Goal: Communication & Community: Answer question/provide support

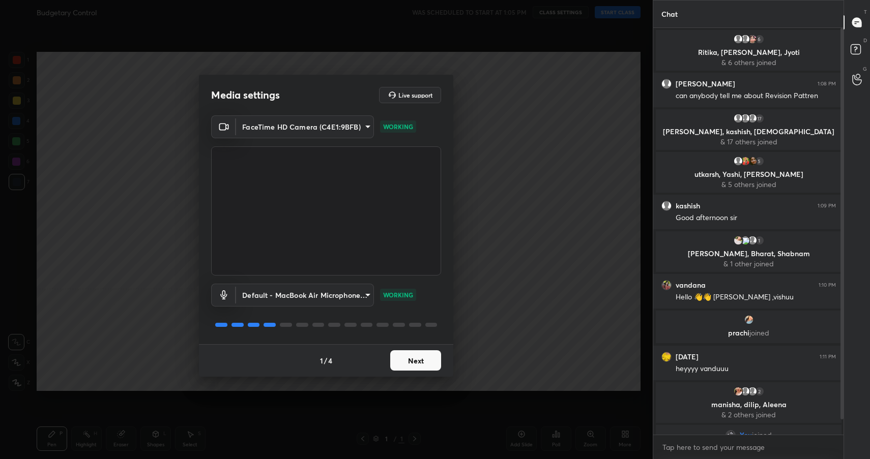
click at [421, 368] on button "Next" at bounding box center [415, 360] width 51 height 20
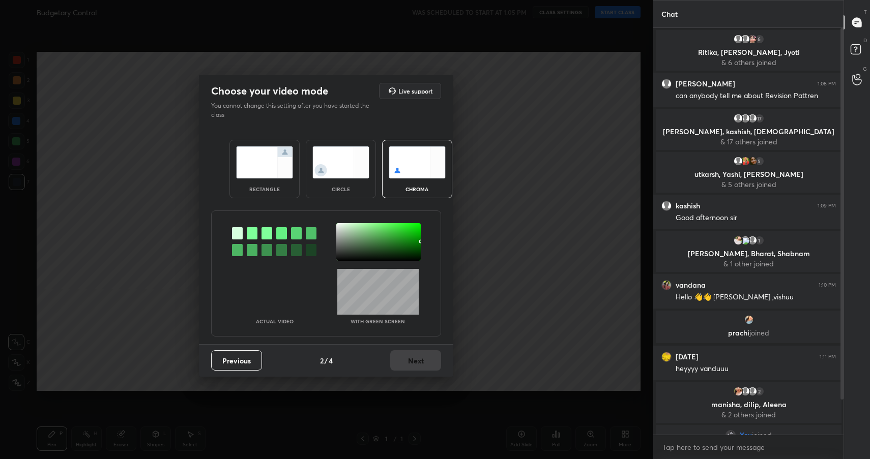
click at [278, 170] on img at bounding box center [264, 162] width 57 height 32
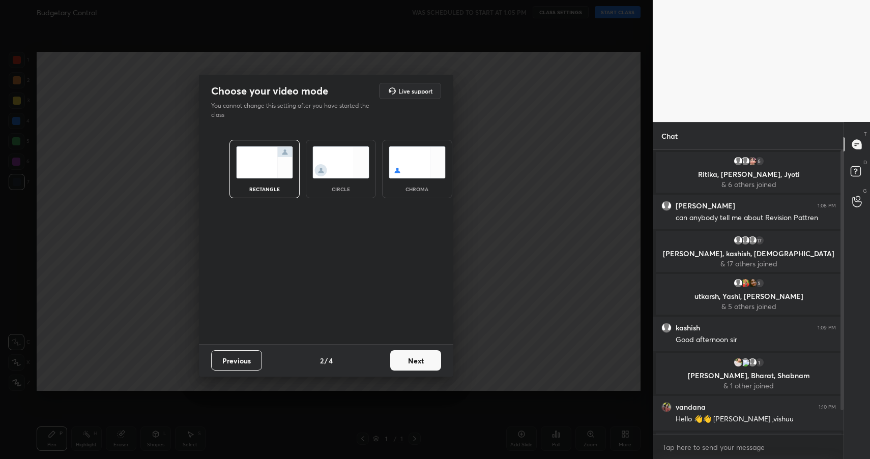
scroll to position [4, 4]
click at [422, 363] on button "Next" at bounding box center [415, 360] width 51 height 20
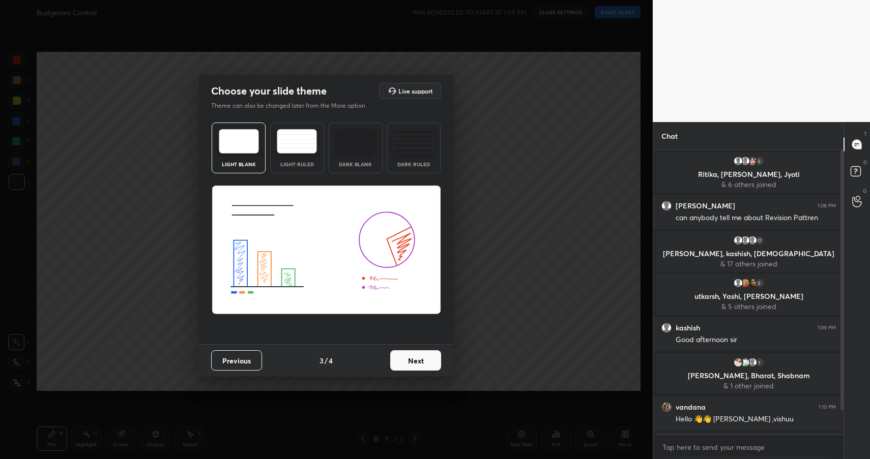
click at [430, 362] on button "Next" at bounding box center [415, 360] width 51 height 20
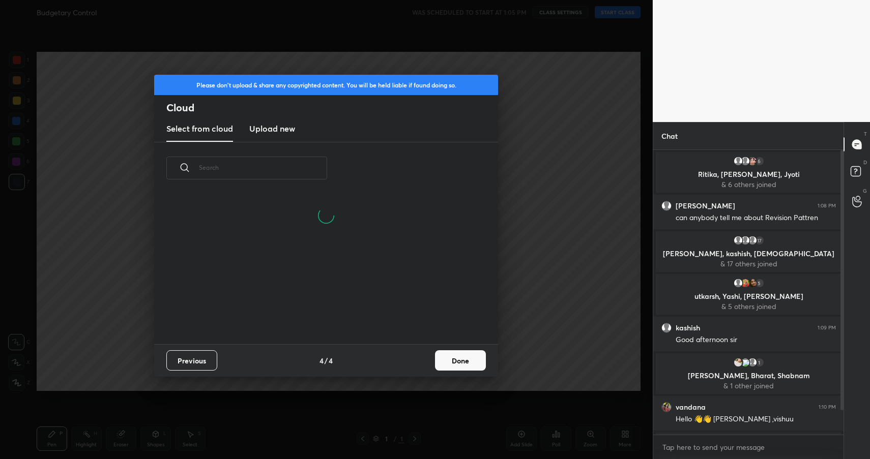
click at [466, 362] on button "Done" at bounding box center [460, 360] width 51 height 20
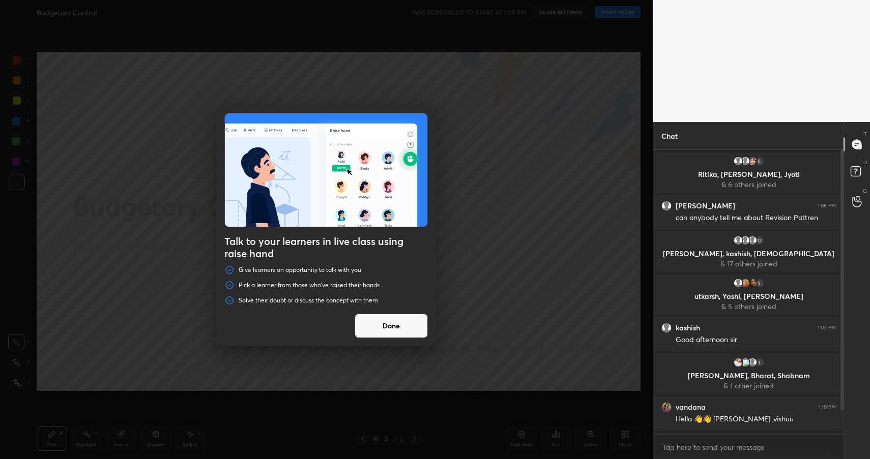
click at [405, 326] on button "Done" at bounding box center [391, 326] width 73 height 24
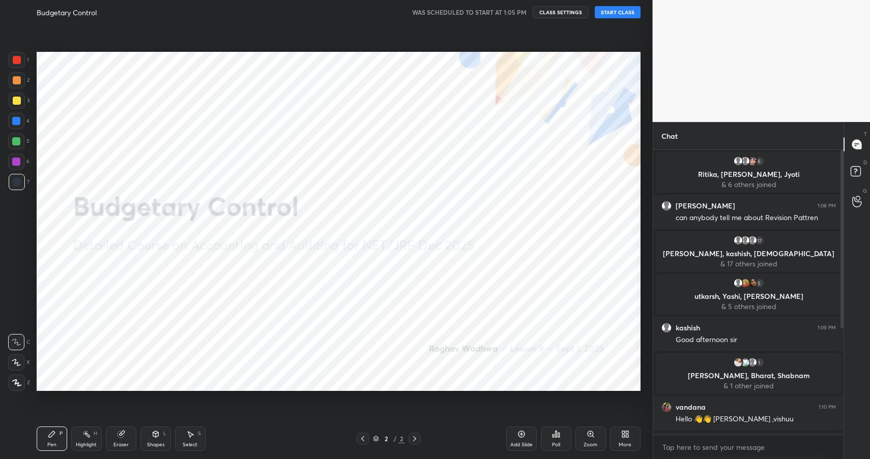
click at [634, 16] on button "START CLASS" at bounding box center [618, 12] width 46 height 12
click at [634, 16] on button "End Class" at bounding box center [620, 12] width 42 height 12
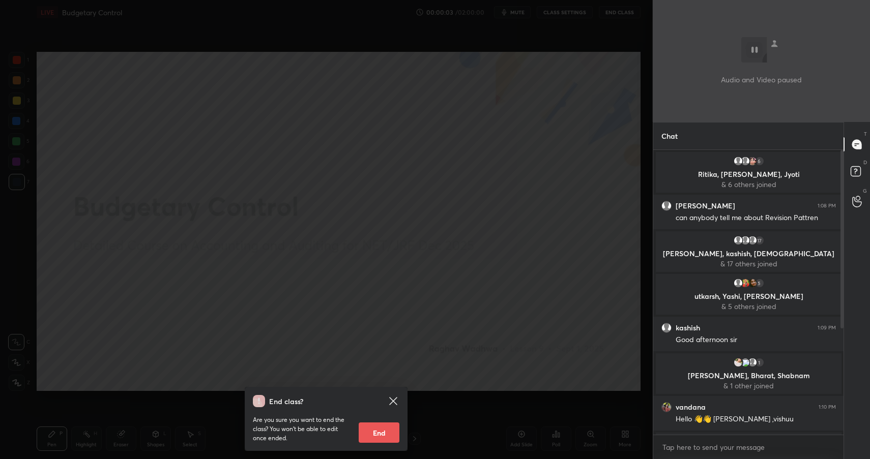
click at [634, 16] on div "End class? Are you sure you want to end the class? You won’t be able to edit on…" at bounding box center [326, 229] width 653 height 459
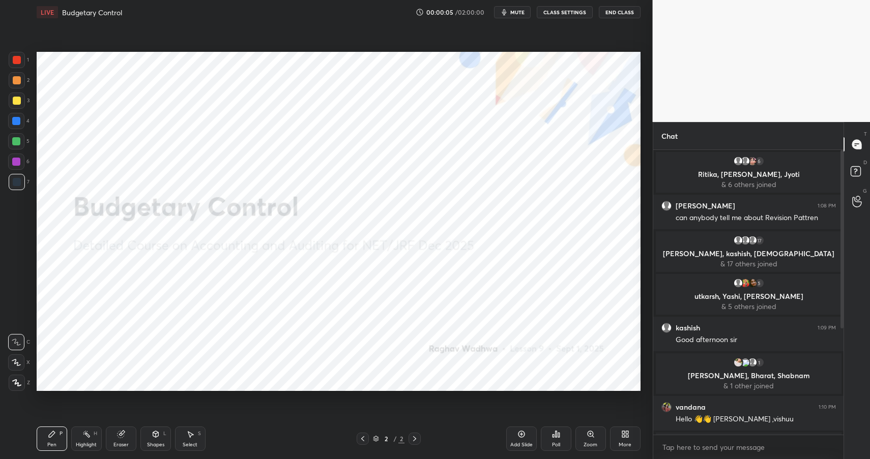
click at [627, 10] on button "End Class" at bounding box center [620, 12] width 42 height 12
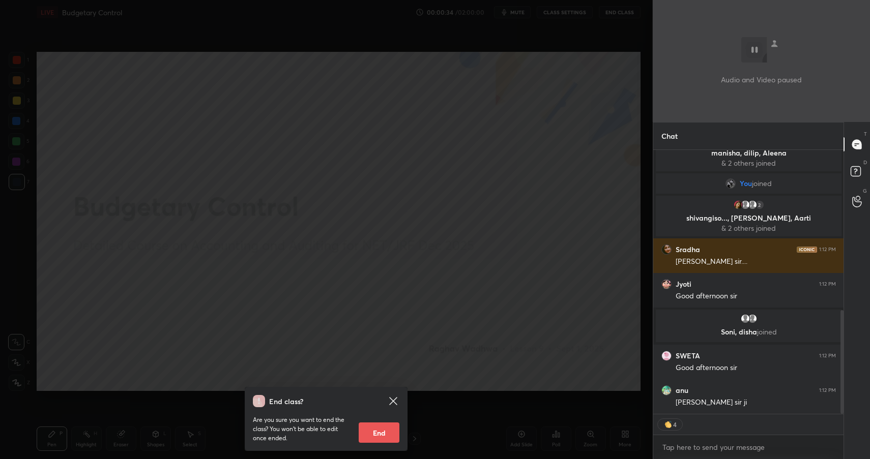
scroll to position [408, 0]
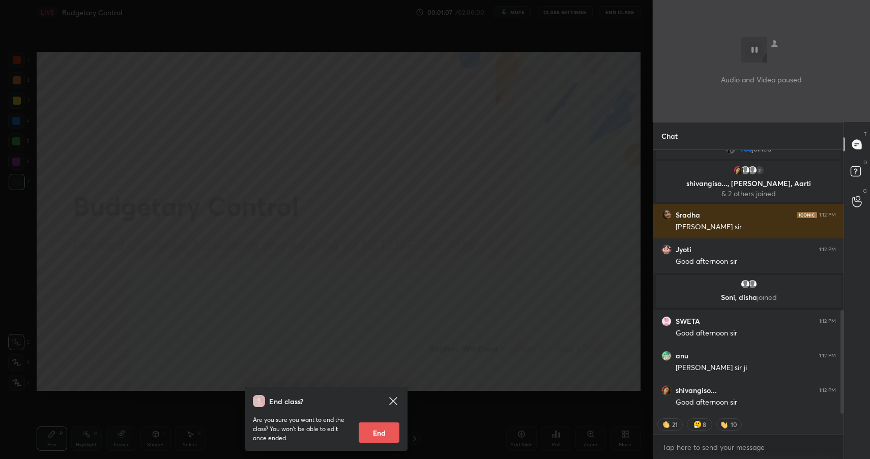
click at [558, 253] on div "End class? Are you sure you want to end the class? You won’t be able to edit on…" at bounding box center [326, 229] width 653 height 459
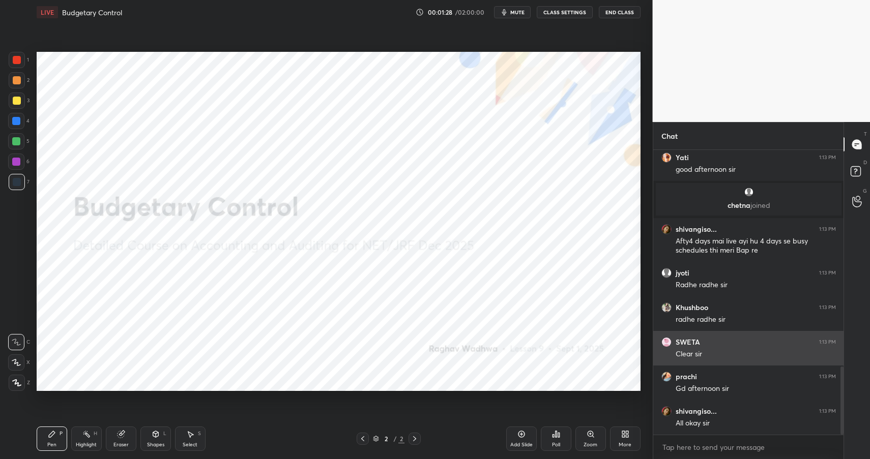
scroll to position [973, 0]
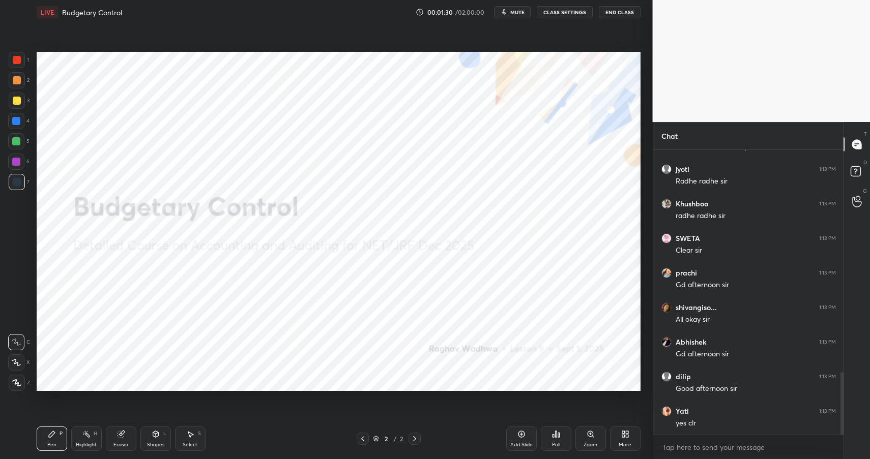
click at [621, 432] on icon at bounding box center [625, 434] width 8 height 8
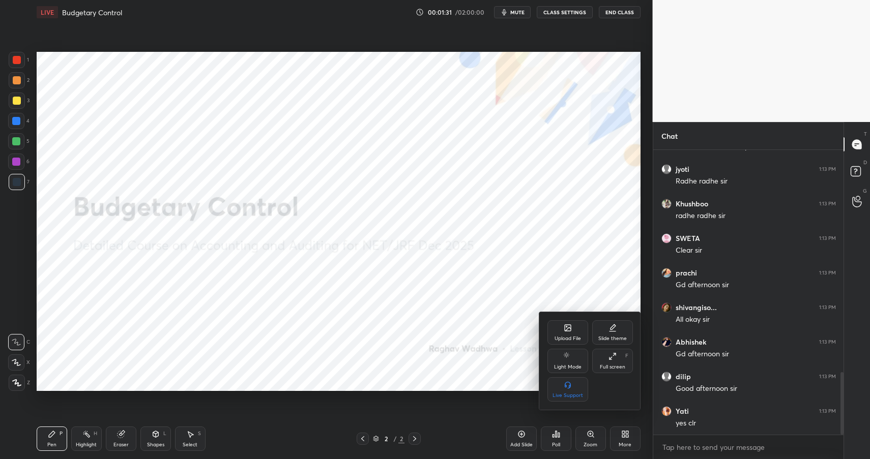
scroll to position [1042, 0]
click at [562, 336] on div "Upload File" at bounding box center [567, 338] width 26 height 5
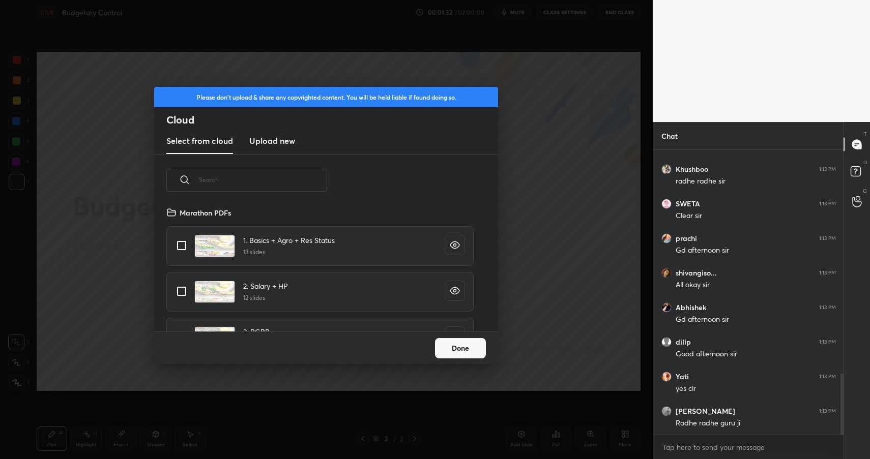
click at [252, 141] on h3 "Upload new" at bounding box center [272, 141] width 46 height 12
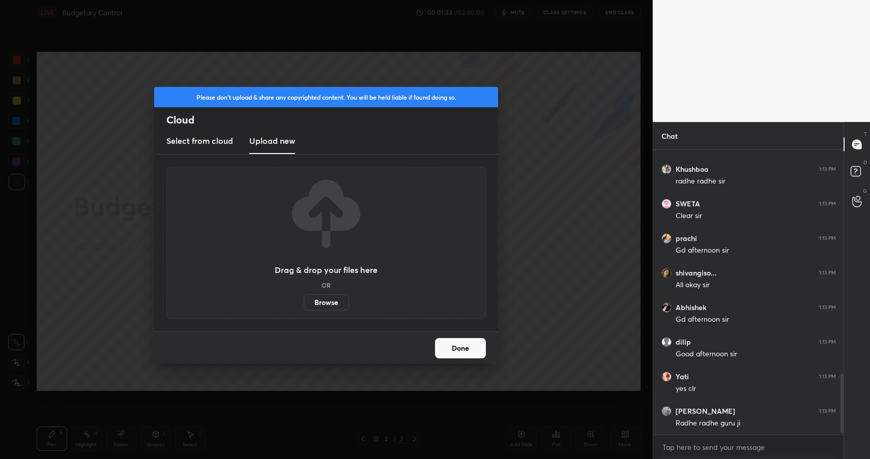
scroll to position [1077, 0]
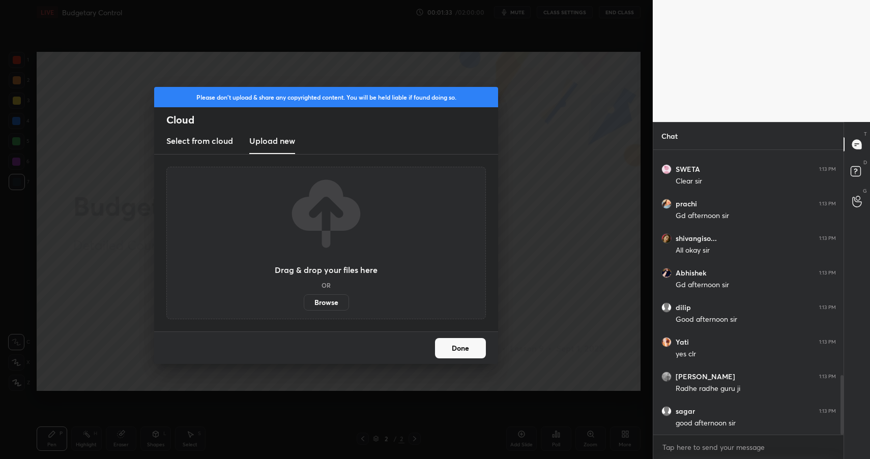
click at [319, 302] on label "Browse" at bounding box center [326, 302] width 45 height 16
click at [304, 302] on input "Browse" at bounding box center [304, 302] width 0 height 16
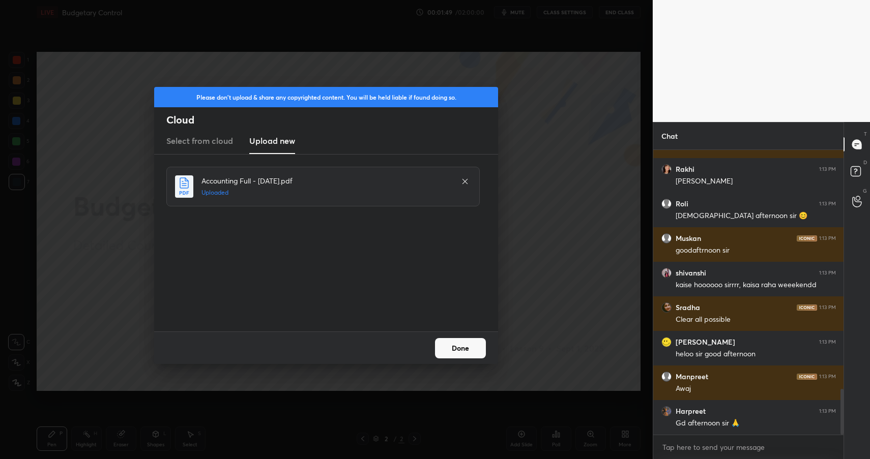
scroll to position [1526, 0]
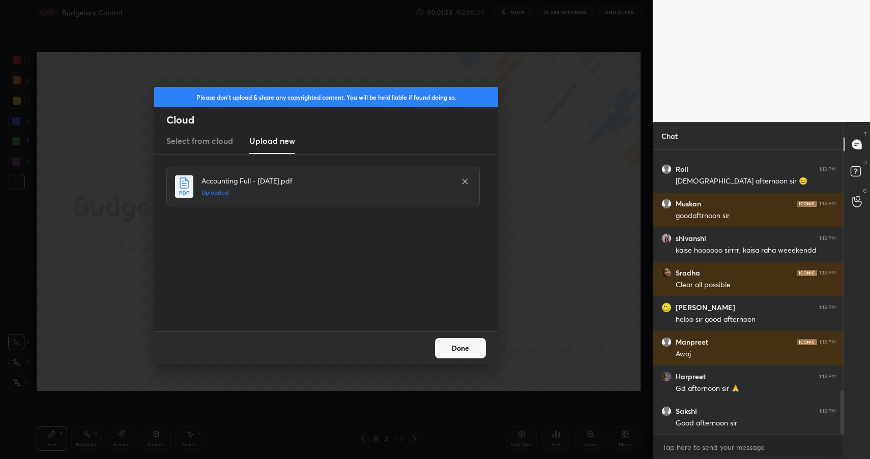
click at [459, 345] on button "Done" at bounding box center [460, 348] width 51 height 20
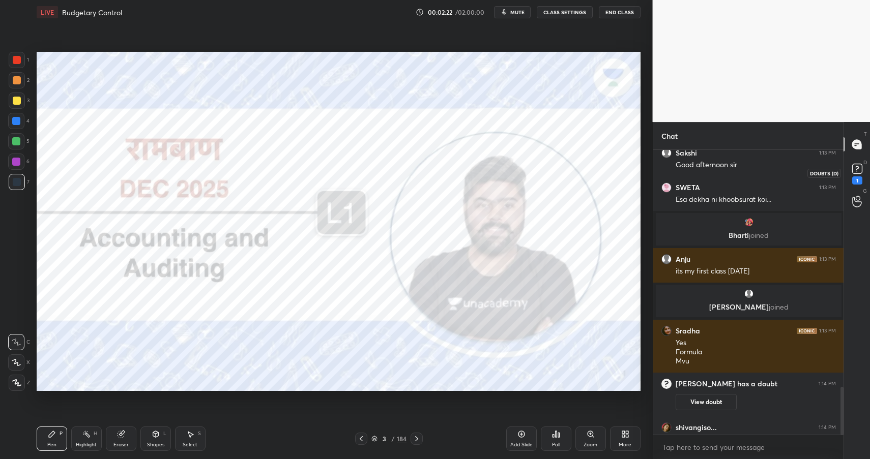
scroll to position [1406, 0]
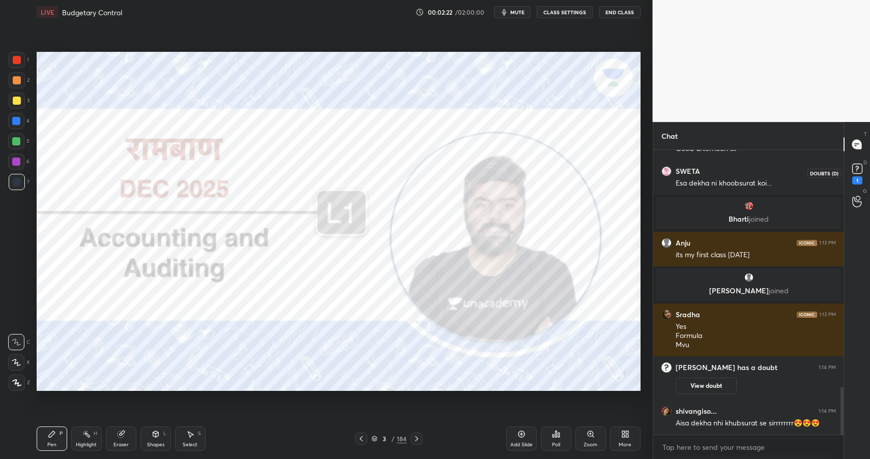
click at [853, 165] on rect at bounding box center [857, 169] width 10 height 10
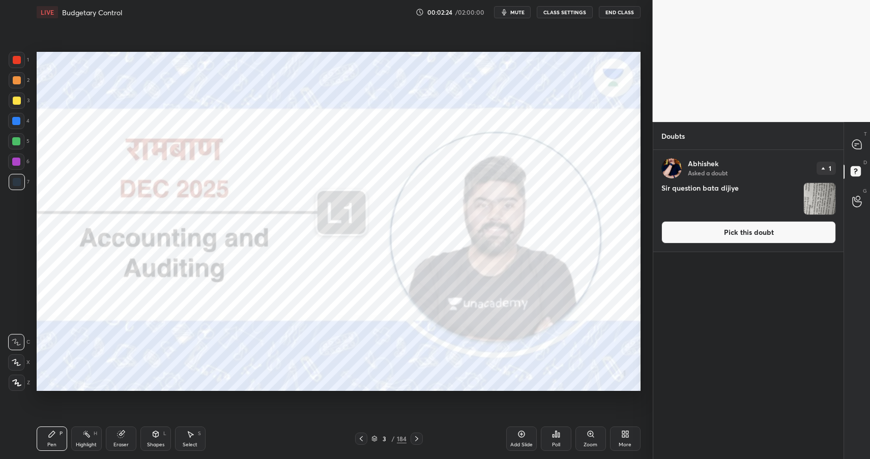
click at [769, 248] on div "Abhishek Asked a doubt 1 Sir question bata dijiye Pick this doubt" at bounding box center [748, 201] width 191 height 102
click at [769, 244] on div "Abhishek Asked a doubt 1 Sir question bata dijiye Pick this doubt" at bounding box center [748, 201] width 191 height 102
click at [770, 235] on button "Pick this doubt" at bounding box center [748, 232] width 174 height 22
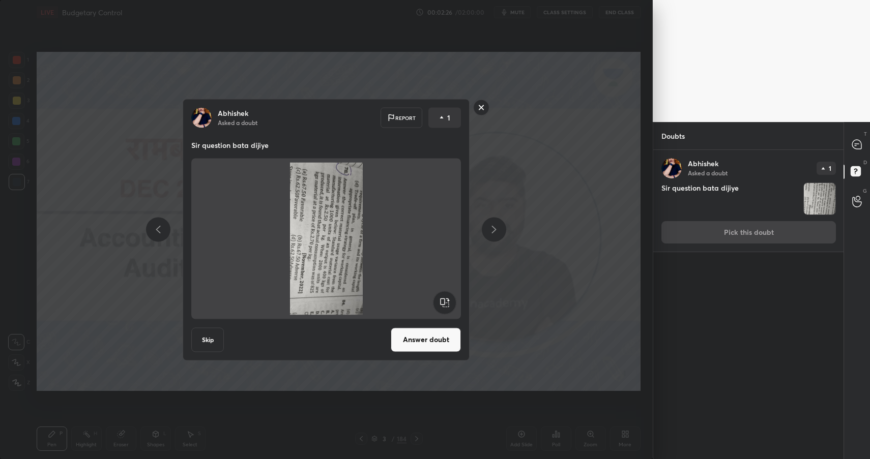
click at [451, 299] on rect at bounding box center [444, 302] width 23 height 23
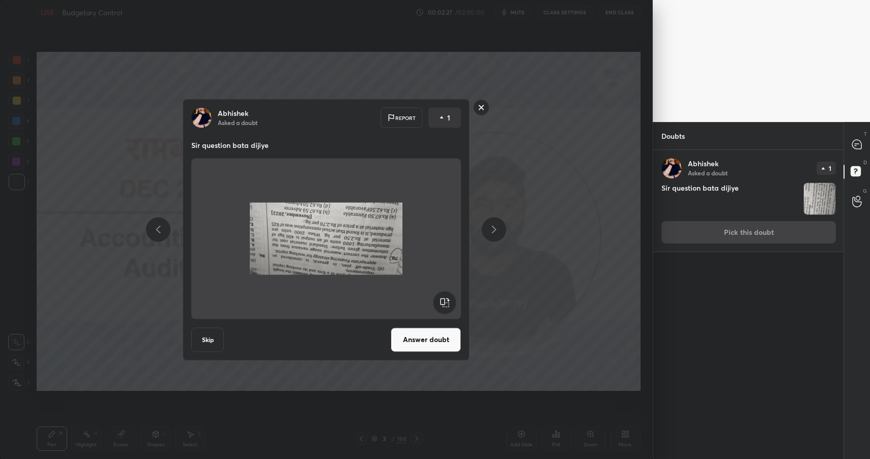
click at [451, 299] on rect at bounding box center [444, 302] width 23 height 23
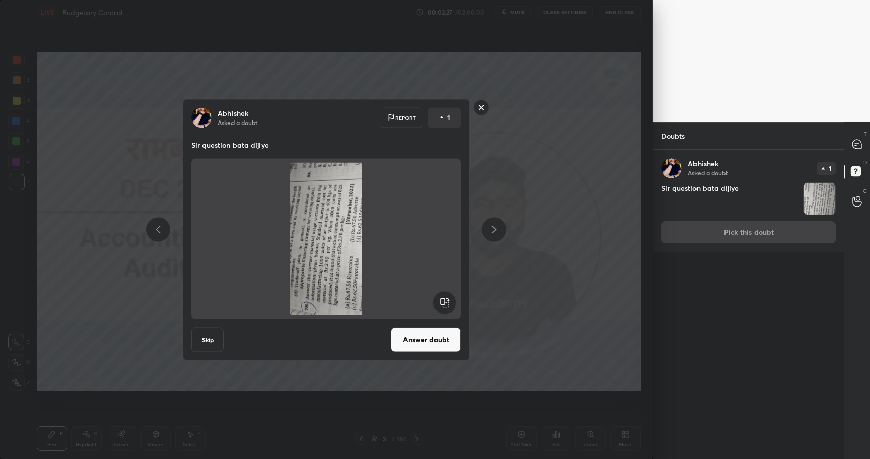
click at [451, 299] on rect at bounding box center [444, 302] width 23 height 23
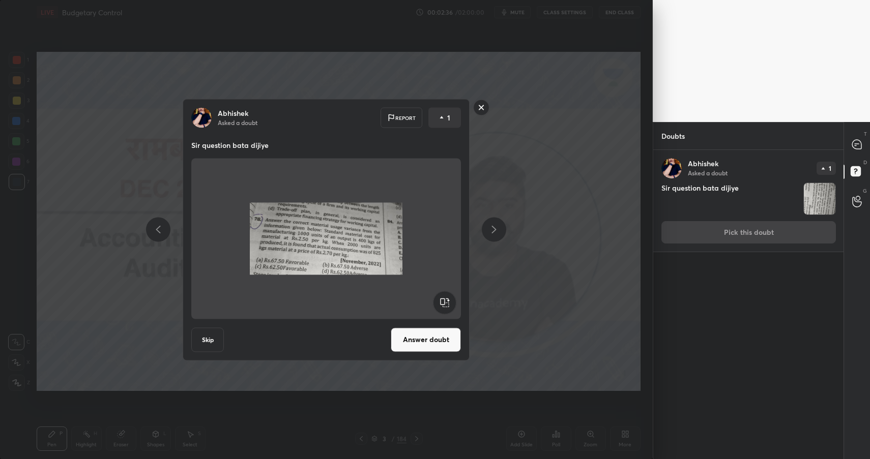
click at [481, 109] on rect at bounding box center [482, 108] width 16 height 16
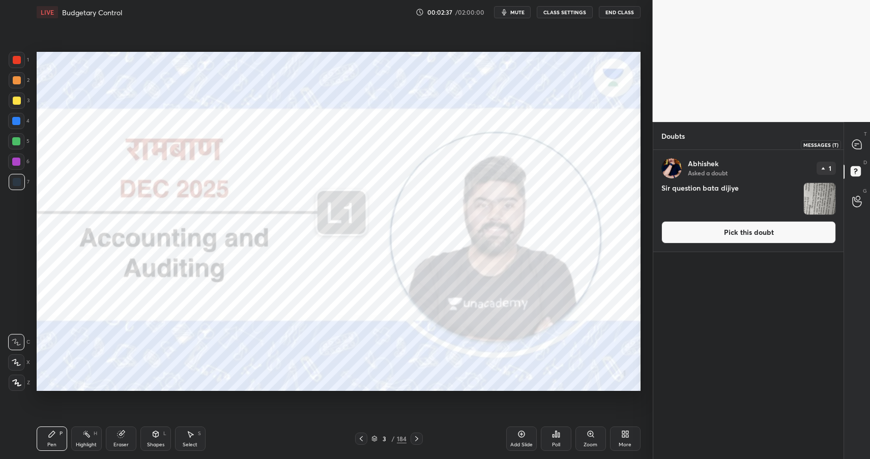
click at [857, 147] on icon at bounding box center [856, 144] width 9 height 9
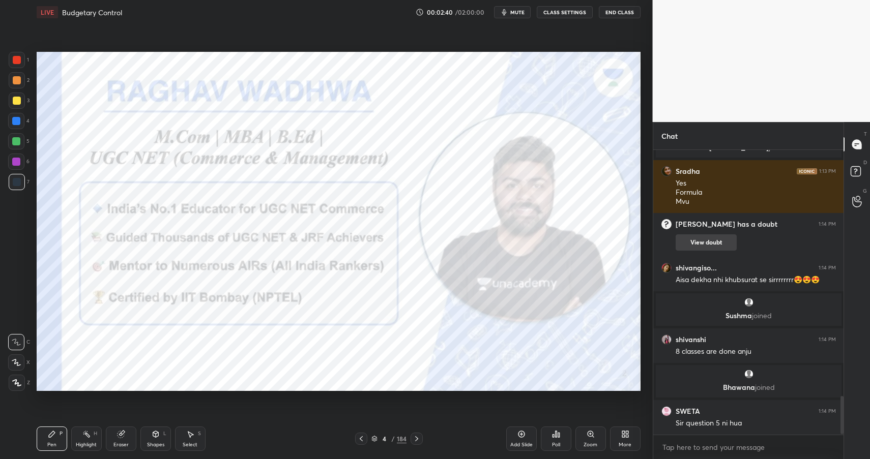
scroll to position [1840, 0]
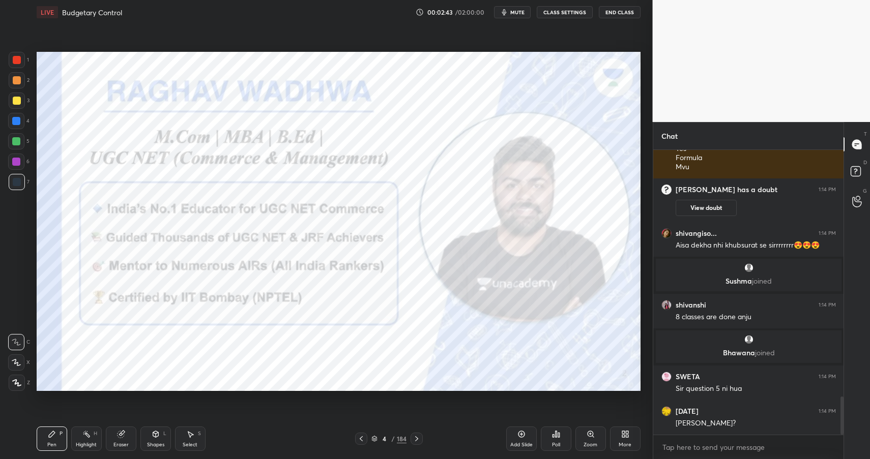
click at [387, 433] on div "4 / 184" at bounding box center [389, 439] width 68 height 12
click at [387, 436] on div "4" at bounding box center [384, 439] width 10 height 6
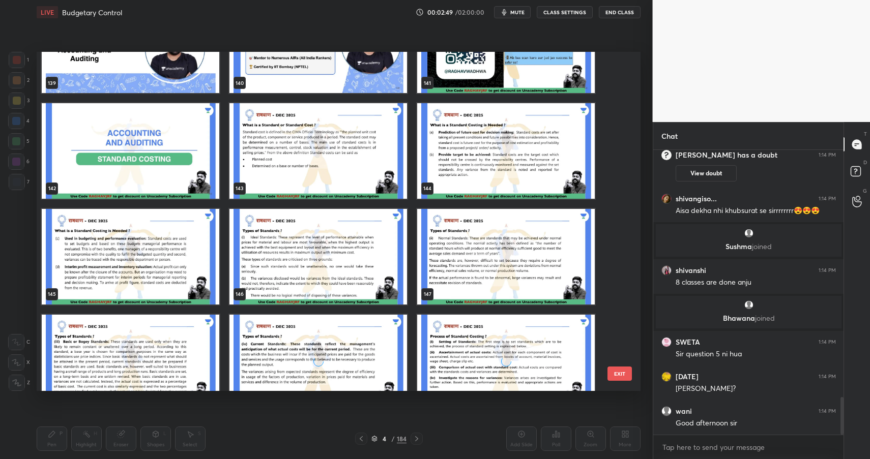
scroll to position [4828, 0]
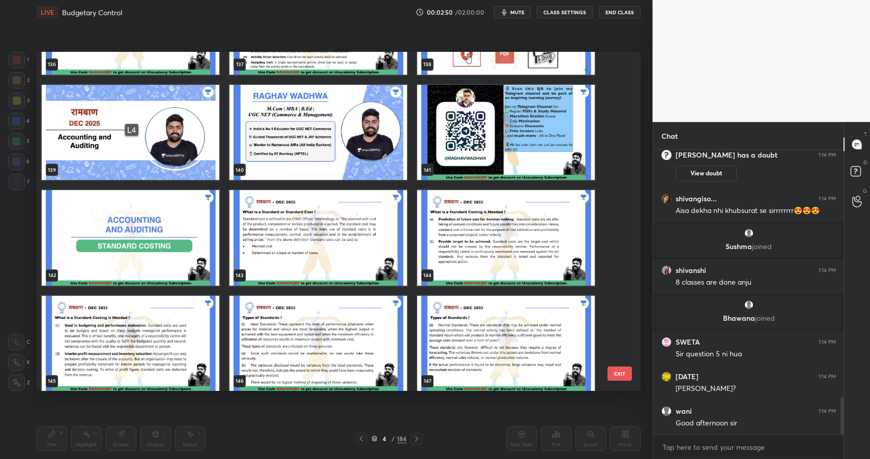
click at [148, 234] on img "grid" at bounding box center [131, 238] width 178 height 96
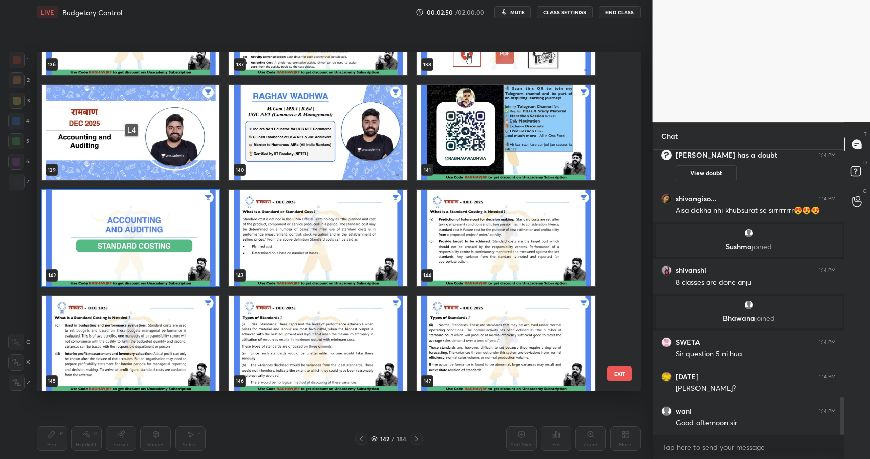
click at [148, 234] on img "grid" at bounding box center [131, 238] width 178 height 96
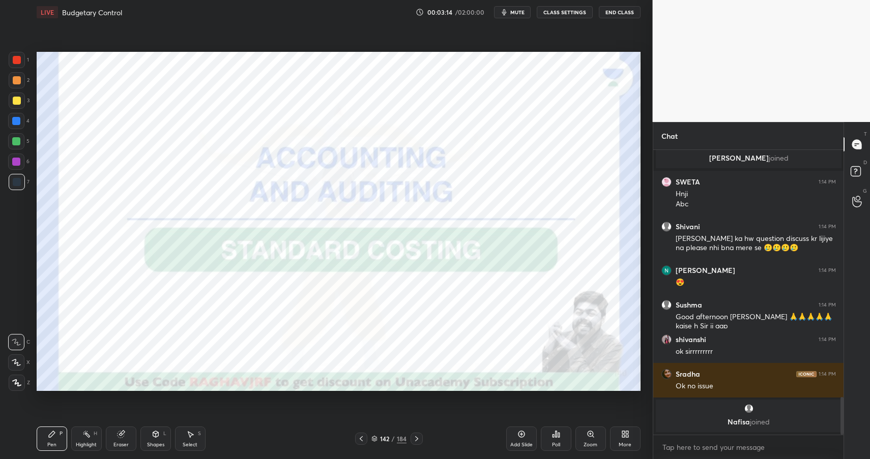
scroll to position [1835, 0]
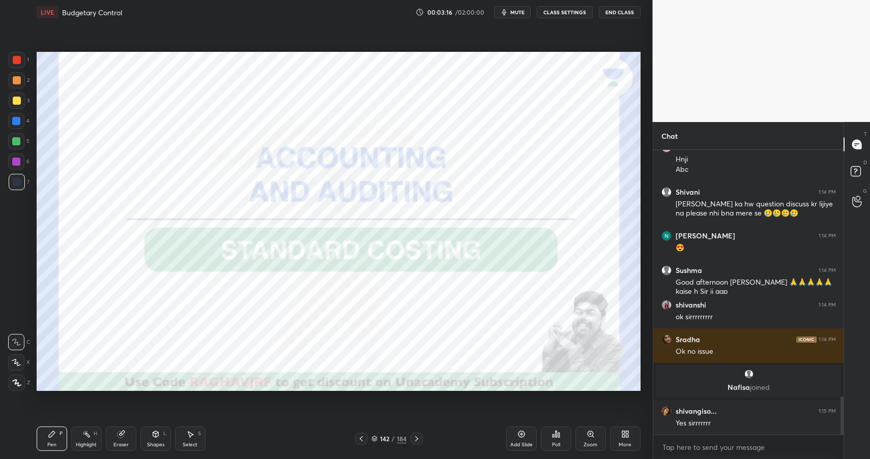
click at [386, 442] on div "142" at bounding box center [384, 439] width 10 height 6
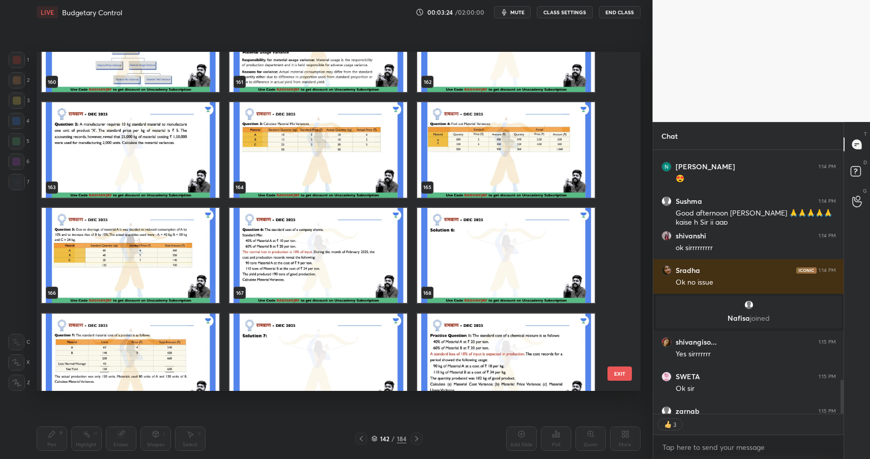
scroll to position [5624, 0]
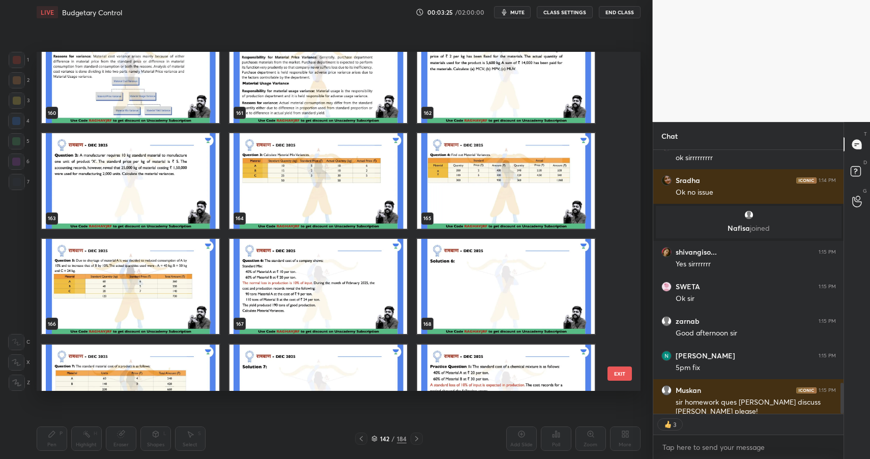
click at [120, 266] on img "grid" at bounding box center [131, 287] width 178 height 96
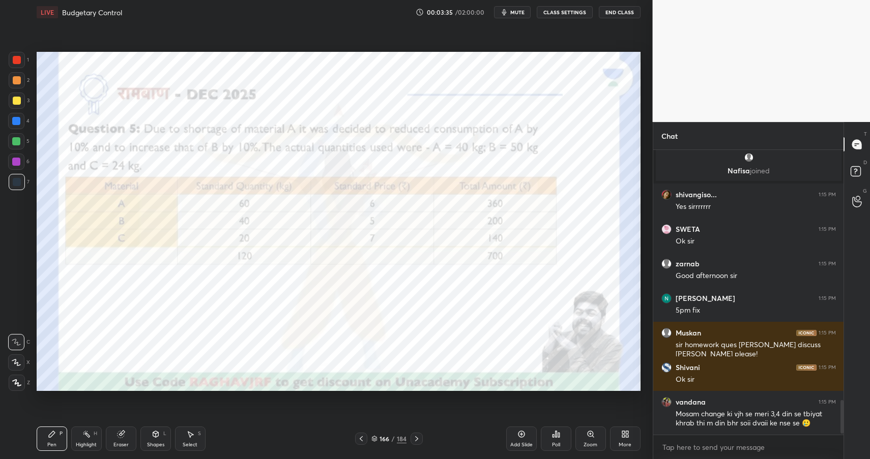
click at [632, 440] on div "More" at bounding box center [625, 439] width 31 height 24
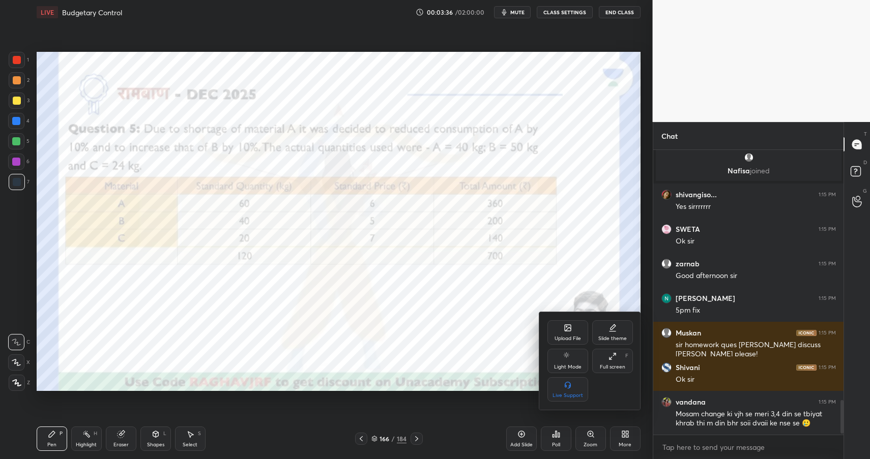
click at [610, 371] on div "Full screen F" at bounding box center [612, 361] width 41 height 24
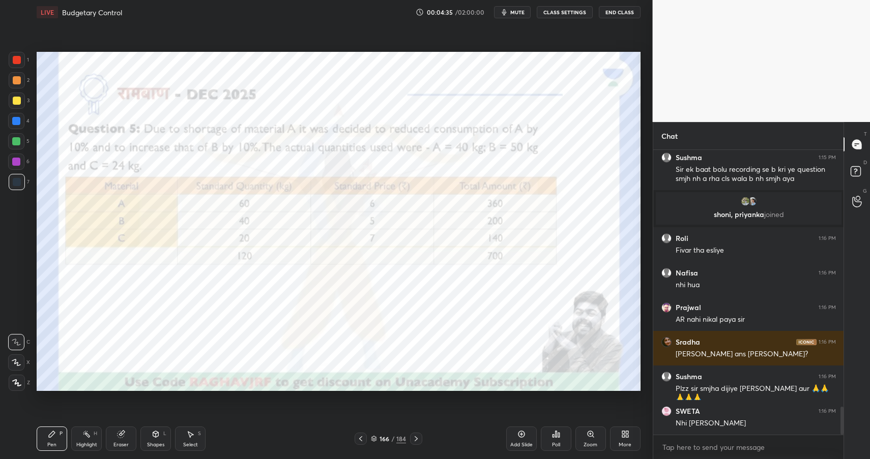
drag, startPoint x: 87, startPoint y: 439, endPoint x: 88, endPoint y: 414, distance: 24.9
click at [85, 442] on div "Highlight H" at bounding box center [86, 439] width 31 height 24
click at [14, 102] on div at bounding box center [17, 101] width 8 height 8
drag, startPoint x: 17, startPoint y: 105, endPoint x: 35, endPoint y: 94, distance: 20.3
click at [17, 105] on div at bounding box center [17, 101] width 16 height 16
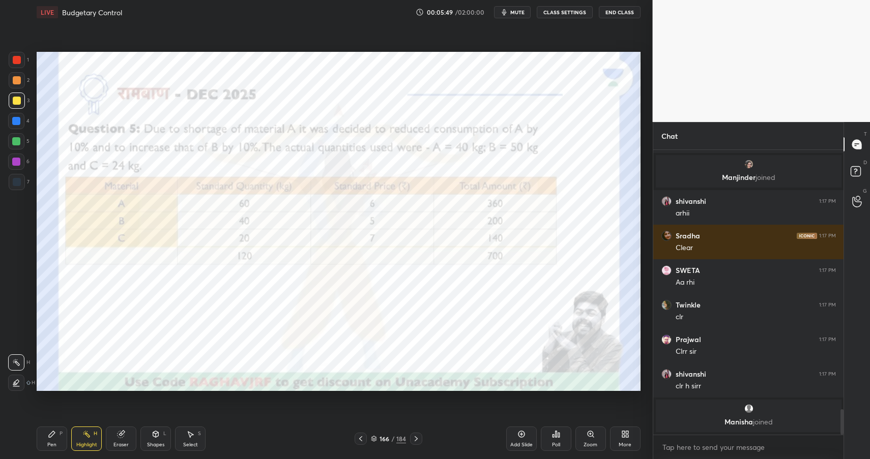
scroll to position [2867, 0]
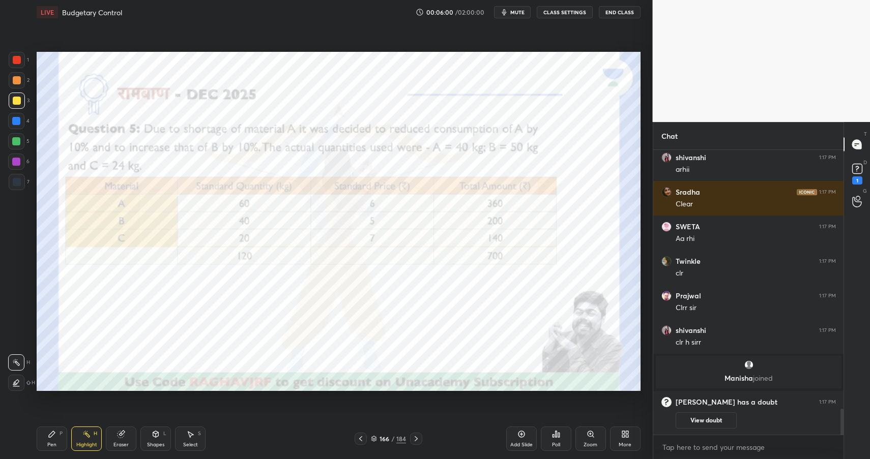
click at [20, 62] on div at bounding box center [17, 60] width 8 height 8
click at [57, 441] on div "Pen P" at bounding box center [52, 439] width 31 height 24
drag, startPoint x: 58, startPoint y: 441, endPoint x: 64, endPoint y: 436, distance: 7.2
click at [58, 441] on div "Pen P" at bounding box center [52, 439] width 31 height 24
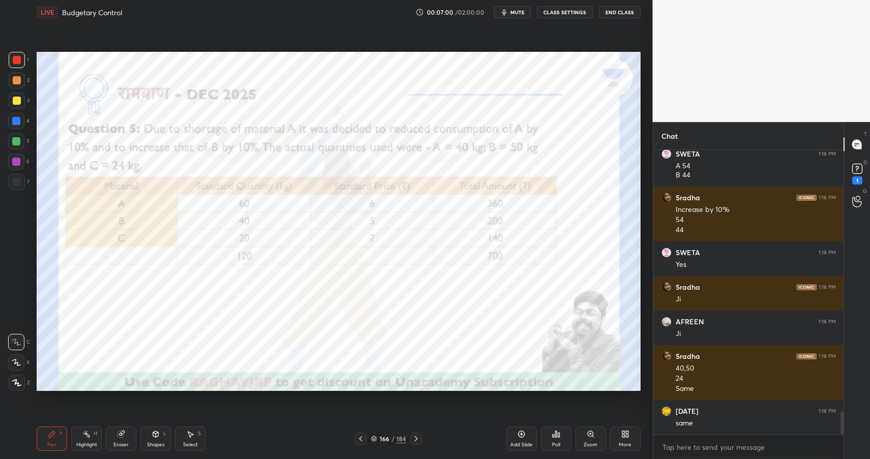
scroll to position [3240, 0]
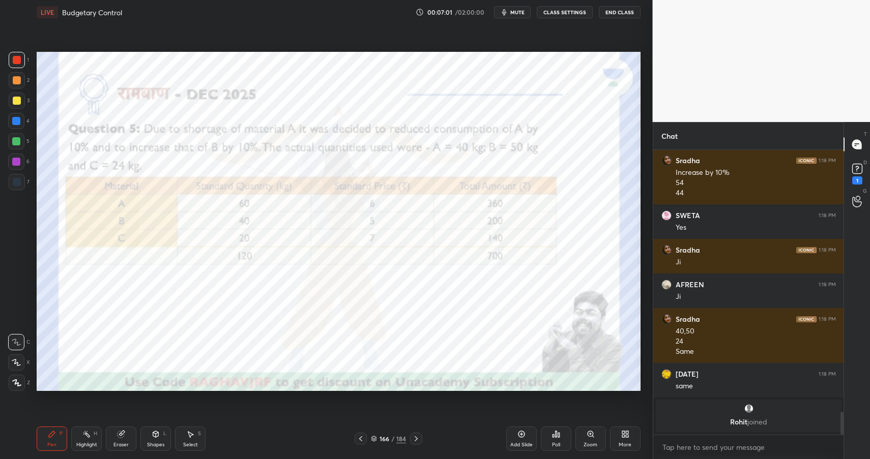
click at [521, 435] on icon at bounding box center [521, 434] width 8 height 8
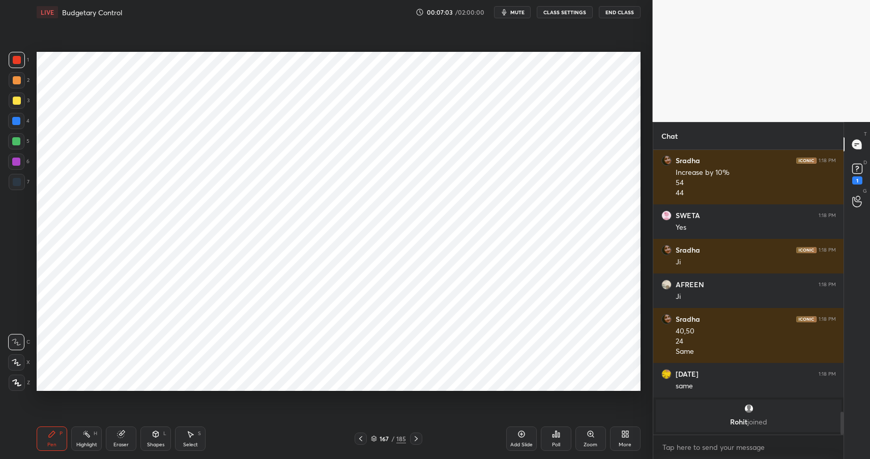
click at [15, 182] on div at bounding box center [17, 182] width 8 height 8
click at [18, 183] on div at bounding box center [17, 182] width 8 height 8
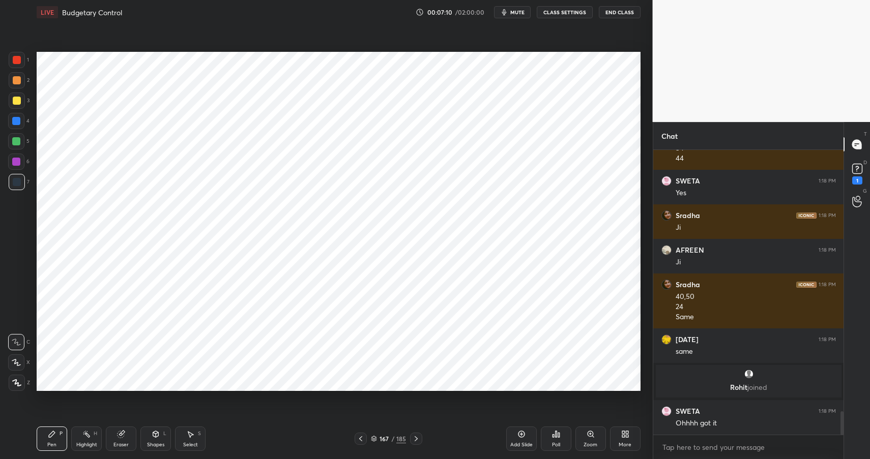
click at [20, 61] on div at bounding box center [17, 60] width 8 height 8
drag, startPoint x: 20, startPoint y: 61, endPoint x: 27, endPoint y: 60, distance: 6.7
click at [20, 61] on div at bounding box center [17, 60] width 8 height 8
click at [18, 191] on div "7" at bounding box center [19, 184] width 21 height 20
drag, startPoint x: 20, startPoint y: 189, endPoint x: 36, endPoint y: 169, distance: 25.3
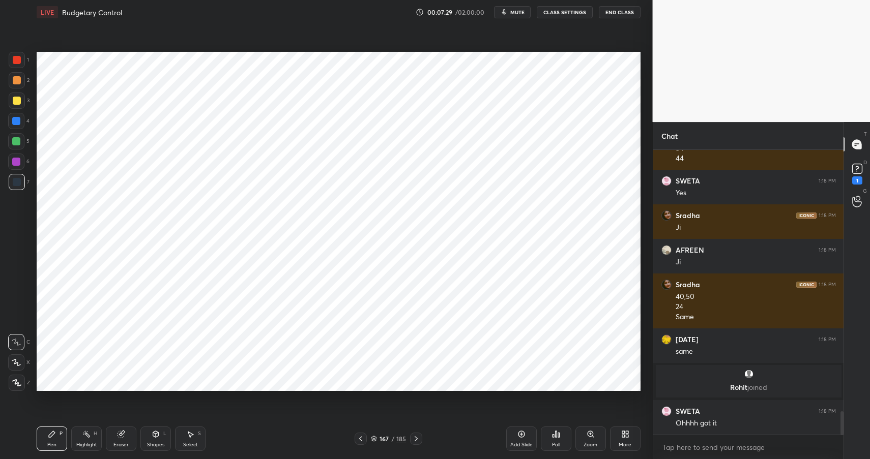
click at [20, 189] on div at bounding box center [17, 182] width 16 height 16
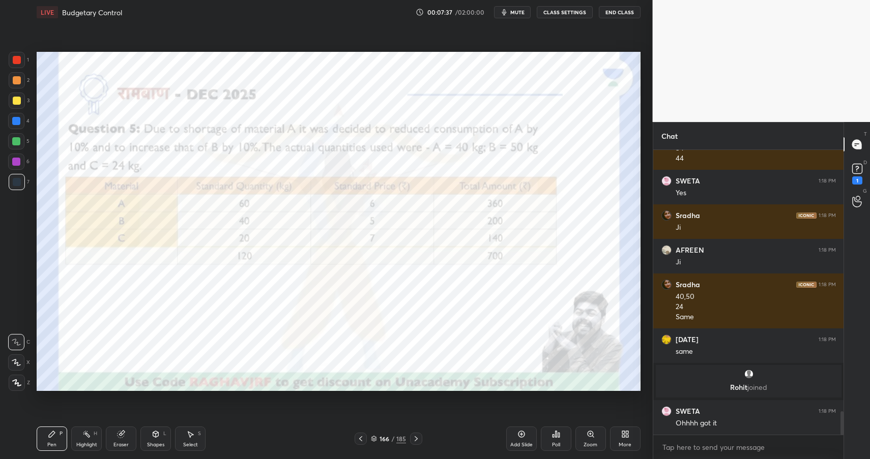
drag, startPoint x: 21, startPoint y: 120, endPoint x: 35, endPoint y: 116, distance: 14.3
click at [20, 120] on div at bounding box center [16, 121] width 16 height 16
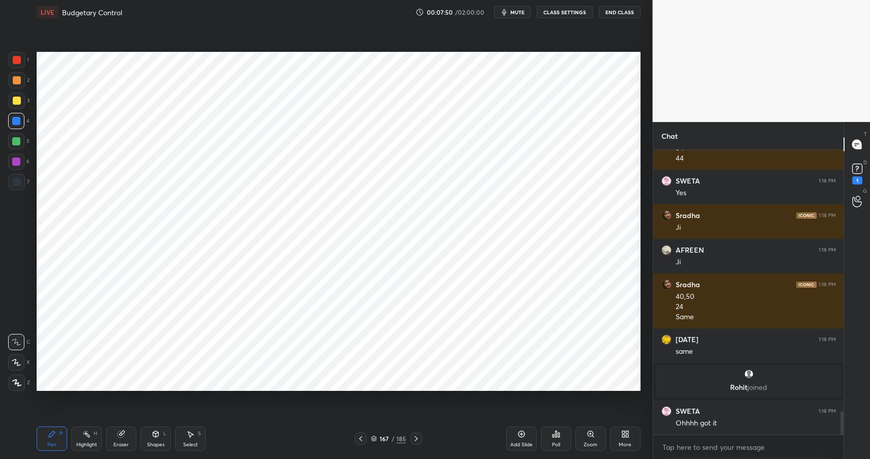
scroll to position [3190, 0]
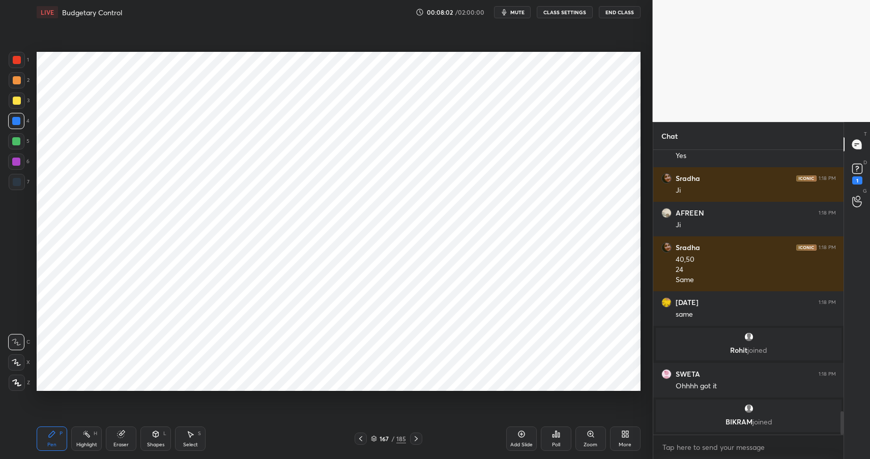
click at [13, 161] on div at bounding box center [16, 162] width 8 height 8
click at [17, 160] on div at bounding box center [16, 162] width 8 height 8
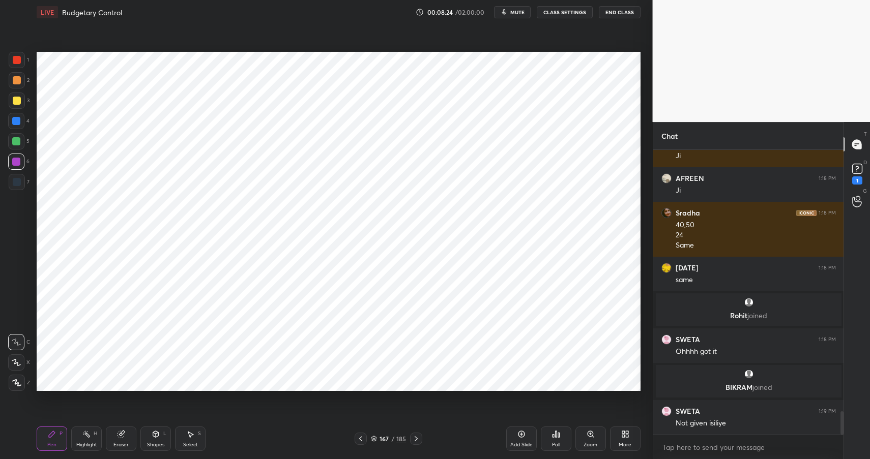
click at [116, 448] on div "Eraser" at bounding box center [120, 445] width 15 height 5
click at [16, 360] on icon at bounding box center [16, 363] width 8 height 9
click at [50, 437] on icon at bounding box center [52, 434] width 6 height 6
drag, startPoint x: 56, startPoint y: 443, endPoint x: 59, endPoint y: 397, distance: 45.4
click at [56, 443] on div "Pen" at bounding box center [51, 445] width 9 height 5
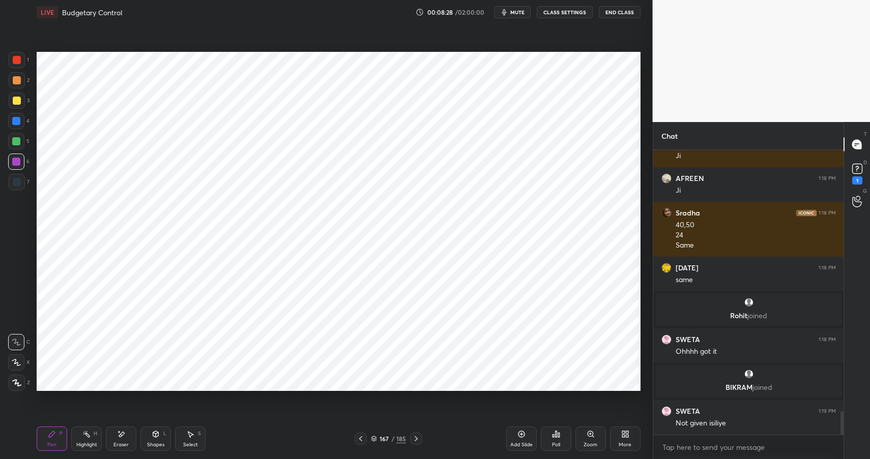
scroll to position [3238, 0]
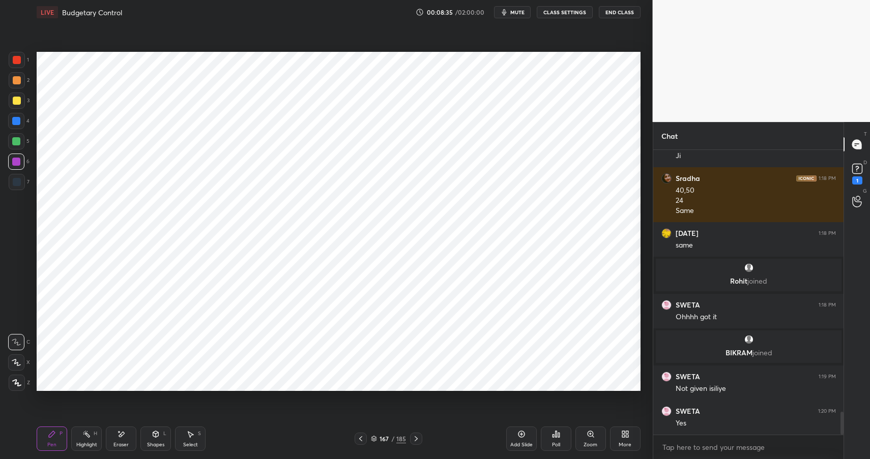
click at [19, 141] on div at bounding box center [16, 141] width 16 height 16
click at [20, 144] on div at bounding box center [16, 141] width 8 height 8
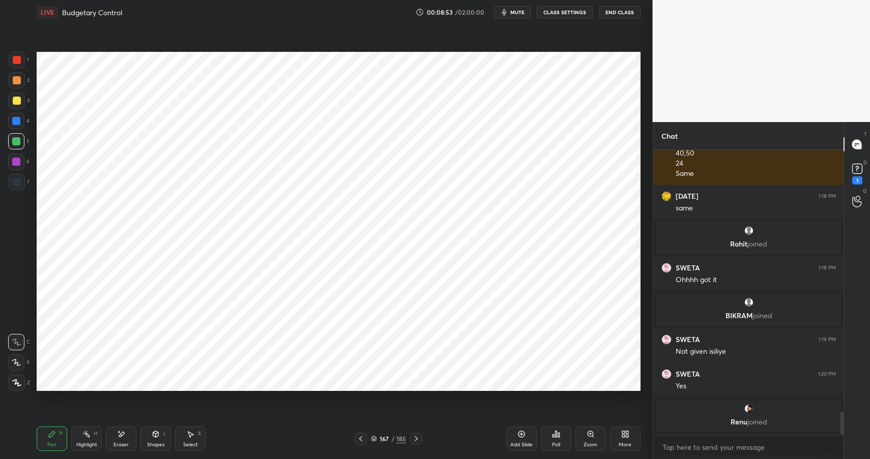
click at [19, 179] on div at bounding box center [17, 182] width 8 height 8
click at [22, 180] on div at bounding box center [17, 182] width 16 height 16
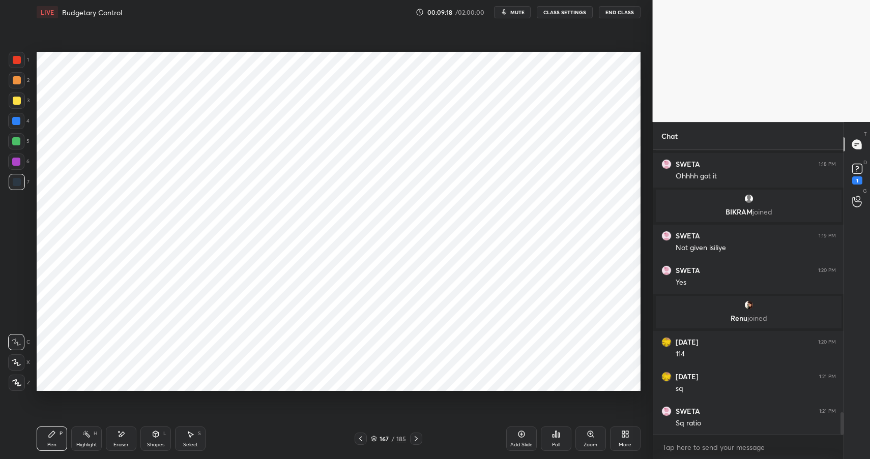
scroll to position [3405, 0]
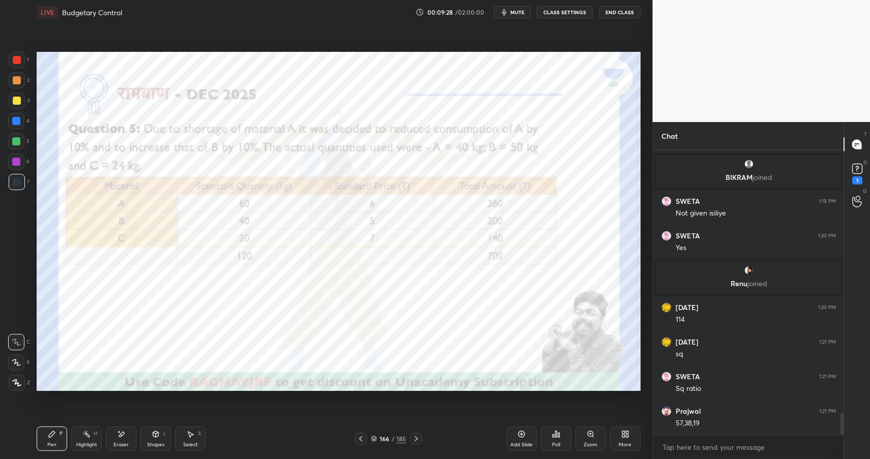
click at [21, 158] on div at bounding box center [16, 162] width 16 height 16
drag, startPoint x: 20, startPoint y: 158, endPoint x: 30, endPoint y: 157, distance: 9.7
click at [20, 158] on div at bounding box center [16, 162] width 16 height 16
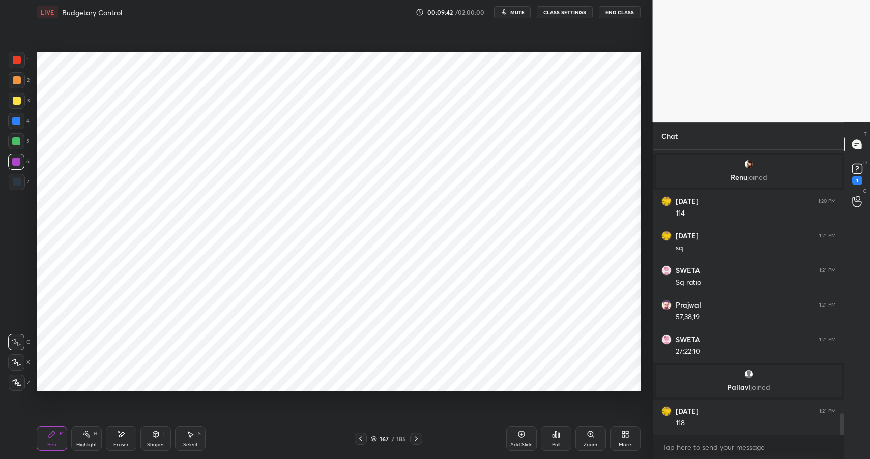
scroll to position [3500, 0]
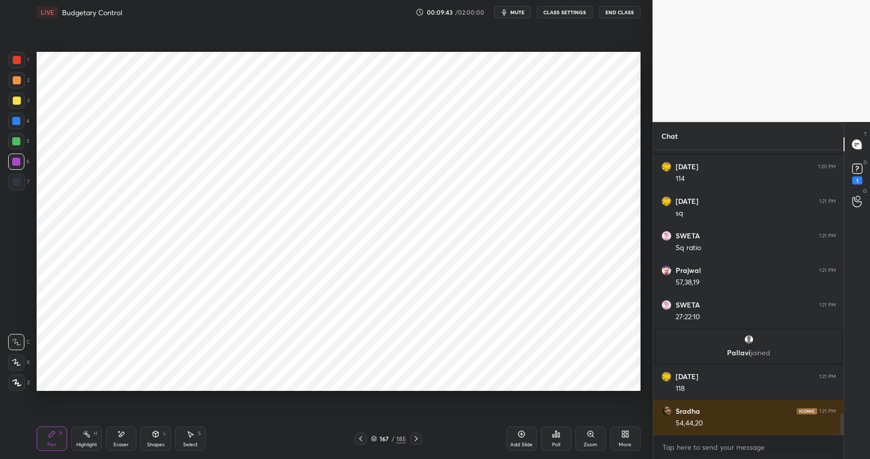
click at [13, 82] on div at bounding box center [17, 80] width 8 height 8
drag, startPoint x: 13, startPoint y: 82, endPoint x: 31, endPoint y: 84, distance: 18.0
click at [13, 82] on div at bounding box center [17, 80] width 8 height 8
click at [78, 435] on div "Highlight H" at bounding box center [86, 439] width 31 height 24
click at [85, 431] on icon at bounding box center [86, 434] width 8 height 8
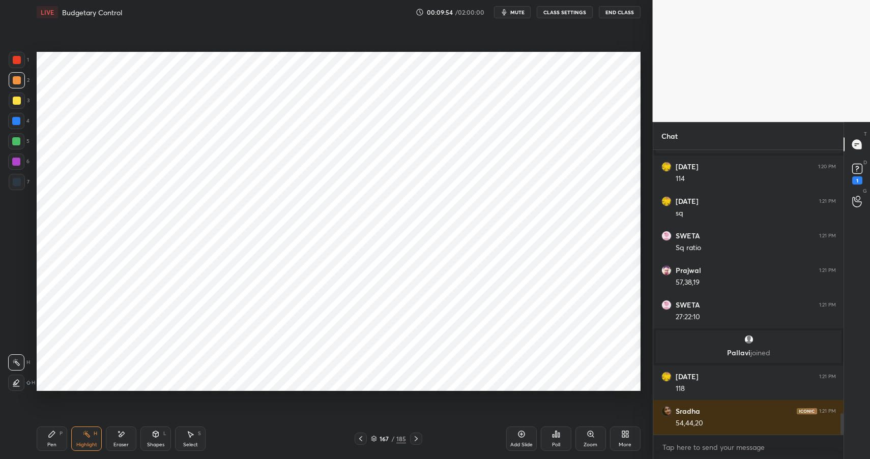
click at [48, 436] on icon at bounding box center [52, 434] width 8 height 8
click at [51, 443] on div "Pen" at bounding box center [51, 445] width 9 height 5
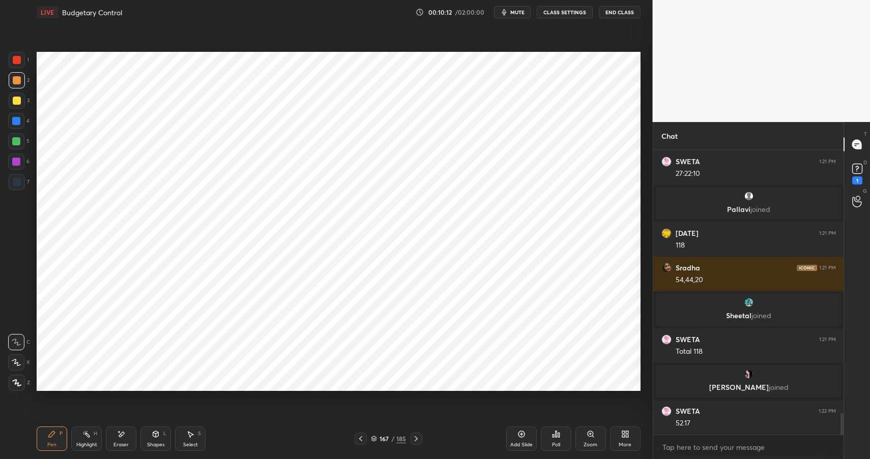
scroll to position [3538, 0]
click at [13, 184] on div at bounding box center [17, 182] width 8 height 8
drag, startPoint x: 15, startPoint y: 182, endPoint x: 24, endPoint y: 175, distance: 11.3
click at [15, 182] on div at bounding box center [17, 182] width 8 height 8
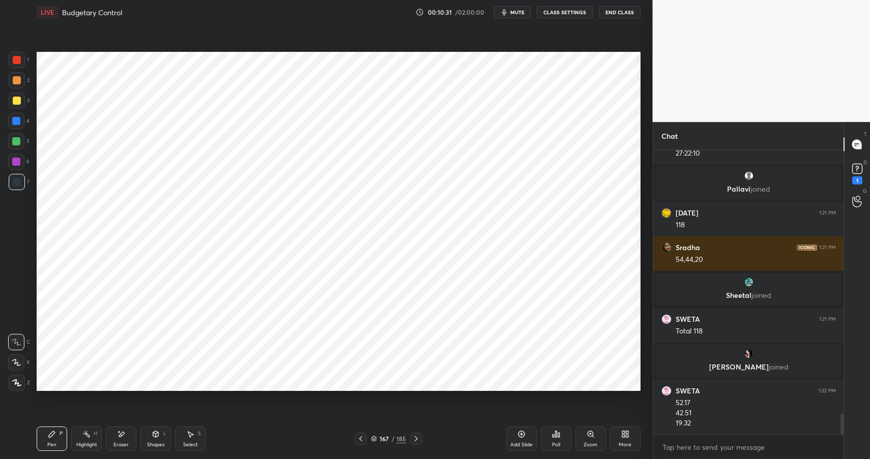
scroll to position [3593, 0]
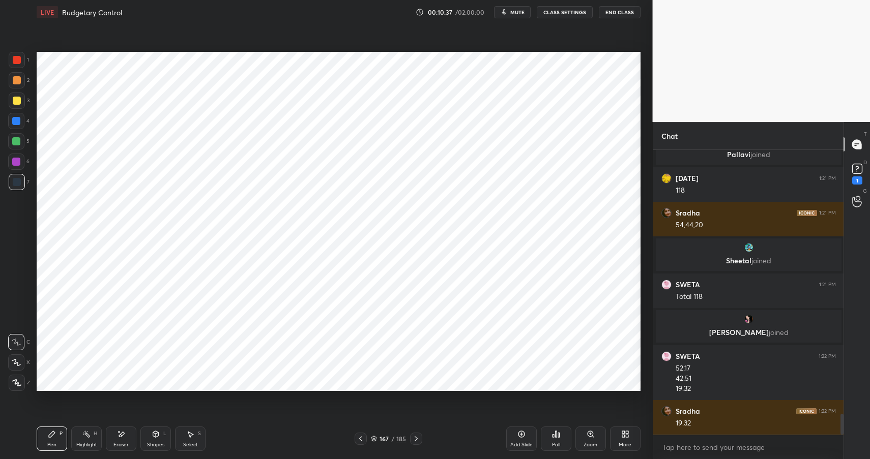
click at [166, 441] on div "Shapes L" at bounding box center [155, 439] width 31 height 24
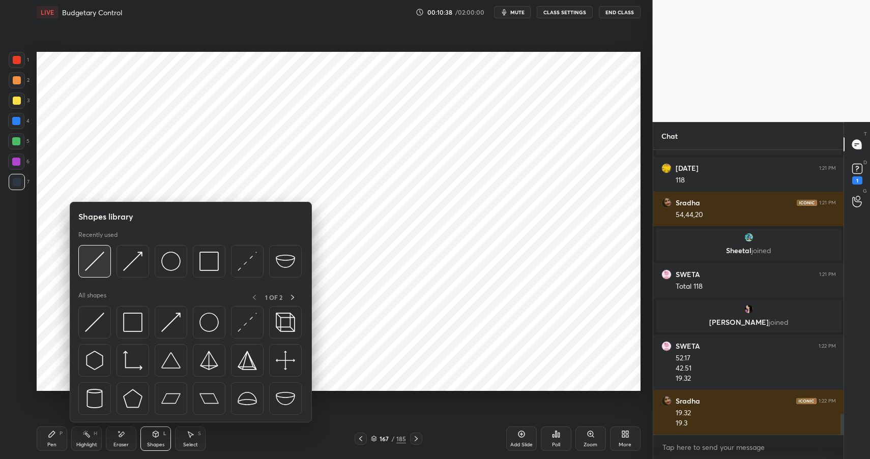
click at [94, 260] on img at bounding box center [94, 261] width 19 height 19
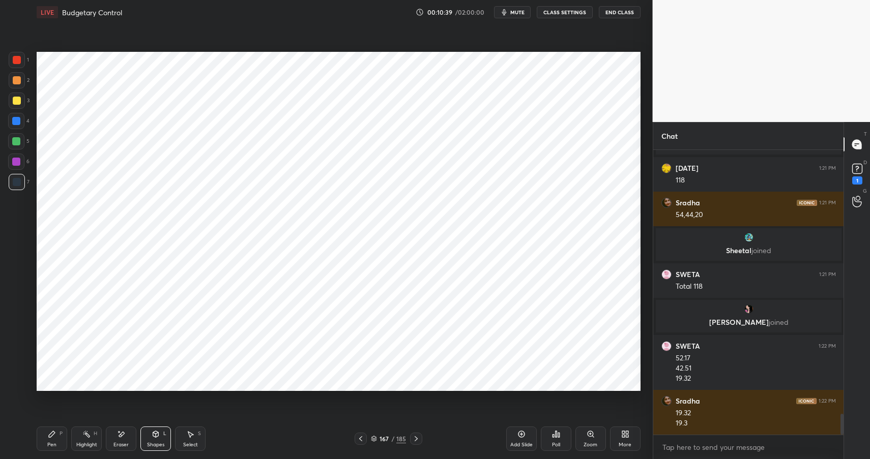
drag, startPoint x: 13, startPoint y: 52, endPoint x: 20, endPoint y: 58, distance: 9.0
click at [15, 51] on div "1 2 3 4 5 6 7 C X Z E E Erase all H H LIVE Budgetary Control 00:10:39 / 02:00:0…" at bounding box center [322, 229] width 644 height 459
click at [18, 57] on div at bounding box center [17, 60] width 8 height 8
drag, startPoint x: 18, startPoint y: 57, endPoint x: 20, endPoint y: 81, distance: 24.0
click at [15, 63] on div at bounding box center [17, 60] width 8 height 8
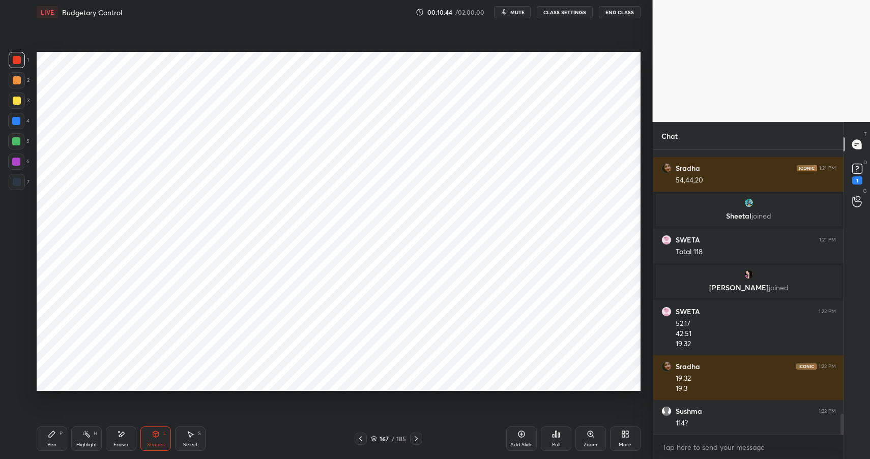
scroll to position [3672, 0]
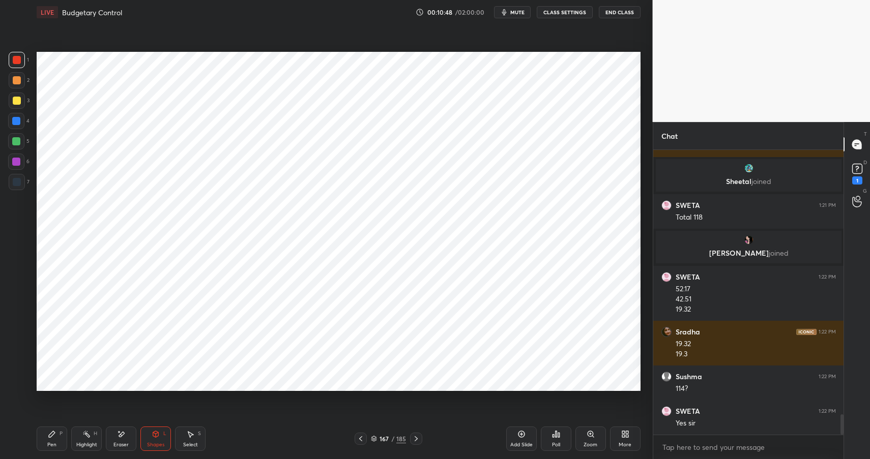
click at [92, 436] on div "Highlight H" at bounding box center [86, 439] width 31 height 24
click at [95, 433] on div "H" at bounding box center [96, 433] width 4 height 5
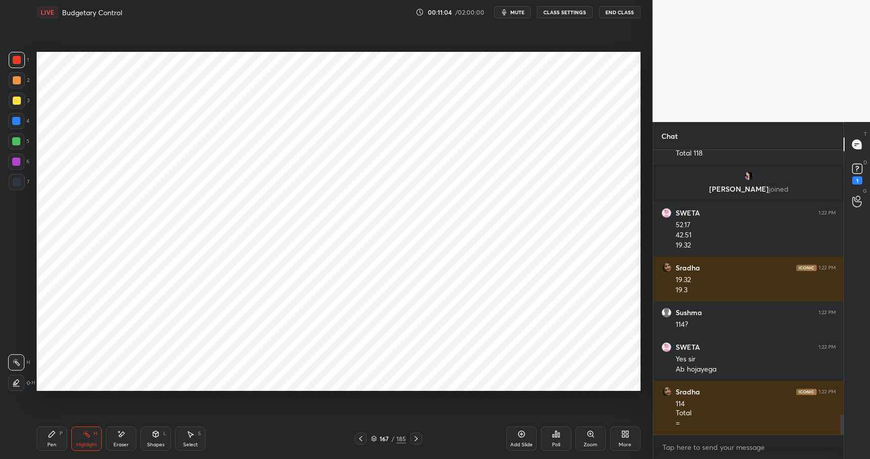
scroll to position [3771, 0]
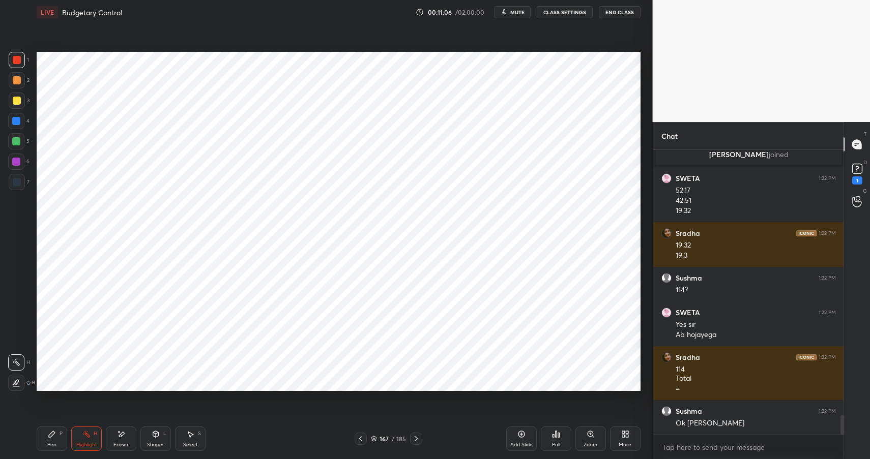
click at [60, 438] on div "Pen P" at bounding box center [52, 439] width 31 height 24
click at [63, 443] on div "Pen P" at bounding box center [52, 439] width 31 height 24
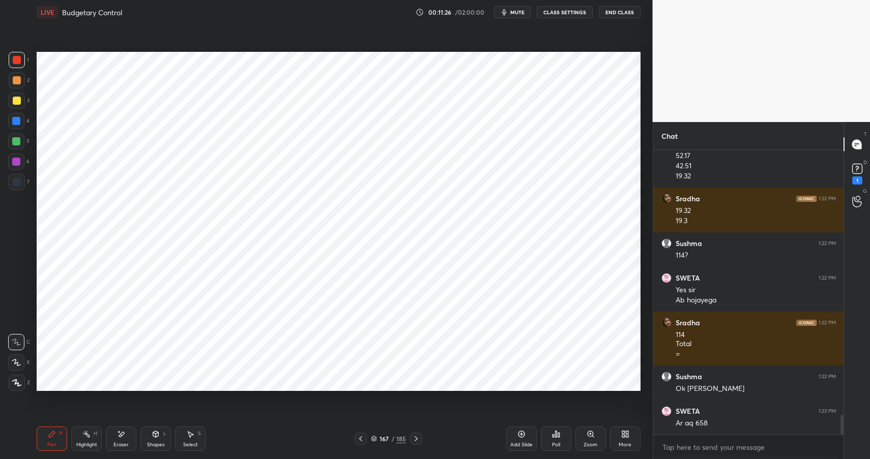
scroll to position [3843, 0]
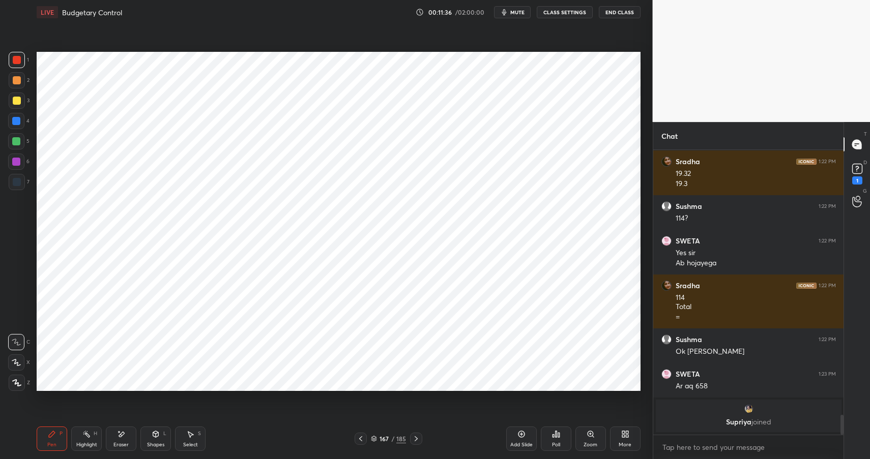
click at [97, 434] on div "H" at bounding box center [96, 433] width 4 height 5
click at [95, 438] on div "Highlight H" at bounding box center [86, 439] width 31 height 24
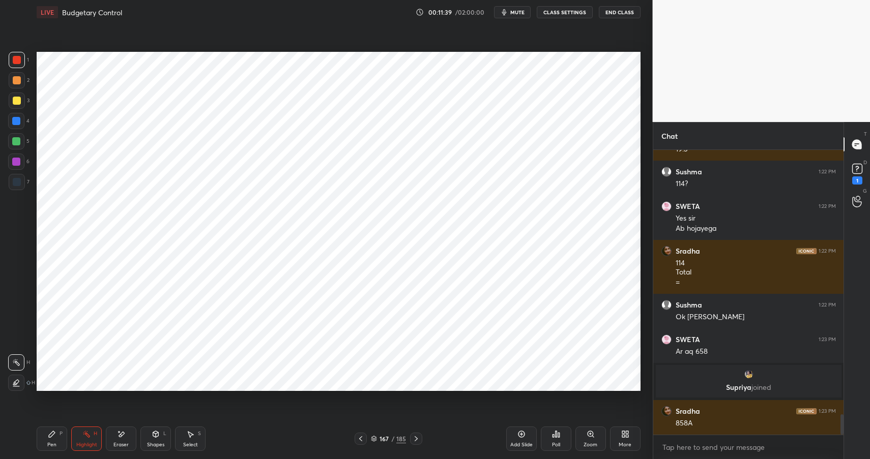
drag, startPoint x: 164, startPoint y: 440, endPoint x: 169, endPoint y: 424, distance: 17.5
click at [161, 440] on div "Shapes L" at bounding box center [155, 439] width 31 height 24
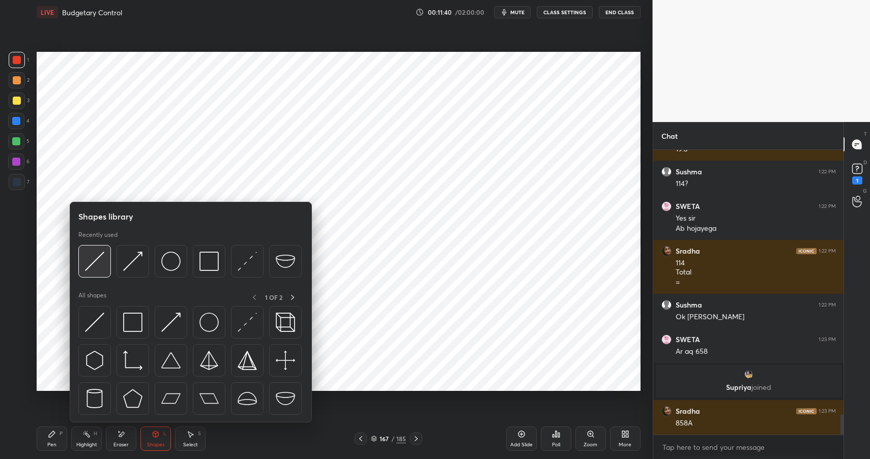
click at [105, 257] on div at bounding box center [94, 261] width 33 height 33
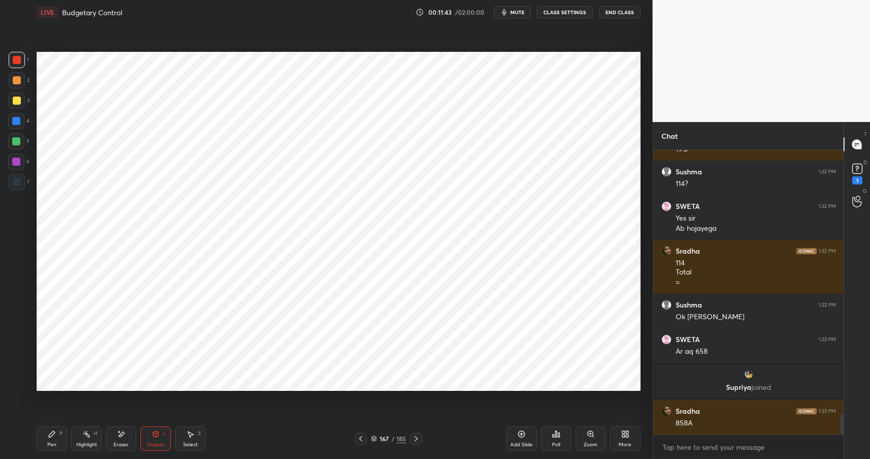
scroll to position [3759, 0]
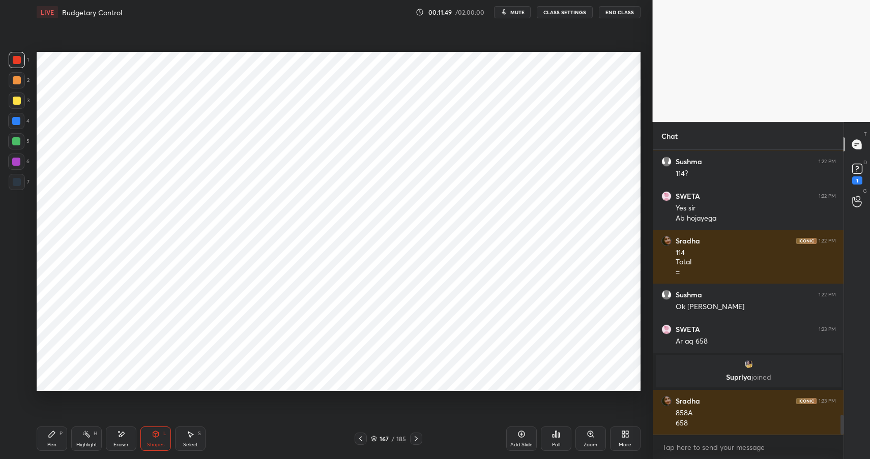
click at [80, 435] on div "Highlight H" at bounding box center [86, 439] width 31 height 24
click at [85, 431] on circle at bounding box center [85, 431] width 1 height 1
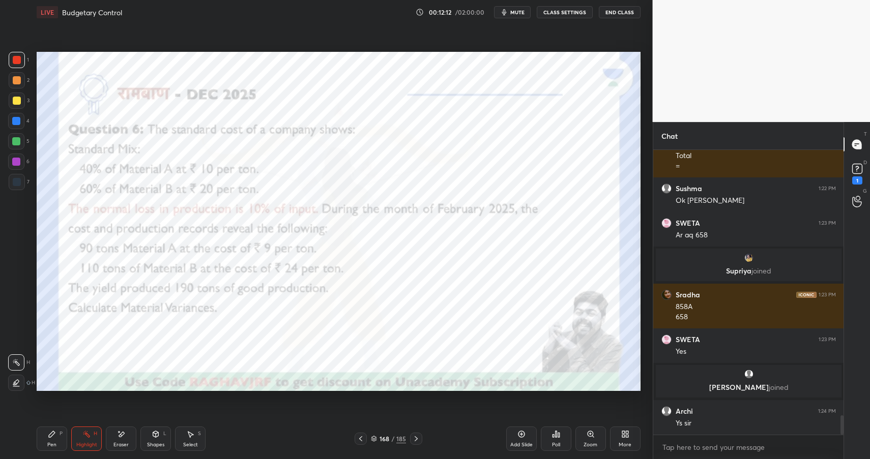
scroll to position [3891, 0]
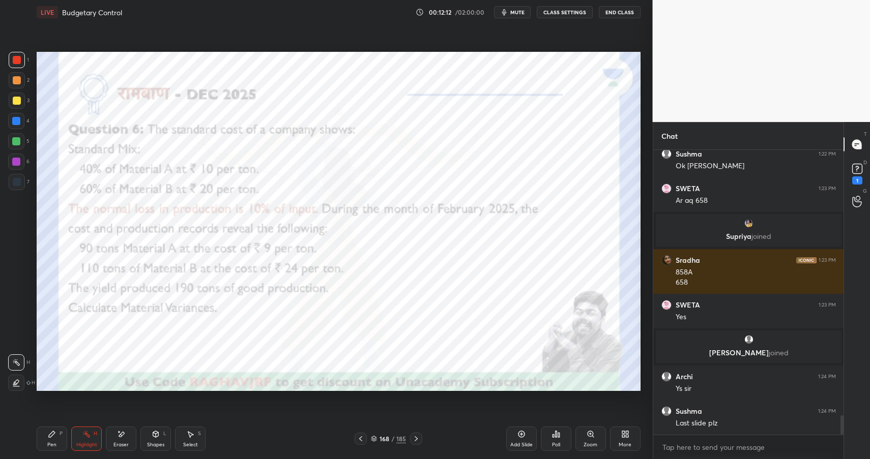
click at [57, 438] on div "Pen P" at bounding box center [52, 439] width 31 height 24
click at [60, 441] on div "Pen P" at bounding box center [52, 439] width 31 height 24
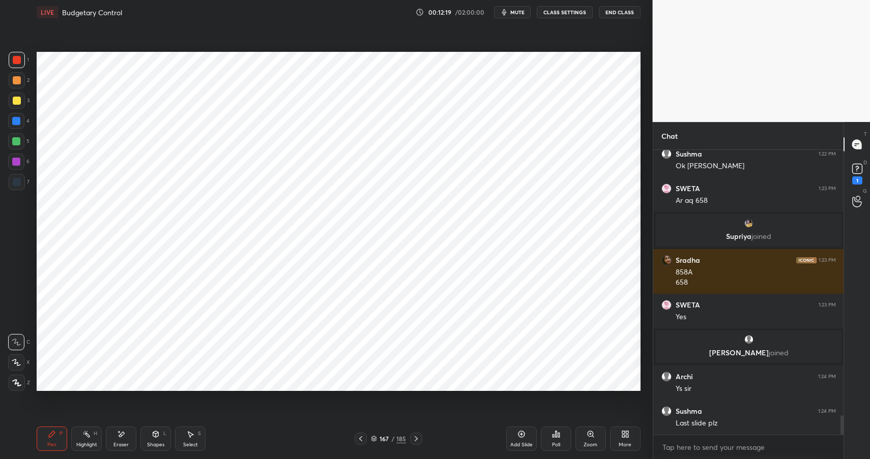
click at [83, 437] on icon at bounding box center [86, 434] width 8 height 8
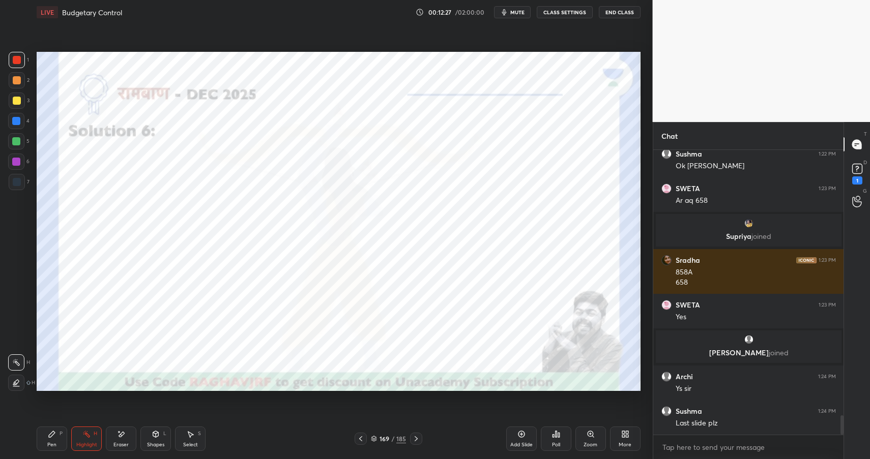
click at [55, 440] on div "Pen P" at bounding box center [52, 439] width 31 height 24
click at [51, 441] on div "Pen P" at bounding box center [52, 439] width 31 height 24
click at [157, 443] on div "Shapes" at bounding box center [155, 445] width 17 height 5
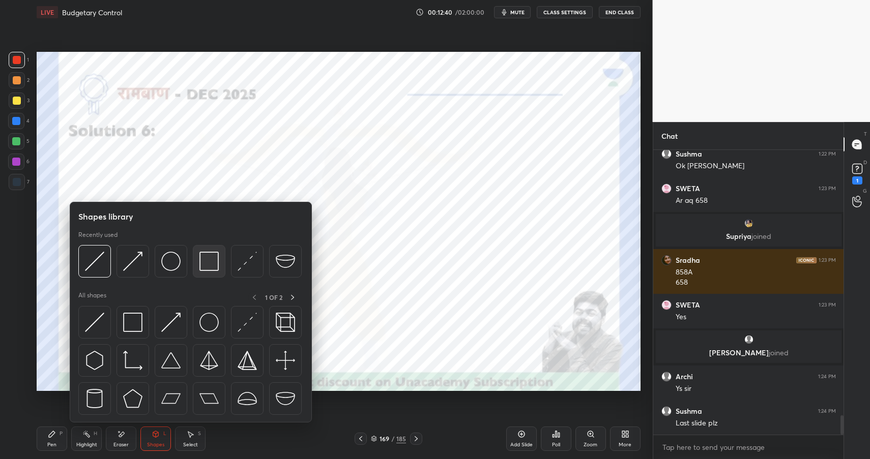
click at [199, 257] on div at bounding box center [209, 261] width 33 height 33
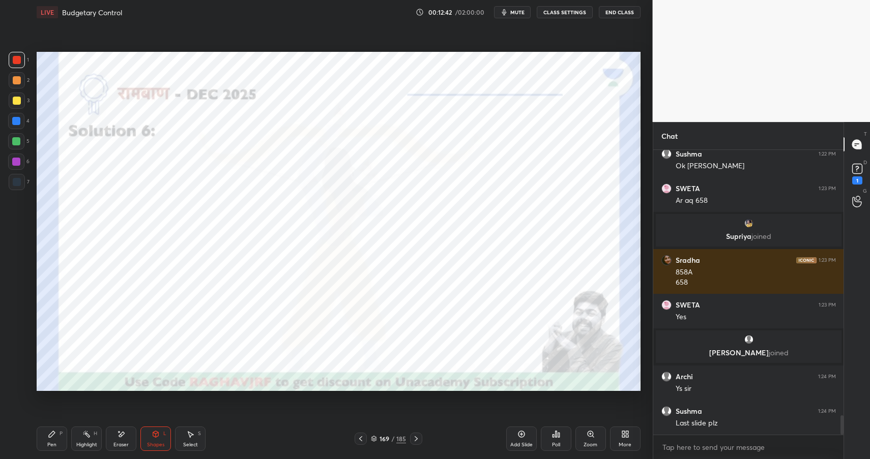
click at [56, 438] on div "Pen P" at bounding box center [52, 439] width 31 height 24
click at [58, 441] on div "Pen P" at bounding box center [52, 439] width 31 height 24
click at [13, 179] on div at bounding box center [17, 182] width 8 height 8
drag, startPoint x: 12, startPoint y: 179, endPoint x: 22, endPoint y: 181, distance: 9.8
click at [16, 181] on div at bounding box center [17, 182] width 8 height 8
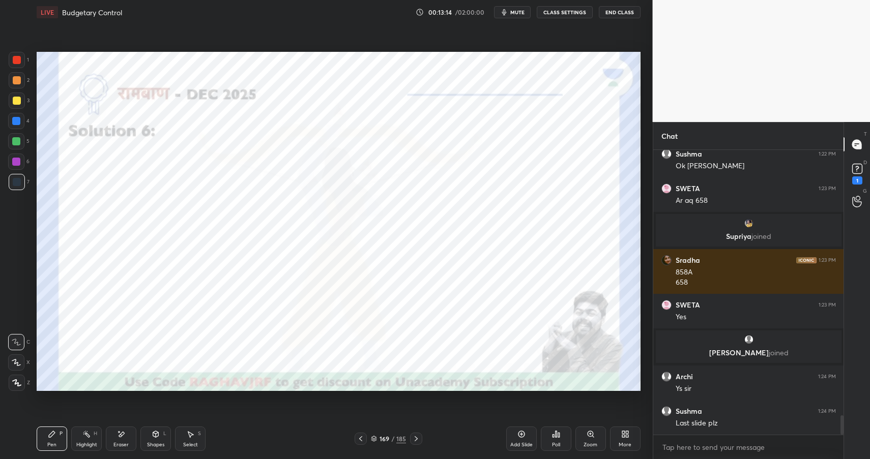
click at [13, 56] on div at bounding box center [17, 60] width 8 height 8
drag, startPoint x: 13, startPoint y: 56, endPoint x: 25, endPoint y: 71, distance: 19.1
click at [13, 56] on div at bounding box center [17, 60] width 8 height 8
click at [16, 183] on div at bounding box center [17, 182] width 8 height 8
drag, startPoint x: 16, startPoint y: 183, endPoint x: 34, endPoint y: 179, distance: 18.2
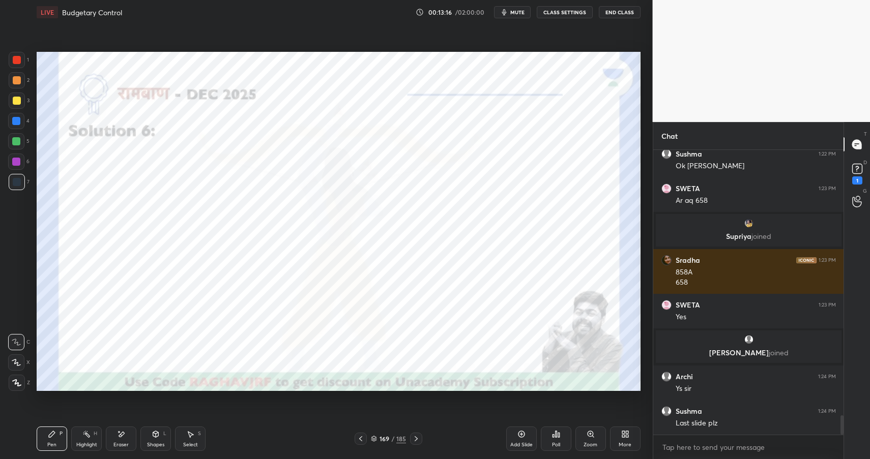
click at [19, 183] on div at bounding box center [17, 182] width 8 height 8
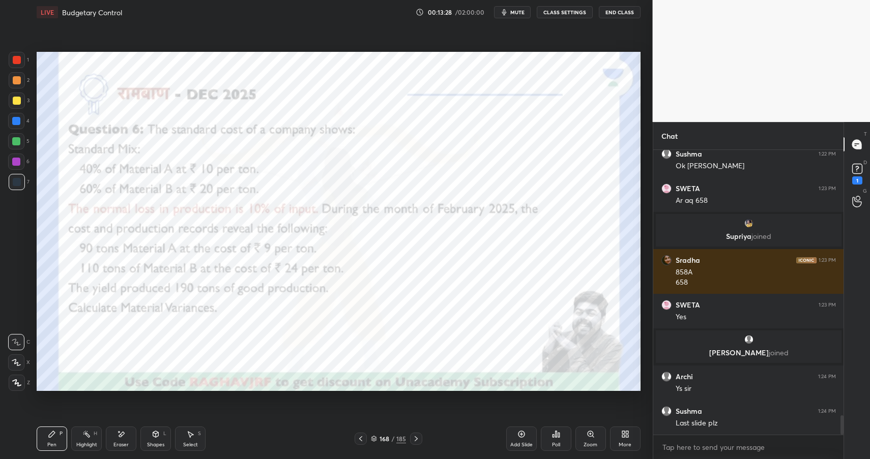
click at [135, 427] on div "Eraser" at bounding box center [121, 439] width 31 height 24
click at [151, 439] on div "Shapes L" at bounding box center [155, 439] width 31 height 24
click at [21, 62] on div at bounding box center [17, 60] width 16 height 16
click at [19, 61] on div at bounding box center [17, 60] width 8 height 8
click at [153, 439] on div "Shapes L" at bounding box center [155, 439] width 31 height 24
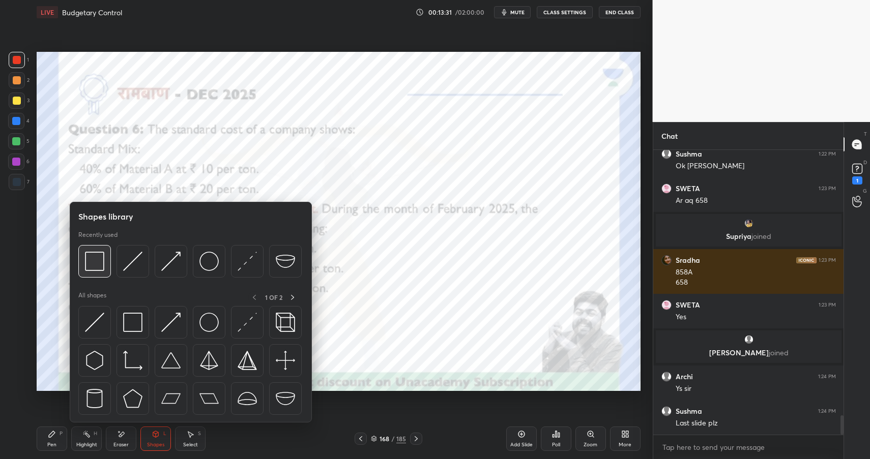
click at [91, 261] on img at bounding box center [94, 261] width 19 height 19
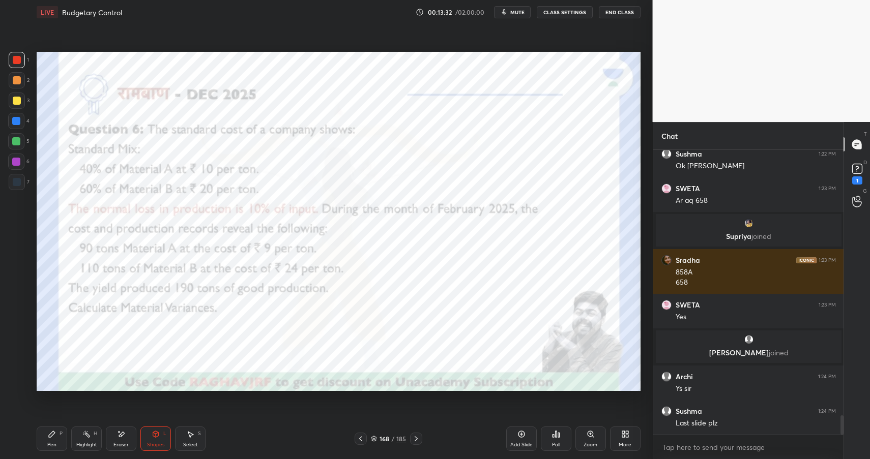
click at [124, 437] on icon at bounding box center [121, 434] width 8 height 9
click at [152, 433] on icon at bounding box center [156, 434] width 8 height 8
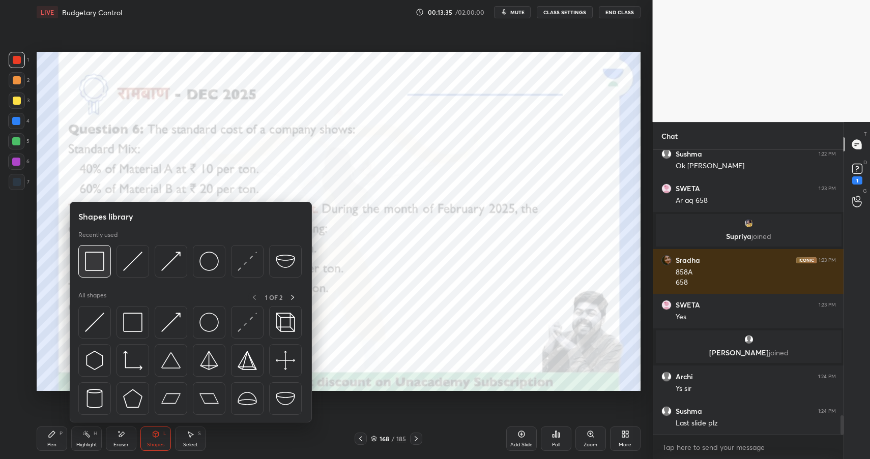
click at [99, 267] on img at bounding box center [94, 261] width 19 height 19
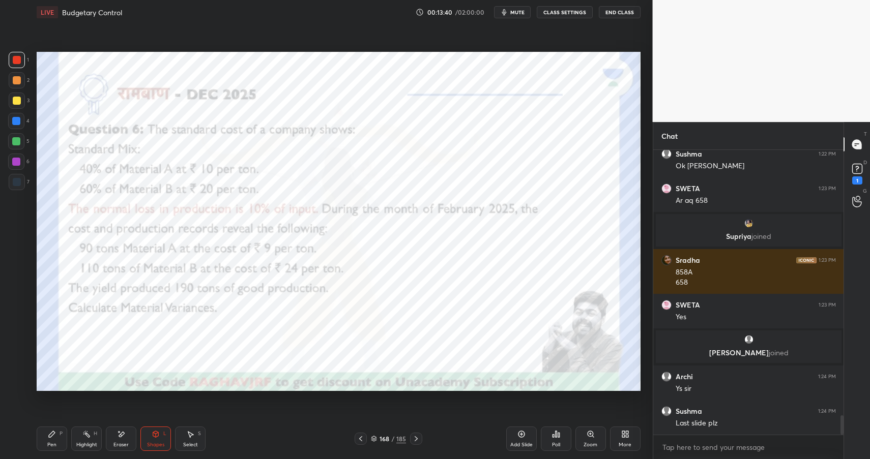
click at [90, 435] on icon at bounding box center [86, 434] width 8 height 8
click at [48, 434] on icon at bounding box center [52, 434] width 8 height 8
click at [55, 434] on icon at bounding box center [52, 434] width 8 height 8
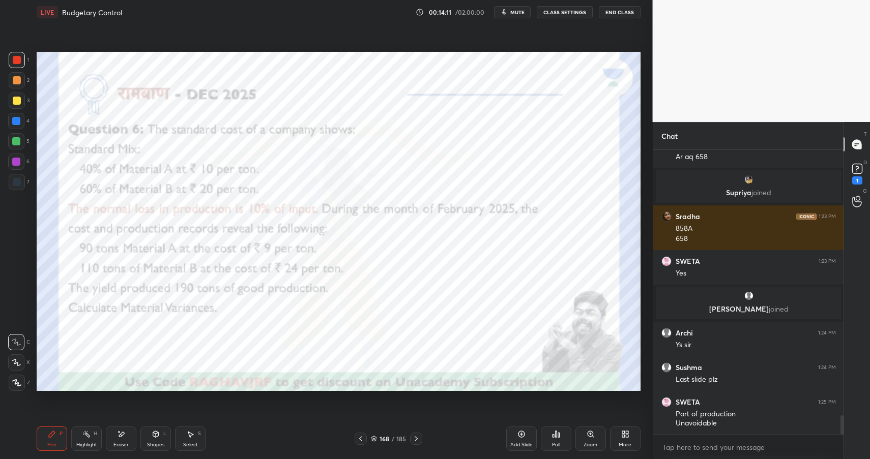
click at [158, 433] on icon at bounding box center [156, 434] width 8 height 8
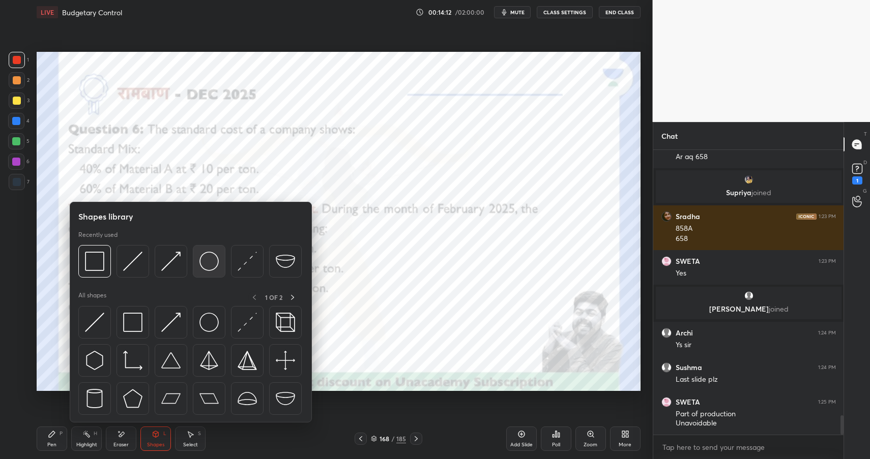
click at [209, 257] on img at bounding box center [208, 261] width 19 height 19
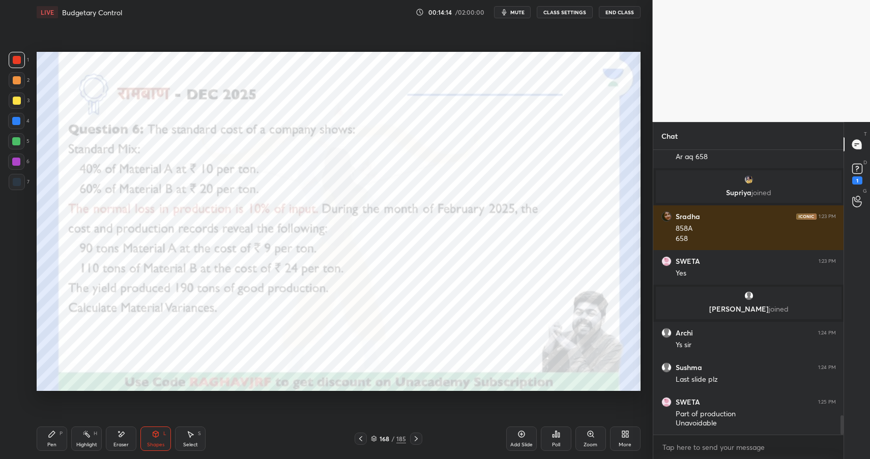
click at [90, 433] on icon at bounding box center [86, 434] width 8 height 8
drag, startPoint x: 90, startPoint y: 433, endPoint x: 97, endPoint y: 428, distance: 8.5
click at [93, 433] on div "Highlight H" at bounding box center [86, 439] width 31 height 24
click at [622, 13] on button "End Class" at bounding box center [620, 12] width 42 height 12
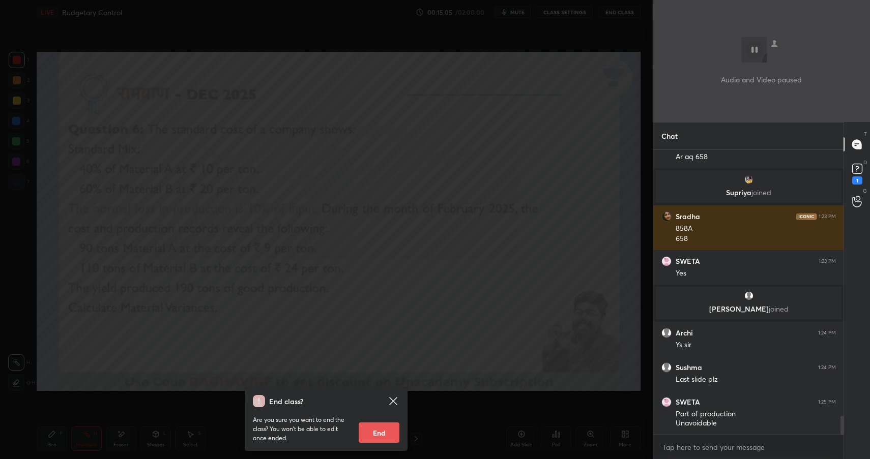
scroll to position [3969, 0]
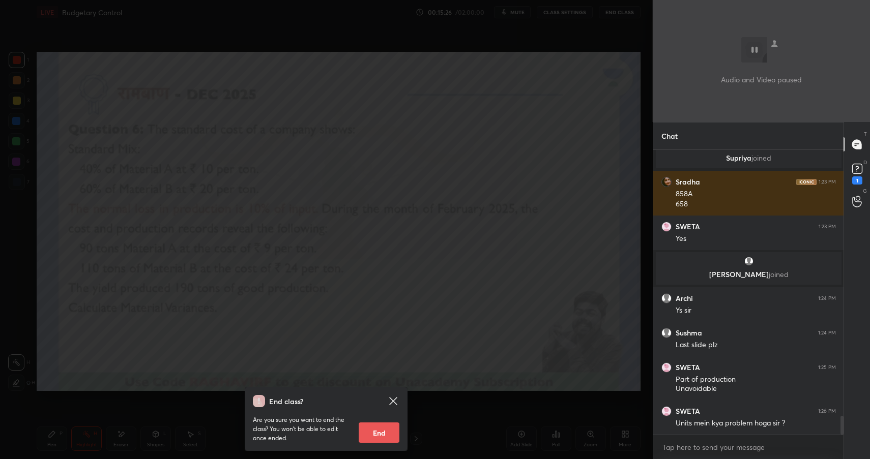
drag, startPoint x: 372, startPoint y: 271, endPoint x: 375, endPoint y: 258, distance: 13.0
click at [373, 271] on div "End class? Are you sure you want to end the class? You won’t be able to edit on…" at bounding box center [326, 229] width 653 height 459
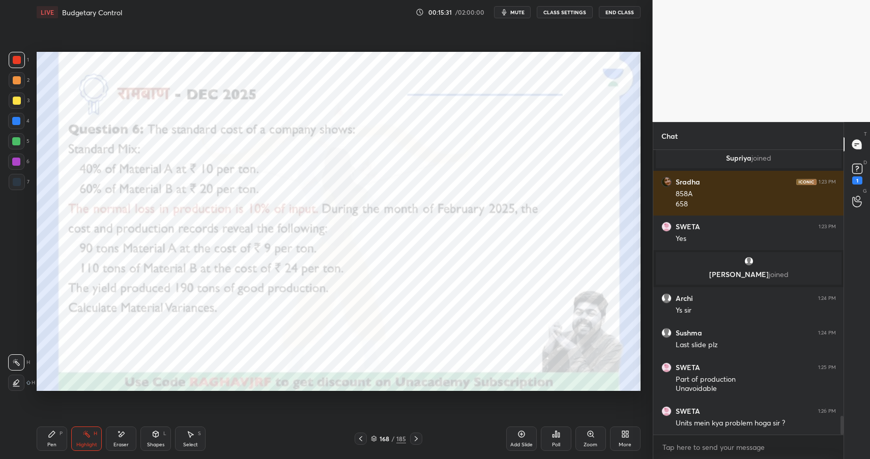
drag, startPoint x: 124, startPoint y: 438, endPoint x: 132, endPoint y: 429, distance: 12.6
click at [124, 438] on icon at bounding box center [121, 434] width 8 height 9
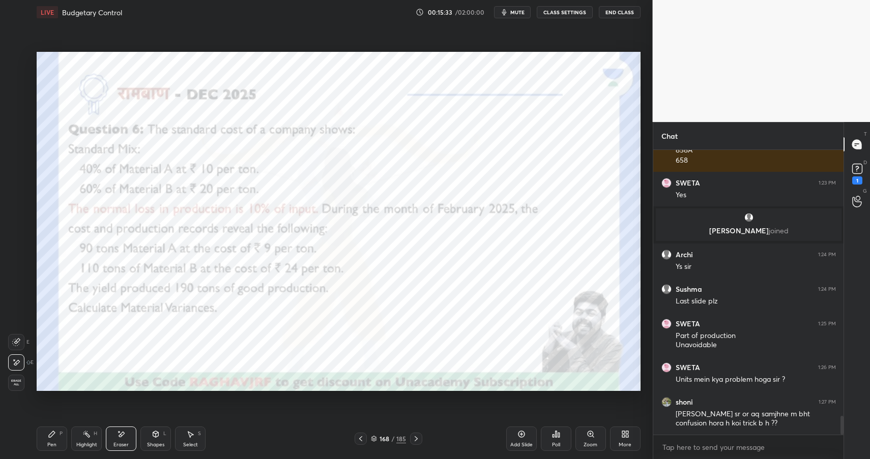
click at [87, 436] on rect at bounding box center [87, 435] width 5 height 5
drag, startPoint x: 87, startPoint y: 436, endPoint x: 97, endPoint y: 429, distance: 12.0
click at [87, 436] on rect at bounding box center [87, 435] width 5 height 5
click at [64, 434] on div "Pen P" at bounding box center [52, 439] width 31 height 24
drag, startPoint x: 64, startPoint y: 436, endPoint x: 71, endPoint y: 435, distance: 7.2
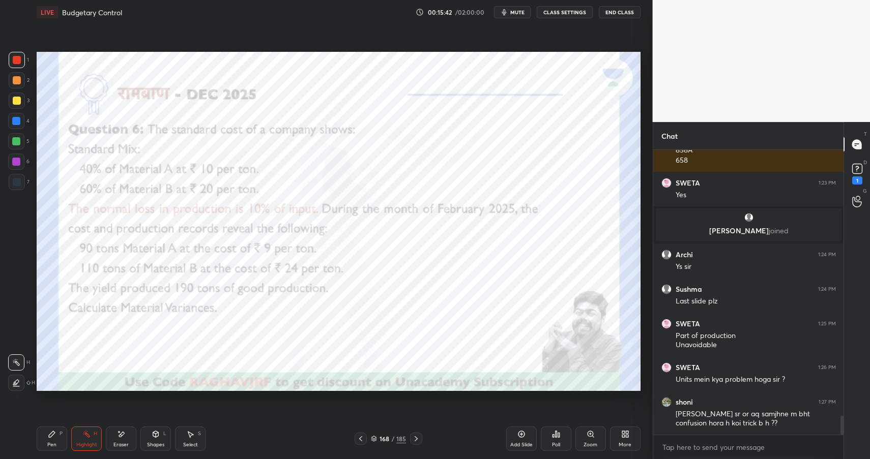
click at [64, 436] on div "Pen P" at bounding box center [52, 439] width 31 height 24
click at [86, 438] on div "Highlight H" at bounding box center [86, 439] width 31 height 24
click at [92, 438] on div "Highlight H" at bounding box center [86, 439] width 31 height 24
click at [54, 436] on icon at bounding box center [52, 434] width 8 height 8
drag, startPoint x: 156, startPoint y: 437, endPoint x: 158, endPoint y: 423, distance: 13.9
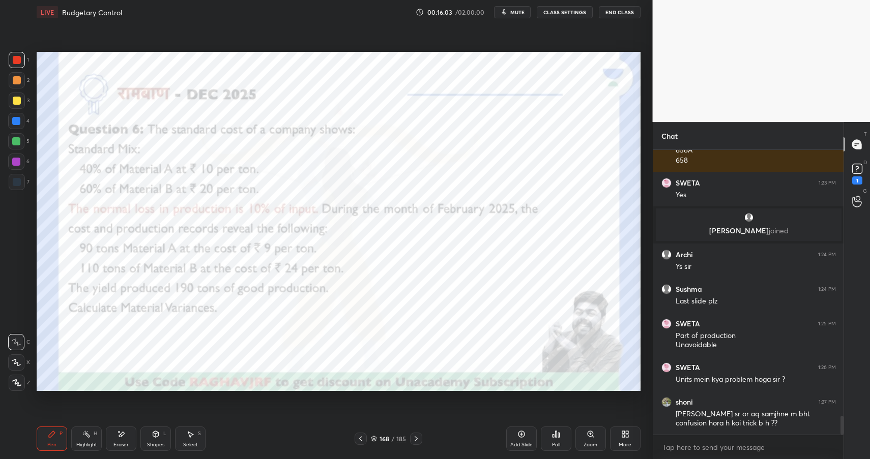
click at [154, 437] on icon at bounding box center [156, 434] width 8 height 8
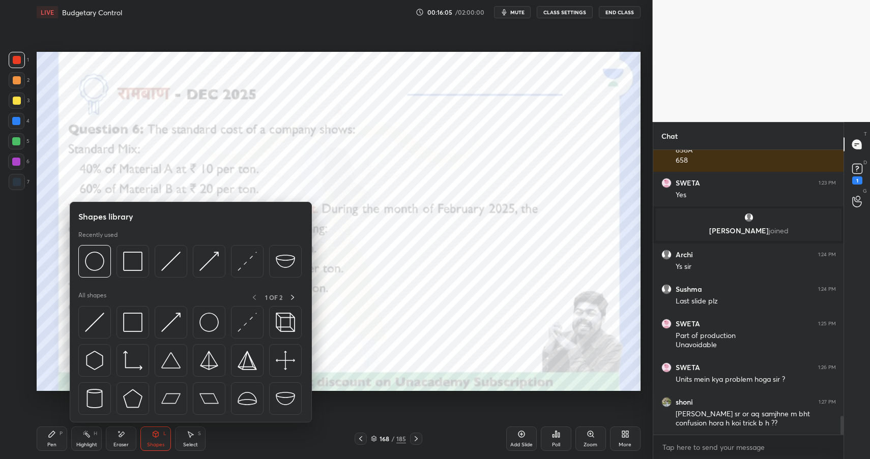
click at [18, 139] on div at bounding box center [16, 141] width 8 height 8
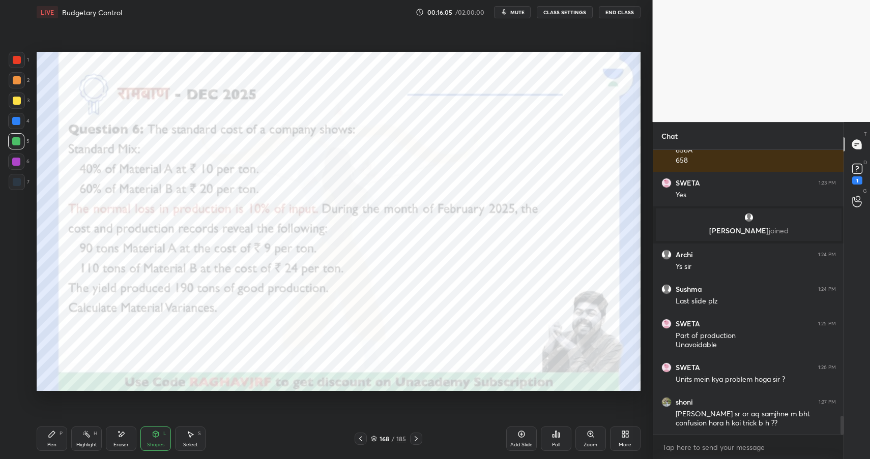
click at [18, 139] on div at bounding box center [16, 141] width 8 height 8
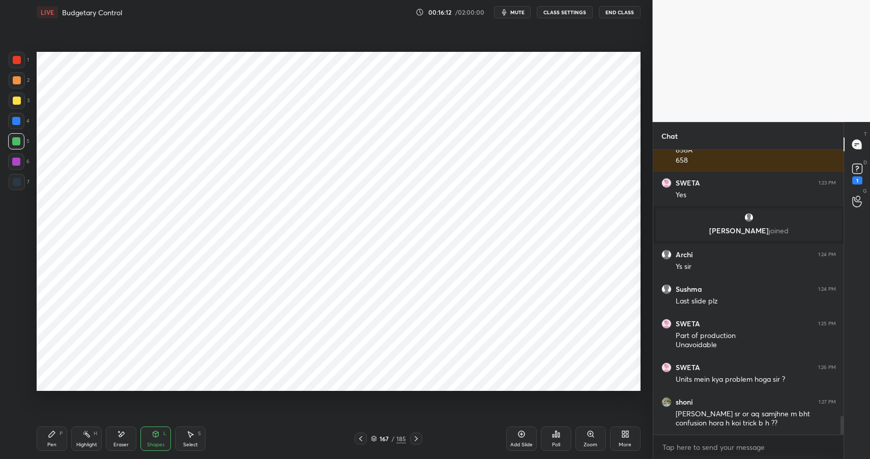
click at [85, 438] on icon at bounding box center [86, 434] width 8 height 8
drag, startPoint x: 93, startPoint y: 443, endPoint x: 101, endPoint y: 416, distance: 28.2
click at [93, 443] on div "Highlight" at bounding box center [86, 445] width 21 height 5
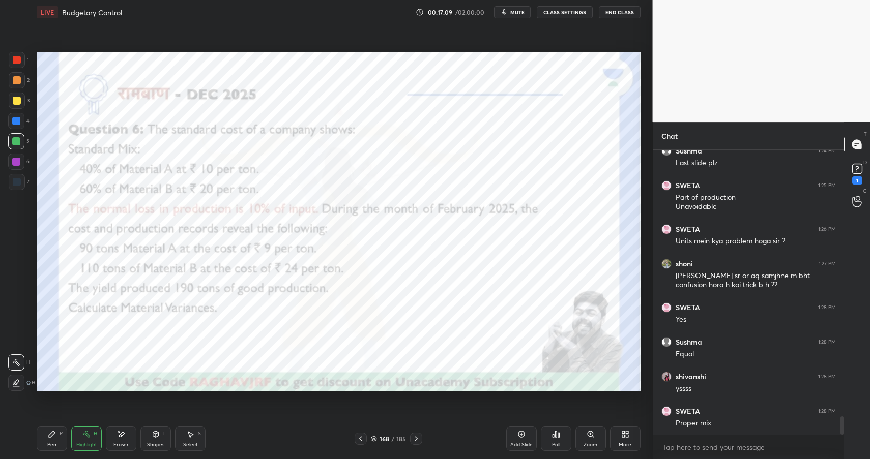
scroll to position [4186, 0]
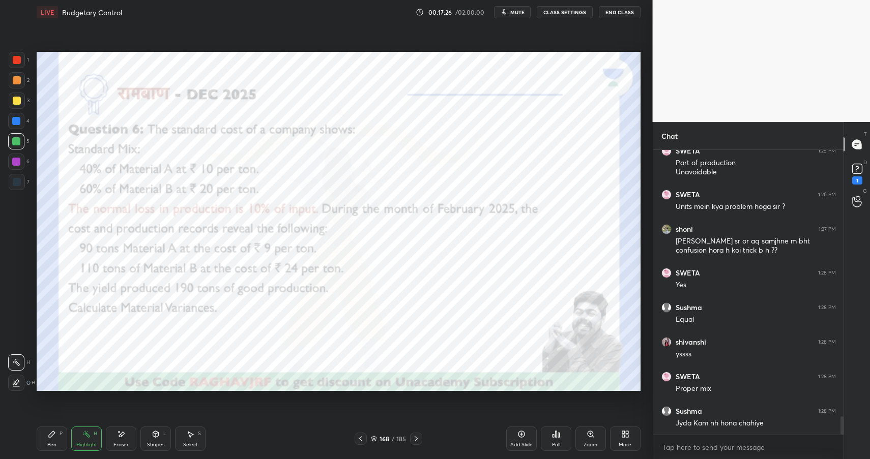
click at [154, 437] on icon at bounding box center [156, 434] width 8 height 8
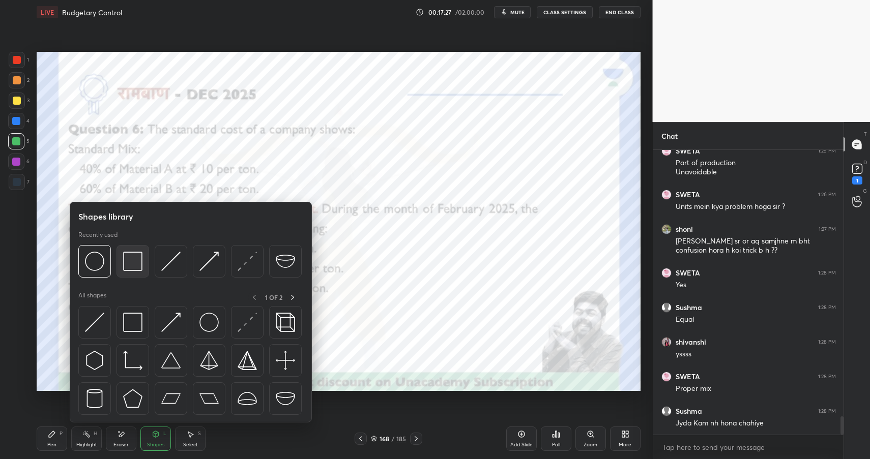
click at [124, 257] on img at bounding box center [132, 261] width 19 height 19
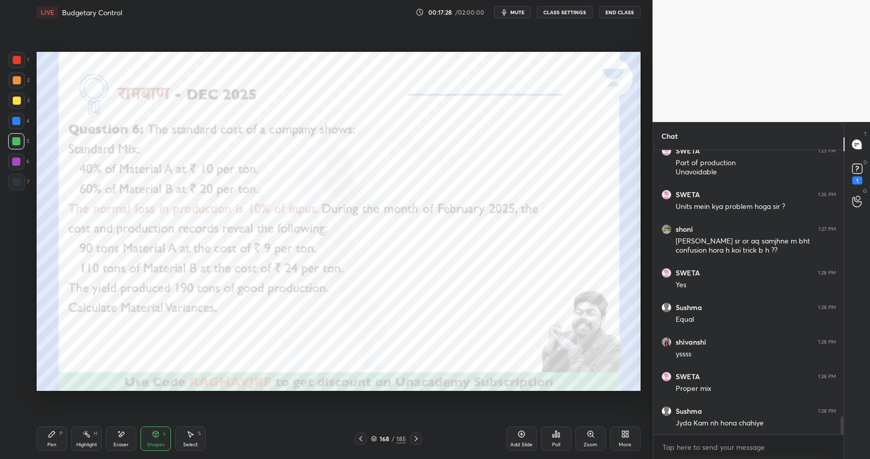
drag, startPoint x: 10, startPoint y: 72, endPoint x: 17, endPoint y: 70, distance: 7.3
click at [13, 72] on div "2" at bounding box center [19, 80] width 21 height 16
drag, startPoint x: 18, startPoint y: 73, endPoint x: 33, endPoint y: 77, distance: 15.2
click at [18, 77] on div at bounding box center [17, 80] width 16 height 16
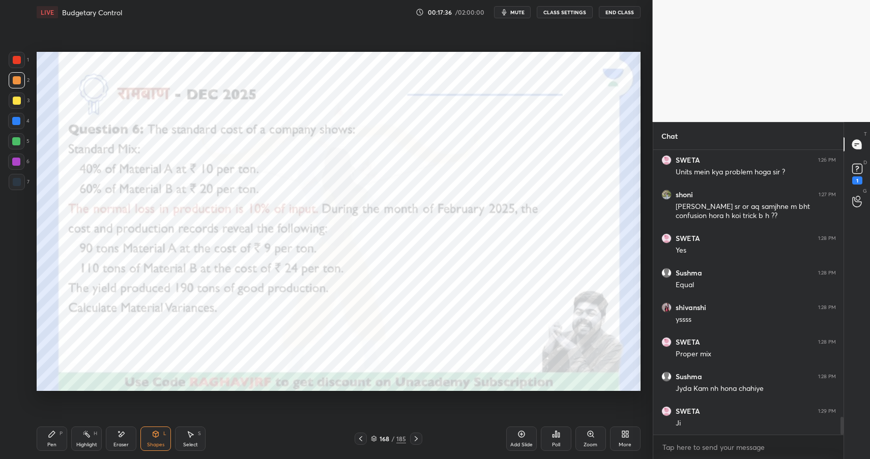
scroll to position [4257, 0]
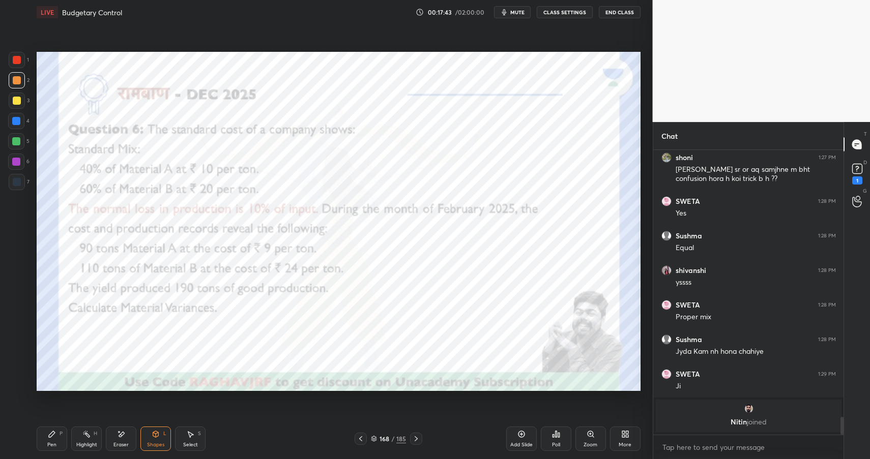
click at [89, 433] on icon at bounding box center [86, 434] width 8 height 8
click at [86, 437] on icon at bounding box center [86, 434] width 8 height 8
click at [57, 441] on div "Pen P" at bounding box center [52, 439] width 31 height 24
drag, startPoint x: 57, startPoint y: 441, endPoint x: 87, endPoint y: 426, distance: 34.1
click at [57, 441] on div "Pen P" at bounding box center [52, 439] width 31 height 24
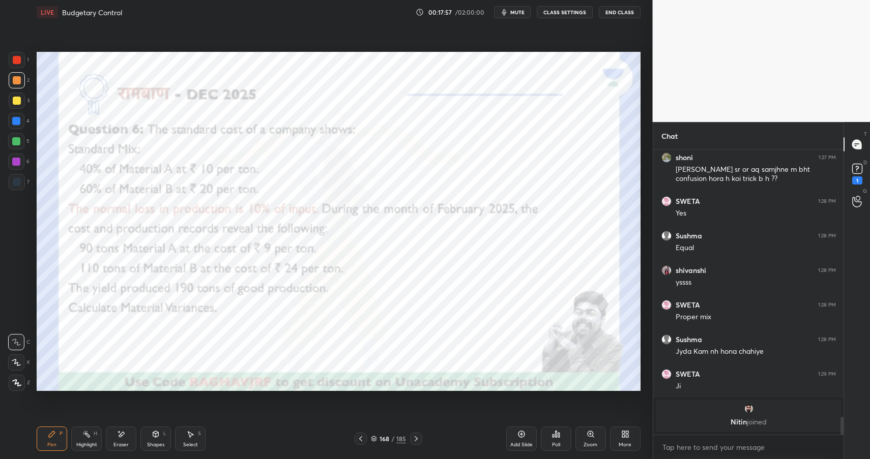
click at [14, 162] on div at bounding box center [16, 162] width 8 height 8
drag, startPoint x: 15, startPoint y: 162, endPoint x: 34, endPoint y: 160, distance: 19.5
click at [18, 163] on div at bounding box center [16, 162] width 8 height 8
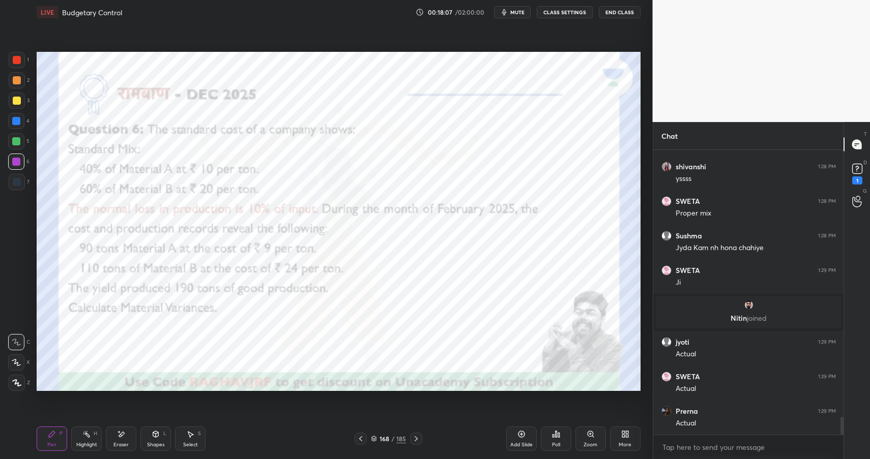
scroll to position [4257, 0]
drag, startPoint x: 145, startPoint y: 435, endPoint x: 160, endPoint y: 424, distance: 18.8
click at [145, 435] on div "Shapes L" at bounding box center [155, 439] width 31 height 24
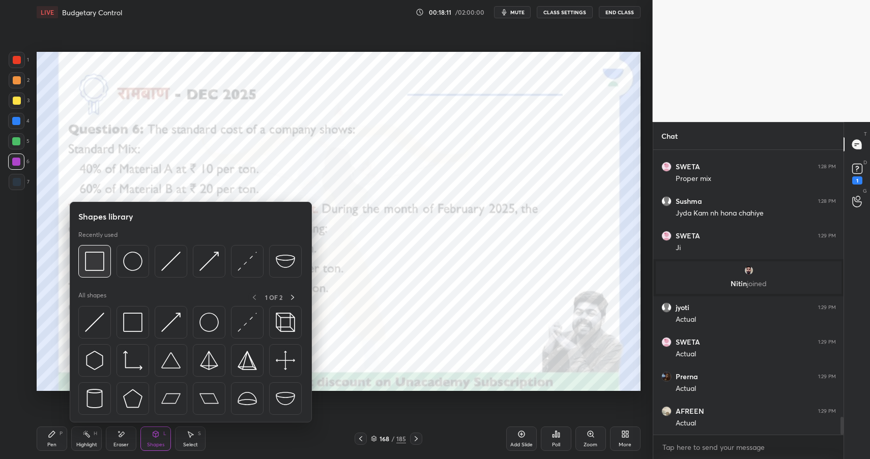
click at [100, 265] on img at bounding box center [94, 261] width 19 height 19
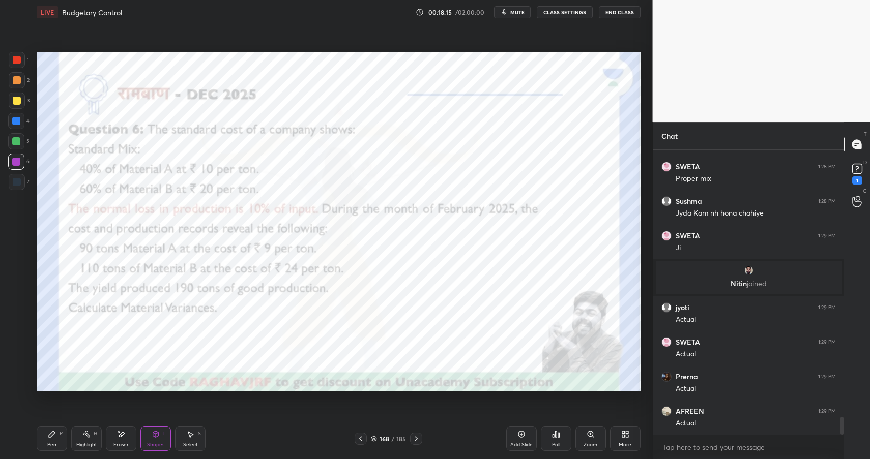
click at [86, 431] on icon at bounding box center [86, 434] width 8 height 8
click at [89, 434] on icon at bounding box center [86, 434] width 8 height 8
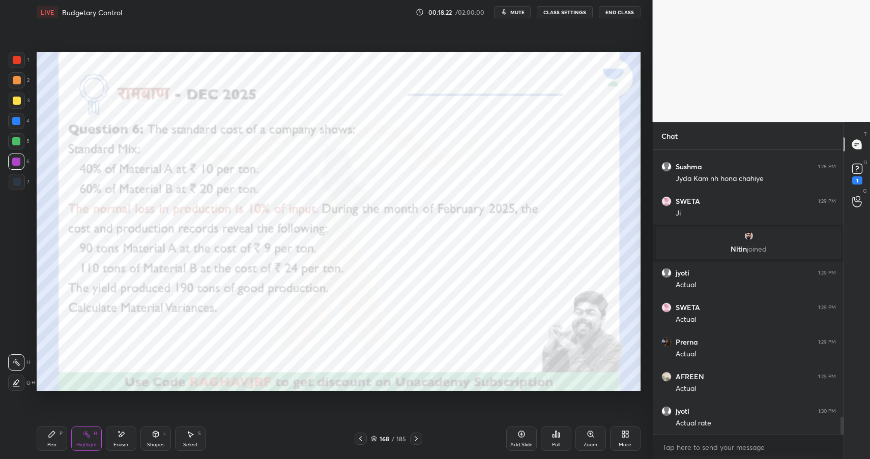
scroll to position [4328, 0]
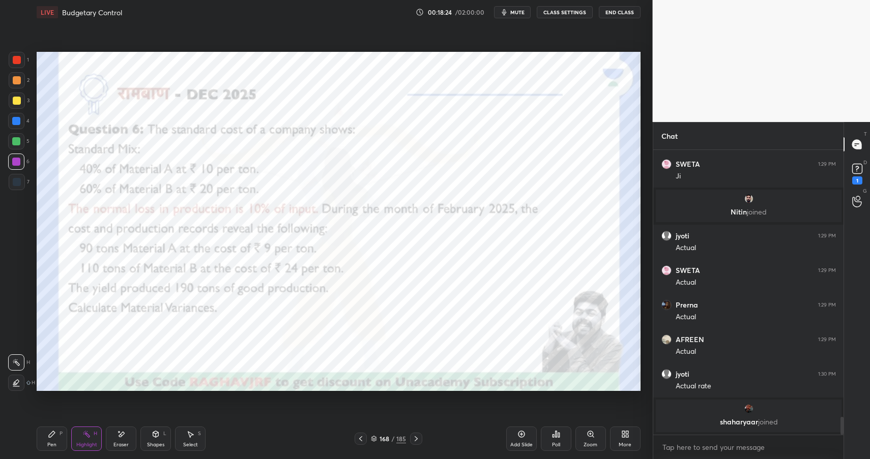
click at [13, 123] on div at bounding box center [16, 121] width 8 height 8
drag, startPoint x: 16, startPoint y: 121, endPoint x: 21, endPoint y: 117, distance: 5.8
click at [16, 121] on div at bounding box center [16, 121] width 8 height 8
drag, startPoint x: 81, startPoint y: 436, endPoint x: 82, endPoint y: 431, distance: 5.2
click at [81, 436] on div "Highlight H" at bounding box center [86, 439] width 31 height 24
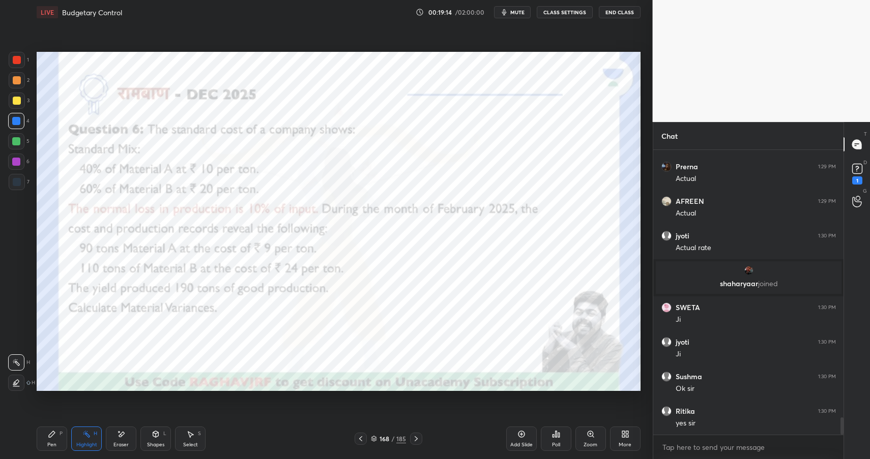
scroll to position [4414, 0]
click at [55, 434] on icon at bounding box center [52, 434] width 8 height 8
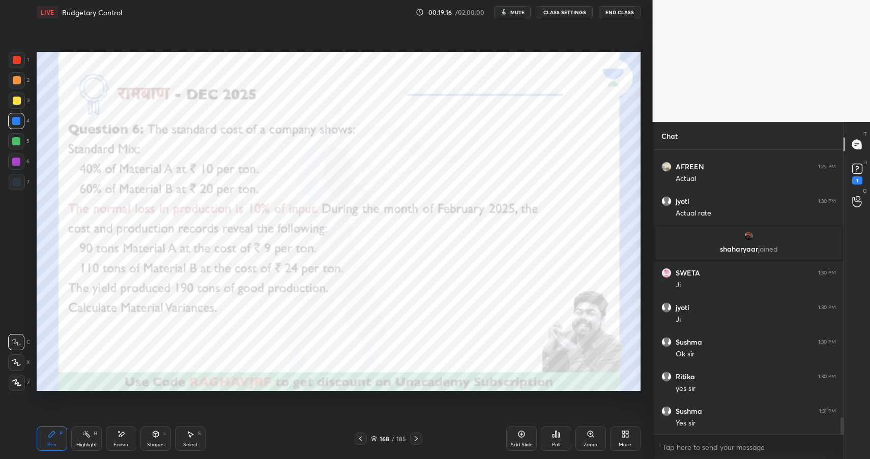
click at [54, 437] on icon at bounding box center [52, 434] width 8 height 8
click at [12, 122] on div at bounding box center [16, 121] width 16 height 16
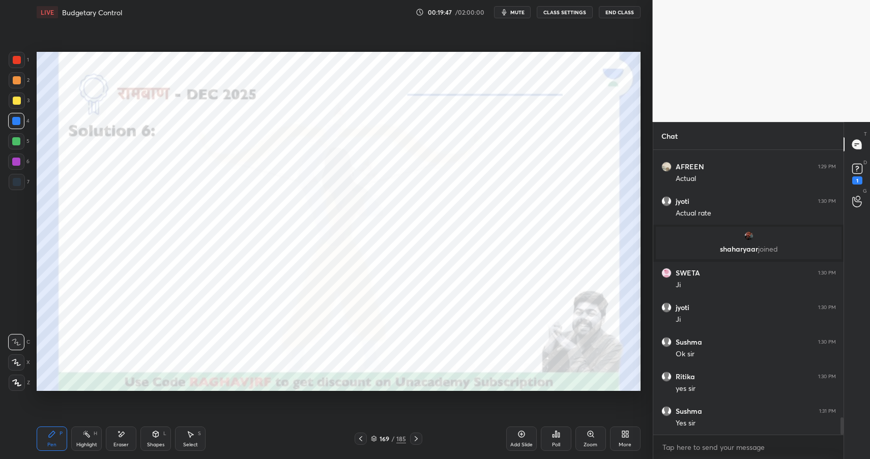
click at [15, 166] on div at bounding box center [16, 162] width 16 height 16
drag, startPoint x: 15, startPoint y: 166, endPoint x: 34, endPoint y: 163, distance: 19.2
click at [15, 166] on div at bounding box center [16, 162] width 16 height 16
click at [129, 440] on div "Eraser" at bounding box center [121, 439] width 31 height 24
click at [56, 432] on div "Pen P" at bounding box center [52, 439] width 31 height 24
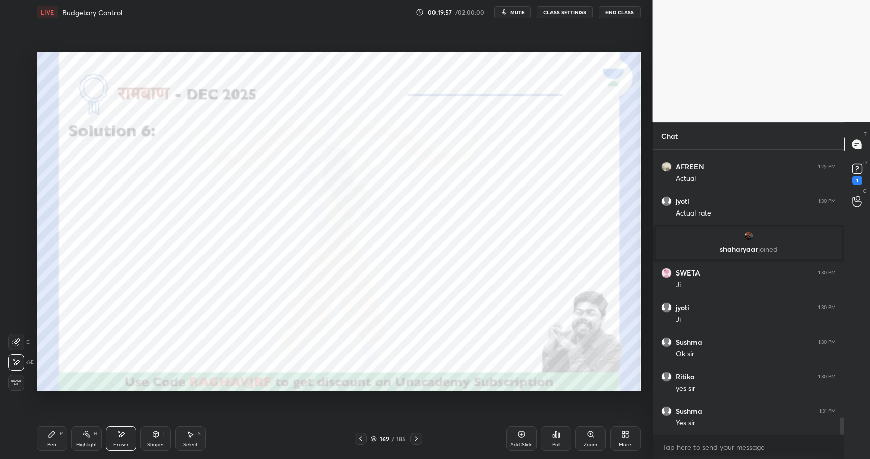
click at [53, 435] on icon at bounding box center [52, 434] width 8 height 8
click at [19, 123] on div at bounding box center [16, 121] width 8 height 8
drag, startPoint x: 21, startPoint y: 123, endPoint x: 31, endPoint y: 124, distance: 9.7
click at [21, 123] on div at bounding box center [16, 121] width 16 height 16
click at [17, 161] on div at bounding box center [16, 162] width 8 height 8
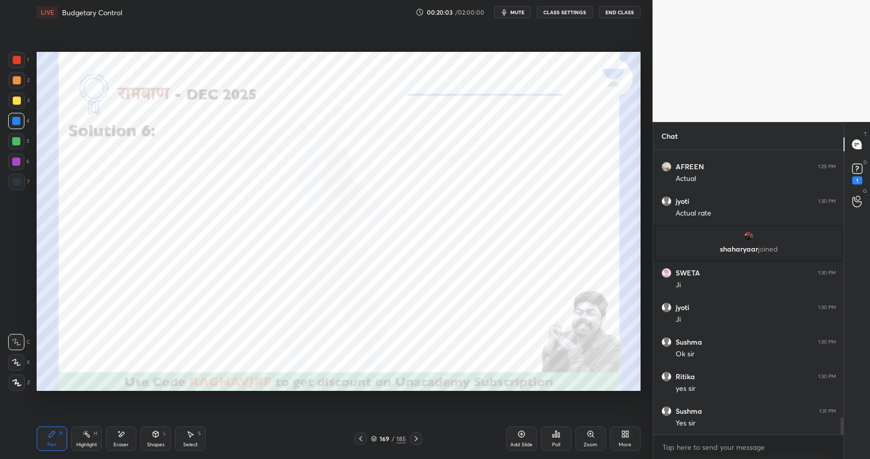
drag, startPoint x: 16, startPoint y: 162, endPoint x: 24, endPoint y: 161, distance: 8.2
click at [20, 161] on div at bounding box center [16, 162] width 8 height 8
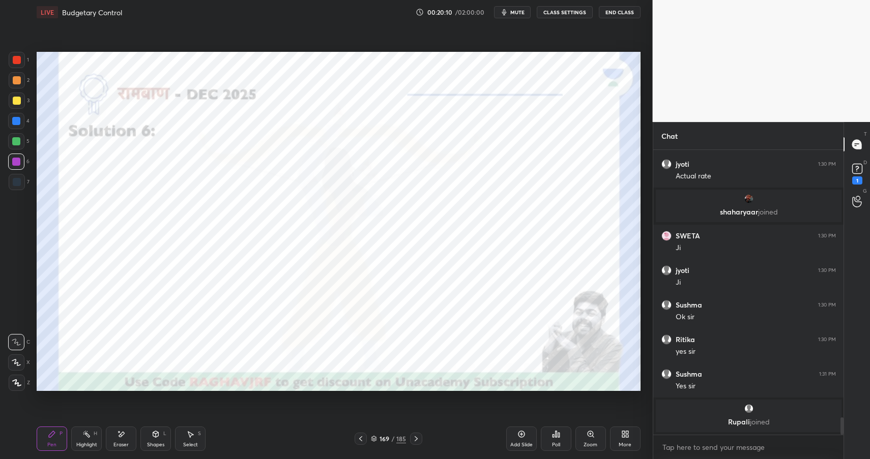
drag, startPoint x: 93, startPoint y: 433, endPoint x: 103, endPoint y: 431, distance: 10.4
click at [94, 431] on div "H" at bounding box center [96, 433] width 4 height 5
drag, startPoint x: 54, startPoint y: 441, endPoint x: 63, endPoint y: 434, distance: 11.9
click at [54, 443] on div "Pen" at bounding box center [51, 445] width 9 height 5
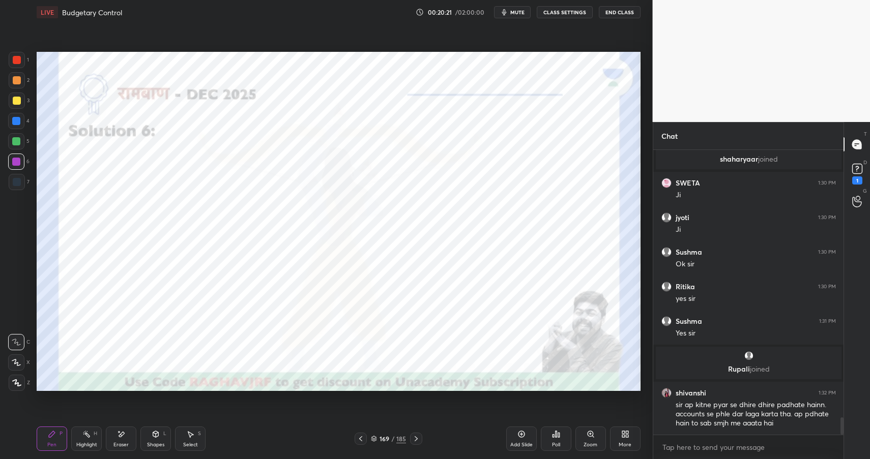
scroll to position [4400, 0]
click at [11, 136] on div at bounding box center [16, 141] width 16 height 16
click at [15, 138] on div at bounding box center [16, 141] width 8 height 8
click at [18, 139] on div at bounding box center [16, 141] width 8 height 8
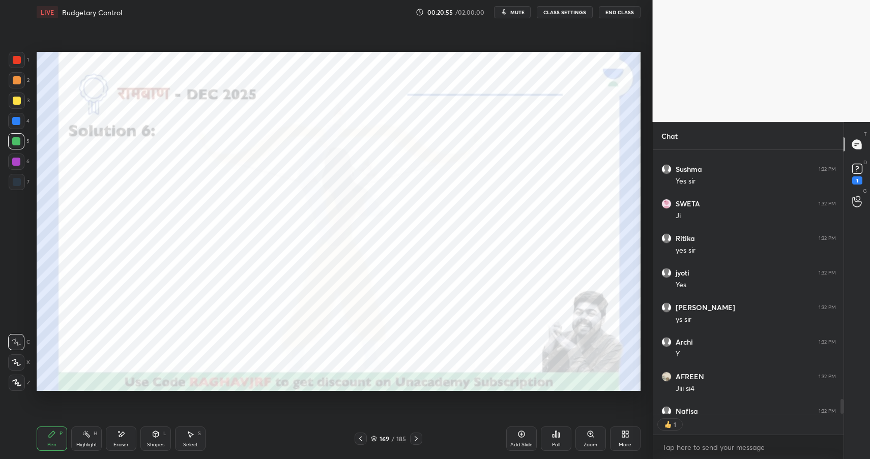
scroll to position [4, 4]
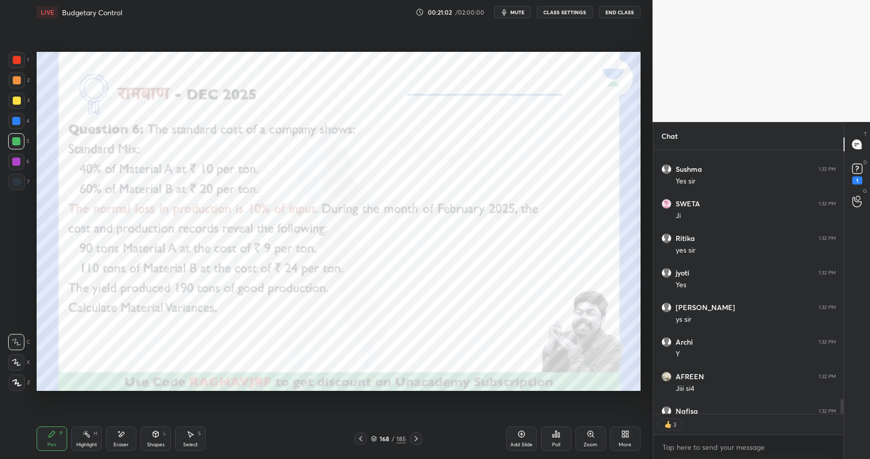
click at [15, 121] on div at bounding box center [16, 121] width 8 height 8
click at [18, 121] on div at bounding box center [16, 121] width 8 height 8
click at [17, 57] on div at bounding box center [17, 60] width 8 height 8
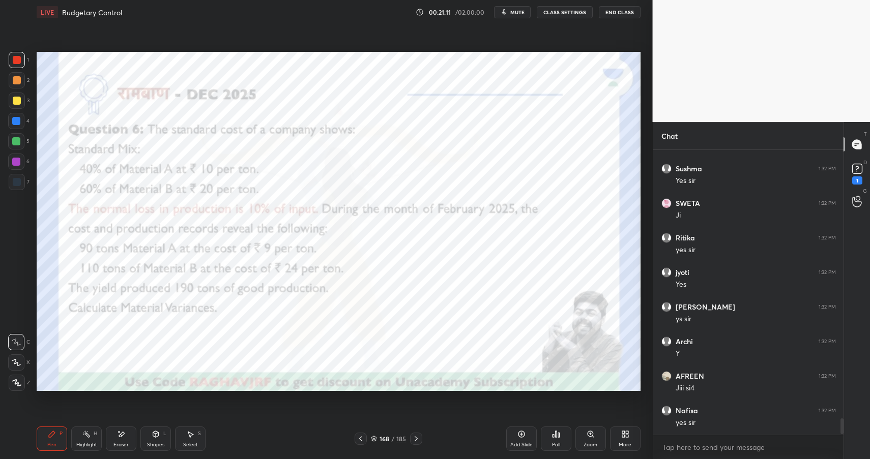
click at [90, 439] on div "Highlight H" at bounding box center [86, 439] width 31 height 24
click at [93, 440] on div "Highlight H" at bounding box center [86, 439] width 31 height 24
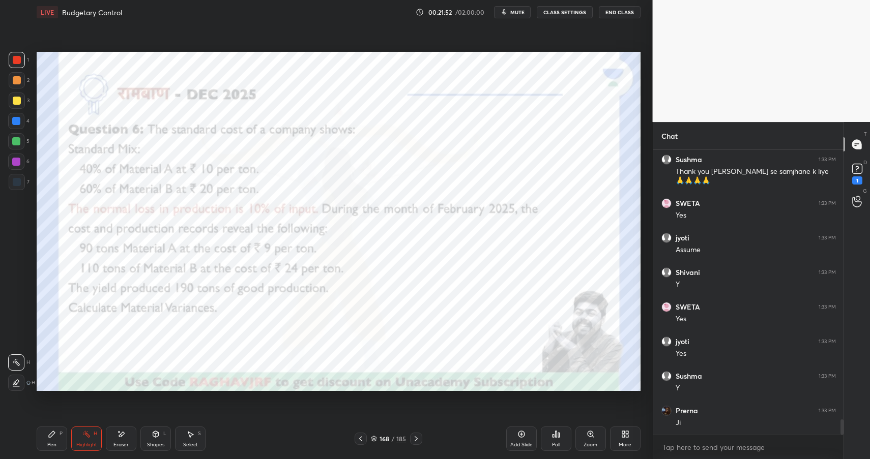
scroll to position [5080, 0]
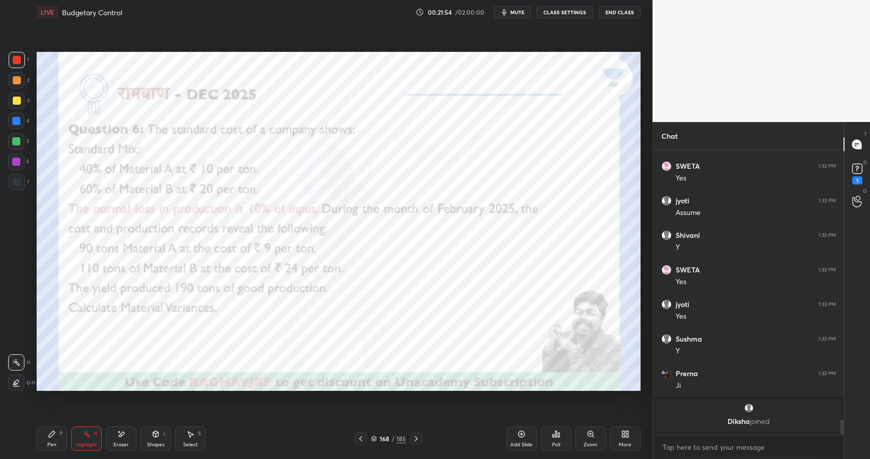
click at [523, 437] on icon at bounding box center [521, 434] width 8 height 8
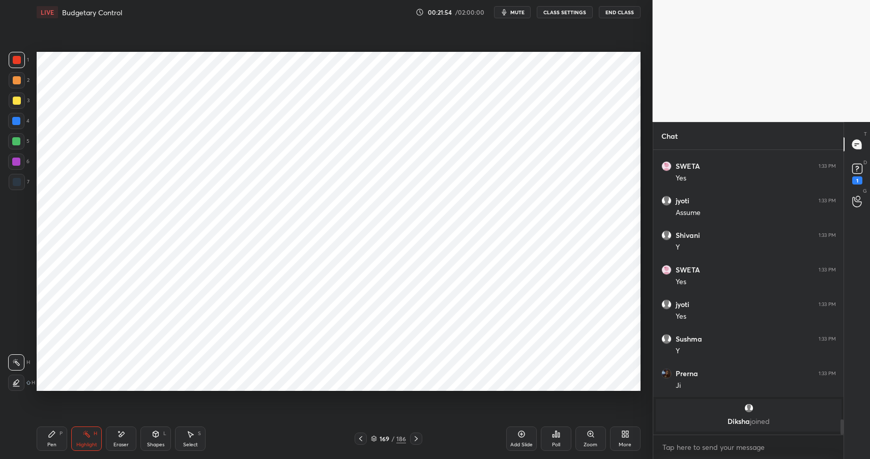
click at [157, 443] on div "Shapes" at bounding box center [155, 445] width 17 height 5
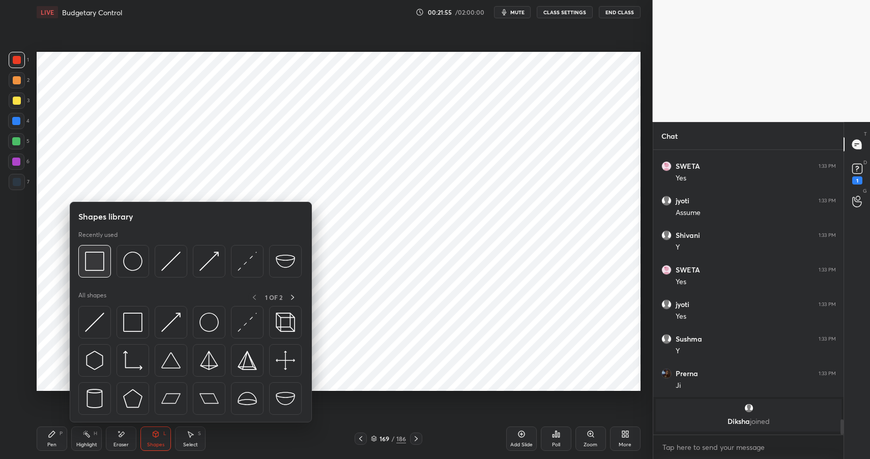
click at [100, 258] on img at bounding box center [94, 261] width 19 height 19
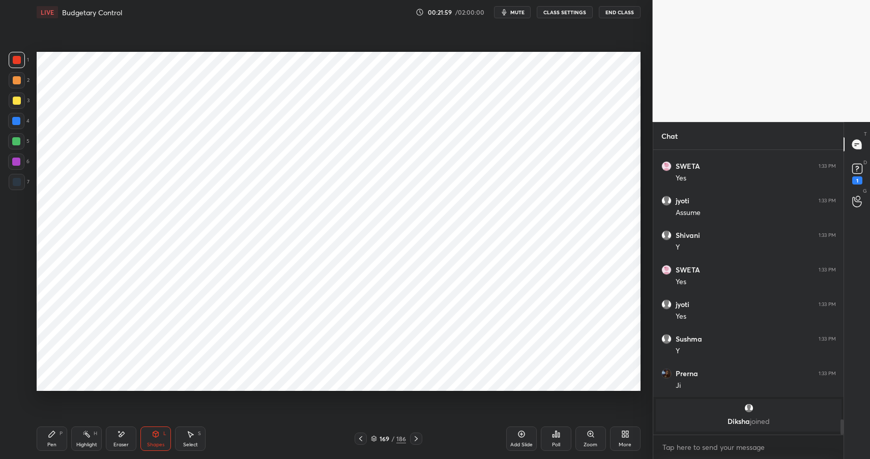
click at [53, 432] on icon at bounding box center [52, 434] width 6 height 6
click at [158, 437] on icon at bounding box center [156, 434] width 8 height 8
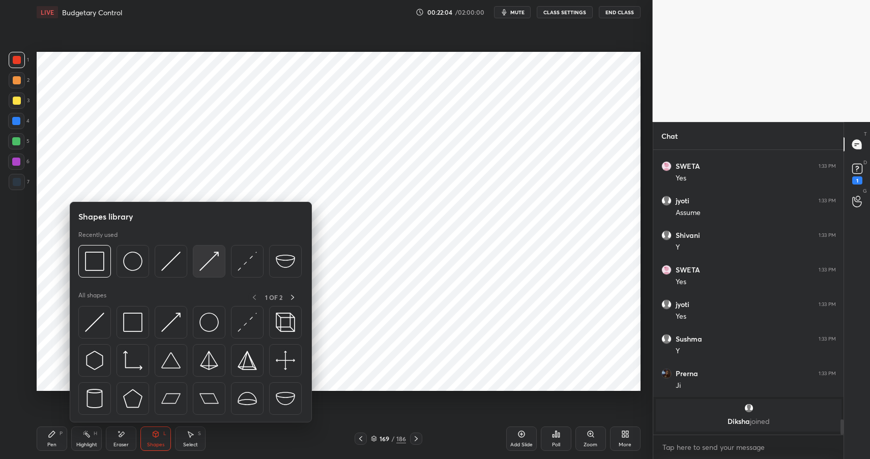
click at [215, 256] on img at bounding box center [208, 261] width 19 height 19
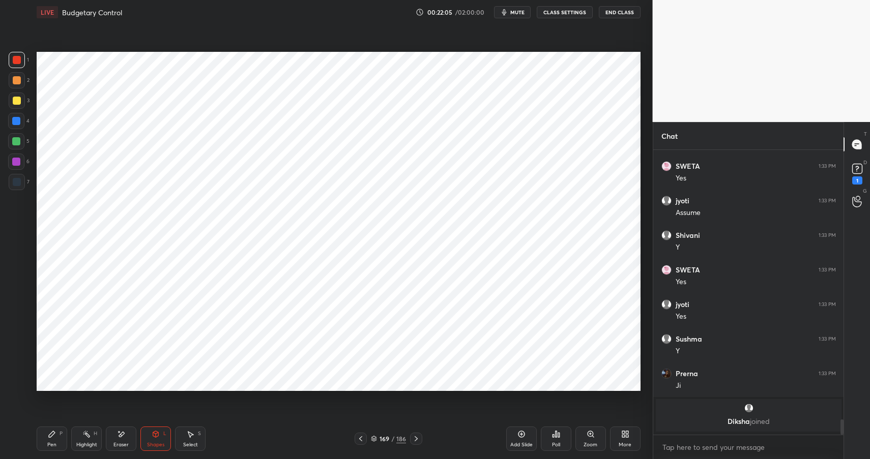
click at [8, 122] on div at bounding box center [16, 121] width 16 height 16
click at [18, 123] on div at bounding box center [16, 121] width 8 height 8
click at [52, 443] on div "Pen" at bounding box center [51, 445] width 9 height 5
click at [14, 161] on div at bounding box center [16, 162] width 8 height 8
click at [16, 161] on div at bounding box center [16, 162] width 8 height 8
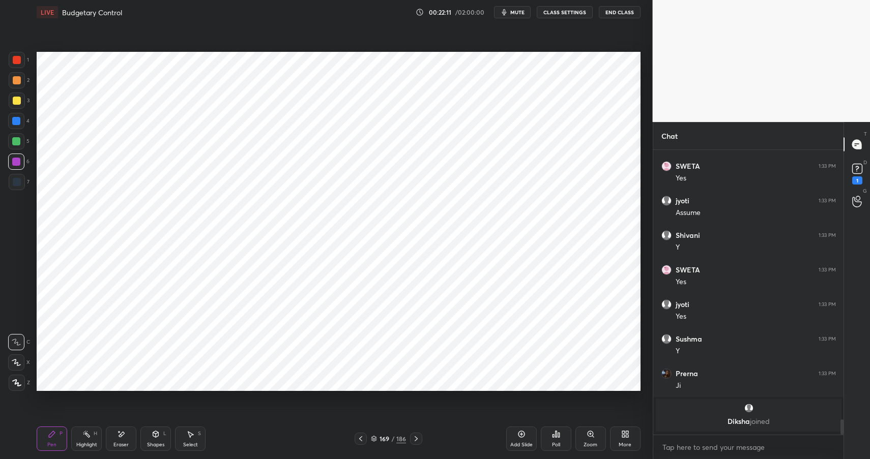
click at [19, 139] on div at bounding box center [16, 141] width 8 height 8
drag, startPoint x: 19, startPoint y: 140, endPoint x: 25, endPoint y: 140, distance: 5.6
click at [19, 140] on div at bounding box center [16, 141] width 8 height 8
drag, startPoint x: 15, startPoint y: 164, endPoint x: 21, endPoint y: 164, distance: 5.6
click at [14, 164] on div at bounding box center [16, 162] width 8 height 8
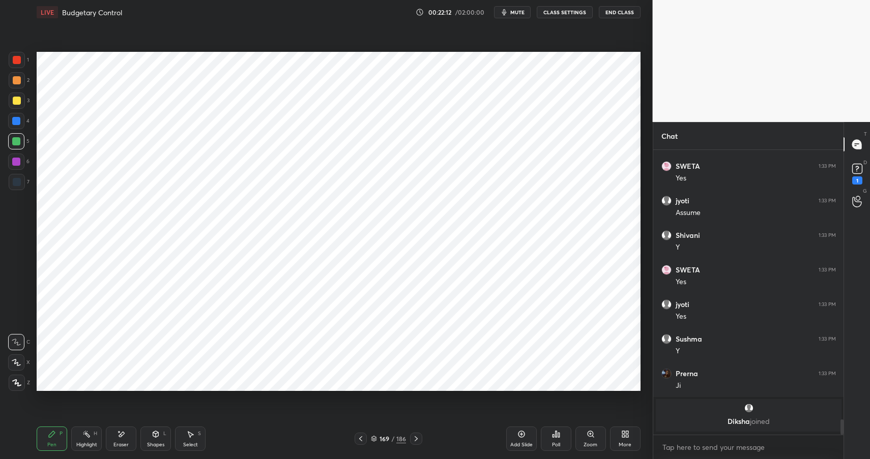
click at [15, 164] on div at bounding box center [16, 162] width 8 height 8
click at [157, 432] on icon at bounding box center [156, 434] width 8 height 8
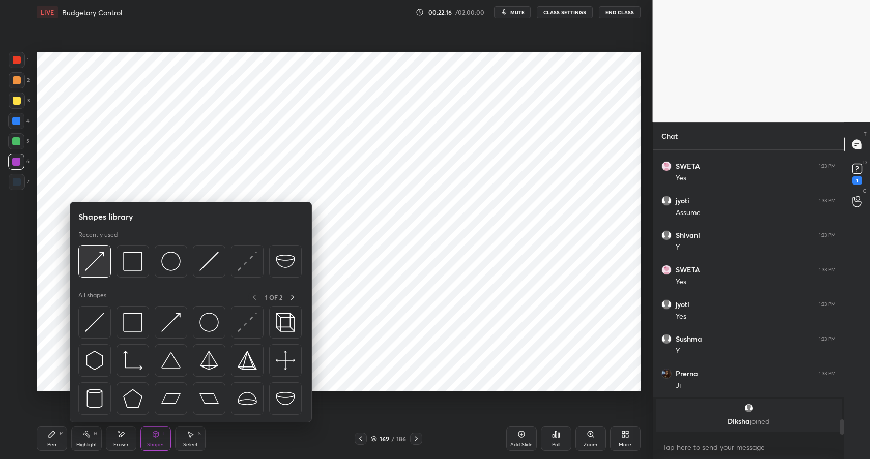
click at [96, 260] on img at bounding box center [94, 261] width 19 height 19
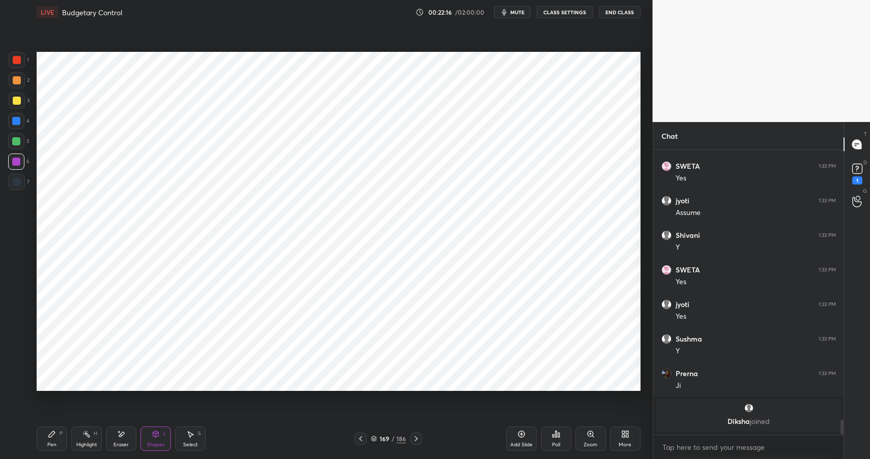
drag, startPoint x: 11, startPoint y: 116, endPoint x: 26, endPoint y: 113, distance: 16.1
click at [13, 116] on div at bounding box center [16, 121] width 16 height 16
click at [55, 440] on div "Pen P" at bounding box center [52, 439] width 31 height 24
drag, startPoint x: 55, startPoint y: 443, endPoint x: 106, endPoint y: 393, distance: 71.2
click at [57, 443] on div "Pen P" at bounding box center [52, 439] width 31 height 24
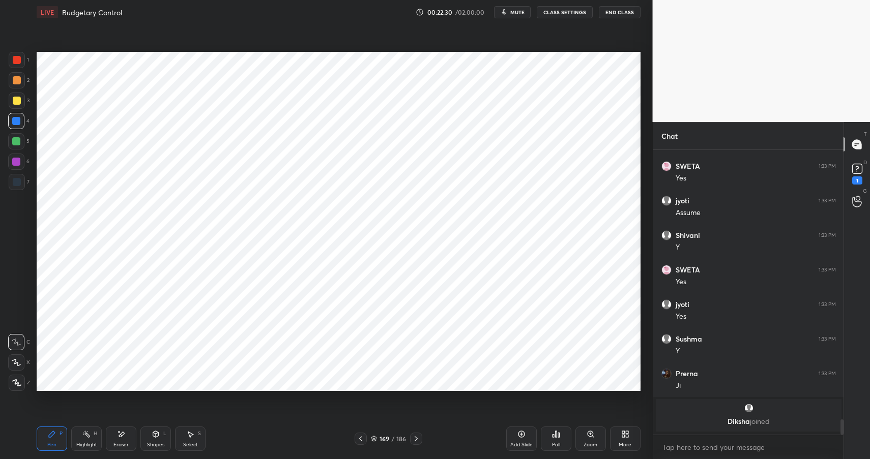
click at [16, 162] on div at bounding box center [16, 162] width 8 height 8
drag, startPoint x: 13, startPoint y: 161, endPoint x: 15, endPoint y: 152, distance: 9.3
click at [16, 164] on div at bounding box center [16, 162] width 8 height 8
drag, startPoint x: 16, startPoint y: 180, endPoint x: 19, endPoint y: 184, distance: 5.2
click at [16, 180] on div at bounding box center [17, 182] width 8 height 8
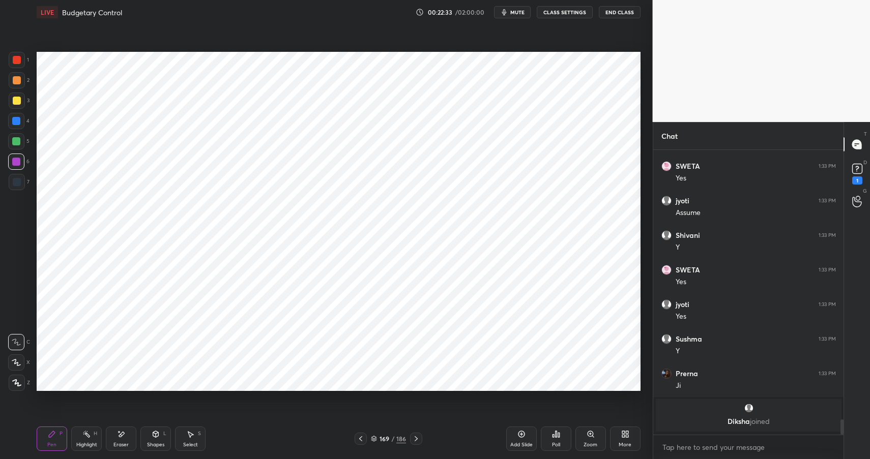
click at [17, 184] on div at bounding box center [17, 182] width 8 height 8
click at [17, 118] on div at bounding box center [16, 121] width 8 height 8
drag, startPoint x: 15, startPoint y: 119, endPoint x: 34, endPoint y: 118, distance: 18.3
click at [15, 119] on div at bounding box center [16, 121] width 8 height 8
click at [14, 61] on div at bounding box center [17, 60] width 8 height 8
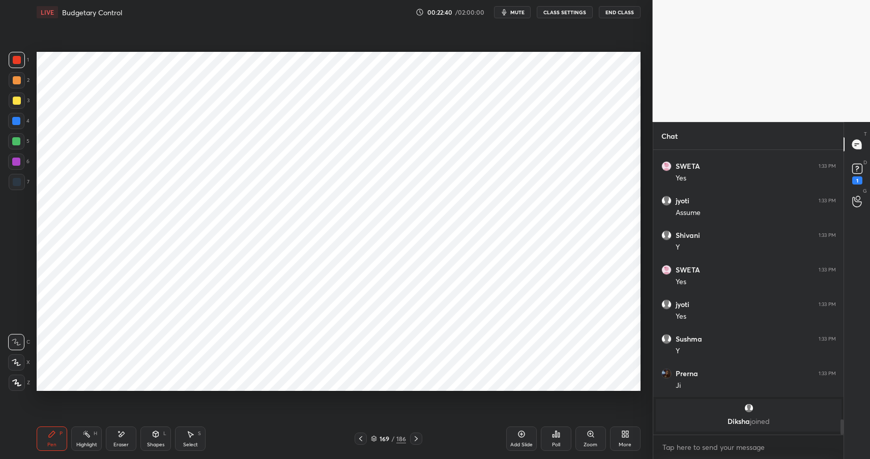
click at [19, 122] on div at bounding box center [16, 121] width 8 height 8
click at [20, 183] on div at bounding box center [17, 182] width 8 height 8
click at [17, 160] on div at bounding box center [16, 162] width 8 height 8
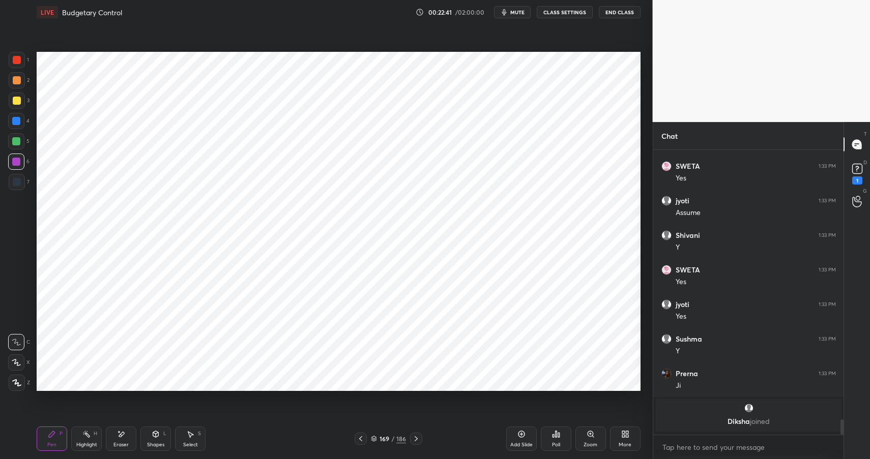
click at [20, 179] on div at bounding box center [17, 182] width 16 height 16
click at [20, 175] on div at bounding box center [17, 182] width 16 height 16
drag, startPoint x: 161, startPoint y: 433, endPoint x: 163, endPoint y: 424, distance: 9.5
click at [160, 433] on div "Shapes L" at bounding box center [155, 439] width 31 height 24
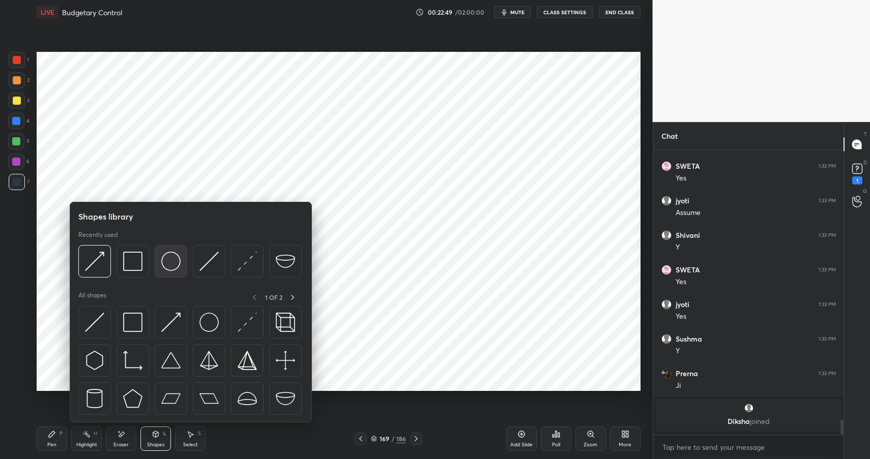
click at [168, 254] on img at bounding box center [170, 261] width 19 height 19
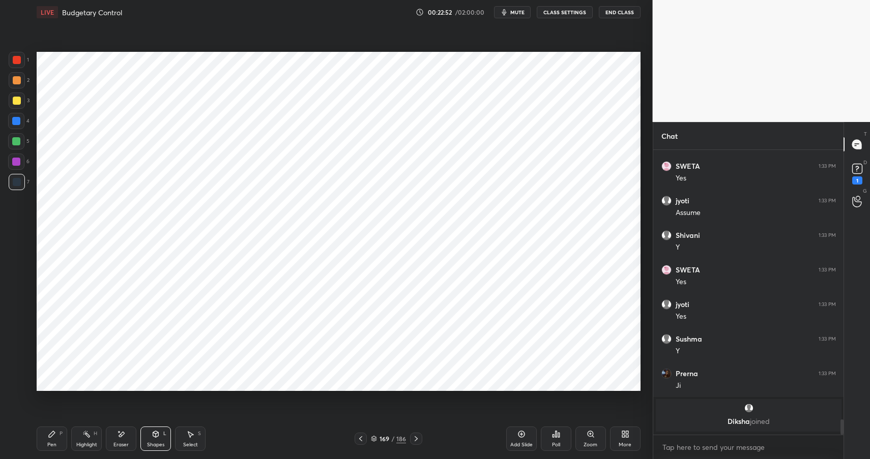
click at [47, 436] on div "Pen P" at bounding box center [52, 439] width 31 height 24
drag, startPoint x: 52, startPoint y: 438, endPoint x: 72, endPoint y: 393, distance: 49.4
click at [52, 438] on div "Pen P" at bounding box center [52, 439] width 31 height 24
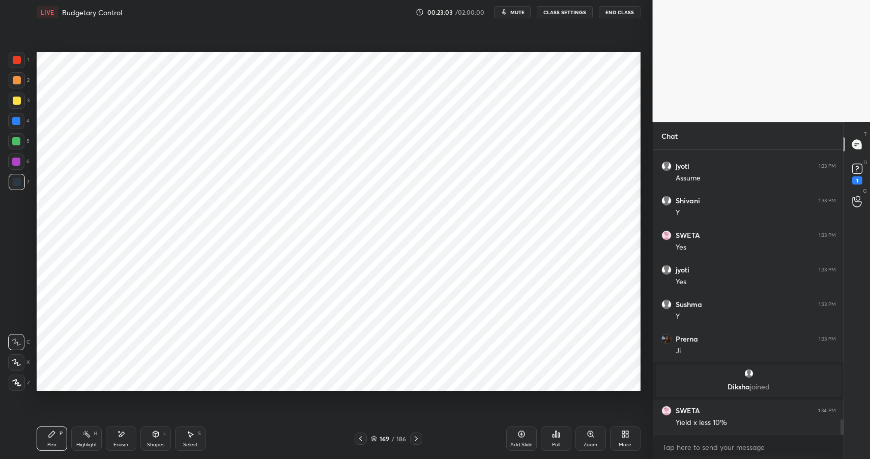
drag, startPoint x: 92, startPoint y: 436, endPoint x: 102, endPoint y: 426, distance: 14.8
click at [95, 436] on div "Highlight H" at bounding box center [86, 439] width 31 height 24
click at [99, 432] on div "Highlight H" at bounding box center [86, 439] width 31 height 24
click at [60, 441] on div "Pen P" at bounding box center [52, 439] width 31 height 24
drag, startPoint x: 60, startPoint y: 441, endPoint x: 81, endPoint y: 428, distance: 25.8
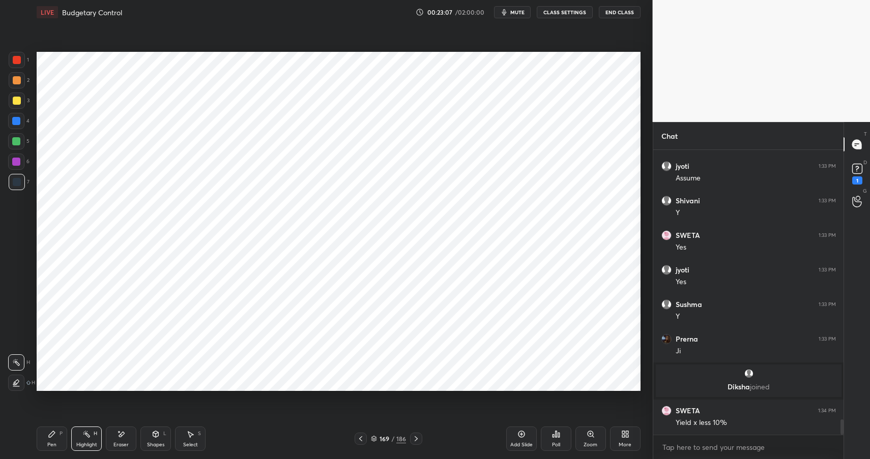
click at [60, 441] on div "Pen P" at bounding box center [52, 439] width 31 height 24
click at [153, 440] on div "Shapes L" at bounding box center [155, 439] width 31 height 24
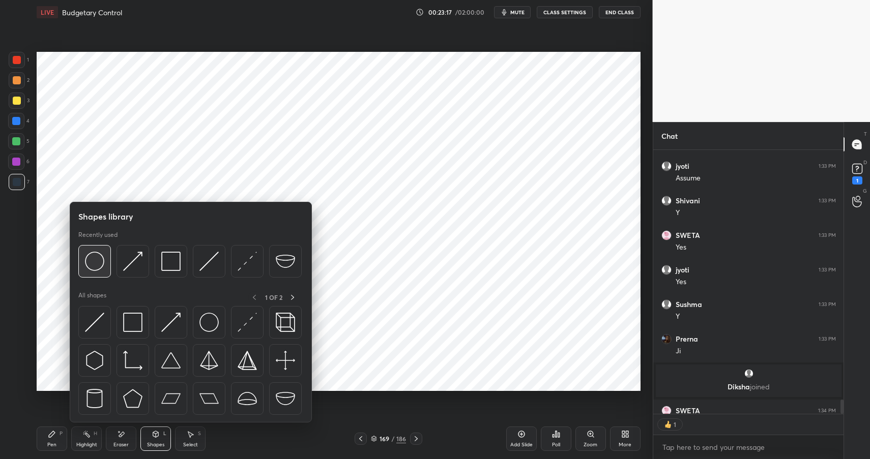
click at [89, 259] on img at bounding box center [94, 261] width 19 height 19
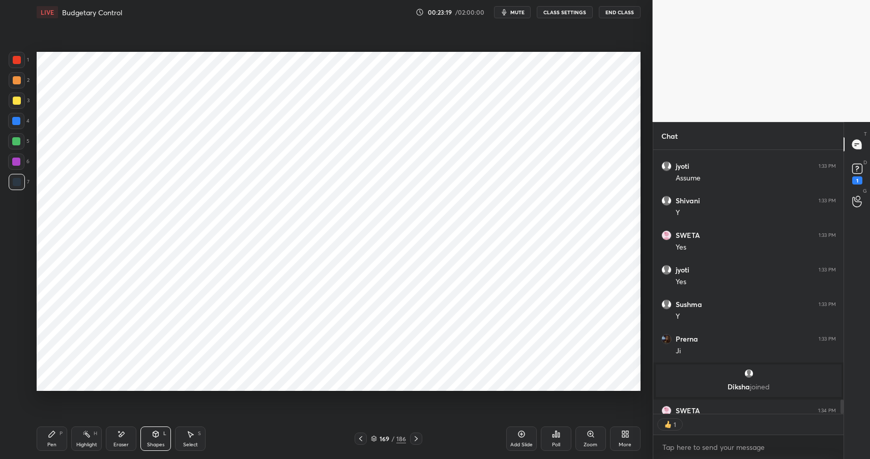
scroll to position [4999, 0]
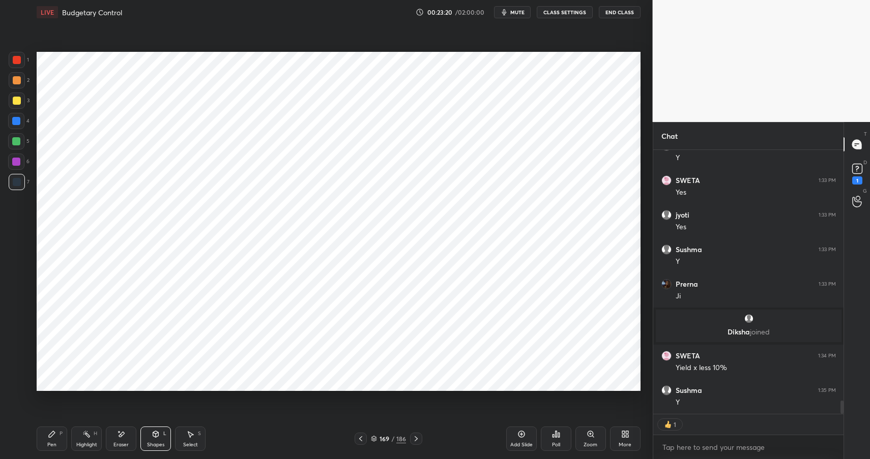
click at [87, 437] on icon at bounding box center [86, 434] width 8 height 8
click at [89, 443] on div "Highlight" at bounding box center [86, 445] width 21 height 5
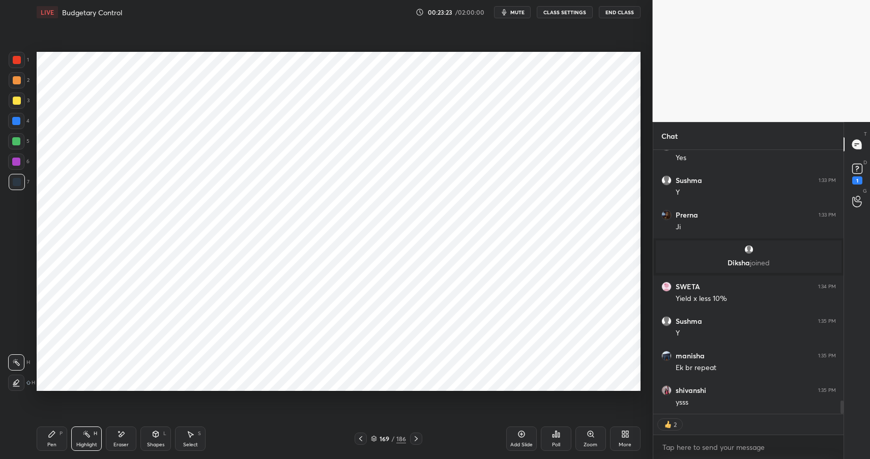
scroll to position [5103, 0]
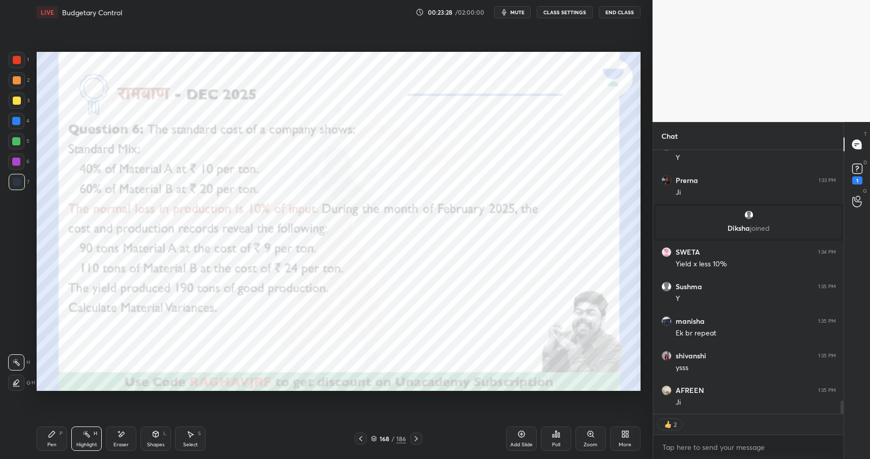
drag, startPoint x: 156, startPoint y: 441, endPoint x: 153, endPoint y: 430, distance: 11.7
click at [156, 443] on div "Shapes" at bounding box center [155, 445] width 17 height 5
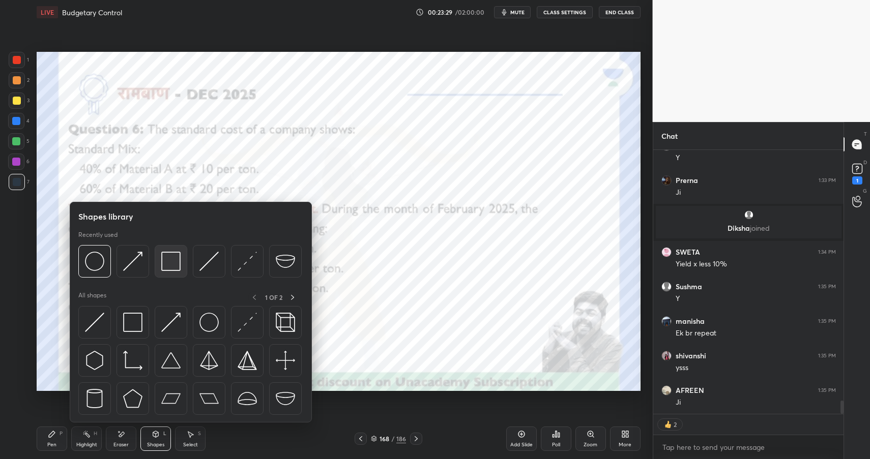
click at [172, 264] on img at bounding box center [170, 261] width 19 height 19
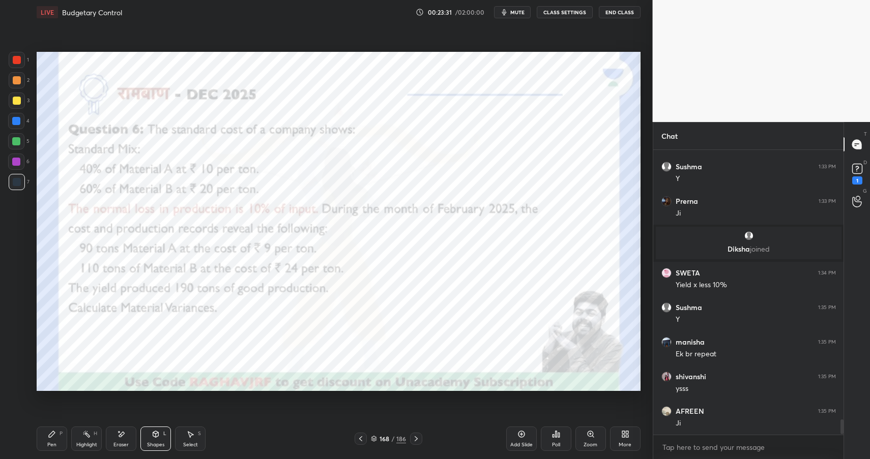
scroll to position [5082, 0]
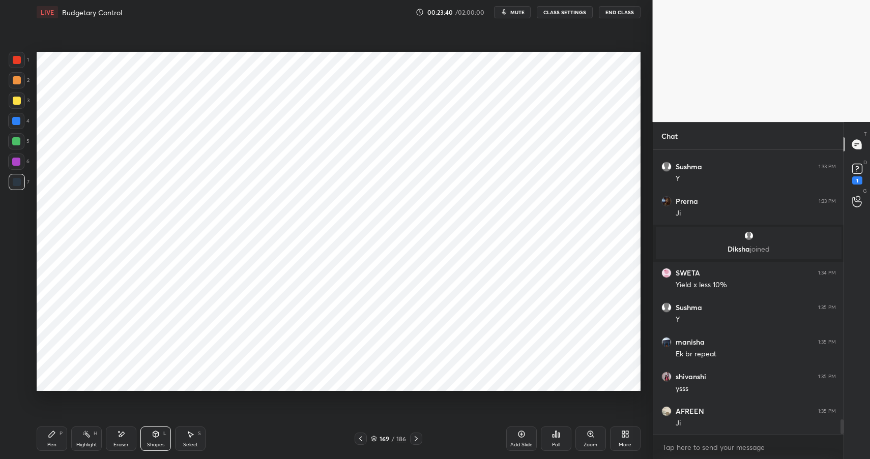
click at [85, 432] on div "Highlight H" at bounding box center [86, 439] width 31 height 24
click at [87, 443] on div "Highlight" at bounding box center [86, 445] width 21 height 5
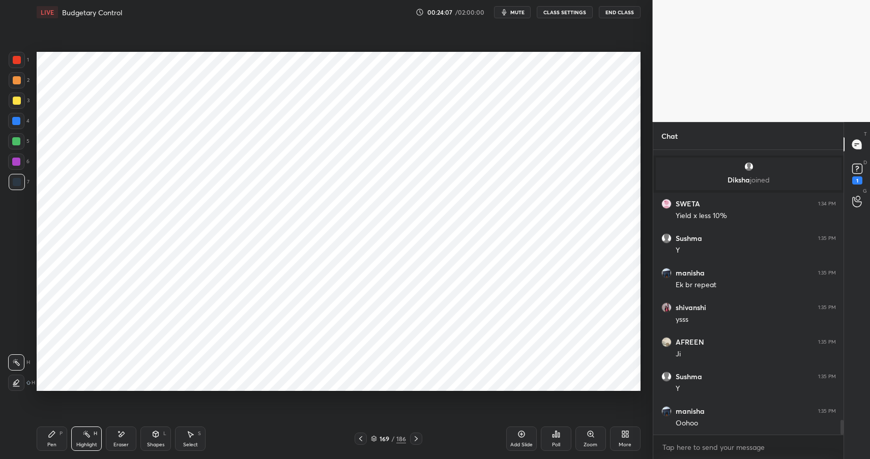
scroll to position [5186, 0]
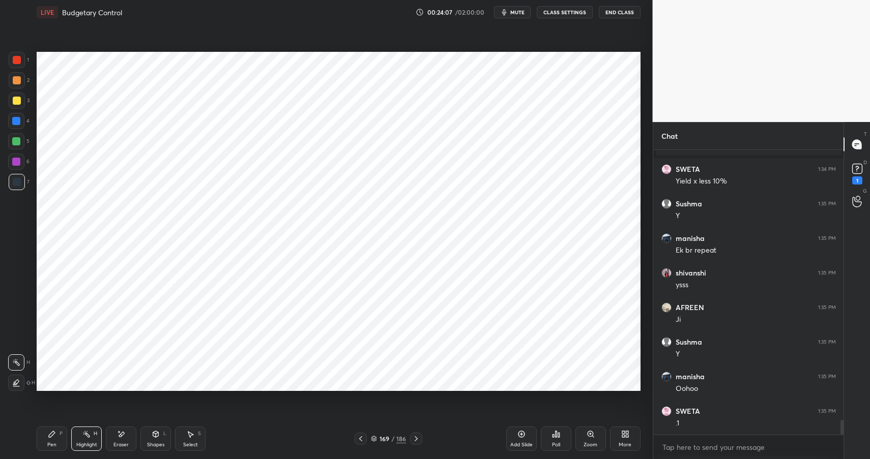
click at [50, 436] on icon at bounding box center [52, 434] width 6 height 6
drag, startPoint x: 54, startPoint y: 439, endPoint x: 65, endPoint y: 433, distance: 13.0
click at [54, 439] on div "Pen P" at bounding box center [52, 439] width 31 height 24
click at [90, 438] on icon at bounding box center [86, 434] width 8 height 8
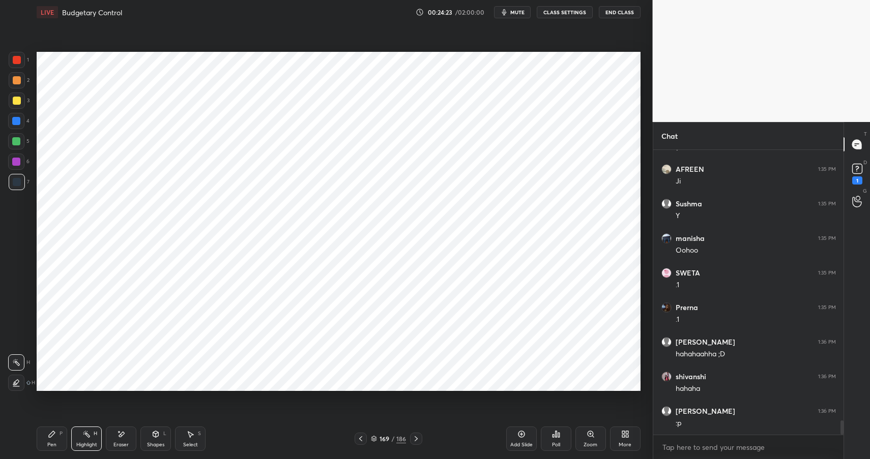
click at [64, 439] on div "Pen P" at bounding box center [52, 439] width 31 height 24
drag, startPoint x: 64, startPoint y: 439, endPoint x: 104, endPoint y: 412, distance: 49.1
click at [64, 439] on div "Pen P" at bounding box center [52, 439] width 31 height 24
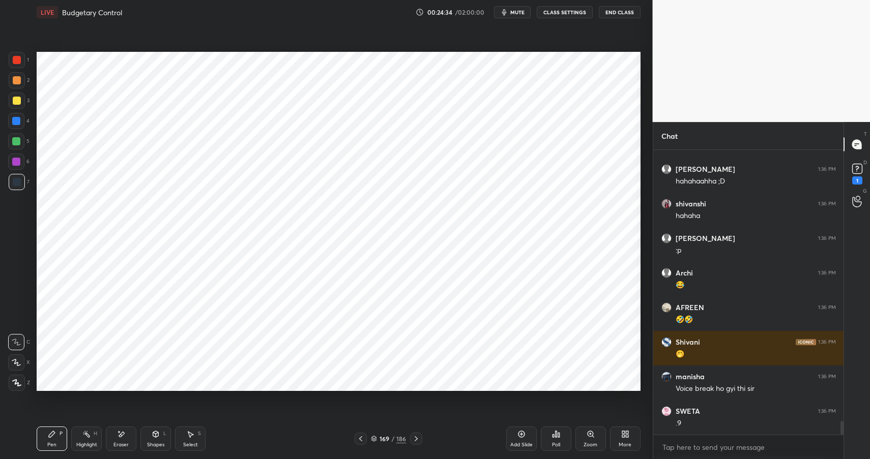
scroll to position [5532, 0]
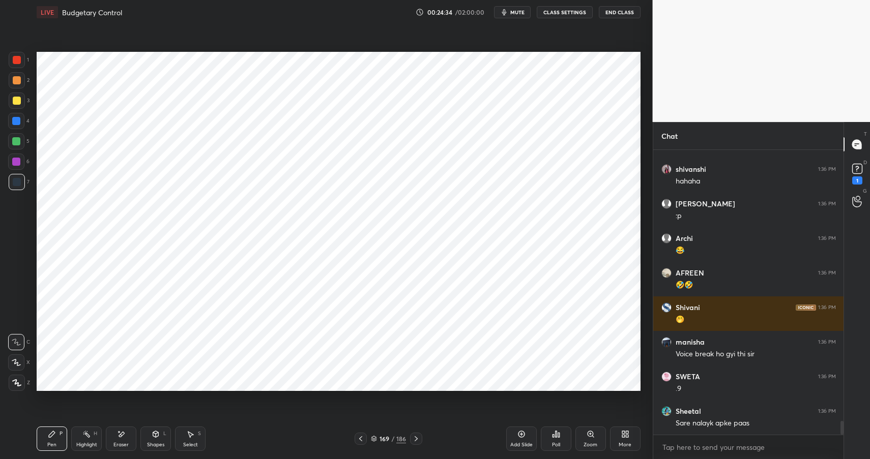
click at [161, 444] on div "Shapes" at bounding box center [155, 445] width 17 height 5
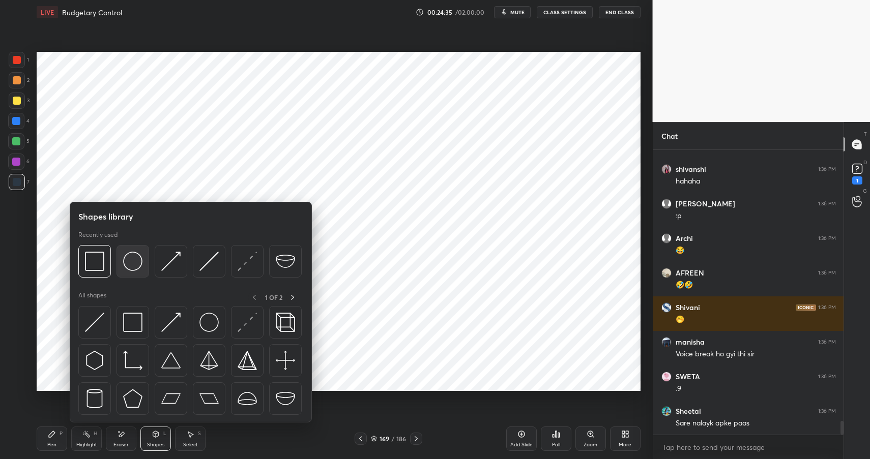
click at [136, 256] on img at bounding box center [132, 261] width 19 height 19
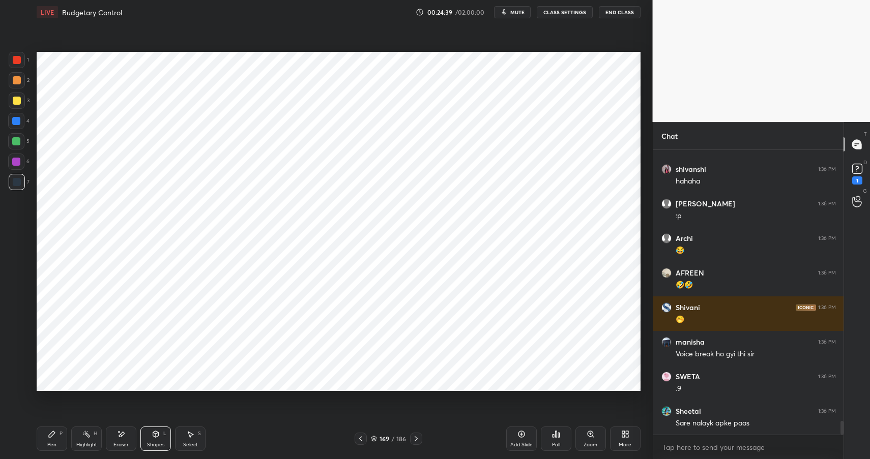
drag, startPoint x: 85, startPoint y: 432, endPoint x: 66, endPoint y: 439, distance: 20.6
click at [85, 434] on icon at bounding box center [86, 434] width 8 height 8
click at [50, 435] on icon at bounding box center [52, 434] width 6 height 6
click at [20, 60] on div at bounding box center [17, 60] width 16 height 16
click at [21, 60] on div at bounding box center [17, 60] width 16 height 16
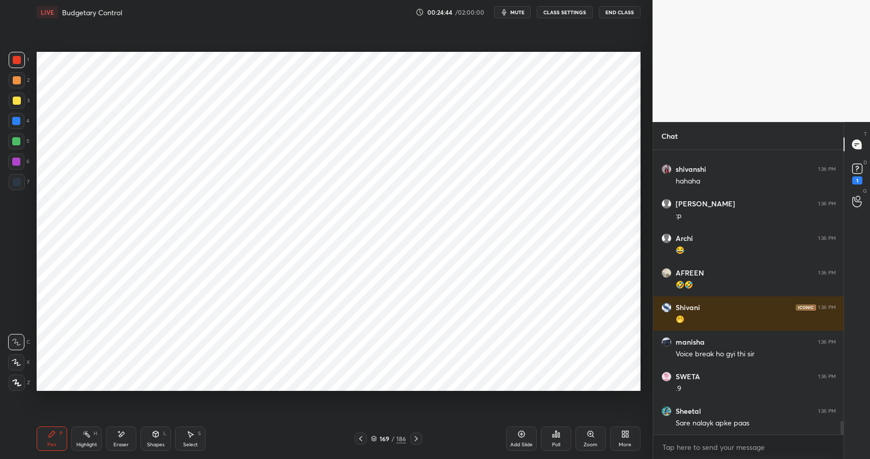
click at [95, 435] on div "H" at bounding box center [96, 433] width 4 height 5
drag, startPoint x: 95, startPoint y: 435, endPoint x: 126, endPoint y: 392, distance: 53.9
click at [95, 435] on div "H" at bounding box center [96, 433] width 4 height 5
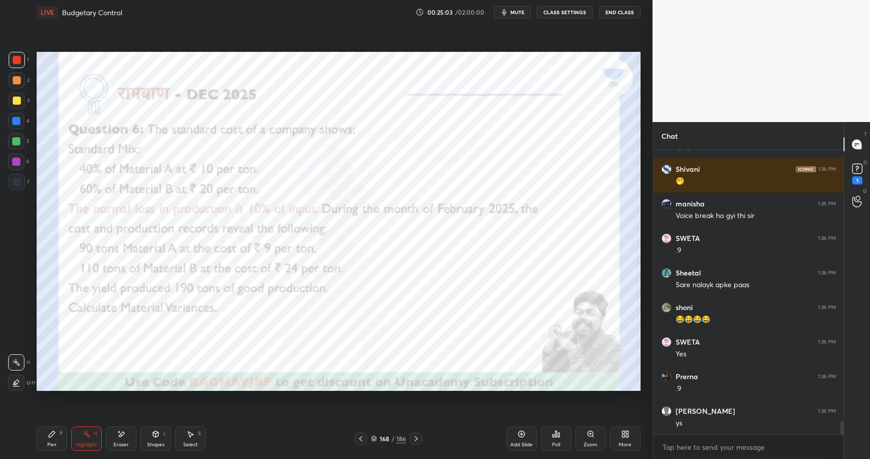
scroll to position [5705, 0]
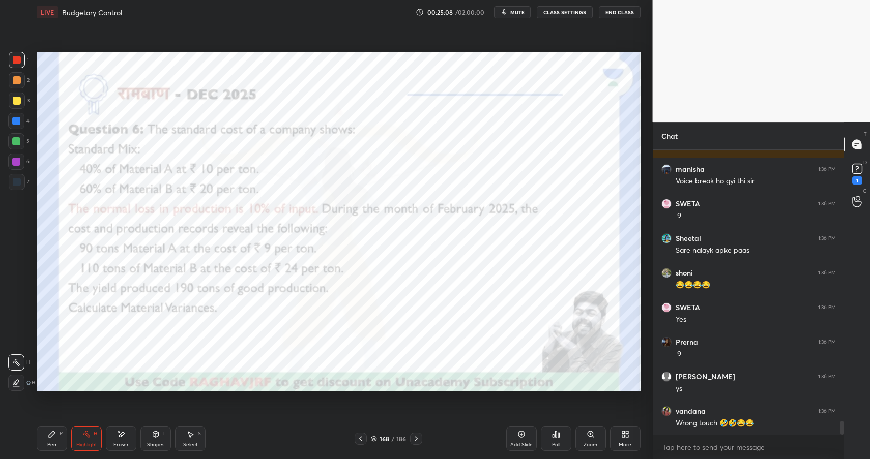
click at [157, 436] on icon at bounding box center [156, 434] width 6 height 6
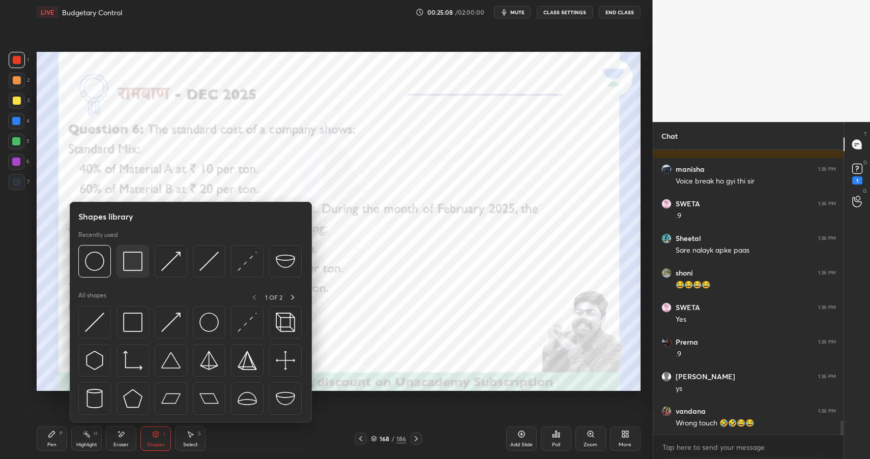
click at [131, 271] on img at bounding box center [132, 261] width 19 height 19
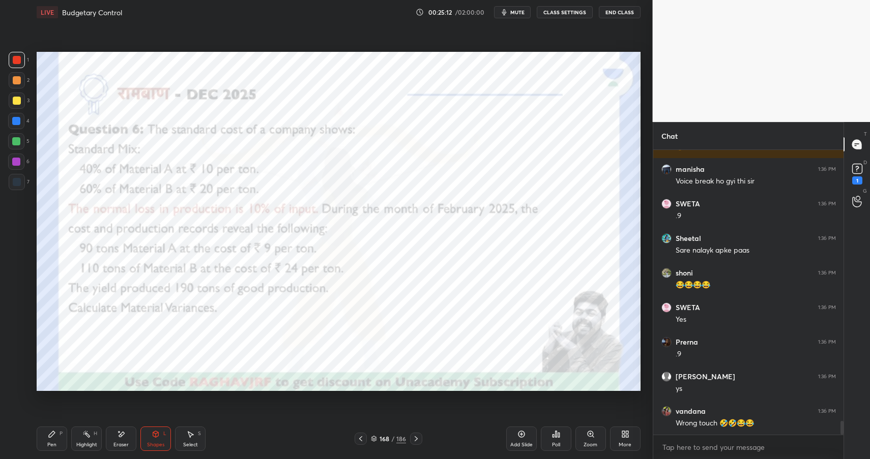
scroll to position [5739, 0]
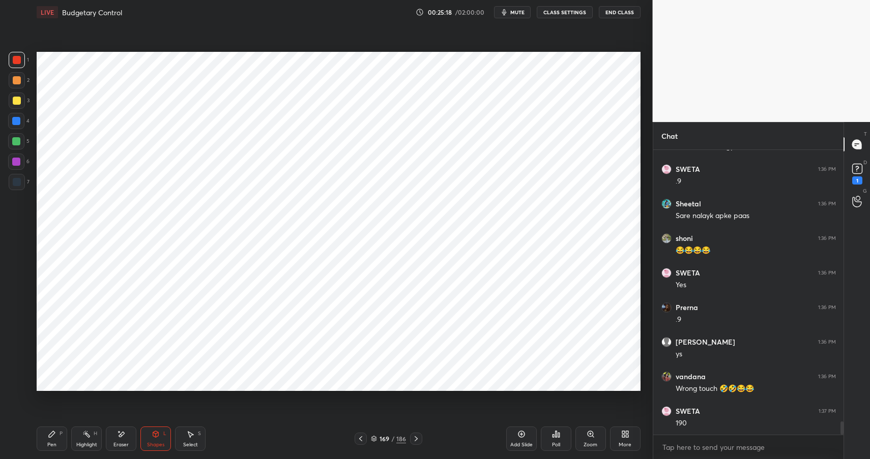
click at [57, 440] on div "Pen P" at bounding box center [52, 439] width 31 height 24
drag, startPoint x: 57, startPoint y: 440, endPoint x: 117, endPoint y: 424, distance: 62.3
click at [57, 440] on div "Pen P" at bounding box center [52, 439] width 31 height 24
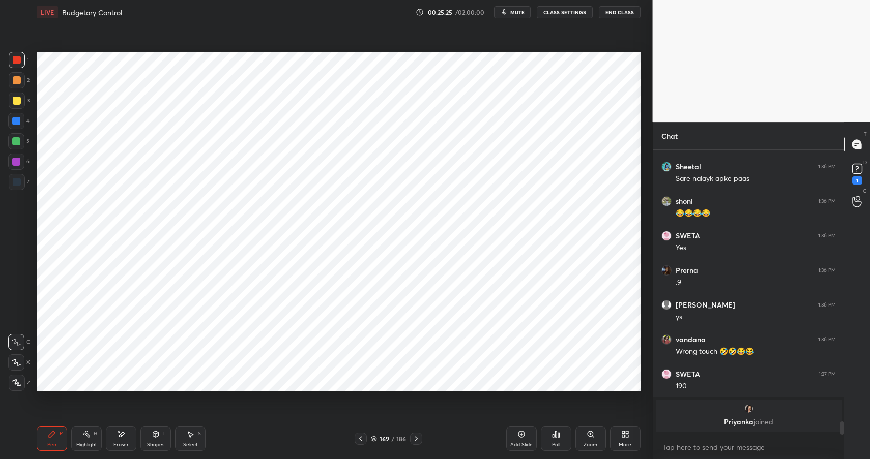
drag, startPoint x: 155, startPoint y: 433, endPoint x: 168, endPoint y: 424, distance: 15.7
click at [155, 433] on icon at bounding box center [156, 434] width 6 height 2
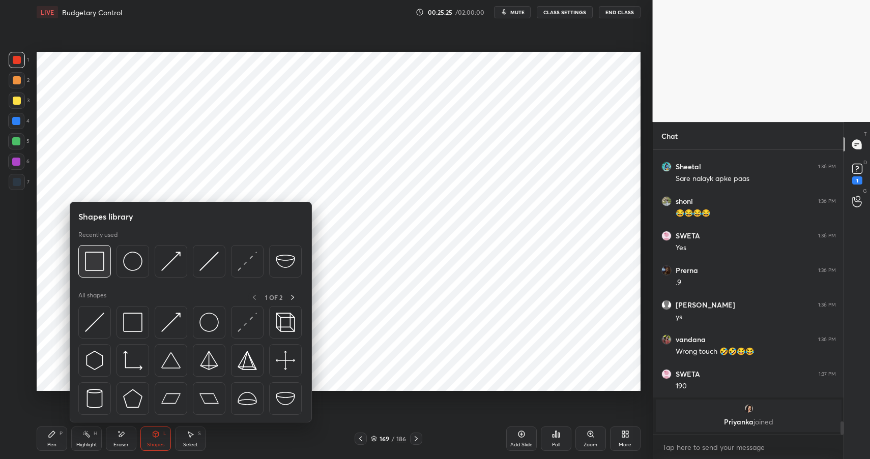
click at [99, 256] on img at bounding box center [94, 261] width 19 height 19
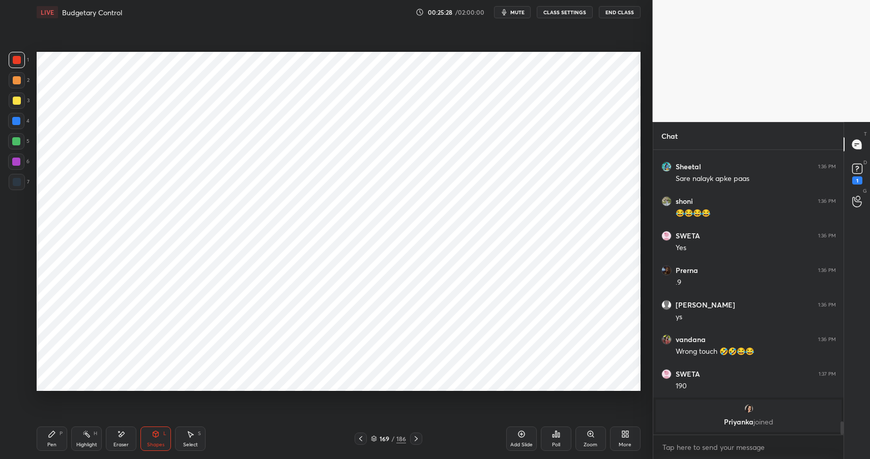
click at [83, 437] on icon at bounding box center [86, 434] width 8 height 8
click at [87, 439] on div "Highlight H" at bounding box center [86, 439] width 31 height 24
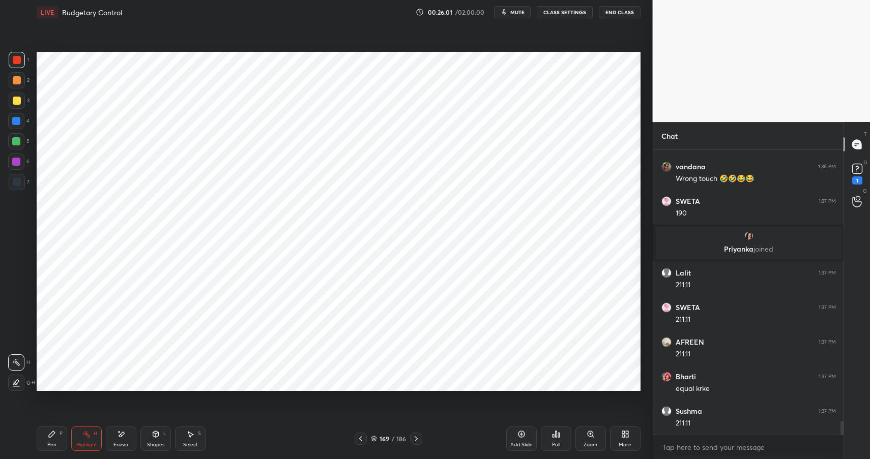
scroll to position [5703, 0]
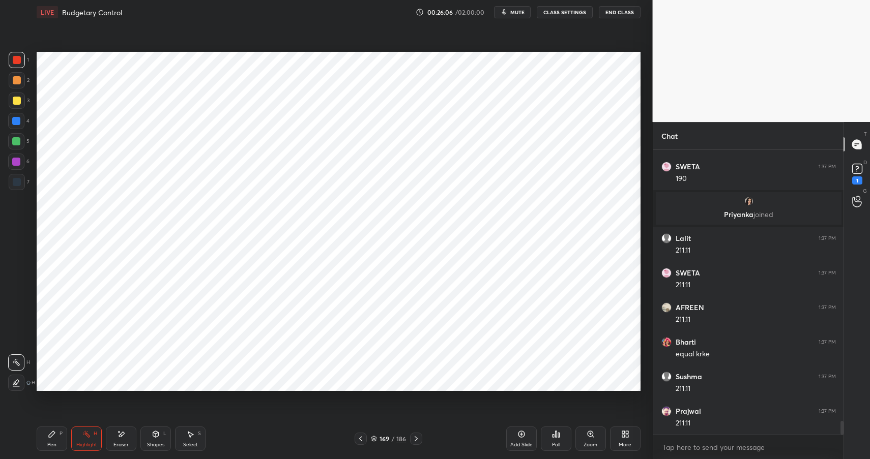
click at [84, 438] on div "Highlight H" at bounding box center [86, 439] width 31 height 24
drag, startPoint x: 83, startPoint y: 439, endPoint x: 153, endPoint y: 410, distance: 75.9
click at [83, 439] on div "Highlight H" at bounding box center [86, 439] width 31 height 24
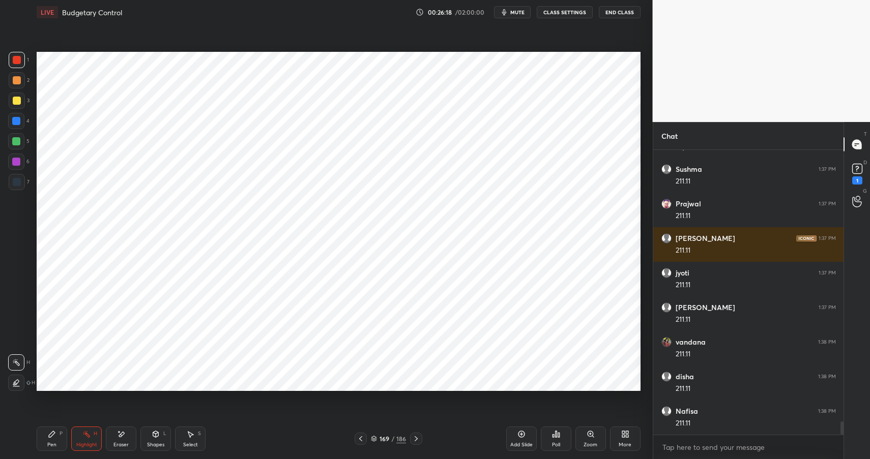
scroll to position [5945, 0]
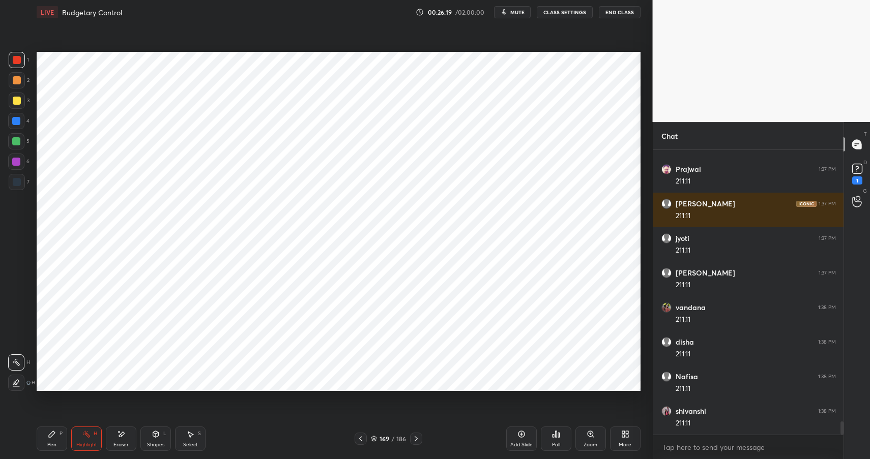
drag, startPoint x: 50, startPoint y: 439, endPoint x: 54, endPoint y: 437, distance: 5.2
click at [50, 439] on div "Pen P" at bounding box center [52, 439] width 31 height 24
click at [54, 439] on div "Pen P" at bounding box center [52, 439] width 31 height 24
click at [20, 185] on div at bounding box center [17, 182] width 8 height 8
drag, startPoint x: 20, startPoint y: 185, endPoint x: 36, endPoint y: 181, distance: 16.8
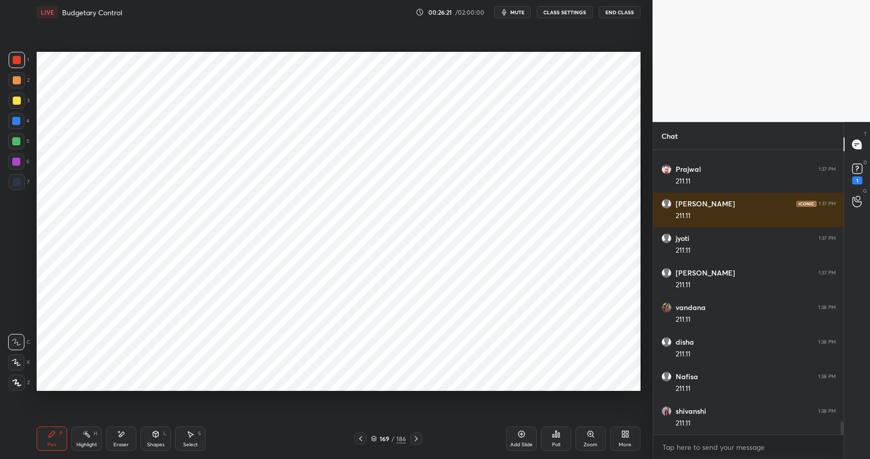
click at [20, 185] on div at bounding box center [17, 182] width 8 height 8
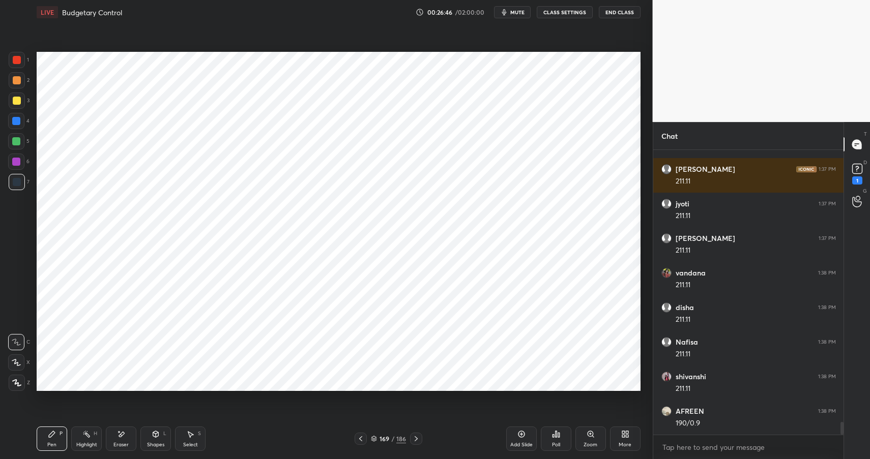
scroll to position [6033, 0]
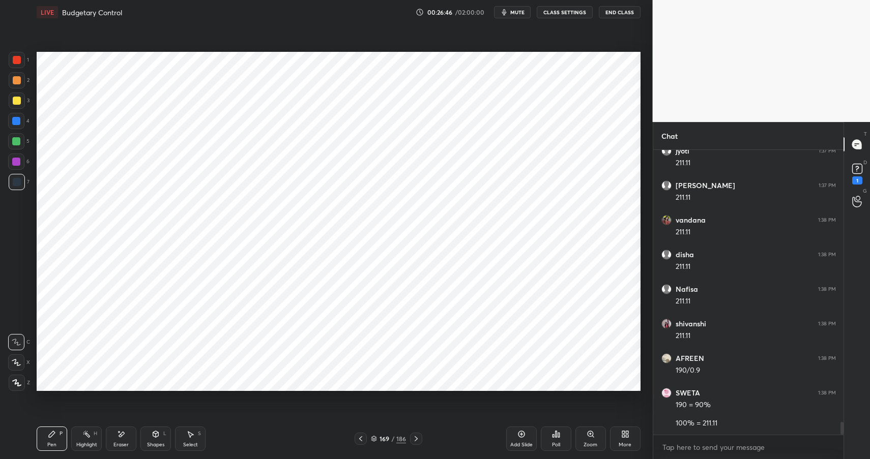
click at [149, 447] on div "Shapes" at bounding box center [155, 445] width 17 height 5
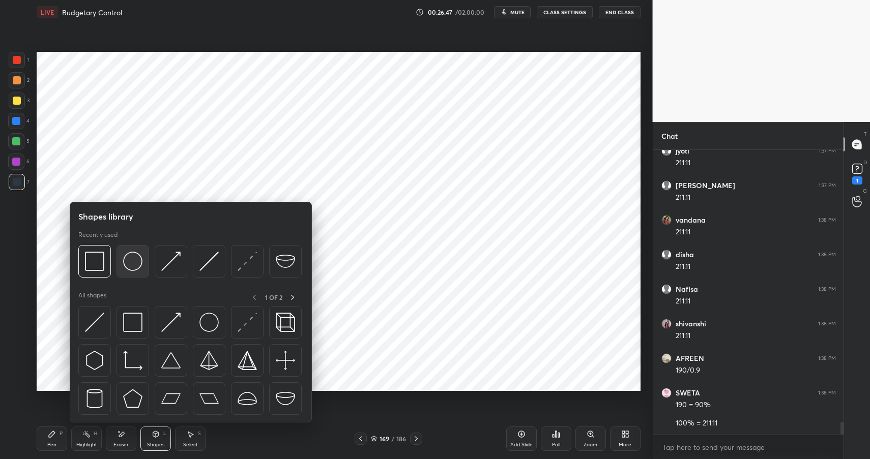
scroll to position [6067, 0]
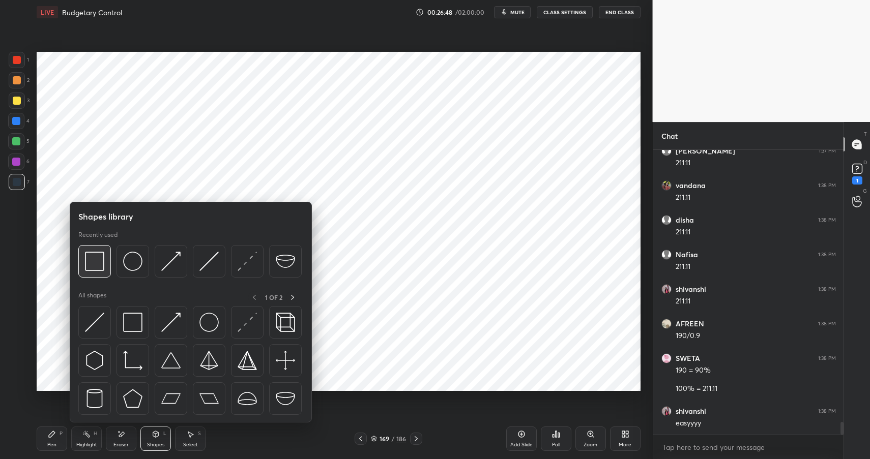
click at [84, 257] on div at bounding box center [94, 261] width 33 height 33
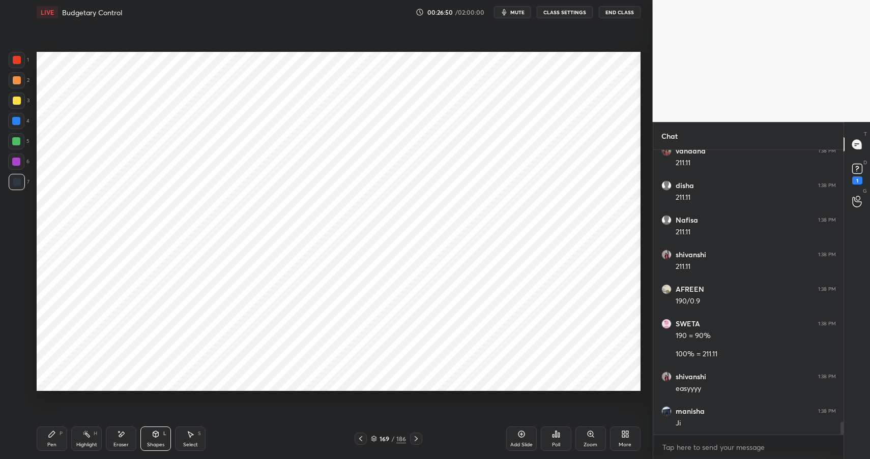
scroll to position [6137, 0]
click at [61, 439] on div "Pen P" at bounding box center [52, 439] width 31 height 24
drag, startPoint x: 152, startPoint y: 438, endPoint x: 152, endPoint y: 427, distance: 10.7
click at [152, 438] on icon at bounding box center [156, 434] width 8 height 8
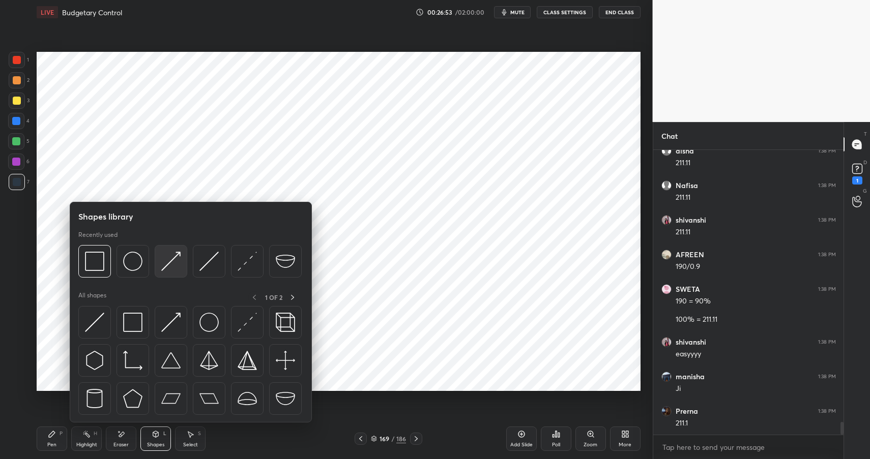
click at [174, 267] on img at bounding box center [170, 261] width 19 height 19
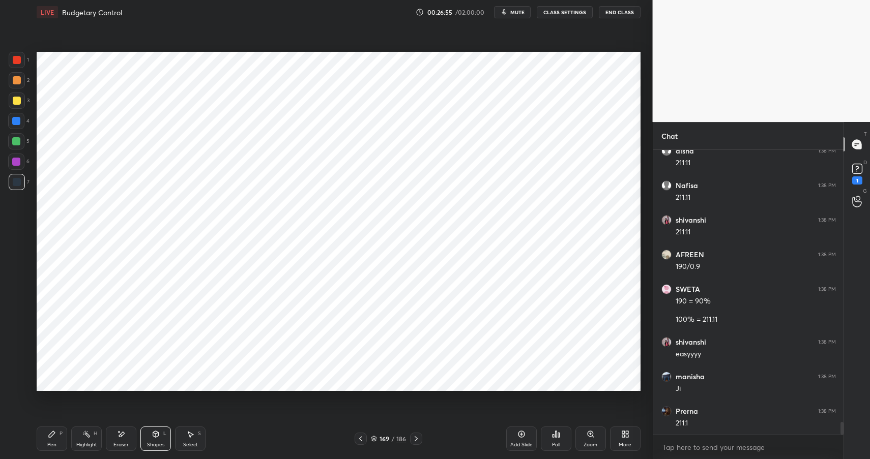
click at [56, 435] on div "Pen P" at bounding box center [52, 439] width 31 height 24
drag, startPoint x: 162, startPoint y: 431, endPoint x: 164, endPoint y: 425, distance: 6.4
click at [161, 430] on div "Shapes L" at bounding box center [155, 439] width 31 height 24
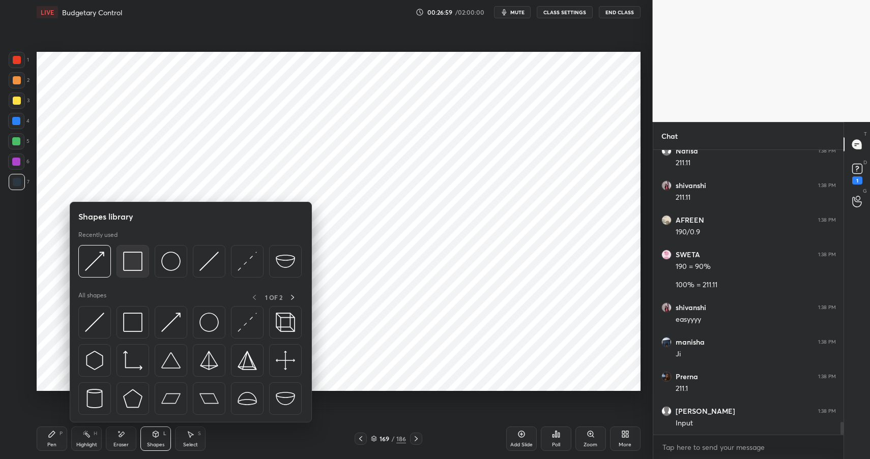
click at [132, 269] on img at bounding box center [132, 261] width 19 height 19
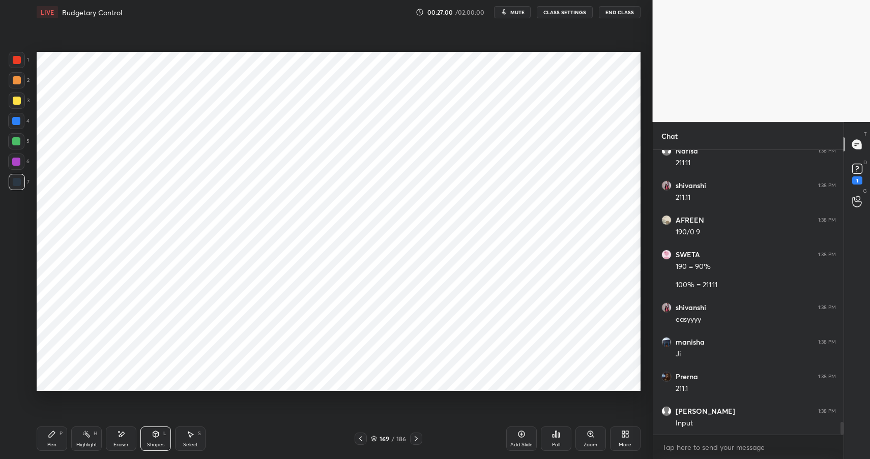
click at [57, 433] on div "Pen P" at bounding box center [52, 439] width 31 height 24
drag, startPoint x: 60, startPoint y: 435, endPoint x: 66, endPoint y: 429, distance: 8.3
click at [60, 435] on div "P" at bounding box center [61, 433] width 3 height 5
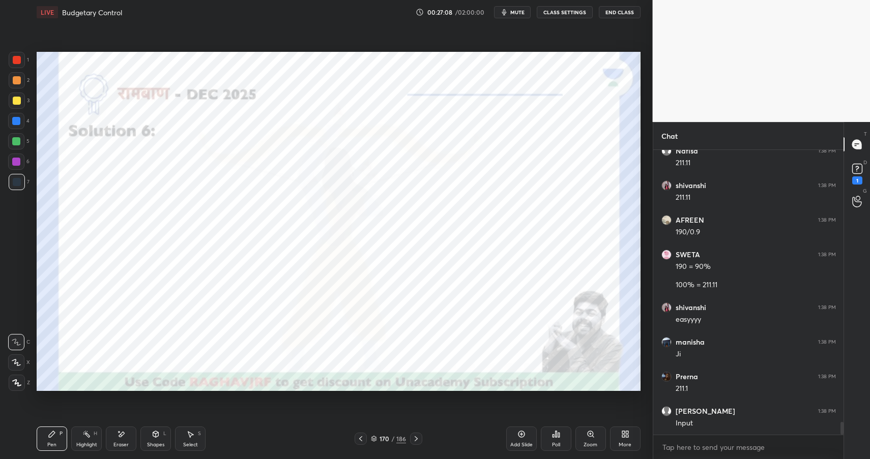
click at [158, 437] on icon at bounding box center [156, 434] width 8 height 8
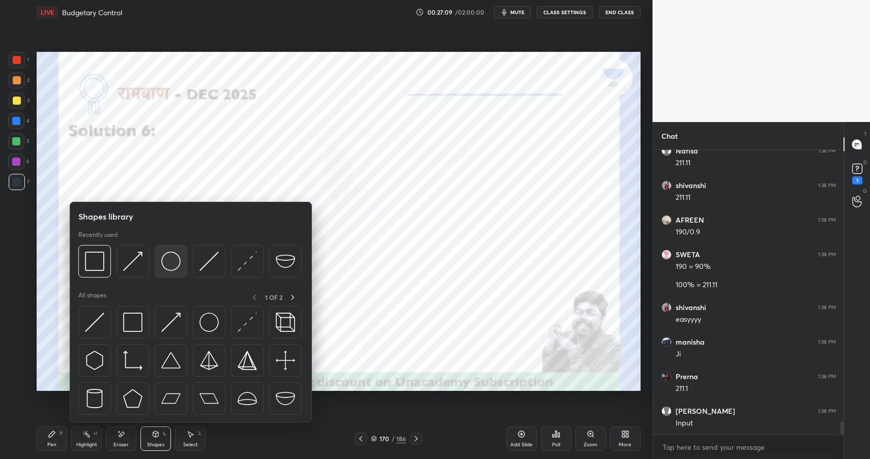
click at [175, 267] on img at bounding box center [170, 261] width 19 height 19
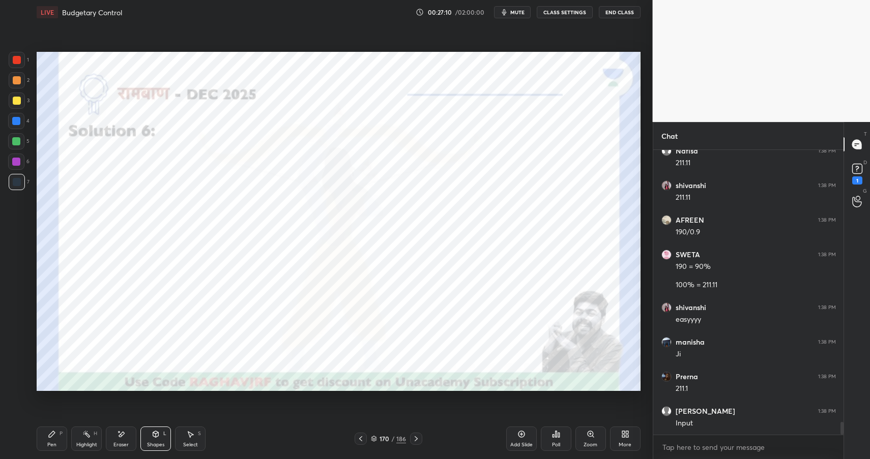
click at [20, 138] on div at bounding box center [16, 141] width 16 height 16
click at [25, 139] on div "5" at bounding box center [18, 141] width 21 height 16
click at [51, 443] on div "Pen" at bounding box center [51, 445] width 9 height 5
drag, startPoint x: 54, startPoint y: 443, endPoint x: 86, endPoint y: 404, distance: 50.5
click at [54, 443] on div "Pen" at bounding box center [51, 445] width 9 height 5
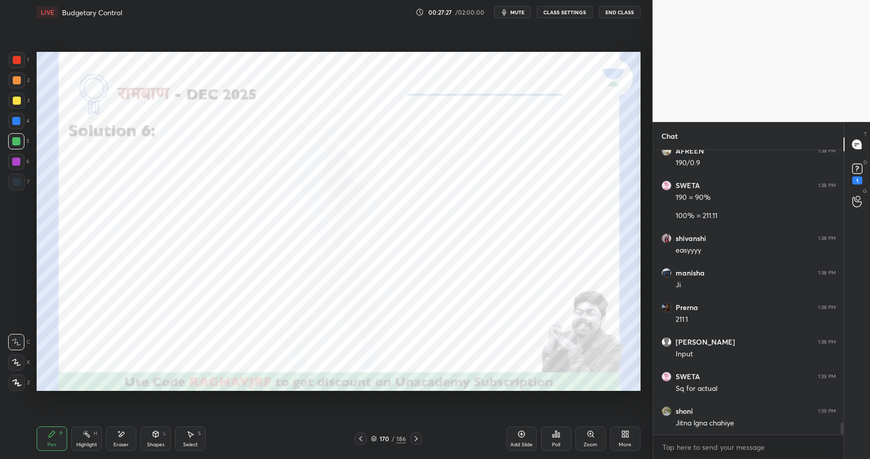
scroll to position [6275, 0]
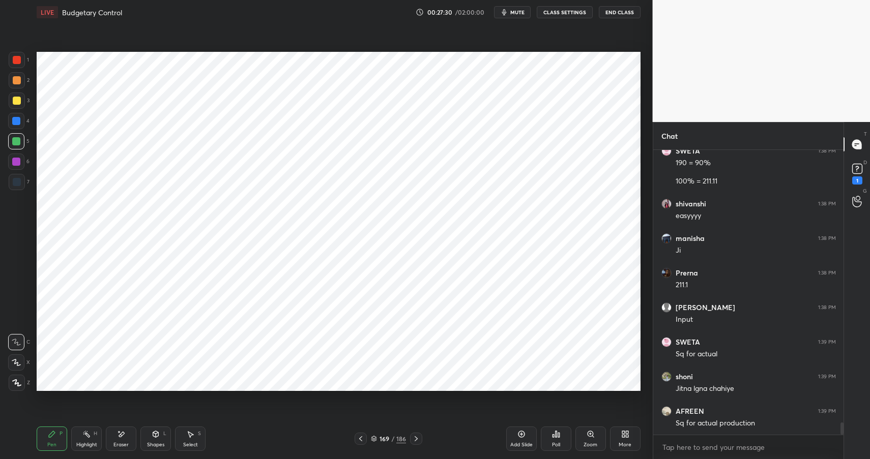
click at [91, 437] on div "Highlight H" at bounding box center [86, 439] width 31 height 24
click at [94, 440] on div "Highlight H" at bounding box center [86, 439] width 31 height 24
click at [56, 433] on div "Pen P" at bounding box center [52, 439] width 31 height 24
click at [60, 437] on div "Pen P" at bounding box center [52, 439] width 31 height 24
click at [16, 159] on div at bounding box center [16, 162] width 8 height 8
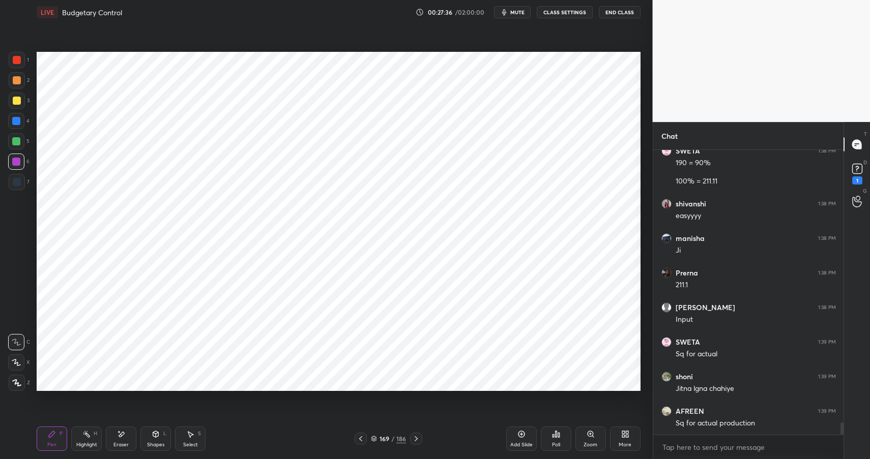
drag, startPoint x: 16, startPoint y: 159, endPoint x: 25, endPoint y: 148, distance: 14.8
click at [16, 159] on div at bounding box center [16, 162] width 8 height 8
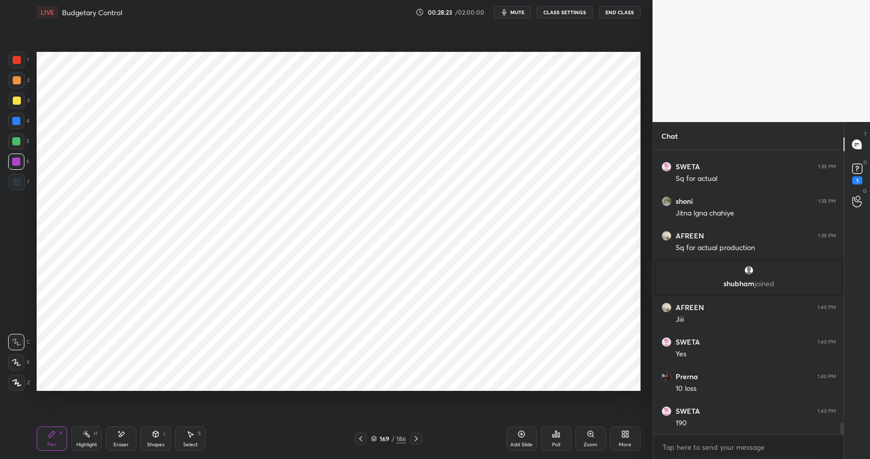
scroll to position [6272, 0]
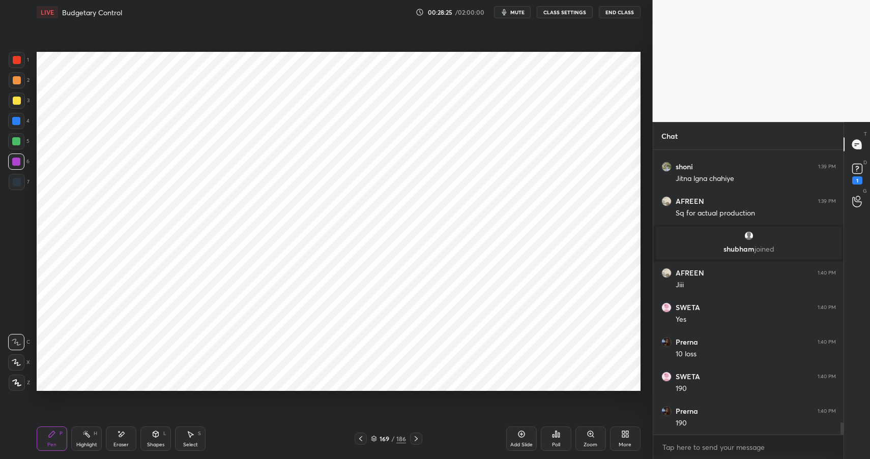
click at [88, 435] on rect at bounding box center [87, 435] width 5 height 5
click at [95, 433] on div "H" at bounding box center [96, 433] width 4 height 5
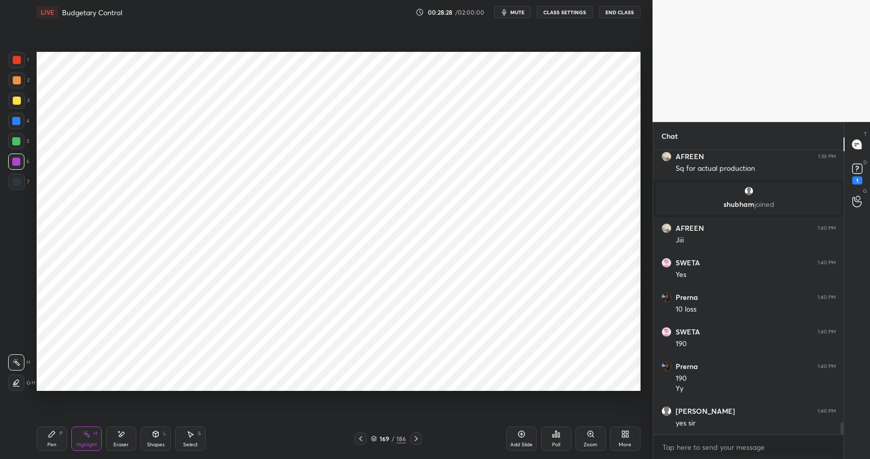
scroll to position [6351, 0]
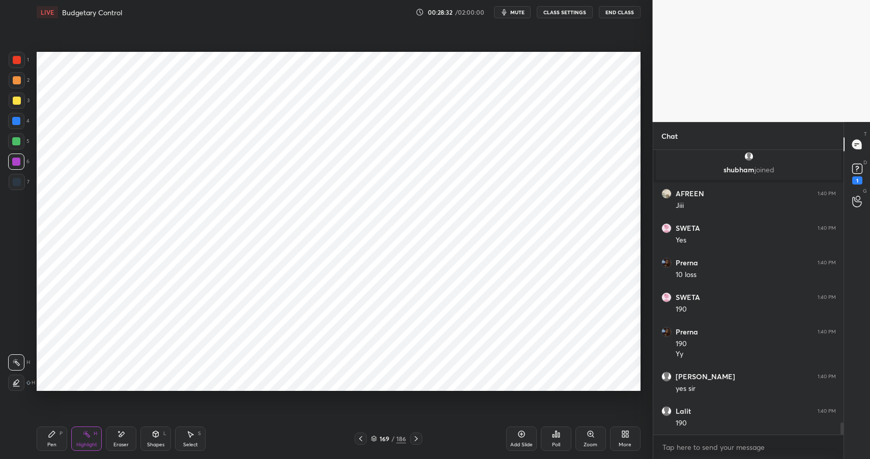
click at [41, 439] on div "Pen P" at bounding box center [52, 439] width 31 height 24
click at [50, 439] on div "Pen P" at bounding box center [52, 439] width 31 height 24
click at [17, 142] on div at bounding box center [16, 141] width 8 height 8
click at [20, 139] on div at bounding box center [16, 141] width 16 height 16
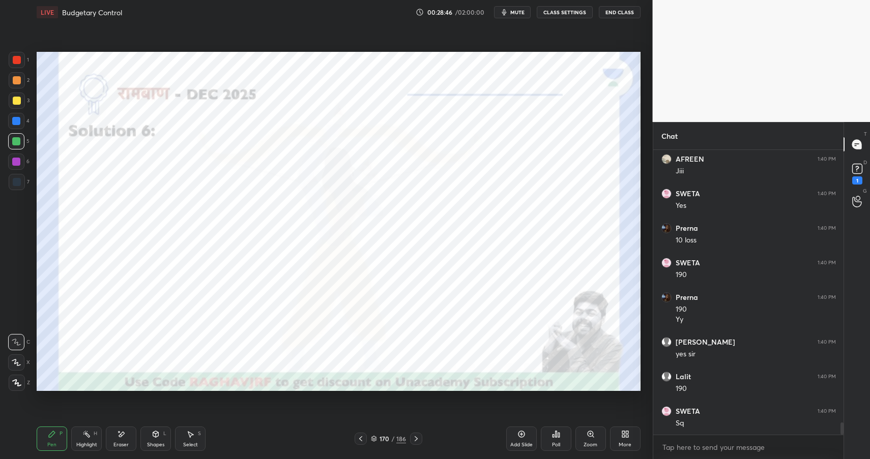
scroll to position [6420, 0]
click at [157, 435] on icon at bounding box center [156, 434] width 6 height 6
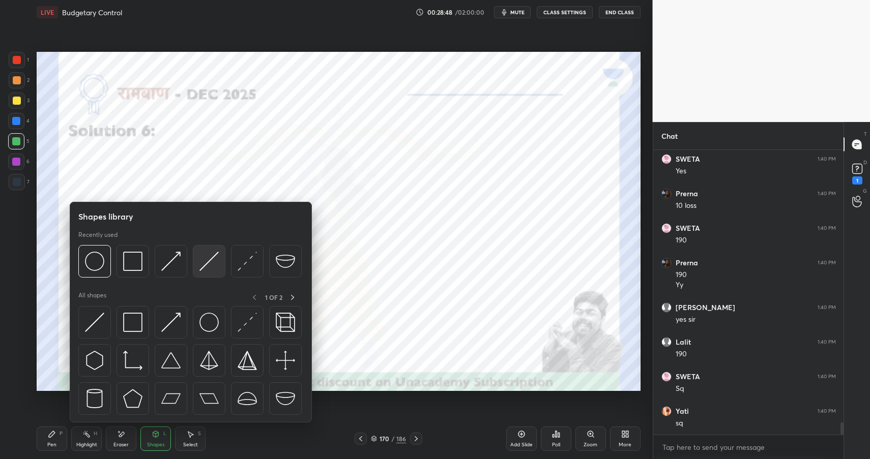
click at [211, 263] on img at bounding box center [208, 261] width 19 height 19
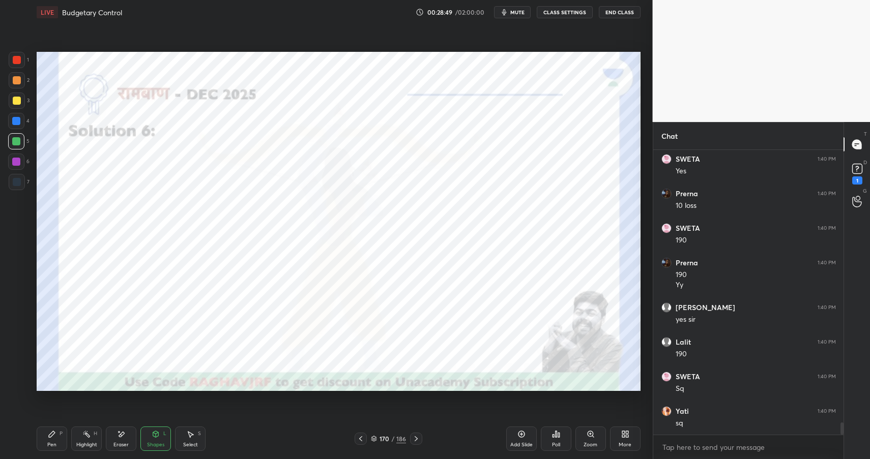
click at [18, 186] on div at bounding box center [17, 182] width 16 height 16
click at [15, 59] on div at bounding box center [17, 60] width 8 height 8
drag, startPoint x: 15, startPoint y: 60, endPoint x: 35, endPoint y: 86, distance: 33.1
click at [15, 60] on div at bounding box center [17, 60] width 8 height 8
click at [95, 436] on div "Highlight H" at bounding box center [86, 439] width 31 height 24
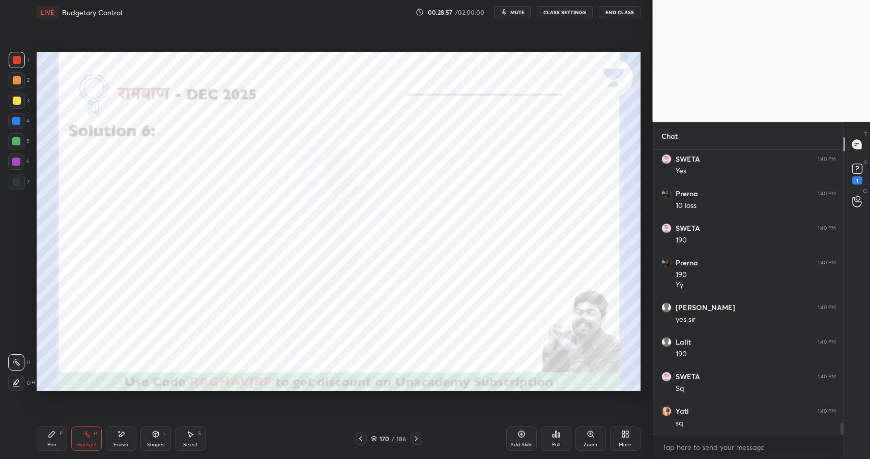
click at [97, 437] on div "Highlight H" at bounding box center [86, 439] width 31 height 24
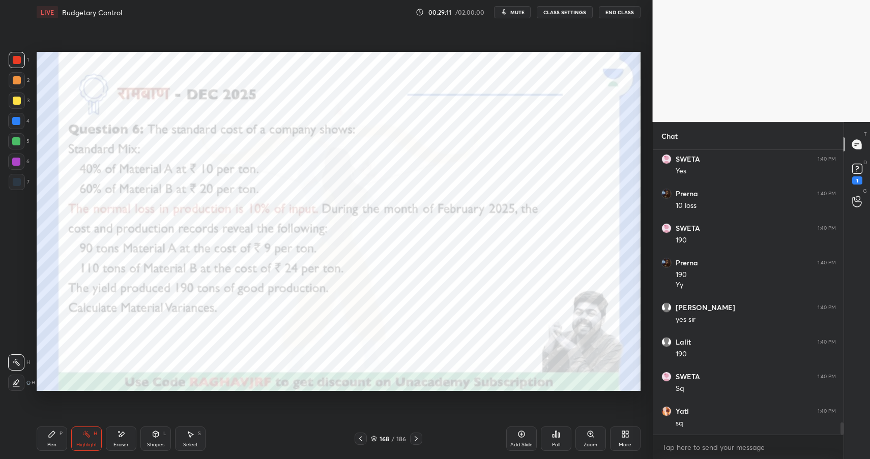
click at [60, 433] on div "P" at bounding box center [61, 433] width 3 height 5
click at [12, 182] on div at bounding box center [17, 182] width 16 height 16
drag, startPoint x: 14, startPoint y: 183, endPoint x: 34, endPoint y: 178, distance: 20.5
click at [17, 183] on div at bounding box center [17, 182] width 8 height 8
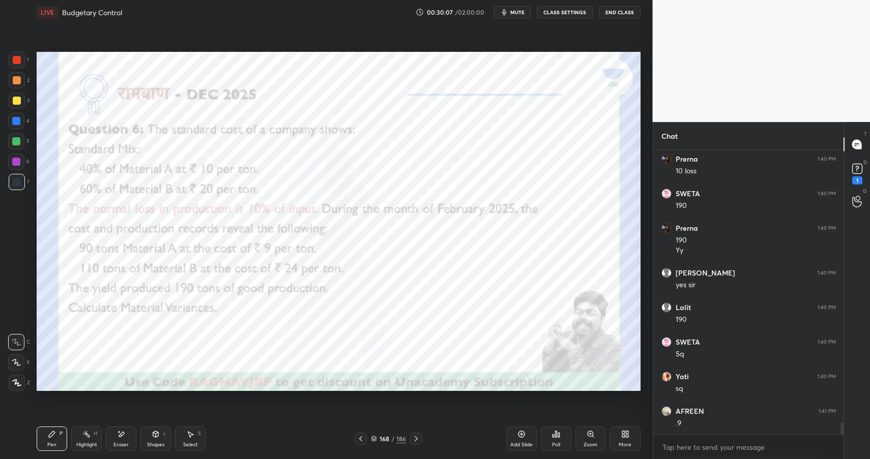
click at [166, 441] on div "Shapes L" at bounding box center [155, 439] width 31 height 24
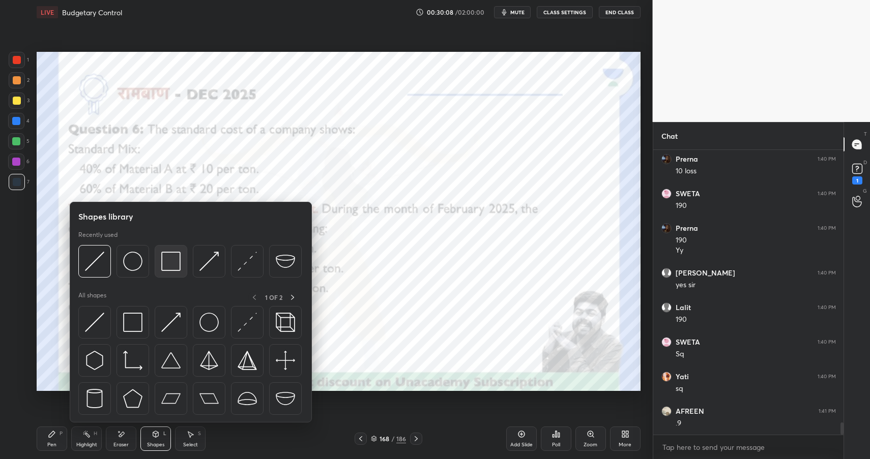
click at [167, 253] on img at bounding box center [170, 261] width 19 height 19
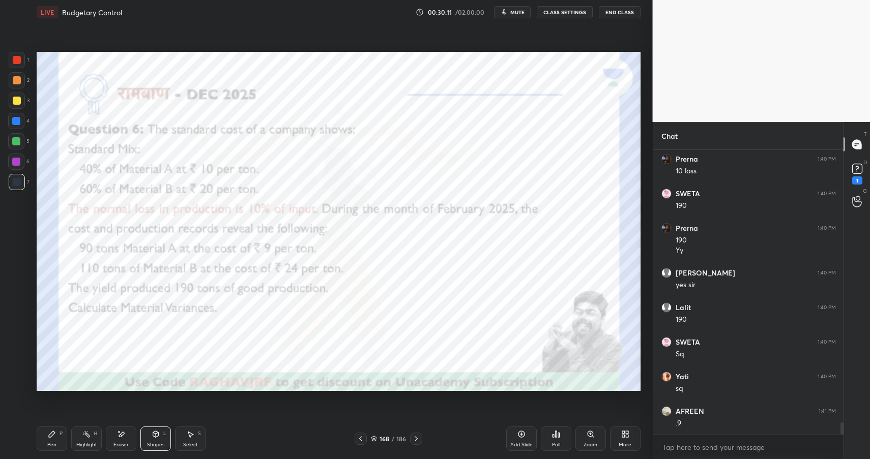
drag, startPoint x: 55, startPoint y: 439, endPoint x: 57, endPoint y: 430, distance: 9.3
click at [55, 439] on div "Pen P" at bounding box center [52, 439] width 31 height 24
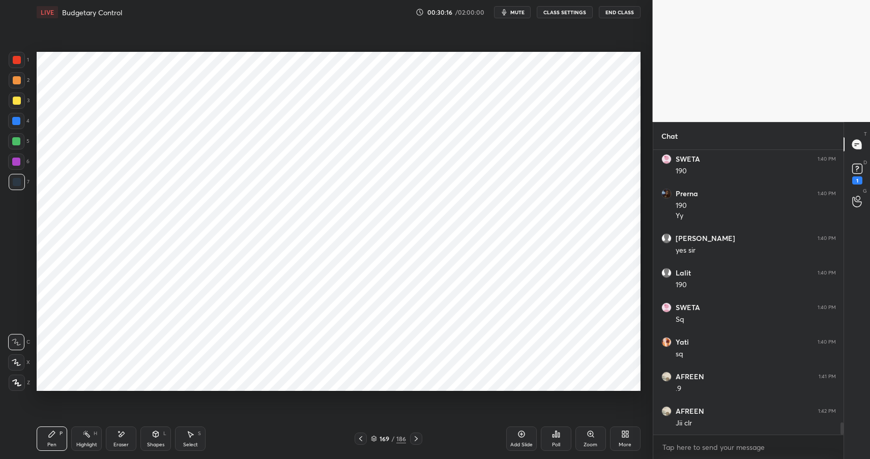
click at [89, 440] on div "Highlight H" at bounding box center [86, 439] width 31 height 24
click at [85, 443] on div "Highlight" at bounding box center [86, 445] width 21 height 5
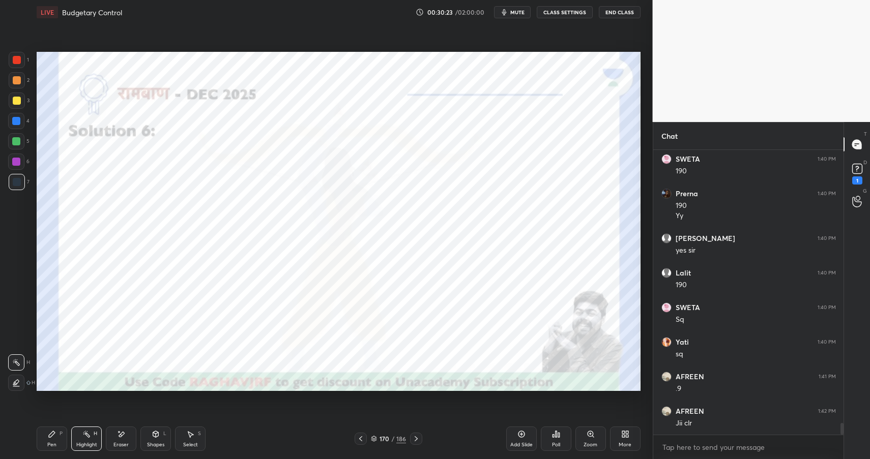
scroll to position [6524, 0]
click at [52, 449] on div "Pen P" at bounding box center [52, 439] width 31 height 24
click at [55, 447] on div "Pen" at bounding box center [51, 445] width 9 height 5
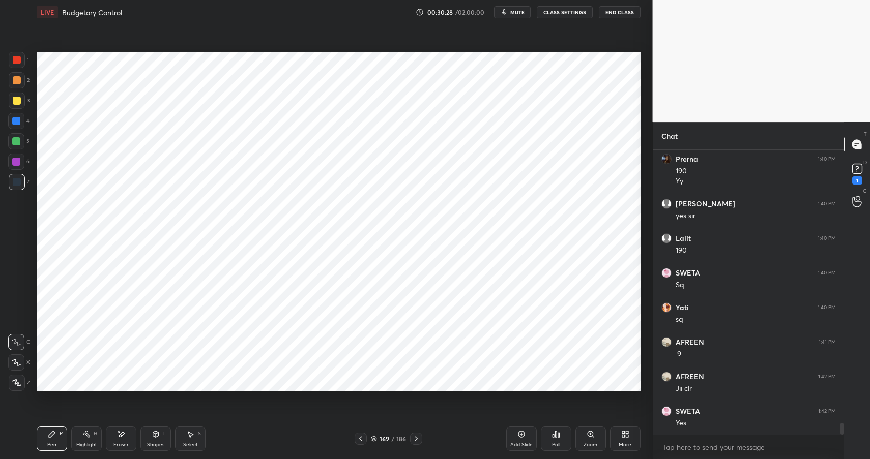
click at [87, 440] on div "Highlight H" at bounding box center [86, 439] width 31 height 24
drag, startPoint x: 84, startPoint y: 441, endPoint x: 101, endPoint y: 428, distance: 21.1
click at [84, 443] on div "Highlight" at bounding box center [86, 445] width 21 height 5
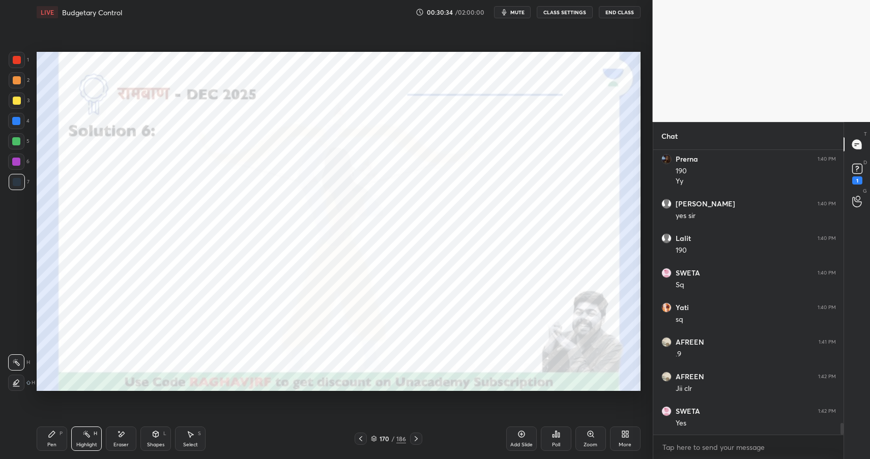
scroll to position [6568, 0]
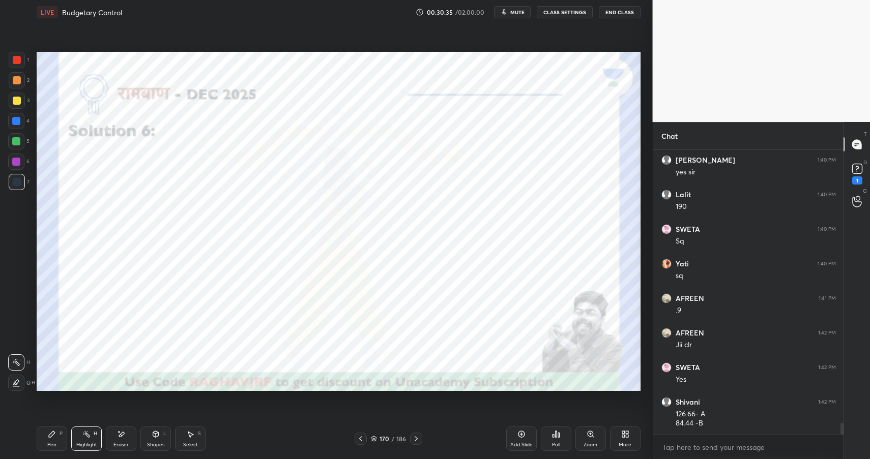
click at [51, 439] on div "Pen P" at bounding box center [52, 439] width 31 height 24
drag, startPoint x: 51, startPoint y: 439, endPoint x: 81, endPoint y: 421, distance: 34.5
click at [51, 439] on div "Pen P" at bounding box center [52, 439] width 31 height 24
click at [12, 64] on div at bounding box center [17, 60] width 16 height 16
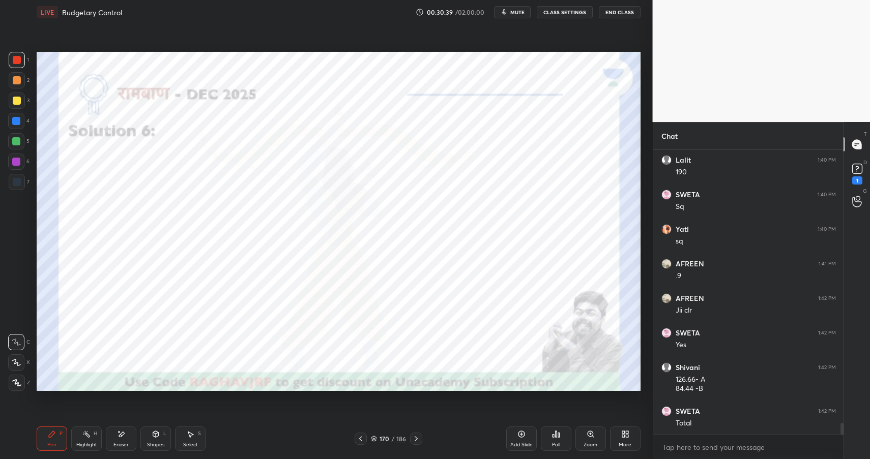
click at [13, 63] on div at bounding box center [17, 60] width 8 height 8
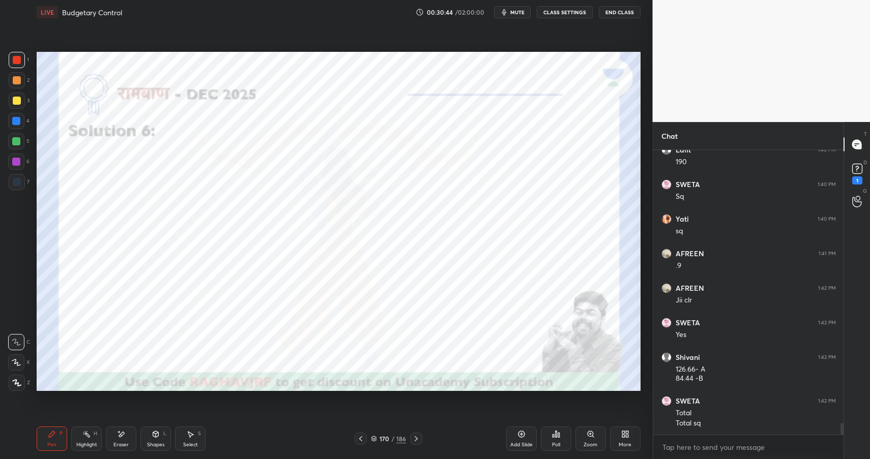
drag, startPoint x: 159, startPoint y: 435, endPoint x: 158, endPoint y: 427, distance: 8.3
click at [159, 435] on icon at bounding box center [156, 434] width 8 height 8
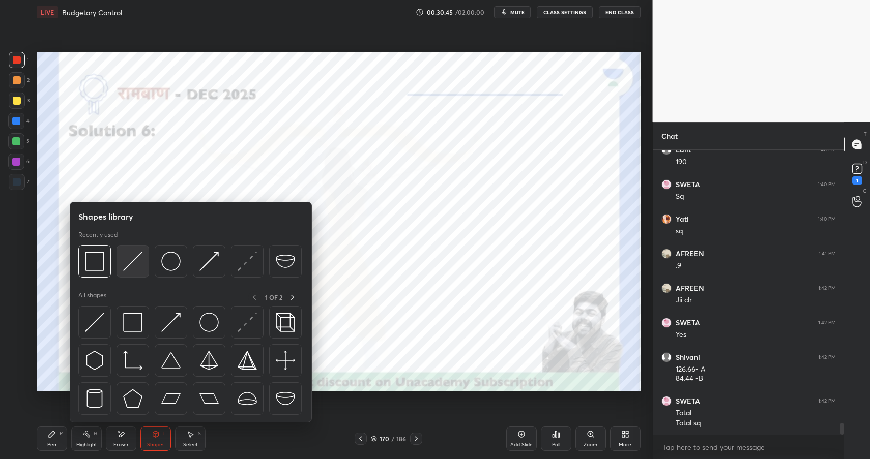
click at [135, 268] on img at bounding box center [132, 261] width 19 height 19
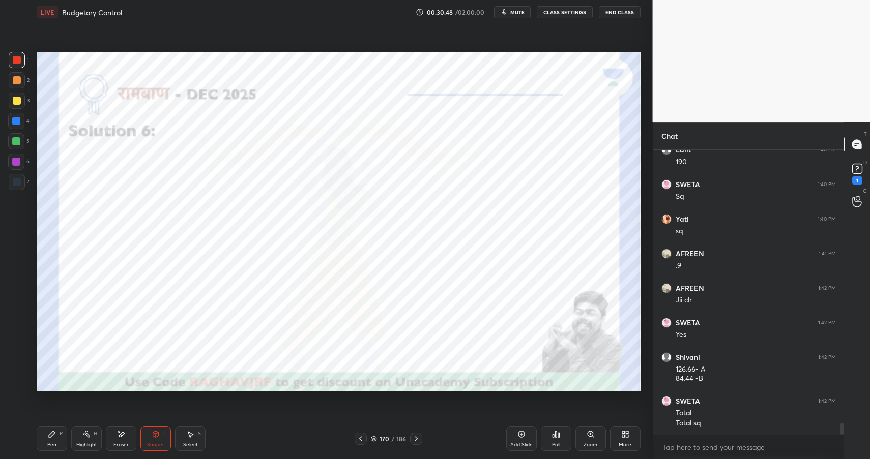
click at [40, 433] on div "Pen P" at bounding box center [52, 439] width 31 height 24
click at [14, 181] on div at bounding box center [17, 182] width 16 height 16
drag, startPoint x: 18, startPoint y: 187, endPoint x: 24, endPoint y: 173, distance: 15.0
click at [18, 187] on div at bounding box center [17, 182] width 16 height 16
click at [91, 433] on div "Highlight H" at bounding box center [86, 439] width 31 height 24
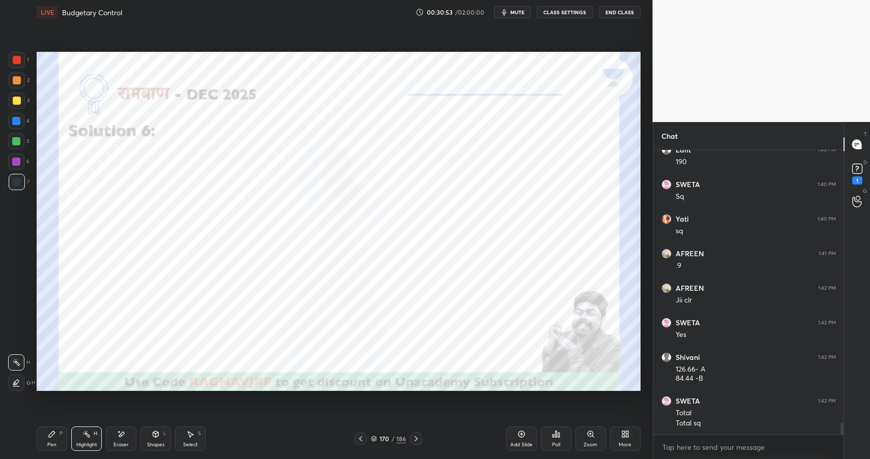
drag, startPoint x: 91, startPoint y: 433, endPoint x: 102, endPoint y: 398, distance: 36.7
click at [91, 433] on div "Highlight H" at bounding box center [86, 439] width 31 height 24
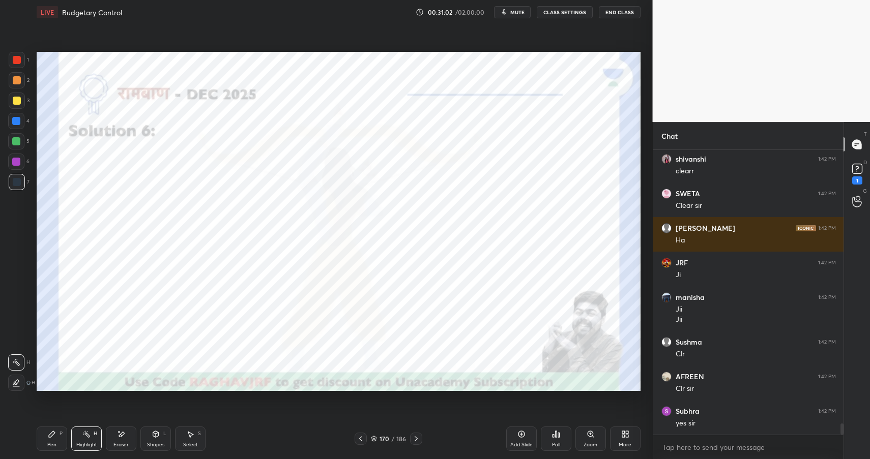
scroll to position [7003, 0]
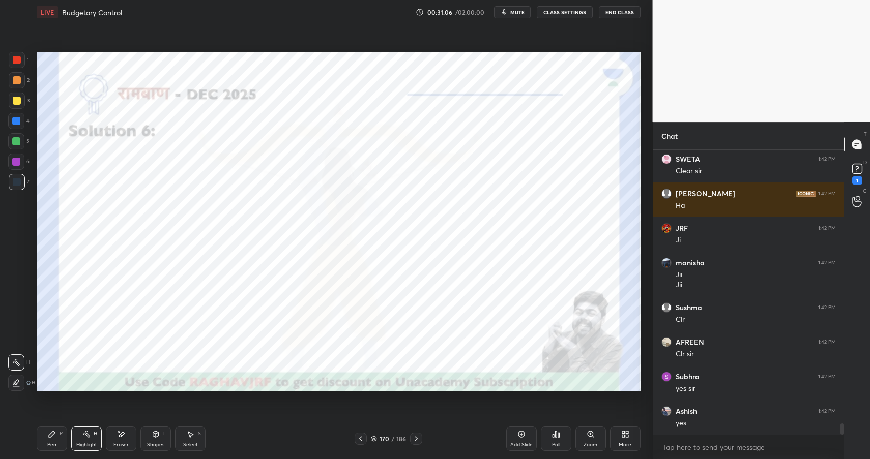
click at [56, 433] on div "Pen P" at bounding box center [52, 439] width 31 height 24
drag, startPoint x: 60, startPoint y: 436, endPoint x: 95, endPoint y: 419, distance: 39.6
click at [60, 436] on div "P" at bounding box center [61, 433] width 3 height 5
click at [14, 164] on div at bounding box center [16, 162] width 8 height 8
click at [19, 160] on div at bounding box center [16, 162] width 8 height 8
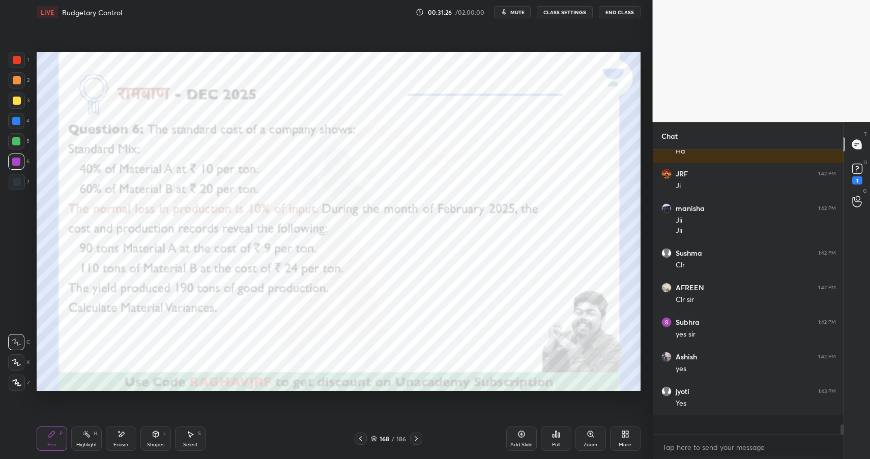
scroll to position [7044, 0]
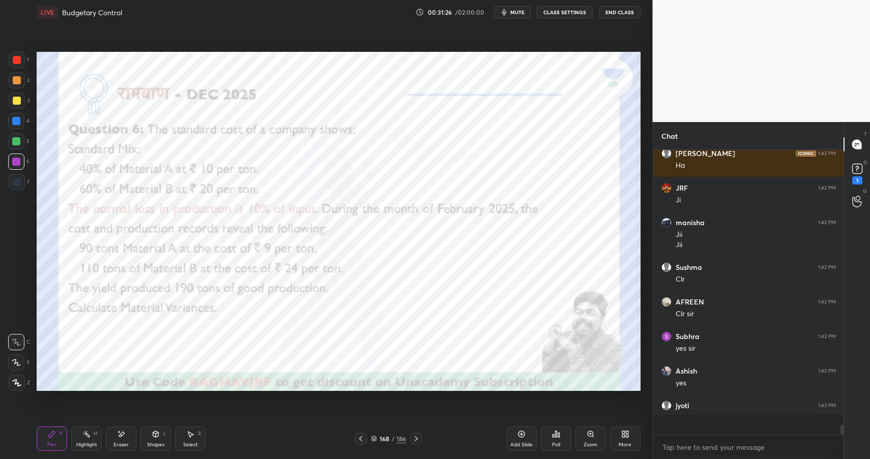
click at [19, 123] on div at bounding box center [16, 121] width 8 height 8
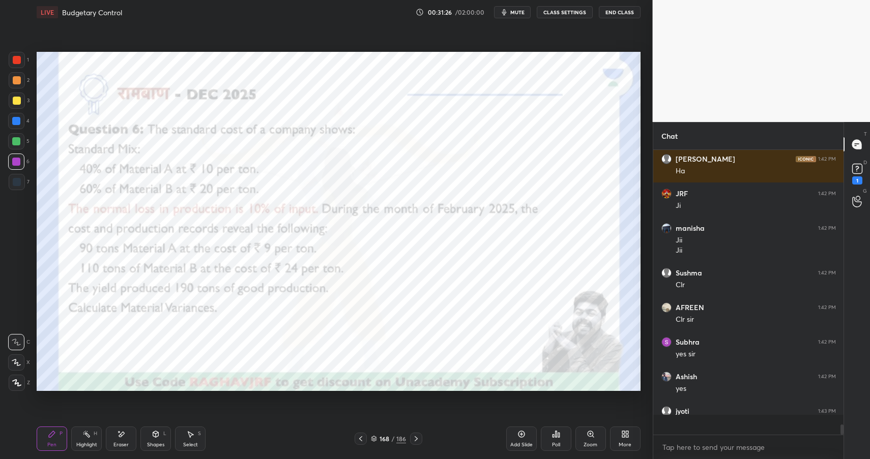
click at [19, 125] on div at bounding box center [16, 121] width 8 height 8
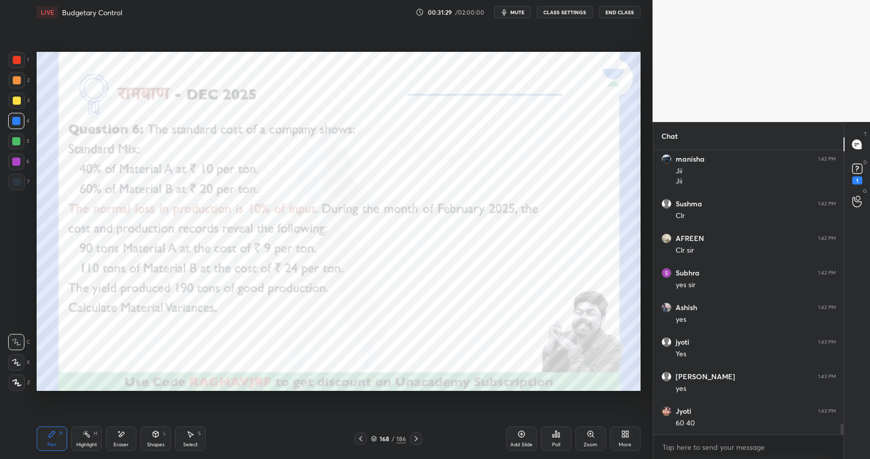
scroll to position [7142, 0]
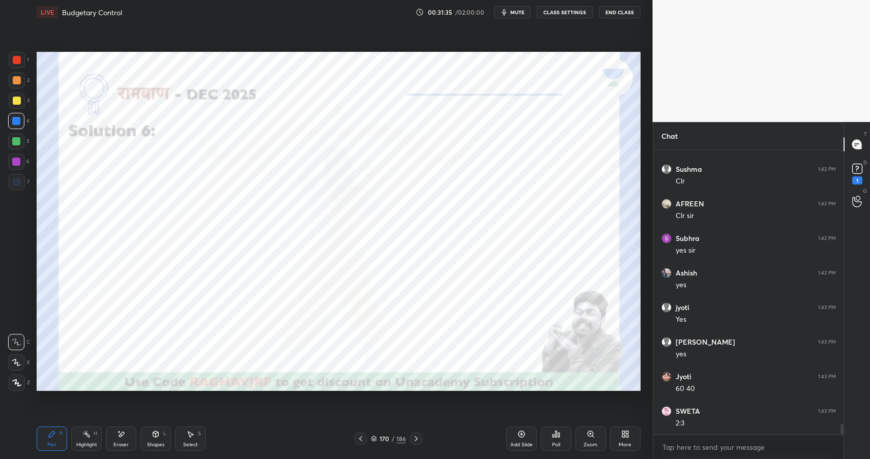
click at [158, 436] on icon at bounding box center [156, 434] width 8 height 8
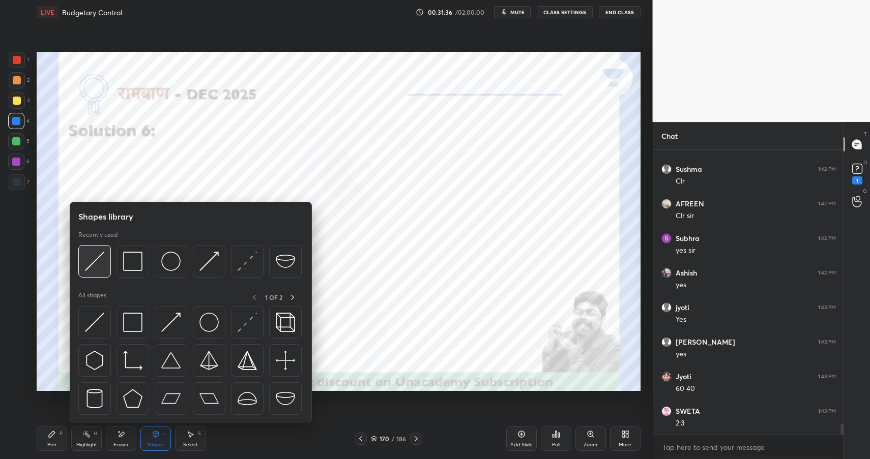
click at [104, 261] on div at bounding box center [94, 261] width 33 height 33
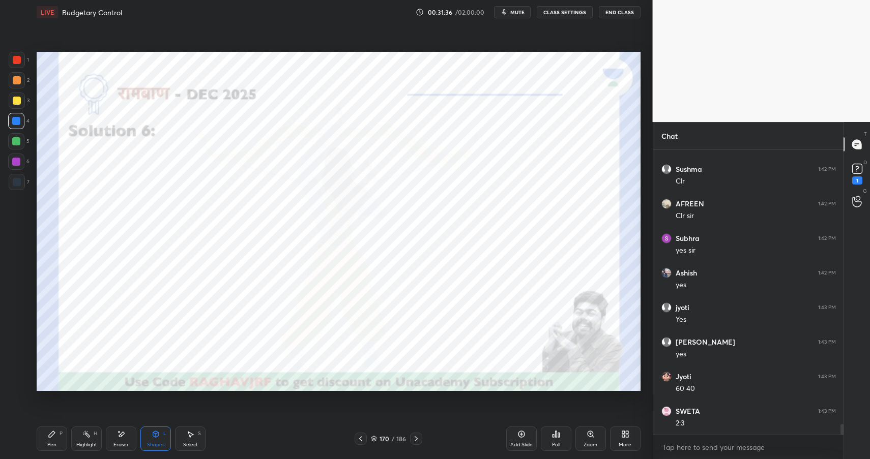
click at [20, 183] on div at bounding box center [17, 182] width 16 height 16
click at [21, 182] on div at bounding box center [17, 182] width 16 height 16
click at [54, 443] on div "Pen" at bounding box center [51, 445] width 9 height 5
click at [58, 445] on div "Pen P" at bounding box center [52, 439] width 31 height 24
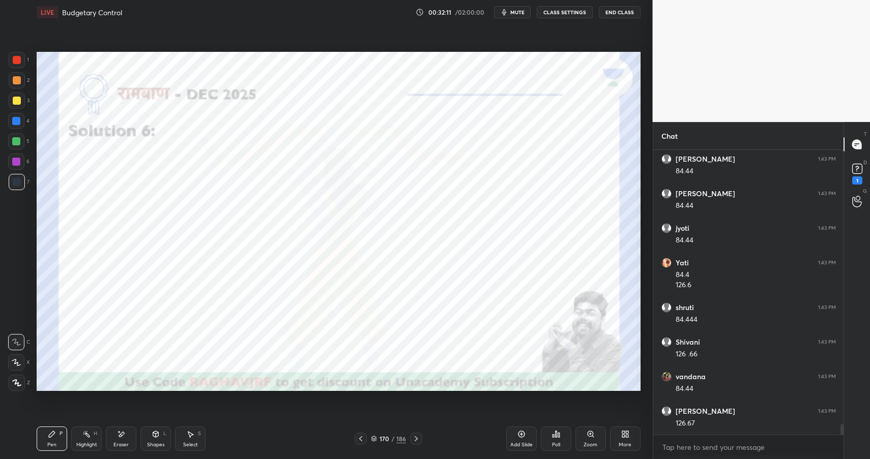
scroll to position [7463, 0]
click at [146, 438] on div "Shapes L" at bounding box center [155, 439] width 31 height 24
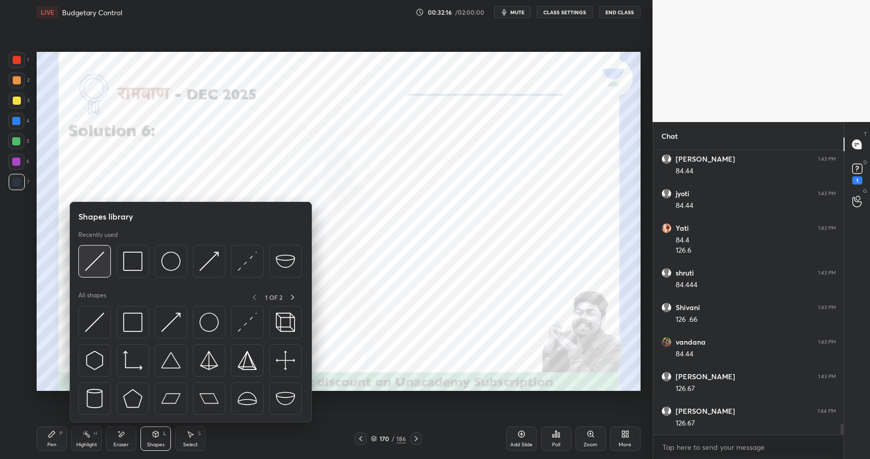
click at [93, 257] on img at bounding box center [94, 261] width 19 height 19
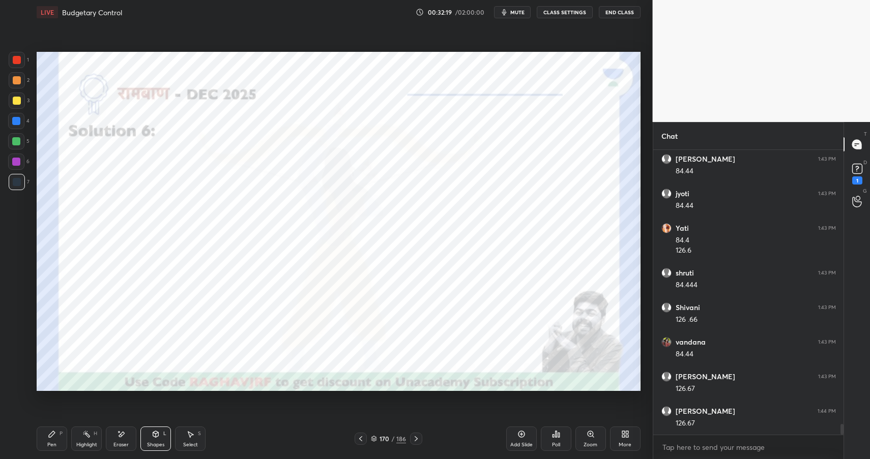
click at [57, 434] on div "Pen P" at bounding box center [52, 439] width 31 height 24
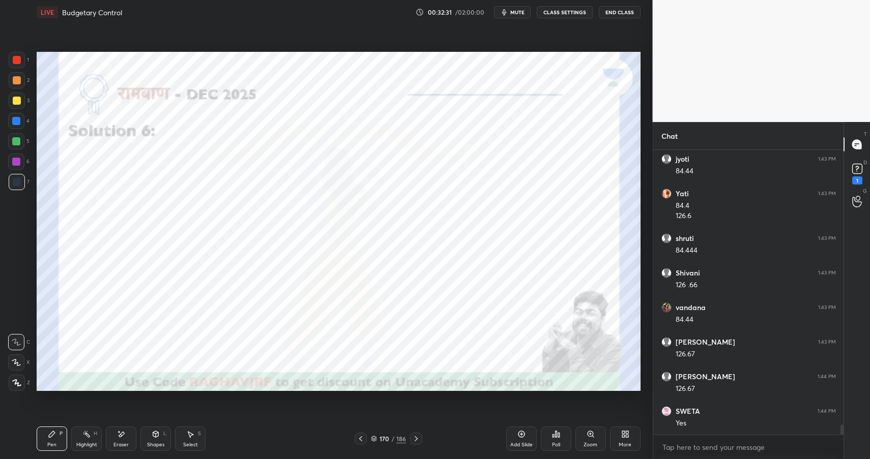
click at [159, 430] on icon at bounding box center [156, 434] width 8 height 8
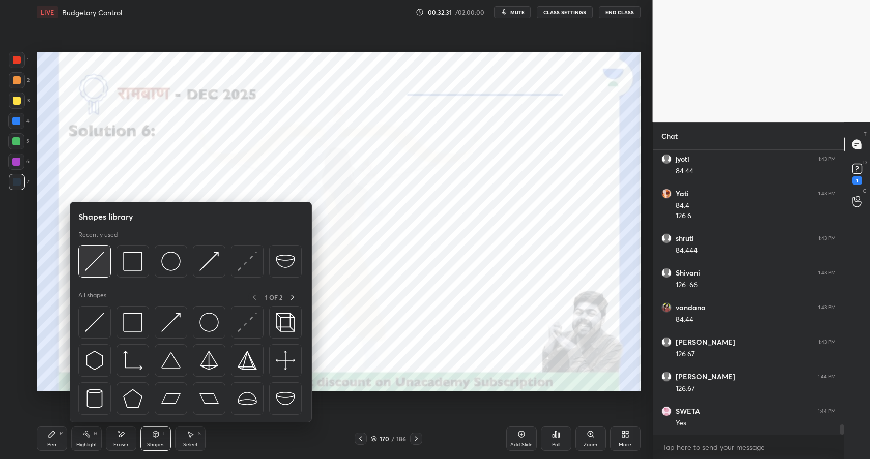
click at [96, 263] on img at bounding box center [94, 261] width 19 height 19
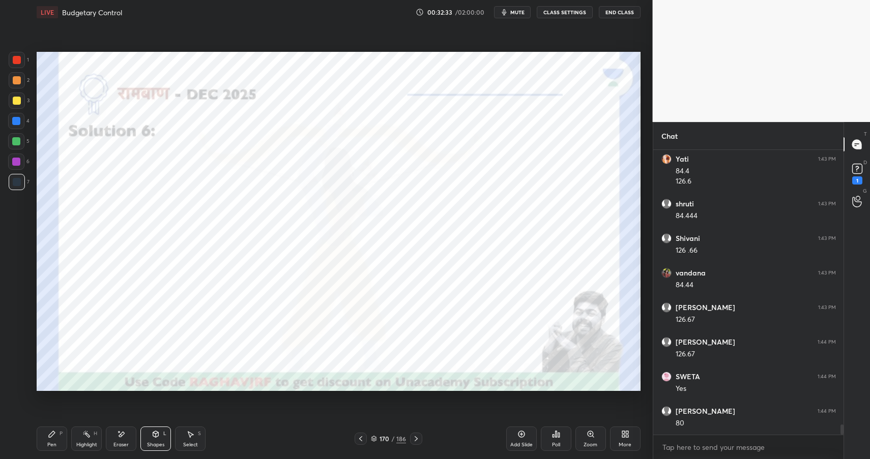
click at [15, 61] on div at bounding box center [17, 60] width 8 height 8
drag, startPoint x: 18, startPoint y: 61, endPoint x: 27, endPoint y: 63, distance: 8.8
click at [21, 62] on div at bounding box center [17, 60] width 16 height 16
click at [18, 79] on div at bounding box center [17, 80] width 8 height 8
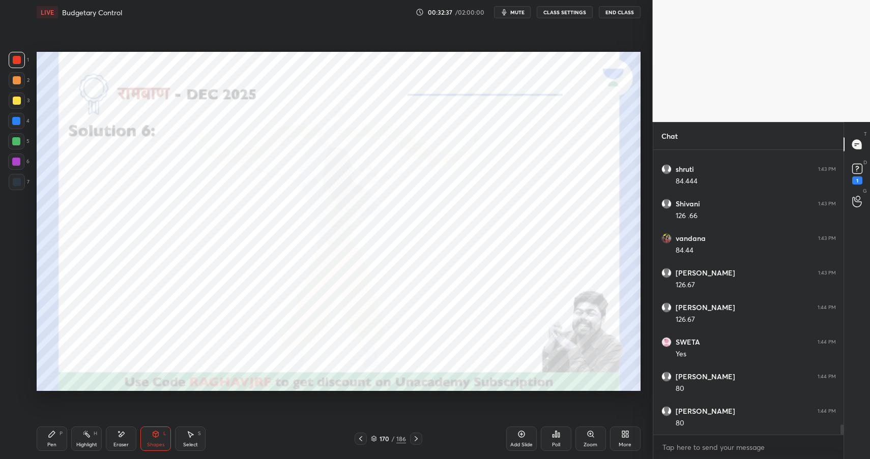
click at [18, 83] on div at bounding box center [17, 80] width 8 height 8
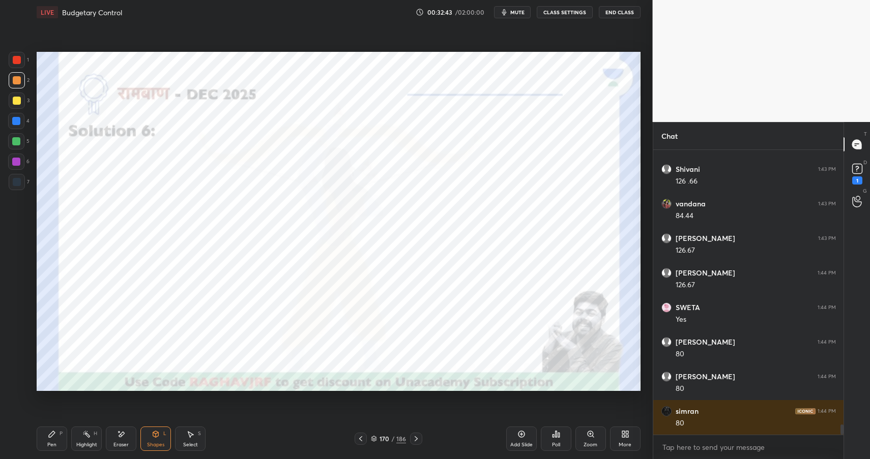
drag, startPoint x: 54, startPoint y: 434, endPoint x: 61, endPoint y: 434, distance: 6.6
click at [54, 434] on icon at bounding box center [52, 434] width 8 height 8
click at [57, 438] on div "Pen P" at bounding box center [52, 439] width 31 height 24
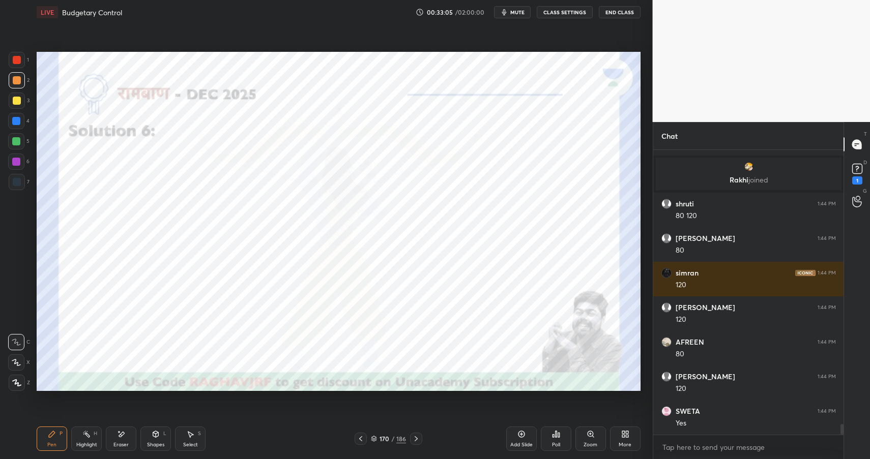
scroll to position [7512, 0]
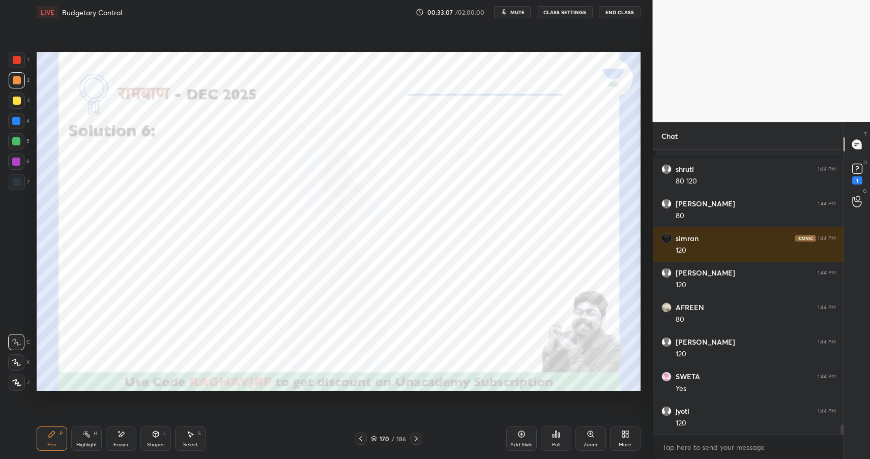
click at [96, 438] on div "Highlight H" at bounding box center [86, 439] width 31 height 24
click at [97, 446] on div "Highlight" at bounding box center [86, 445] width 21 height 5
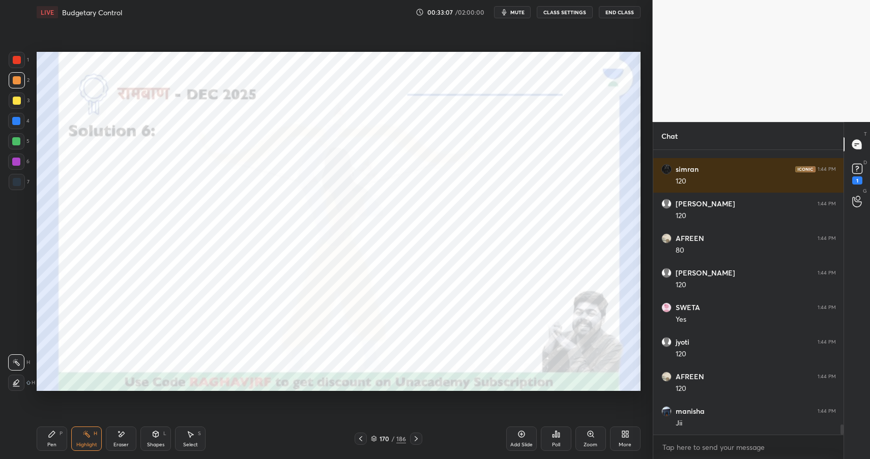
click at [16, 143] on div at bounding box center [16, 141] width 8 height 8
drag, startPoint x: 16, startPoint y: 143, endPoint x: 27, endPoint y: 145, distance: 11.9
click at [14, 146] on div at bounding box center [16, 141] width 16 height 16
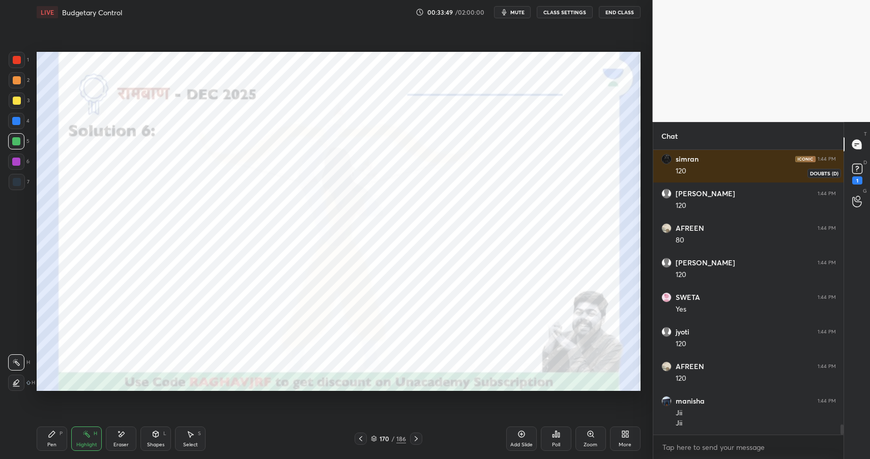
click at [863, 175] on icon at bounding box center [856, 168] width 15 height 15
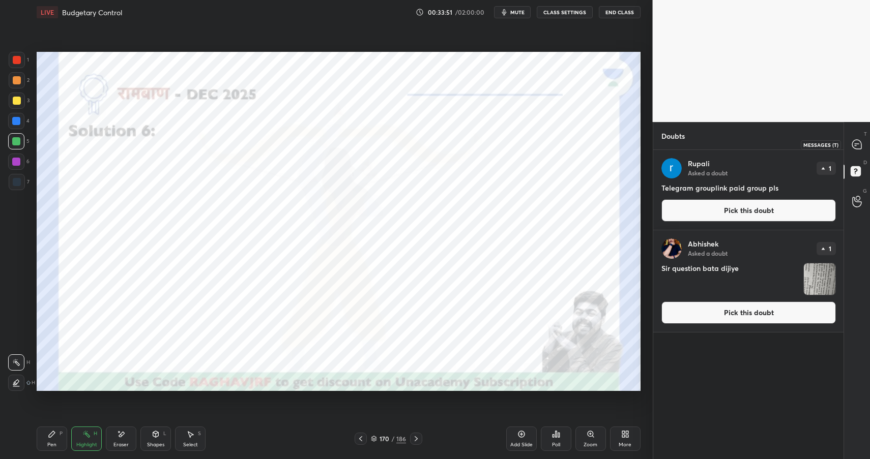
click at [860, 141] on icon at bounding box center [856, 144] width 9 height 9
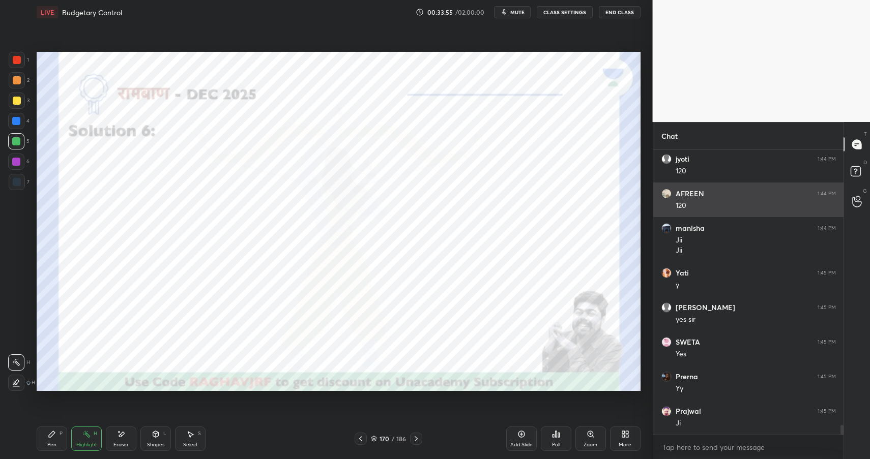
scroll to position [8055, 0]
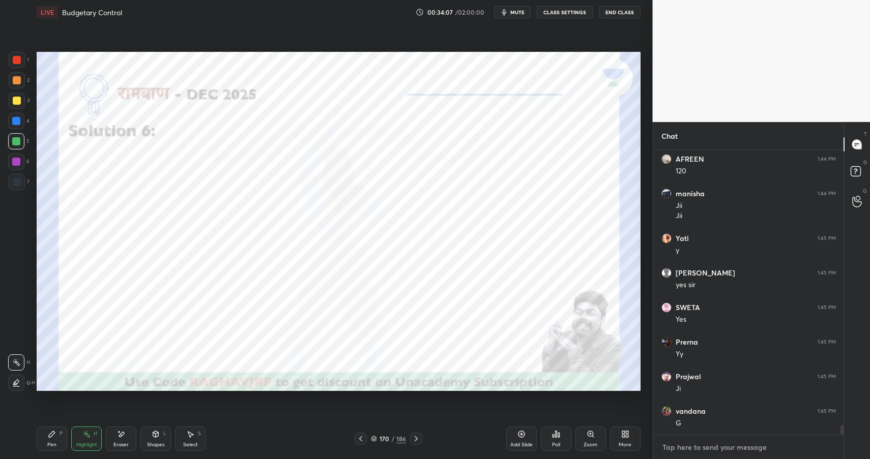
type textarea "x"
click at [731, 443] on textarea at bounding box center [748, 447] width 174 height 16
type textarea "T"
type textarea "x"
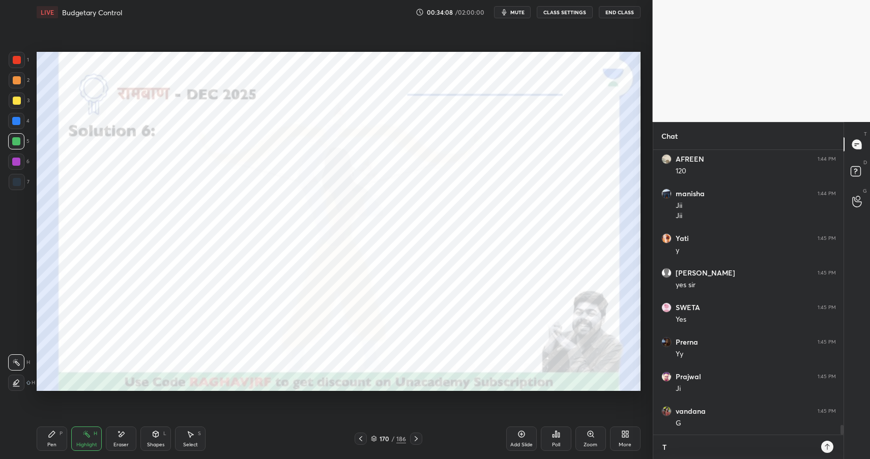
type textarea "Te"
type textarea "x"
type textarea "Tel"
type textarea "x"
type textarea "Tele"
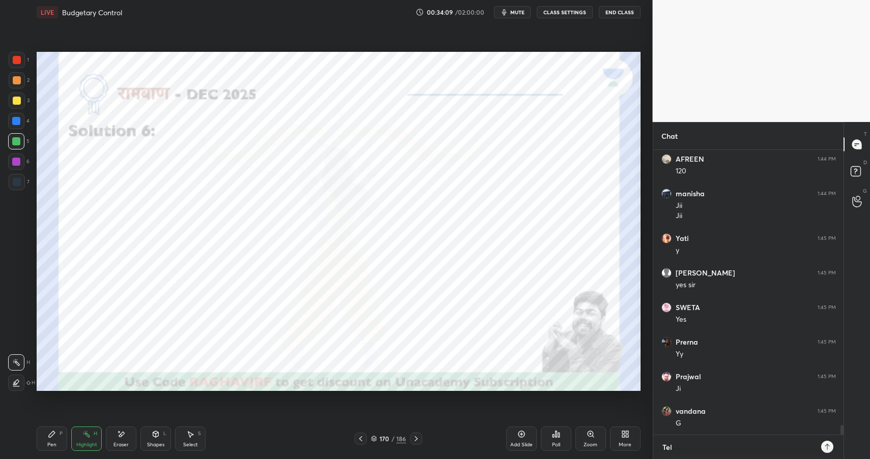
type textarea "x"
type textarea "Teleg"
type textarea "x"
type textarea "Telegr"
type textarea "x"
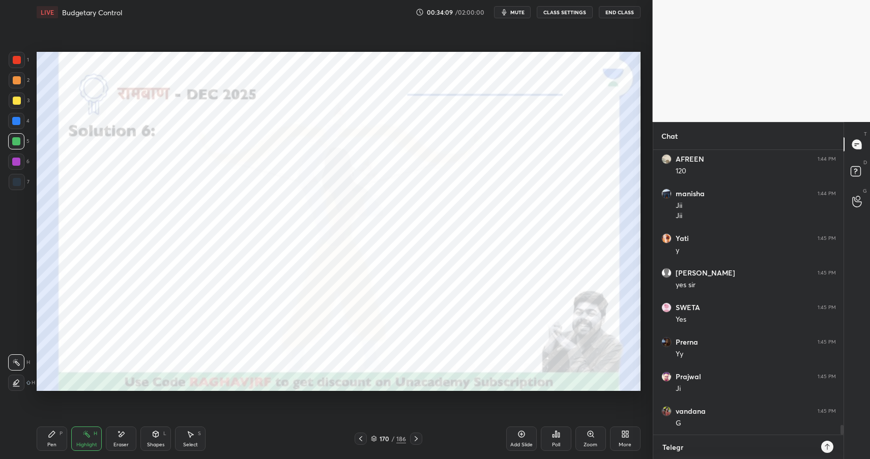
type textarea "Telegra"
type textarea "x"
type textarea "Telegram"
type textarea "x"
type textarea "Telegram:"
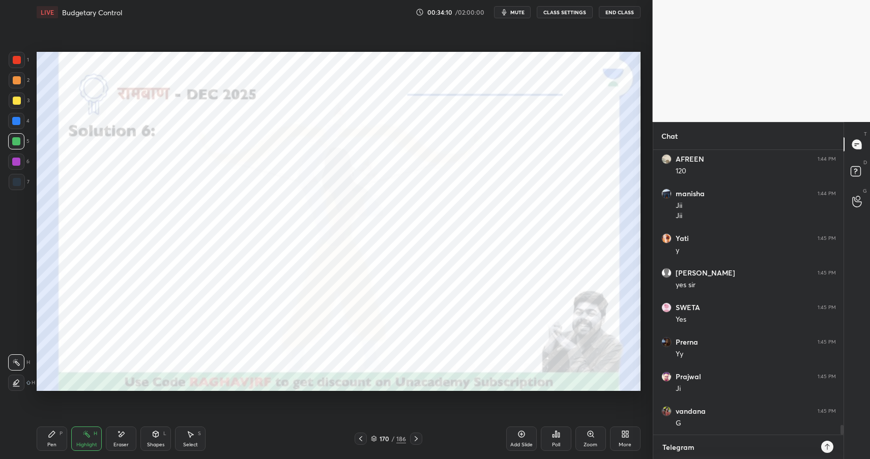
type textarea "x"
type textarea "Telegram:"
type textarea "x"
paste textarea "[URL][DOMAIN_NAME]"
type textarea "Telegram: [URL][DOMAIN_NAME]"
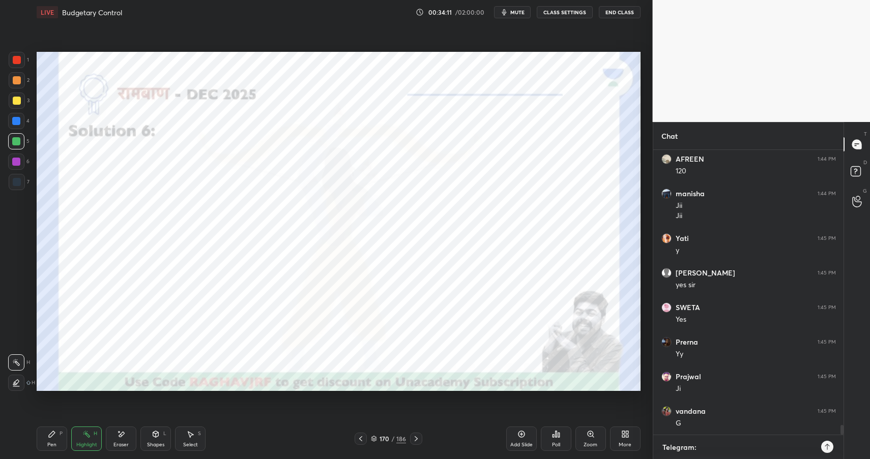
type textarea "x"
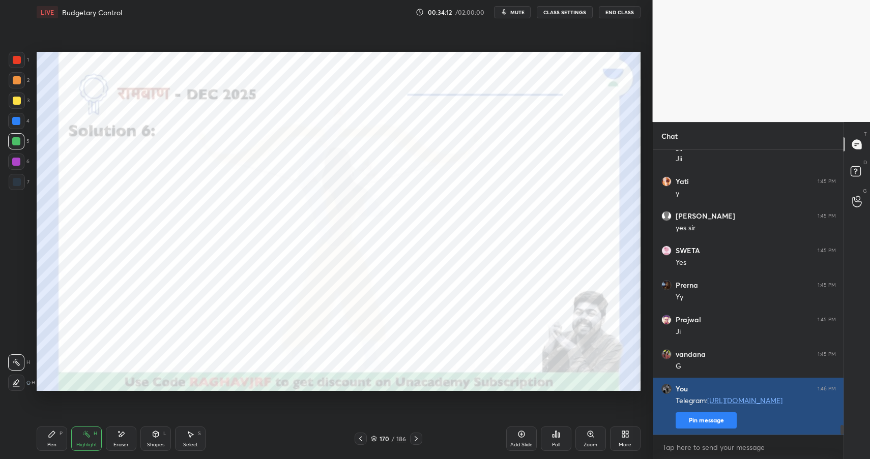
click at [721, 420] on button "Pin message" at bounding box center [705, 420] width 61 height 16
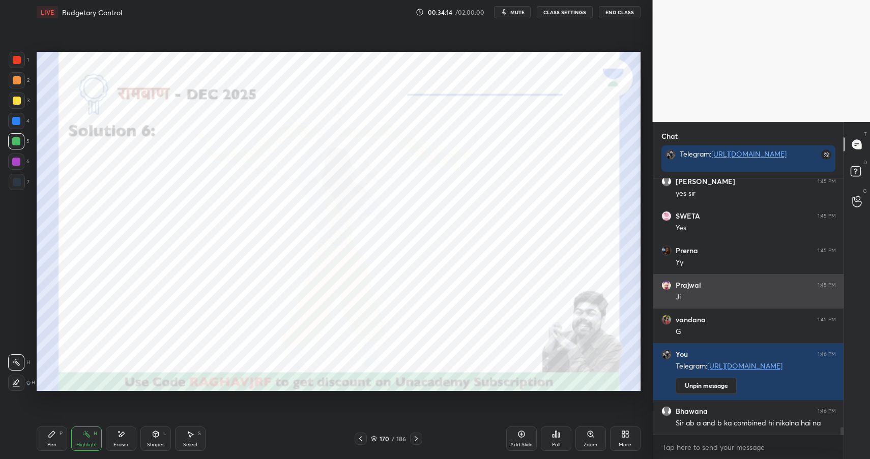
scroll to position [8210, 0]
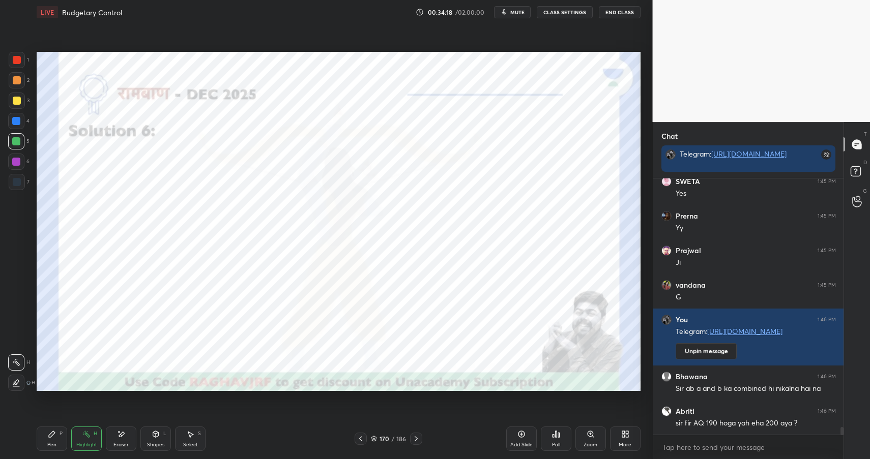
click at [93, 438] on div "Highlight H" at bounding box center [86, 439] width 31 height 24
drag, startPoint x: 156, startPoint y: 434, endPoint x: 156, endPoint y: 423, distance: 11.2
click at [154, 437] on icon at bounding box center [156, 434] width 8 height 8
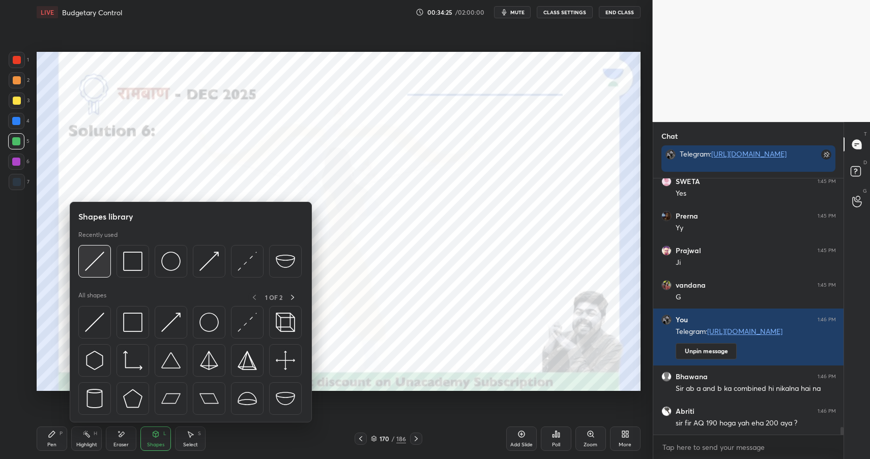
click at [99, 262] on img at bounding box center [94, 261] width 19 height 19
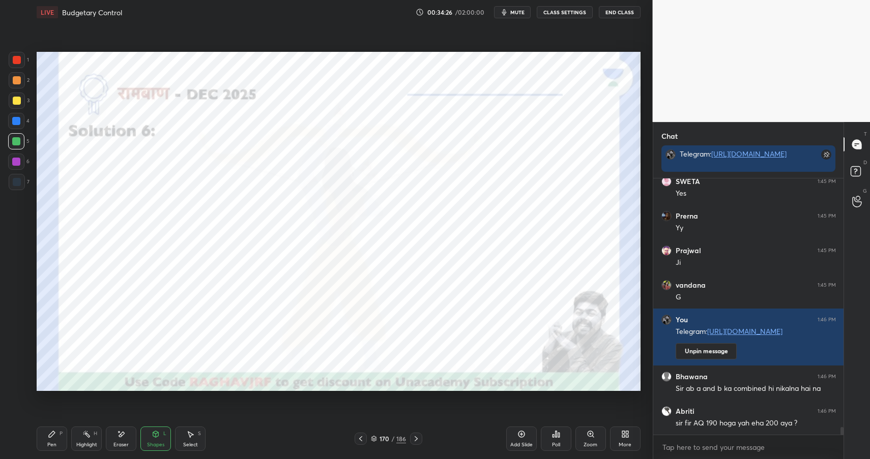
drag, startPoint x: 17, startPoint y: 162, endPoint x: 26, endPoint y: 166, distance: 10.0
click at [17, 162] on div at bounding box center [16, 162] width 8 height 8
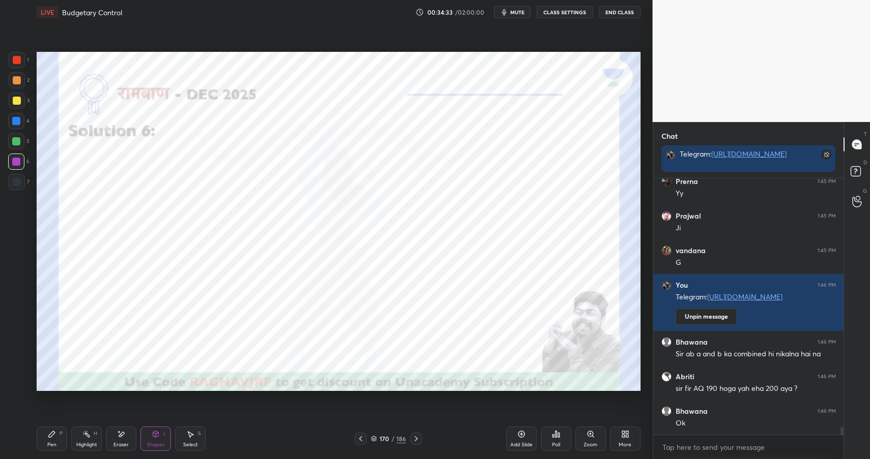
click at [54, 432] on div "Pen P" at bounding box center [52, 439] width 31 height 24
drag, startPoint x: 56, startPoint y: 437, endPoint x: 84, endPoint y: 402, distance: 44.9
click at [56, 437] on div "Pen P" at bounding box center [52, 439] width 31 height 24
click at [158, 433] on icon at bounding box center [156, 434] width 6 height 2
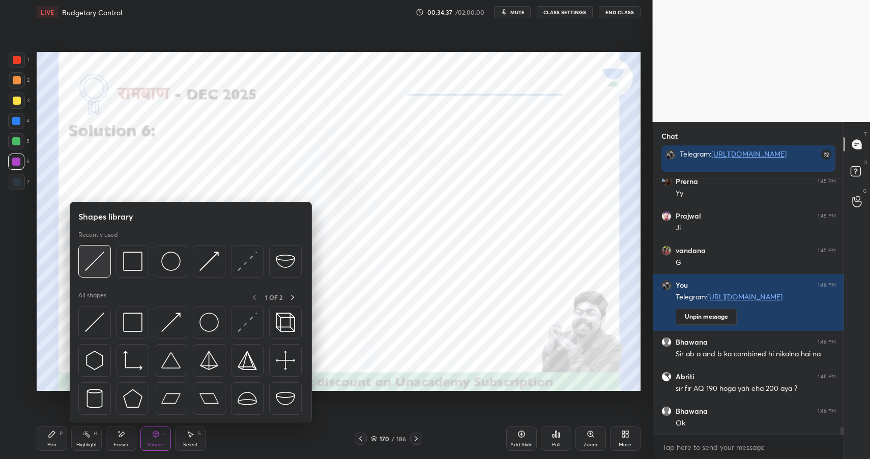
click at [79, 263] on div at bounding box center [94, 261] width 33 height 33
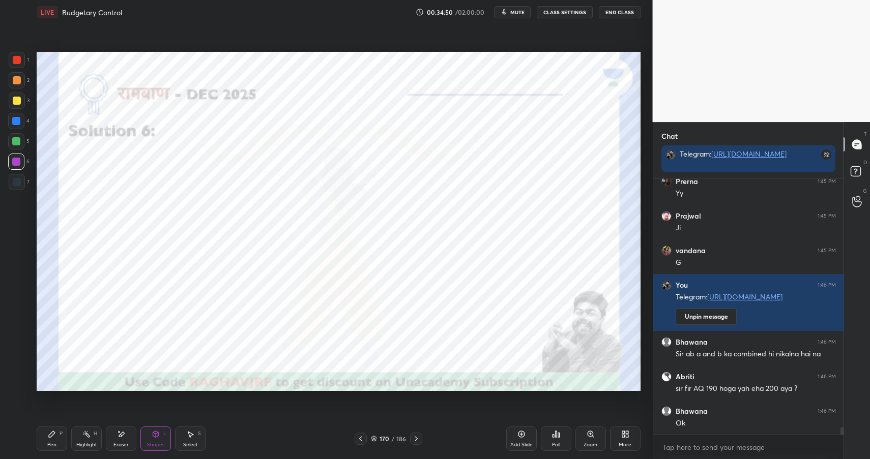
click at [127, 439] on div "Eraser" at bounding box center [121, 439] width 31 height 24
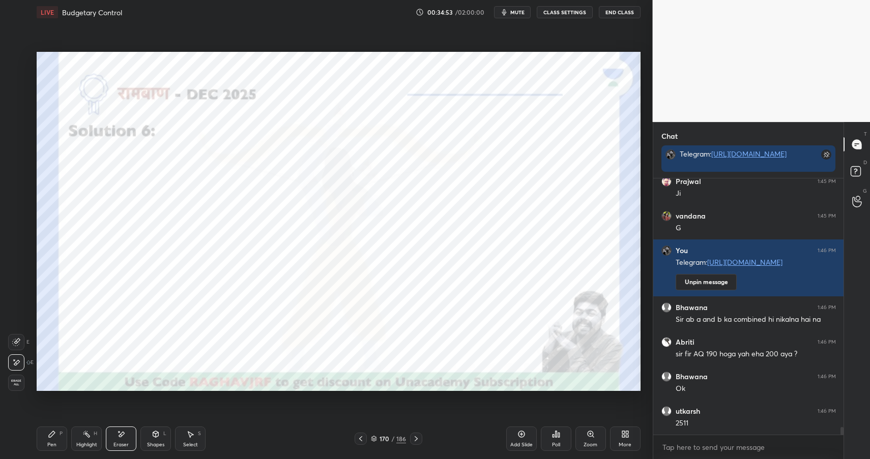
click at [59, 437] on div "Pen P" at bounding box center [52, 439] width 31 height 24
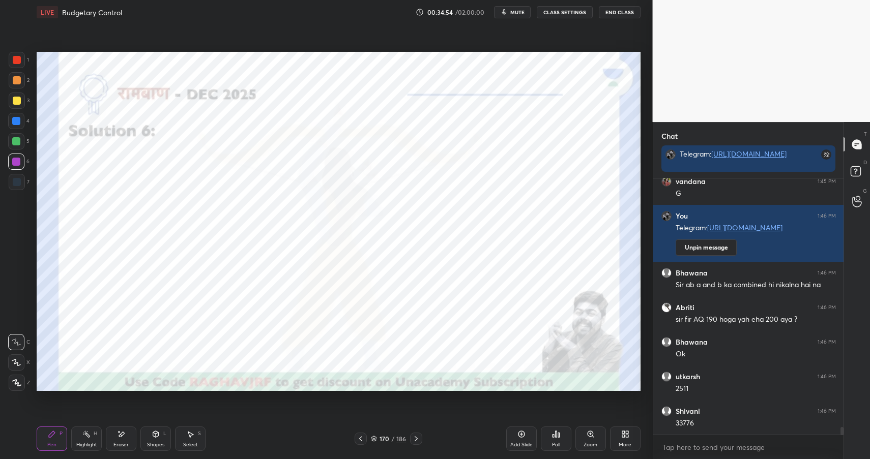
click at [20, 65] on div at bounding box center [17, 60] width 16 height 16
drag, startPoint x: 20, startPoint y: 65, endPoint x: 25, endPoint y: 71, distance: 7.9
click at [20, 65] on div at bounding box center [17, 60] width 16 height 16
click at [17, 164] on div at bounding box center [16, 162] width 8 height 8
drag, startPoint x: 17, startPoint y: 164, endPoint x: 35, endPoint y: 166, distance: 18.4
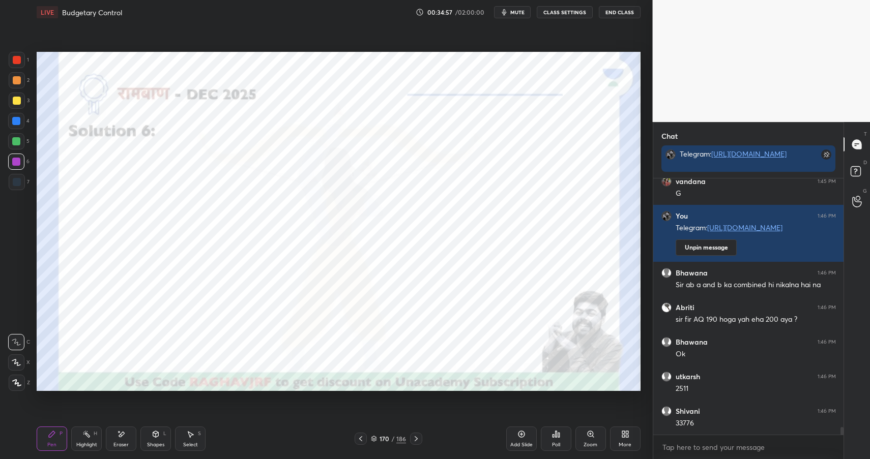
click at [17, 164] on div at bounding box center [16, 162] width 8 height 8
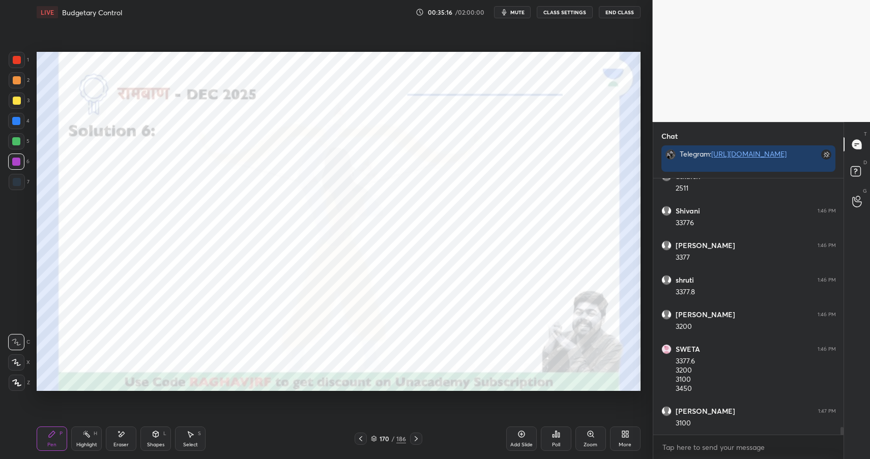
scroll to position [8549, 0]
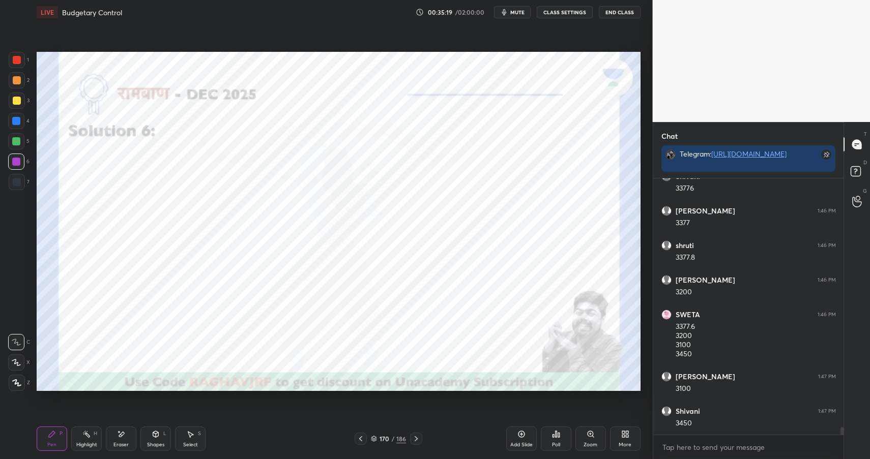
click at [19, 58] on div at bounding box center [17, 60] width 8 height 8
drag, startPoint x: 19, startPoint y: 58, endPoint x: 32, endPoint y: 69, distance: 16.6
click at [19, 58] on div at bounding box center [17, 60] width 8 height 8
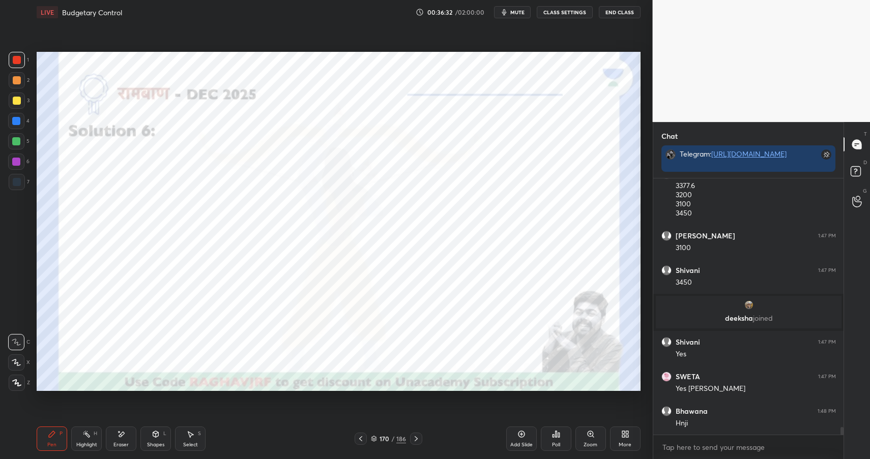
scroll to position [8170, 0]
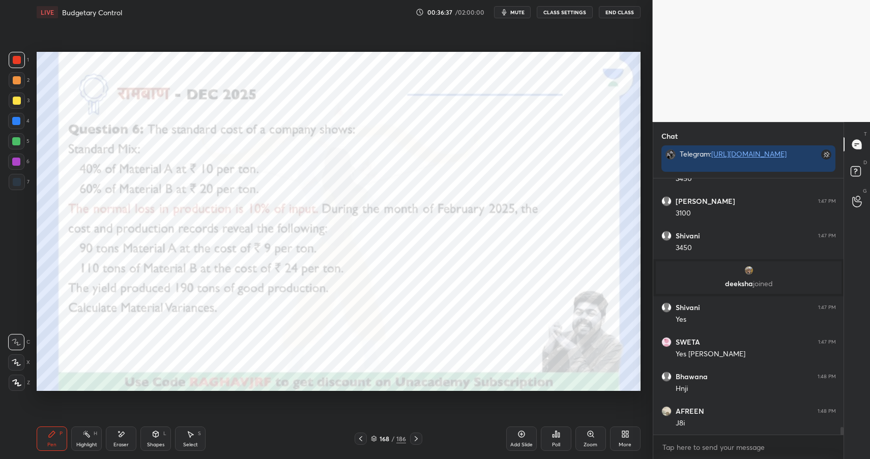
click at [56, 437] on div "Pen P" at bounding box center [52, 439] width 31 height 24
click at [58, 436] on div "Pen P" at bounding box center [52, 439] width 31 height 24
drag, startPoint x: 155, startPoint y: 443, endPoint x: 156, endPoint y: 436, distance: 6.7
click at [155, 443] on div "Shapes" at bounding box center [155, 445] width 17 height 5
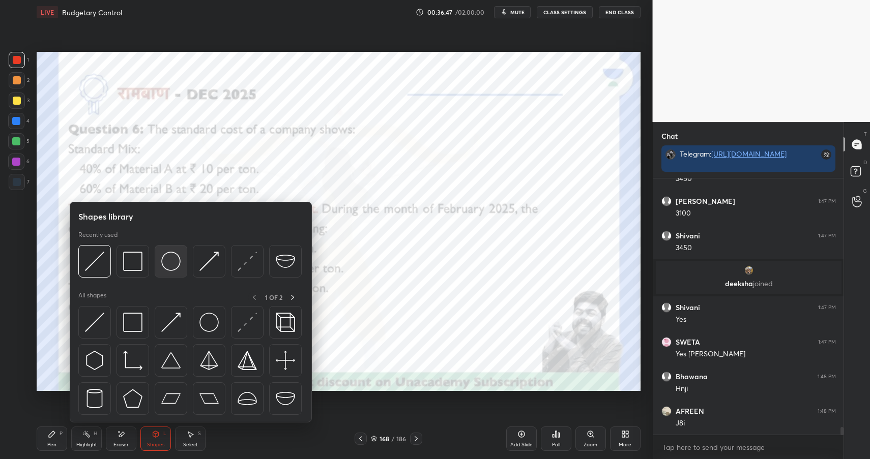
click at [173, 254] on img at bounding box center [170, 261] width 19 height 19
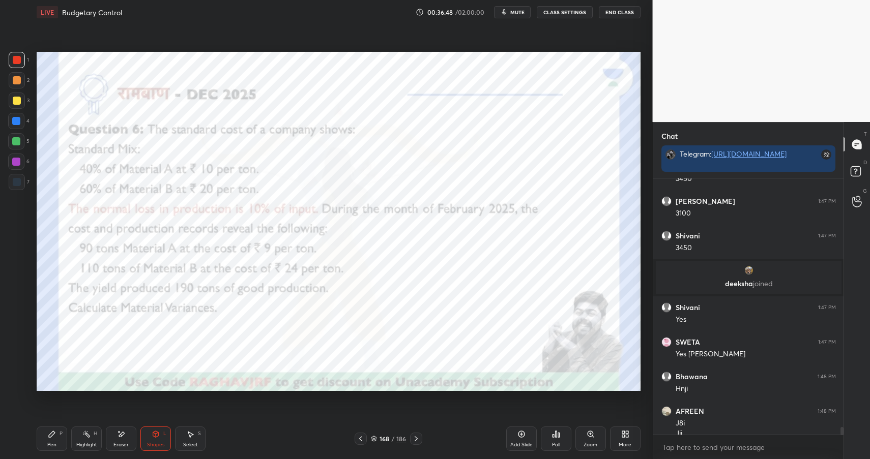
scroll to position [8180, 0]
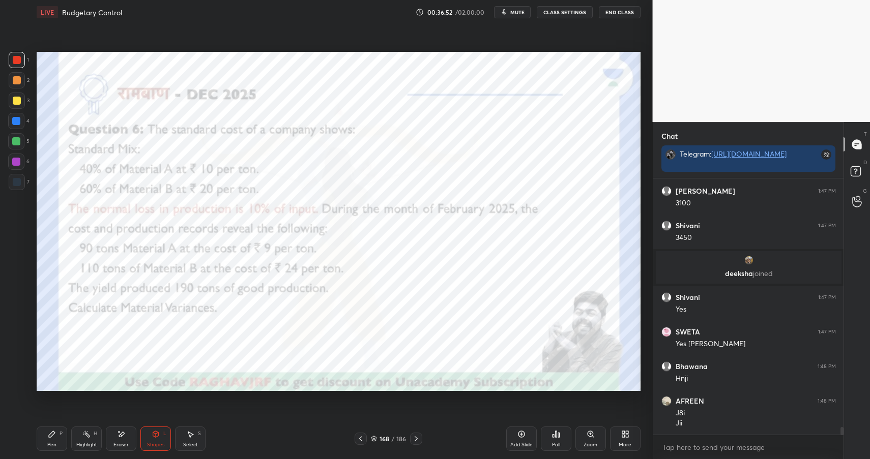
click at [43, 436] on div "Pen P" at bounding box center [52, 439] width 31 height 24
click at [97, 433] on div "Highlight H" at bounding box center [86, 439] width 31 height 24
click at [96, 432] on div "H" at bounding box center [96, 433] width 4 height 5
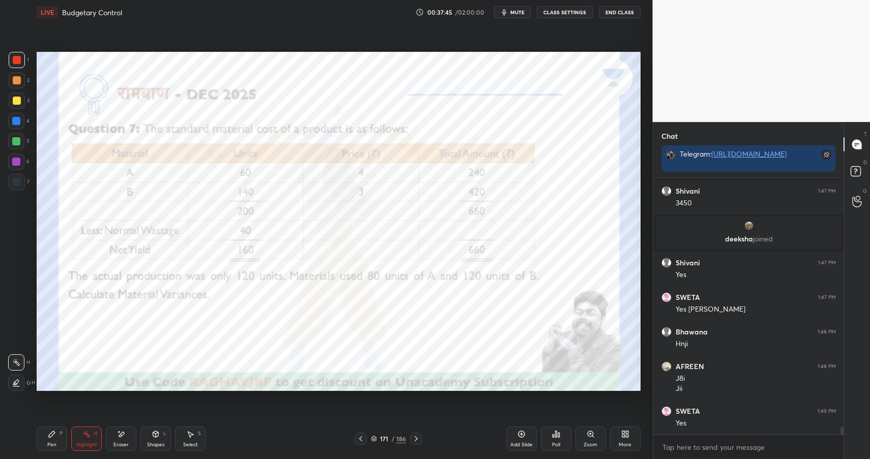
scroll to position [8259, 0]
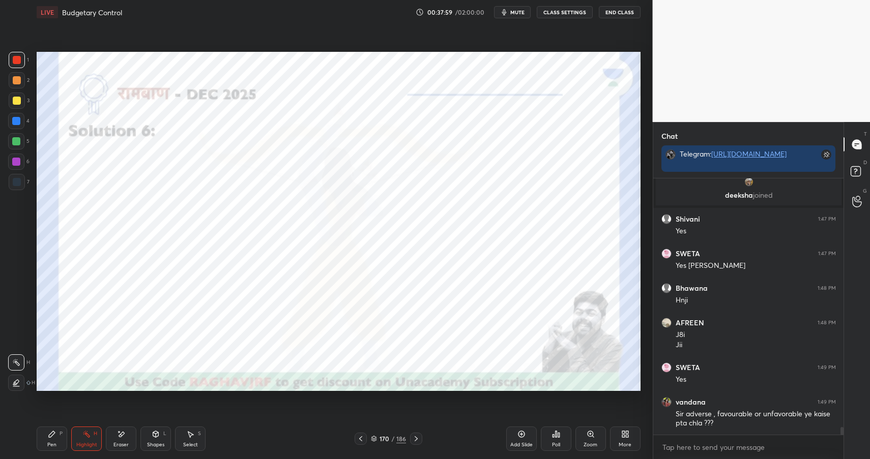
click at [85, 443] on div "Highlight" at bounding box center [86, 445] width 21 height 5
drag, startPoint x: 85, startPoint y: 441, endPoint x: 106, endPoint y: 433, distance: 23.0
click at [89, 443] on div "Highlight" at bounding box center [86, 445] width 21 height 5
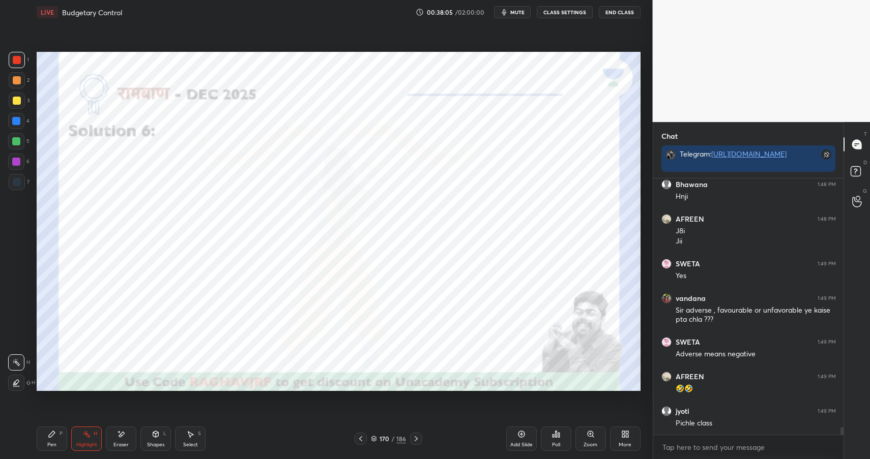
scroll to position [8397, 0]
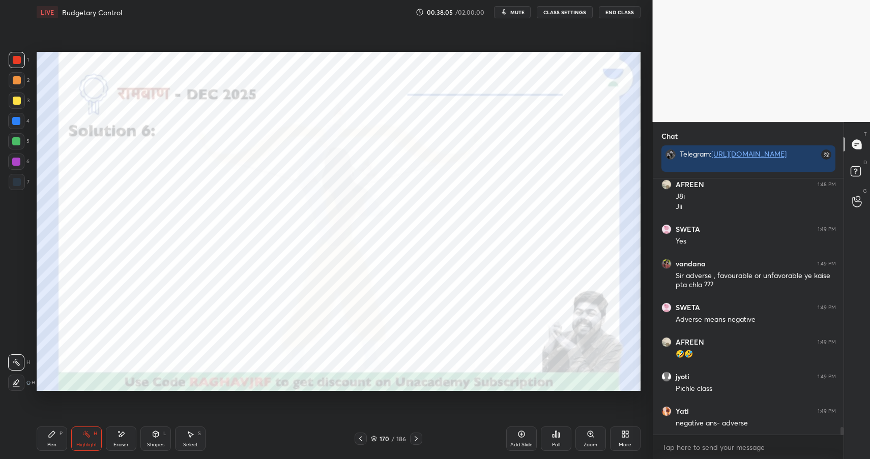
click at [46, 440] on div "Pen P" at bounding box center [52, 439] width 31 height 24
click at [50, 443] on div "Pen" at bounding box center [51, 445] width 9 height 5
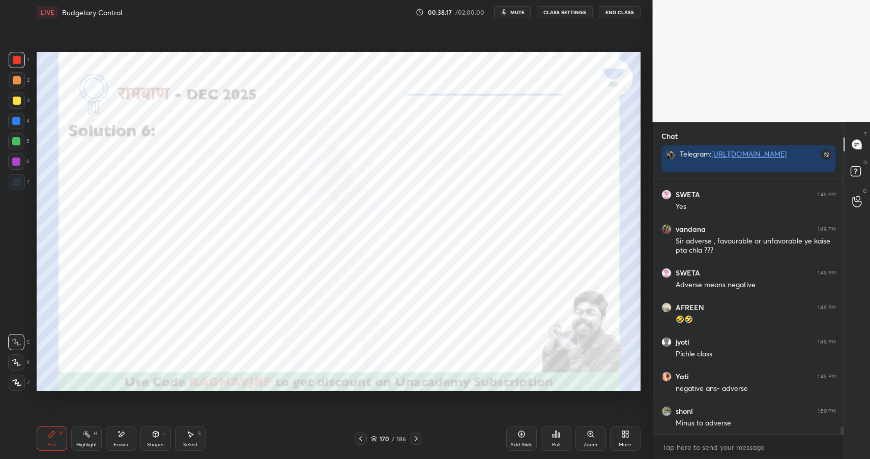
drag, startPoint x: 124, startPoint y: 438, endPoint x: 162, endPoint y: 418, distance: 42.8
click at [124, 438] on div "Eraser" at bounding box center [121, 439] width 31 height 24
click at [51, 446] on div "Pen" at bounding box center [51, 445] width 9 height 5
click at [56, 447] on div "Pen P" at bounding box center [52, 439] width 31 height 24
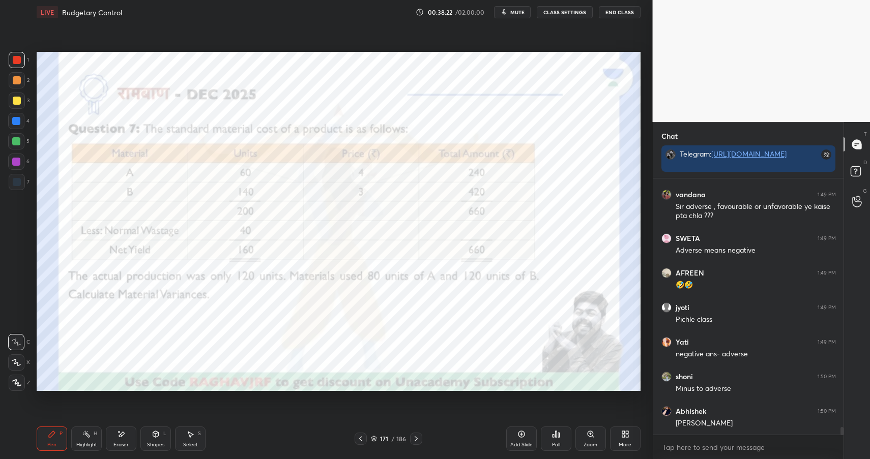
scroll to position [4, 4]
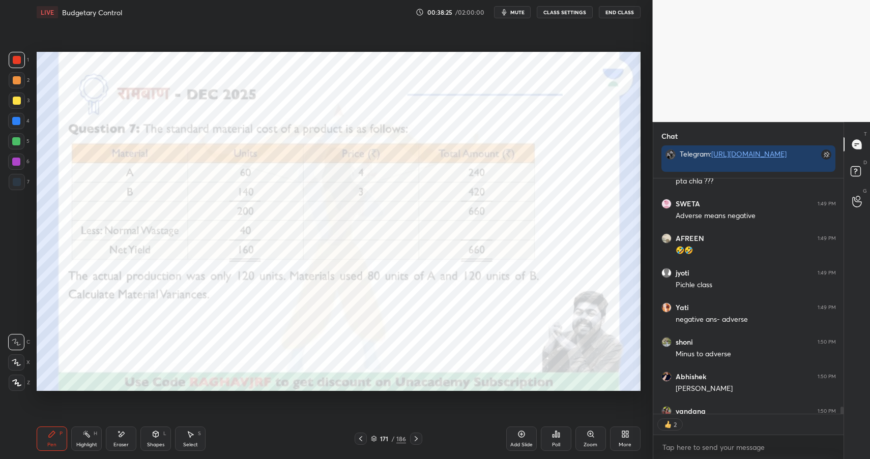
click at [161, 441] on div "Shapes L" at bounding box center [155, 439] width 31 height 24
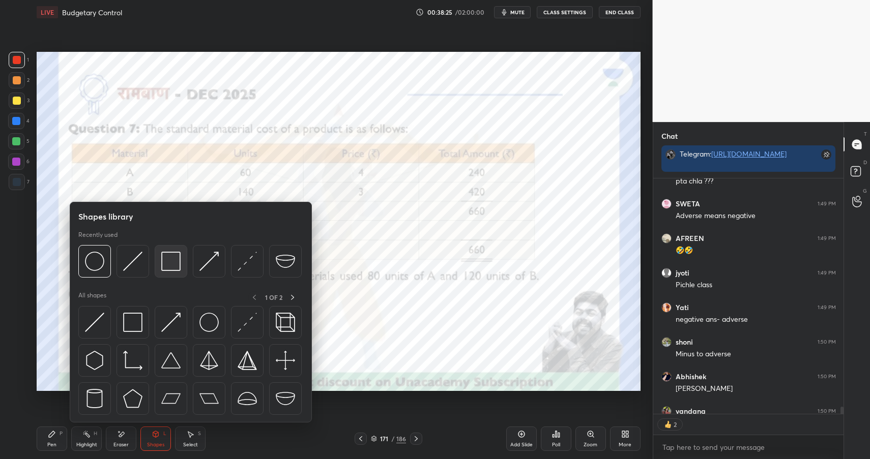
click at [162, 256] on img at bounding box center [170, 261] width 19 height 19
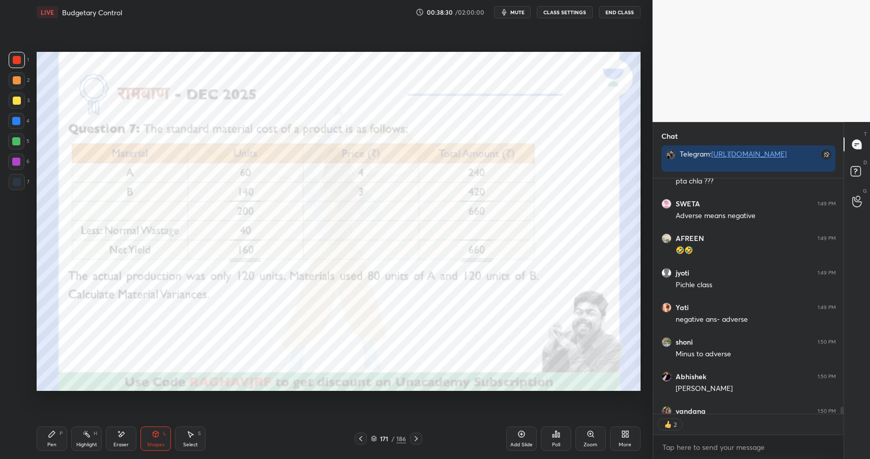
drag, startPoint x: 50, startPoint y: 436, endPoint x: 53, endPoint y: 441, distance: 5.9
click at [50, 436] on icon at bounding box center [52, 434] width 6 height 6
click at [19, 61] on div at bounding box center [17, 60] width 8 height 8
drag, startPoint x: 19, startPoint y: 61, endPoint x: 33, endPoint y: 59, distance: 13.4
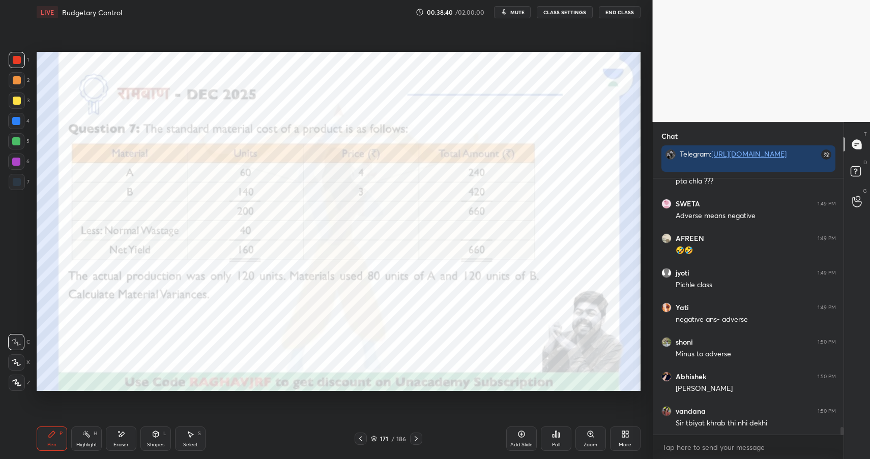
click at [19, 61] on div at bounding box center [17, 60] width 8 height 8
click at [17, 124] on div at bounding box center [16, 121] width 8 height 8
drag, startPoint x: 19, startPoint y: 125, endPoint x: 23, endPoint y: 121, distance: 6.1
click at [19, 125] on div at bounding box center [16, 121] width 8 height 8
click at [14, 67] on div at bounding box center [17, 60] width 16 height 16
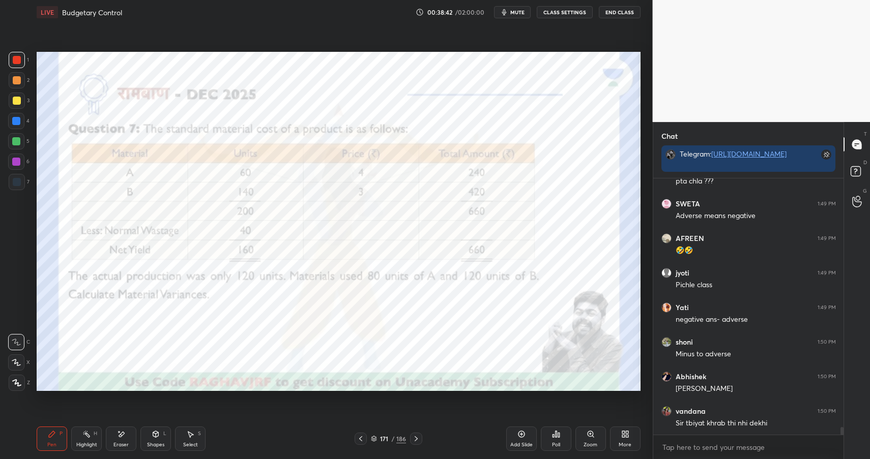
click at [17, 64] on div at bounding box center [17, 60] width 8 height 8
drag, startPoint x: 17, startPoint y: 64, endPoint x: 30, endPoint y: 68, distance: 12.9
click at [17, 64] on div at bounding box center [17, 60] width 8 height 8
drag, startPoint x: 160, startPoint y: 436, endPoint x: 153, endPoint y: 430, distance: 9.7
click at [155, 437] on div "Shapes L" at bounding box center [155, 439] width 31 height 24
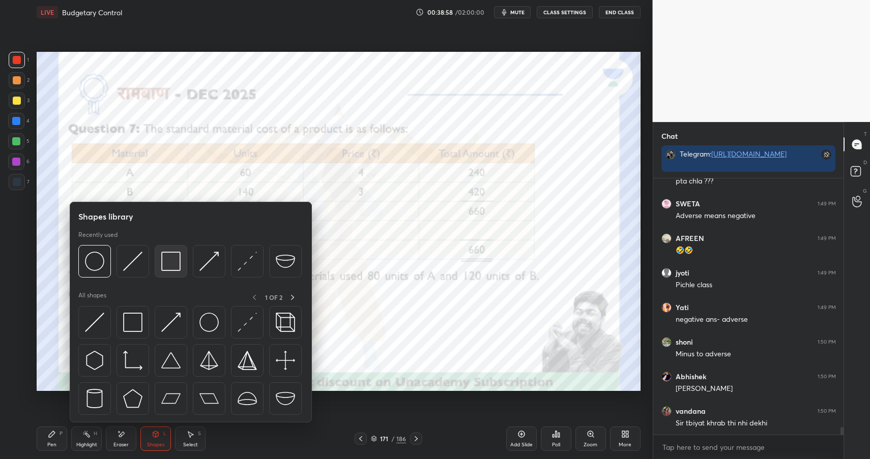
click at [175, 259] on img at bounding box center [170, 261] width 19 height 19
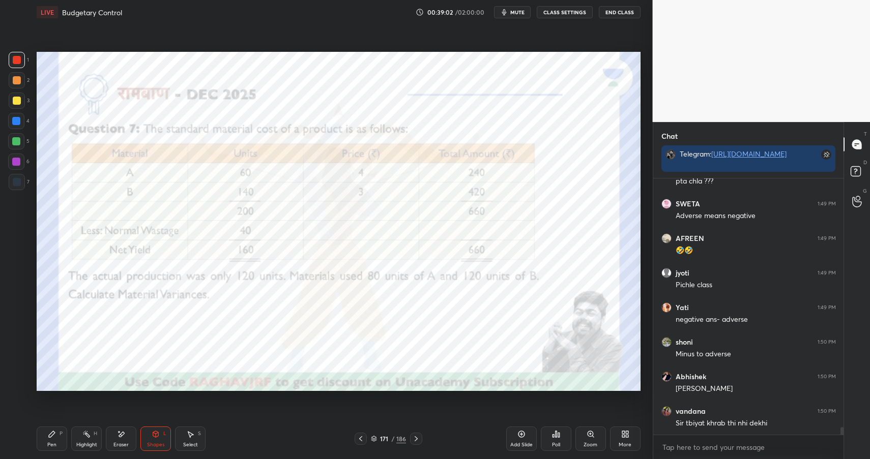
click at [94, 434] on div "H" at bounding box center [96, 433] width 4 height 5
drag, startPoint x: 94, startPoint y: 434, endPoint x: 116, endPoint y: 393, distance: 47.3
click at [96, 432] on div "H" at bounding box center [96, 433] width 4 height 5
click at [63, 431] on div "Pen P" at bounding box center [52, 439] width 31 height 24
click at [61, 438] on div "Pen P" at bounding box center [52, 439] width 31 height 24
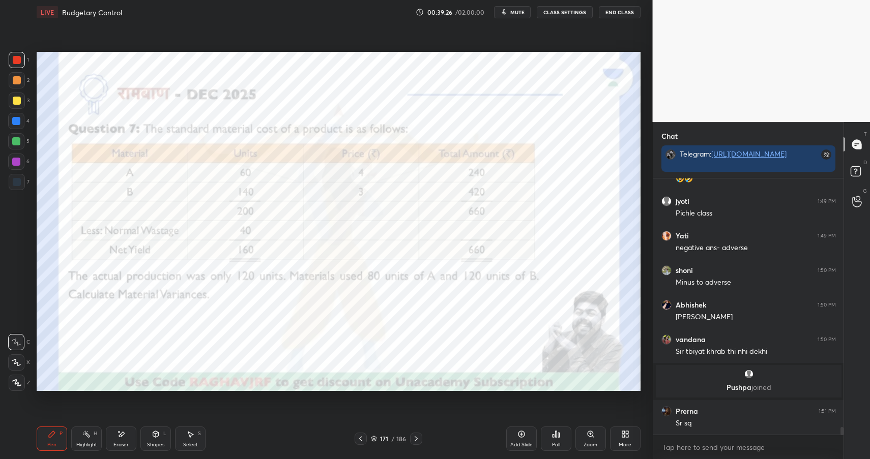
scroll to position [8456, 0]
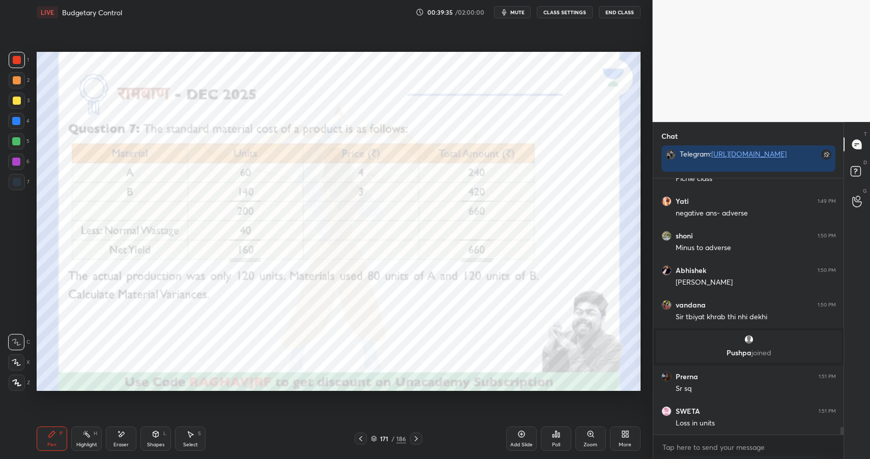
drag, startPoint x: 126, startPoint y: 434, endPoint x: 154, endPoint y: 415, distance: 34.4
click at [126, 434] on div "Eraser" at bounding box center [121, 439] width 31 height 24
drag, startPoint x: 61, startPoint y: 433, endPoint x: 63, endPoint y: 438, distance: 5.3
click at [61, 433] on div "P" at bounding box center [61, 433] width 3 height 5
drag, startPoint x: 63, startPoint y: 438, endPoint x: 106, endPoint y: 392, distance: 63.7
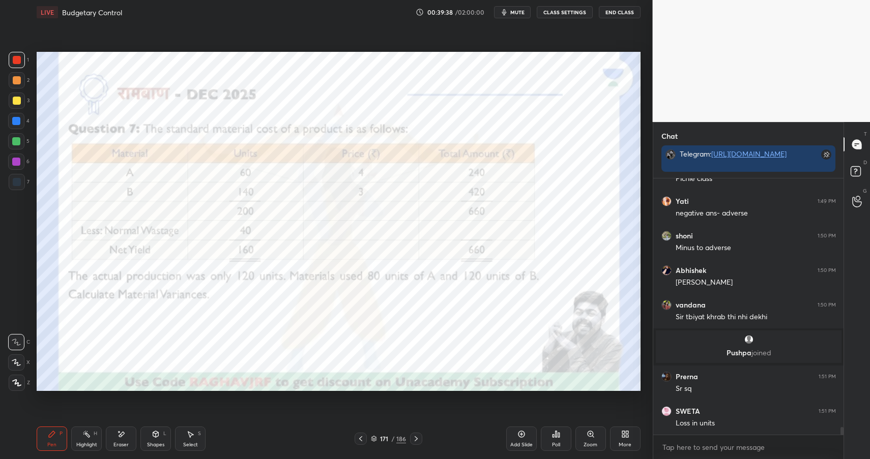
click at [63, 438] on div "Pen P" at bounding box center [52, 439] width 31 height 24
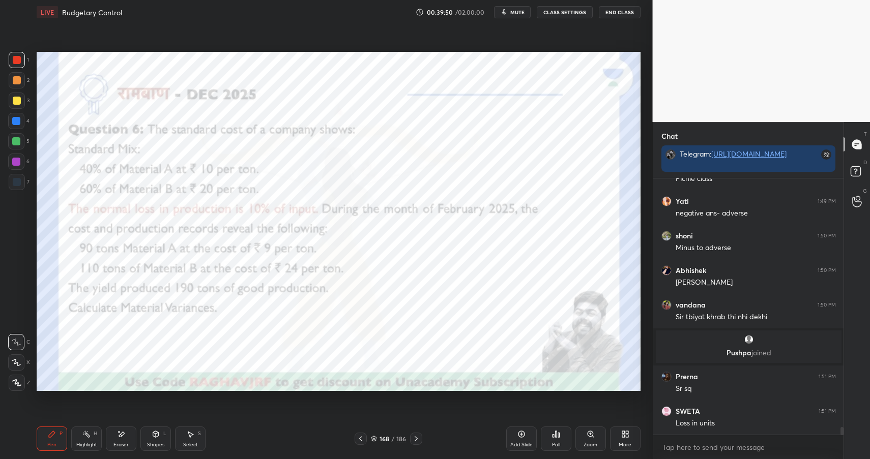
click at [83, 445] on div "Highlight" at bounding box center [86, 445] width 21 height 5
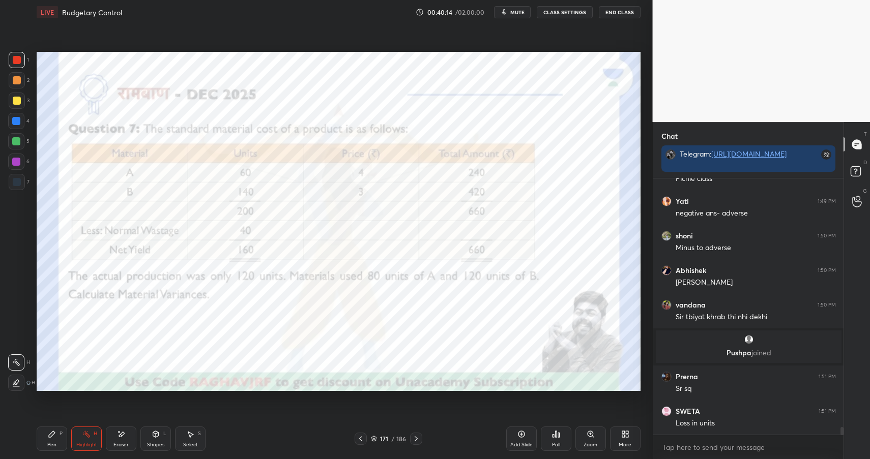
drag, startPoint x: 160, startPoint y: 440, endPoint x: 161, endPoint y: 428, distance: 12.2
click at [160, 440] on div "Shapes L" at bounding box center [155, 439] width 31 height 24
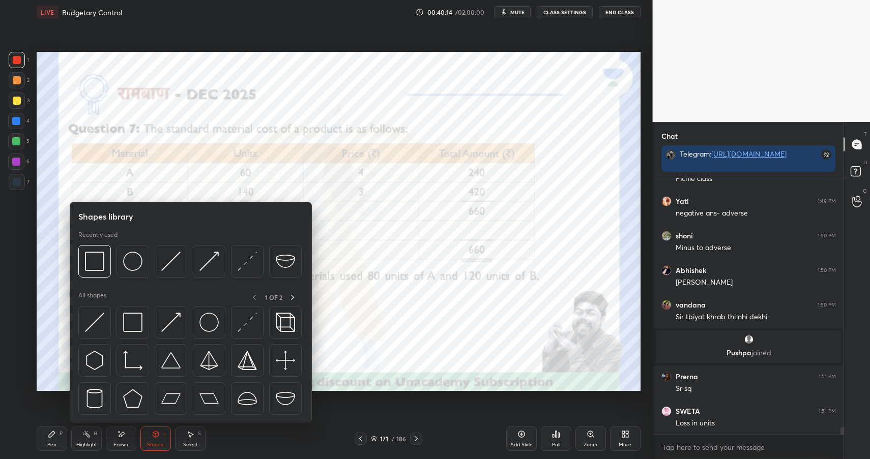
scroll to position [8491, 0]
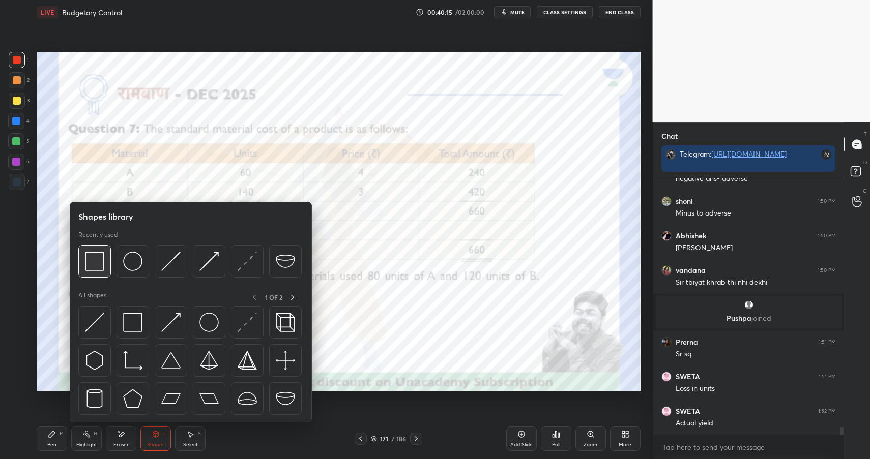
click at [104, 258] on div at bounding box center [94, 261] width 33 height 33
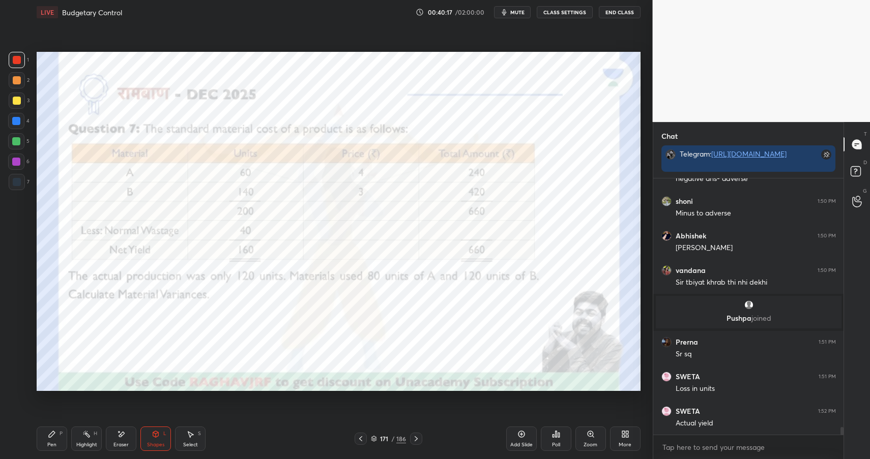
scroll to position [8526, 0]
click at [45, 441] on div "Pen P" at bounding box center [52, 439] width 31 height 24
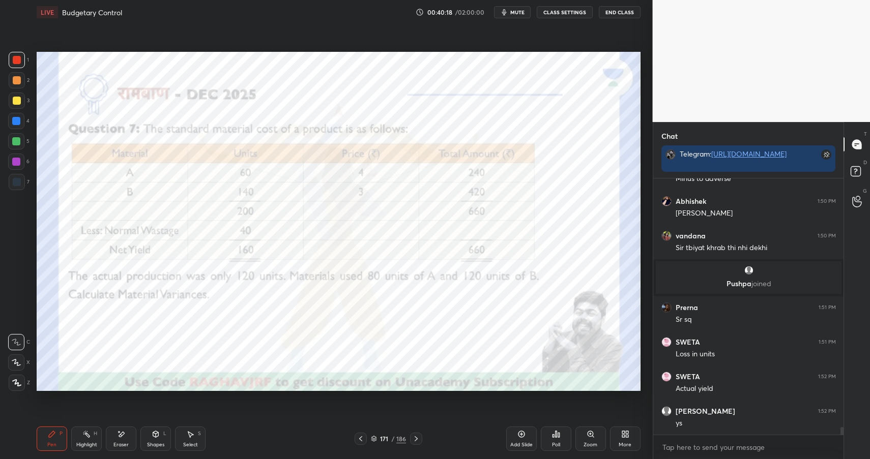
click at [54, 440] on div "Pen P" at bounding box center [52, 439] width 31 height 24
drag, startPoint x: 123, startPoint y: 435, endPoint x: 149, endPoint y: 414, distance: 33.7
click at [121, 435] on icon at bounding box center [122, 434] width 6 height 5
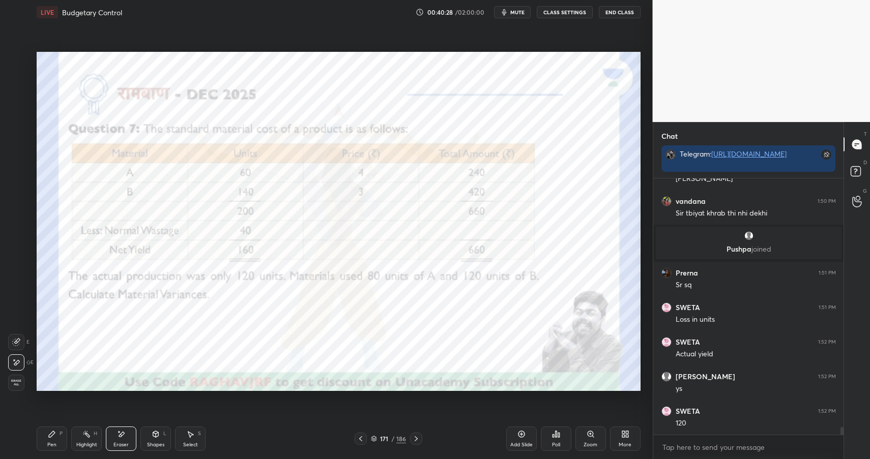
click at [61, 439] on div "Pen P" at bounding box center [52, 439] width 31 height 24
drag, startPoint x: 61, startPoint y: 439, endPoint x: 68, endPoint y: 432, distance: 10.1
click at [61, 439] on div "Pen P" at bounding box center [52, 439] width 31 height 24
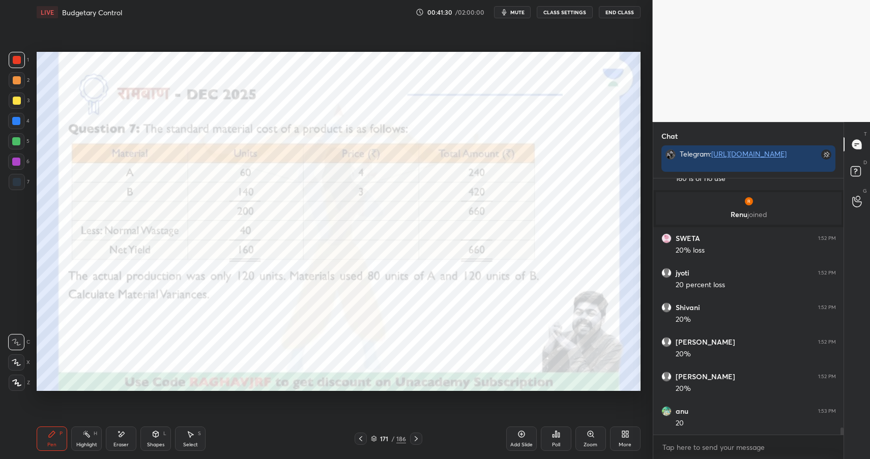
scroll to position [8765, 0]
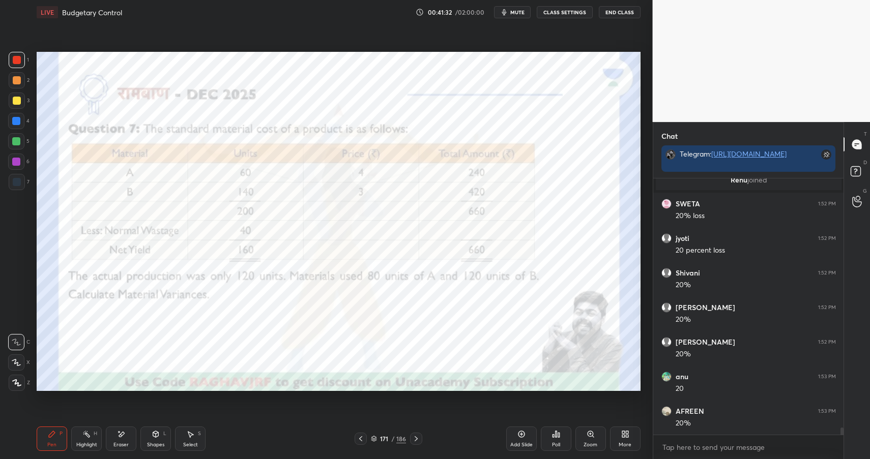
click at [161, 434] on div "Shapes L" at bounding box center [155, 439] width 31 height 24
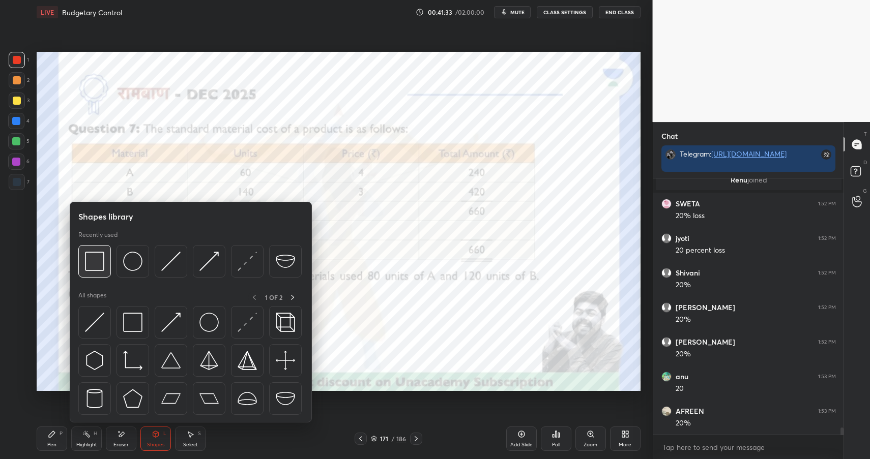
click at [95, 262] on img at bounding box center [94, 261] width 19 height 19
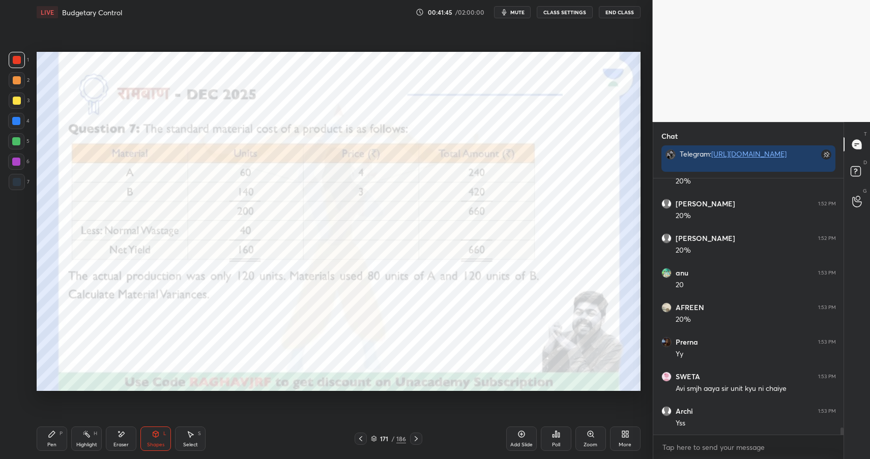
scroll to position [8903, 0]
click at [517, 437] on icon at bounding box center [521, 434] width 8 height 8
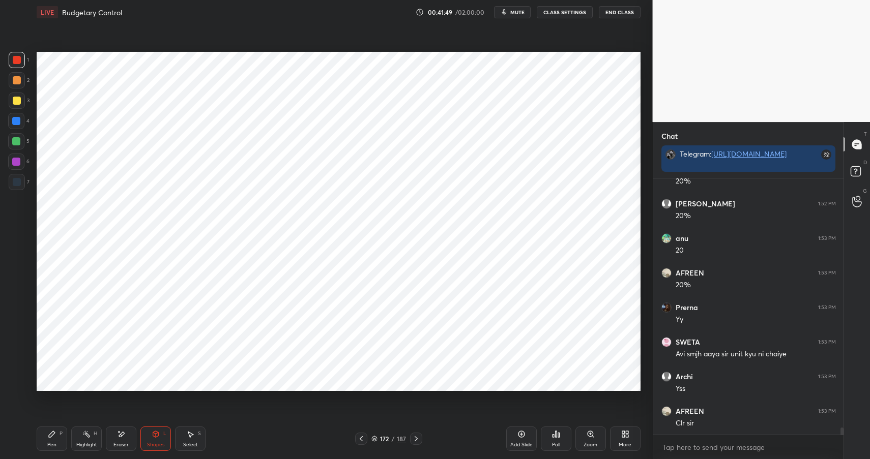
click at [38, 436] on div "LIVE Budgetary Control 00:41:49 / 02:00:00 mute CLASS SETTINGS End Class Settin…" at bounding box center [339, 229] width 612 height 459
click at [41, 440] on div "Pen P" at bounding box center [52, 439] width 31 height 24
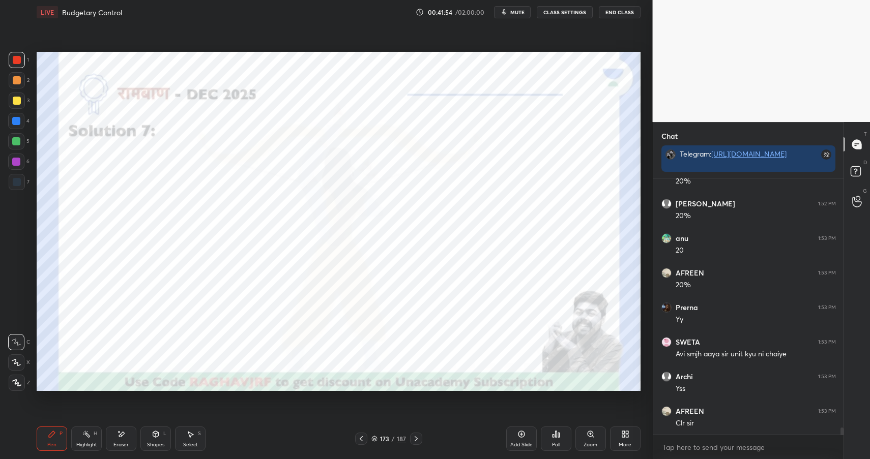
click at [17, 65] on div at bounding box center [17, 60] width 16 height 16
click at [139, 445] on div "Pen P Highlight H Eraser Shapes L Select S" at bounding box center [154, 439] width 234 height 24
click at [166, 440] on div "Shapes L" at bounding box center [155, 439] width 31 height 24
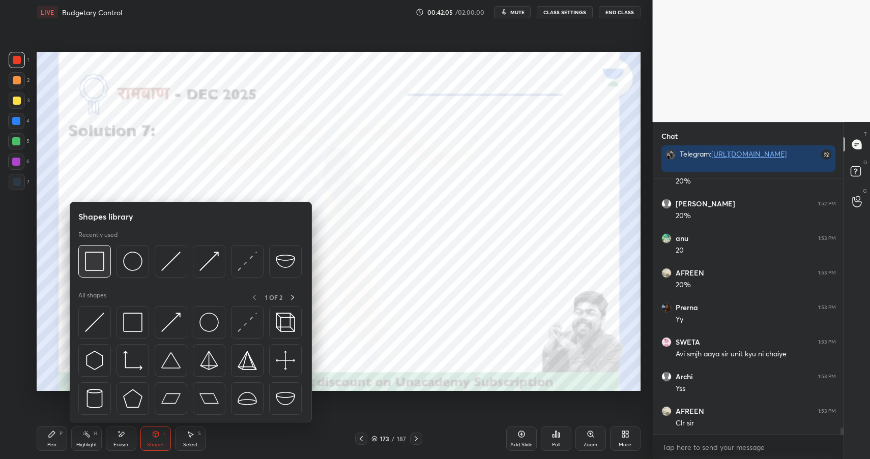
click at [100, 252] on img at bounding box center [94, 261] width 19 height 19
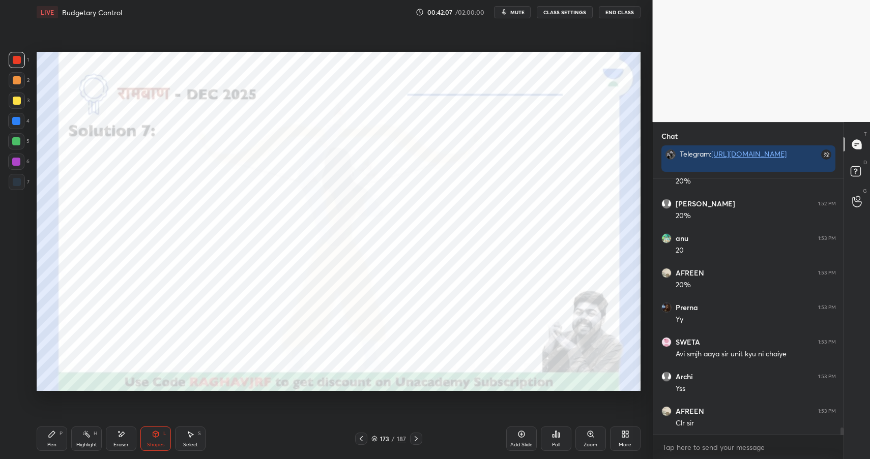
click at [61, 433] on div "P" at bounding box center [61, 433] width 3 height 5
click at [16, 182] on div at bounding box center [17, 182] width 8 height 8
click at [18, 182] on div at bounding box center [17, 182] width 8 height 8
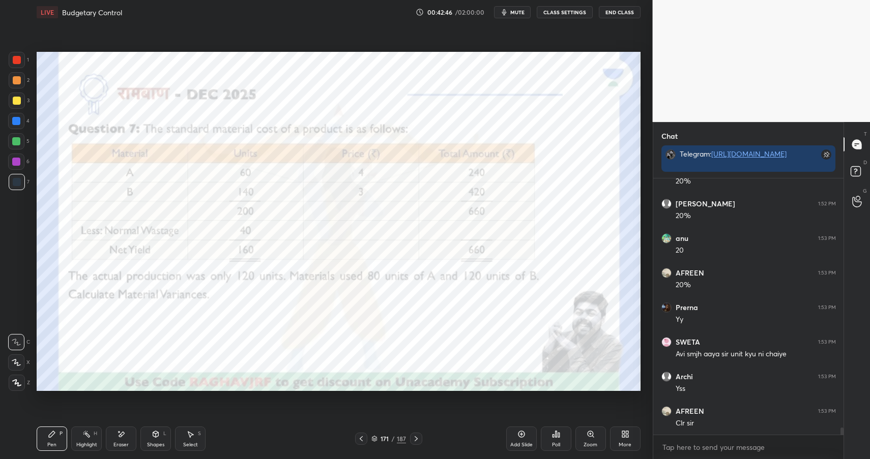
click at [18, 163] on div at bounding box center [16, 162] width 8 height 8
drag, startPoint x: 18, startPoint y: 163, endPoint x: 32, endPoint y: 160, distance: 14.6
click at [18, 163] on div at bounding box center [16, 162] width 8 height 8
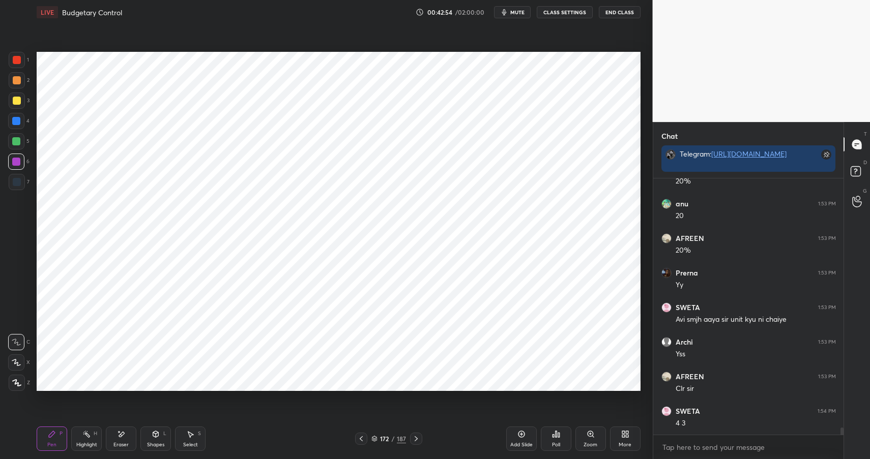
scroll to position [8972, 0]
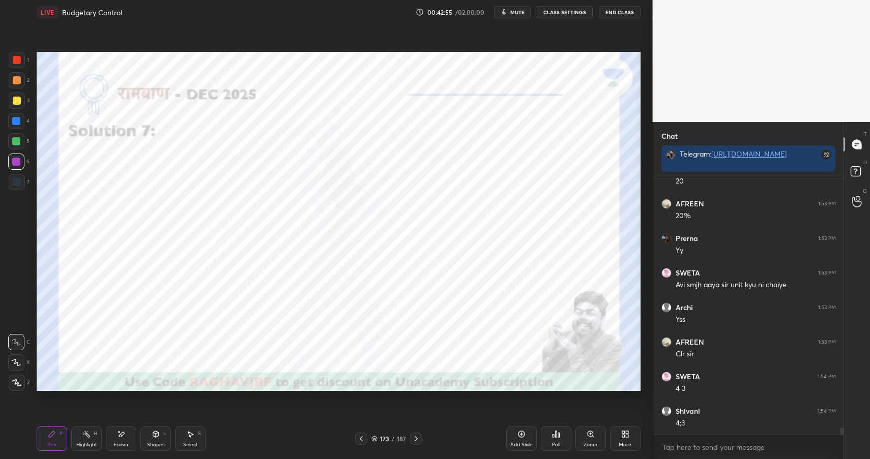
click at [16, 123] on div at bounding box center [16, 121] width 8 height 8
click at [15, 126] on div at bounding box center [16, 121] width 16 height 16
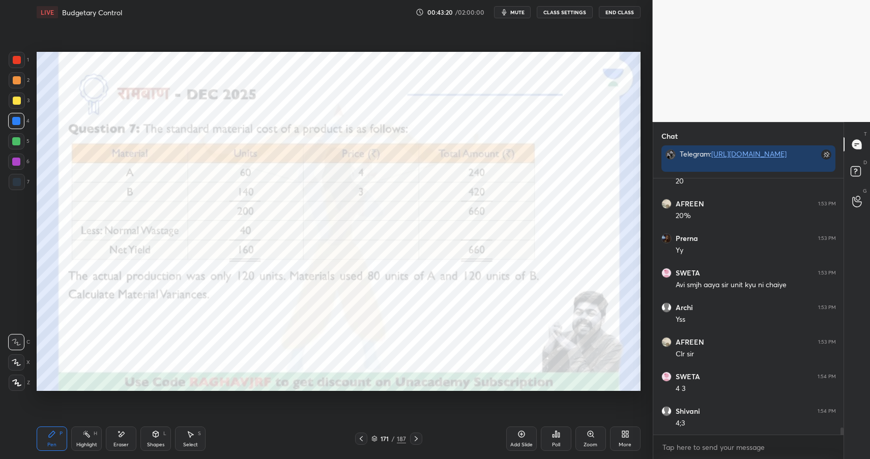
click at [13, 60] on div at bounding box center [17, 60] width 8 height 8
click at [16, 60] on div at bounding box center [17, 60] width 8 height 8
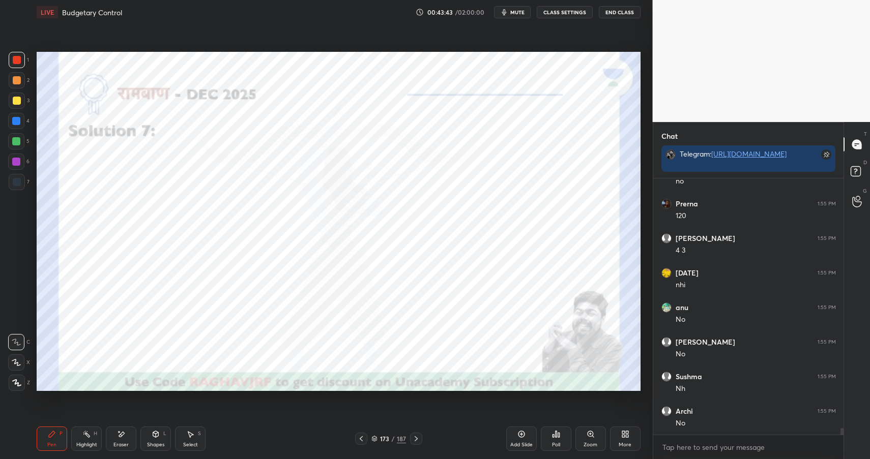
scroll to position [9456, 0]
click at [26, 125] on div "4" at bounding box center [18, 121] width 21 height 16
drag, startPoint x: 26, startPoint y: 125, endPoint x: 30, endPoint y: 119, distance: 7.3
click at [26, 125] on div "4" at bounding box center [18, 121] width 21 height 16
click at [117, 436] on icon at bounding box center [121, 434] width 8 height 9
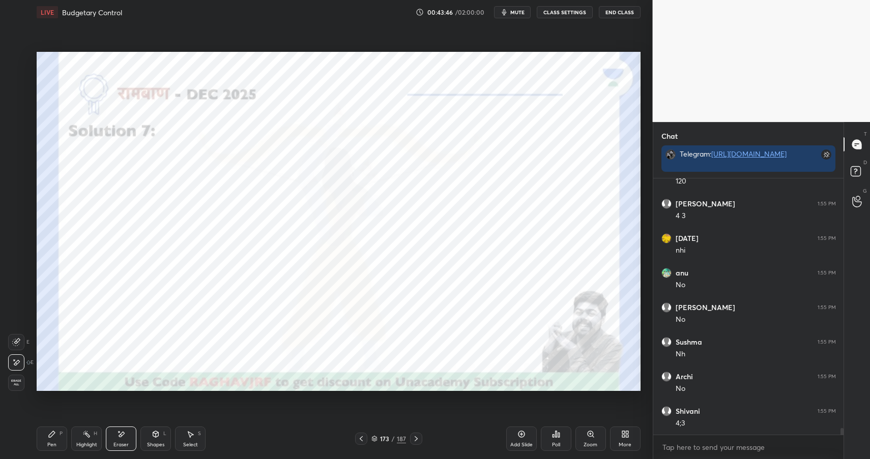
click at [41, 437] on div "Pen P" at bounding box center [52, 439] width 31 height 24
click at [49, 439] on div "Pen P" at bounding box center [52, 439] width 31 height 24
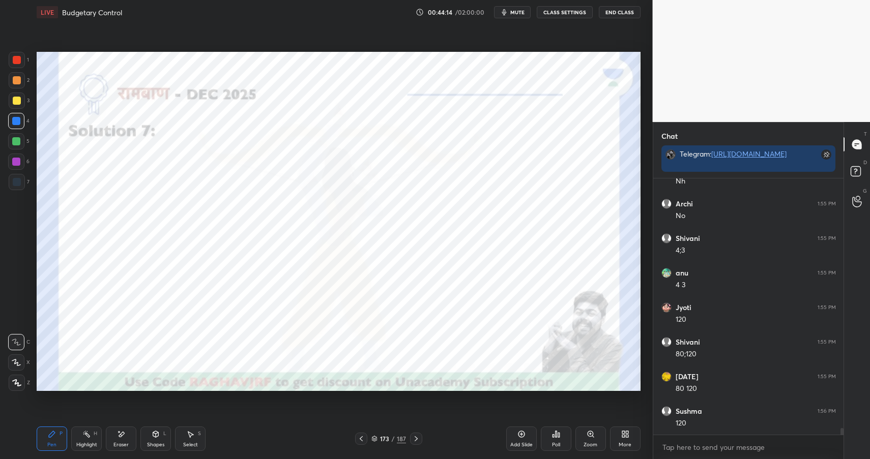
scroll to position [9664, 0]
drag, startPoint x: 15, startPoint y: 163, endPoint x: 23, endPoint y: 163, distance: 8.1
click at [15, 162] on div at bounding box center [16, 162] width 8 height 8
click at [18, 163] on div at bounding box center [16, 162] width 8 height 8
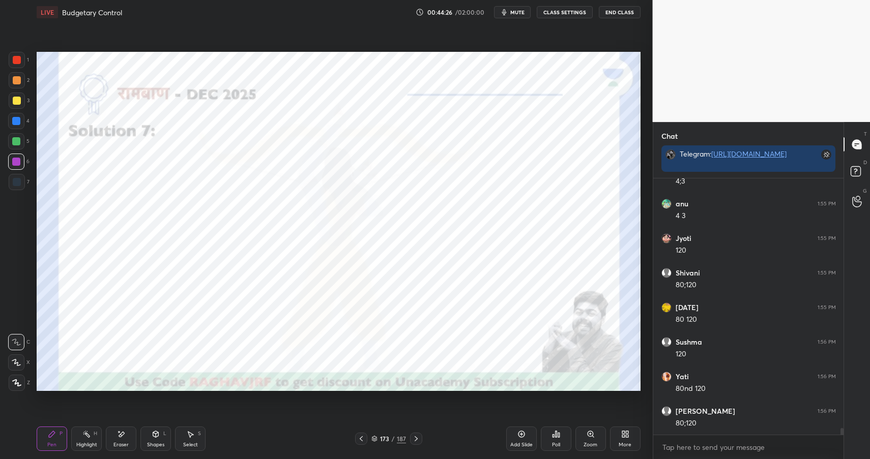
drag, startPoint x: 147, startPoint y: 438, endPoint x: 154, endPoint y: 428, distance: 12.4
click at [147, 438] on div "Shapes L" at bounding box center [155, 439] width 31 height 24
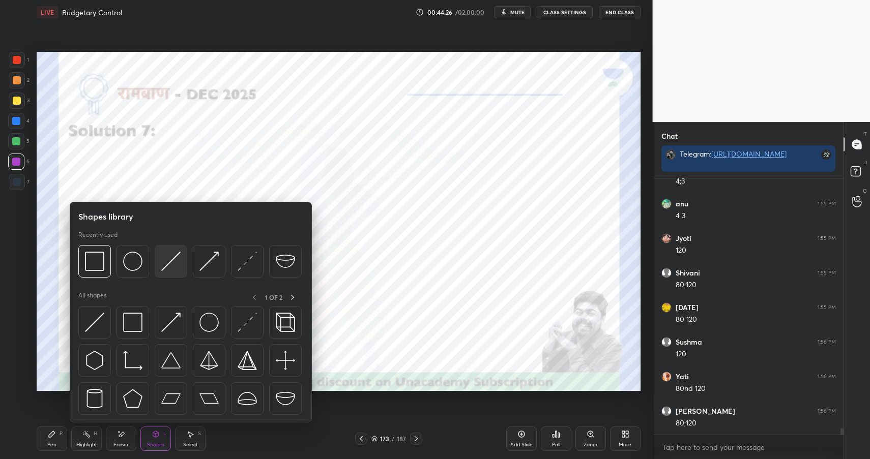
click at [175, 264] on img at bounding box center [170, 261] width 19 height 19
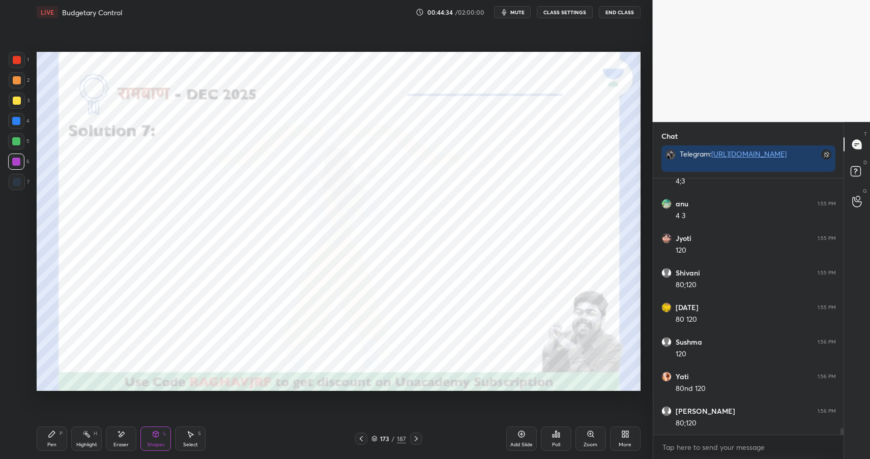
drag, startPoint x: 48, startPoint y: 436, endPoint x: 56, endPoint y: 439, distance: 8.4
click at [48, 436] on icon at bounding box center [52, 434] width 8 height 8
click at [17, 79] on div at bounding box center [17, 80] width 8 height 8
click at [163, 438] on div "Shapes L" at bounding box center [155, 439] width 31 height 24
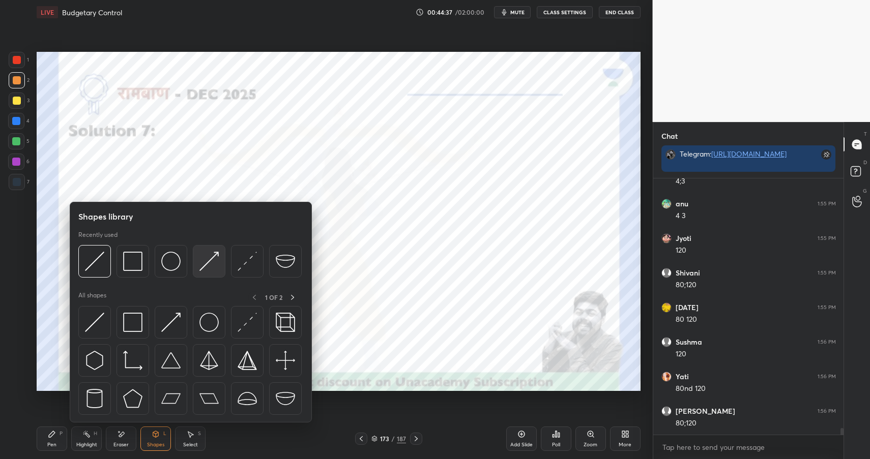
click at [197, 266] on div at bounding box center [209, 261] width 33 height 33
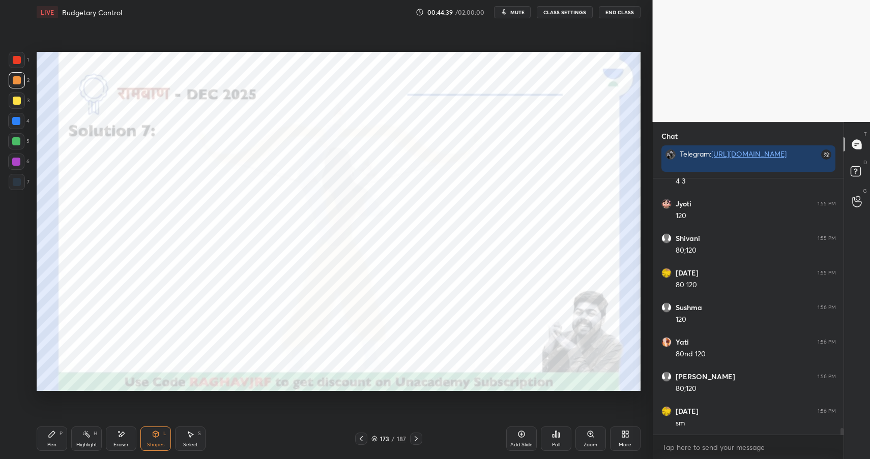
scroll to position [9768, 0]
click at [60, 430] on div "Pen P" at bounding box center [52, 439] width 31 height 24
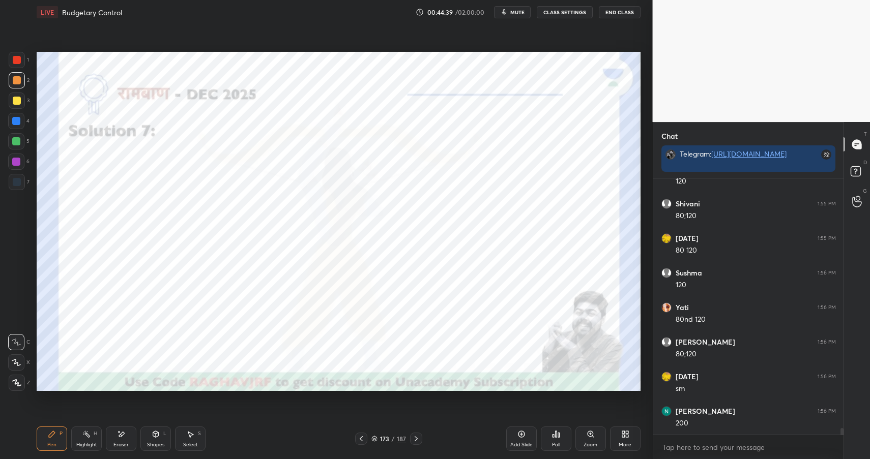
drag, startPoint x: 56, startPoint y: 433, endPoint x: 90, endPoint y: 402, distance: 45.7
click at [56, 433] on div "Pen P" at bounding box center [52, 439] width 31 height 24
click at [94, 432] on div "H" at bounding box center [96, 433] width 4 height 5
click at [98, 435] on div "Highlight H" at bounding box center [86, 439] width 31 height 24
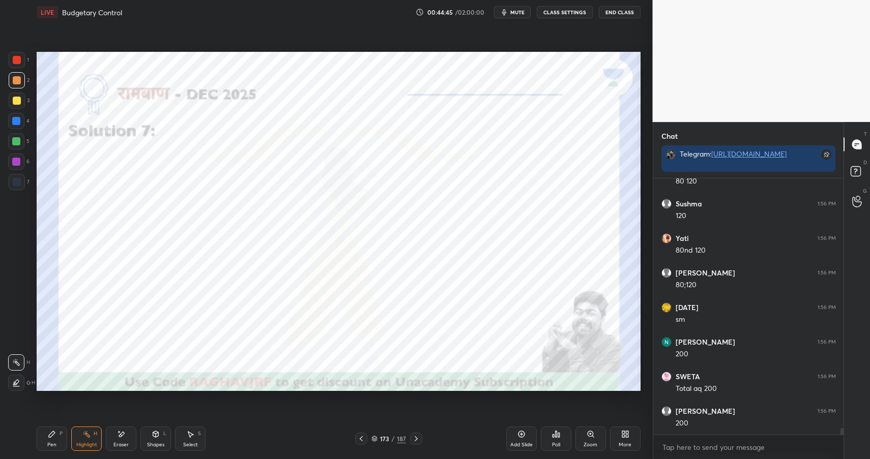
click at [156, 432] on icon at bounding box center [156, 434] width 6 height 6
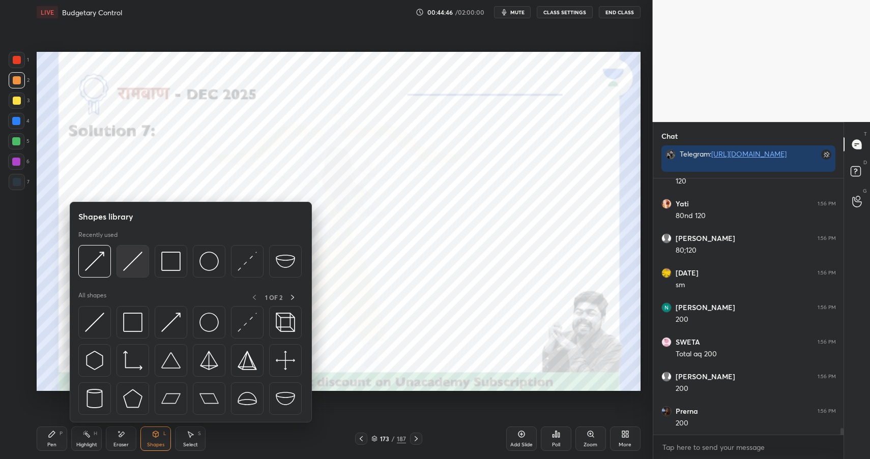
click at [126, 256] on img at bounding box center [132, 261] width 19 height 19
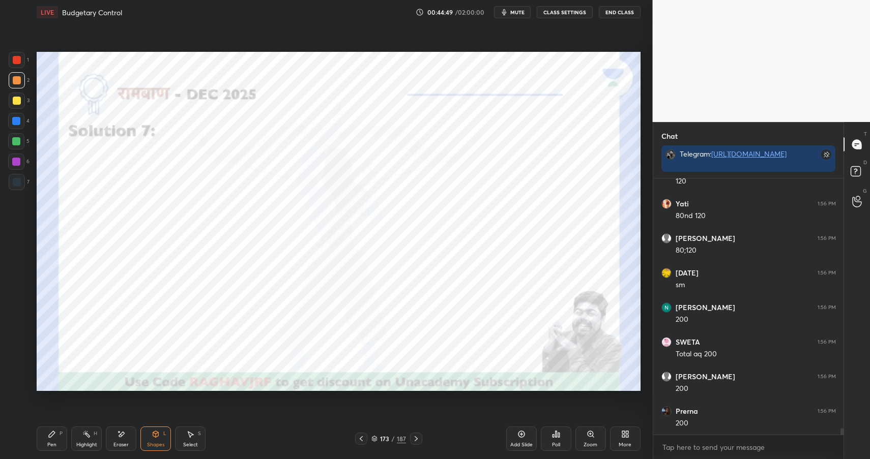
click at [25, 142] on div "5" at bounding box center [18, 141] width 21 height 16
drag, startPoint x: 19, startPoint y: 141, endPoint x: 35, endPoint y: 136, distance: 16.4
click at [19, 141] on div at bounding box center [16, 141] width 8 height 8
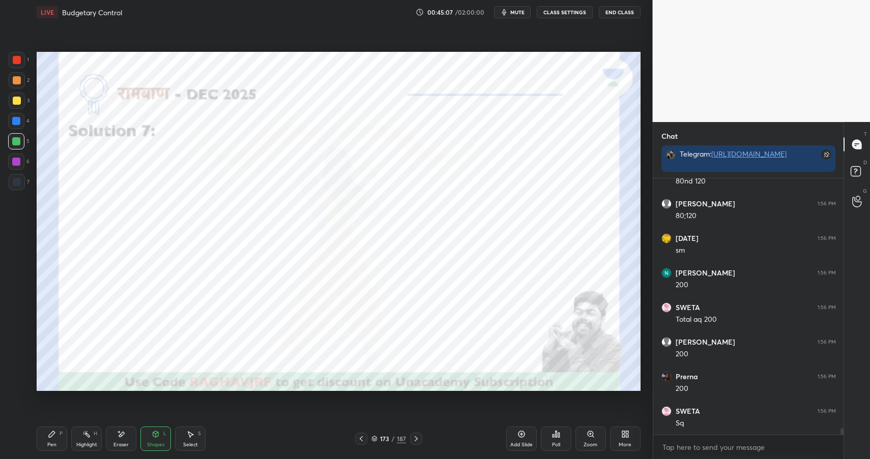
click at [56, 431] on div "Pen P" at bounding box center [52, 439] width 31 height 24
click at [54, 438] on div "Pen P" at bounding box center [52, 439] width 31 height 24
click at [24, 62] on div at bounding box center [17, 60] width 16 height 16
drag, startPoint x: 19, startPoint y: 62, endPoint x: 27, endPoint y: 59, distance: 8.2
click at [19, 62] on div at bounding box center [17, 60] width 8 height 8
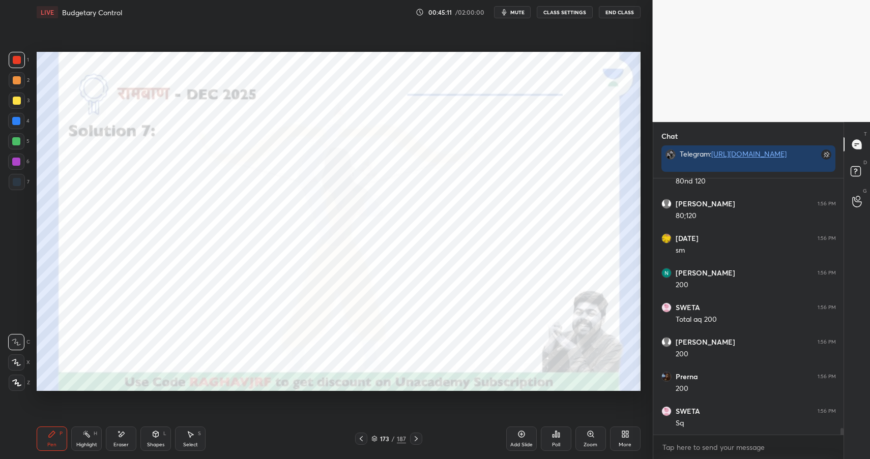
click at [86, 424] on div "Pen P Highlight H Eraser Shapes L Select S 173 / 187 Add Slide Poll Zoom More" at bounding box center [339, 439] width 604 height 41
drag, startPoint x: 89, startPoint y: 432, endPoint x: 101, endPoint y: 417, distance: 19.5
click at [89, 432] on icon at bounding box center [86, 434] width 8 height 8
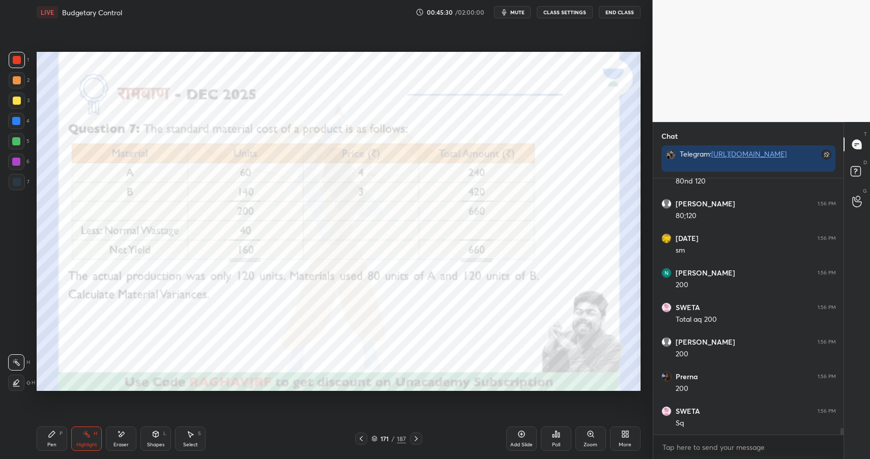
click at [44, 438] on div "Pen P" at bounding box center [52, 439] width 31 height 24
drag, startPoint x: 44, startPoint y: 438, endPoint x: 60, endPoint y: 425, distance: 20.2
click at [44, 438] on div "Pen P" at bounding box center [52, 439] width 31 height 24
click at [23, 176] on div "7" at bounding box center [19, 182] width 21 height 16
click at [21, 178] on div at bounding box center [17, 182] width 16 height 16
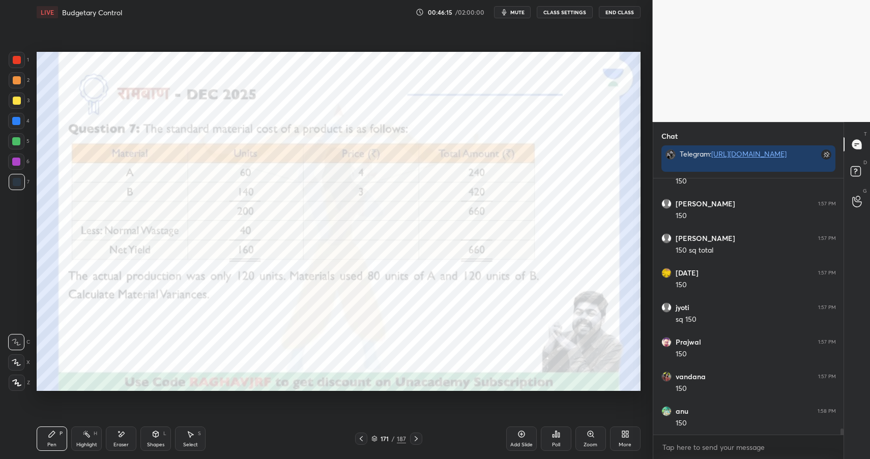
scroll to position [10410, 0]
drag, startPoint x: 162, startPoint y: 440, endPoint x: 159, endPoint y: 424, distance: 16.7
click at [159, 438] on div "Shapes L" at bounding box center [155, 439] width 31 height 24
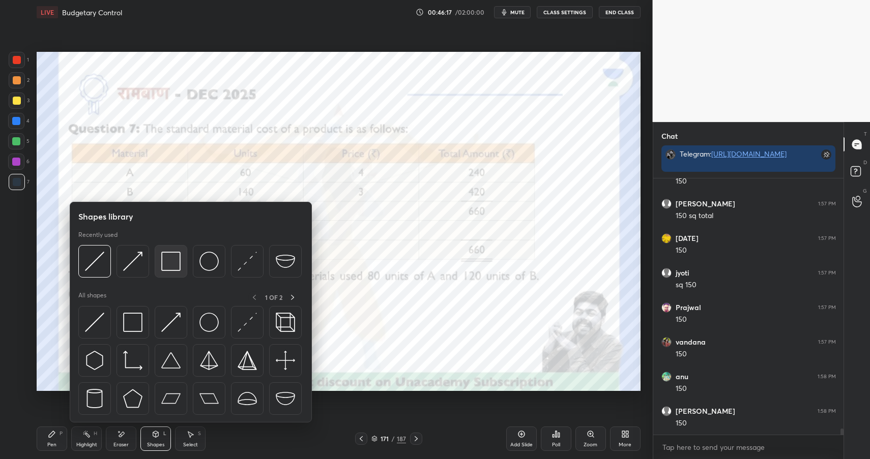
click at [175, 266] on img at bounding box center [170, 261] width 19 height 19
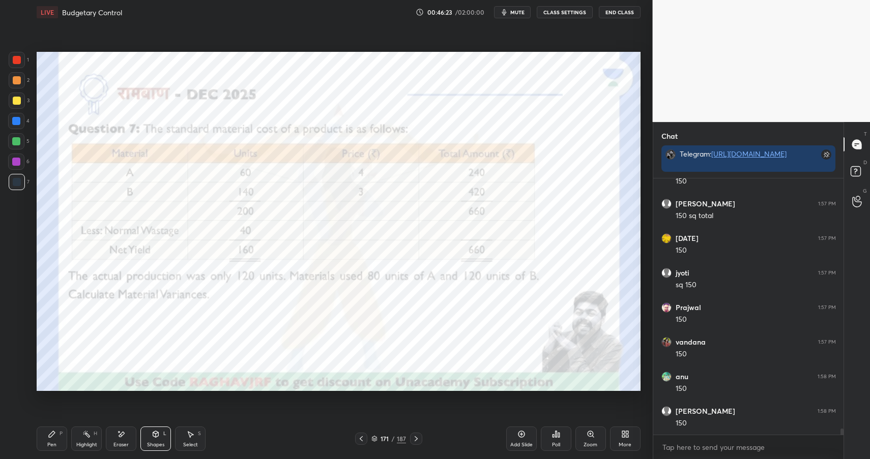
click at [56, 443] on div "Pen P" at bounding box center [52, 439] width 31 height 24
click at [53, 439] on div "Pen P" at bounding box center [52, 439] width 31 height 24
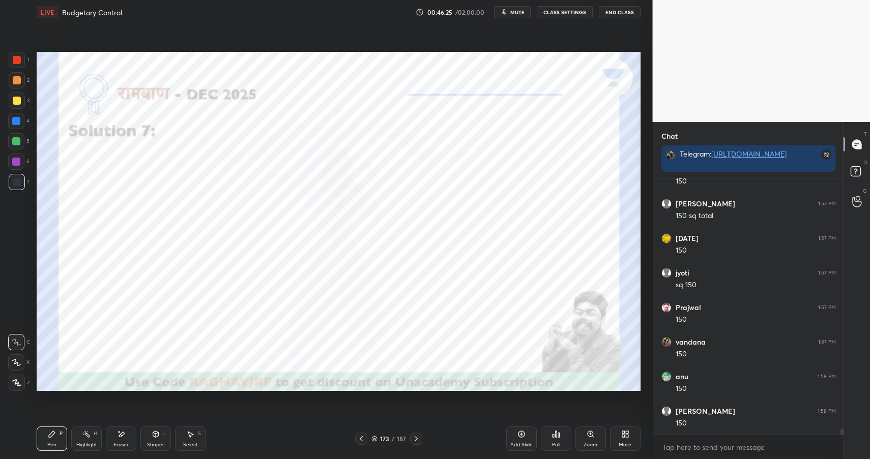
click at [153, 435] on icon at bounding box center [156, 434] width 6 height 6
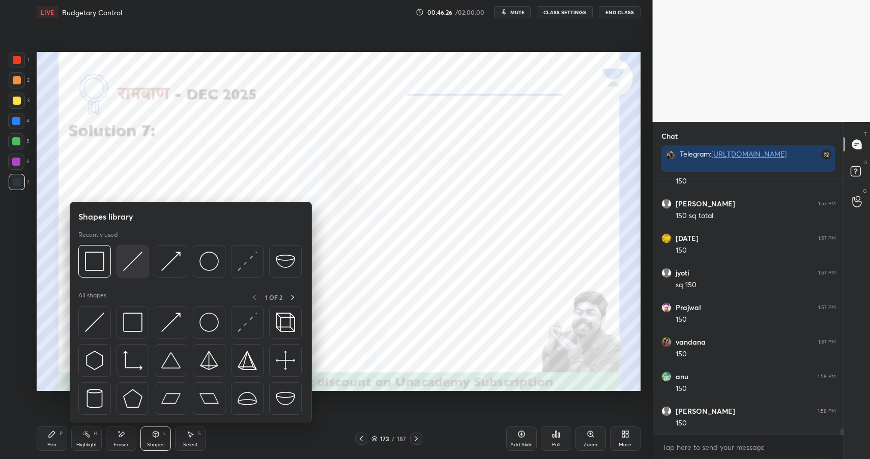
click at [130, 263] on img at bounding box center [132, 261] width 19 height 19
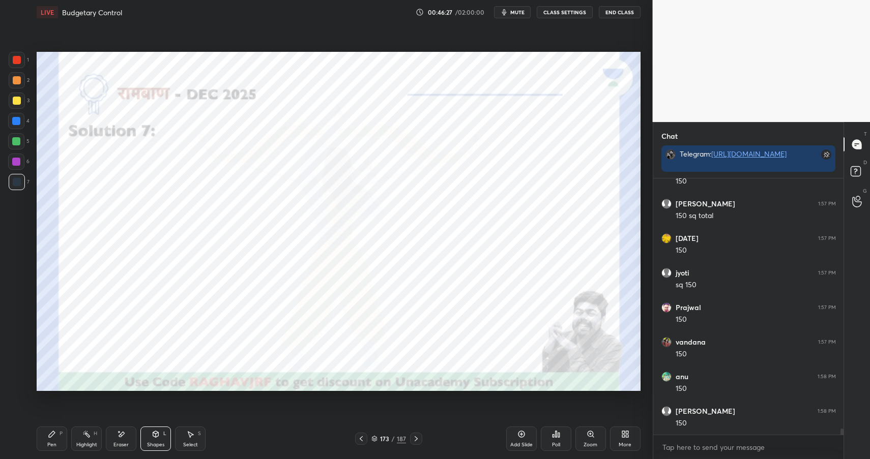
scroll to position [10444, 0]
click at [17, 121] on div at bounding box center [16, 121] width 8 height 8
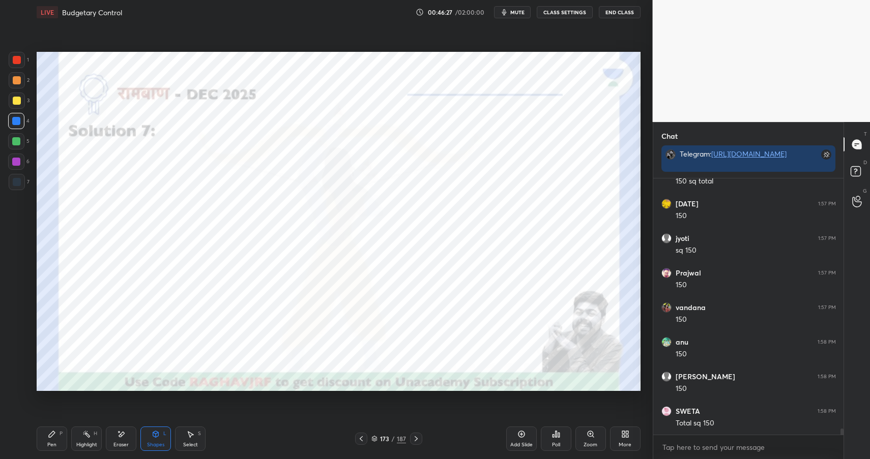
drag, startPoint x: 18, startPoint y: 124, endPoint x: 32, endPoint y: 134, distance: 17.5
click at [18, 124] on div at bounding box center [16, 121] width 8 height 8
click at [15, 61] on div at bounding box center [17, 60] width 8 height 8
drag, startPoint x: 15, startPoint y: 60, endPoint x: 33, endPoint y: 89, distance: 34.5
click at [14, 62] on div at bounding box center [17, 60] width 8 height 8
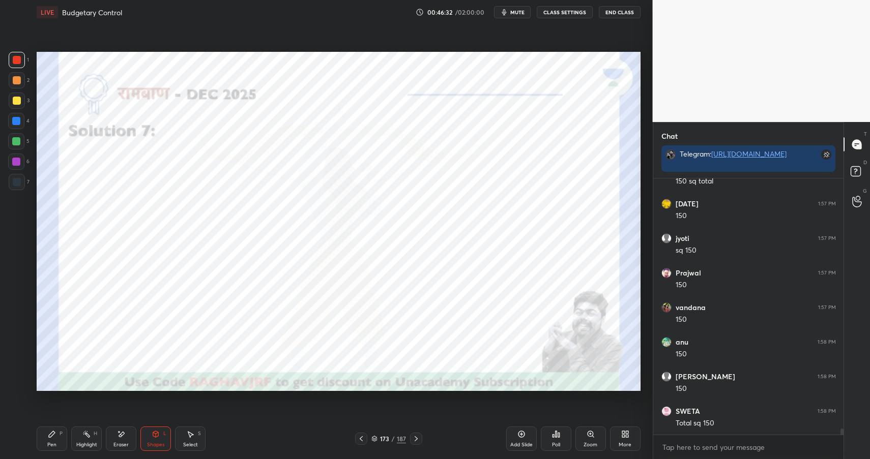
click at [53, 435] on icon at bounding box center [52, 434] width 8 height 8
drag, startPoint x: 54, startPoint y: 437, endPoint x: 91, endPoint y: 391, distance: 58.6
click at [54, 437] on icon at bounding box center [52, 434] width 8 height 8
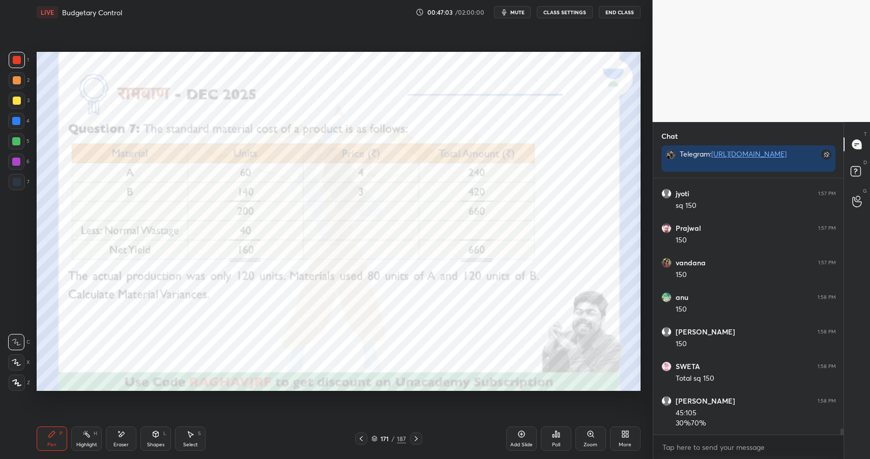
scroll to position [10524, 0]
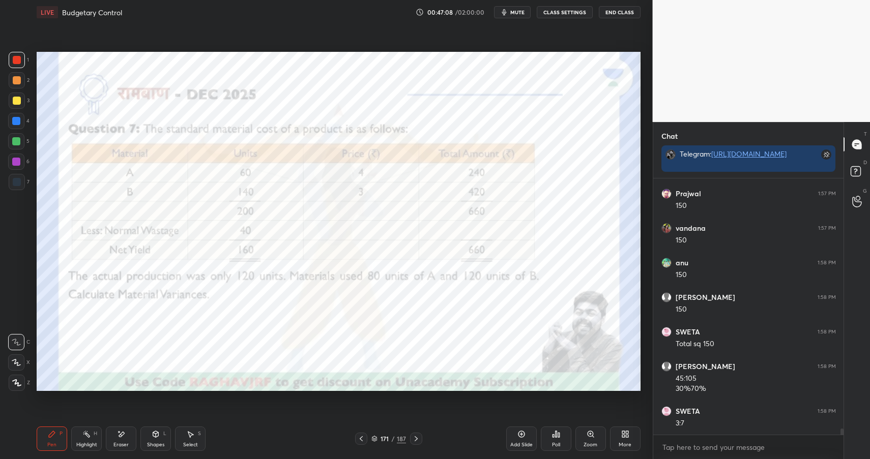
click at [18, 114] on div at bounding box center [16, 121] width 16 height 16
drag, startPoint x: 16, startPoint y: 115, endPoint x: 31, endPoint y: 116, distance: 14.3
click at [21, 117] on div at bounding box center [16, 121] width 16 height 16
drag, startPoint x: 144, startPoint y: 439, endPoint x: 153, endPoint y: 425, distance: 16.7
click at [147, 439] on div "Shapes L" at bounding box center [155, 439] width 31 height 24
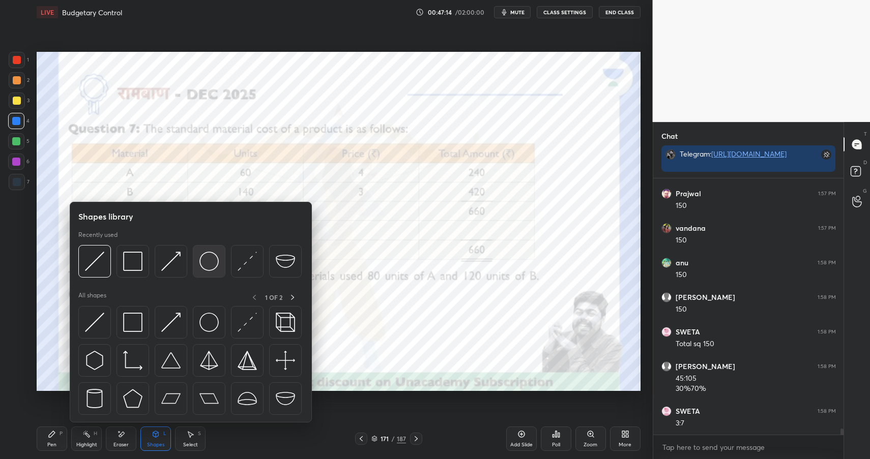
click at [210, 258] on img at bounding box center [208, 261] width 19 height 19
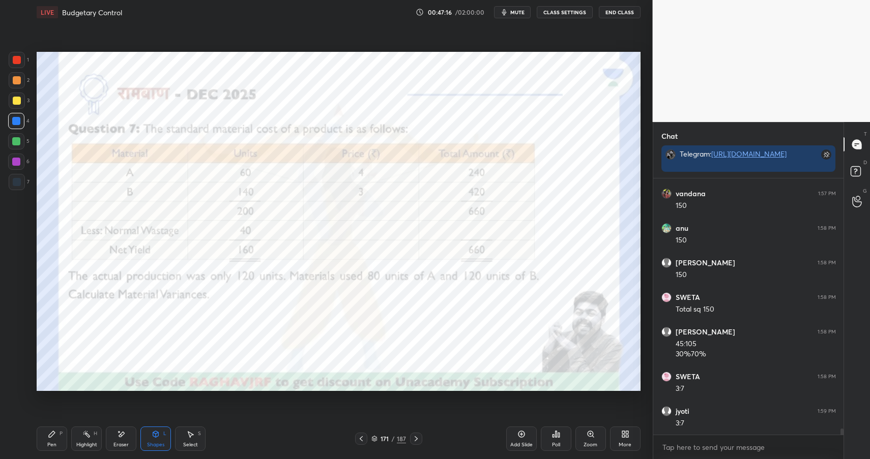
click at [49, 438] on div "Pen P" at bounding box center [52, 439] width 31 height 24
click at [55, 438] on icon at bounding box center [52, 434] width 8 height 8
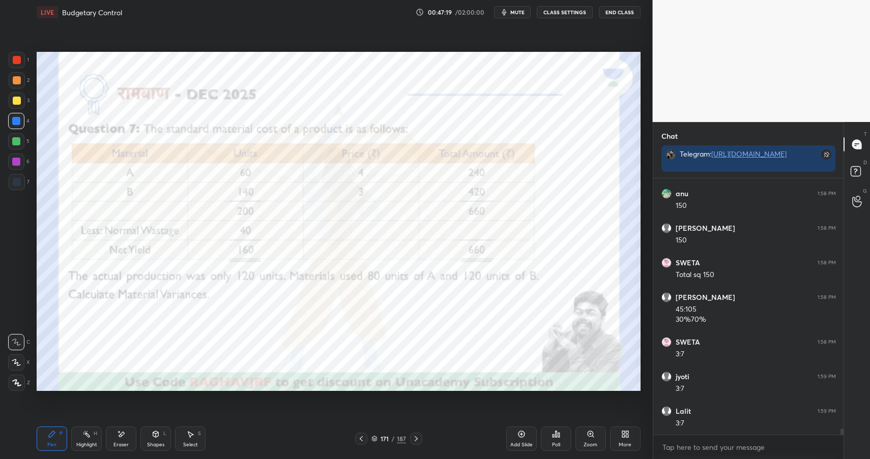
click at [87, 428] on div "Highlight H" at bounding box center [86, 439] width 31 height 24
drag, startPoint x: 90, startPoint y: 433, endPoint x: 109, endPoint y: 401, distance: 37.9
click at [90, 433] on icon at bounding box center [86, 434] width 8 height 8
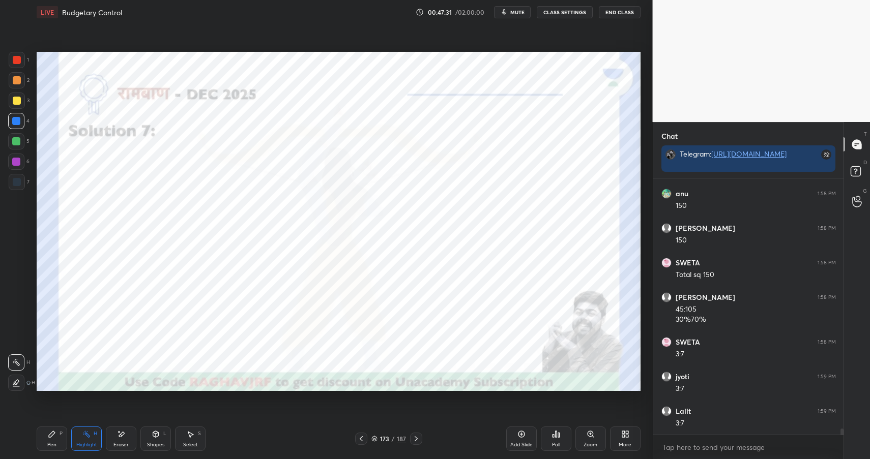
click at [41, 440] on div "Pen P" at bounding box center [52, 439] width 31 height 24
drag, startPoint x: 41, startPoint y: 440, endPoint x: 68, endPoint y: 414, distance: 37.8
click at [45, 442] on div "Pen P" at bounding box center [52, 439] width 31 height 24
click at [18, 142] on div at bounding box center [16, 141] width 8 height 8
drag, startPoint x: 18, startPoint y: 143, endPoint x: 34, endPoint y: 141, distance: 15.5
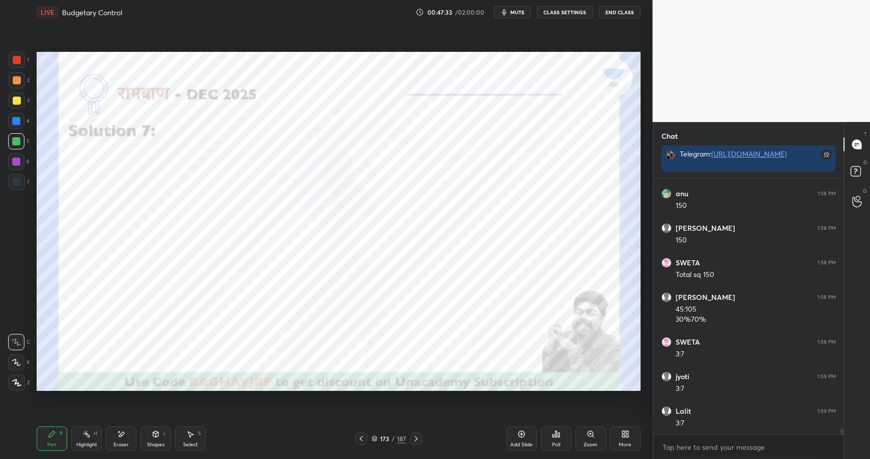
click at [18, 143] on div at bounding box center [16, 141] width 8 height 8
click at [88, 444] on div "Highlight" at bounding box center [86, 445] width 21 height 5
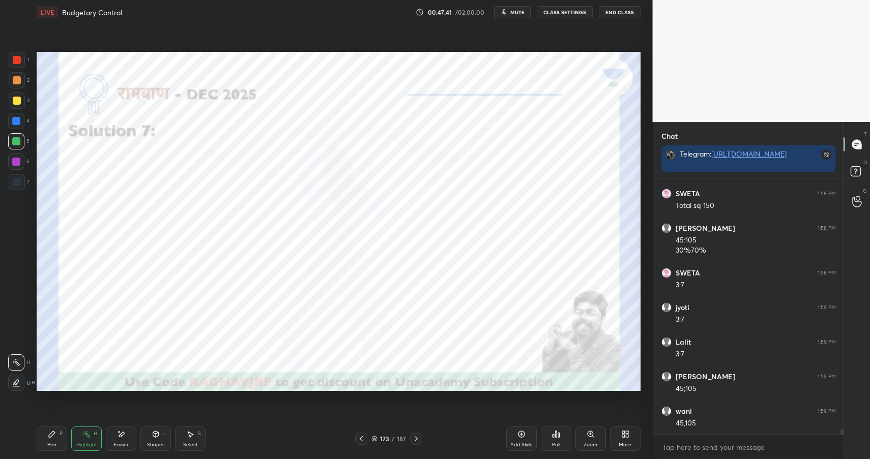
scroll to position [10696, 0]
click at [89, 444] on div "Highlight" at bounding box center [86, 445] width 21 height 5
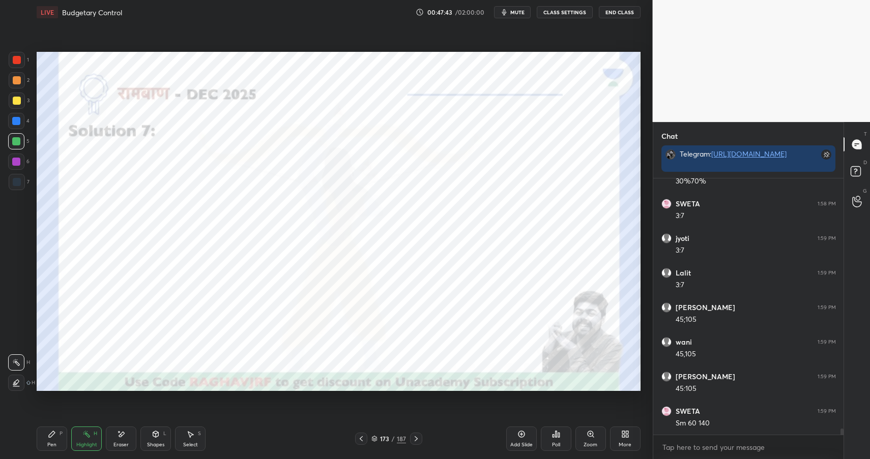
scroll to position [10775, 0]
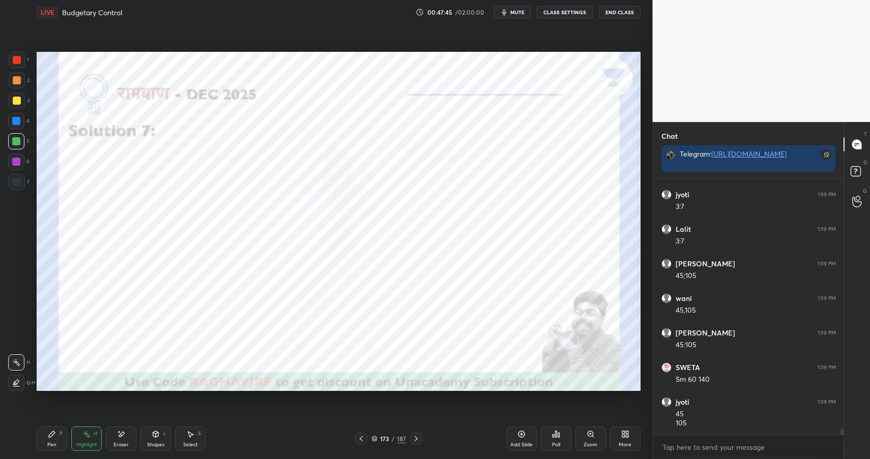
click at [45, 434] on div "Pen P" at bounding box center [52, 439] width 31 height 24
click at [48, 438] on div "Pen P" at bounding box center [52, 439] width 31 height 24
click at [19, 83] on div at bounding box center [17, 80] width 8 height 8
drag, startPoint x: 20, startPoint y: 79, endPoint x: 29, endPoint y: 87, distance: 11.9
click at [20, 79] on div at bounding box center [17, 80] width 8 height 8
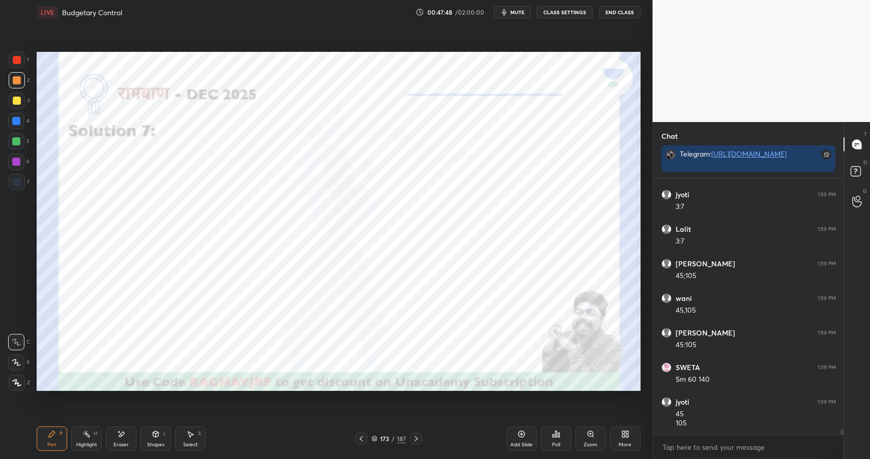
click at [14, 163] on div at bounding box center [16, 162] width 8 height 8
drag, startPoint x: 14, startPoint y: 163, endPoint x: 32, endPoint y: 164, distance: 17.8
click at [14, 163] on div at bounding box center [16, 162] width 8 height 8
click at [12, 181] on div at bounding box center [17, 182] width 16 height 16
drag, startPoint x: 13, startPoint y: 182, endPoint x: 16, endPoint y: 175, distance: 6.8
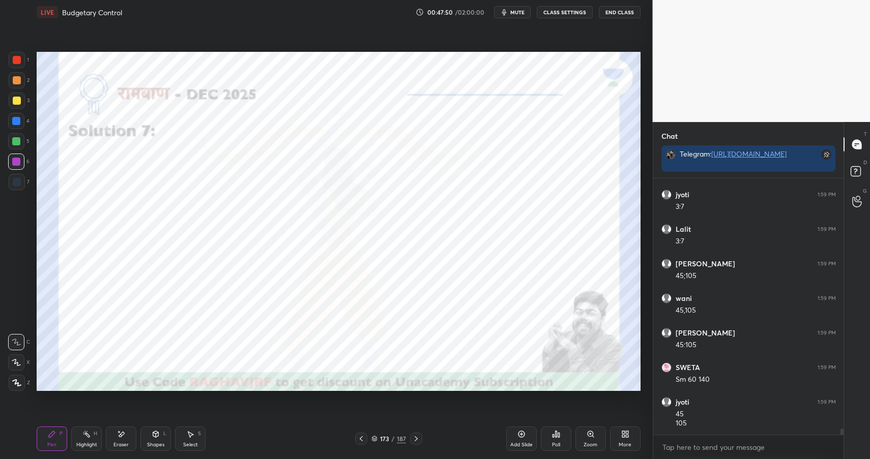
click at [13, 182] on div at bounding box center [17, 182] width 8 height 8
click at [17, 61] on div at bounding box center [17, 60] width 8 height 8
click at [14, 62] on div at bounding box center [17, 60] width 8 height 8
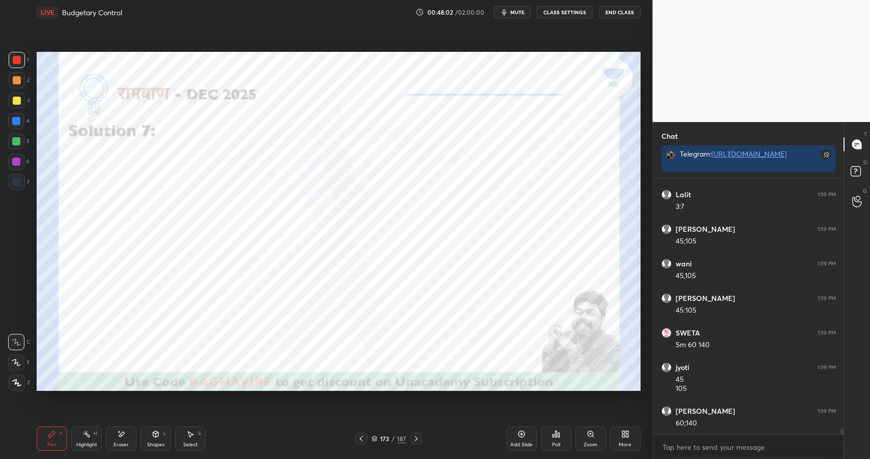
click at [162, 437] on div "Shapes L" at bounding box center [155, 439] width 31 height 24
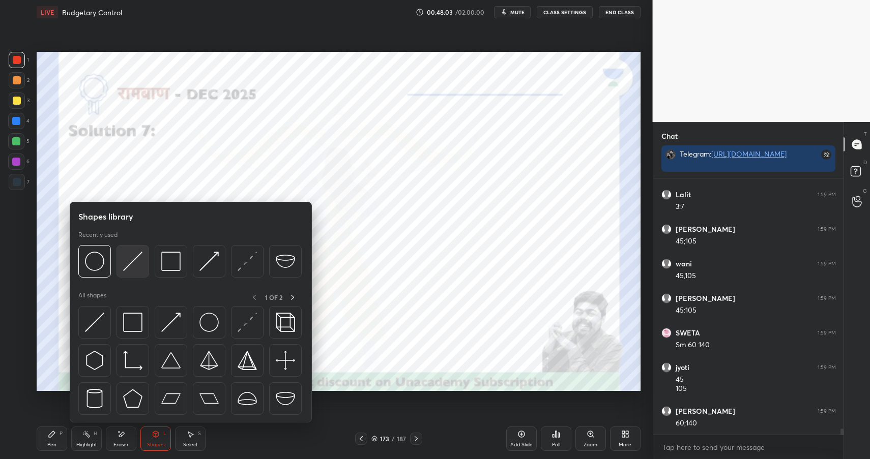
click at [136, 264] on img at bounding box center [132, 261] width 19 height 19
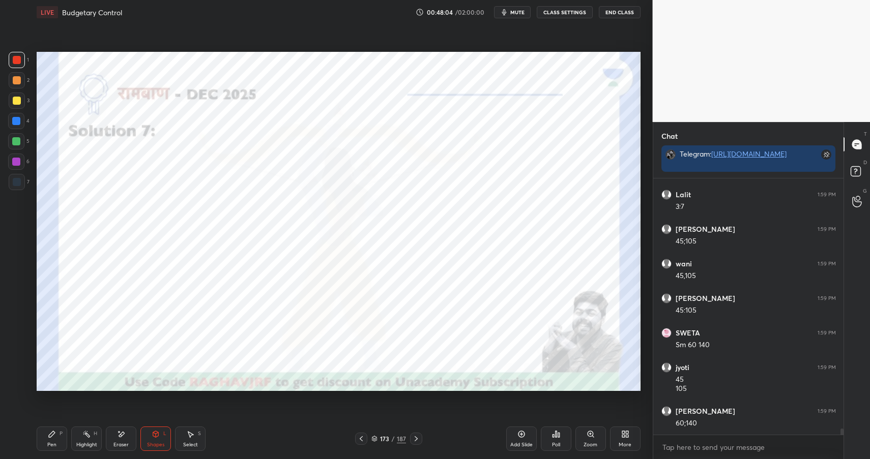
click at [17, 182] on div at bounding box center [17, 182] width 8 height 8
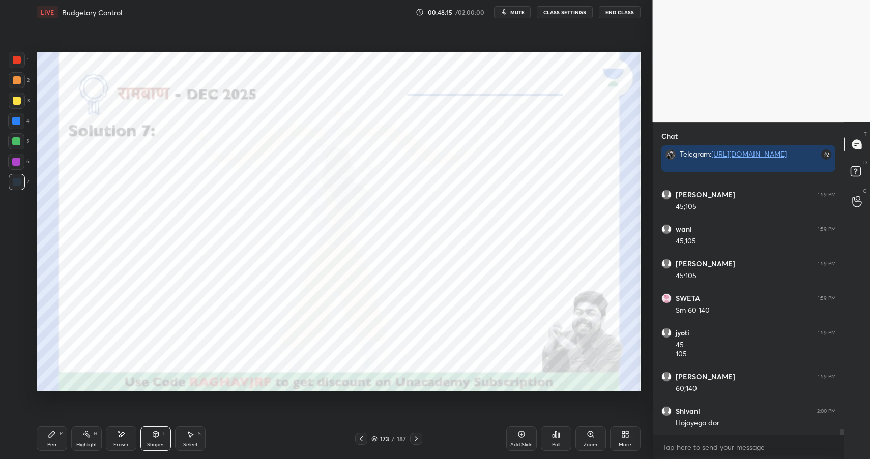
scroll to position [10913, 0]
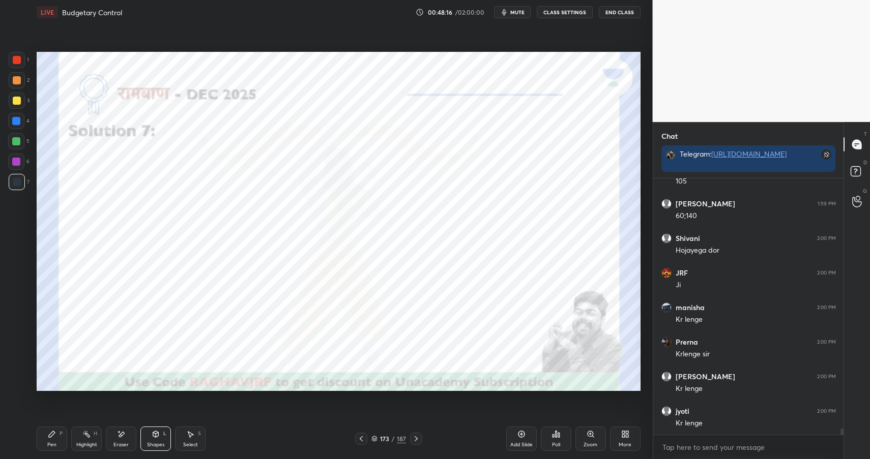
click at [49, 434] on icon at bounding box center [52, 434] width 6 height 6
click at [51, 436] on icon at bounding box center [52, 434] width 6 height 6
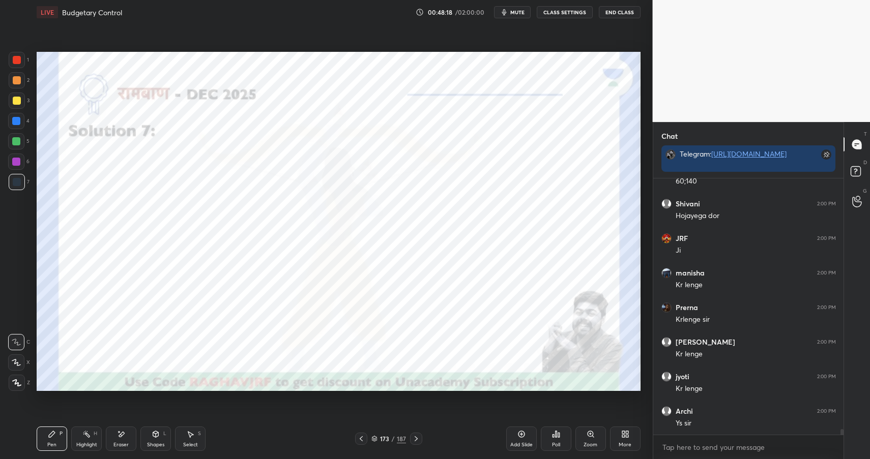
scroll to position [11086, 0]
click at [88, 439] on div "Highlight H" at bounding box center [86, 439] width 31 height 24
drag, startPoint x: 88, startPoint y: 439, endPoint x: 103, endPoint y: 398, distance: 43.5
click at [88, 439] on div "Highlight H" at bounding box center [86, 439] width 31 height 24
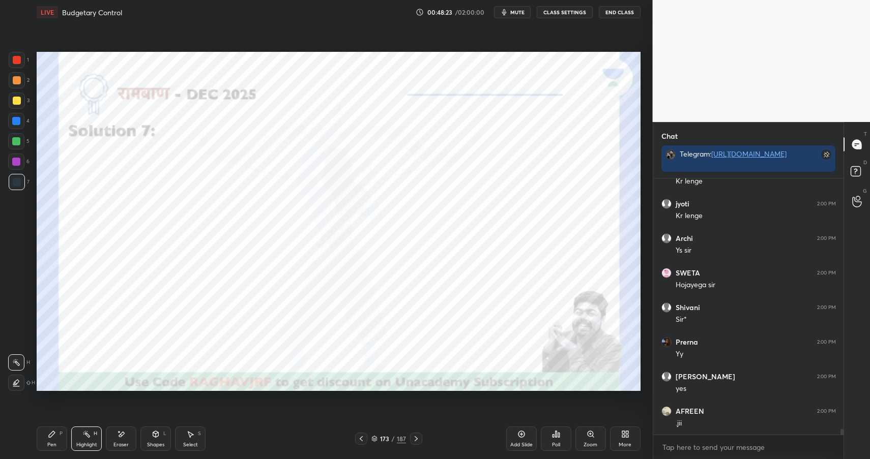
click at [52, 439] on div "Pen P" at bounding box center [52, 439] width 31 height 24
drag, startPoint x: 55, startPoint y: 434, endPoint x: 120, endPoint y: 396, distance: 75.3
click at [55, 434] on icon at bounding box center [52, 434] width 8 height 8
click at [81, 438] on div "Highlight H" at bounding box center [86, 439] width 31 height 24
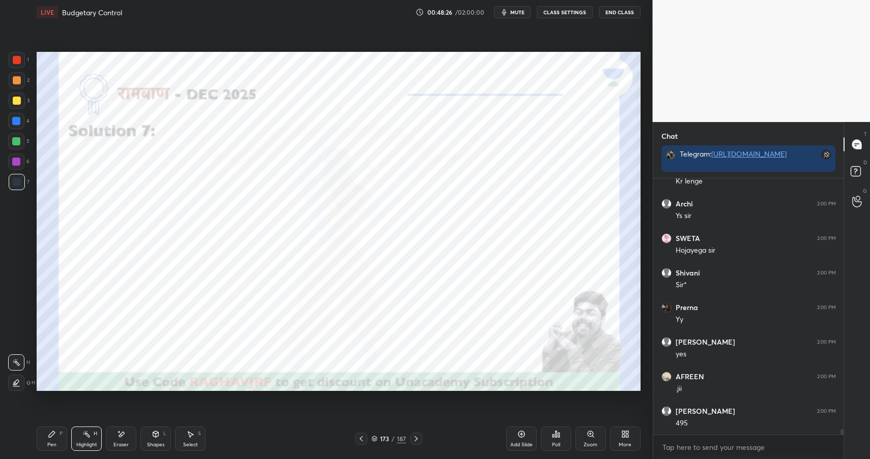
drag, startPoint x: 81, startPoint y: 438, endPoint x: 73, endPoint y: 402, distance: 36.9
click at [81, 438] on div "Highlight H" at bounding box center [86, 439] width 31 height 24
click at [17, 104] on div at bounding box center [17, 101] width 16 height 16
drag, startPoint x: 17, startPoint y: 105, endPoint x: 31, endPoint y: 165, distance: 62.1
click at [18, 108] on div at bounding box center [17, 101] width 16 height 16
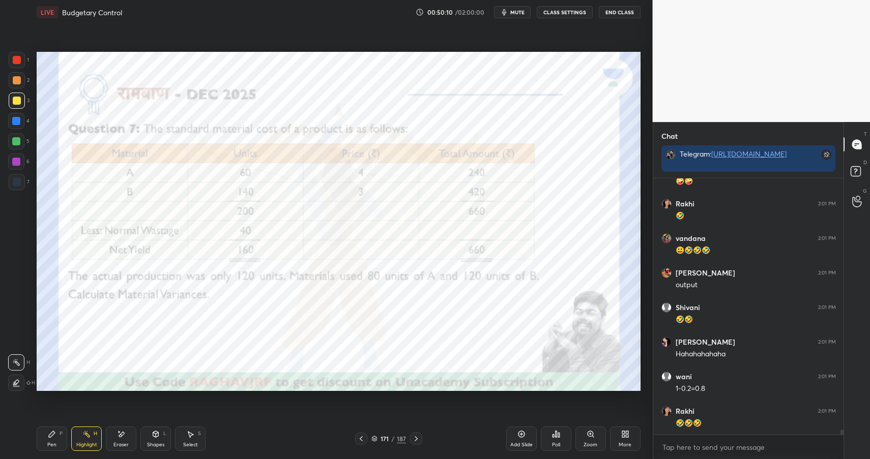
scroll to position [12366, 0]
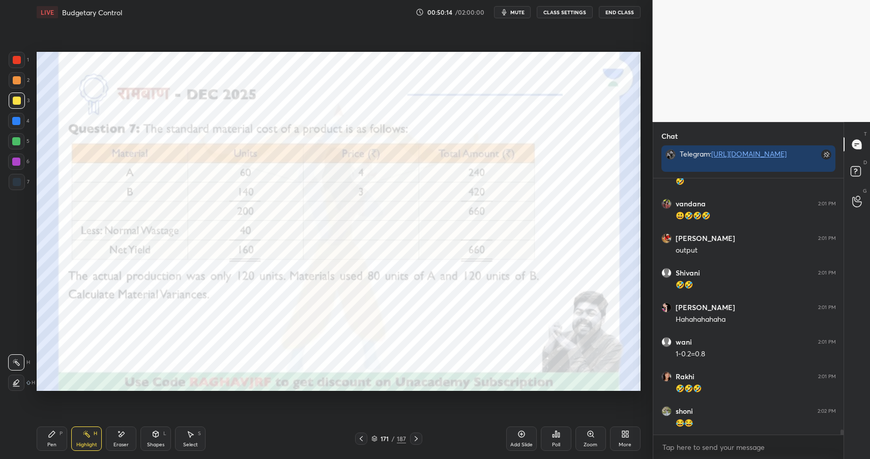
click at [47, 443] on div "Pen" at bounding box center [51, 445] width 9 height 5
click at [50, 443] on div "Pen" at bounding box center [51, 445] width 9 height 5
click at [20, 178] on div at bounding box center [17, 182] width 16 height 16
click at [20, 182] on div at bounding box center [17, 182] width 8 height 8
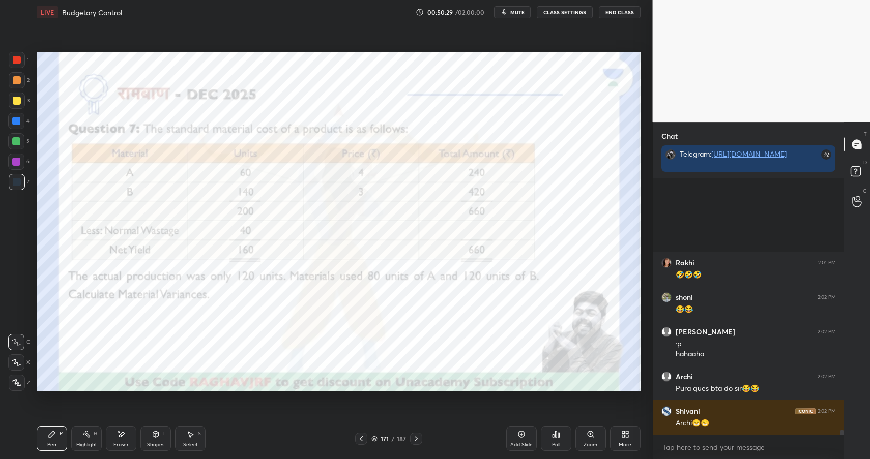
scroll to position [12593, 0]
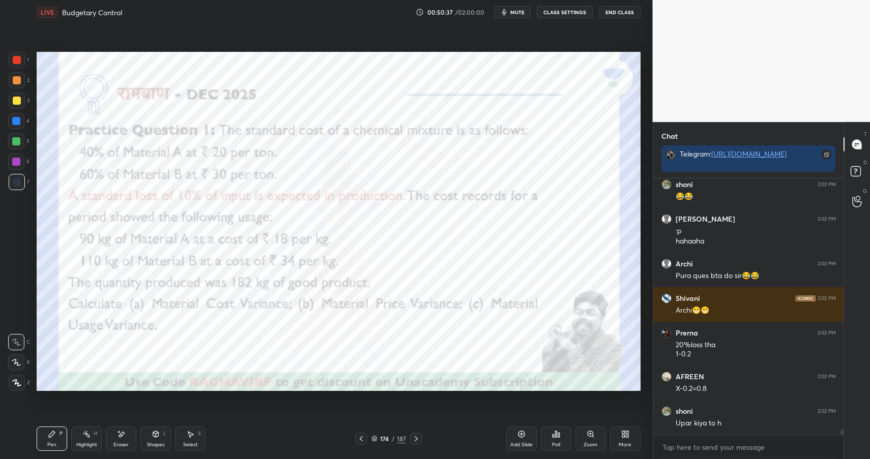
click at [17, 64] on div at bounding box center [17, 60] width 8 height 8
drag, startPoint x: 16, startPoint y: 61, endPoint x: 14, endPoint y: 72, distance: 11.4
click at [16, 61] on div at bounding box center [17, 60] width 8 height 8
drag, startPoint x: 43, startPoint y: 437, endPoint x: 56, endPoint y: 440, distance: 13.7
click at [46, 437] on div "Pen P" at bounding box center [52, 439] width 31 height 24
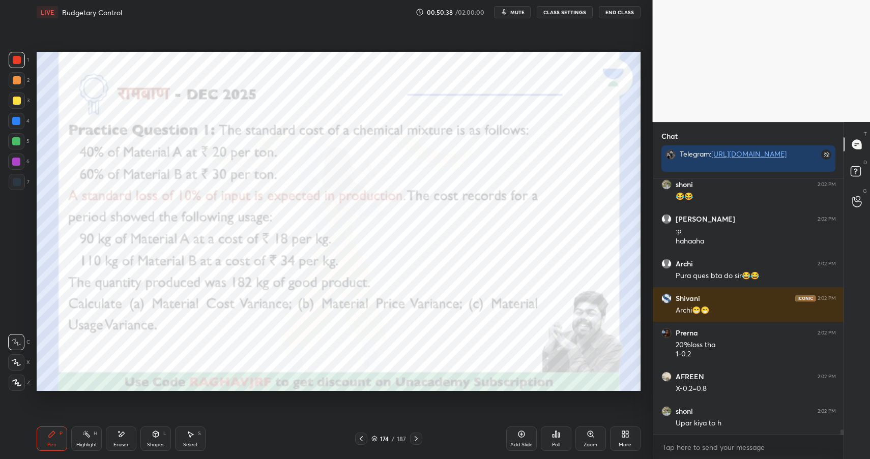
click at [54, 440] on div "Pen P" at bounding box center [52, 439] width 31 height 24
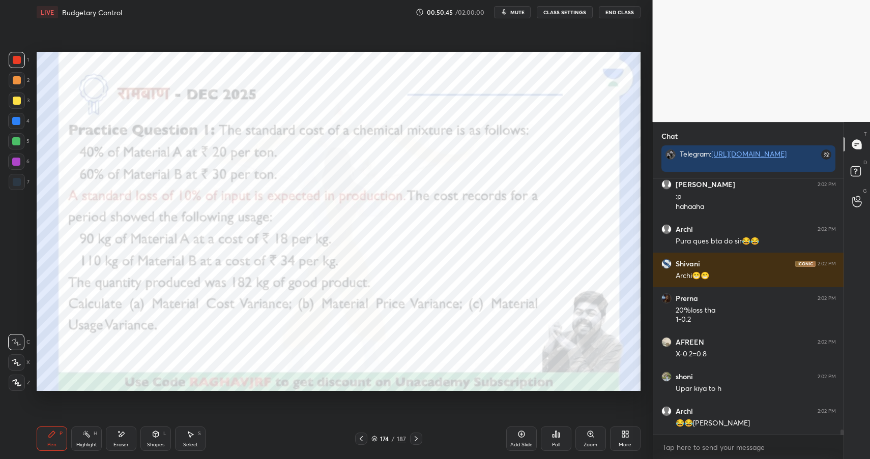
click at [150, 440] on div "Shapes L" at bounding box center [155, 439] width 31 height 24
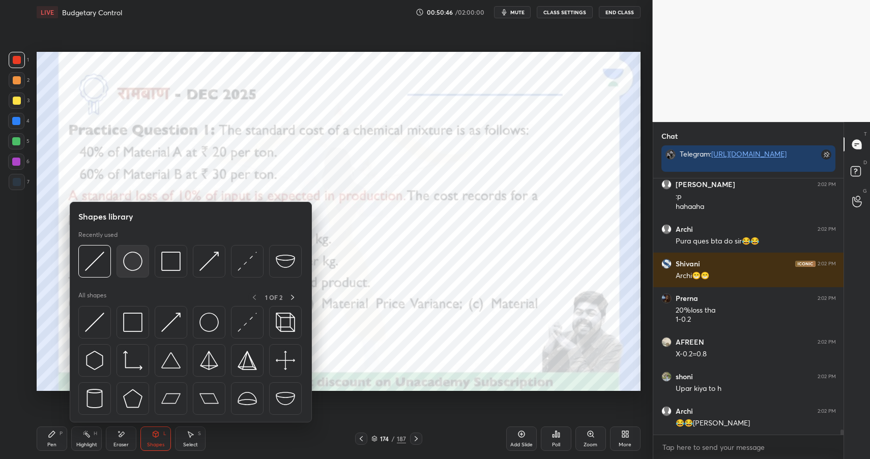
click at [132, 259] on img at bounding box center [132, 261] width 19 height 19
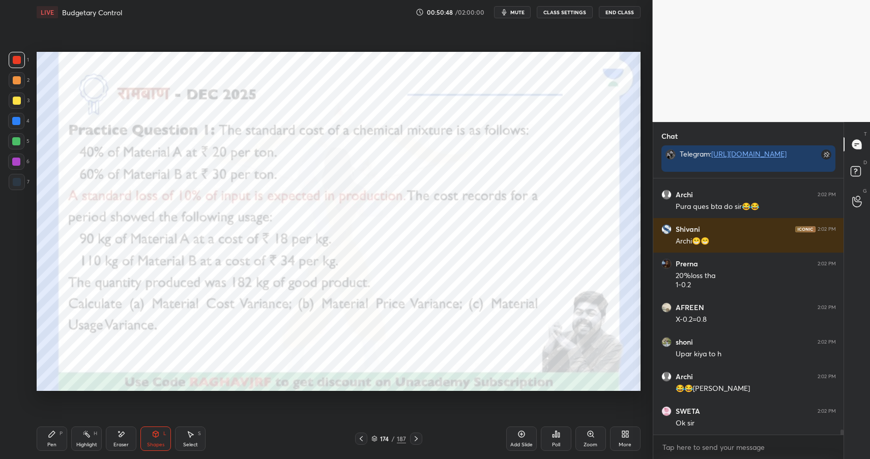
click at [69, 435] on div "Pen P Highlight H Eraser Shapes L Select S" at bounding box center [154, 439] width 234 height 24
click at [60, 436] on div "P" at bounding box center [61, 433] width 3 height 5
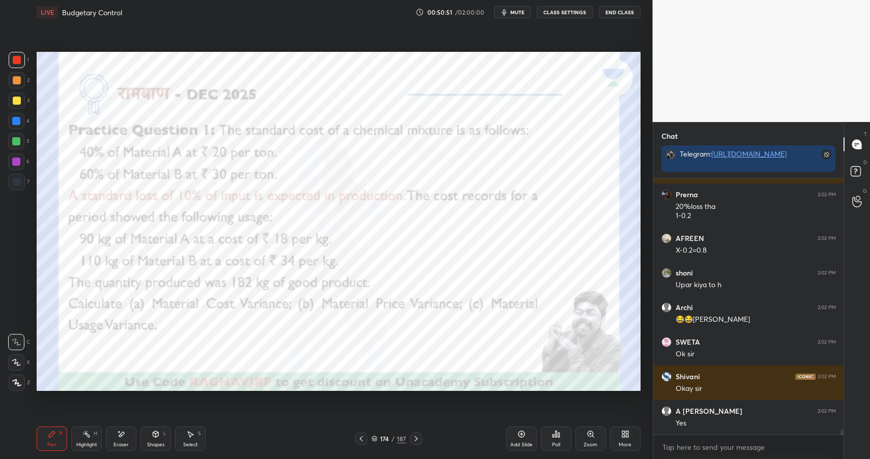
scroll to position [12766, 0]
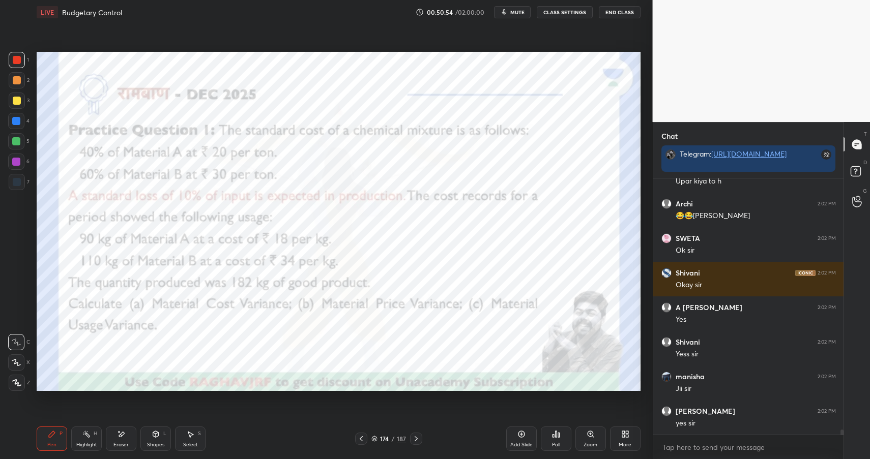
click at [90, 434] on div "Highlight H" at bounding box center [86, 439] width 31 height 24
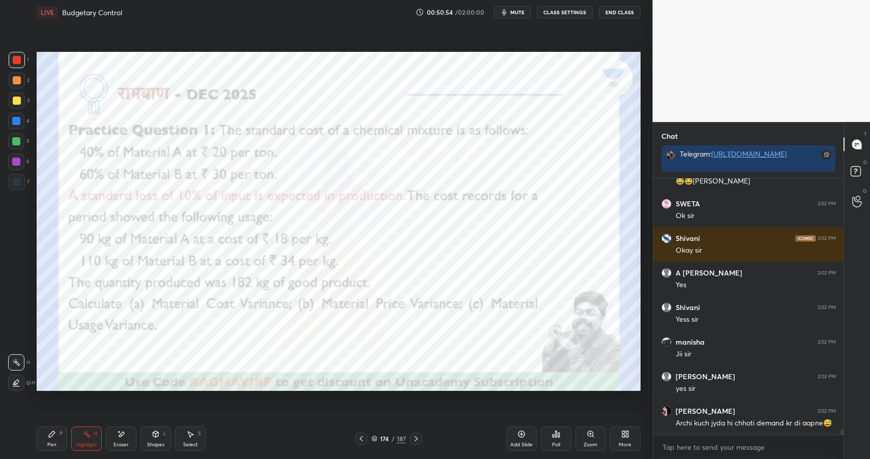
drag, startPoint x: 91, startPoint y: 436, endPoint x: 124, endPoint y: 401, distance: 47.5
click at [91, 436] on div "Highlight H" at bounding box center [86, 439] width 31 height 24
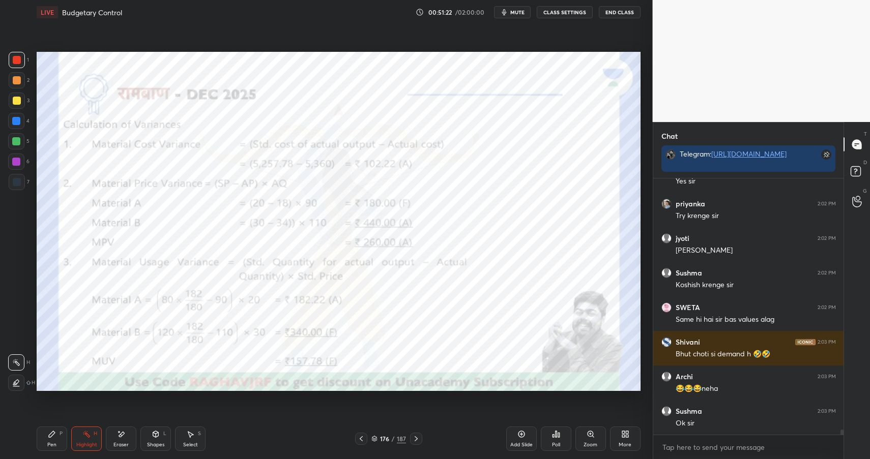
scroll to position [13354, 0]
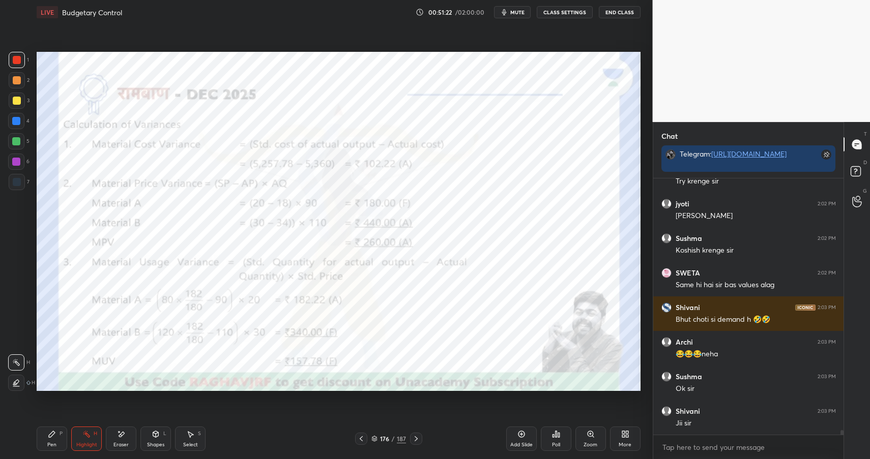
click at [164, 434] on div "L" at bounding box center [164, 433] width 3 height 5
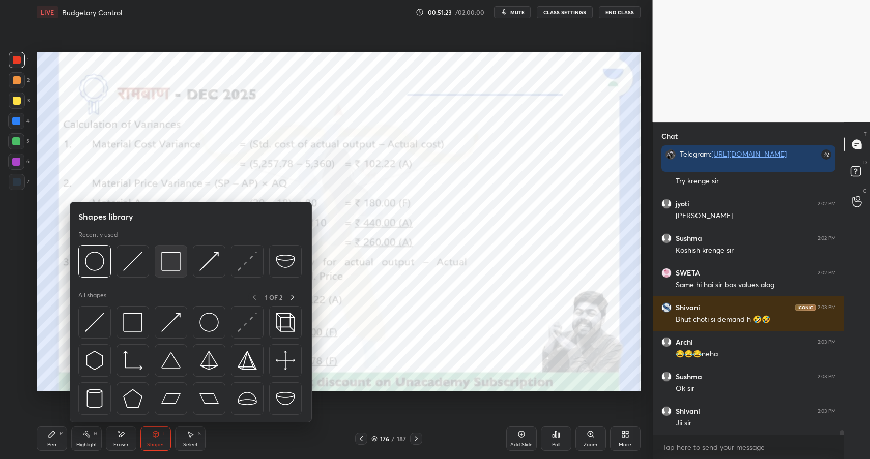
scroll to position [13388, 0]
click at [173, 255] on img at bounding box center [170, 261] width 19 height 19
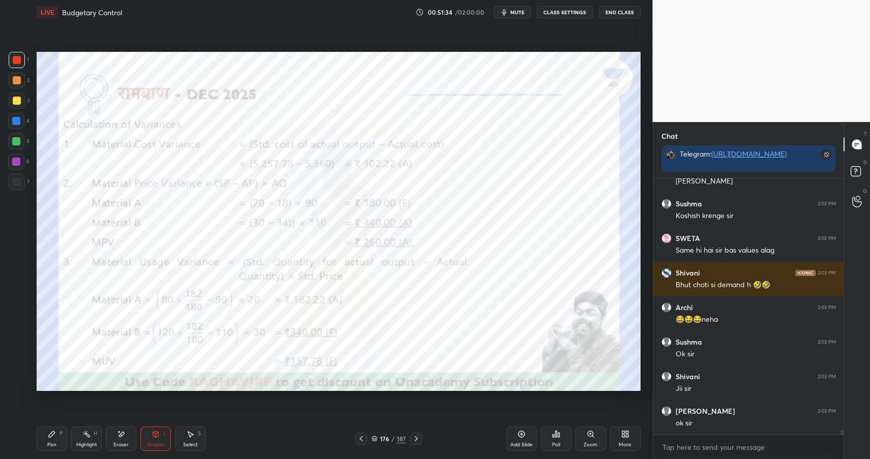
click at [92, 435] on div "Highlight H" at bounding box center [86, 439] width 31 height 24
click at [88, 438] on div "Highlight H" at bounding box center [86, 439] width 31 height 24
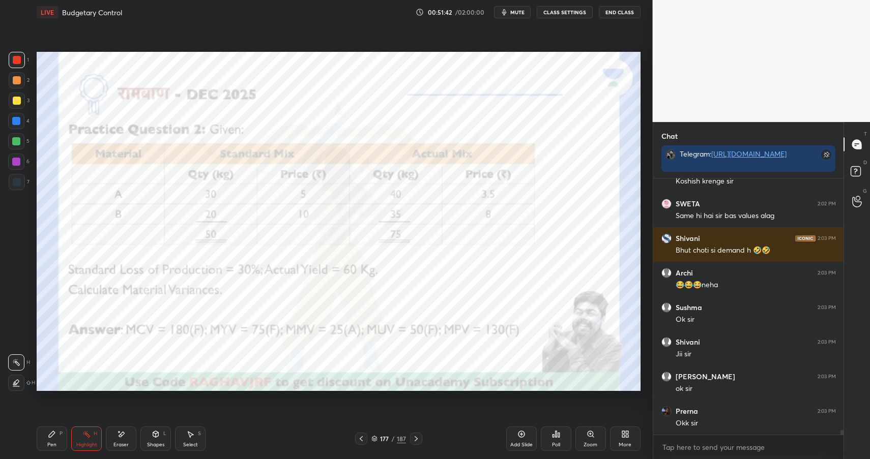
scroll to position [13457, 0]
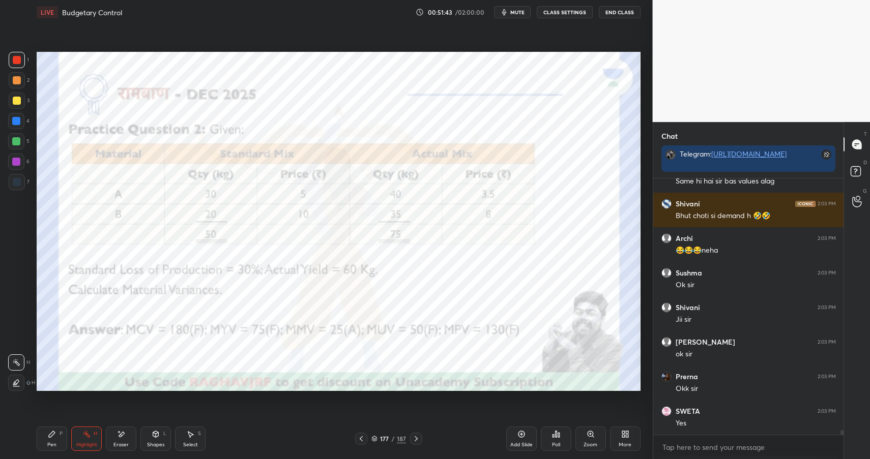
click at [53, 435] on icon at bounding box center [52, 434] width 8 height 8
drag, startPoint x: 55, startPoint y: 437, endPoint x: 86, endPoint y: 421, distance: 35.5
click at [55, 437] on icon at bounding box center [52, 434] width 8 height 8
click at [83, 439] on div "Highlight H" at bounding box center [86, 439] width 31 height 24
click at [89, 438] on icon at bounding box center [86, 434] width 8 height 8
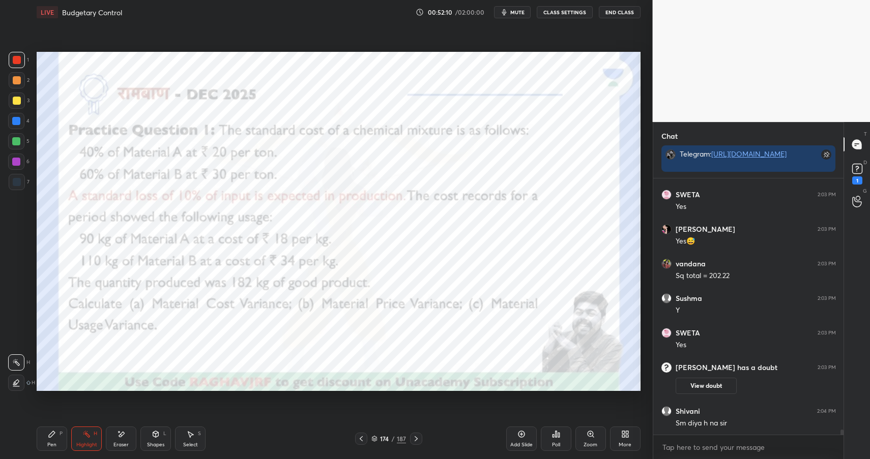
scroll to position [12245, 0]
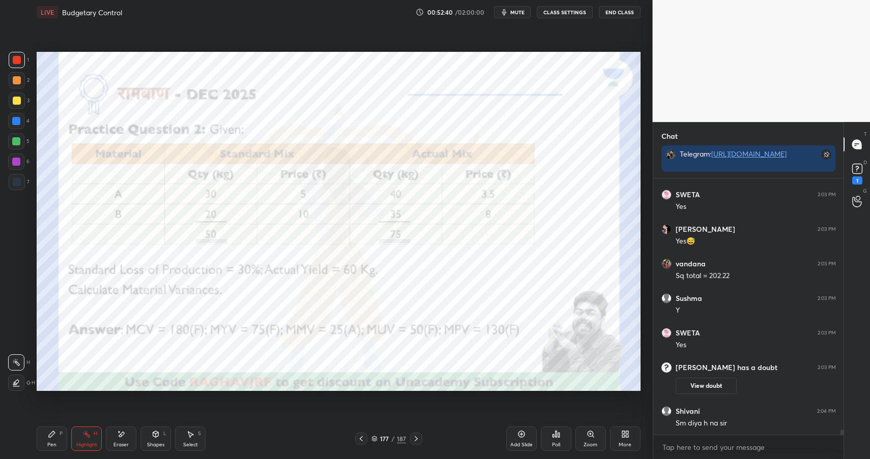
click at [58, 437] on div "Pen P" at bounding box center [52, 439] width 31 height 24
click at [62, 438] on div "Pen P" at bounding box center [52, 439] width 31 height 24
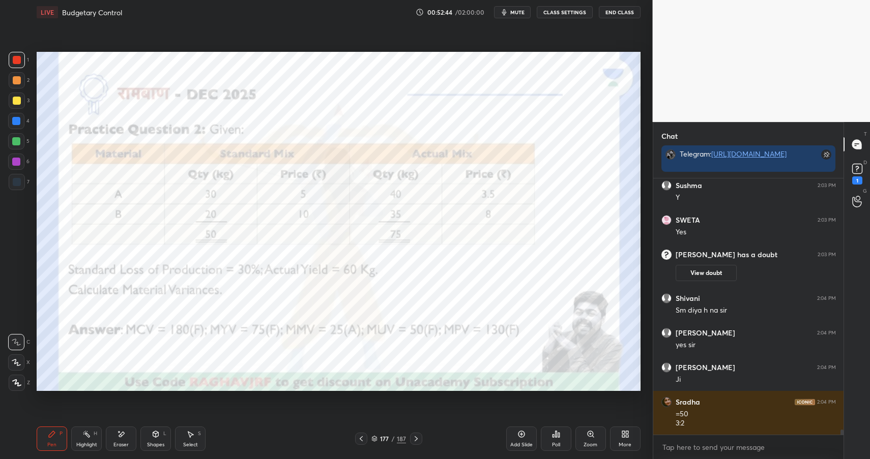
drag, startPoint x: 165, startPoint y: 439, endPoint x: 168, endPoint y: 434, distance: 5.7
click at [165, 439] on div "Shapes L" at bounding box center [155, 439] width 31 height 24
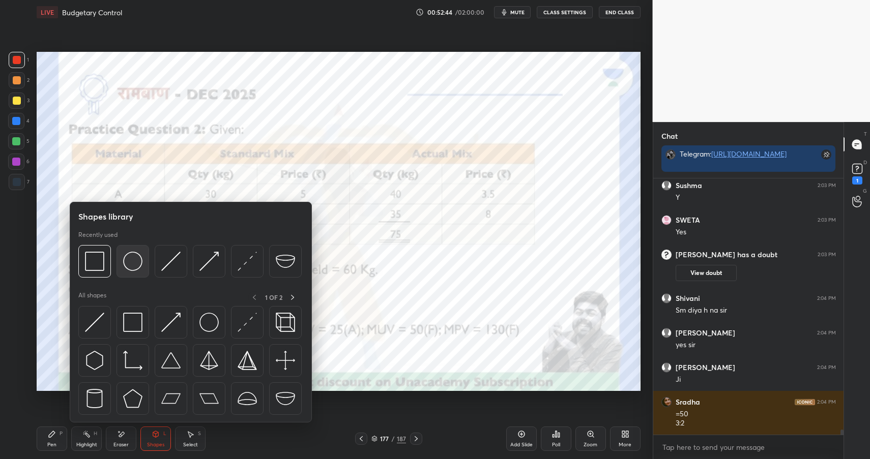
click at [138, 264] on img at bounding box center [132, 261] width 19 height 19
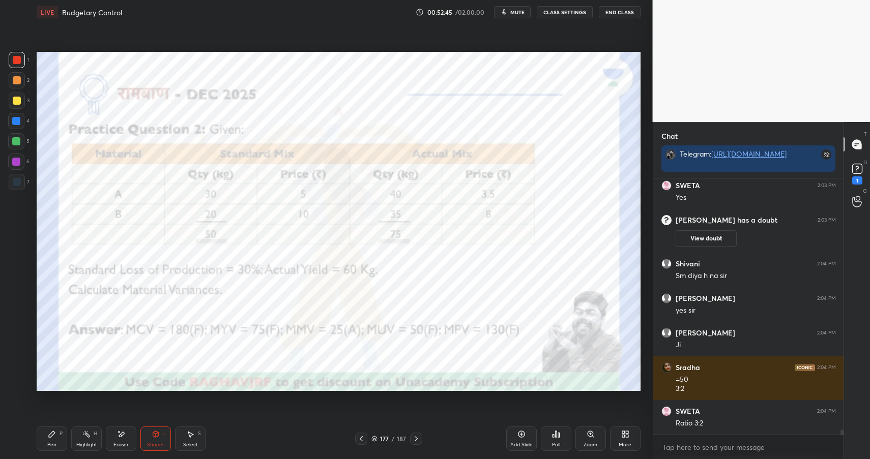
scroll to position [12427, 0]
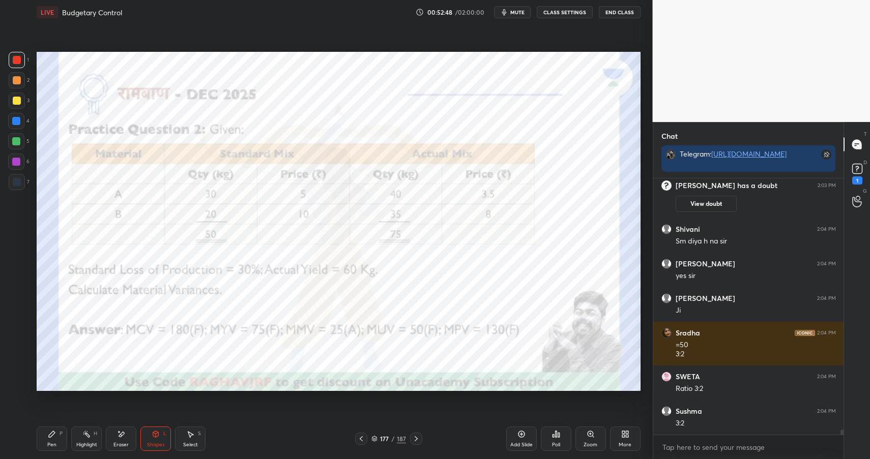
click at [97, 433] on div "Highlight H" at bounding box center [86, 439] width 31 height 24
click at [101, 437] on div "Highlight H" at bounding box center [86, 439] width 31 height 24
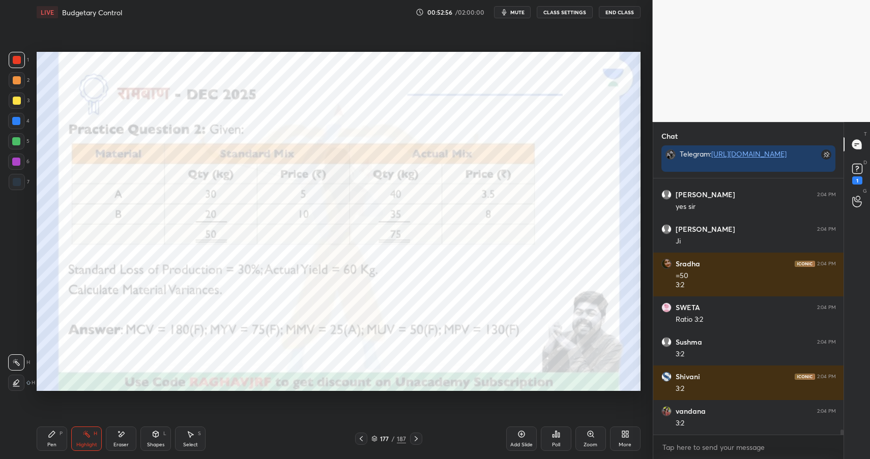
scroll to position [12531, 0]
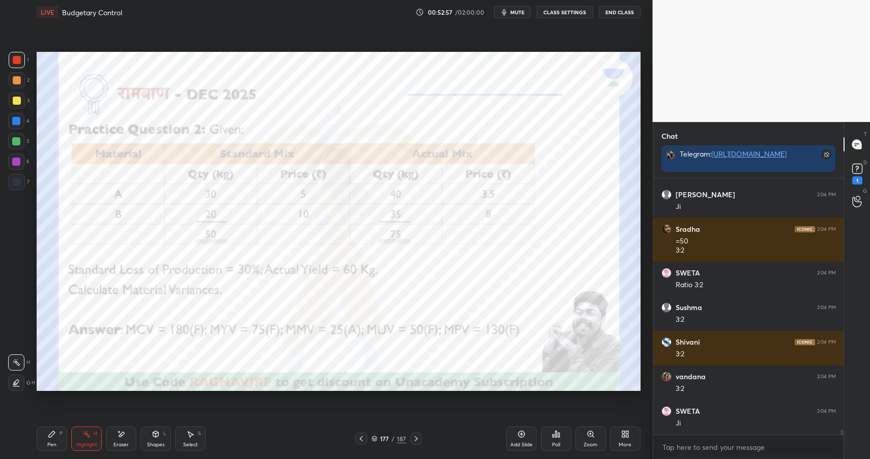
click at [56, 442] on div "Pen P" at bounding box center [52, 439] width 31 height 24
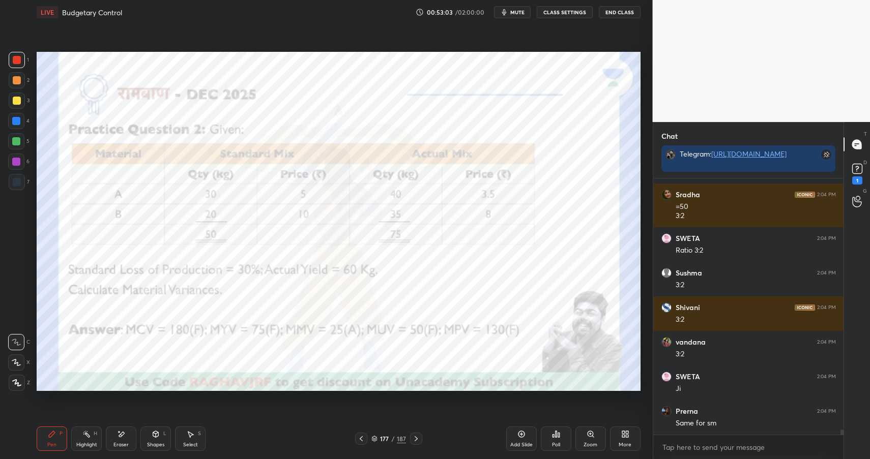
scroll to position [12600, 0]
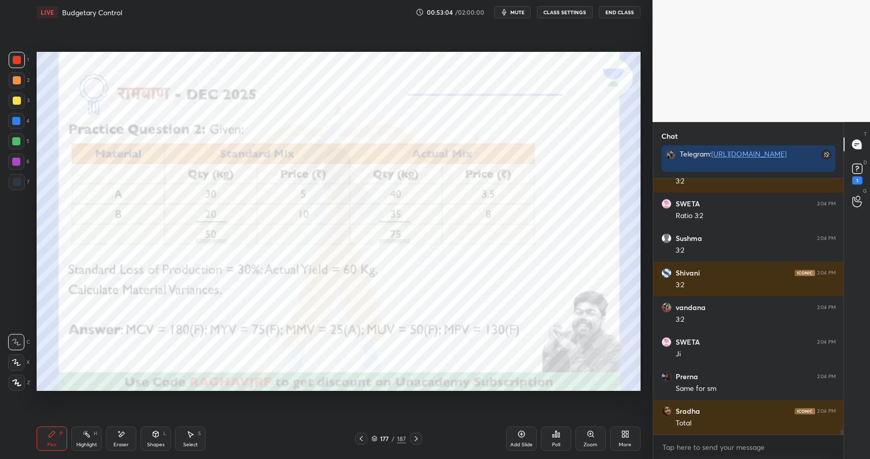
click at [158, 443] on div "Shapes" at bounding box center [155, 445] width 17 height 5
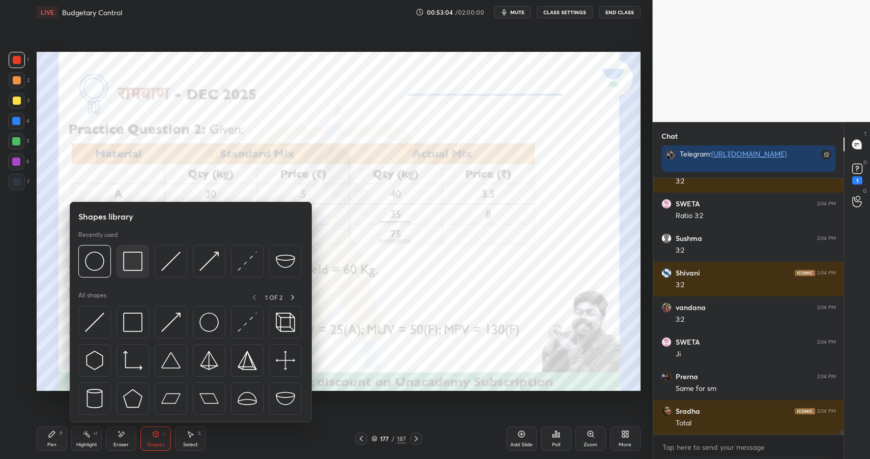
scroll to position [12669, 0]
click at [128, 258] on img at bounding box center [132, 261] width 19 height 19
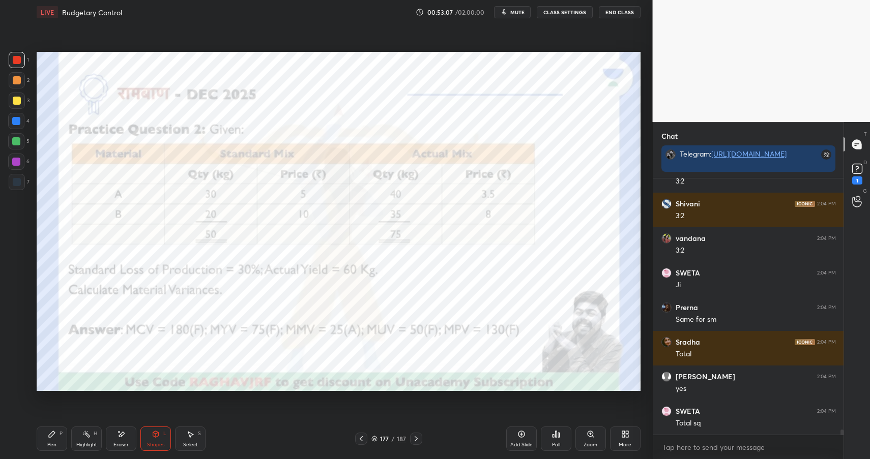
click at [93, 435] on div "Highlight H" at bounding box center [86, 439] width 31 height 24
drag, startPoint x: 94, startPoint y: 434, endPoint x: 100, endPoint y: 422, distance: 13.6
click at [94, 434] on div "H" at bounding box center [96, 433] width 4 height 5
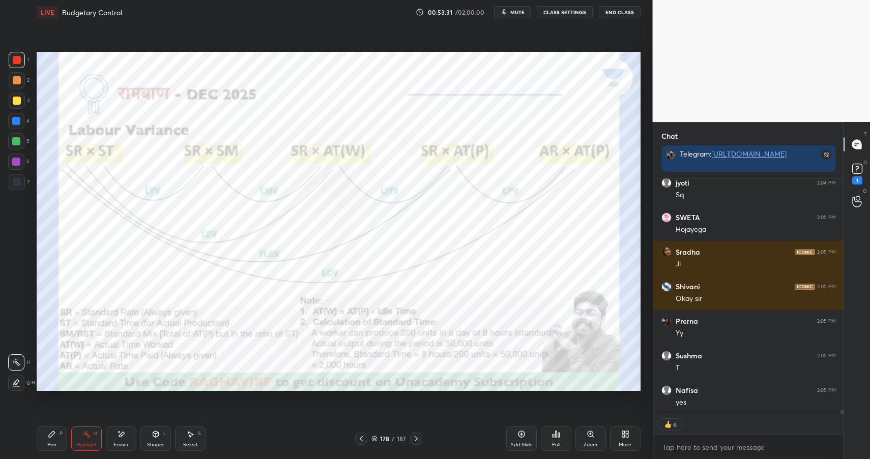
scroll to position [12967, 0]
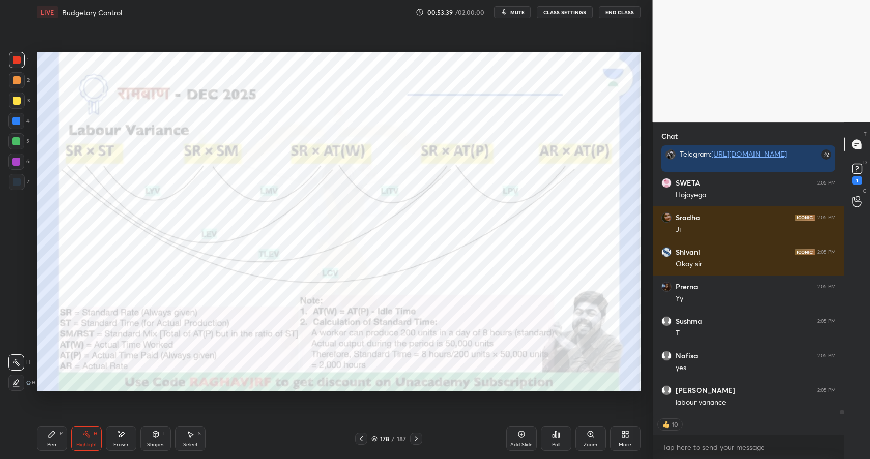
click at [97, 437] on div "Highlight H" at bounding box center [86, 439] width 31 height 24
drag, startPoint x: 97, startPoint y: 437, endPoint x: 133, endPoint y: 425, distance: 38.8
click at [96, 440] on div "Highlight H" at bounding box center [86, 439] width 31 height 24
click at [48, 428] on div "Pen P" at bounding box center [52, 439] width 31 height 24
click at [50, 434] on icon at bounding box center [52, 434] width 6 height 6
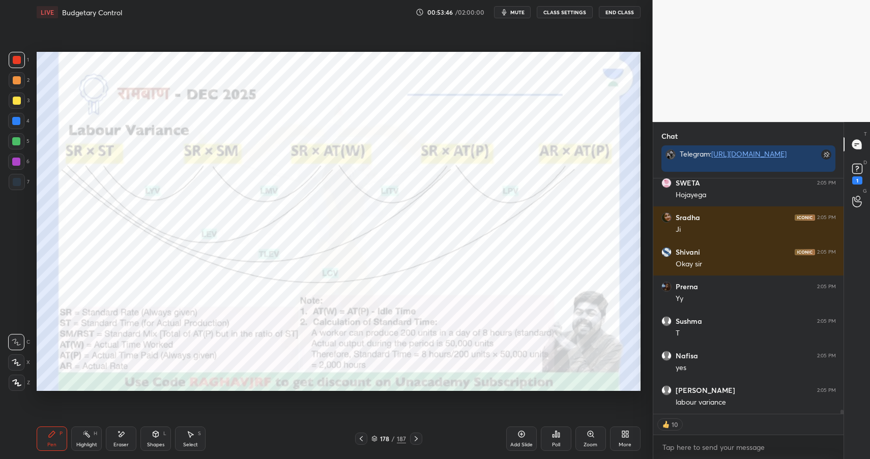
drag, startPoint x: 517, startPoint y: 437, endPoint x: 532, endPoint y: 430, distance: 15.7
click at [517, 437] on icon at bounding box center [521, 434] width 8 height 8
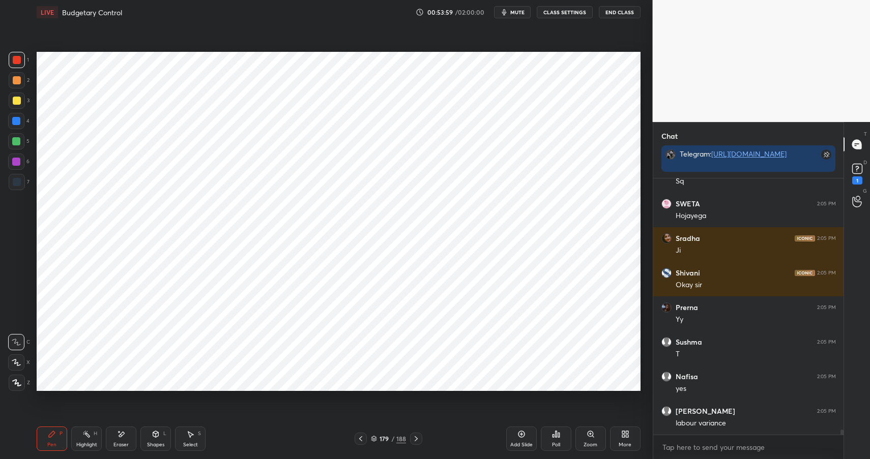
scroll to position [12980, 0]
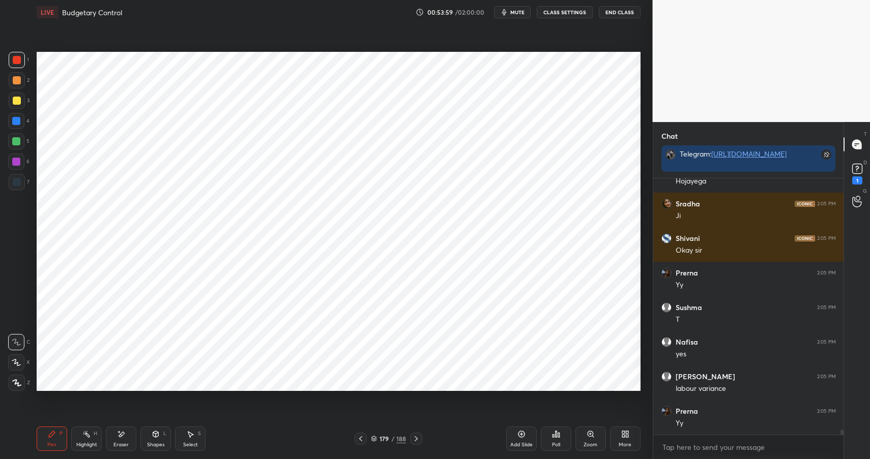
click at [161, 443] on div "Shapes" at bounding box center [155, 445] width 17 height 5
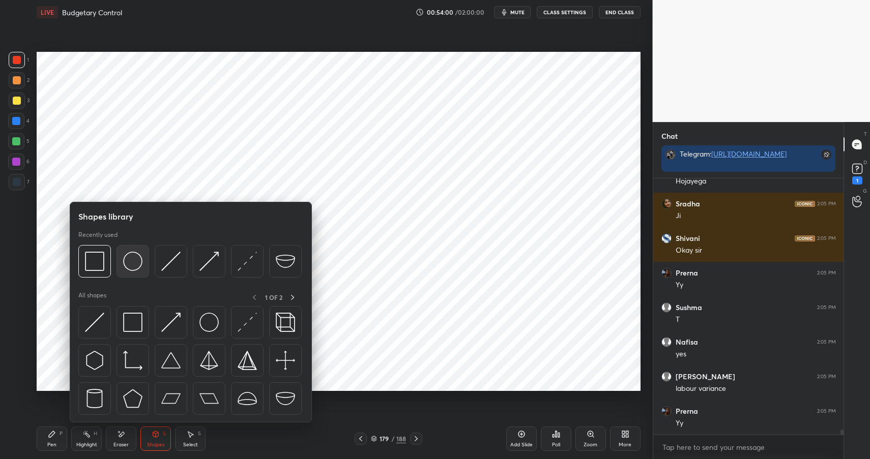
click at [131, 254] on img at bounding box center [132, 261] width 19 height 19
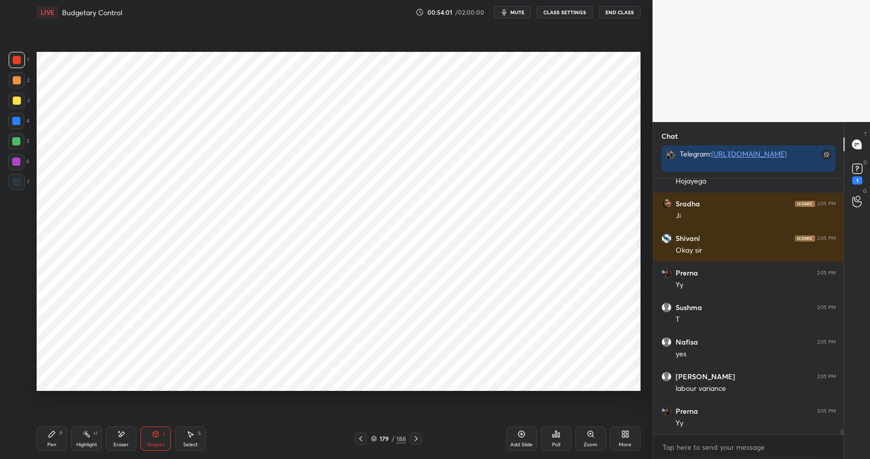
click at [18, 115] on div at bounding box center [16, 121] width 16 height 16
drag, startPoint x: 18, startPoint y: 114, endPoint x: 30, endPoint y: 113, distance: 12.3
click at [17, 118] on div at bounding box center [16, 121] width 16 height 16
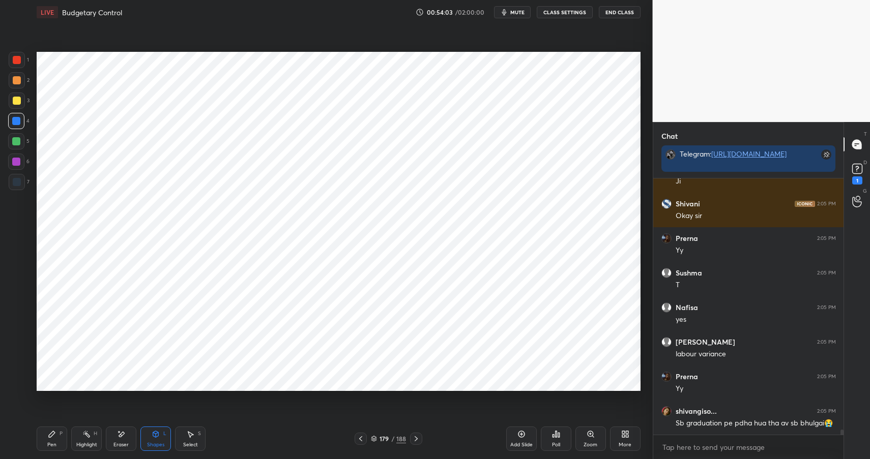
scroll to position [13049, 0]
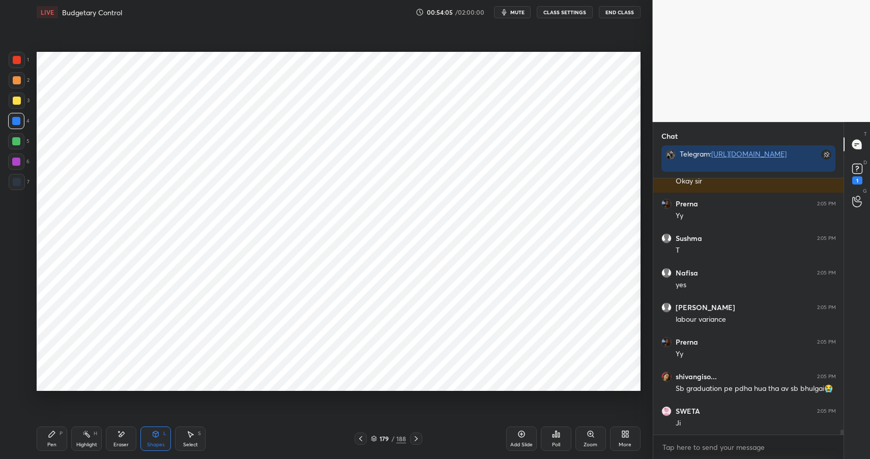
click at [58, 437] on div "Pen P" at bounding box center [52, 439] width 31 height 24
click at [60, 440] on div "Pen P" at bounding box center [52, 439] width 31 height 24
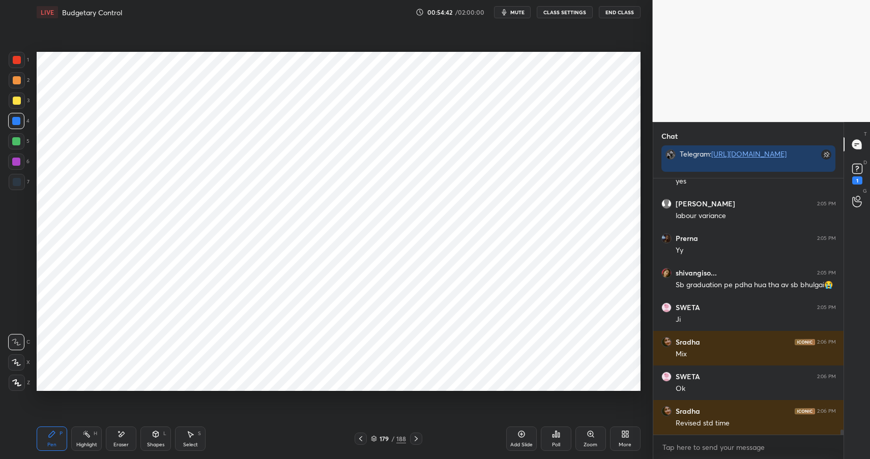
scroll to position [13188, 0]
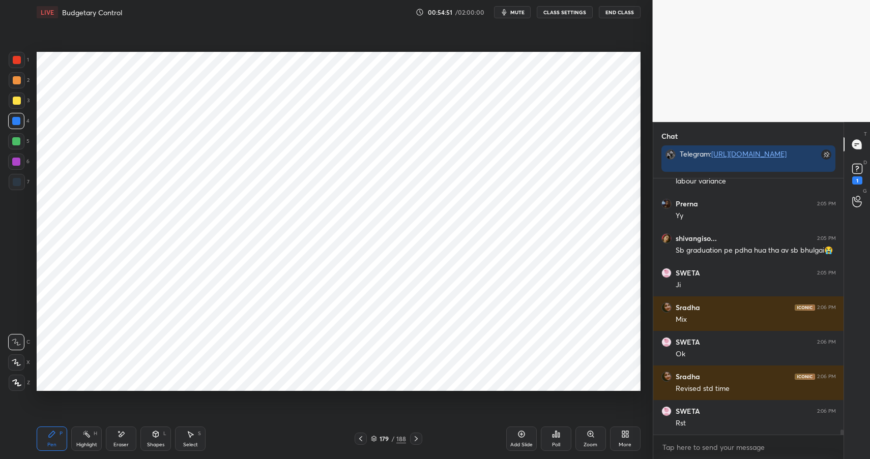
click at [121, 443] on div "Eraser" at bounding box center [120, 445] width 15 height 5
click at [58, 443] on div "Pen P" at bounding box center [52, 439] width 31 height 24
click at [55, 439] on div "Pen P" at bounding box center [52, 439] width 31 height 24
click at [14, 157] on div at bounding box center [16, 162] width 16 height 16
click at [17, 163] on div at bounding box center [16, 162] width 8 height 8
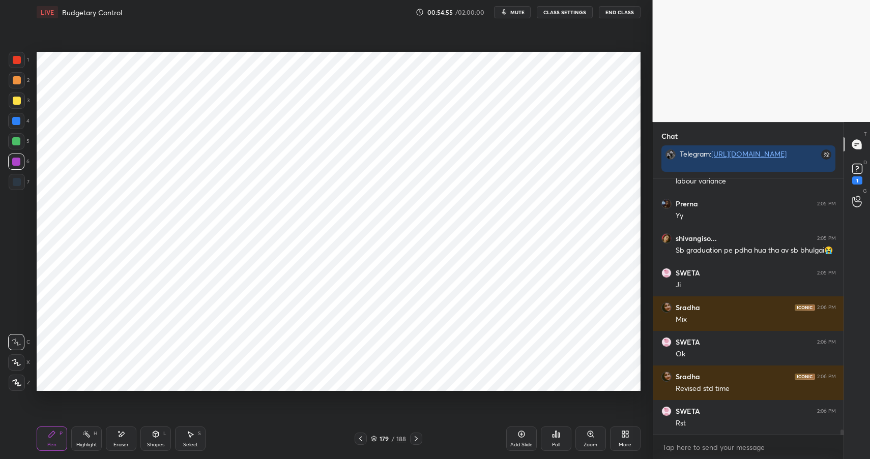
scroll to position [13222, 0]
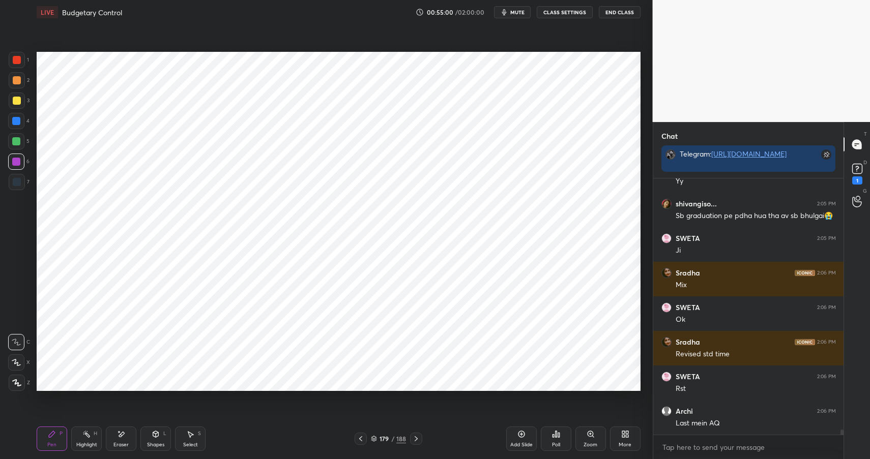
click at [119, 432] on icon at bounding box center [121, 434] width 8 height 9
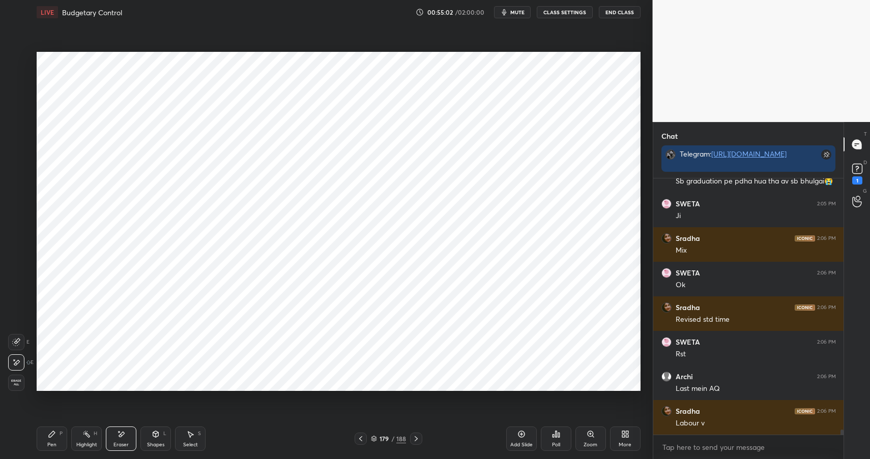
click at [51, 436] on icon at bounding box center [52, 434] width 6 height 6
click at [52, 439] on div "Pen P" at bounding box center [52, 439] width 31 height 24
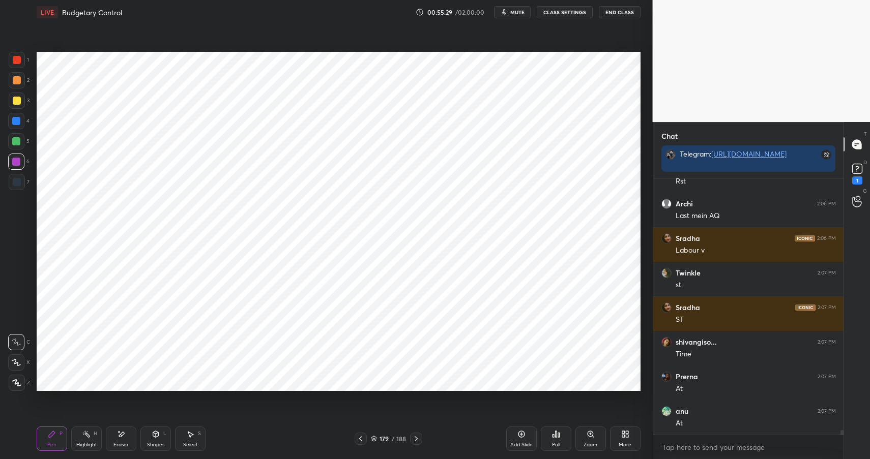
scroll to position [13464, 0]
click at [153, 440] on div "Shapes L" at bounding box center [155, 439] width 31 height 24
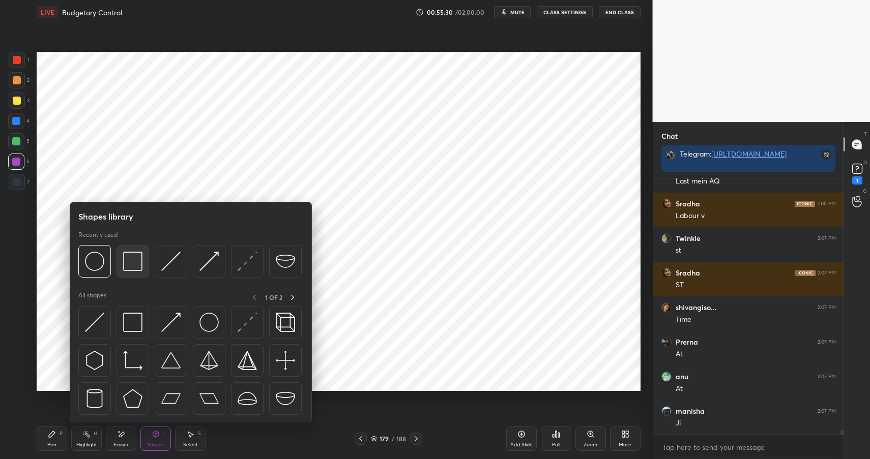
click at [133, 263] on img at bounding box center [132, 261] width 19 height 19
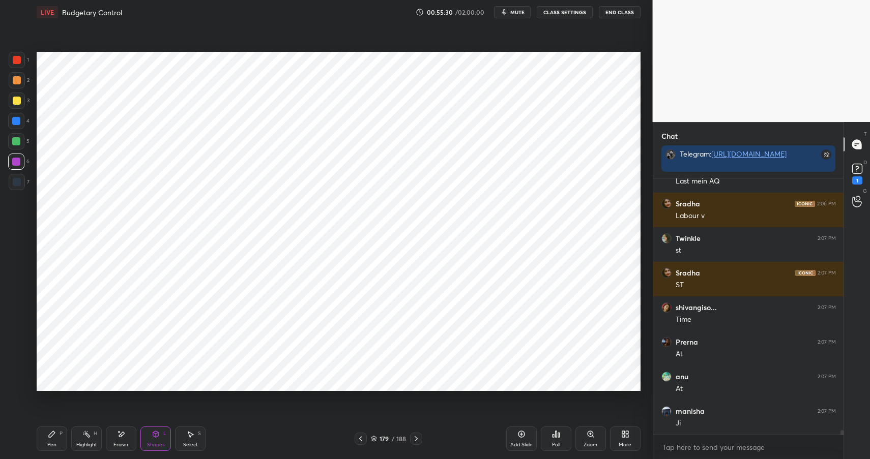
scroll to position [13499, 0]
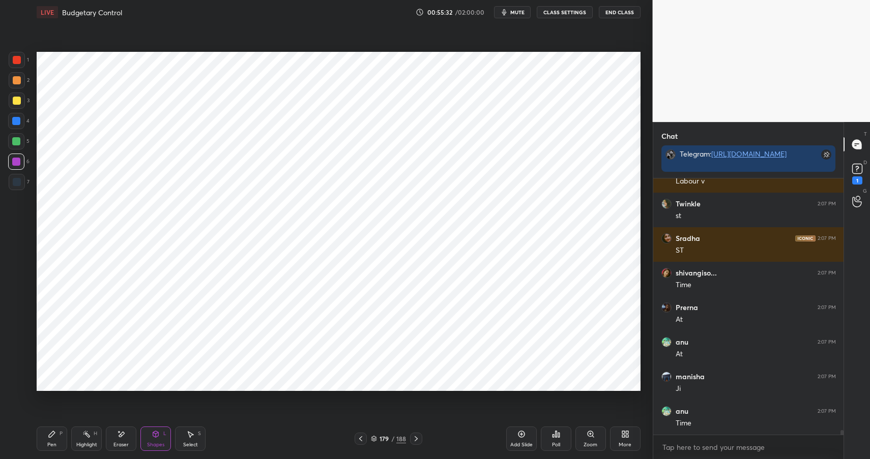
click at [55, 437] on icon at bounding box center [52, 434] width 8 height 8
click at [53, 440] on div "Pen P" at bounding box center [52, 439] width 31 height 24
click at [18, 62] on div at bounding box center [17, 60] width 8 height 8
click at [20, 62] on div at bounding box center [17, 60] width 8 height 8
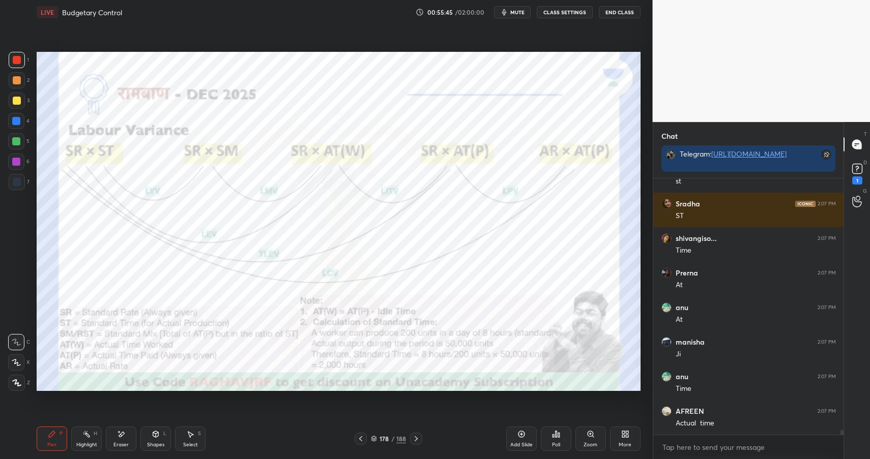
click at [86, 434] on icon at bounding box center [86, 434] width 8 height 8
drag, startPoint x: 86, startPoint y: 434, endPoint x: 88, endPoint y: 429, distance: 5.3
click at [86, 434] on rect at bounding box center [87, 435] width 5 height 5
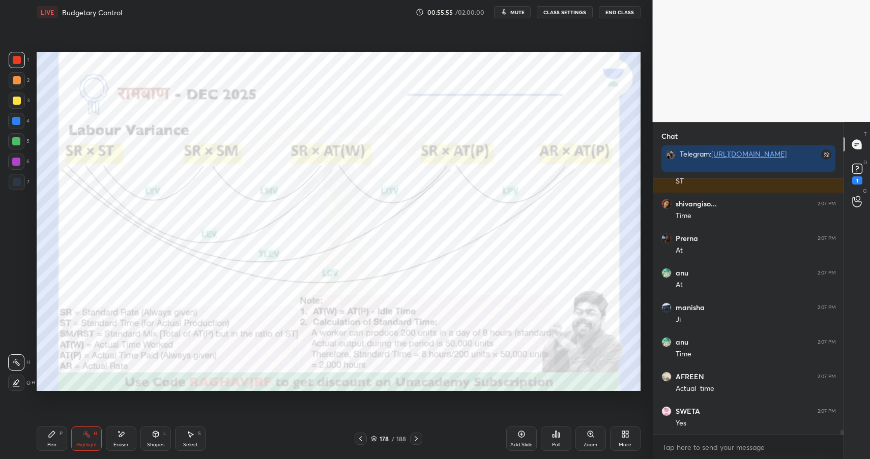
click at [46, 439] on div "Pen P" at bounding box center [52, 439] width 31 height 24
click at [49, 440] on div "Pen P" at bounding box center [52, 439] width 31 height 24
click at [148, 434] on div "Shapes L" at bounding box center [155, 439] width 31 height 24
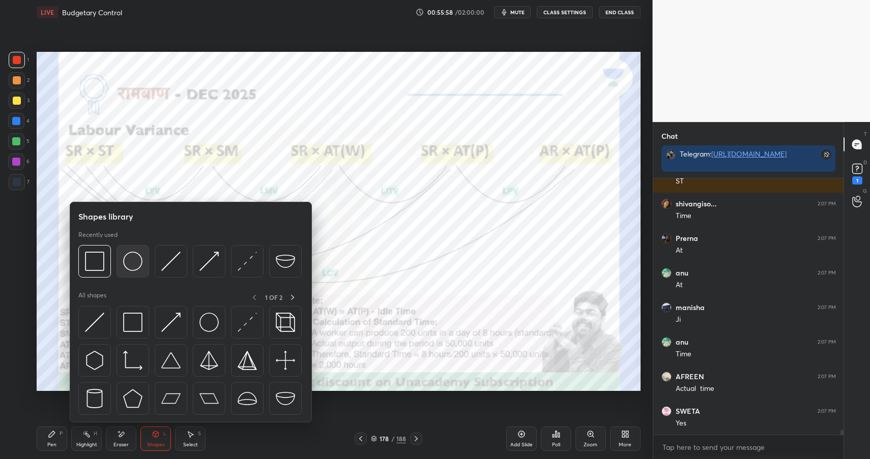
click at [129, 255] on img at bounding box center [132, 261] width 19 height 19
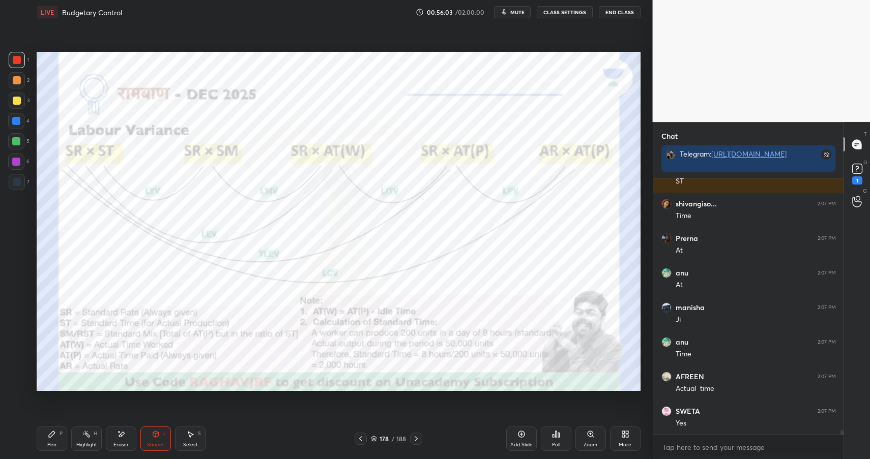
click at [96, 439] on div "Highlight H" at bounding box center [86, 439] width 31 height 24
drag, startPoint x: 97, startPoint y: 441, endPoint x: 118, endPoint y: 414, distance: 34.5
click at [97, 441] on div "Highlight H" at bounding box center [86, 439] width 31 height 24
drag, startPoint x: 149, startPoint y: 434, endPoint x: 156, endPoint y: 425, distance: 11.3
click at [149, 435] on div "Shapes L" at bounding box center [155, 439] width 31 height 24
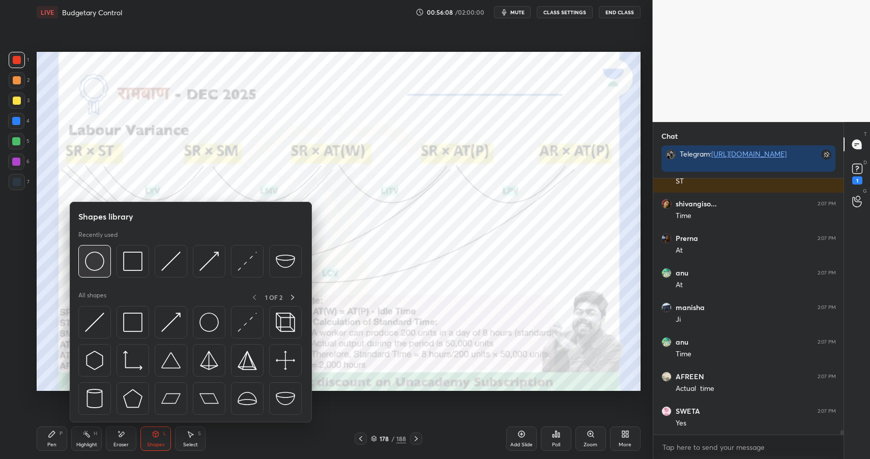
click at [99, 258] on img at bounding box center [94, 261] width 19 height 19
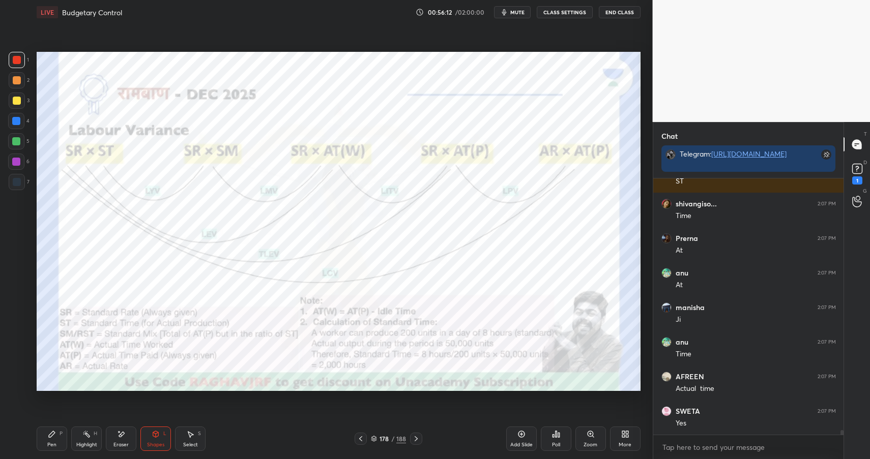
drag, startPoint x: 15, startPoint y: 119, endPoint x: 30, endPoint y: 116, distance: 15.1
click at [15, 119] on div at bounding box center [16, 121] width 8 height 8
click at [25, 117] on div "4" at bounding box center [18, 121] width 21 height 16
click at [91, 439] on div "Highlight H" at bounding box center [86, 439] width 31 height 24
drag, startPoint x: 156, startPoint y: 436, endPoint x: 159, endPoint y: 426, distance: 10.0
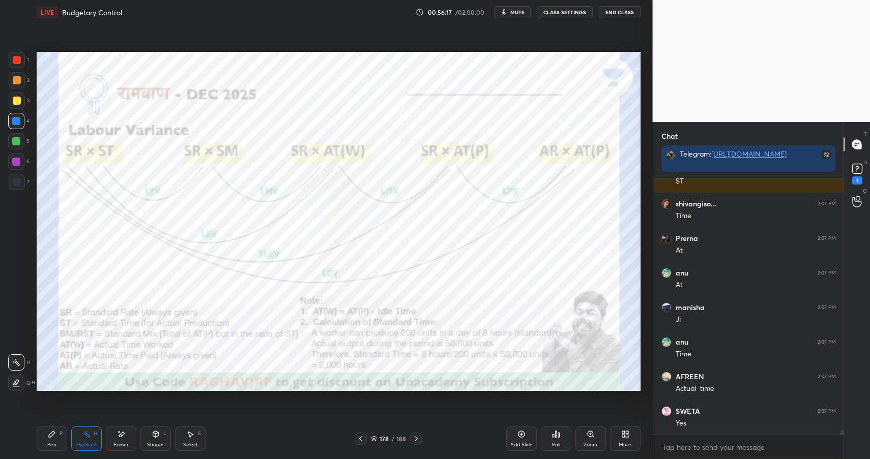
click at [158, 437] on icon at bounding box center [156, 434] width 8 height 8
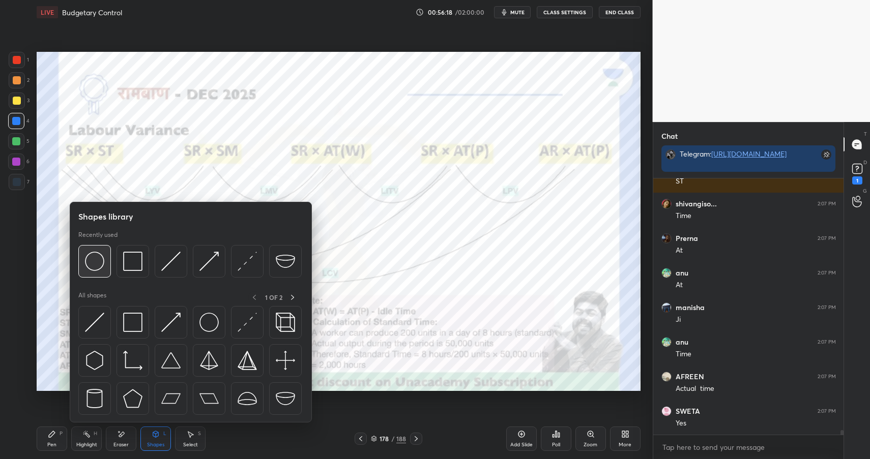
click at [97, 253] on img at bounding box center [94, 261] width 19 height 19
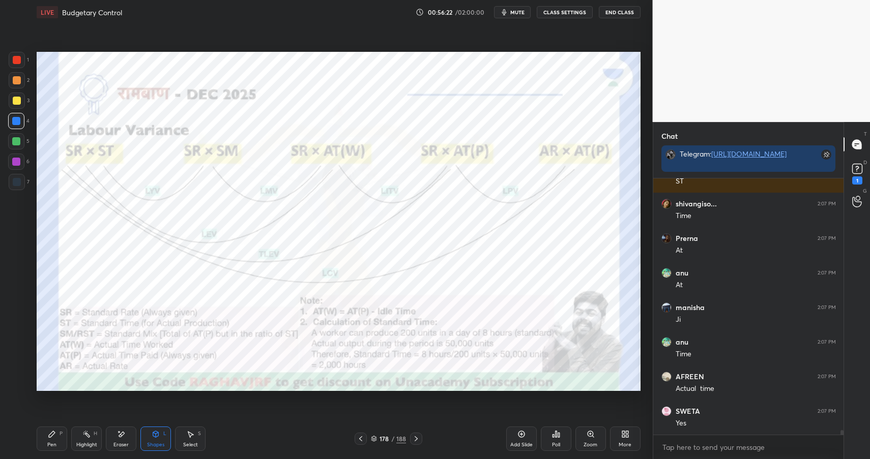
scroll to position [13603, 0]
click at [58, 439] on div "Pen P" at bounding box center [52, 439] width 31 height 24
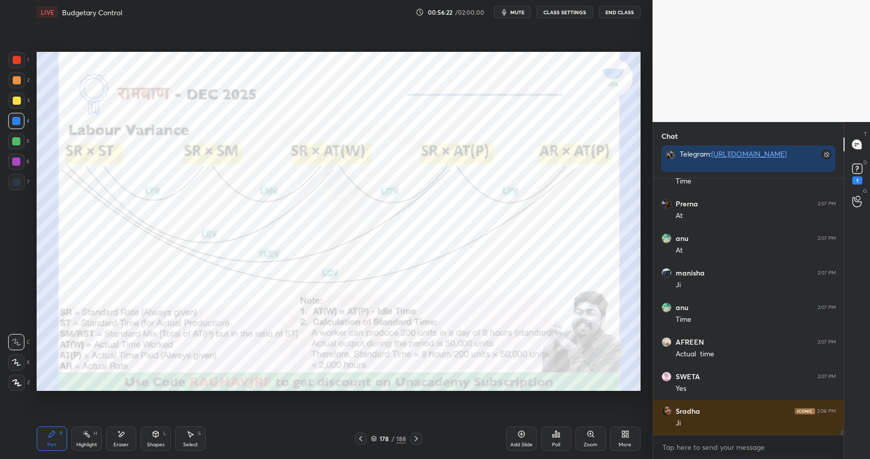
click at [57, 444] on div "Pen P" at bounding box center [52, 439] width 31 height 24
click at [18, 164] on div at bounding box center [16, 162] width 8 height 8
click at [21, 162] on div at bounding box center [16, 162] width 16 height 16
click at [20, 58] on div at bounding box center [17, 60] width 16 height 16
drag, startPoint x: 21, startPoint y: 61, endPoint x: 33, endPoint y: 54, distance: 14.1
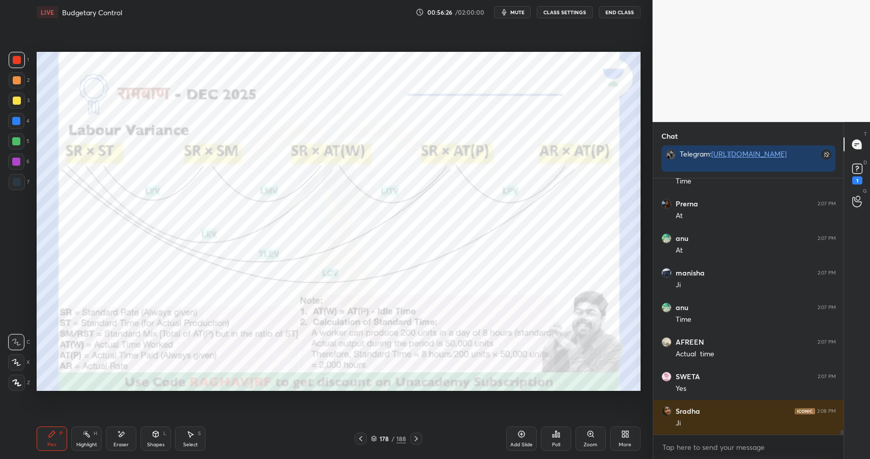
click at [21, 61] on div at bounding box center [17, 60] width 16 height 16
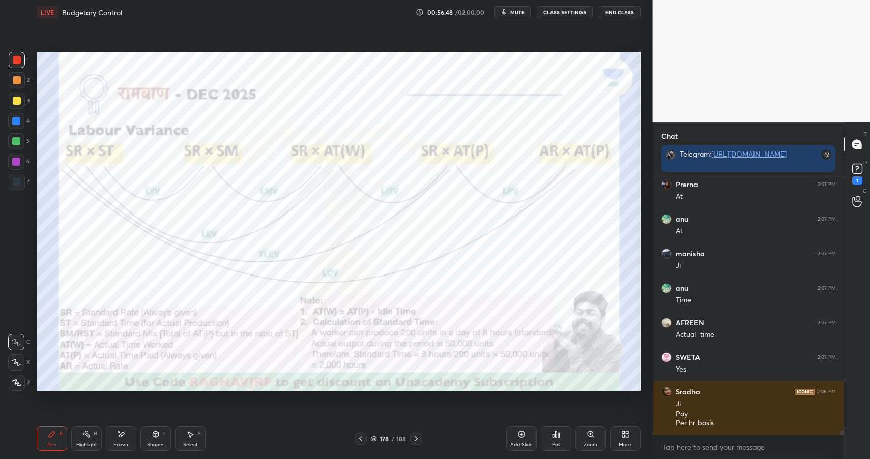
click at [120, 429] on div "Eraser" at bounding box center [121, 439] width 31 height 24
click at [52, 443] on div "Pen" at bounding box center [51, 445] width 9 height 5
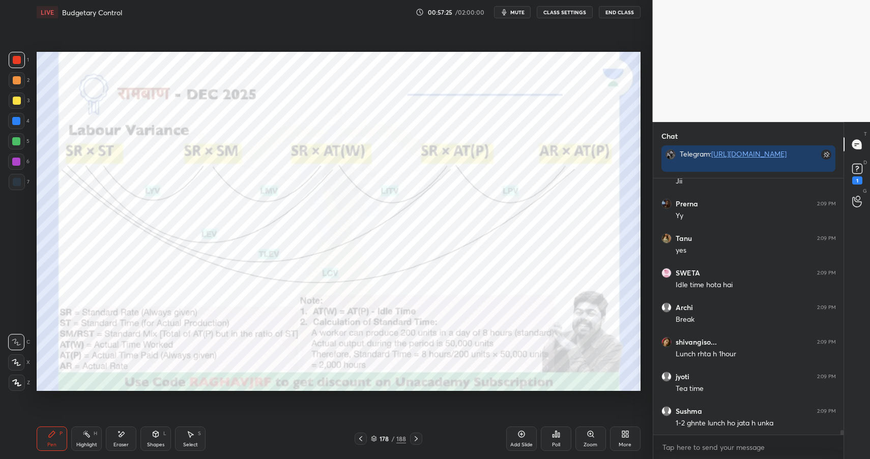
scroll to position [14462, 0]
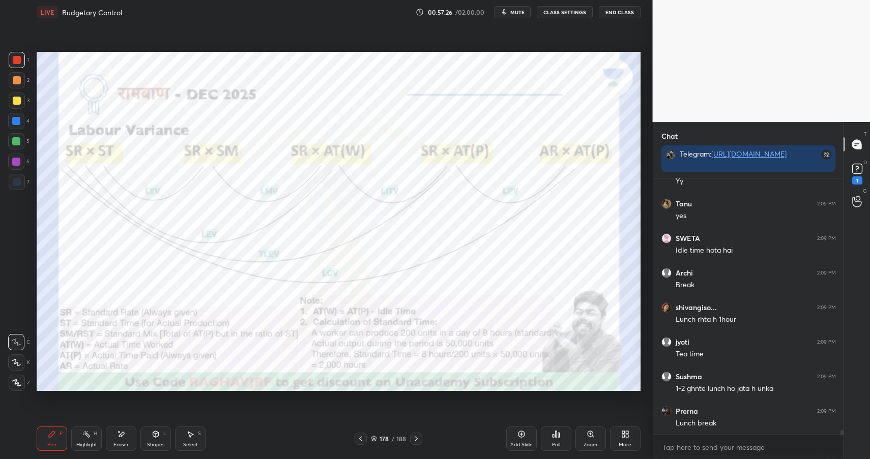
click at [44, 441] on div "Pen P" at bounding box center [52, 439] width 31 height 24
drag, startPoint x: 47, startPoint y: 441, endPoint x: 67, endPoint y: 428, distance: 23.8
click at [47, 443] on div "Pen" at bounding box center [51, 445] width 9 height 5
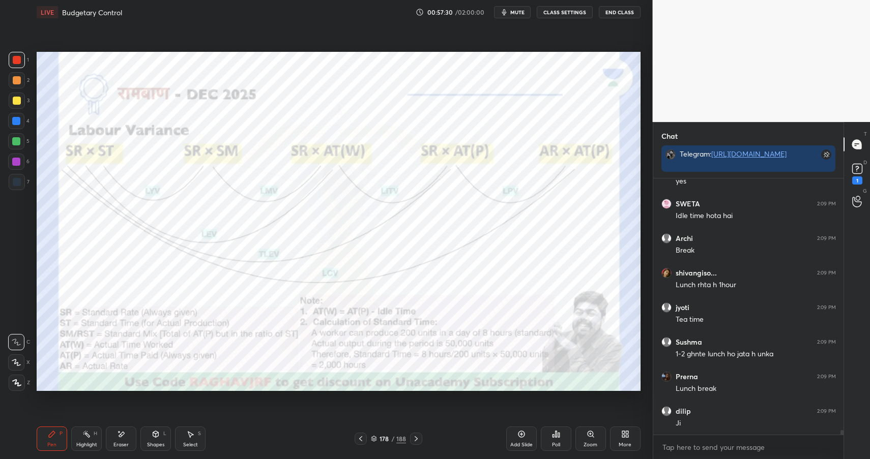
click at [91, 439] on div "Highlight H" at bounding box center [86, 439] width 31 height 24
click at [98, 444] on div "Highlight H" at bounding box center [86, 439] width 31 height 24
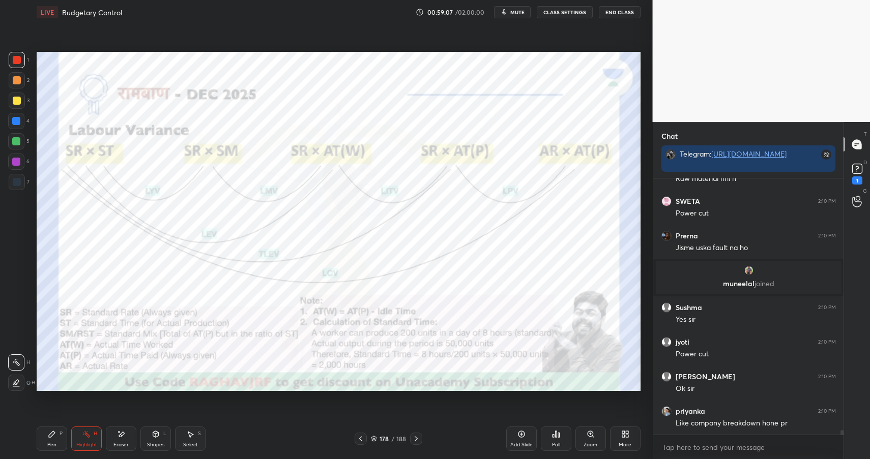
scroll to position [14521, 0]
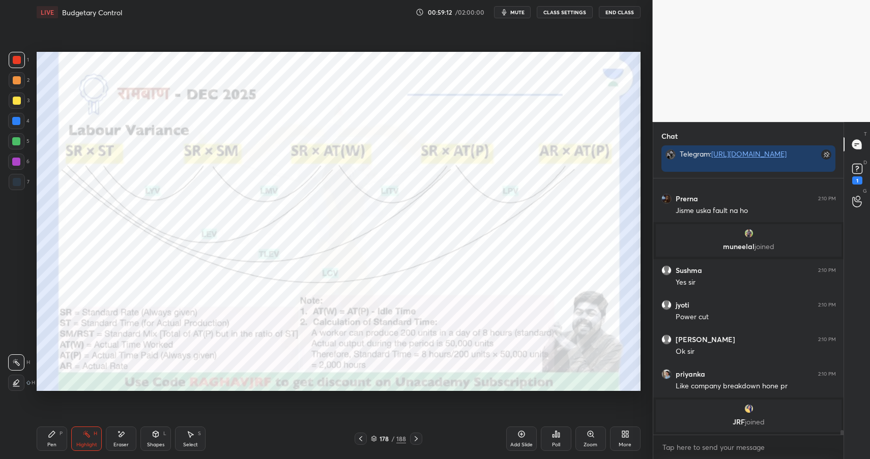
drag, startPoint x: 80, startPoint y: 438, endPoint x: 95, endPoint y: 431, distance: 15.9
click at [80, 438] on div "Highlight H" at bounding box center [86, 439] width 31 height 24
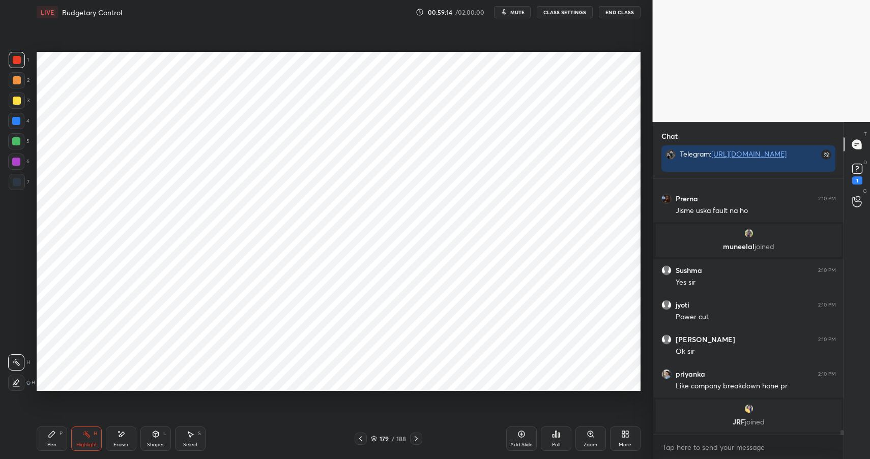
click at [56, 441] on div "Pen P" at bounding box center [52, 439] width 31 height 24
drag, startPoint x: 56, startPoint y: 444, endPoint x: 98, endPoint y: 417, distance: 49.4
click at [56, 444] on div "Pen P" at bounding box center [52, 439] width 31 height 24
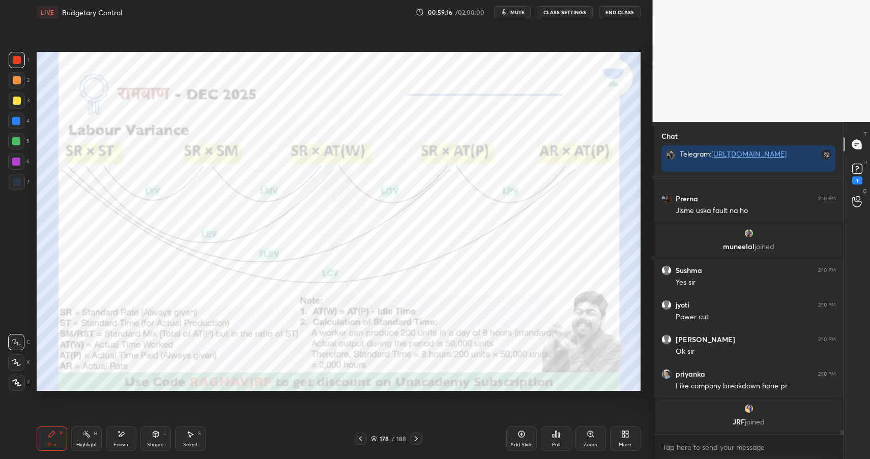
click at [74, 441] on div "Highlight H" at bounding box center [86, 439] width 31 height 24
click at [78, 446] on div "Highlight" at bounding box center [86, 445] width 21 height 5
click at [156, 437] on icon at bounding box center [156, 436] width 0 height 4
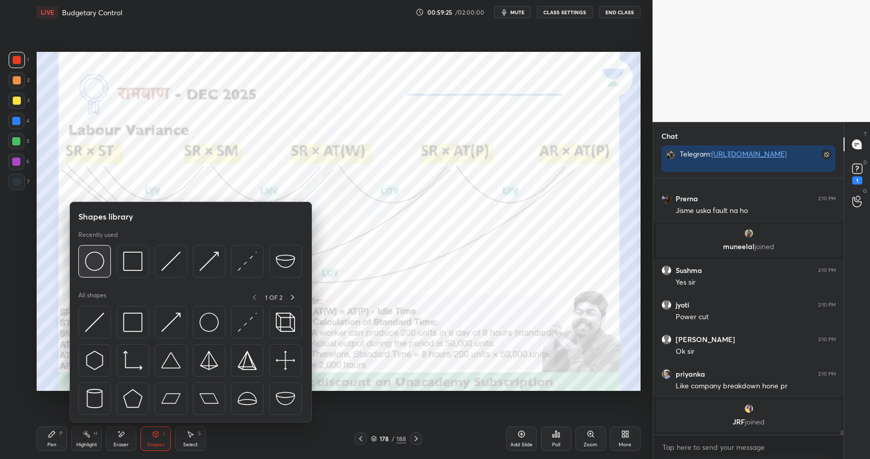
click at [98, 264] on img at bounding box center [94, 261] width 19 height 19
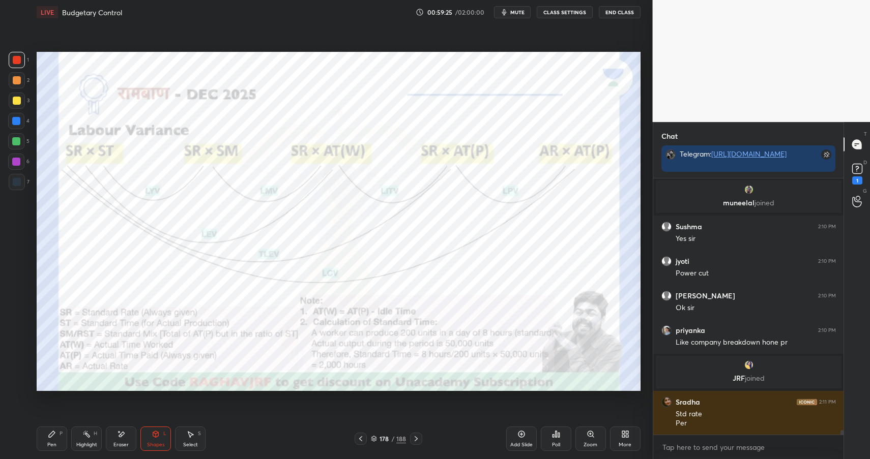
scroll to position [14490, 0]
click at [19, 122] on div at bounding box center [16, 121] width 8 height 8
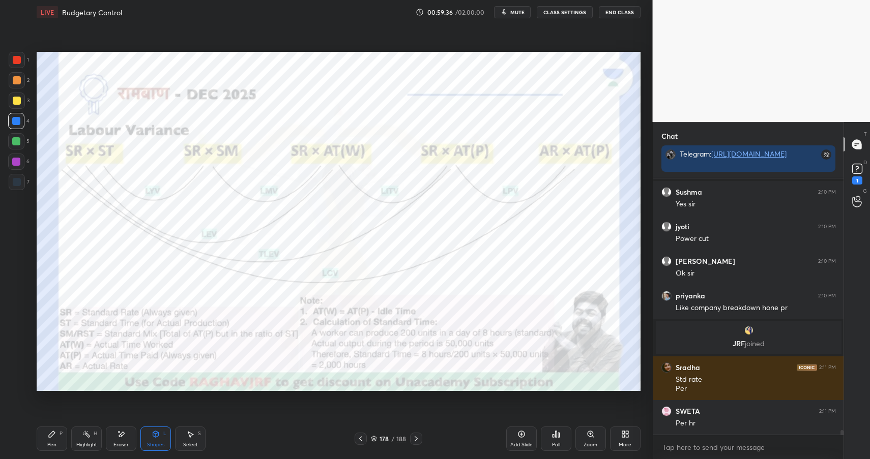
scroll to position [14569, 0]
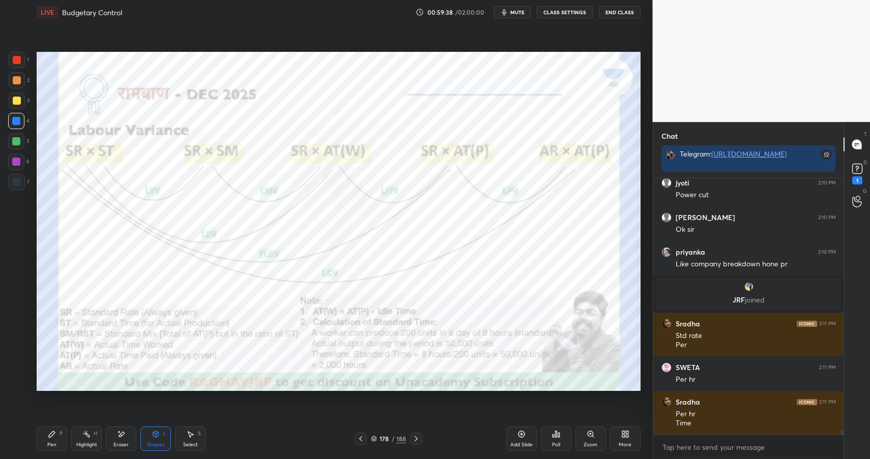
click at [53, 443] on div "Pen" at bounding box center [51, 445] width 9 height 5
drag, startPoint x: 53, startPoint y: 441, endPoint x: 74, endPoint y: 397, distance: 49.4
click at [53, 443] on div "Pen" at bounding box center [51, 445] width 9 height 5
drag, startPoint x: 150, startPoint y: 439, endPoint x: 151, endPoint y: 423, distance: 16.3
click at [150, 439] on div "Shapes L" at bounding box center [155, 439] width 31 height 24
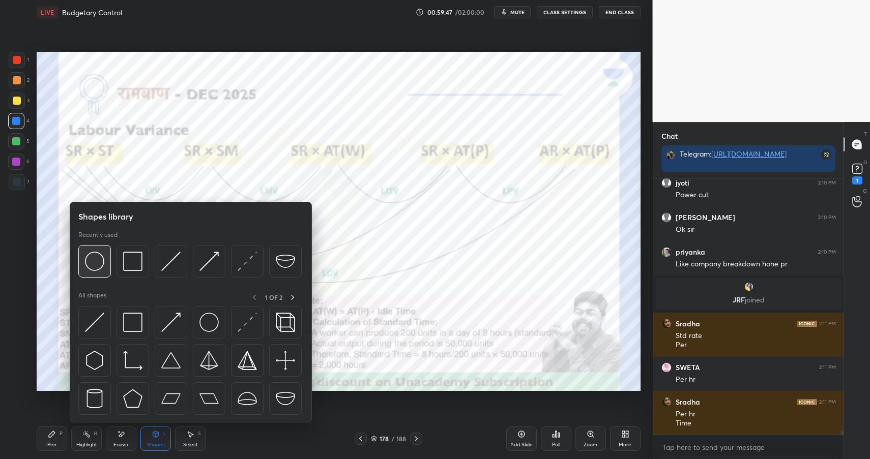
click at [107, 266] on div at bounding box center [94, 261] width 33 height 33
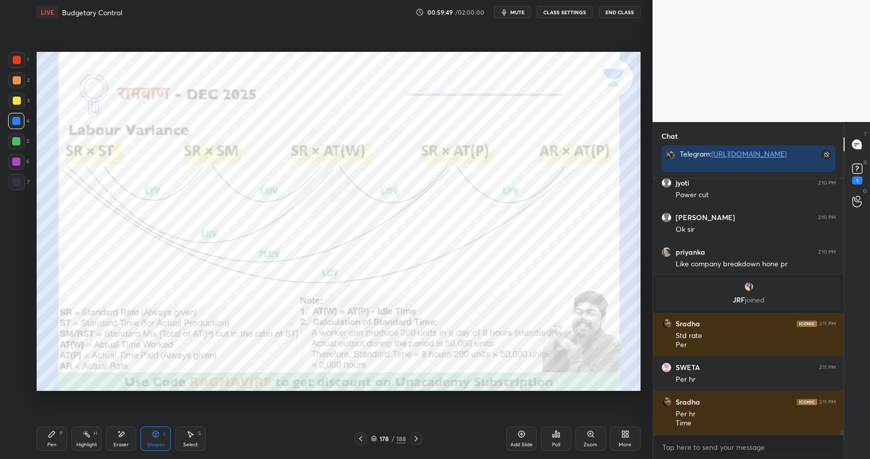
click at [88, 429] on div "Highlight H" at bounding box center [86, 439] width 31 height 24
drag, startPoint x: 89, startPoint y: 433, endPoint x: 128, endPoint y: 394, distance: 55.4
click at [89, 433] on icon at bounding box center [86, 434] width 8 height 8
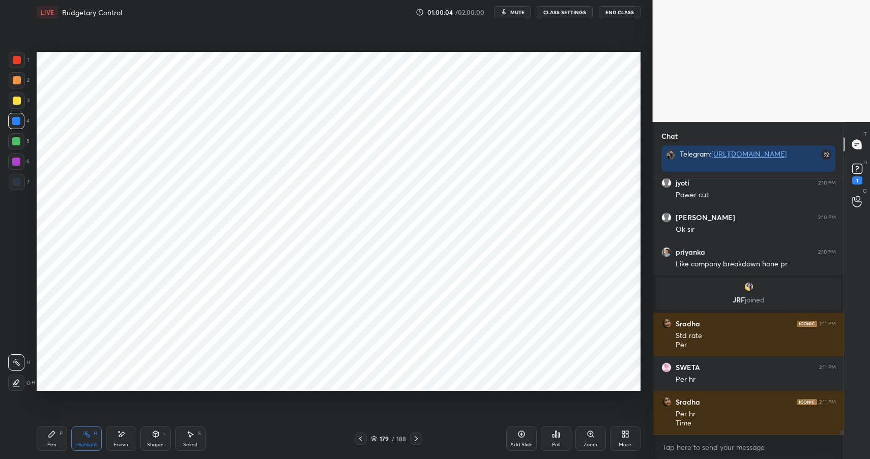
scroll to position [14579, 0]
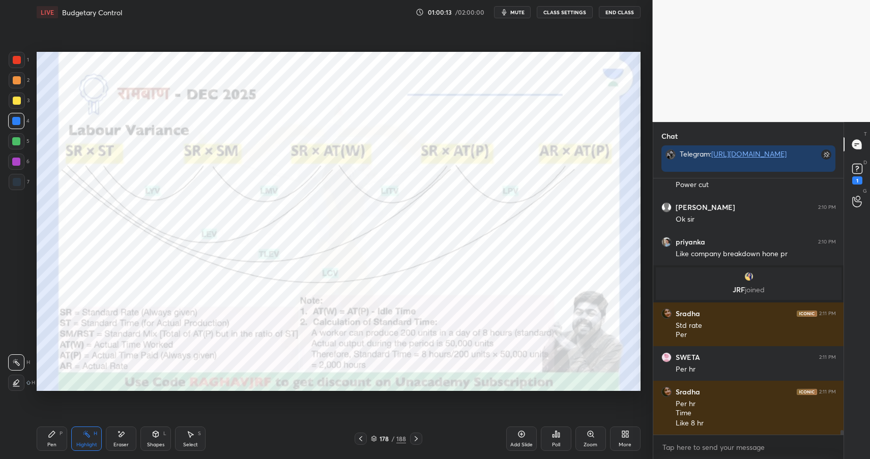
drag, startPoint x: 47, startPoint y: 439, endPoint x: 54, endPoint y: 439, distance: 7.1
click at [47, 439] on div "Pen P" at bounding box center [52, 439] width 31 height 24
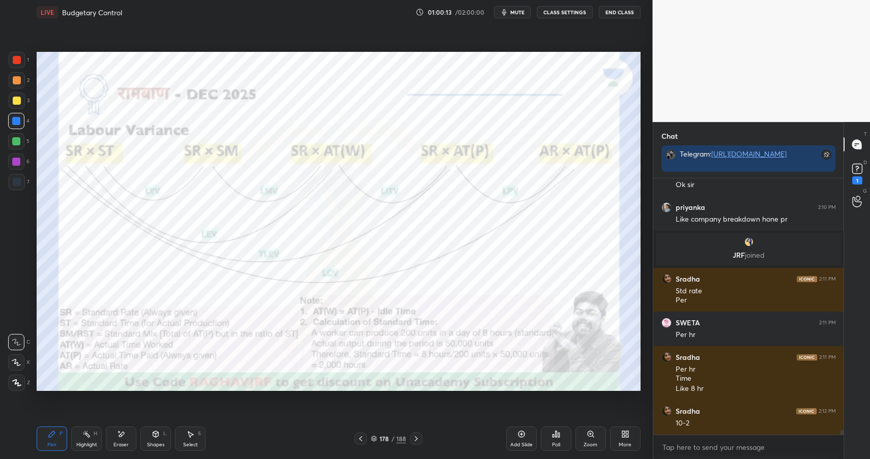
click at [21, 159] on div at bounding box center [16, 162] width 16 height 16
click at [26, 162] on div "6" at bounding box center [18, 162] width 21 height 16
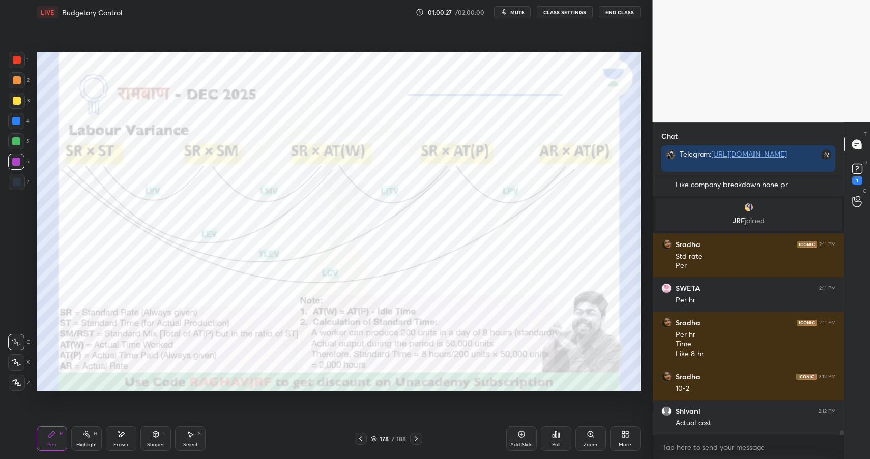
scroll to position [14683, 0]
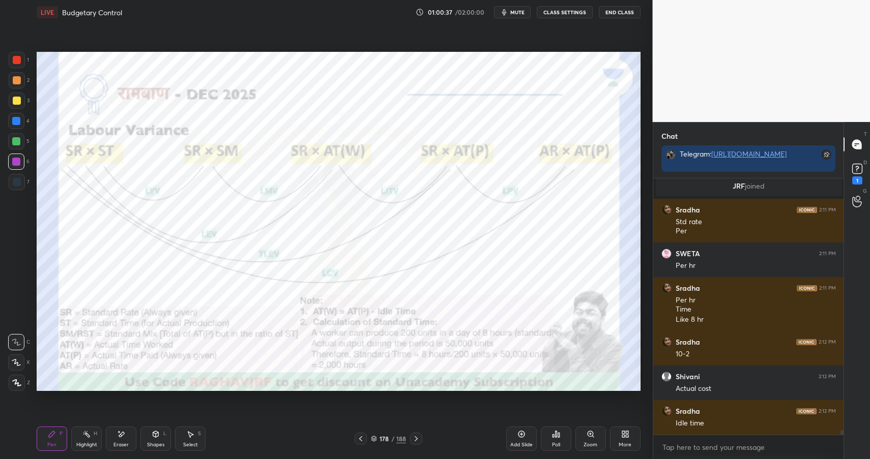
click at [123, 435] on icon at bounding box center [122, 434] width 6 height 5
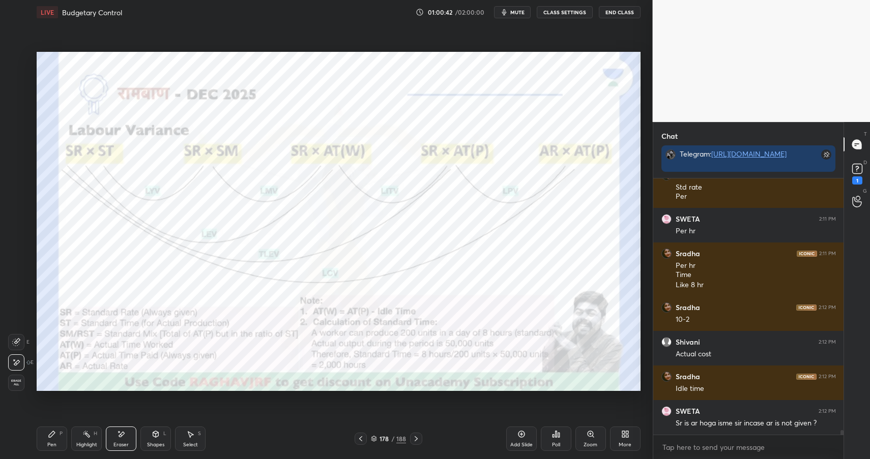
click at [162, 437] on div "Shapes L" at bounding box center [155, 439] width 31 height 24
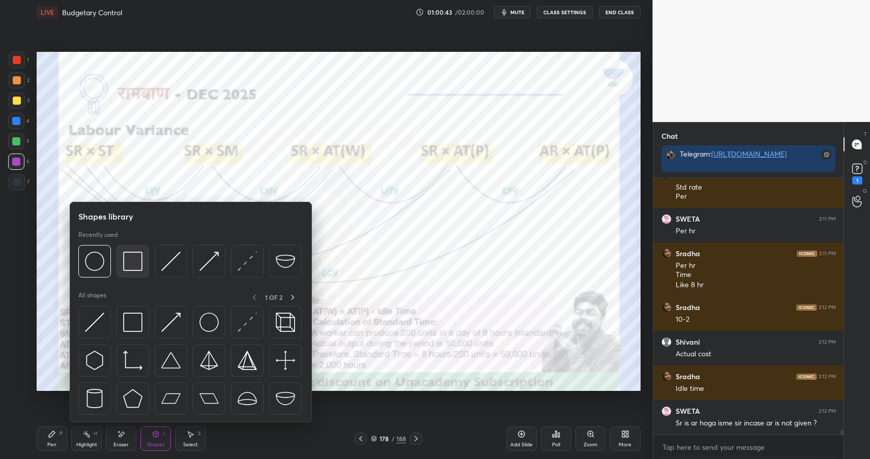
click at [132, 257] on img at bounding box center [132, 261] width 19 height 19
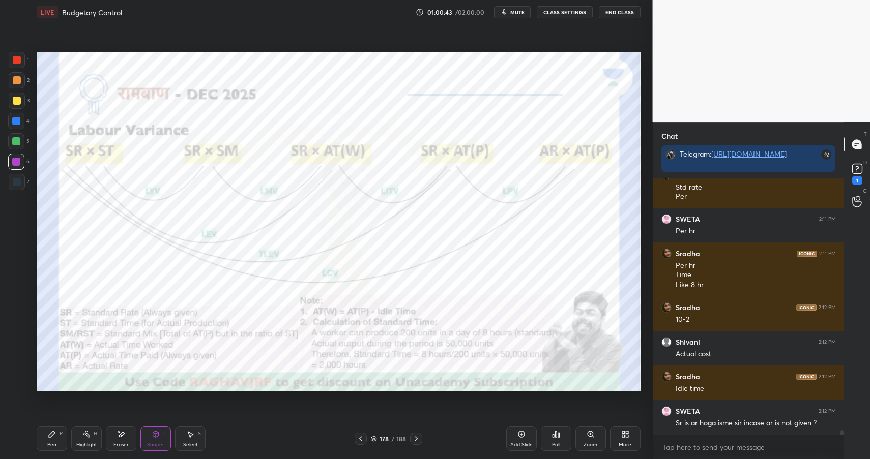
scroll to position [14752, 0]
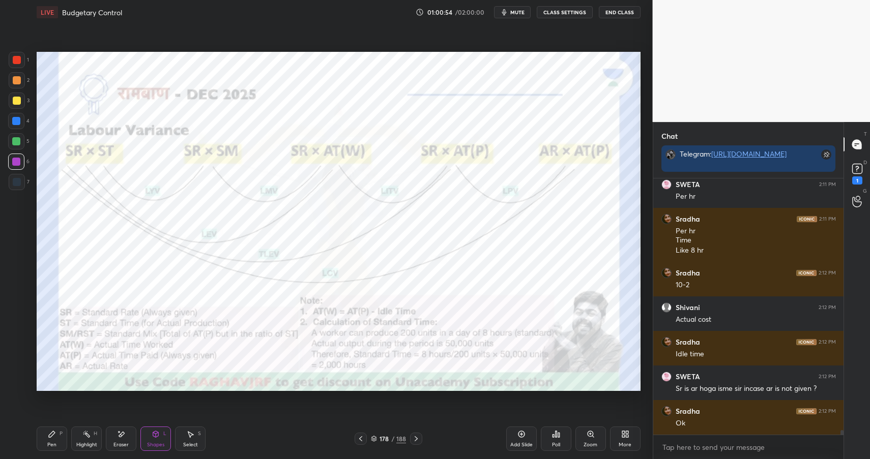
click at [81, 436] on div "Highlight H" at bounding box center [86, 439] width 31 height 24
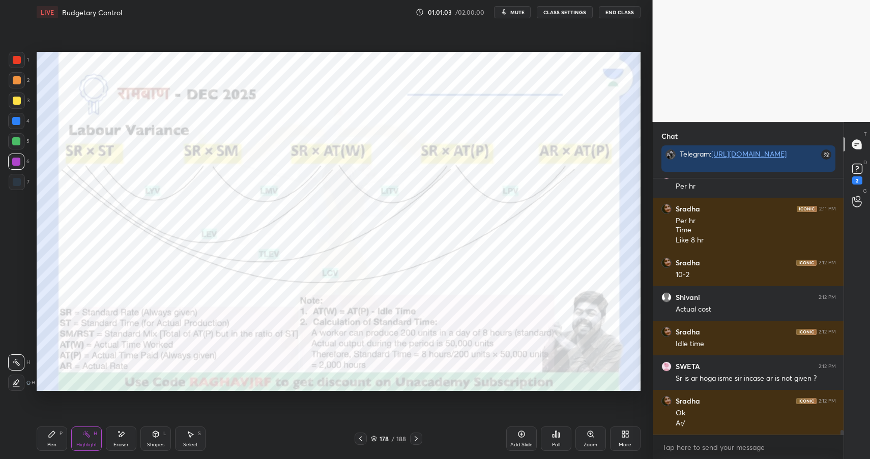
scroll to position [14806, 0]
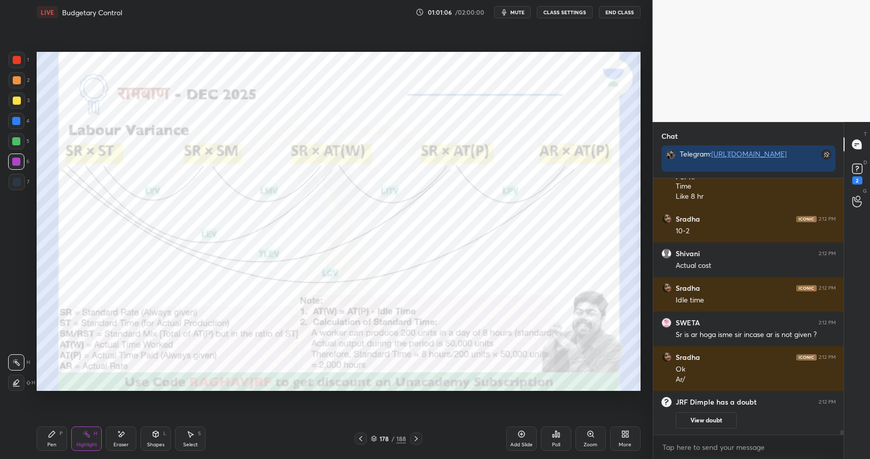
click at [865, 167] on div "2" at bounding box center [857, 173] width 20 height 18
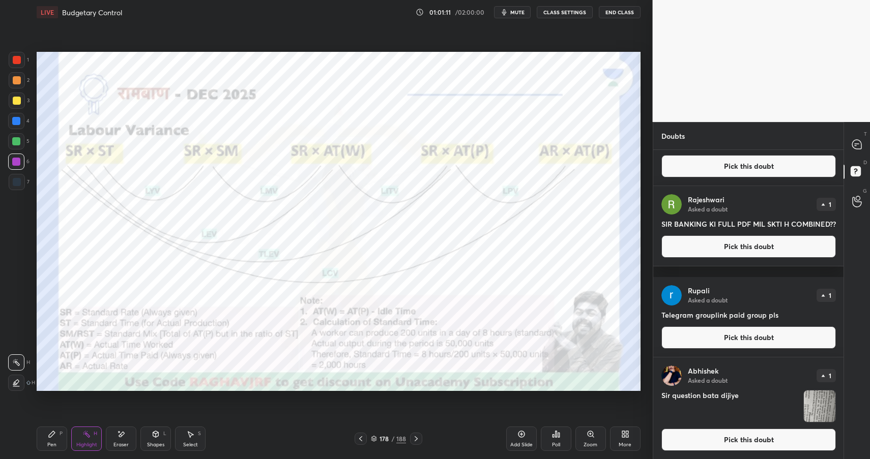
scroll to position [66, 0]
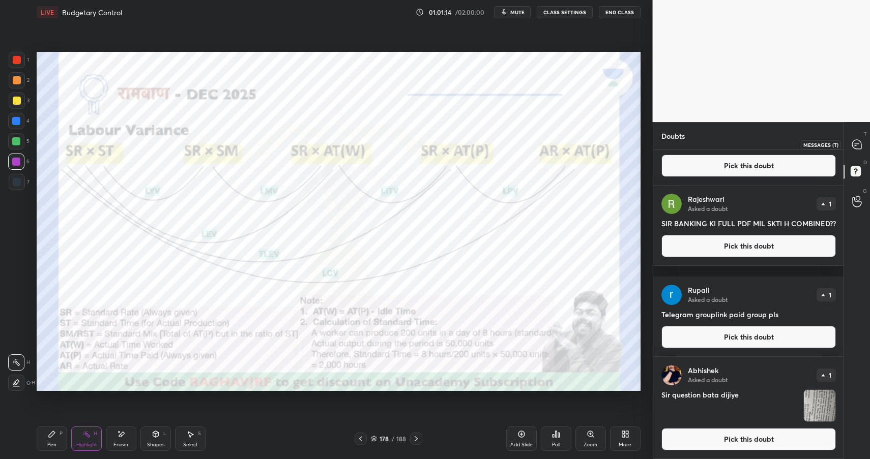
click at [857, 145] on icon at bounding box center [856, 144] width 9 height 9
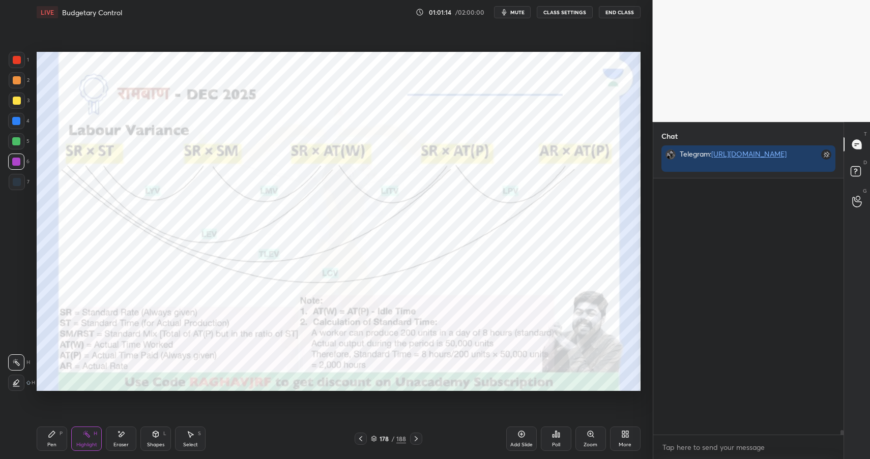
scroll to position [253, 187]
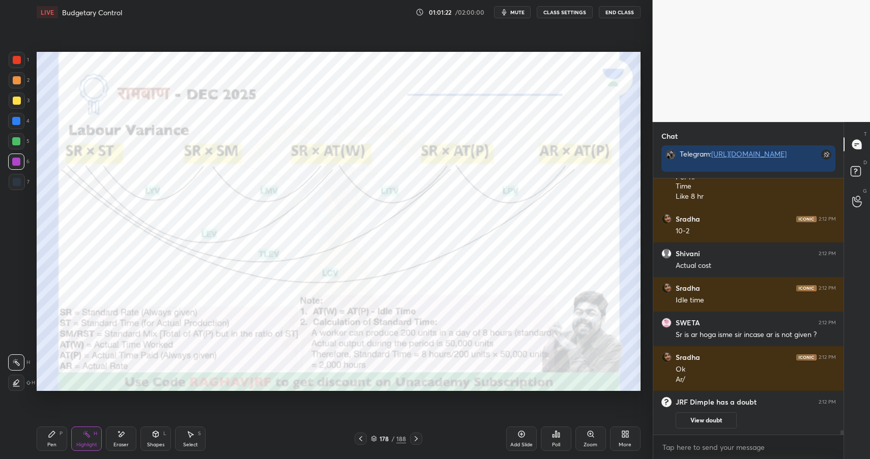
click at [43, 434] on div "Pen P" at bounding box center [52, 439] width 31 height 24
click at [56, 439] on div "Pen P" at bounding box center [52, 439] width 31 height 24
click at [155, 435] on icon at bounding box center [156, 434] width 6 height 6
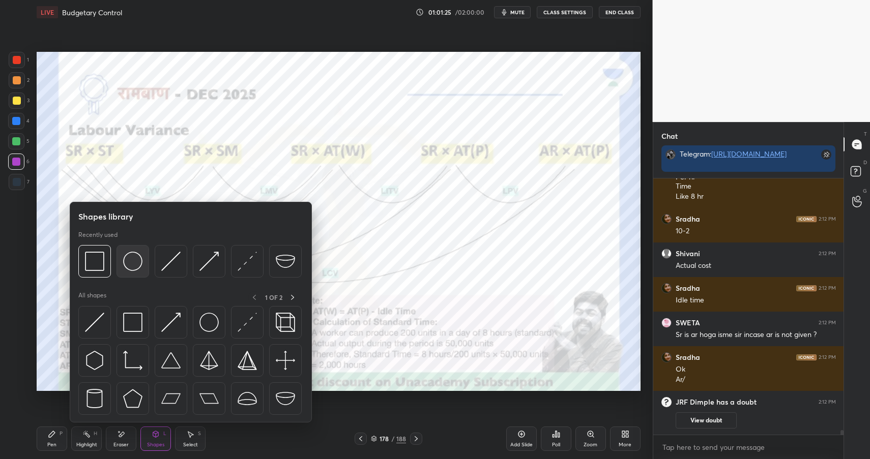
click at [131, 269] on img at bounding box center [132, 261] width 19 height 19
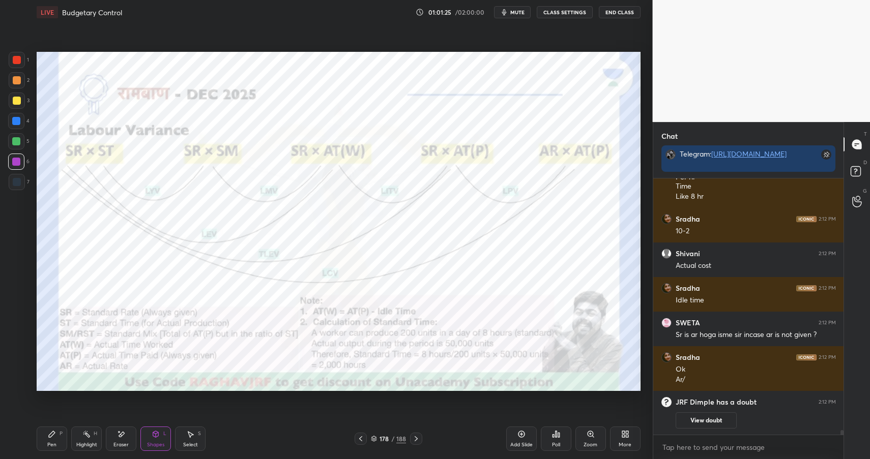
click at [16, 123] on div at bounding box center [16, 121] width 8 height 8
click at [56, 443] on div "Pen" at bounding box center [51, 445] width 9 height 5
click at [57, 443] on div "Pen P" at bounding box center [52, 439] width 31 height 24
click at [163, 434] on div "L" at bounding box center [164, 433] width 3 height 5
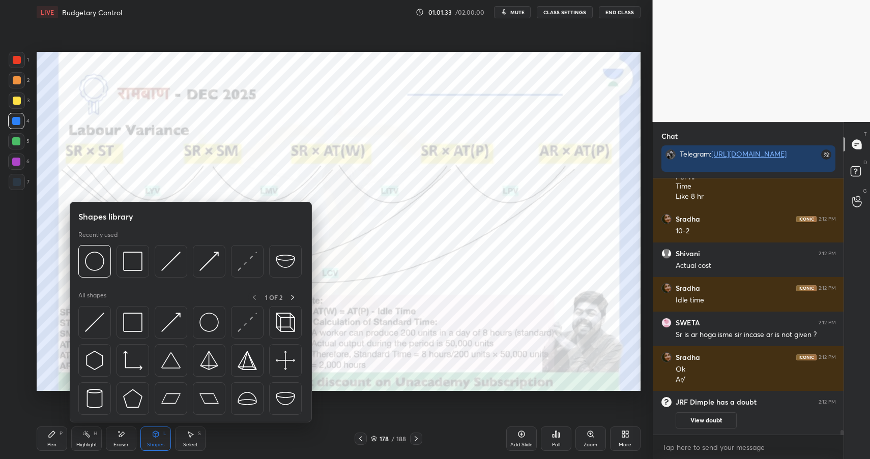
drag, startPoint x: 113, startPoint y: 438, endPoint x: 134, endPoint y: 397, distance: 45.7
click at [114, 438] on div "Eraser" at bounding box center [121, 439] width 31 height 24
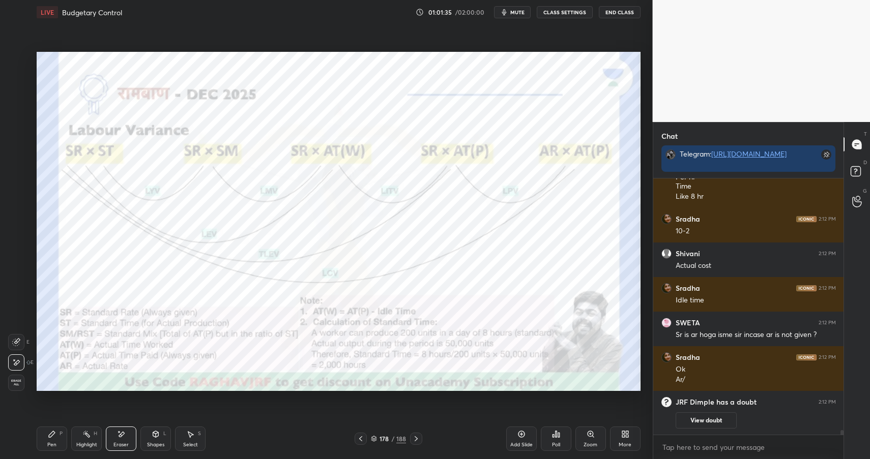
scroll to position [14913, 0]
click at [63, 426] on div "Pen P Highlight H Eraser Shapes L Select S 178 / 188 Add Slide Poll Zoom More" at bounding box center [339, 439] width 604 height 41
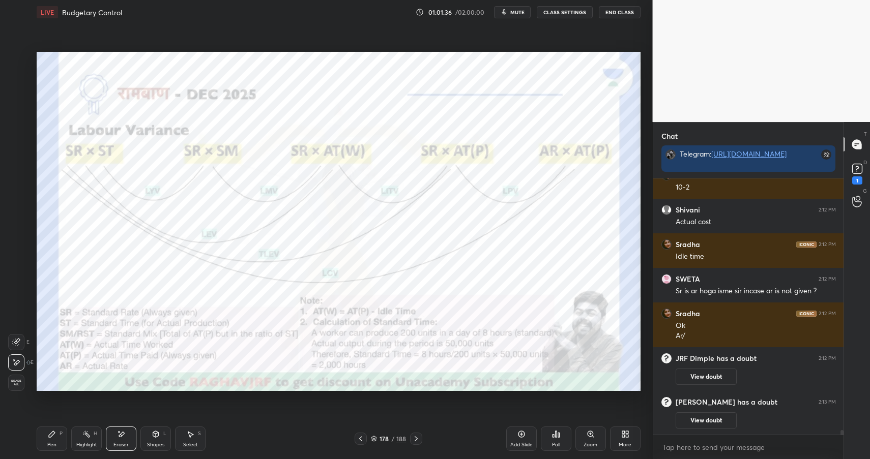
drag, startPoint x: 58, startPoint y: 439, endPoint x: 71, endPoint y: 403, distance: 38.5
click at [57, 439] on div "Pen P" at bounding box center [52, 439] width 31 height 24
click at [20, 139] on div at bounding box center [16, 141] width 8 height 8
click at [18, 143] on div at bounding box center [16, 141] width 8 height 8
drag, startPoint x: 121, startPoint y: 444, endPoint x: 135, endPoint y: 407, distance: 39.3
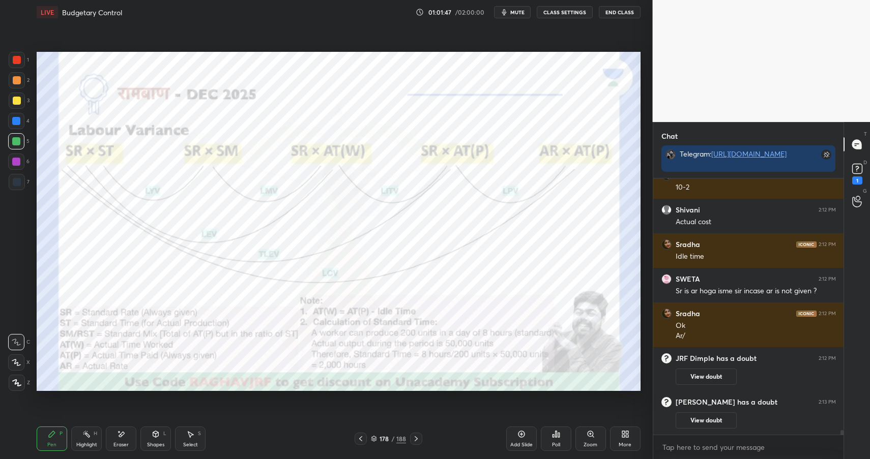
click at [120, 439] on div "Eraser" at bounding box center [121, 439] width 31 height 24
drag, startPoint x: 37, startPoint y: 429, endPoint x: 46, endPoint y: 431, distance: 9.4
click at [46, 428] on div "Pen P" at bounding box center [52, 439] width 31 height 24
click at [54, 436] on icon at bounding box center [52, 434] width 8 height 8
drag, startPoint x: 15, startPoint y: 119, endPoint x: 31, endPoint y: 121, distance: 15.4
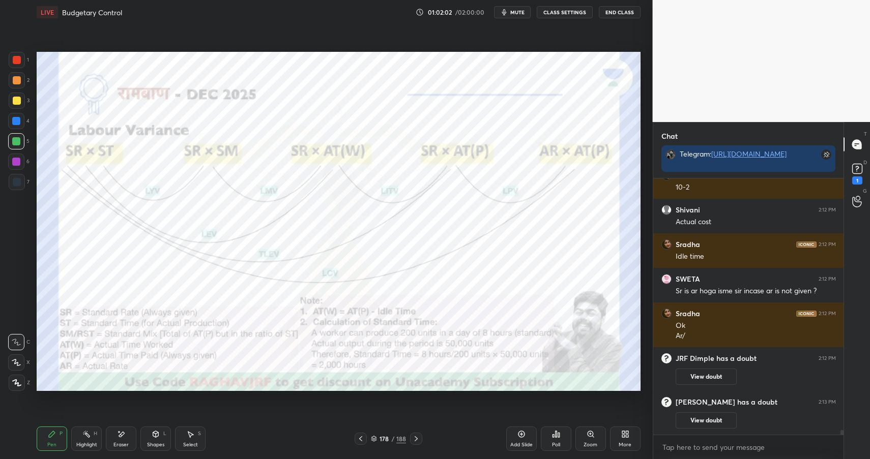
click at [21, 121] on div at bounding box center [16, 121] width 16 height 16
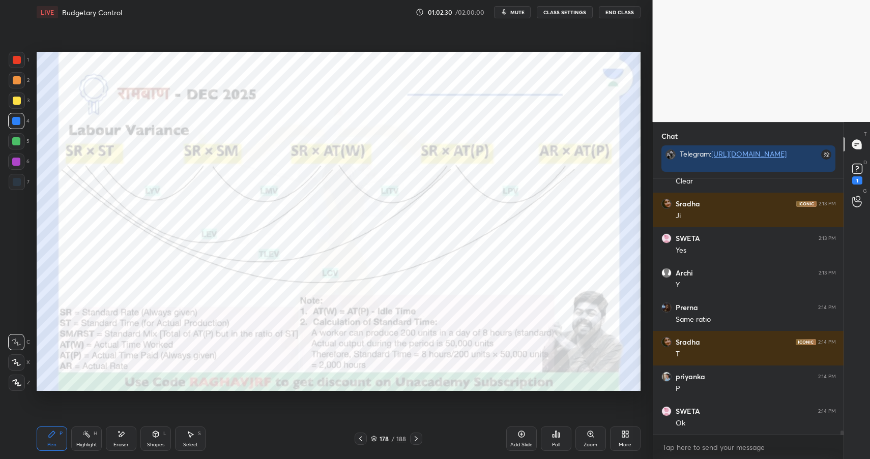
scroll to position [15057, 0]
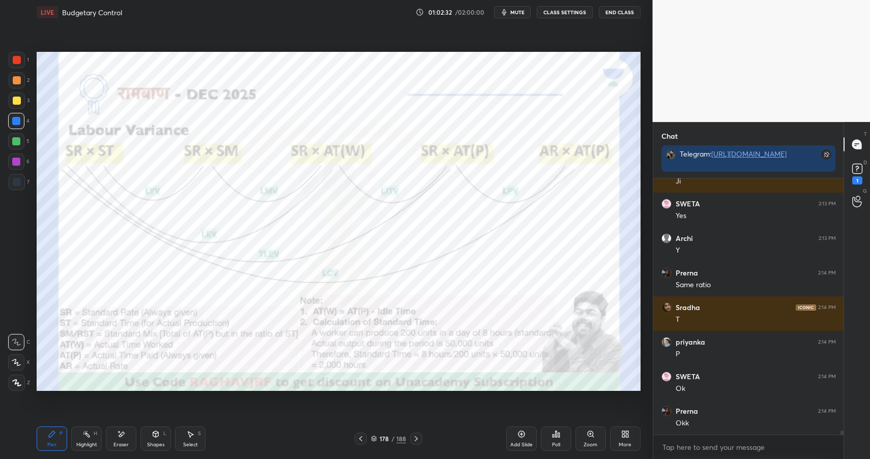
click at [160, 437] on div "Shapes L" at bounding box center [155, 439] width 31 height 24
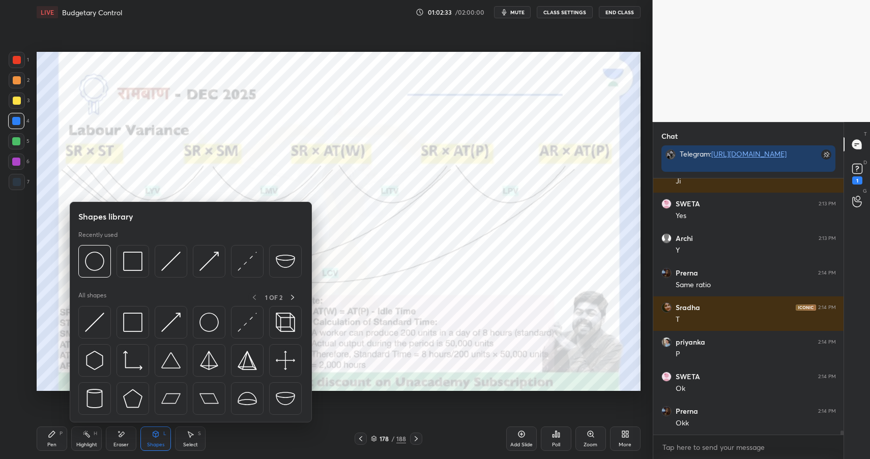
scroll to position [15092, 0]
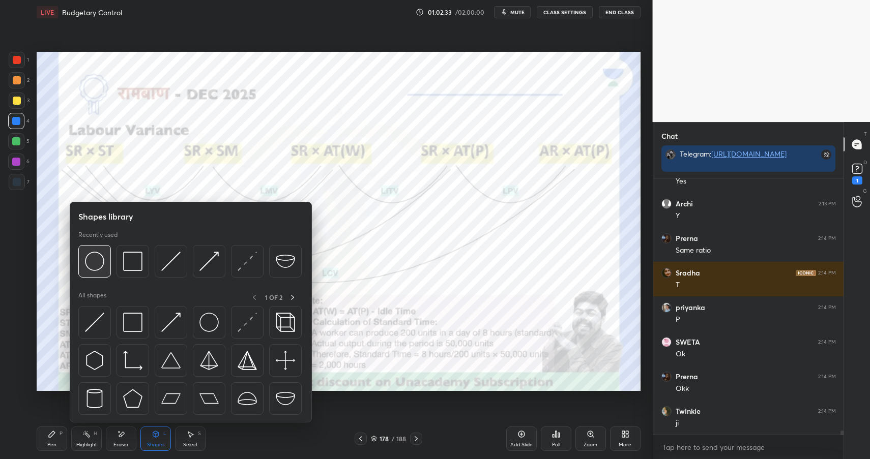
click at [100, 262] on img at bounding box center [94, 261] width 19 height 19
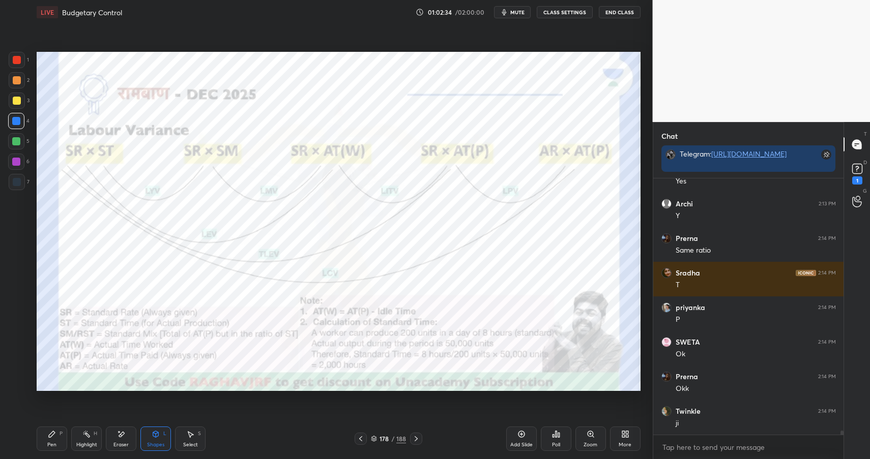
click at [17, 157] on div at bounding box center [16, 162] width 16 height 16
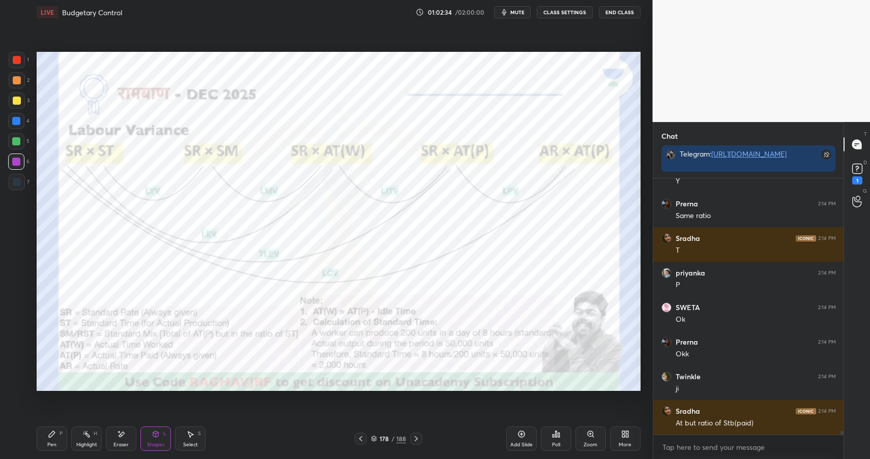
drag, startPoint x: 19, startPoint y: 159, endPoint x: 35, endPoint y: 156, distance: 15.7
click at [21, 159] on div at bounding box center [16, 162] width 16 height 16
click at [17, 62] on div at bounding box center [17, 60] width 8 height 8
click at [20, 60] on div at bounding box center [17, 60] width 8 height 8
click at [156, 435] on icon at bounding box center [156, 434] width 8 height 8
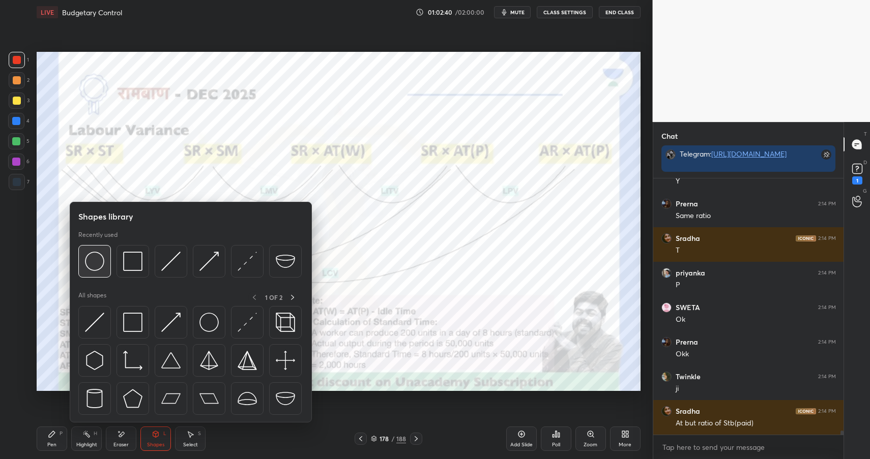
click at [100, 258] on img at bounding box center [94, 261] width 19 height 19
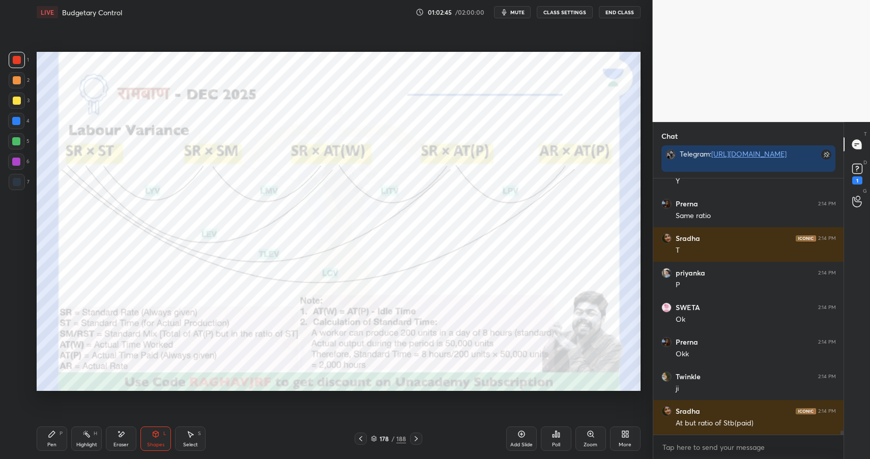
click at [58, 437] on div "Pen P" at bounding box center [52, 439] width 31 height 24
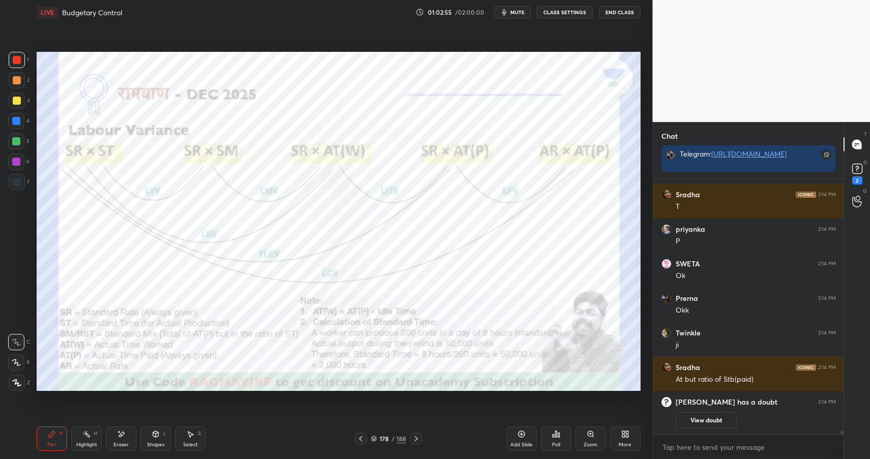
click at [15, 123] on div at bounding box center [16, 121] width 8 height 8
drag, startPoint x: 15, startPoint y: 124, endPoint x: 22, endPoint y: 123, distance: 6.7
click at [15, 124] on div at bounding box center [16, 121] width 8 height 8
click at [20, 162] on div at bounding box center [16, 162] width 16 height 16
drag, startPoint x: 20, startPoint y: 162, endPoint x: 31, endPoint y: 157, distance: 11.2
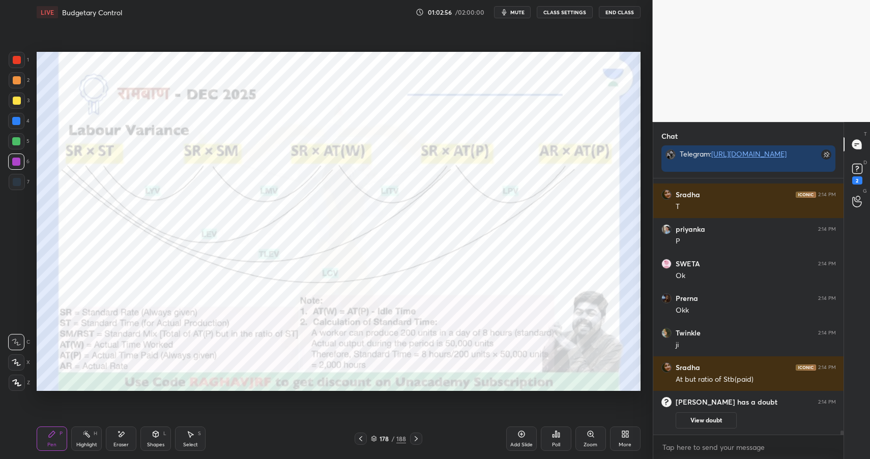
click at [24, 159] on div "6" at bounding box center [18, 162] width 21 height 16
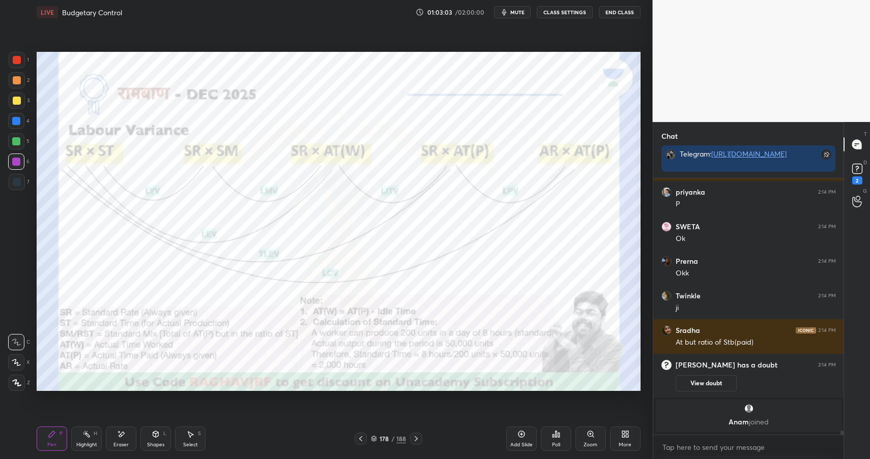
click at [18, 51] on div "1 2 3 4 5 6 7 C X Z E E Erase all H H LIVE Budgetary Control 01:03:03 / 02:00:0…" at bounding box center [322, 229] width 644 height 459
click at [13, 60] on div at bounding box center [17, 60] width 8 height 8
click at [12, 166] on div at bounding box center [16, 162] width 16 height 16
click at [15, 159] on div at bounding box center [16, 162] width 8 height 8
click at [588, 443] on div "Zoom" at bounding box center [590, 445] width 14 height 5
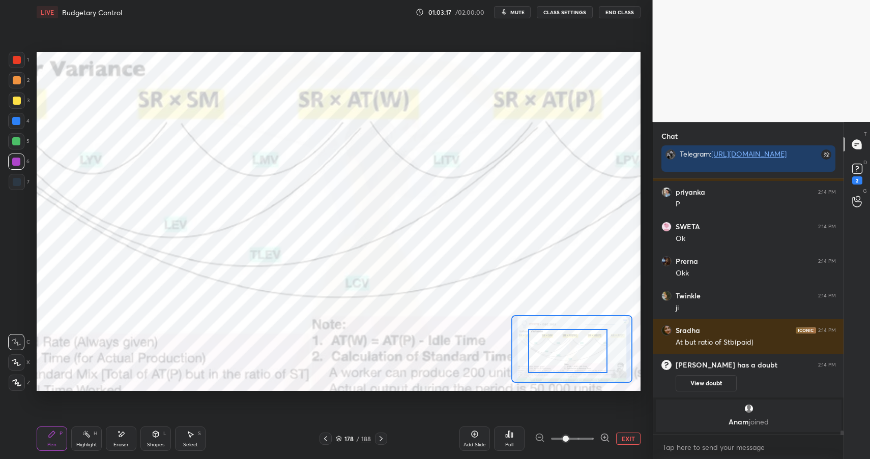
drag, startPoint x: 572, startPoint y: 344, endPoint x: 559, endPoint y: 351, distance: 15.0
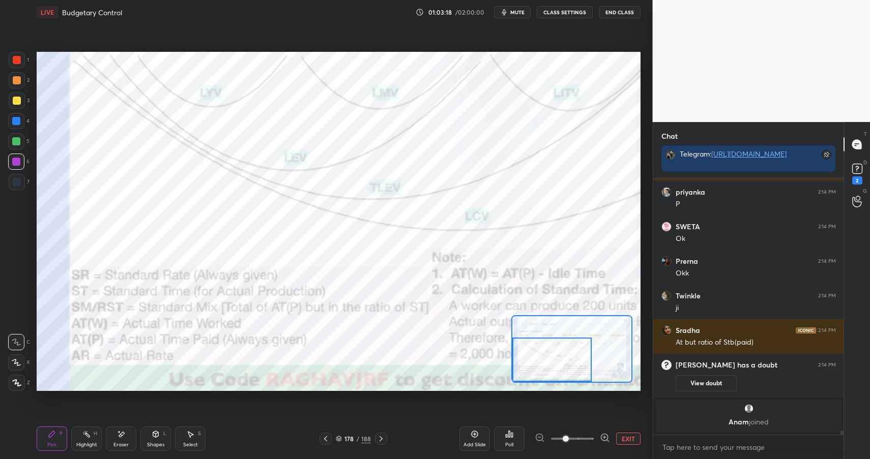
drag, startPoint x: 536, startPoint y: 374, endPoint x: 522, endPoint y: 382, distance: 15.7
click at [525, 381] on div at bounding box center [551, 360] width 79 height 44
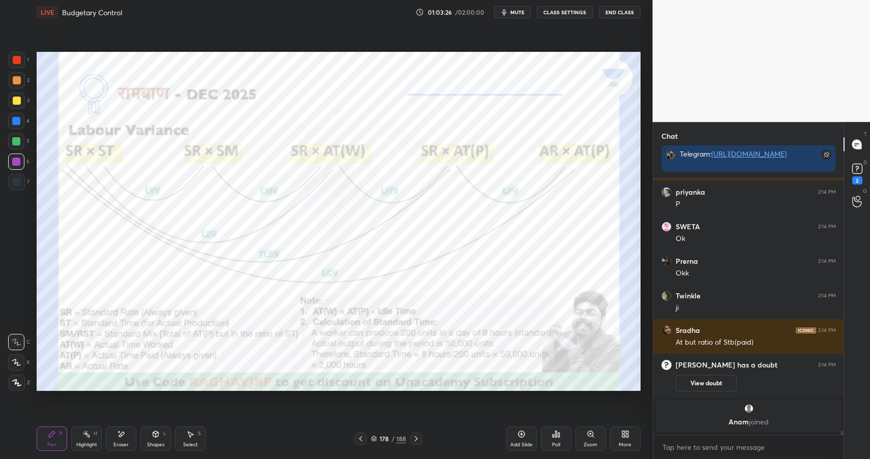
click at [86, 427] on div "Highlight H" at bounding box center [86, 439] width 31 height 24
click at [85, 432] on div "Highlight H" at bounding box center [86, 439] width 31 height 24
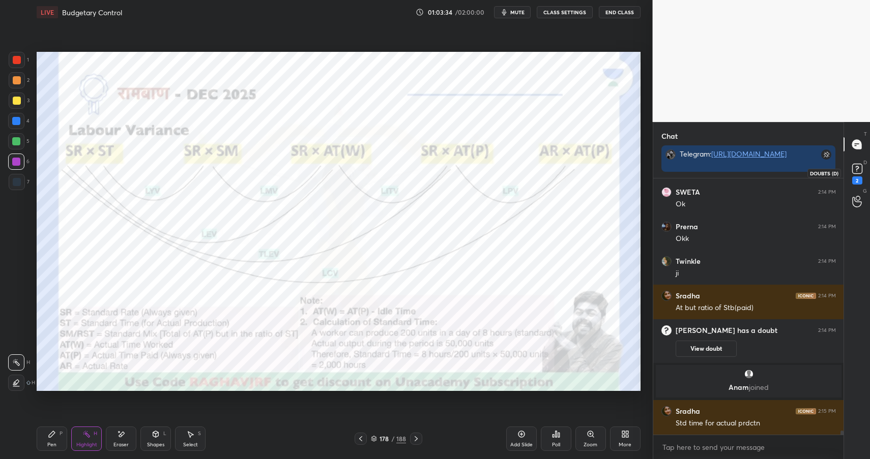
click at [858, 175] on icon at bounding box center [856, 168] width 15 height 15
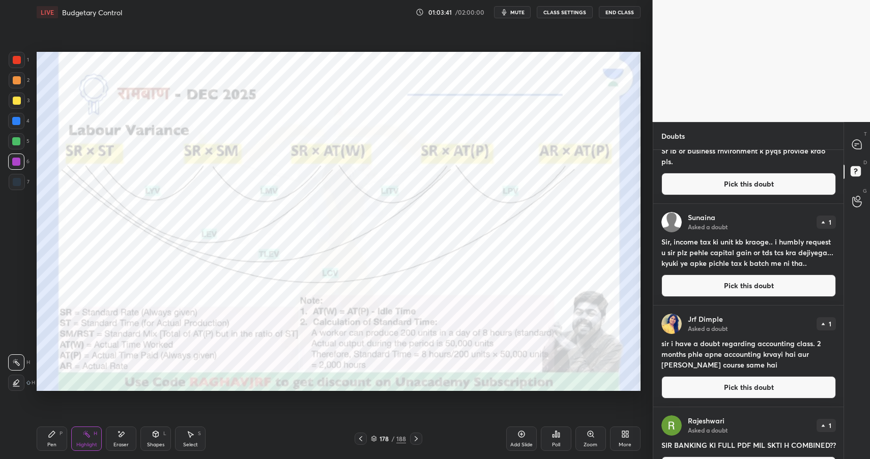
scroll to position [0, 0]
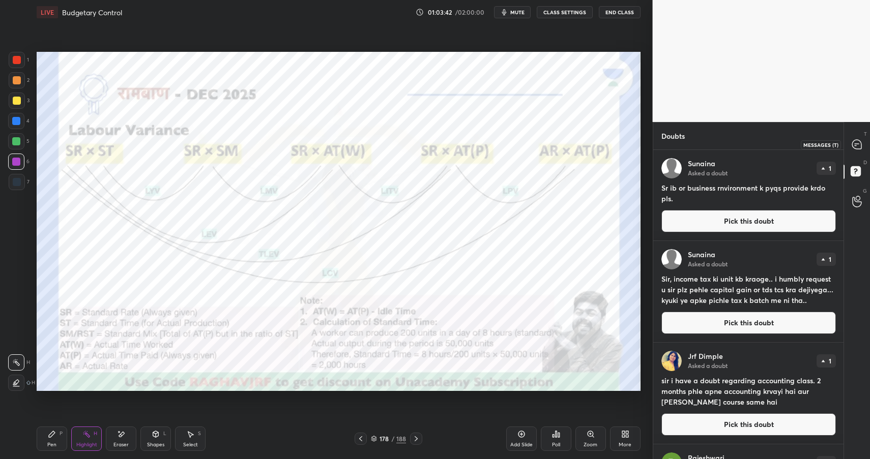
click at [849, 139] on div at bounding box center [857, 144] width 20 height 18
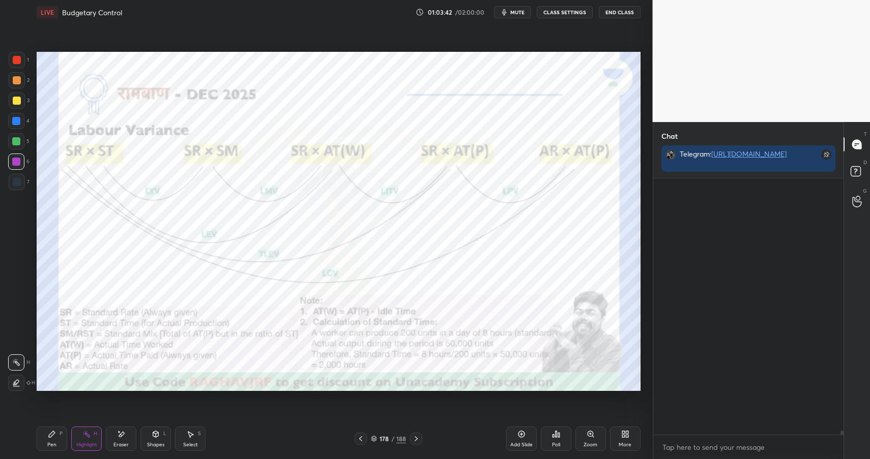
scroll to position [253, 187]
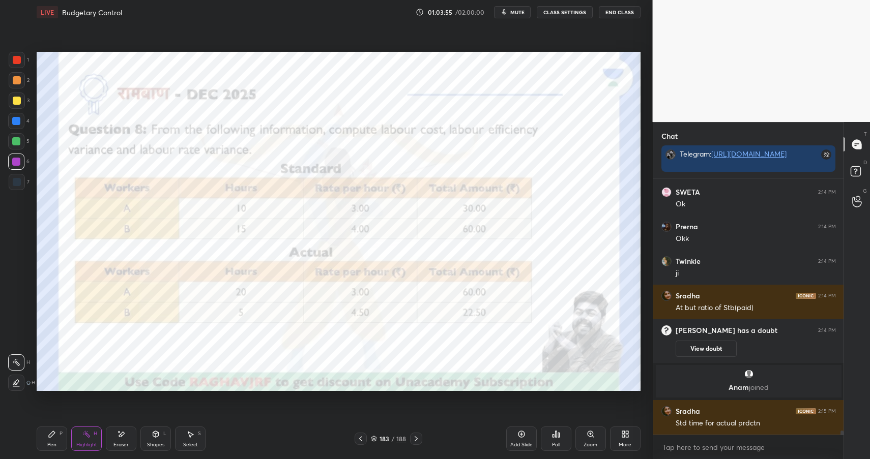
click at [20, 60] on div at bounding box center [17, 60] width 8 height 8
click at [52, 436] on icon at bounding box center [52, 434] width 8 height 8
drag, startPoint x: 54, startPoint y: 436, endPoint x: 71, endPoint y: 421, distance: 22.7
click at [54, 436] on icon at bounding box center [52, 434] width 8 height 8
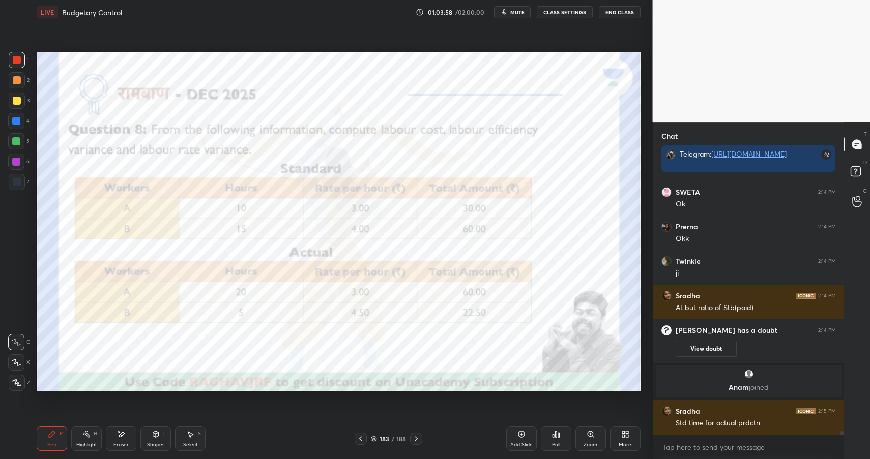
click at [153, 433] on icon at bounding box center [156, 434] width 6 height 6
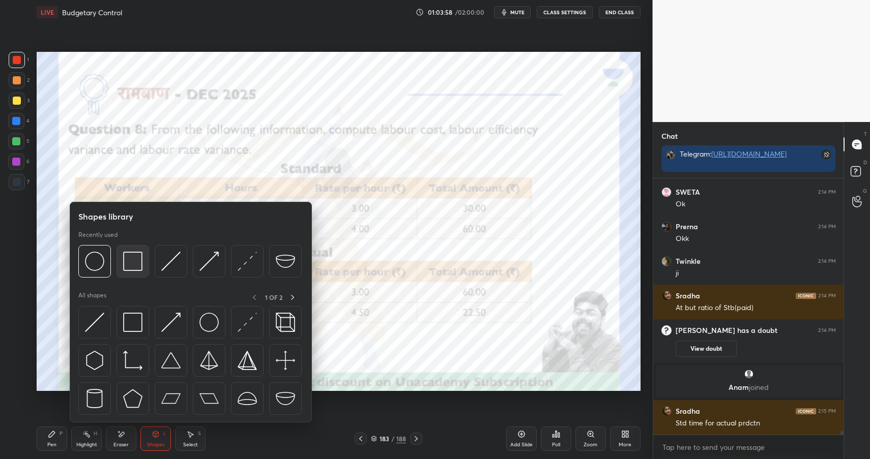
click at [128, 266] on img at bounding box center [132, 261] width 19 height 19
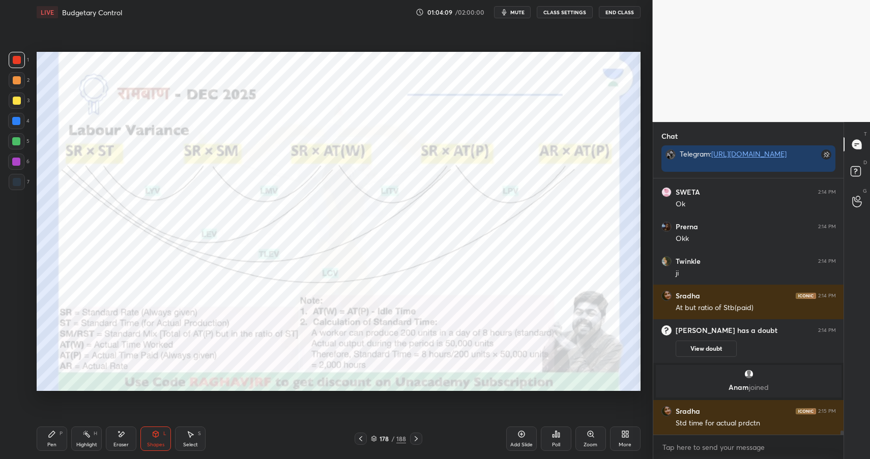
click at [83, 439] on div "Highlight H" at bounding box center [86, 439] width 31 height 24
drag, startPoint x: 87, startPoint y: 439, endPoint x: 117, endPoint y: 396, distance: 52.2
click at [87, 439] on div "Highlight H" at bounding box center [86, 439] width 31 height 24
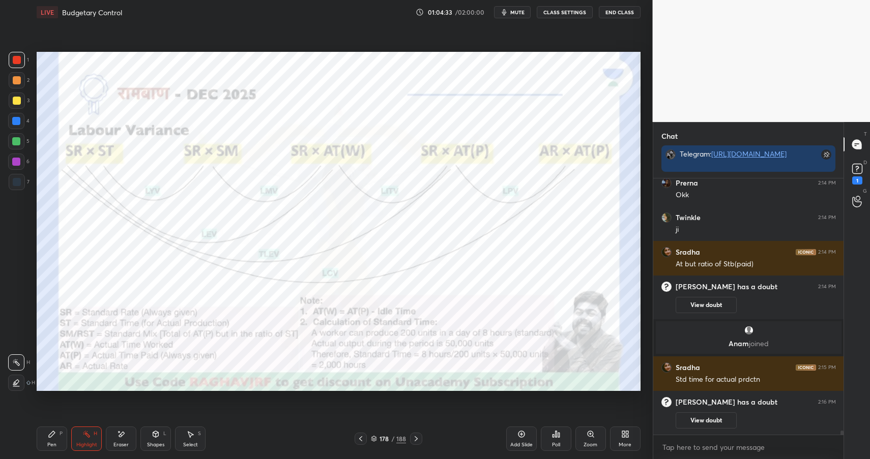
click at [48, 437] on icon at bounding box center [52, 434] width 8 height 8
click at [61, 439] on div "Pen P" at bounding box center [52, 439] width 31 height 24
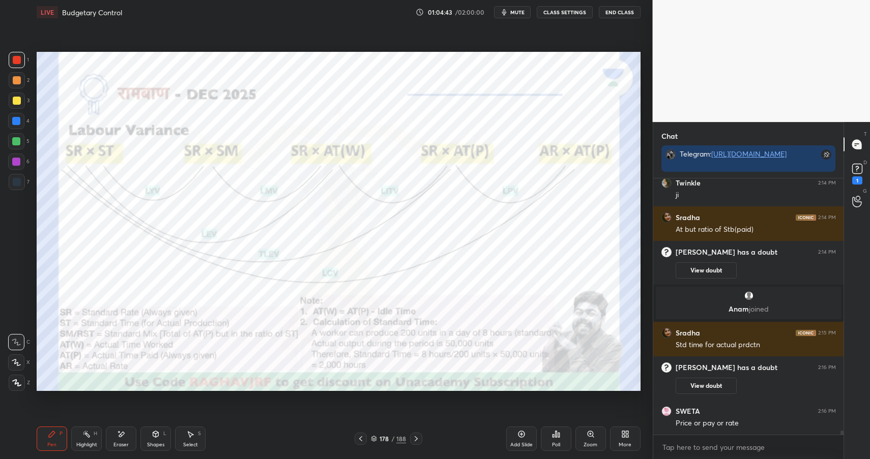
drag, startPoint x: 102, startPoint y: 435, endPoint x: 96, endPoint y: 438, distance: 6.1
click at [101, 435] on div "Pen P Highlight H Eraser Shapes L Select S" at bounding box center [154, 439] width 234 height 24
click at [96, 439] on div "Highlight H" at bounding box center [86, 439] width 31 height 24
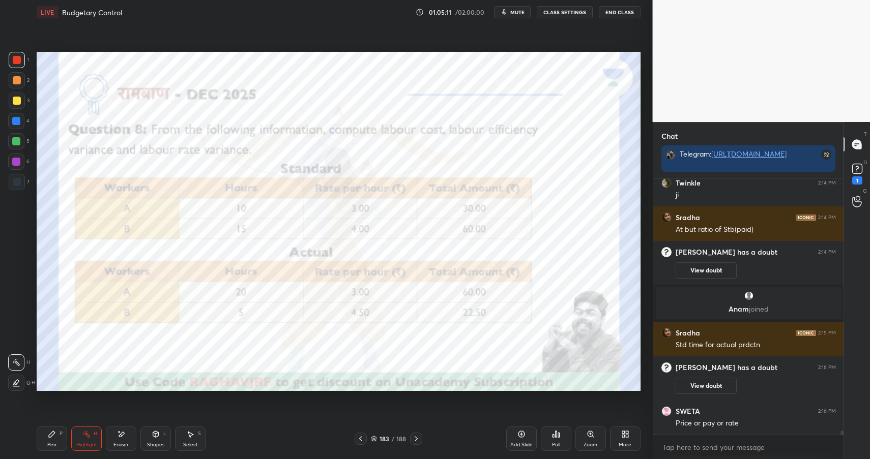
click at [58, 436] on div "Pen P" at bounding box center [52, 439] width 31 height 24
drag, startPoint x: 86, startPoint y: 442, endPoint x: 116, endPoint y: 400, distance: 51.1
click at [86, 443] on div "Highlight" at bounding box center [86, 445] width 21 height 5
click at [53, 446] on div "Pen" at bounding box center [51, 445] width 9 height 5
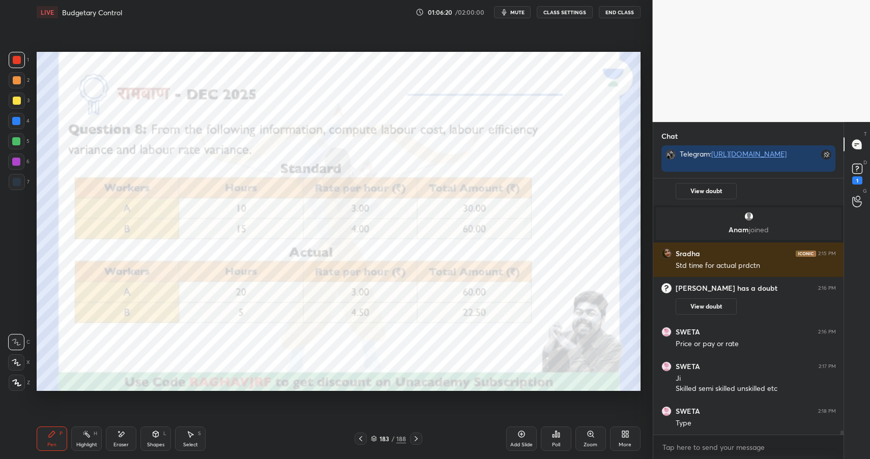
scroll to position [15257, 0]
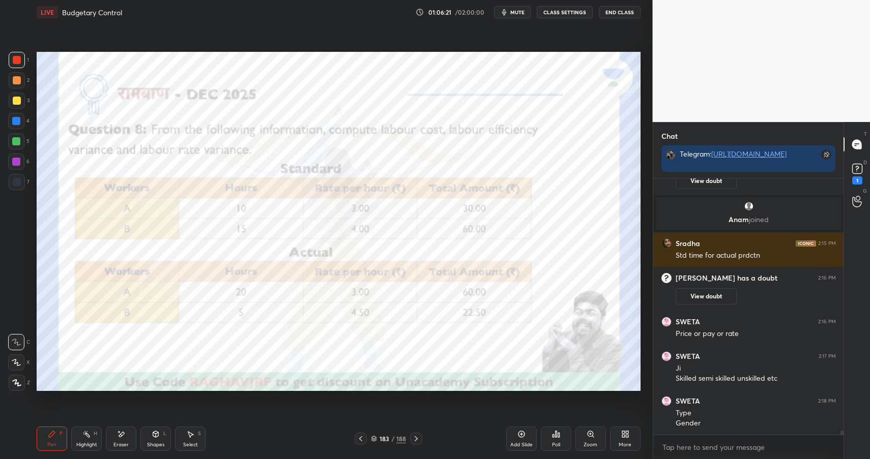
drag, startPoint x: 123, startPoint y: 432, endPoint x: 138, endPoint y: 421, distance: 18.2
click at [122, 436] on icon at bounding box center [121, 434] width 8 height 9
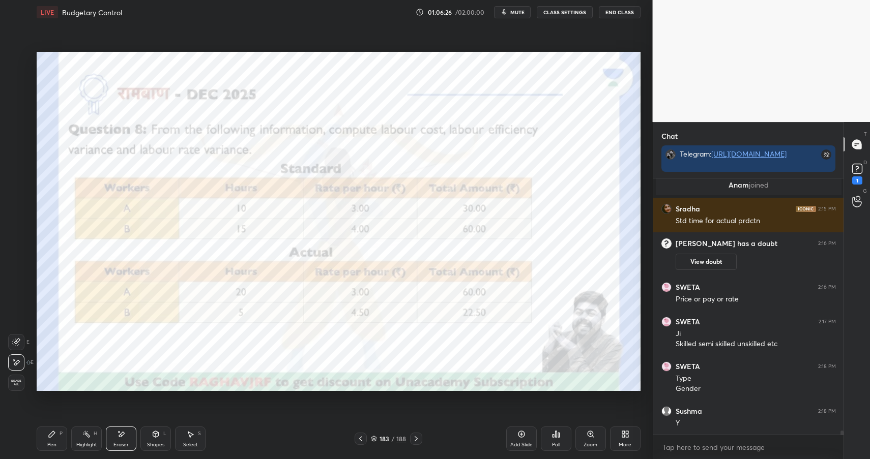
click at [95, 439] on div "Highlight H" at bounding box center [86, 439] width 31 height 24
click at [94, 443] on div "Highlight" at bounding box center [86, 445] width 21 height 5
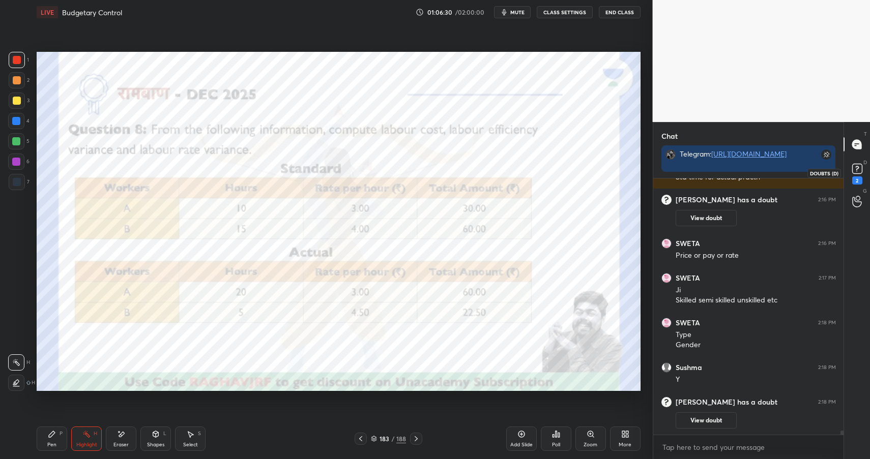
drag, startPoint x: 857, startPoint y: 170, endPoint x: 858, endPoint y: 162, distance: 8.2
click at [858, 167] on icon at bounding box center [856, 168] width 15 height 15
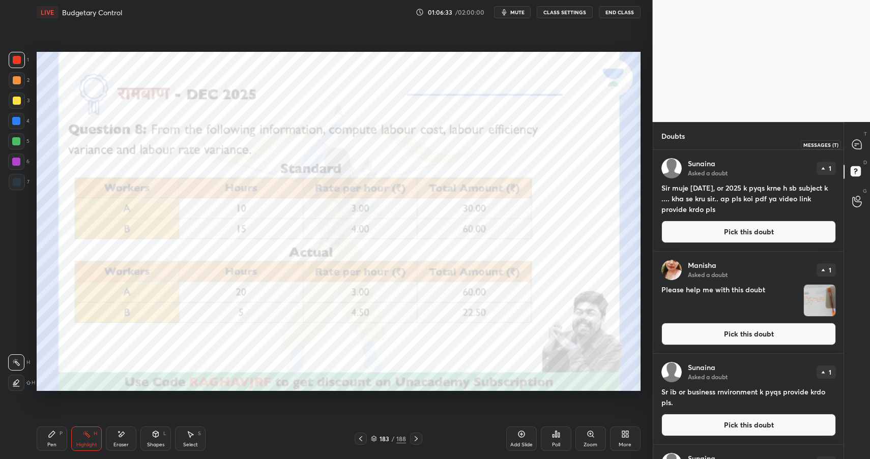
drag, startPoint x: 857, startPoint y: 141, endPoint x: 850, endPoint y: 142, distance: 7.3
click at [858, 140] on icon at bounding box center [856, 144] width 9 height 9
type textarea "x"
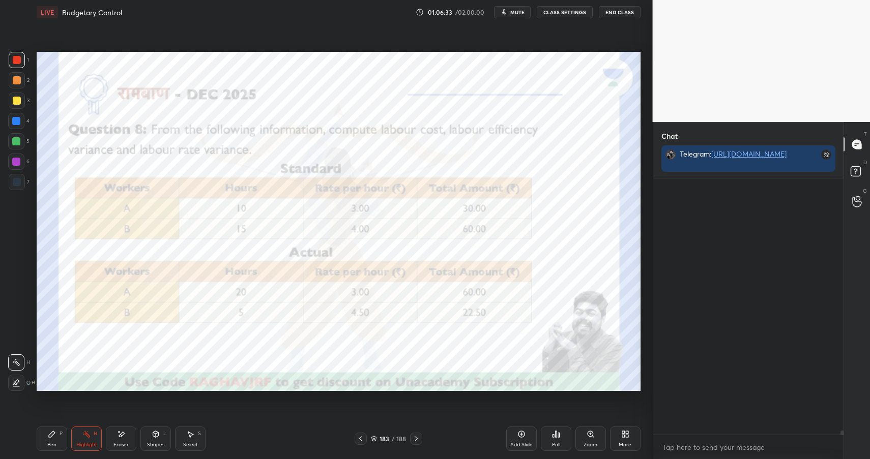
scroll to position [253, 187]
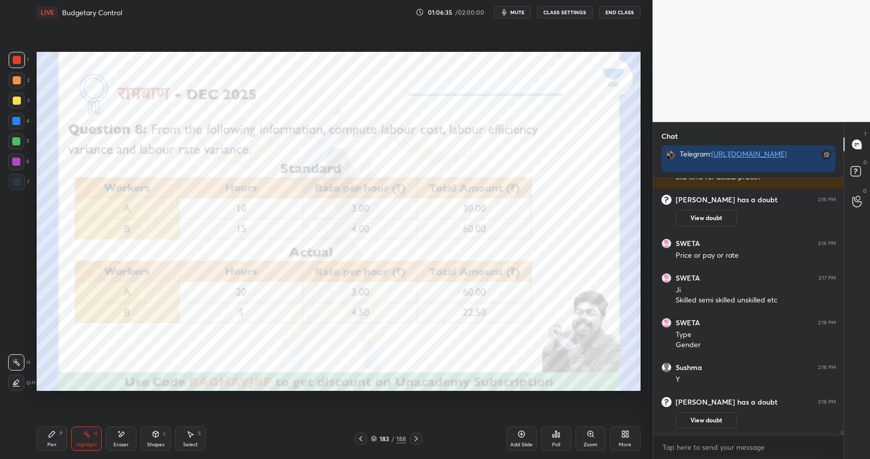
click at [47, 443] on div "Pen P" at bounding box center [52, 439] width 31 height 24
click at [51, 446] on div "Pen" at bounding box center [51, 445] width 9 height 5
click at [513, 438] on div "Add Slide" at bounding box center [521, 439] width 31 height 24
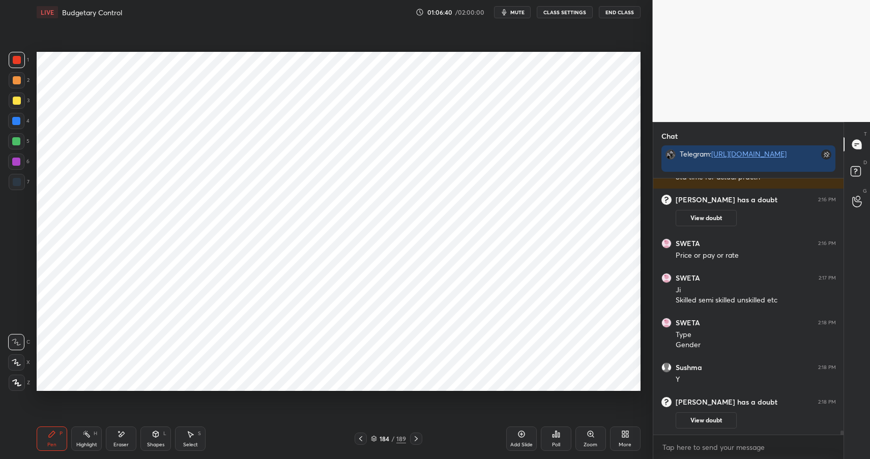
click at [18, 179] on div at bounding box center [17, 182] width 8 height 8
drag, startPoint x: 19, startPoint y: 179, endPoint x: 35, endPoint y: 171, distance: 17.3
click at [19, 179] on div at bounding box center [17, 182] width 8 height 8
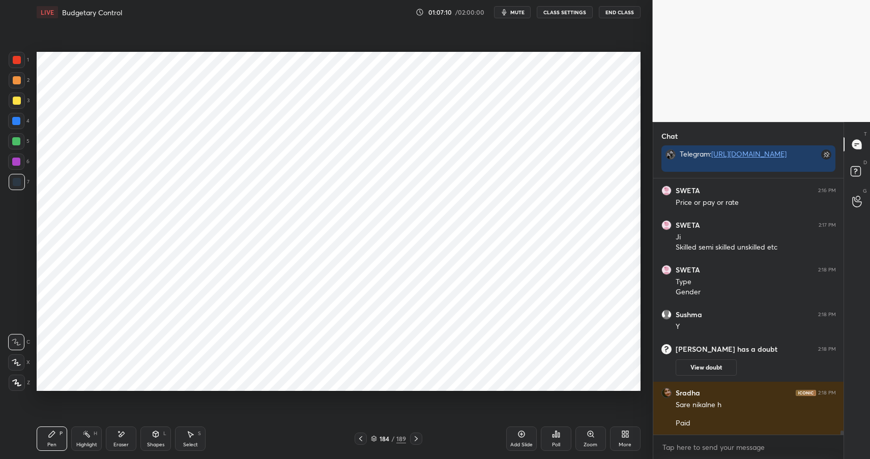
drag, startPoint x: 157, startPoint y: 436, endPoint x: 159, endPoint y: 425, distance: 11.4
click at [157, 436] on icon at bounding box center [156, 434] width 6 height 6
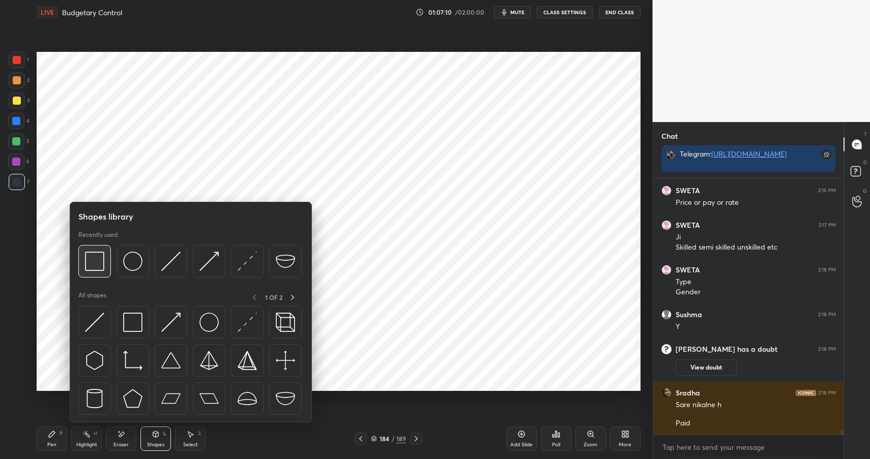
click at [98, 261] on img at bounding box center [94, 261] width 19 height 19
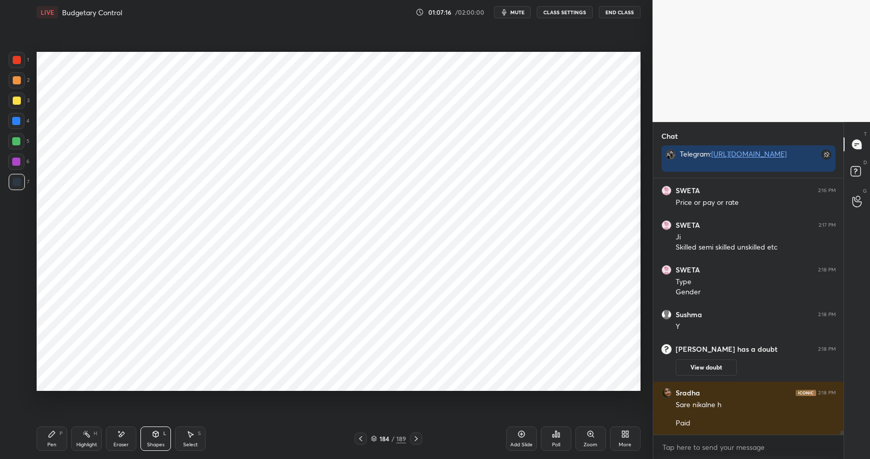
click at [49, 444] on div "Pen" at bounding box center [51, 445] width 9 height 5
drag, startPoint x: 49, startPoint y: 444, endPoint x: 43, endPoint y: 408, distance: 36.6
click at [49, 444] on div "Pen" at bounding box center [51, 445] width 9 height 5
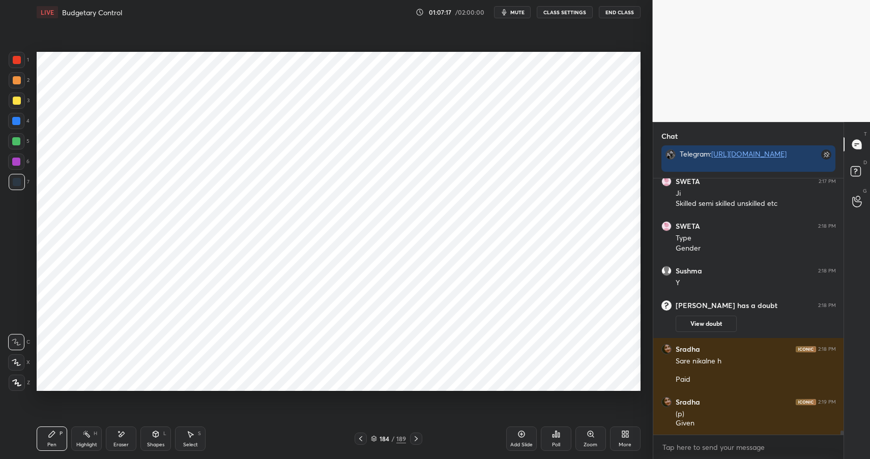
click at [17, 122] on div at bounding box center [16, 121] width 8 height 8
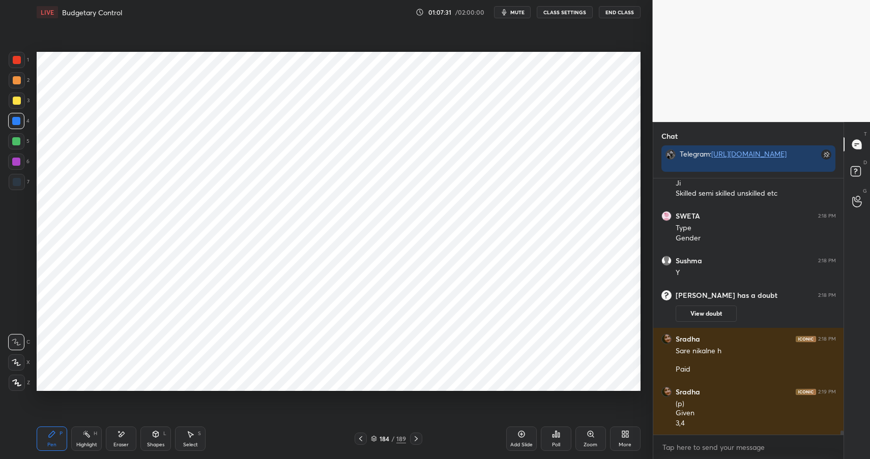
click at [120, 435] on icon at bounding box center [122, 434] width 6 height 5
click at [57, 438] on div "Pen P" at bounding box center [52, 439] width 31 height 24
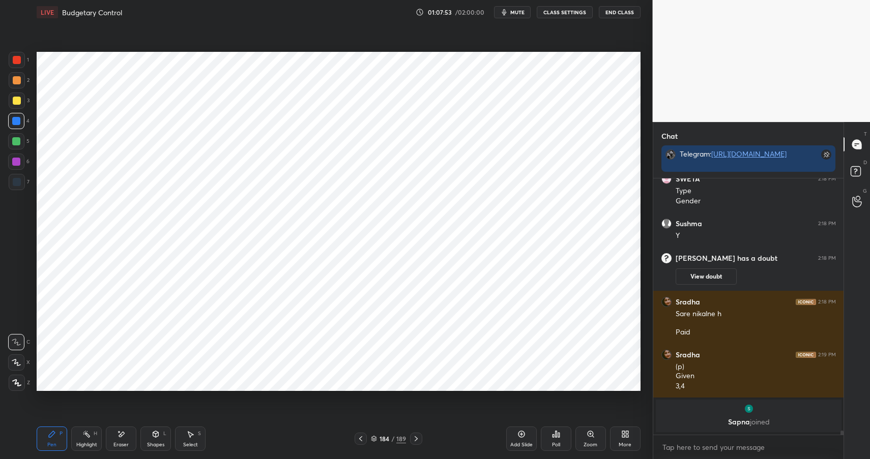
click at [14, 163] on div at bounding box center [16, 162] width 8 height 8
drag, startPoint x: 17, startPoint y: 163, endPoint x: 34, endPoint y: 152, distance: 20.6
click at [17, 163] on div at bounding box center [16, 162] width 8 height 8
click at [17, 144] on div at bounding box center [16, 141] width 8 height 8
click at [20, 144] on div at bounding box center [16, 141] width 16 height 16
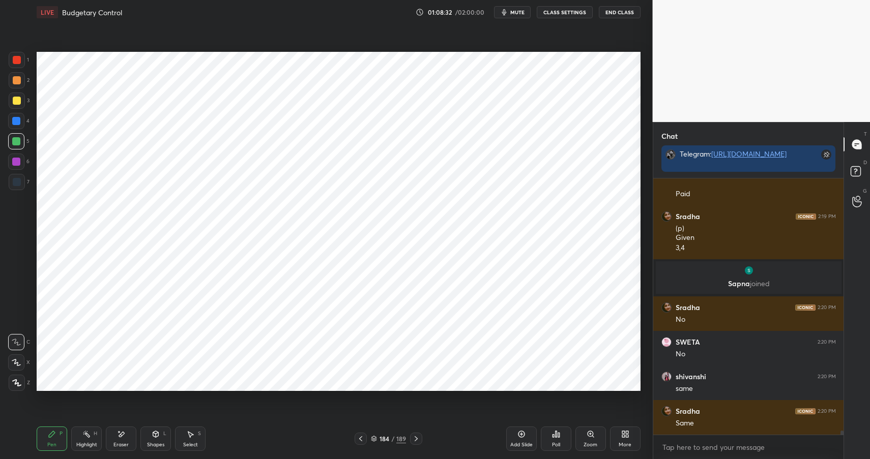
scroll to position [15533, 0]
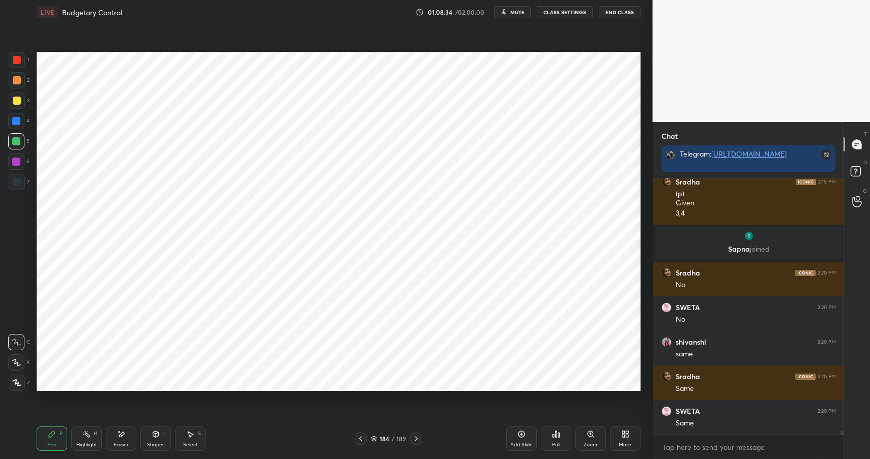
click at [87, 434] on icon at bounding box center [86, 434] width 8 height 8
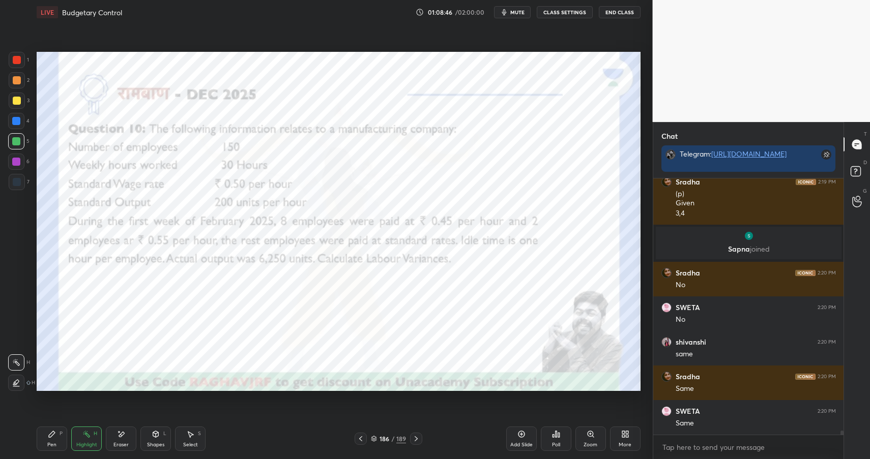
click at [158, 435] on icon at bounding box center [156, 434] width 6 height 6
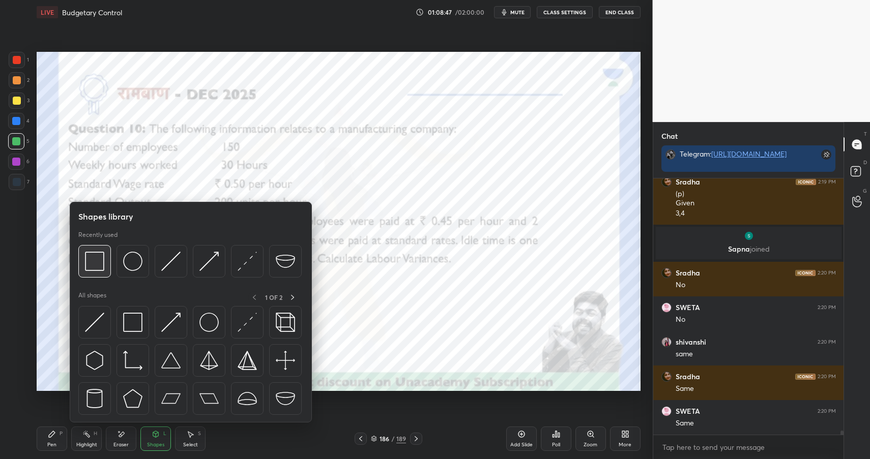
click at [107, 264] on div at bounding box center [94, 261] width 33 height 33
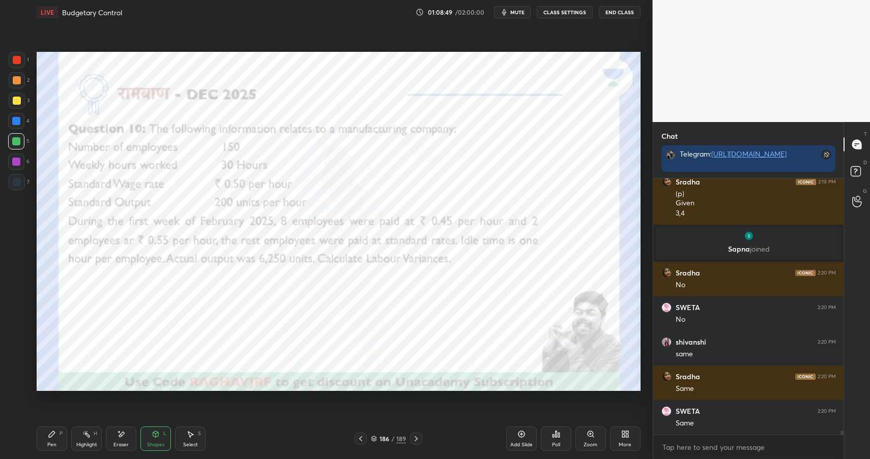
scroll to position [15567, 0]
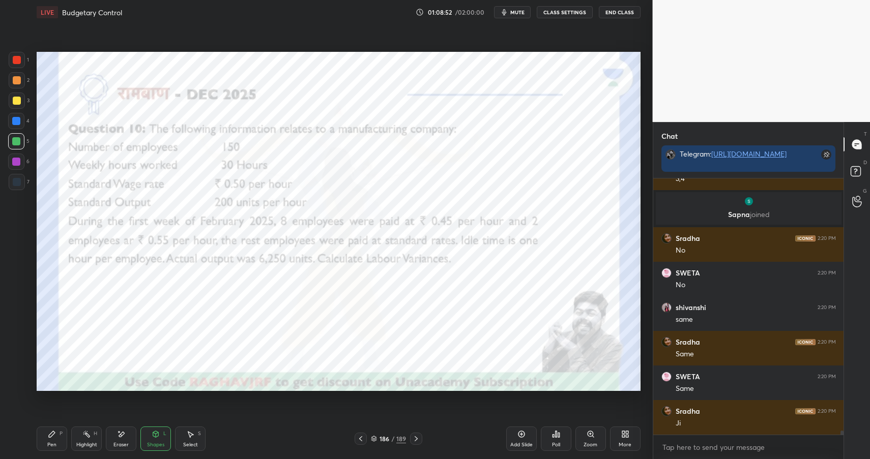
click at [60, 440] on div "Pen P" at bounding box center [52, 439] width 31 height 24
drag, startPoint x: 62, startPoint y: 440, endPoint x: 56, endPoint y: 434, distance: 8.3
click at [62, 440] on div "Pen P" at bounding box center [52, 439] width 31 height 24
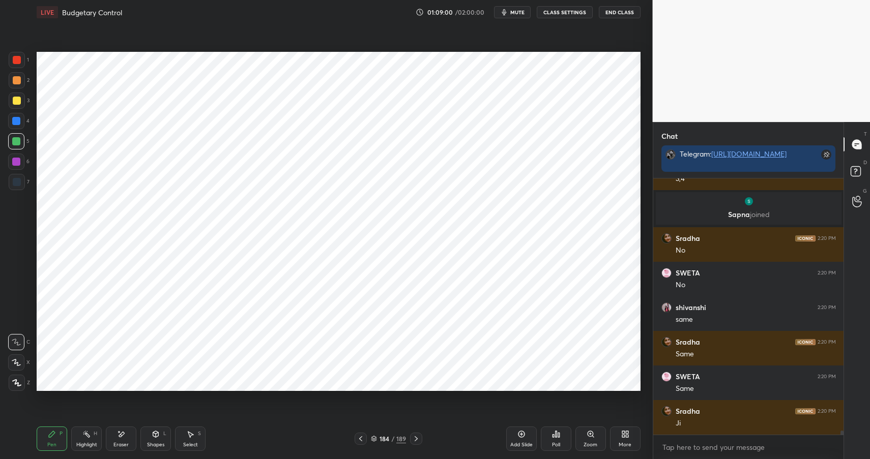
click at [90, 448] on div "Highlight H" at bounding box center [86, 439] width 31 height 24
click at [43, 436] on div "Pen P" at bounding box center [52, 439] width 31 height 24
click at [54, 444] on div "Pen" at bounding box center [51, 445] width 9 height 5
click at [15, 158] on div at bounding box center [16, 162] width 8 height 8
click at [16, 161] on div at bounding box center [16, 162] width 8 height 8
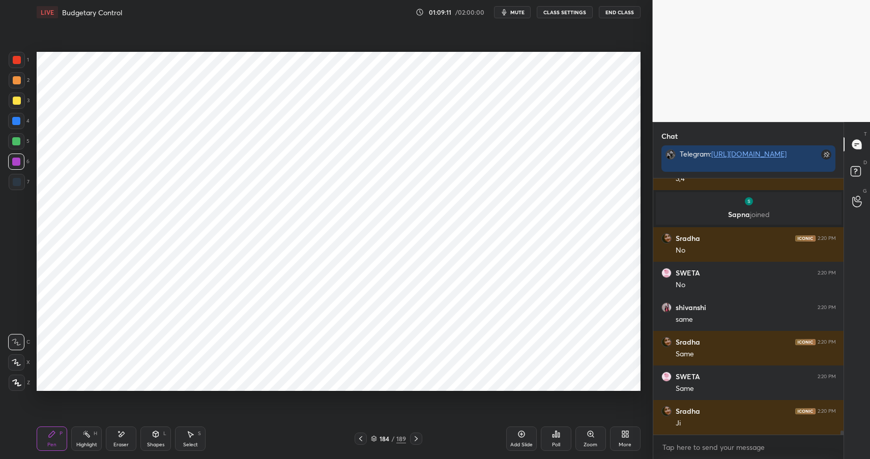
drag, startPoint x: 150, startPoint y: 439, endPoint x: 151, endPoint y: 424, distance: 14.8
click at [150, 439] on div "Shapes L" at bounding box center [155, 439] width 31 height 24
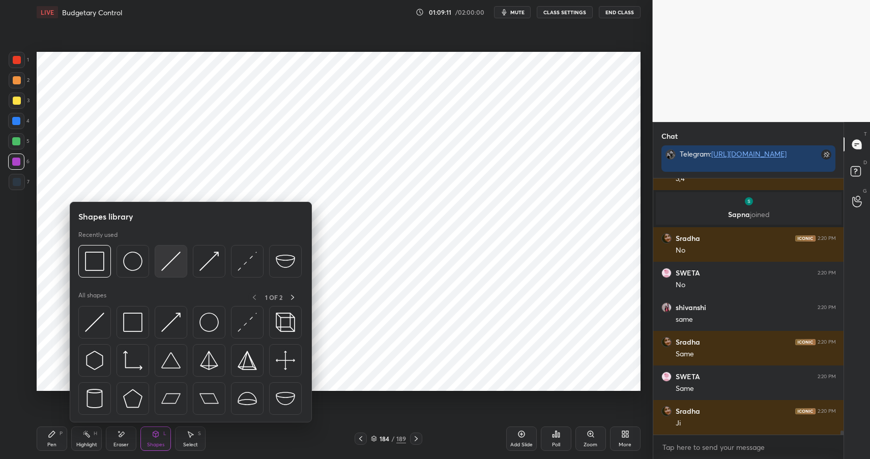
click at [166, 253] on img at bounding box center [170, 261] width 19 height 19
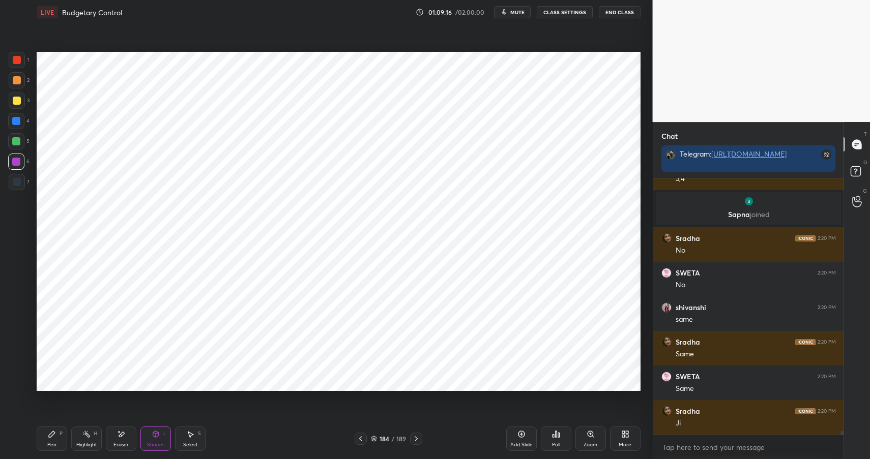
scroll to position [15602, 0]
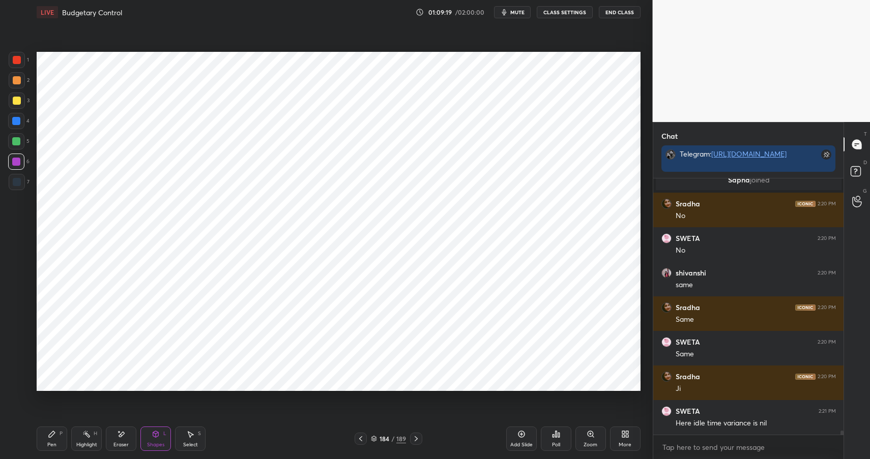
click at [51, 434] on icon at bounding box center [52, 434] width 6 height 6
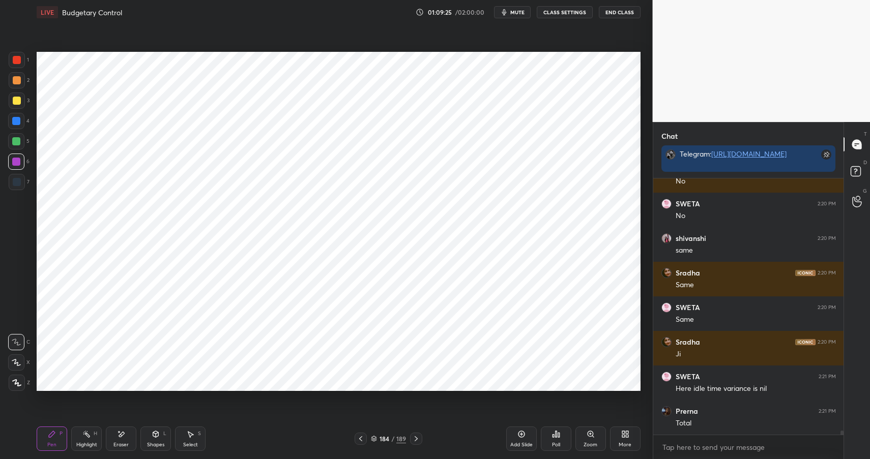
click at [145, 436] on div "Shapes L" at bounding box center [155, 439] width 31 height 24
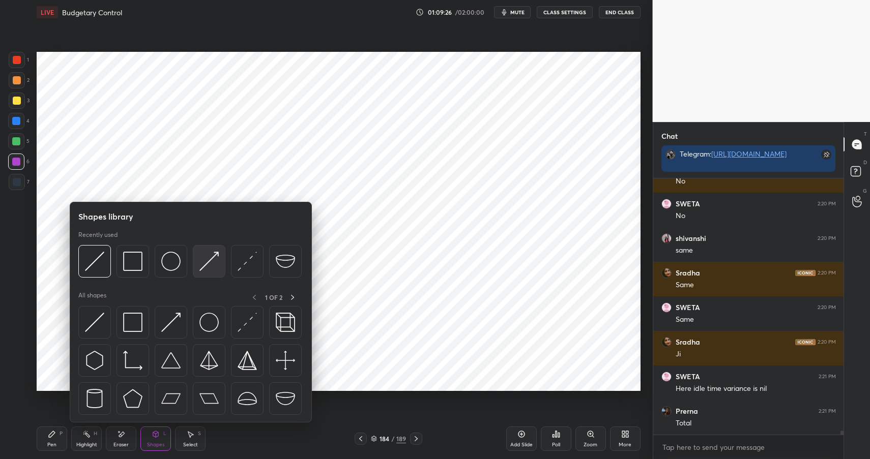
click at [200, 252] on img at bounding box center [208, 261] width 19 height 19
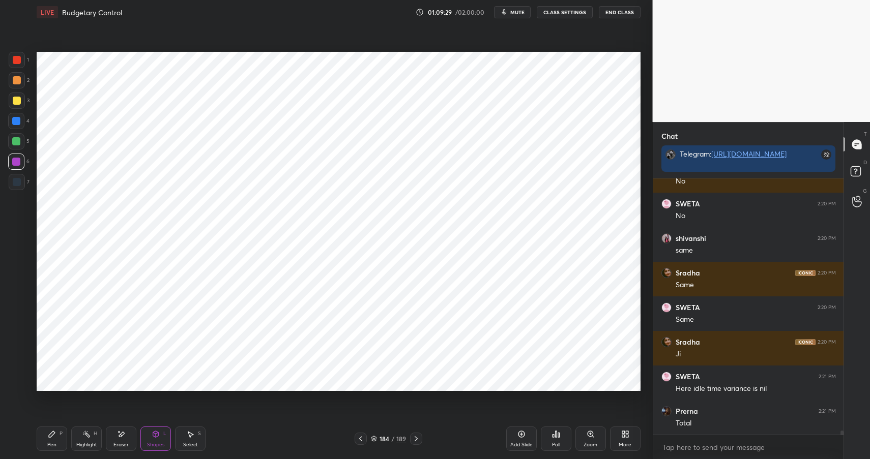
click at [157, 438] on div "Shapes L" at bounding box center [155, 439] width 31 height 24
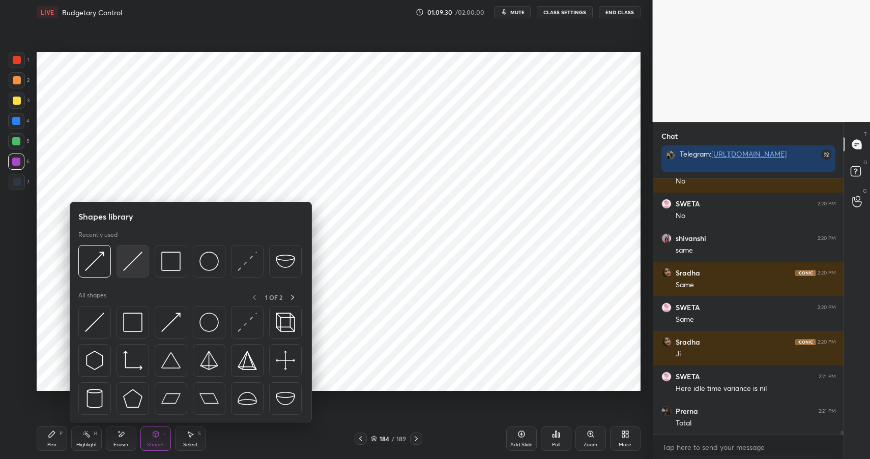
click at [136, 260] on img at bounding box center [132, 261] width 19 height 19
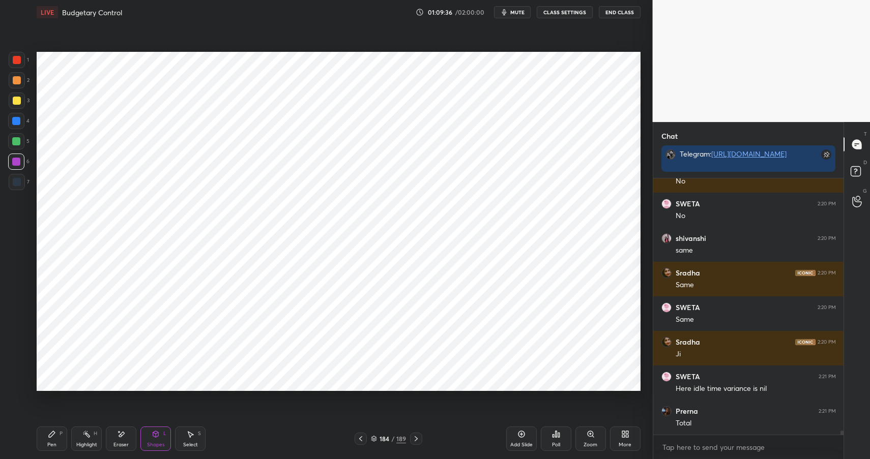
click at [51, 433] on icon at bounding box center [52, 434] width 8 height 8
click at [54, 438] on div "Pen P" at bounding box center [52, 439] width 31 height 24
click at [22, 78] on div at bounding box center [17, 80] width 16 height 16
drag, startPoint x: 22, startPoint y: 78, endPoint x: 27, endPoint y: 81, distance: 5.9
click at [24, 81] on div at bounding box center [17, 80] width 16 height 16
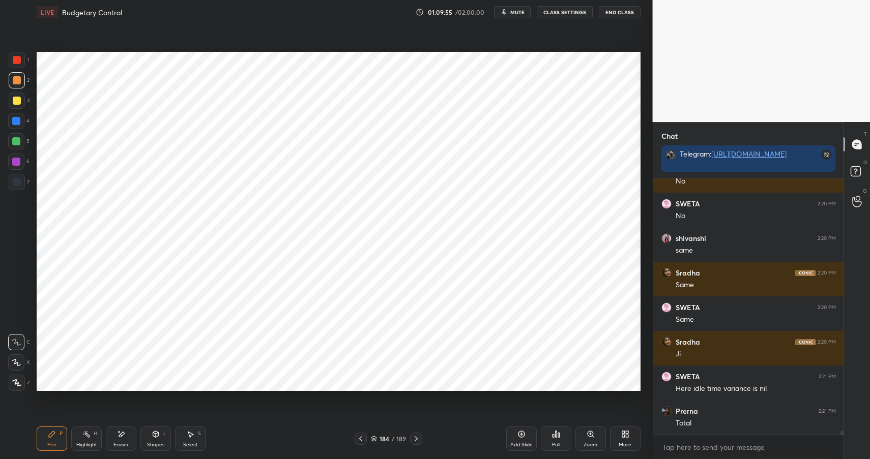
drag, startPoint x: 88, startPoint y: 430, endPoint x: 127, endPoint y: 392, distance: 54.7
click at [88, 430] on div "Highlight H" at bounding box center [86, 439] width 31 height 24
drag, startPoint x: 54, startPoint y: 425, endPoint x: 54, endPoint y: 431, distance: 6.1
click at [54, 425] on div "Pen P Highlight H Eraser Shapes L Select S 184 / 189 Add Slide Poll Zoom More" at bounding box center [339, 439] width 604 height 41
click at [53, 433] on icon at bounding box center [52, 434] width 6 height 6
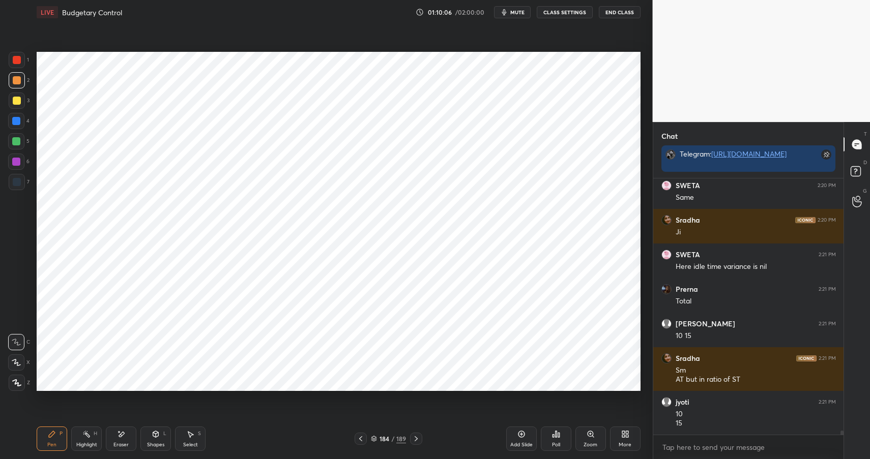
scroll to position [15793, 0]
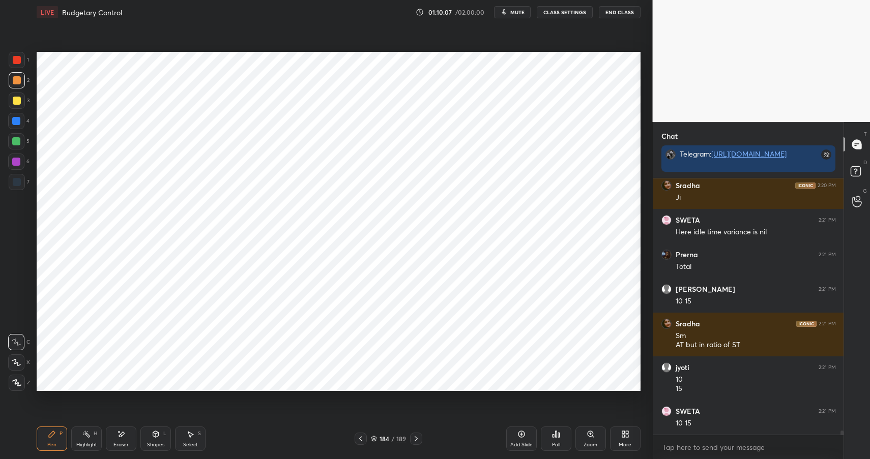
click at [14, 180] on div at bounding box center [17, 182] width 8 height 8
drag, startPoint x: 14, startPoint y: 180, endPoint x: 21, endPoint y: 185, distance: 8.9
click at [14, 184] on div at bounding box center [17, 182] width 8 height 8
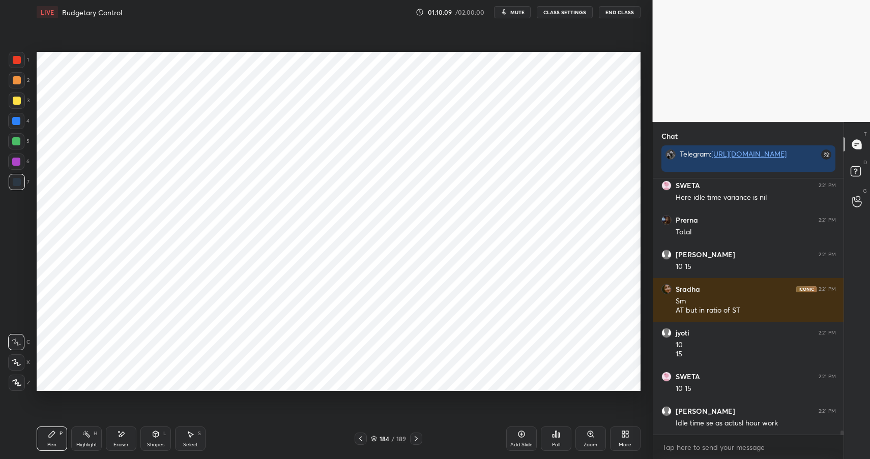
drag, startPoint x: 148, startPoint y: 437, endPoint x: 155, endPoint y: 423, distance: 15.2
click at [148, 437] on div "Shapes L" at bounding box center [155, 439] width 31 height 24
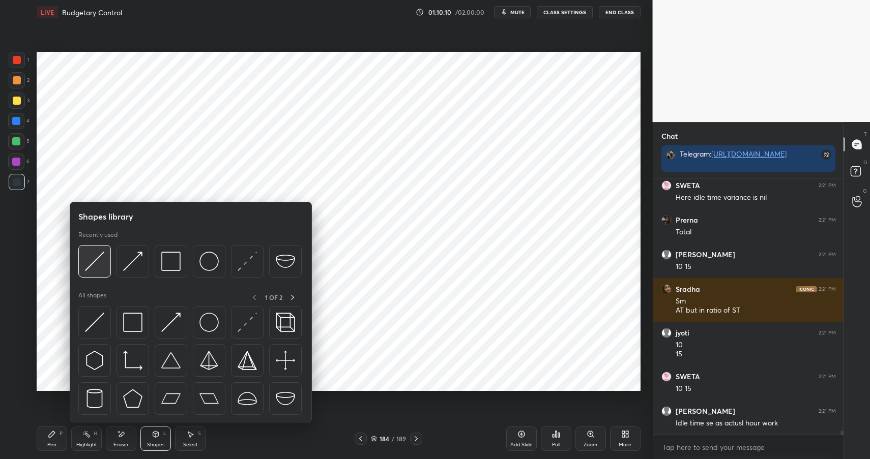
drag, startPoint x: 77, startPoint y: 266, endPoint x: 90, endPoint y: 250, distance: 20.7
click at [78, 267] on div "Shapes library Recently used All shapes 1 OF 2" at bounding box center [191, 312] width 242 height 221
click at [92, 250] on div at bounding box center [94, 261] width 33 height 33
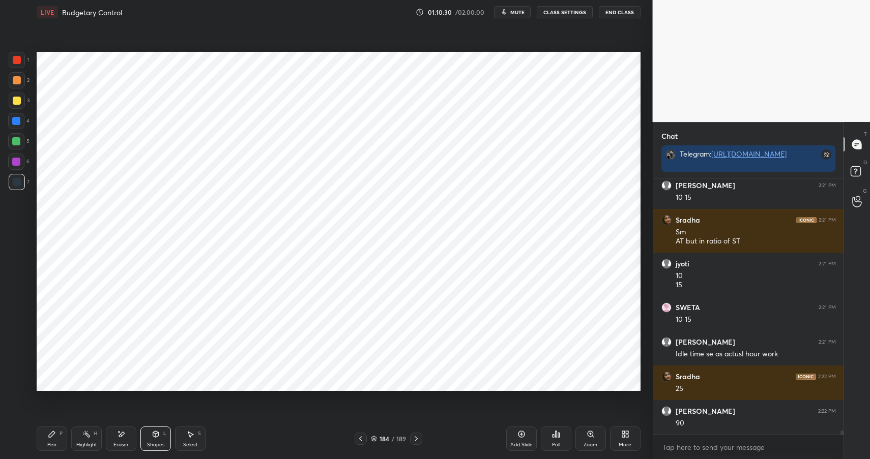
scroll to position [15931, 0]
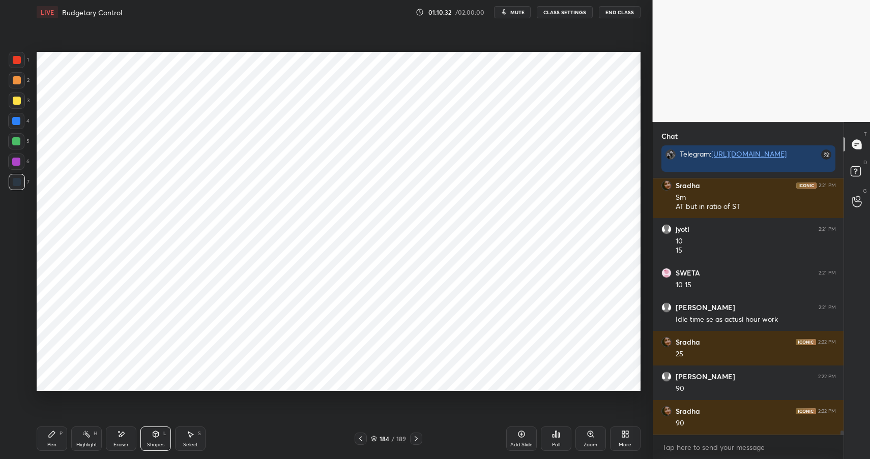
click at [49, 436] on icon at bounding box center [52, 434] width 6 height 6
click at [54, 438] on div "Pen P" at bounding box center [52, 439] width 31 height 24
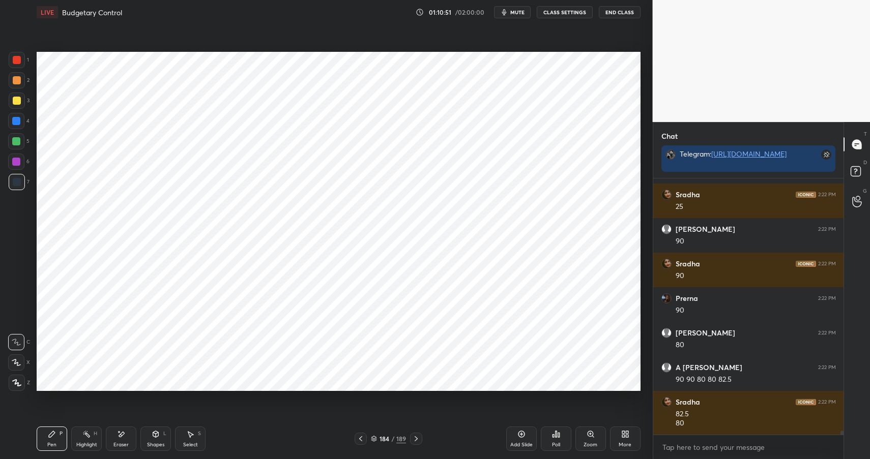
scroll to position [16113, 0]
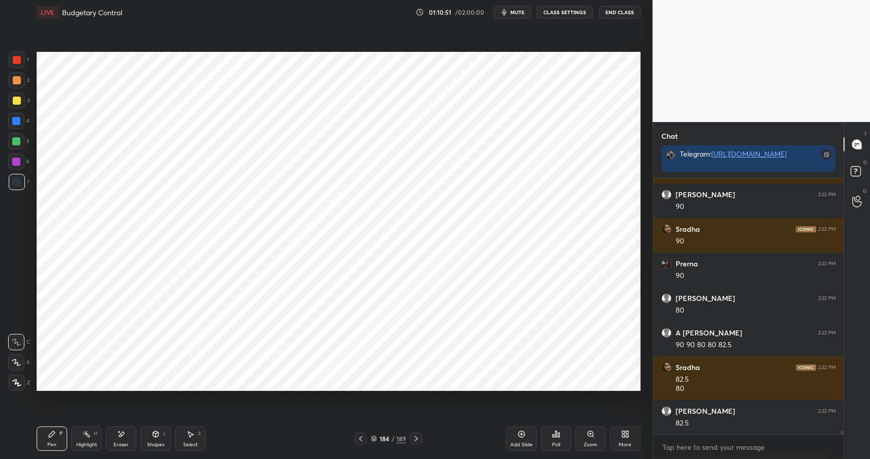
click at [160, 436] on div "Shapes L" at bounding box center [155, 439] width 31 height 24
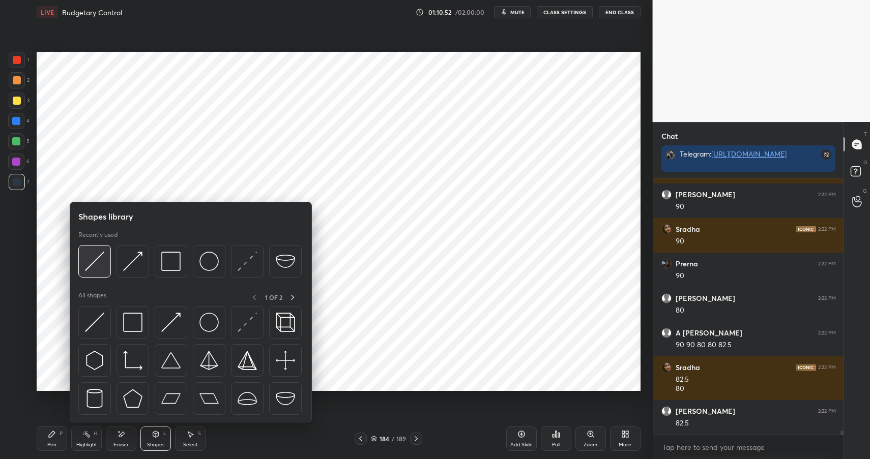
click at [97, 250] on div at bounding box center [94, 261] width 33 height 33
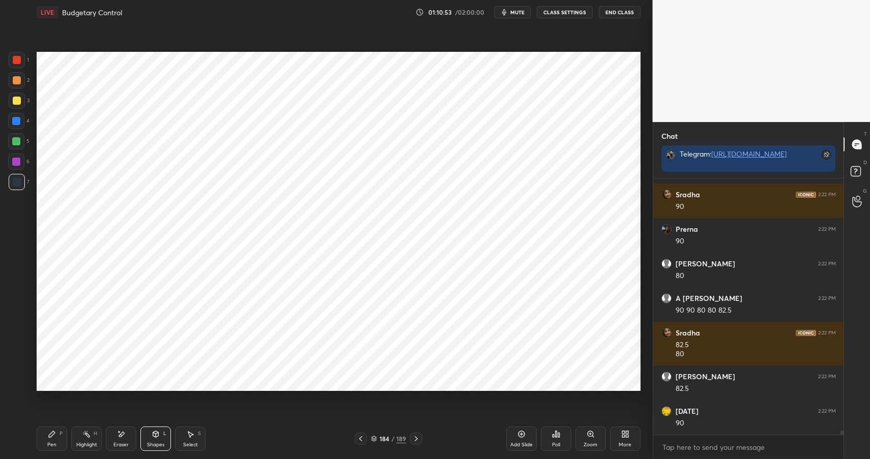
scroll to position [16183, 0]
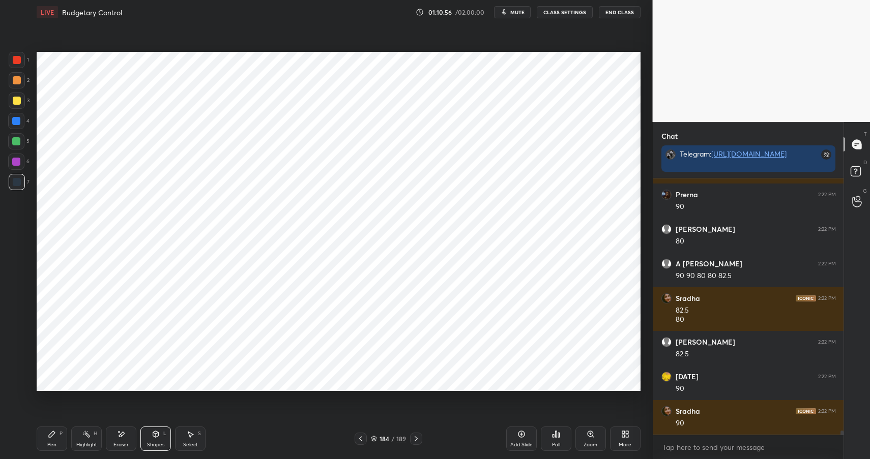
drag, startPoint x: 54, startPoint y: 432, endPoint x: 55, endPoint y: 437, distance: 5.6
click at [54, 432] on icon at bounding box center [52, 434] width 8 height 8
click at [55, 437] on icon at bounding box center [52, 434] width 8 height 8
drag, startPoint x: 17, startPoint y: 60, endPoint x: 12, endPoint y: 61, distance: 5.2
click at [17, 60] on div at bounding box center [17, 60] width 8 height 8
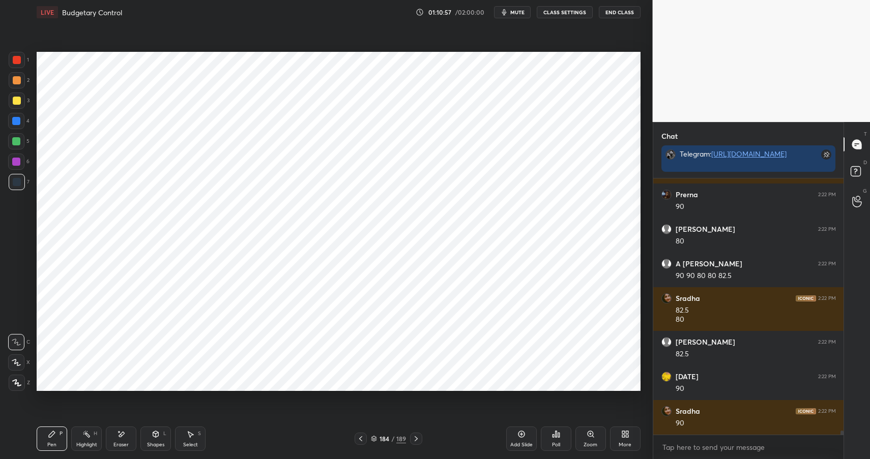
drag, startPoint x: 12, startPoint y: 61, endPoint x: 34, endPoint y: 84, distance: 31.7
click at [13, 61] on div at bounding box center [17, 60] width 8 height 8
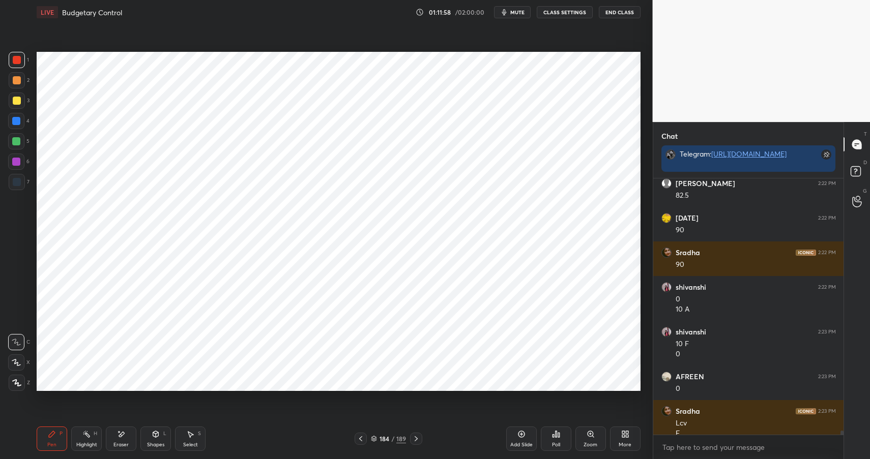
scroll to position [16351, 0]
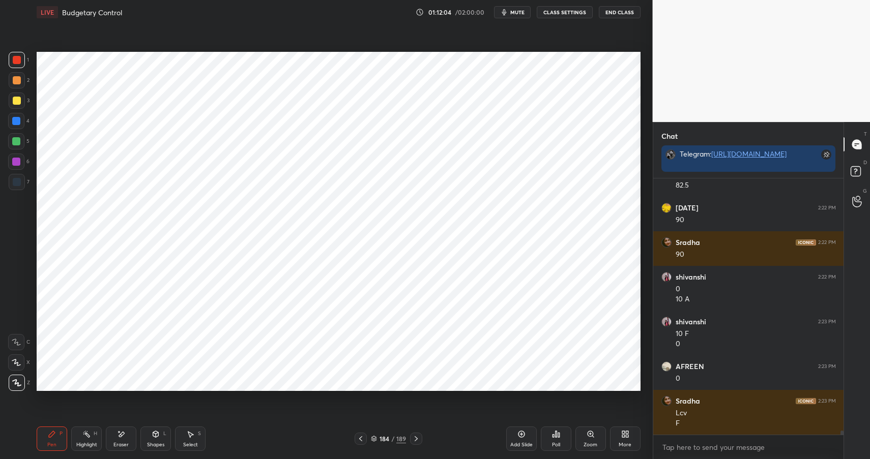
drag, startPoint x: 20, startPoint y: 337, endPoint x: 36, endPoint y: 333, distance: 15.8
click at [20, 336] on div at bounding box center [16, 342] width 16 height 16
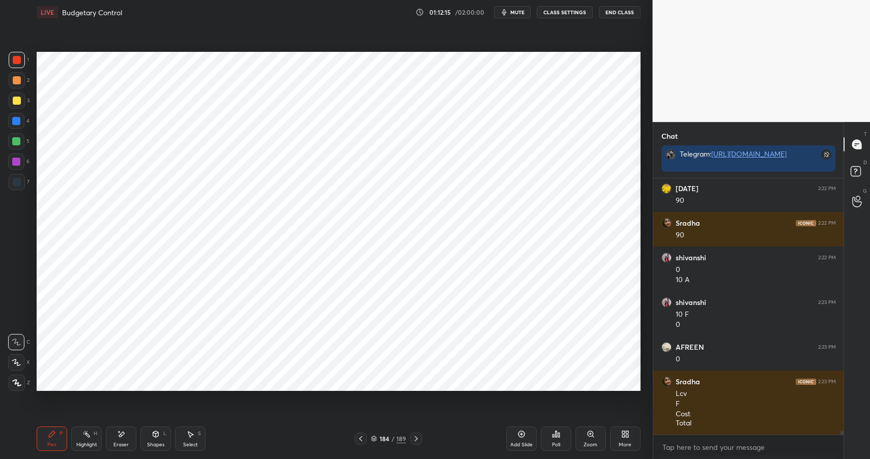
click at [87, 430] on icon at bounding box center [86, 434] width 8 height 8
drag, startPoint x: 92, startPoint y: 430, endPoint x: 129, endPoint y: 414, distance: 41.0
click at [95, 431] on div "Highlight H" at bounding box center [86, 439] width 31 height 24
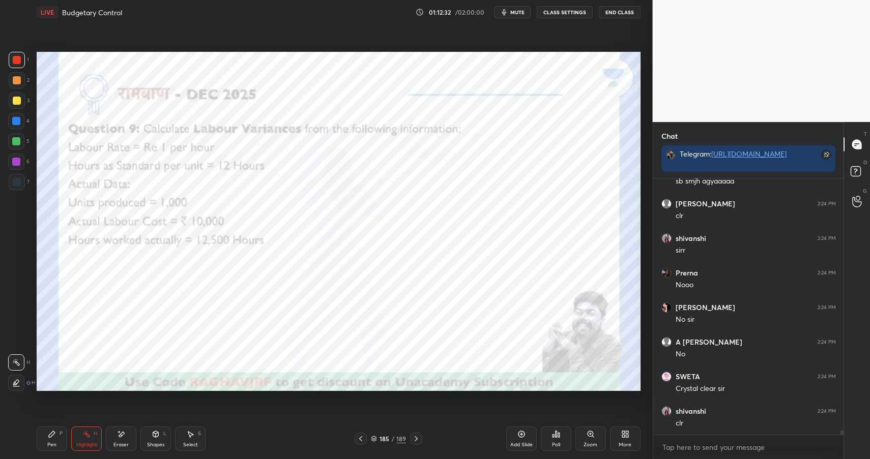
scroll to position [16751, 0]
drag, startPoint x: 160, startPoint y: 431, endPoint x: 167, endPoint y: 423, distance: 10.9
click at [160, 431] on div "Shapes L" at bounding box center [155, 439] width 31 height 24
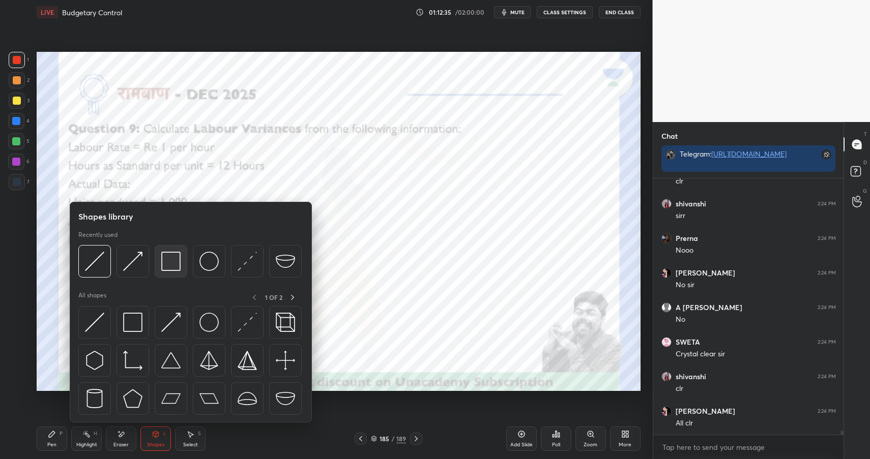
click at [174, 260] on img at bounding box center [170, 261] width 19 height 19
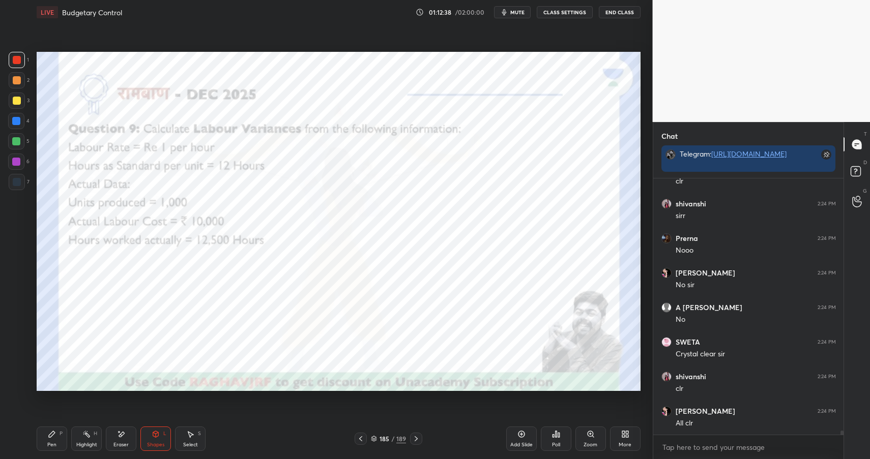
click at [55, 439] on div "Pen P" at bounding box center [52, 439] width 31 height 24
drag, startPoint x: 59, startPoint y: 439, endPoint x: 95, endPoint y: 399, distance: 53.7
click at [59, 439] on div "Pen P" at bounding box center [52, 439] width 31 height 24
click at [19, 178] on div at bounding box center [17, 182] width 8 height 8
click at [21, 182] on div at bounding box center [17, 182] width 16 height 16
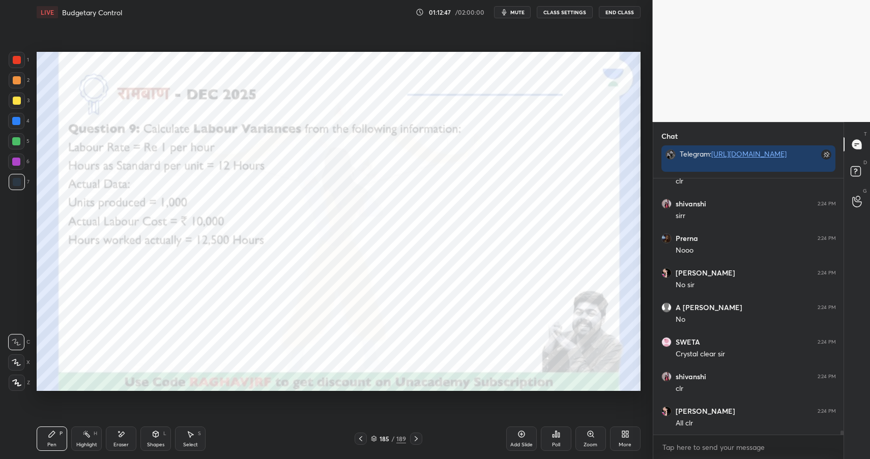
drag, startPoint x: 18, startPoint y: 55, endPoint x: 20, endPoint y: 63, distance: 7.3
click at [17, 54] on div at bounding box center [17, 60] width 16 height 16
click at [17, 60] on div at bounding box center [17, 60] width 8 height 8
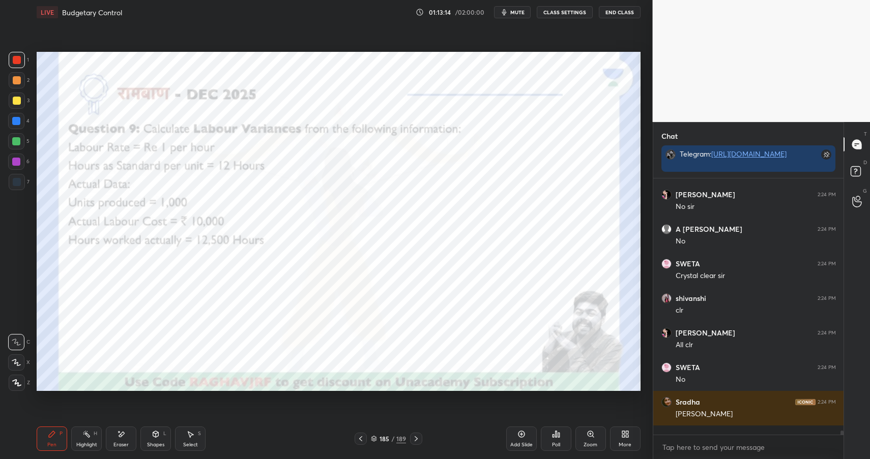
scroll to position [16864, 0]
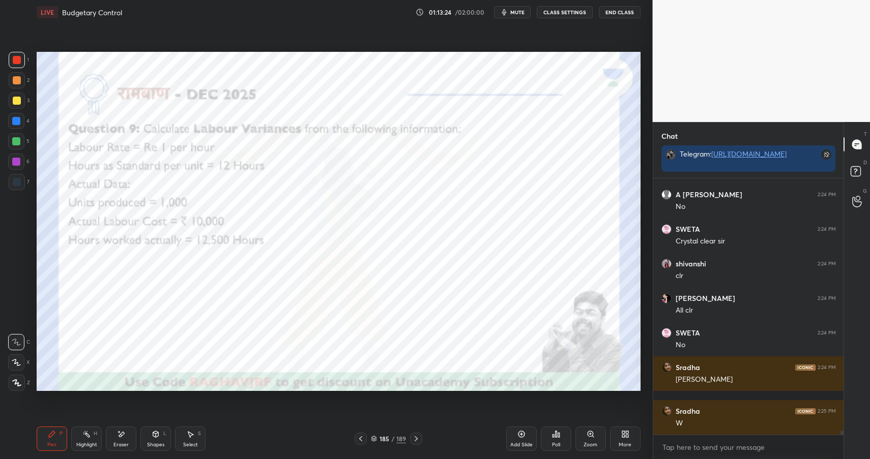
click at [163, 436] on div "L" at bounding box center [164, 433] width 3 height 5
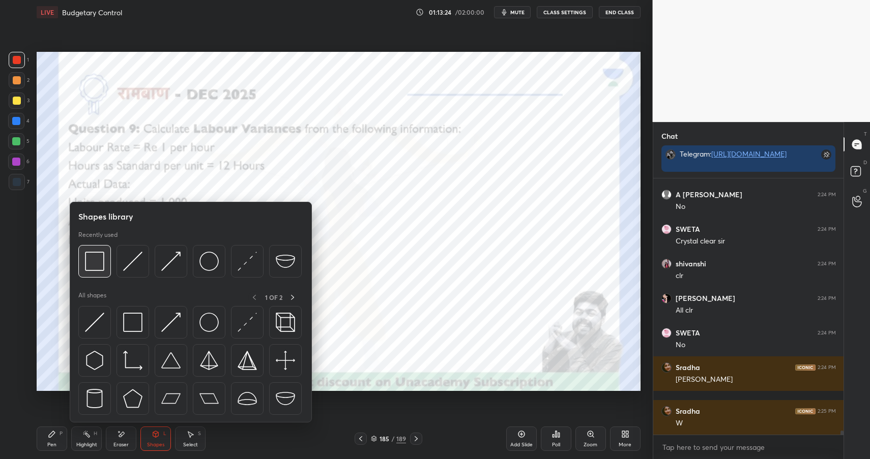
click at [98, 255] on img at bounding box center [94, 261] width 19 height 19
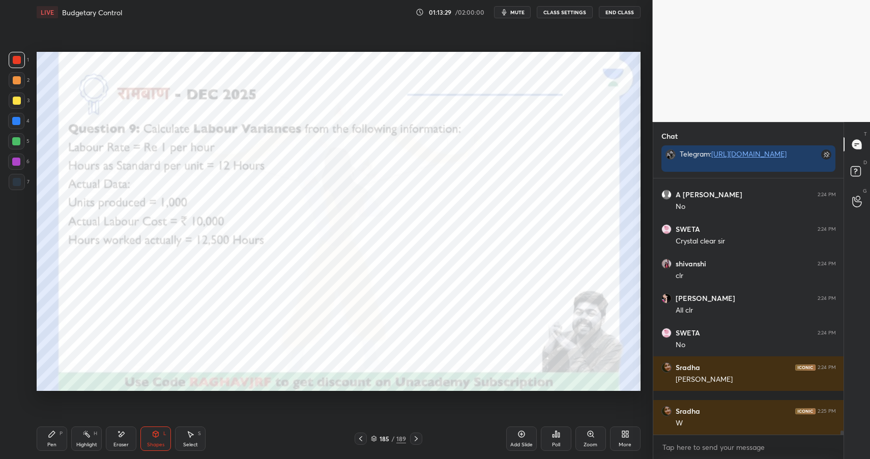
click at [54, 435] on icon at bounding box center [52, 434] width 8 height 8
click at [54, 436] on icon at bounding box center [52, 434] width 8 height 8
click at [17, 123] on div at bounding box center [16, 121] width 8 height 8
drag, startPoint x: 17, startPoint y: 123, endPoint x: 20, endPoint y: 117, distance: 7.1
click at [17, 123] on div at bounding box center [16, 121] width 8 height 8
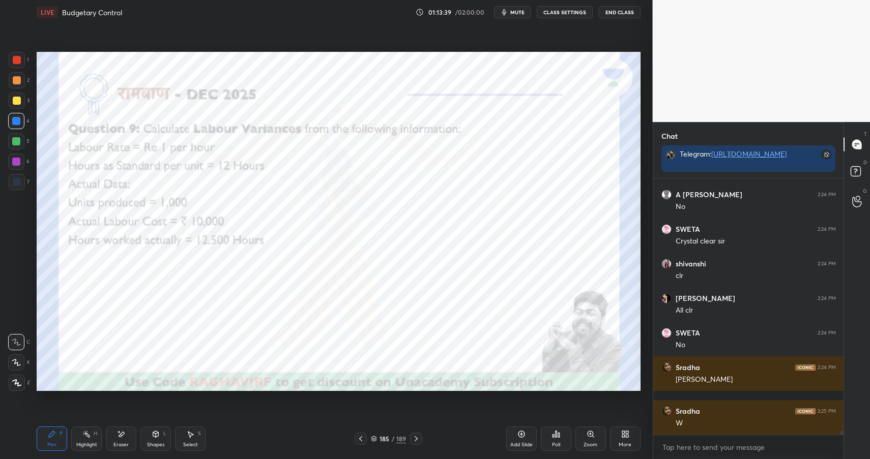
click at [153, 436] on icon at bounding box center [156, 434] width 8 height 8
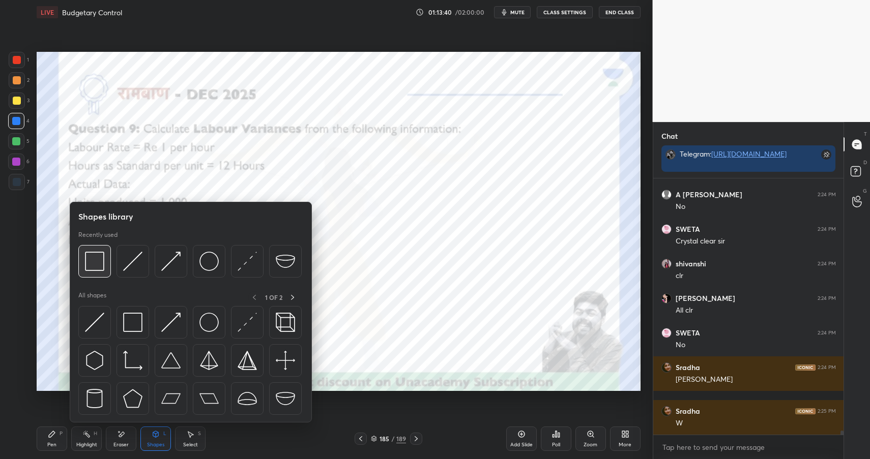
click at [101, 275] on div at bounding box center [94, 261] width 33 height 33
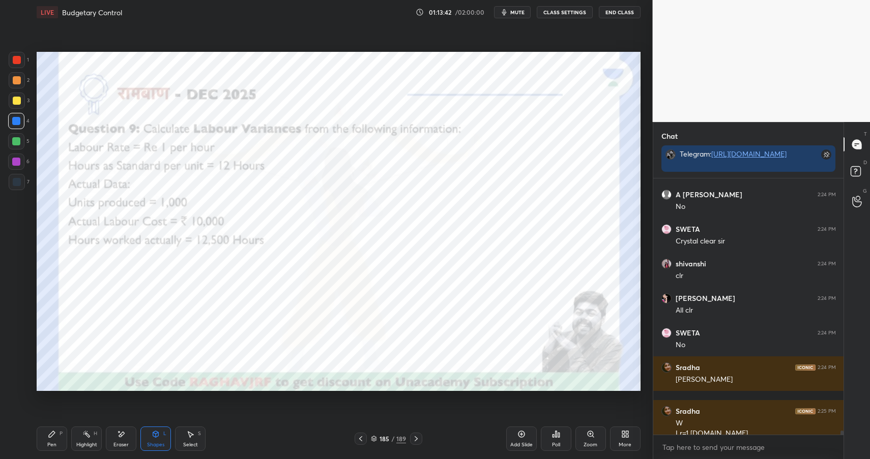
scroll to position [16874, 0]
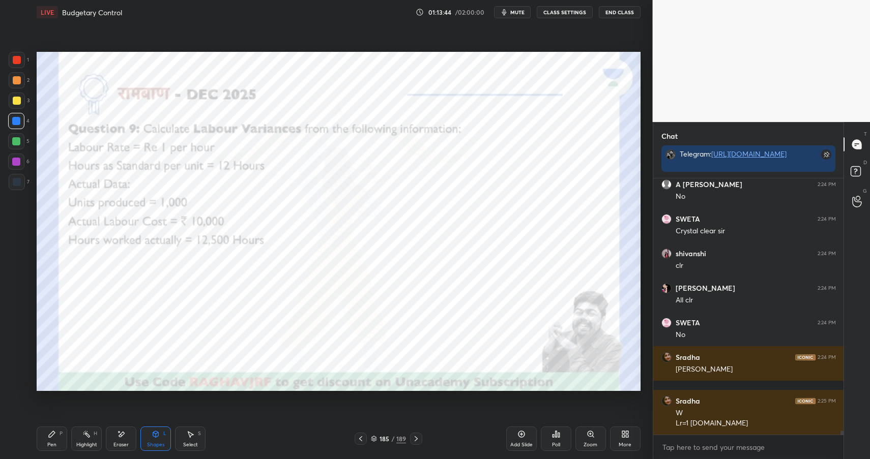
click at [60, 439] on div "Pen P" at bounding box center [52, 439] width 31 height 24
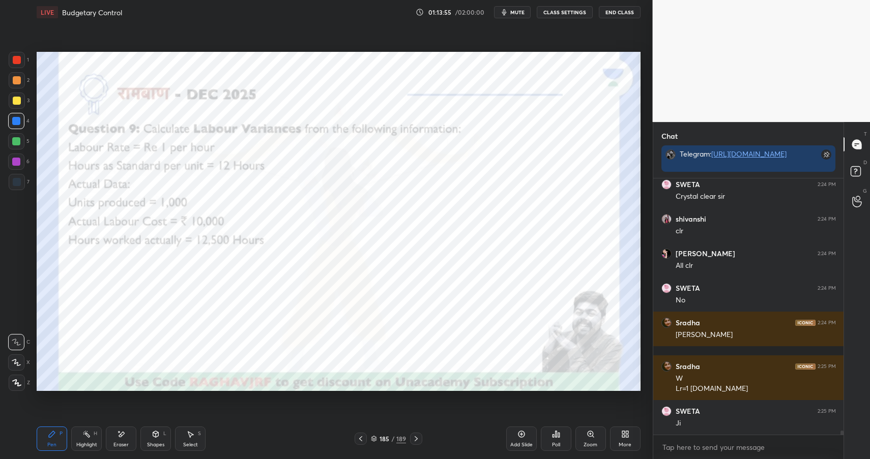
click at [83, 435] on icon at bounding box center [86, 434] width 8 height 8
drag, startPoint x: 55, startPoint y: 443, endPoint x: 58, endPoint y: 437, distance: 6.4
click at [55, 443] on div "Pen" at bounding box center [51, 445] width 9 height 5
click at [10, 166] on div at bounding box center [16, 162] width 16 height 16
drag, startPoint x: 14, startPoint y: 165, endPoint x: 35, endPoint y: 155, distance: 23.4
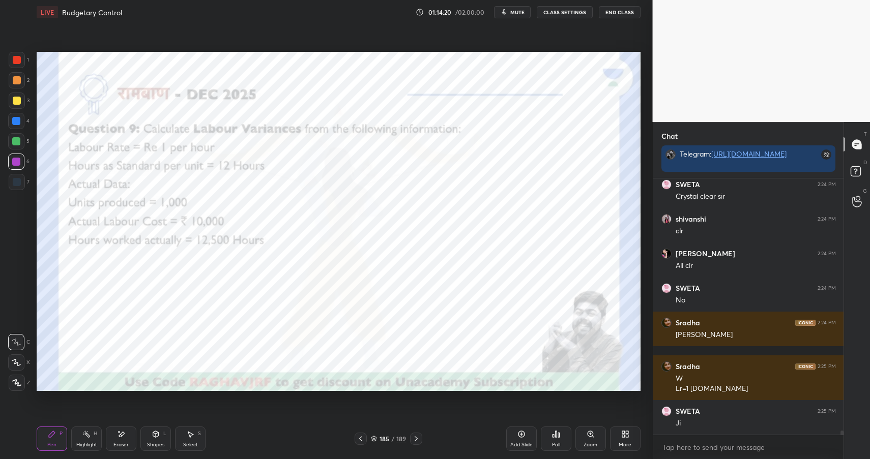
click at [14, 165] on div at bounding box center [16, 162] width 8 height 8
click at [148, 438] on div "Shapes L" at bounding box center [155, 439] width 31 height 24
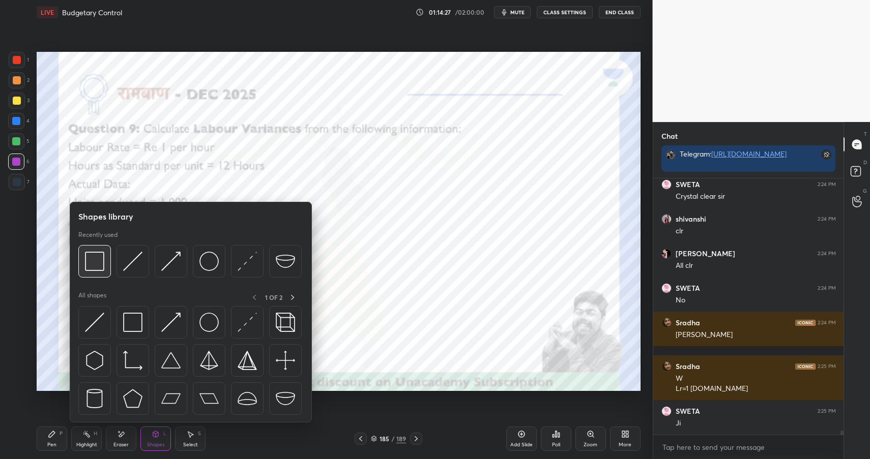
click at [100, 253] on img at bounding box center [94, 261] width 19 height 19
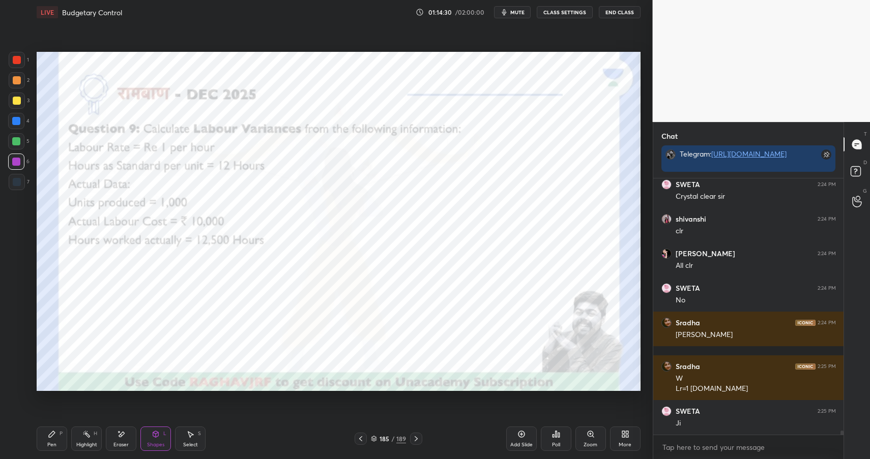
click at [52, 435] on icon at bounding box center [52, 434] width 6 height 6
click at [53, 438] on icon at bounding box center [52, 434] width 8 height 8
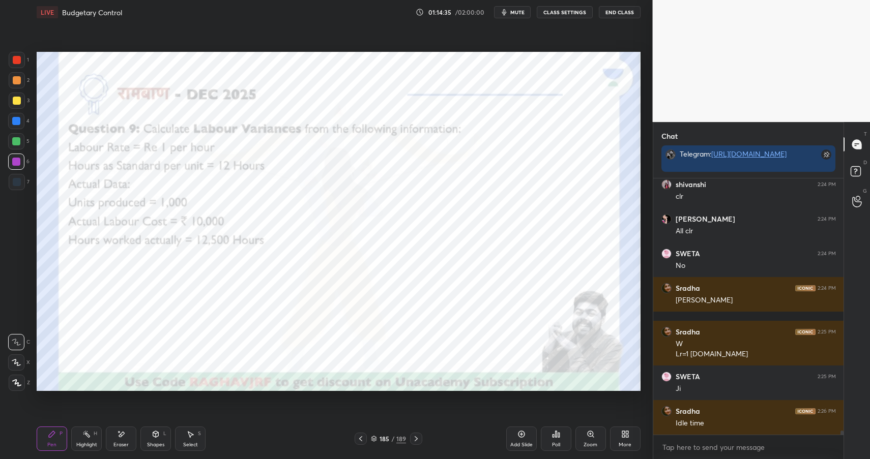
click at [129, 434] on div "Eraser" at bounding box center [121, 439] width 31 height 24
drag, startPoint x: 54, startPoint y: 436, endPoint x: 65, endPoint y: 423, distance: 17.0
click at [54, 436] on icon at bounding box center [52, 434] width 8 height 8
click at [158, 443] on div "Shapes" at bounding box center [155, 445] width 17 height 5
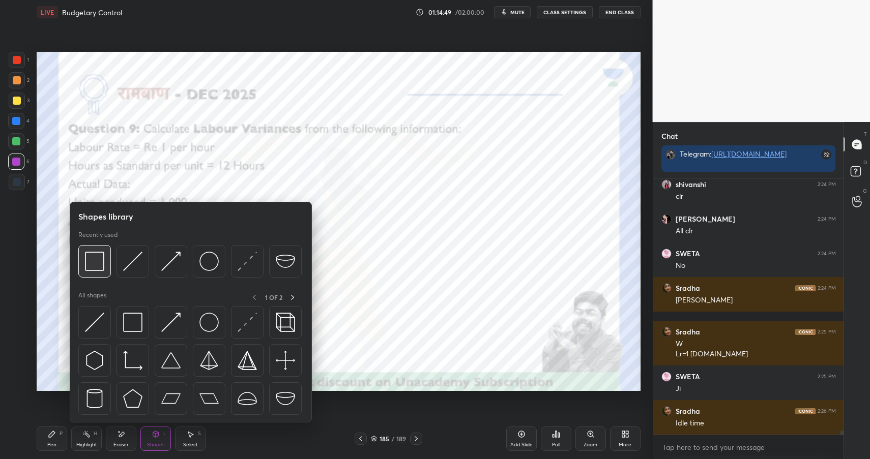
click at [101, 268] on img at bounding box center [94, 261] width 19 height 19
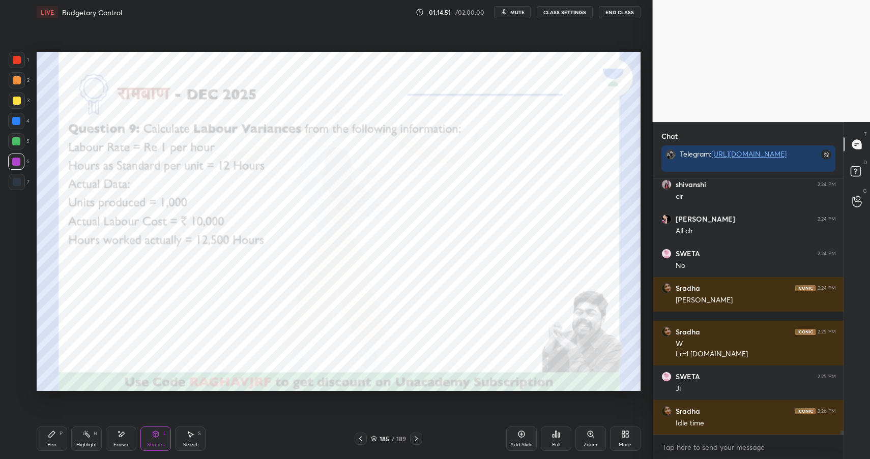
click at [53, 428] on div "Pen P" at bounding box center [52, 439] width 31 height 24
click at [55, 431] on icon at bounding box center [52, 434] width 8 height 8
click at [14, 121] on div at bounding box center [16, 121] width 8 height 8
click at [17, 123] on div at bounding box center [16, 121] width 8 height 8
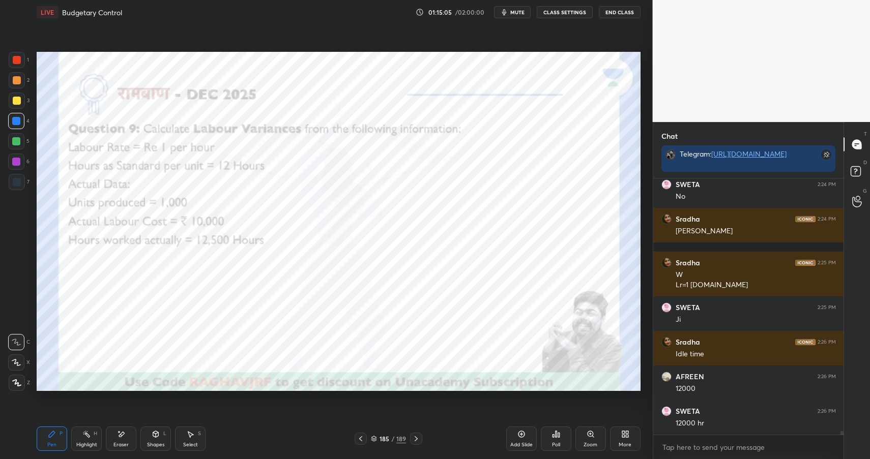
scroll to position [17047, 0]
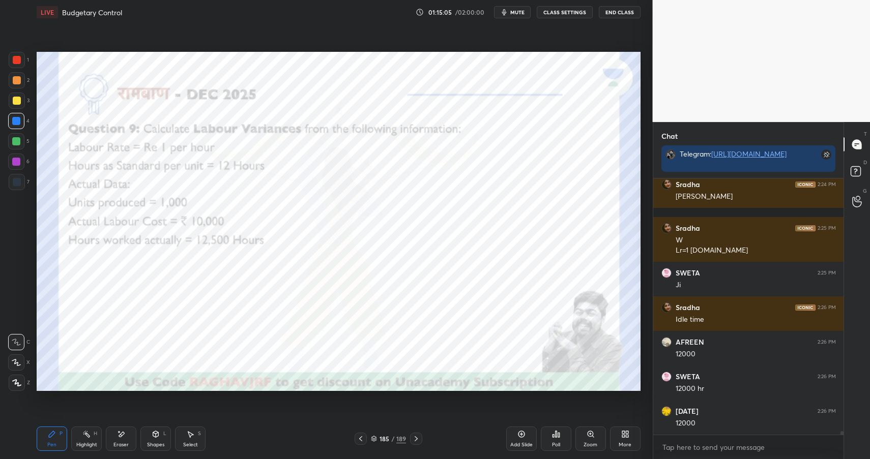
drag, startPoint x: 156, startPoint y: 435, endPoint x: 156, endPoint y: 429, distance: 6.1
click at [156, 435] on icon at bounding box center [156, 436] width 0 height 4
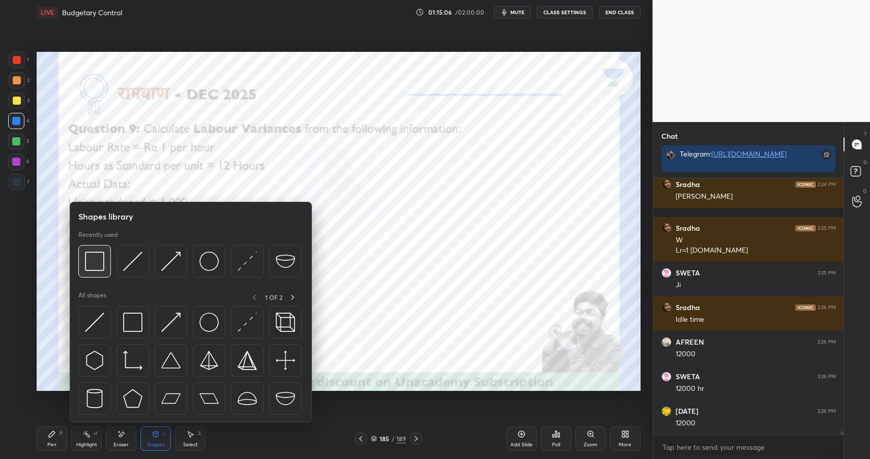
click at [100, 254] on img at bounding box center [94, 261] width 19 height 19
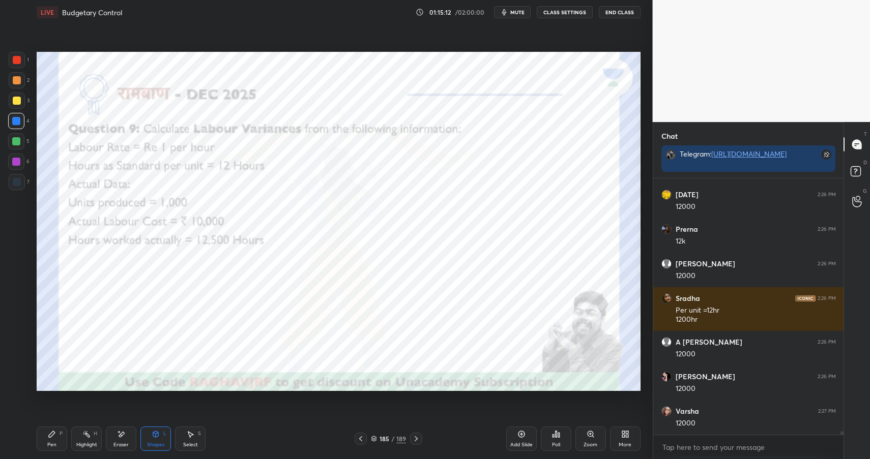
scroll to position [17299, 0]
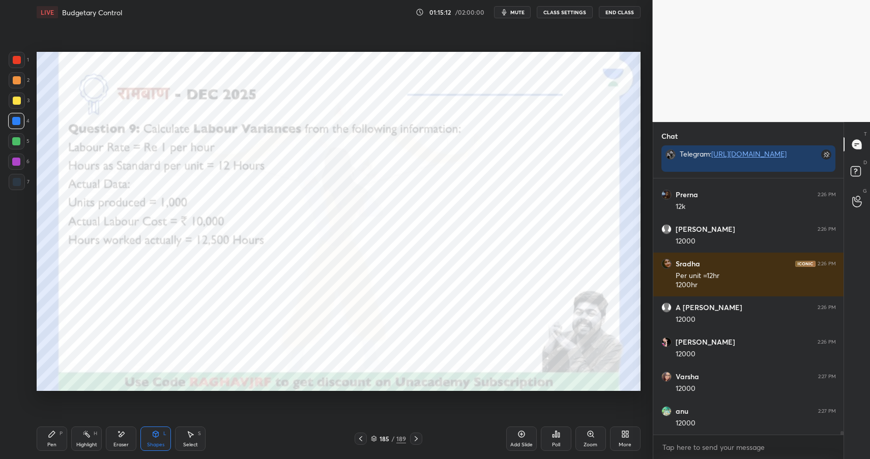
click at [47, 440] on div "Pen P" at bounding box center [52, 439] width 31 height 24
drag, startPoint x: 46, startPoint y: 441, endPoint x: 126, endPoint y: 393, distance: 93.8
click at [46, 441] on div "Pen P" at bounding box center [52, 439] width 31 height 24
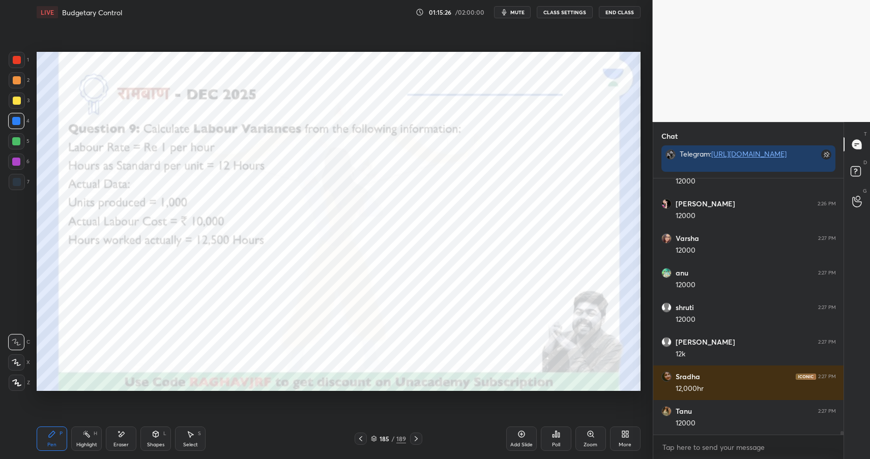
scroll to position [17471, 0]
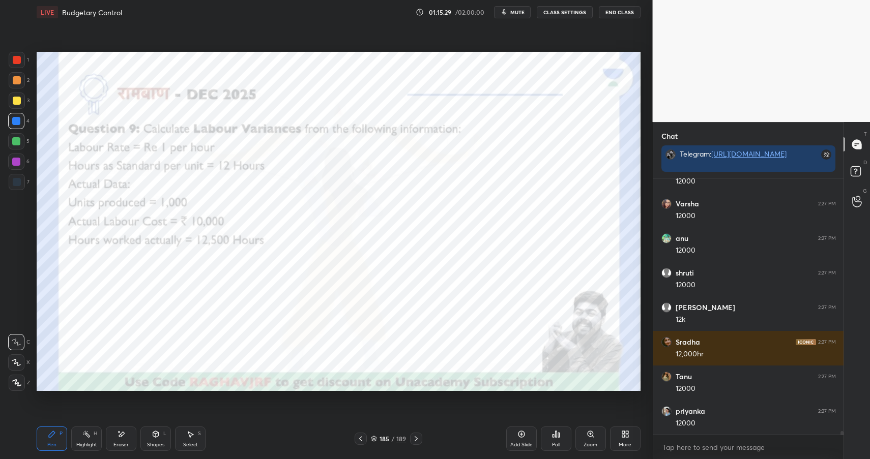
click at [79, 443] on div "Highlight" at bounding box center [86, 445] width 21 height 5
click at [84, 440] on div "Highlight H" at bounding box center [86, 439] width 31 height 24
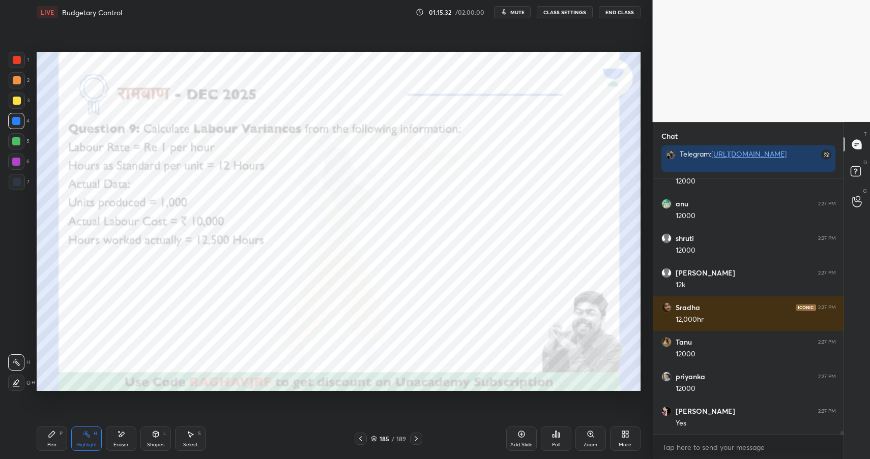
scroll to position [17541, 0]
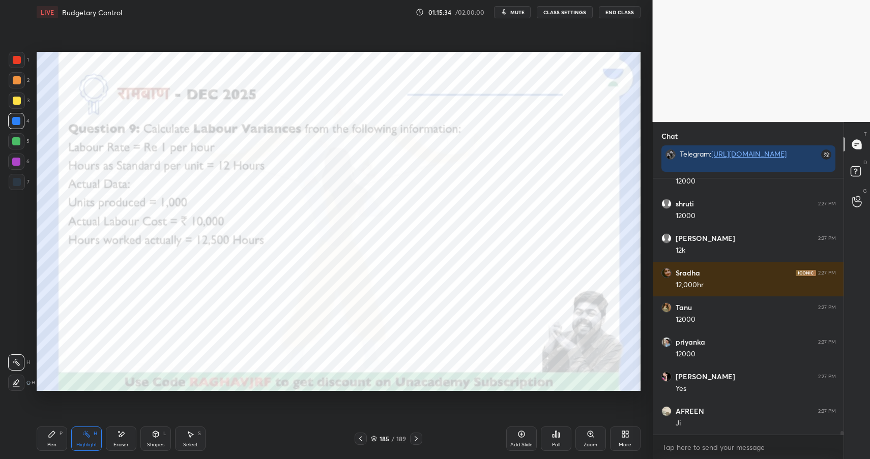
click at [47, 440] on div "Pen P" at bounding box center [52, 439] width 31 height 24
drag, startPoint x: 51, startPoint y: 439, endPoint x: 63, endPoint y: 409, distance: 31.7
click at [51, 439] on div "Pen P" at bounding box center [52, 439] width 31 height 24
click at [14, 158] on div at bounding box center [16, 162] width 8 height 8
click at [11, 162] on div at bounding box center [16, 162] width 16 height 16
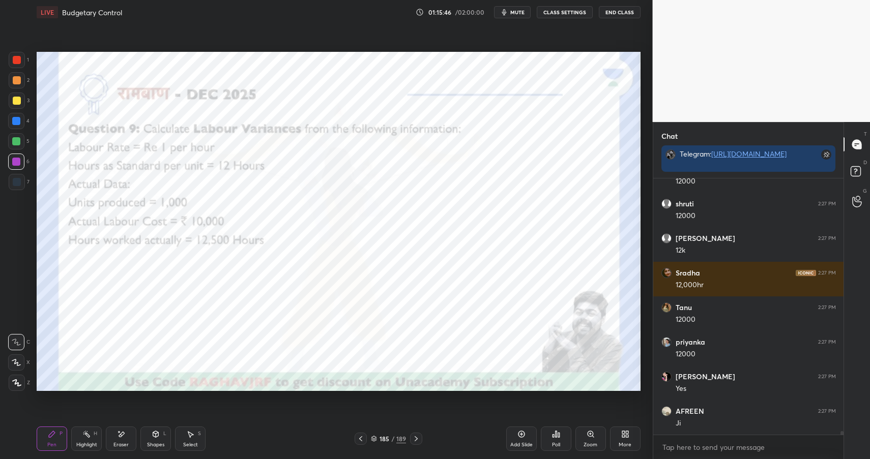
click at [11, 142] on div at bounding box center [16, 141] width 16 height 16
click at [8, 143] on div at bounding box center [16, 141] width 16 height 16
click at [14, 160] on div at bounding box center [16, 162] width 8 height 8
click at [17, 163] on div at bounding box center [16, 162] width 8 height 8
click at [86, 430] on icon at bounding box center [86, 434] width 8 height 8
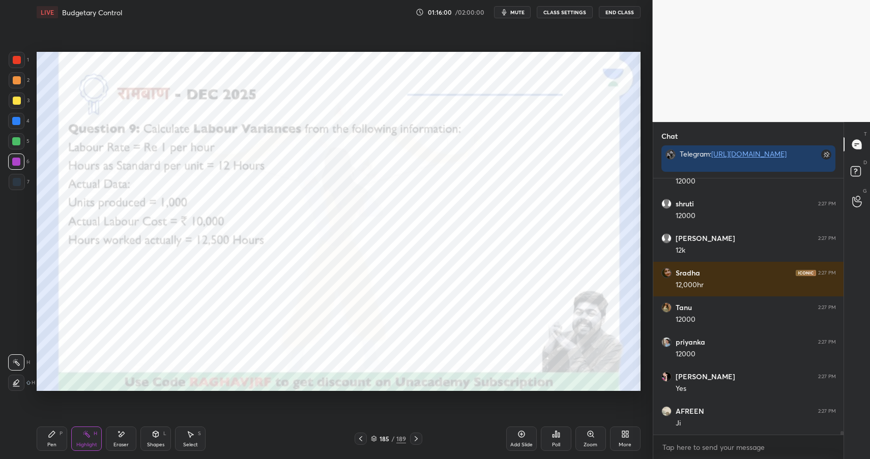
click at [94, 435] on div "H" at bounding box center [96, 433] width 4 height 5
click at [163, 448] on div "Shapes" at bounding box center [155, 445] width 17 height 5
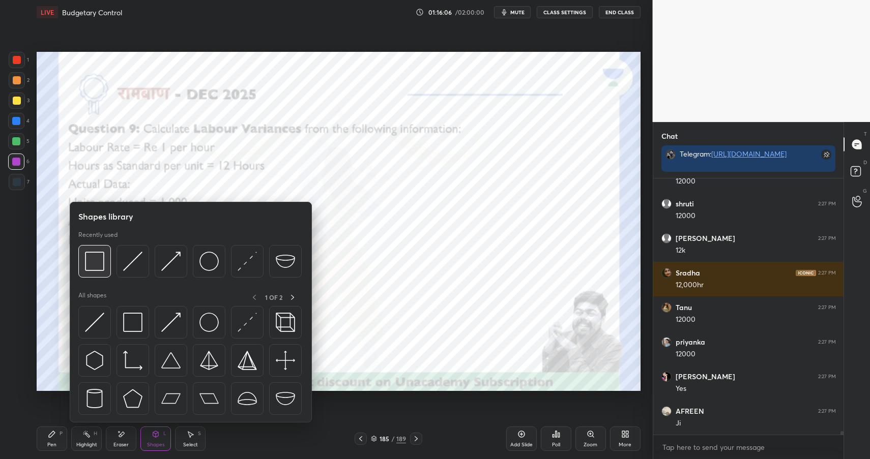
click at [106, 260] on div at bounding box center [94, 261] width 33 height 33
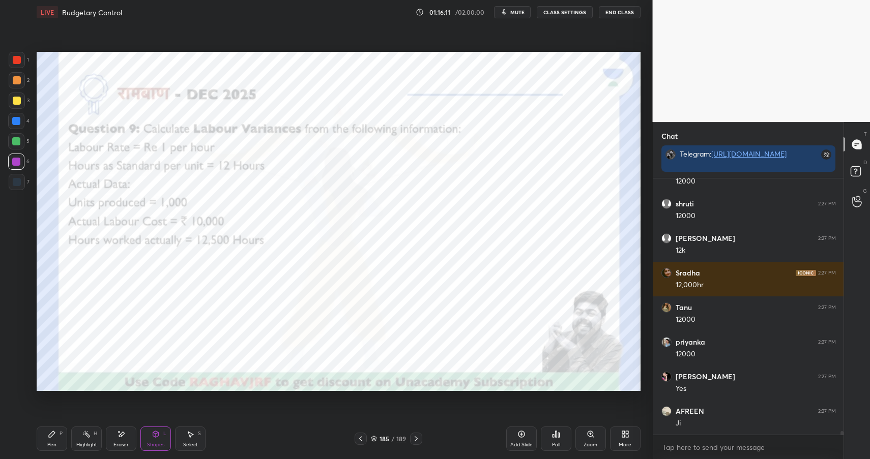
scroll to position [17575, 0]
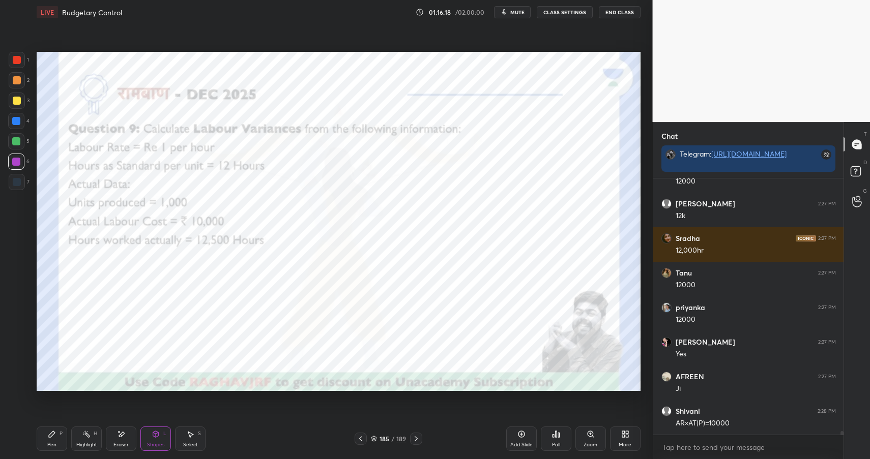
click at [59, 435] on div "Pen P" at bounding box center [52, 439] width 31 height 24
click at [60, 434] on div "P" at bounding box center [61, 433] width 3 height 5
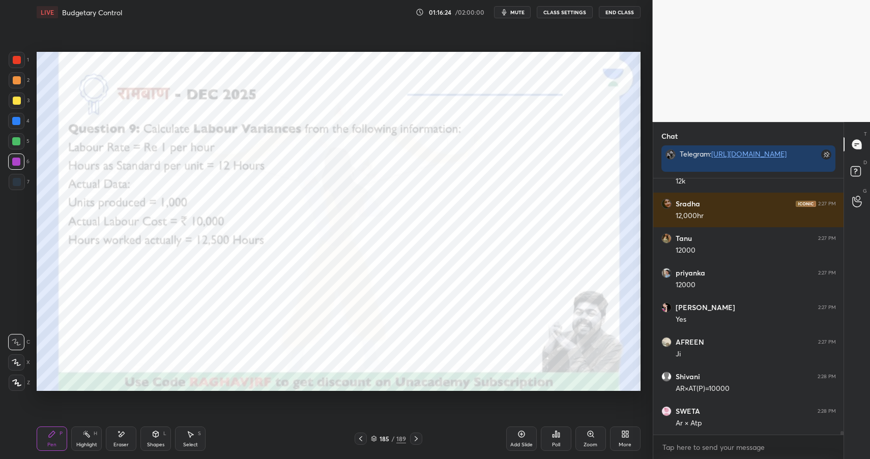
drag, startPoint x: 159, startPoint y: 440, endPoint x: 170, endPoint y: 434, distance: 13.4
click at [159, 440] on div "Shapes L" at bounding box center [155, 439] width 31 height 24
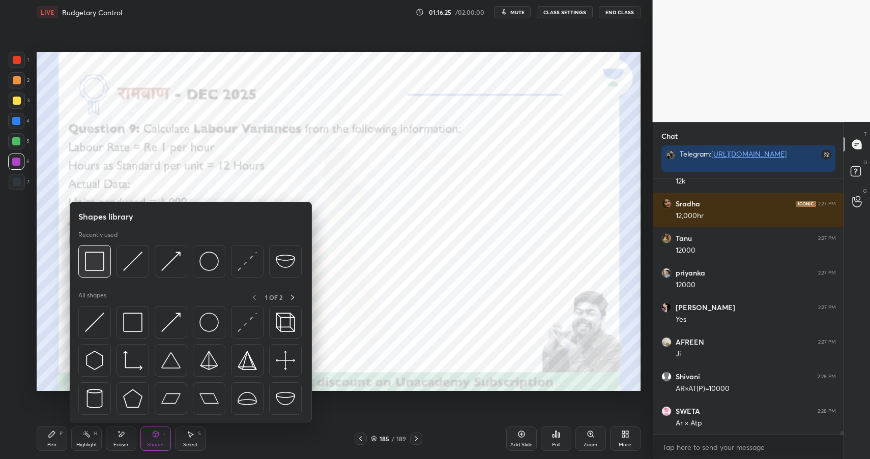
click at [94, 263] on img at bounding box center [94, 261] width 19 height 19
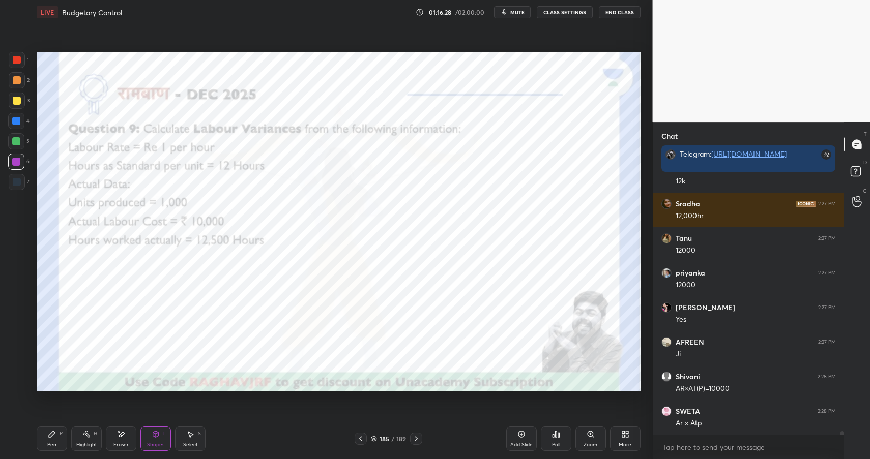
click at [57, 440] on div "Pen P" at bounding box center [52, 439] width 31 height 24
drag, startPoint x: 57, startPoint y: 440, endPoint x: 104, endPoint y: 427, distance: 48.6
click at [57, 440] on div "Pen P" at bounding box center [52, 439] width 31 height 24
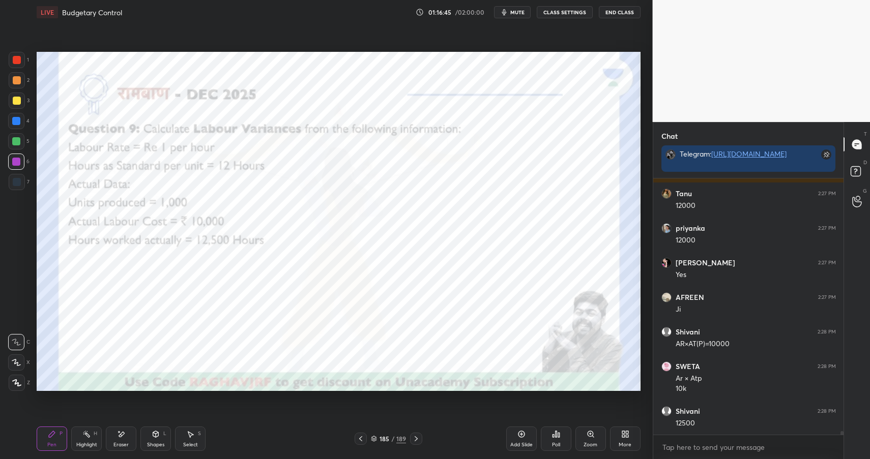
scroll to position [17689, 0]
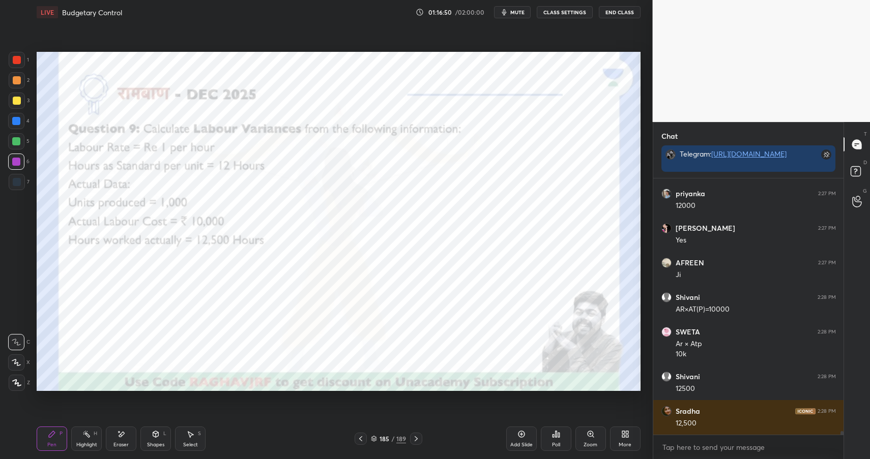
click at [18, 140] on div at bounding box center [16, 141] width 8 height 8
drag, startPoint x: 17, startPoint y: 140, endPoint x: 22, endPoint y: 132, distance: 9.2
click at [17, 140] on div at bounding box center [16, 141] width 8 height 8
click at [17, 125] on div at bounding box center [16, 121] width 8 height 8
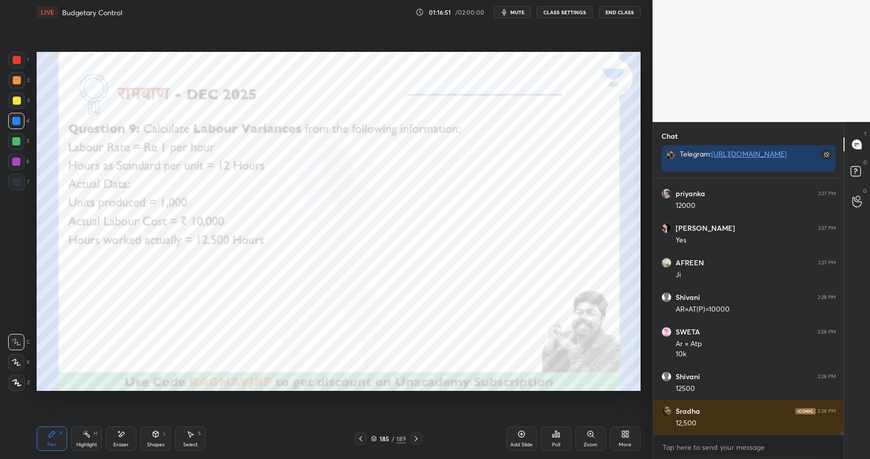
drag, startPoint x: 17, startPoint y: 125, endPoint x: 28, endPoint y: 119, distance: 13.2
click at [17, 125] on div at bounding box center [16, 121] width 8 height 8
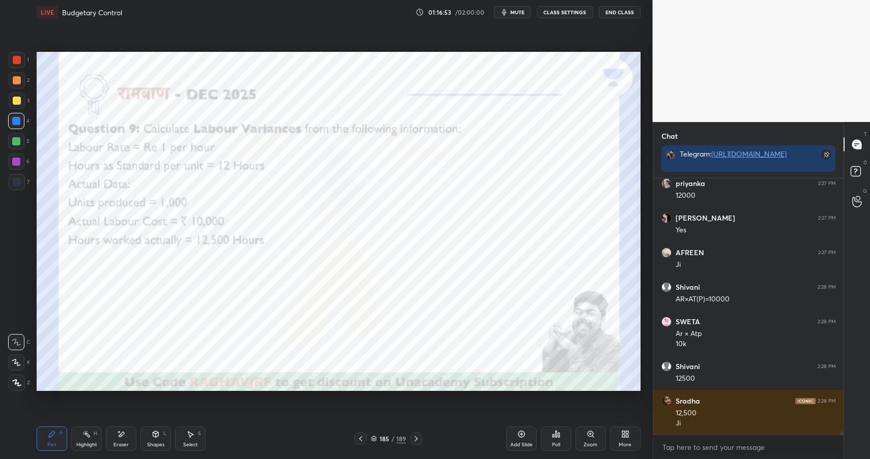
click at [12, 57] on div at bounding box center [17, 60] width 16 height 16
click at [15, 78] on div at bounding box center [17, 80] width 8 height 8
drag, startPoint x: 18, startPoint y: 80, endPoint x: 29, endPoint y: 78, distance: 11.4
click at [18, 80] on div at bounding box center [17, 80] width 8 height 8
click at [83, 434] on circle at bounding box center [83, 434] width 1 height 1
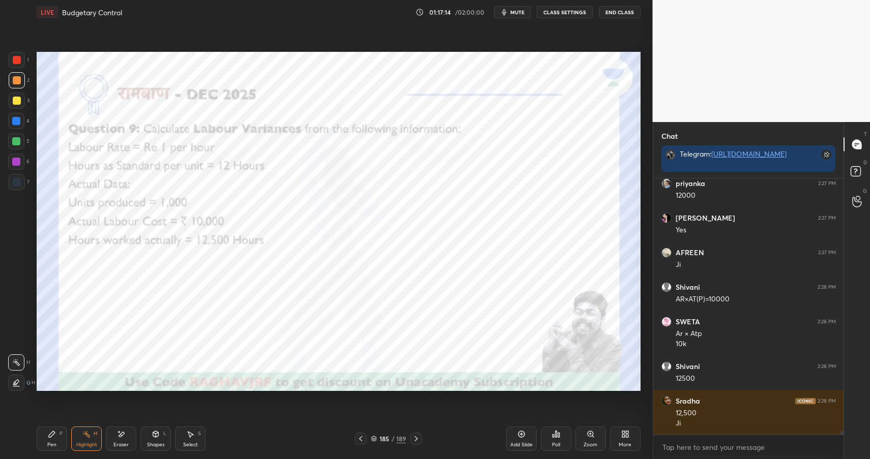
drag, startPoint x: 83, startPoint y: 434, endPoint x: 136, endPoint y: 408, distance: 59.4
click at [83, 434] on circle at bounding box center [83, 434] width 1 height 1
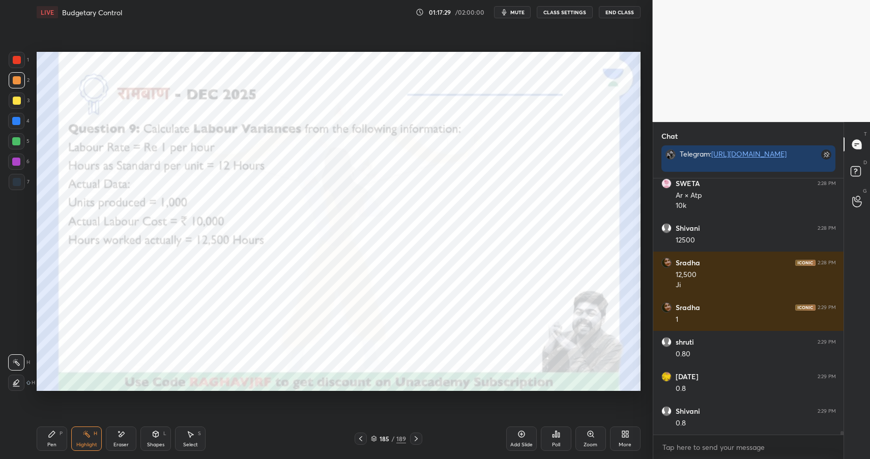
scroll to position [17872, 0]
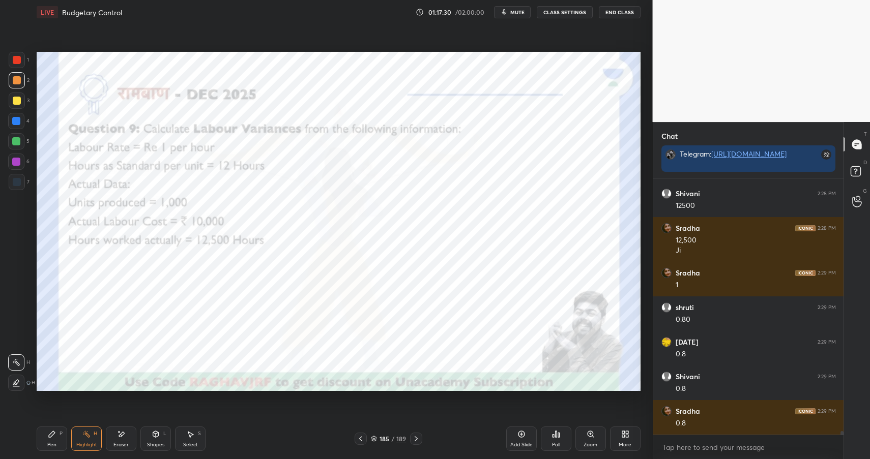
click at [61, 440] on div "Pen P" at bounding box center [52, 439] width 31 height 24
click at [18, 122] on div at bounding box center [16, 121] width 8 height 8
drag, startPoint x: 18, startPoint y: 122, endPoint x: 28, endPoint y: 120, distance: 10.4
click at [18, 122] on div at bounding box center [16, 121] width 8 height 8
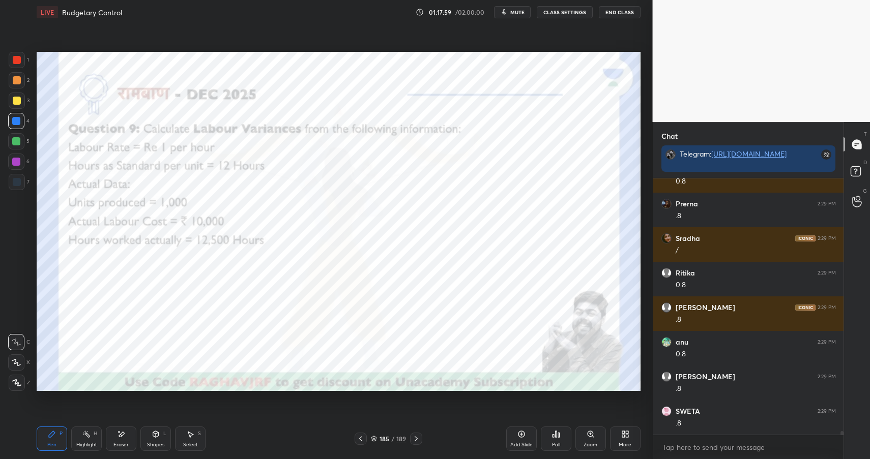
scroll to position [18149, 0]
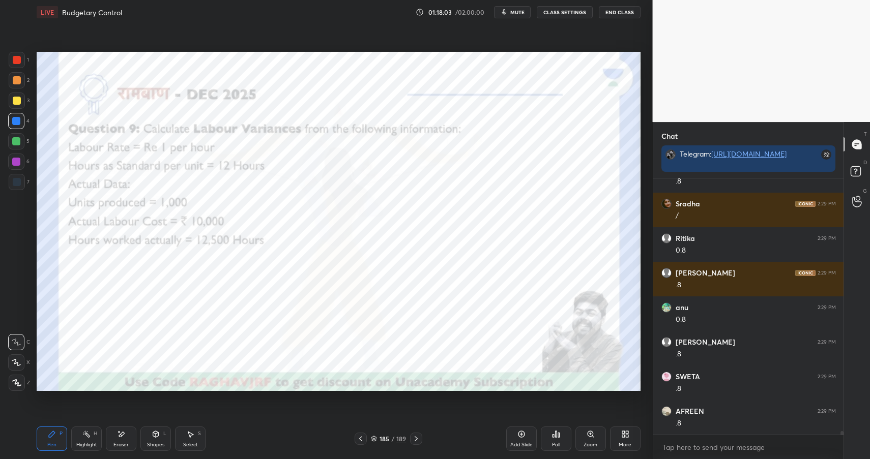
click at [77, 433] on div "Highlight H" at bounding box center [86, 439] width 31 height 24
drag, startPoint x: 84, startPoint y: 435, endPoint x: 100, endPoint y: 402, distance: 36.4
click at [86, 433] on icon at bounding box center [86, 434] width 8 height 8
click at [168, 437] on div "Shapes L" at bounding box center [155, 439] width 31 height 24
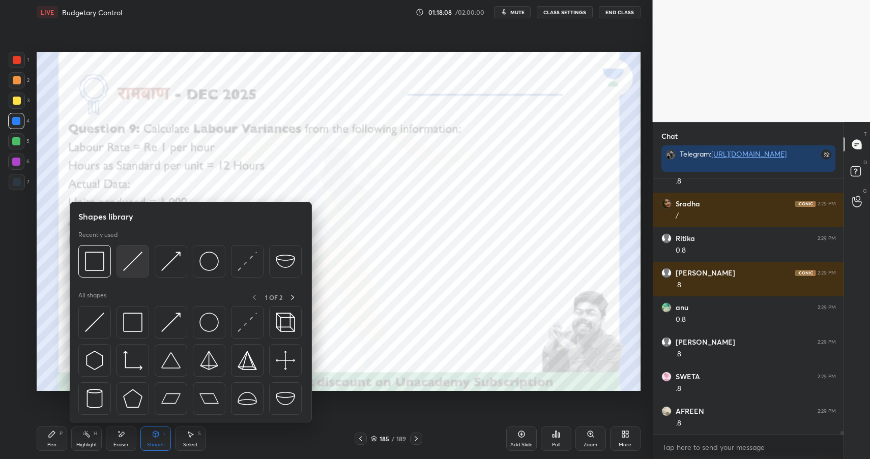
click at [137, 262] on img at bounding box center [132, 261] width 19 height 19
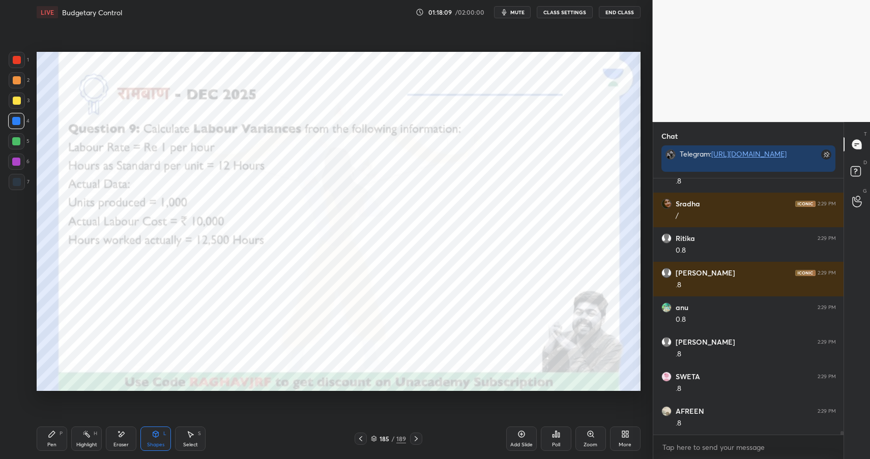
click at [160, 440] on div "Shapes L" at bounding box center [155, 439] width 31 height 24
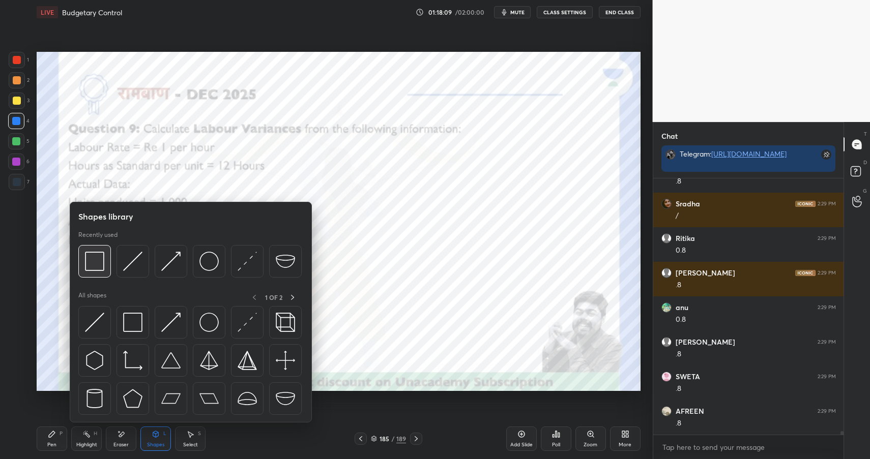
click at [96, 260] on img at bounding box center [94, 261] width 19 height 19
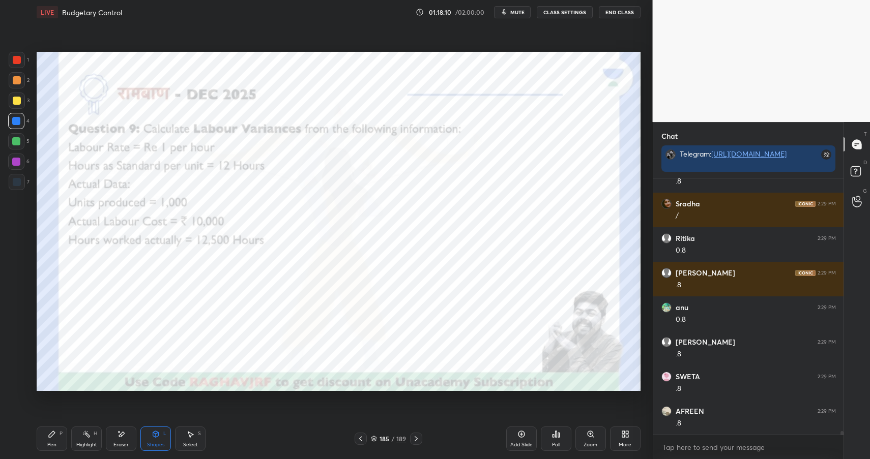
click at [12, 180] on div at bounding box center [17, 182] width 16 height 16
drag, startPoint x: 12, startPoint y: 180, endPoint x: 28, endPoint y: 183, distance: 16.6
click at [12, 180] on div at bounding box center [17, 182] width 16 height 16
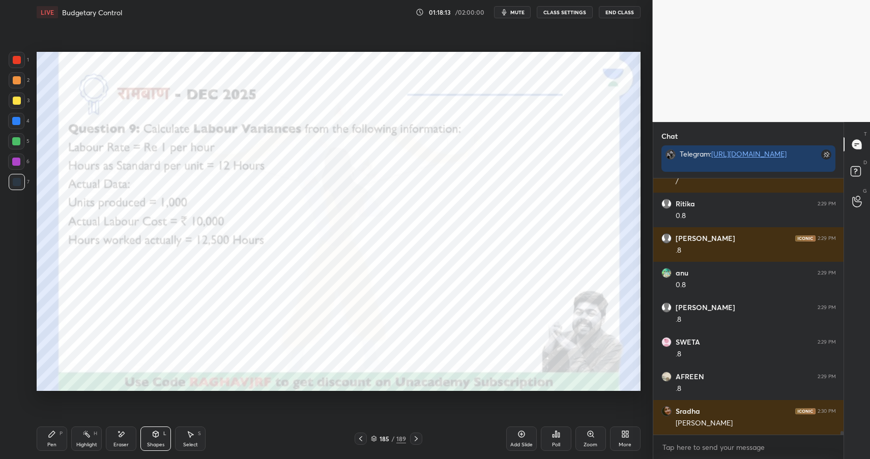
scroll to position [18218, 0]
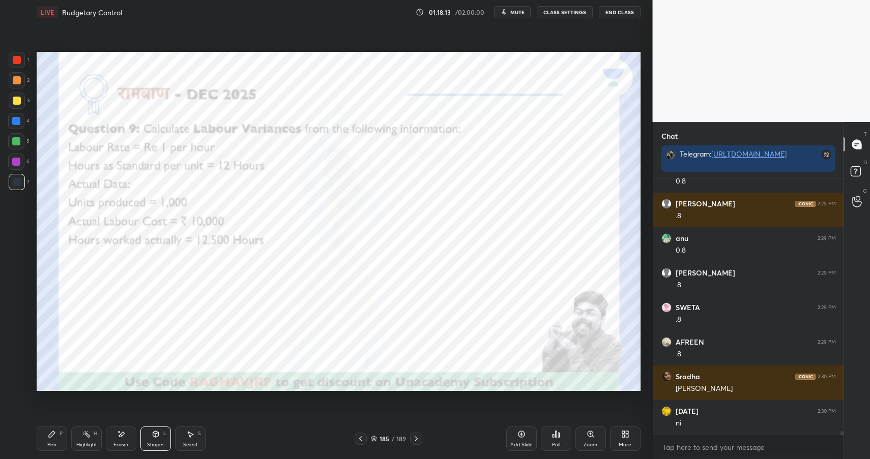
click at [51, 437] on icon at bounding box center [52, 434] width 8 height 8
click at [53, 437] on icon at bounding box center [52, 434] width 8 height 8
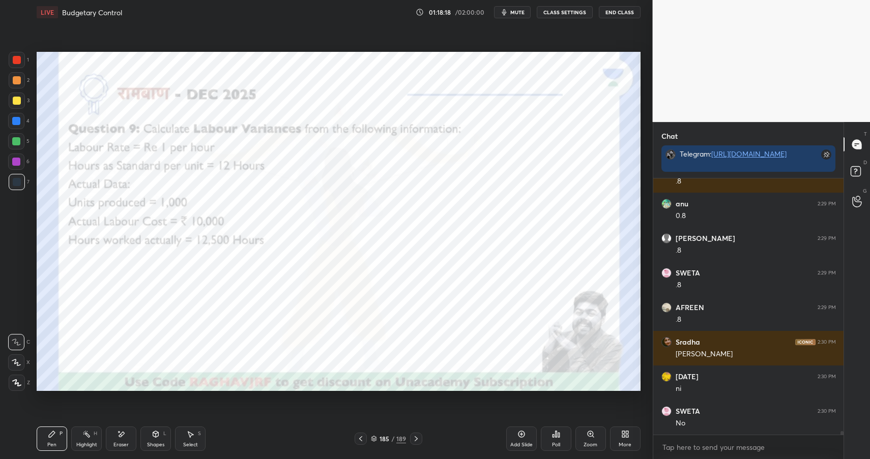
drag, startPoint x: 149, startPoint y: 440, endPoint x: 150, endPoint y: 433, distance: 6.7
click at [149, 440] on div "Shapes L" at bounding box center [155, 439] width 31 height 24
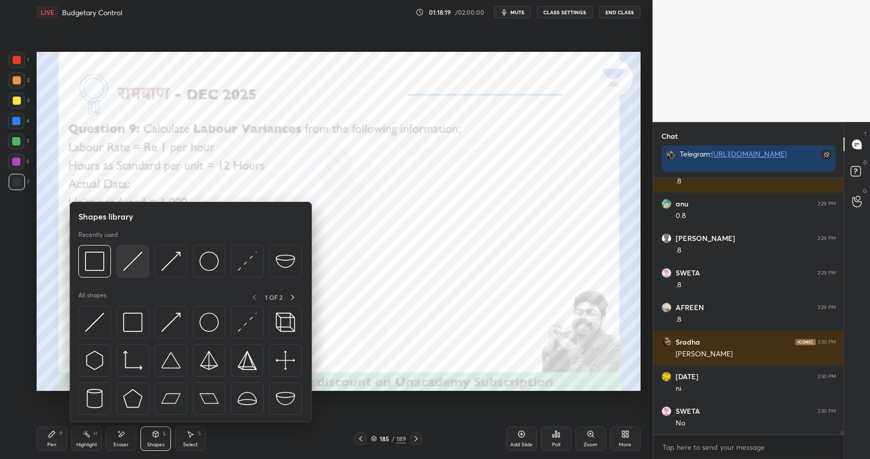
click at [141, 270] on img at bounding box center [132, 261] width 19 height 19
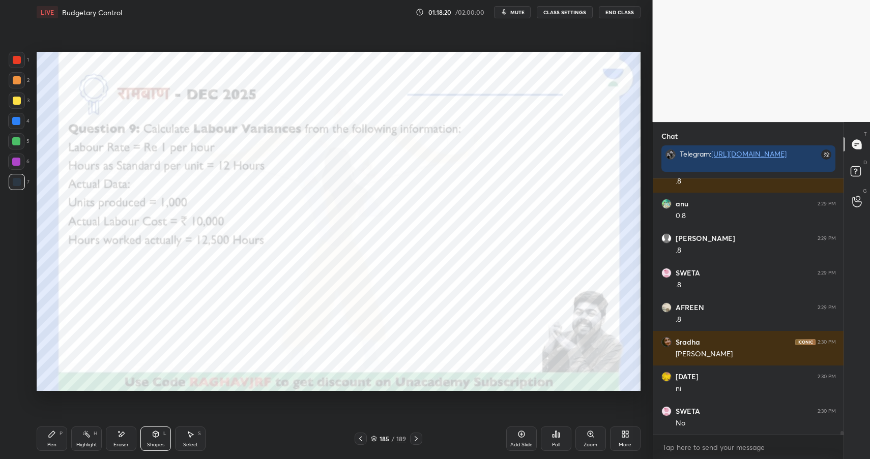
scroll to position [18296, 0]
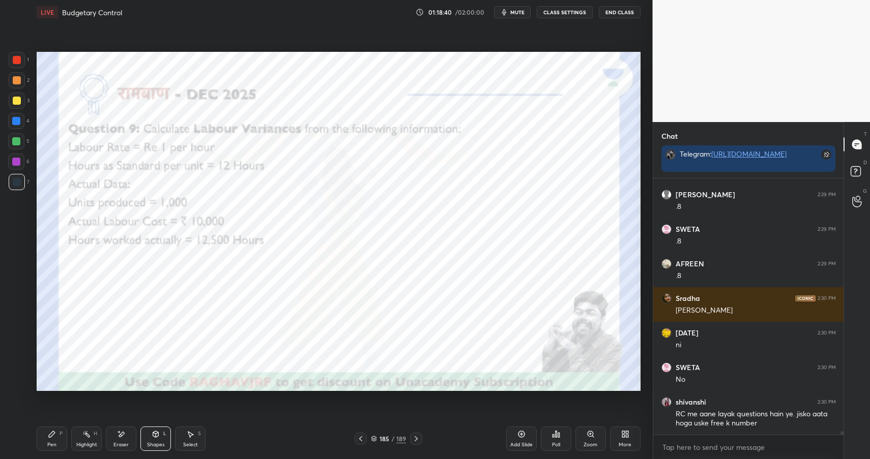
click at [50, 443] on div "Pen" at bounding box center [51, 445] width 9 height 5
click at [51, 444] on div "Pen" at bounding box center [51, 445] width 9 height 5
click at [18, 154] on div at bounding box center [16, 162] width 16 height 16
click at [18, 160] on div at bounding box center [16, 162] width 8 height 8
click at [86, 437] on icon at bounding box center [86, 434] width 8 height 8
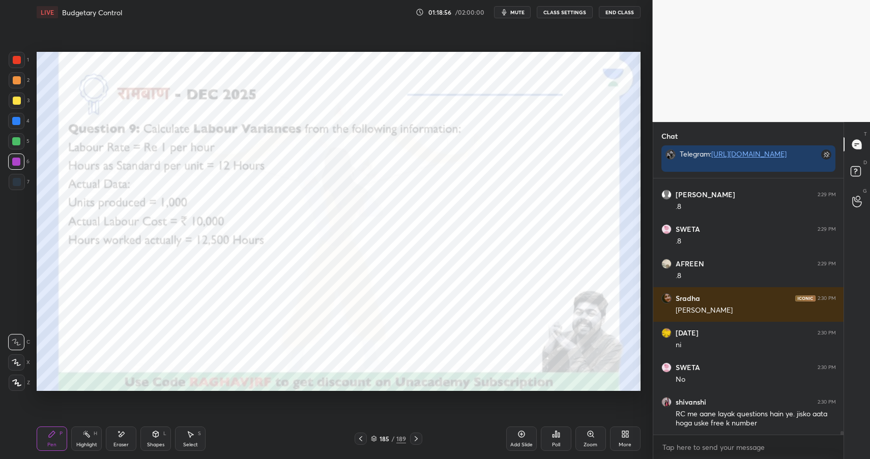
click at [92, 432] on div "Highlight H" at bounding box center [86, 439] width 31 height 24
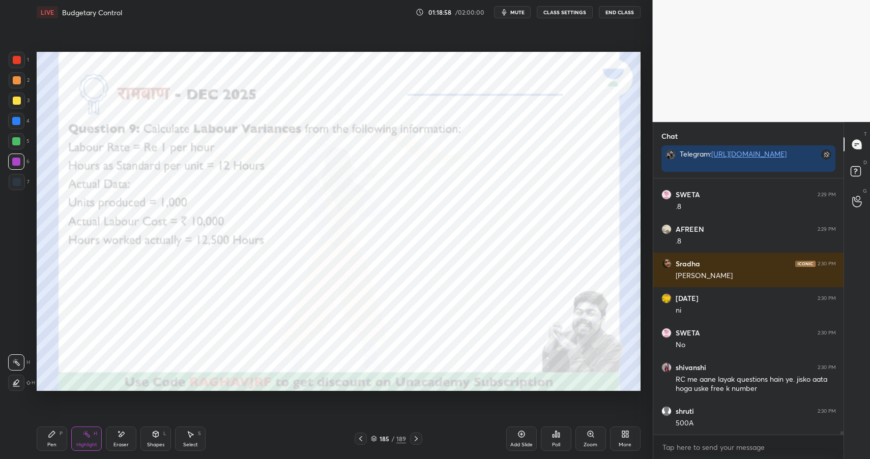
click at [50, 430] on icon at bounding box center [52, 434] width 8 height 8
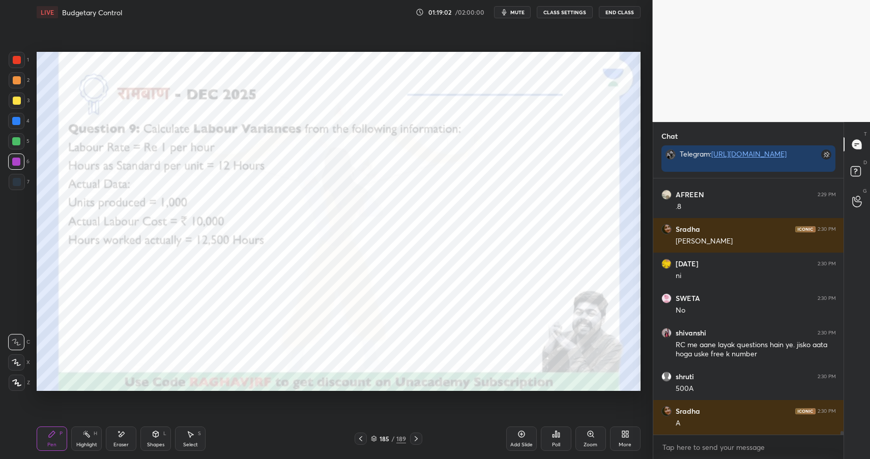
scroll to position [18400, 0]
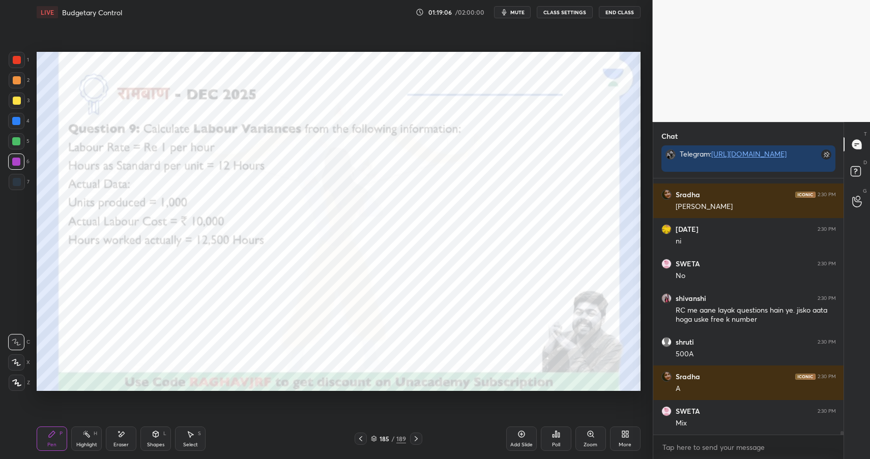
click at [74, 435] on div "Highlight H" at bounding box center [86, 439] width 31 height 24
drag, startPoint x: 89, startPoint y: 438, endPoint x: 105, endPoint y: 414, distance: 29.3
click at [91, 437] on div "Highlight H" at bounding box center [86, 439] width 31 height 24
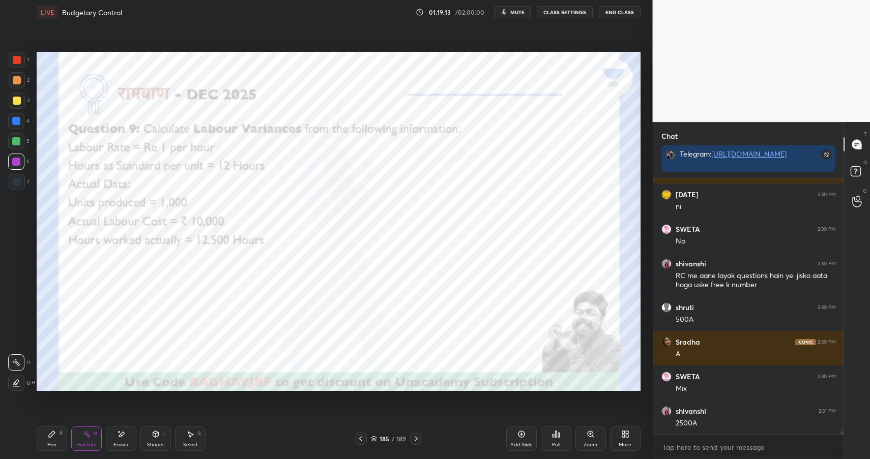
click at [42, 431] on div "Pen P" at bounding box center [52, 439] width 31 height 24
click at [45, 437] on div "Pen P" at bounding box center [52, 439] width 31 height 24
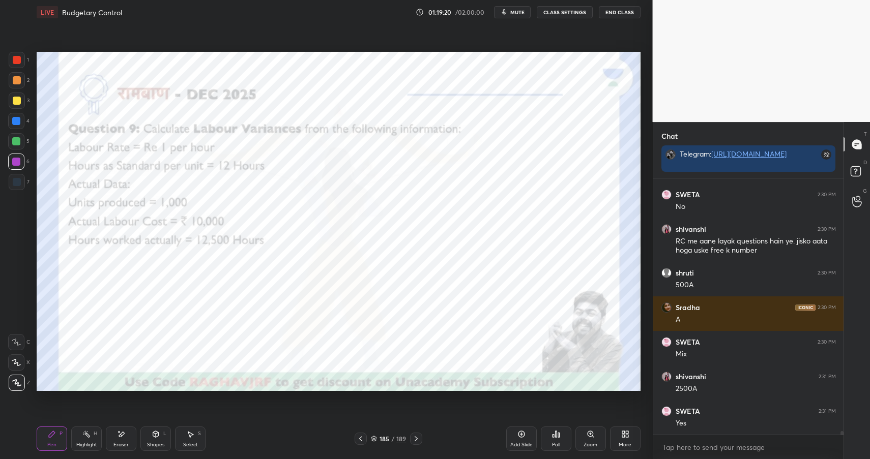
scroll to position [18504, 0]
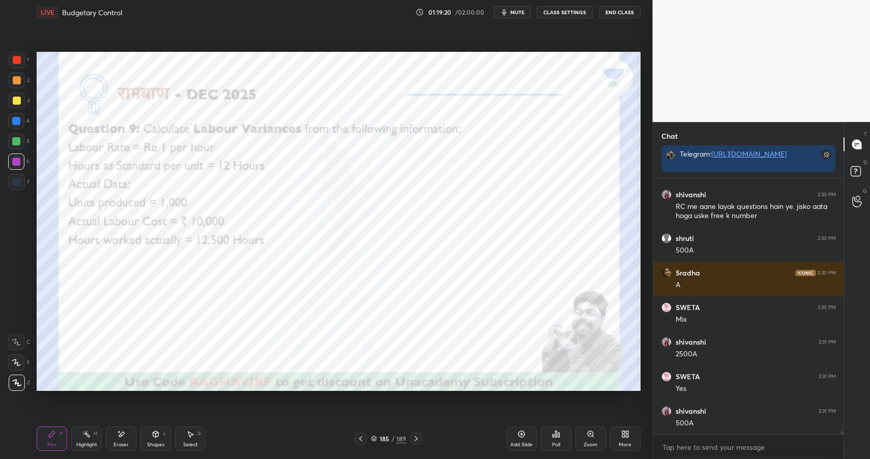
click at [18, 340] on icon at bounding box center [16, 342] width 9 height 7
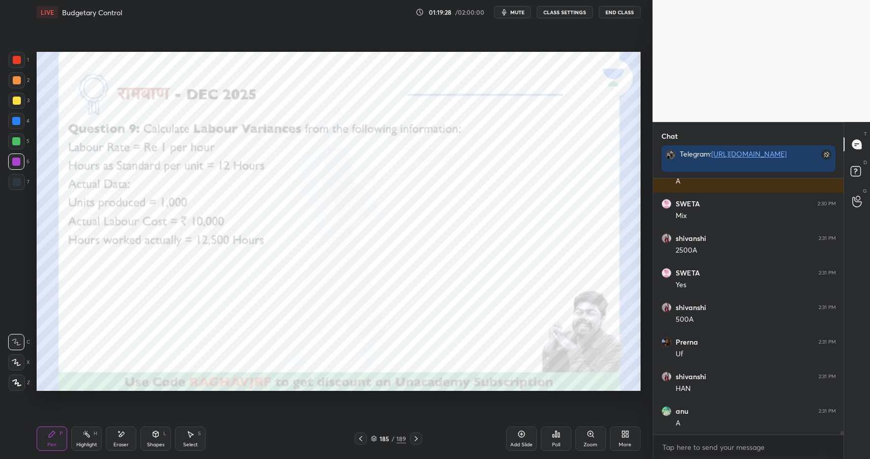
scroll to position [18642, 0]
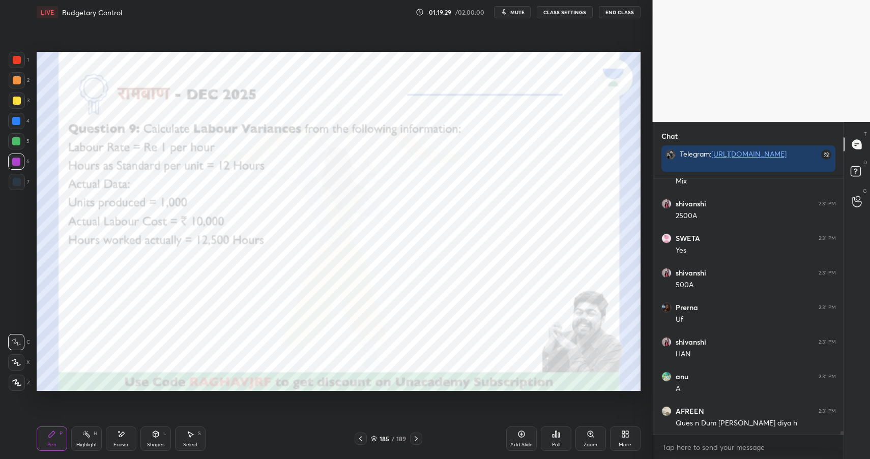
click at [87, 433] on div "Highlight H" at bounding box center [86, 439] width 31 height 24
click at [90, 432] on icon at bounding box center [86, 434] width 8 height 8
drag, startPoint x: 90, startPoint y: 432, endPoint x: 105, endPoint y: 421, distance: 18.5
click at [90, 432] on icon at bounding box center [86, 434] width 8 height 8
click at [60, 432] on div "P" at bounding box center [61, 433] width 3 height 5
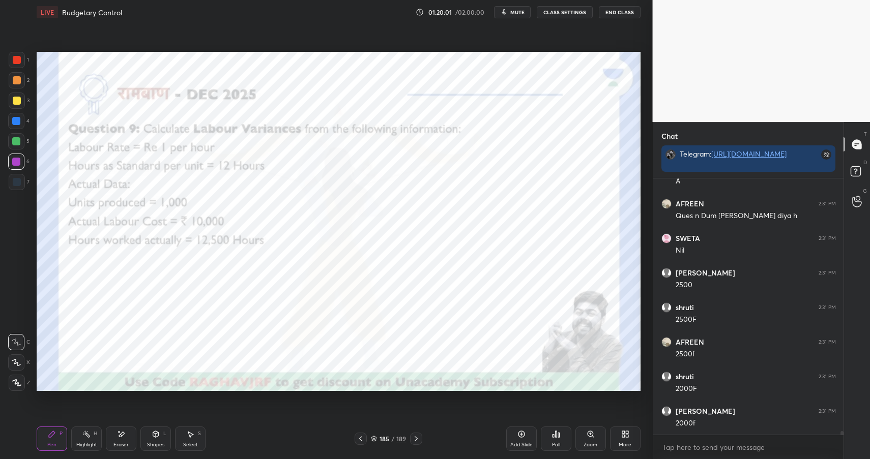
scroll to position [18884, 0]
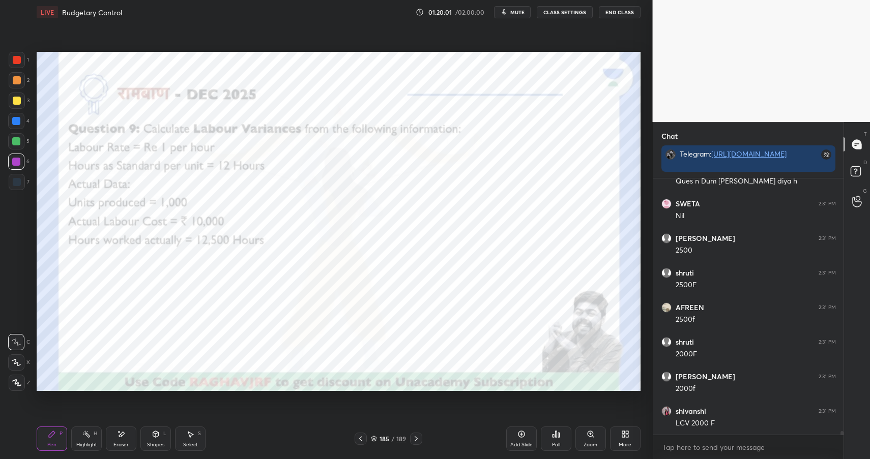
click at [81, 439] on div "Highlight H" at bounding box center [86, 439] width 31 height 24
click at [86, 437] on icon at bounding box center [86, 434] width 8 height 8
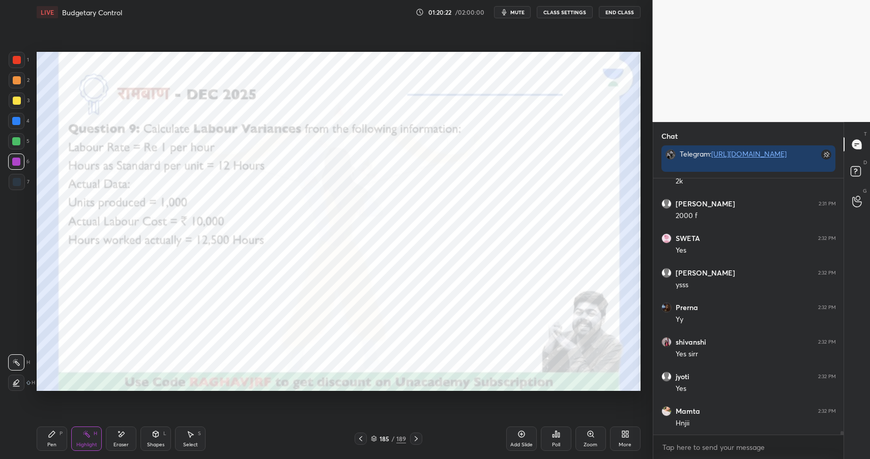
scroll to position [19230, 0]
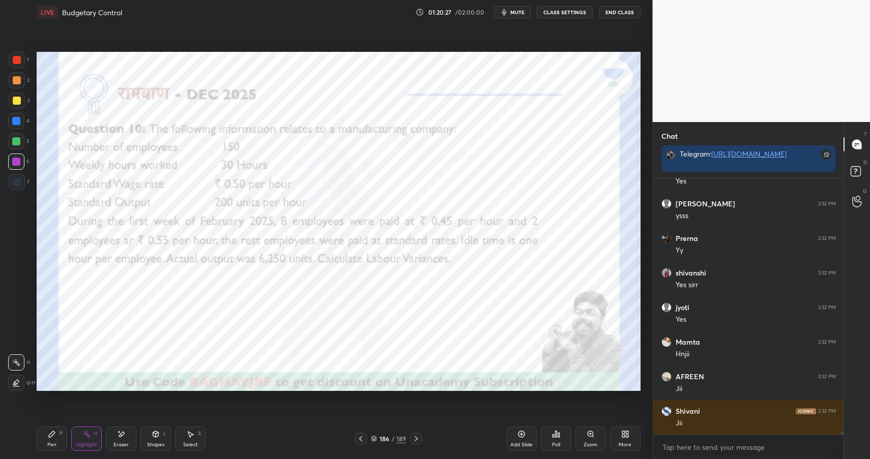
click at [82, 438] on div "Highlight H" at bounding box center [86, 439] width 31 height 24
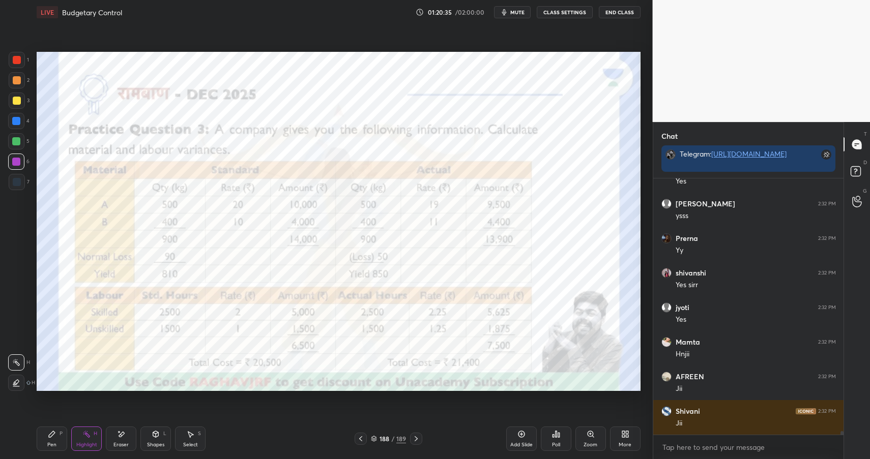
scroll to position [19265, 0]
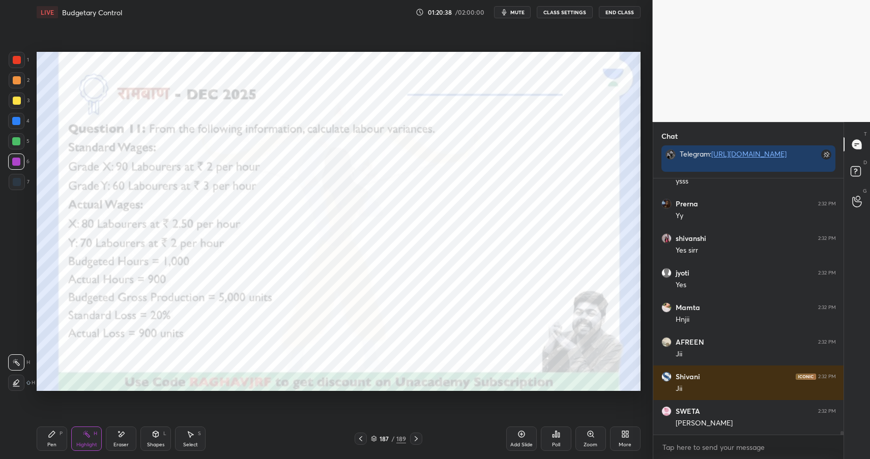
click at [41, 435] on div "Pen P" at bounding box center [52, 439] width 31 height 24
click at [45, 439] on div "Pen P" at bounding box center [52, 439] width 31 height 24
click at [161, 437] on div "Shapes L" at bounding box center [155, 439] width 31 height 24
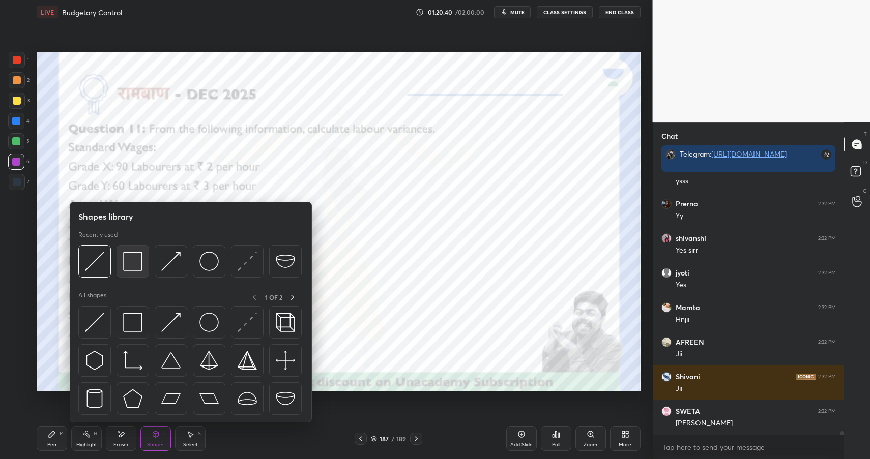
click at [134, 266] on img at bounding box center [132, 261] width 19 height 19
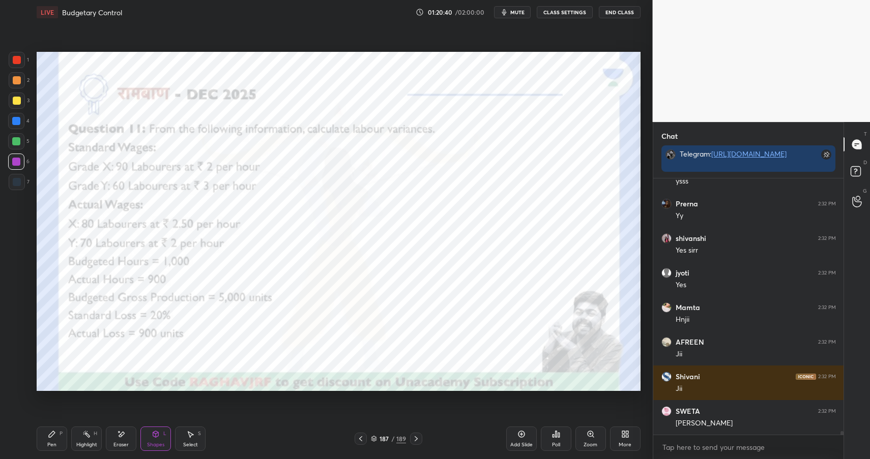
scroll to position [19299, 0]
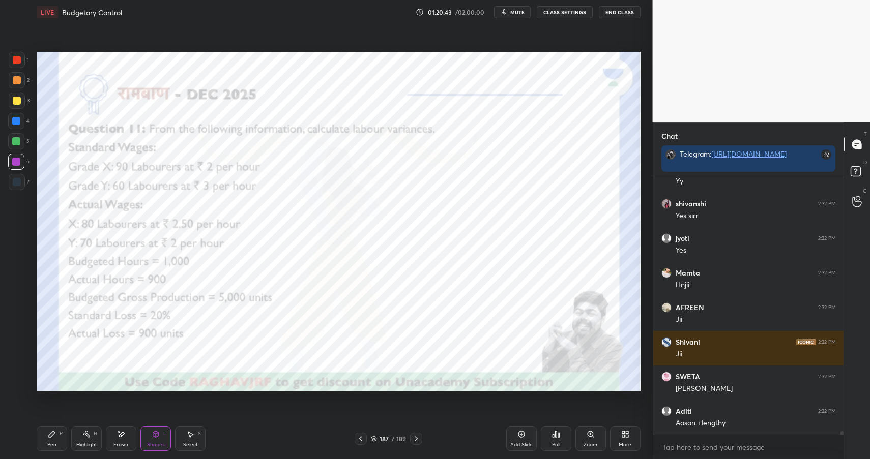
click at [48, 432] on icon at bounding box center [52, 434] width 8 height 8
click at [56, 438] on div "Pen P" at bounding box center [52, 439] width 31 height 24
click at [11, 61] on div at bounding box center [17, 60] width 16 height 16
click at [14, 62] on div at bounding box center [17, 60] width 8 height 8
click at [156, 439] on div "Shapes L" at bounding box center [155, 439] width 31 height 24
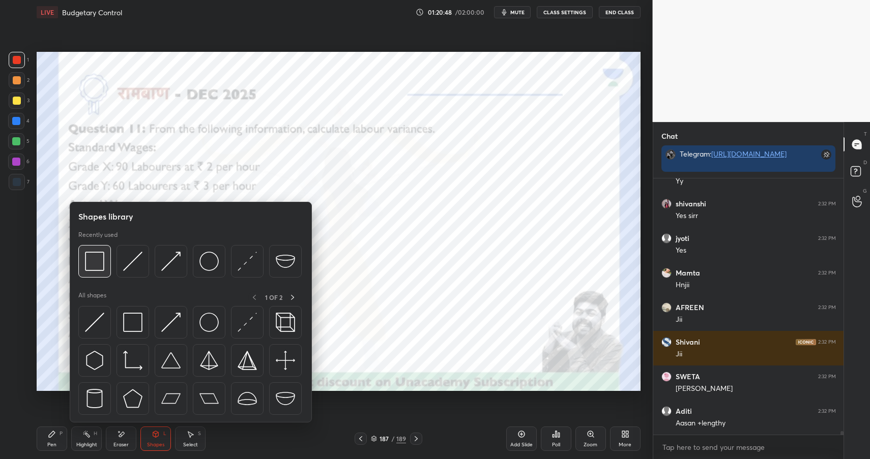
click at [100, 266] on img at bounding box center [94, 261] width 19 height 19
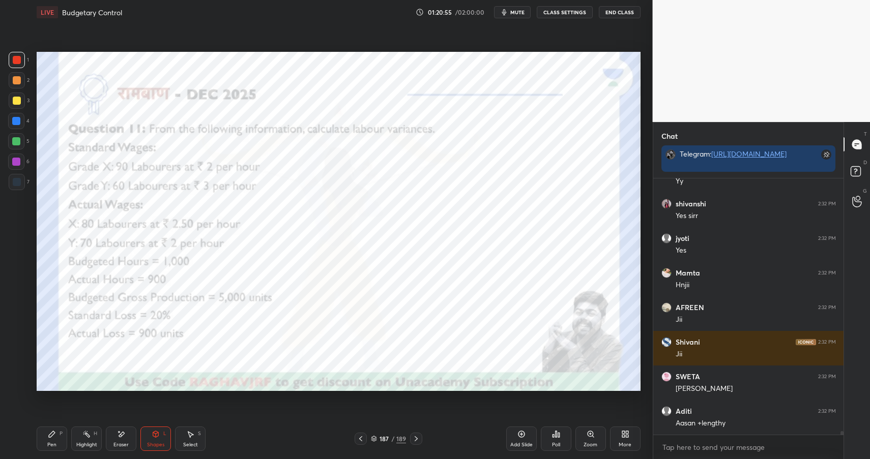
scroll to position [19334, 0]
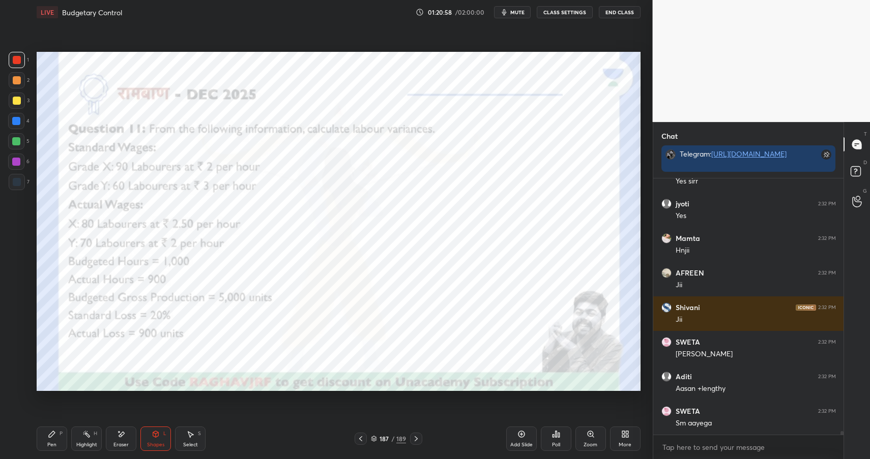
click at [615, 14] on button "End Class" at bounding box center [620, 12] width 42 height 12
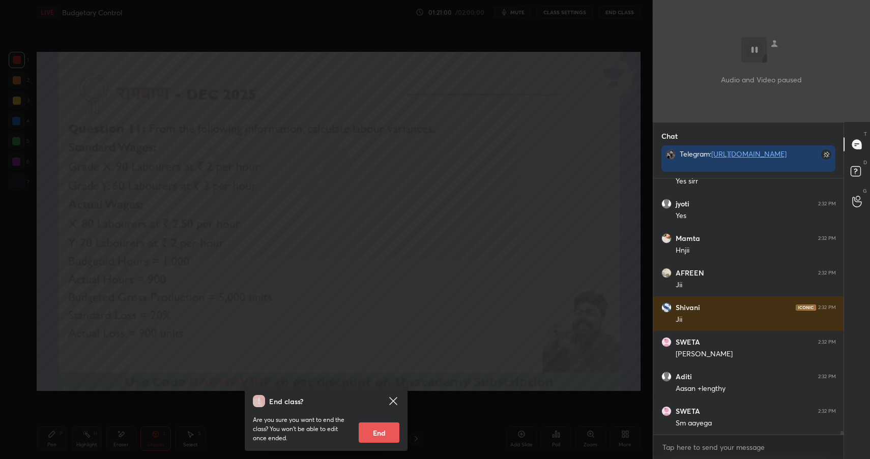
drag, startPoint x: 532, startPoint y: 143, endPoint x: 529, endPoint y: 135, distance: 8.4
click at [534, 141] on div "End class? Are you sure you want to end the class? You won’t be able to edit on…" at bounding box center [326, 229] width 653 height 459
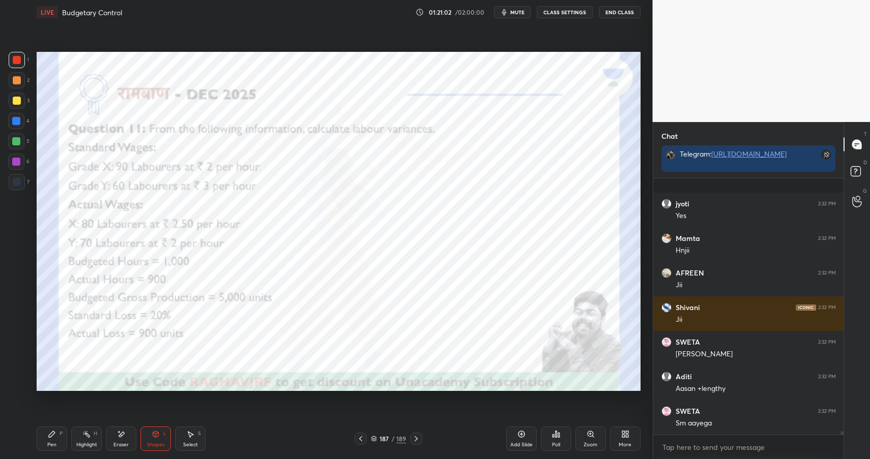
scroll to position [19387, 0]
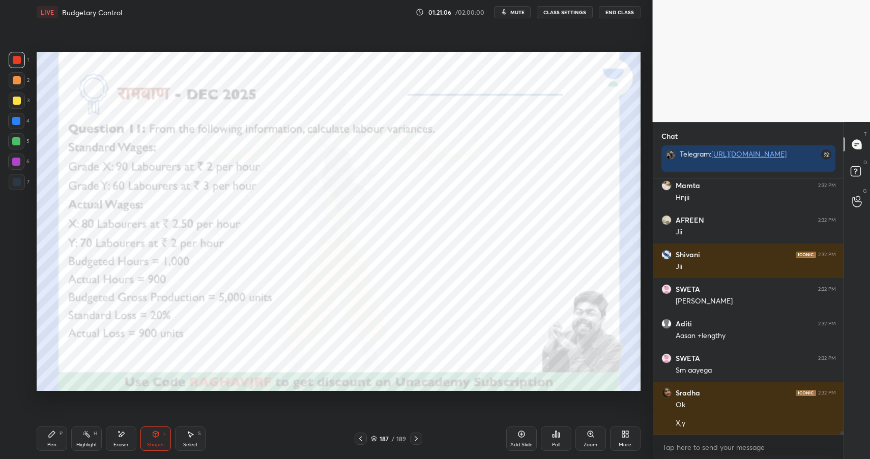
drag, startPoint x: 515, startPoint y: 437, endPoint x: 503, endPoint y: 432, distance: 12.6
click at [515, 437] on div "Add Slide" at bounding box center [521, 439] width 31 height 24
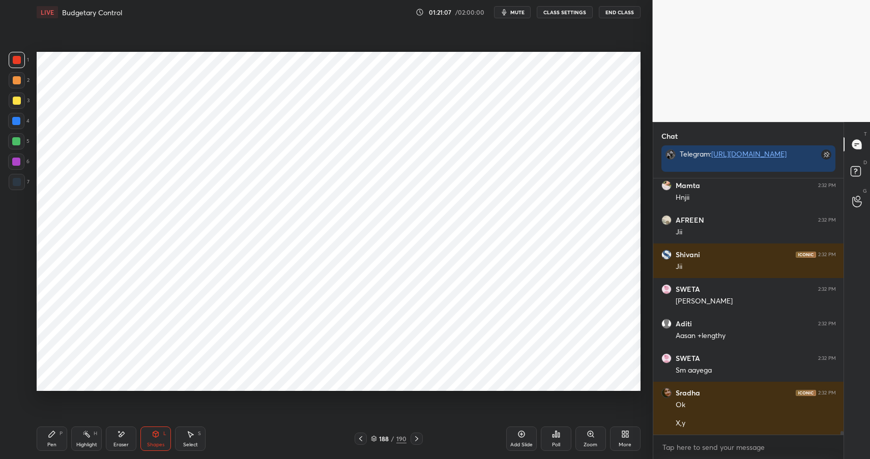
drag, startPoint x: 56, startPoint y: 434, endPoint x: 60, endPoint y: 428, distance: 6.6
click at [56, 434] on div "Pen P" at bounding box center [52, 439] width 31 height 24
click at [12, 185] on div at bounding box center [17, 182] width 16 height 16
drag, startPoint x: 12, startPoint y: 185, endPoint x: 32, endPoint y: 169, distance: 25.0
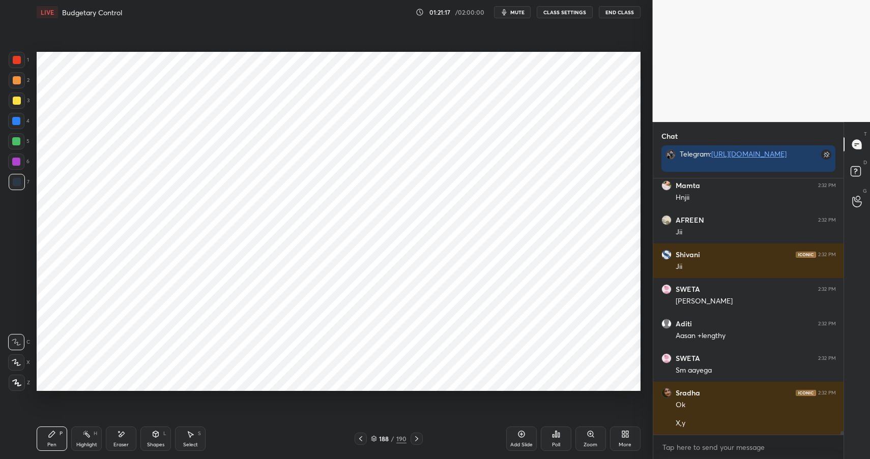
click at [12, 185] on div at bounding box center [17, 182] width 16 height 16
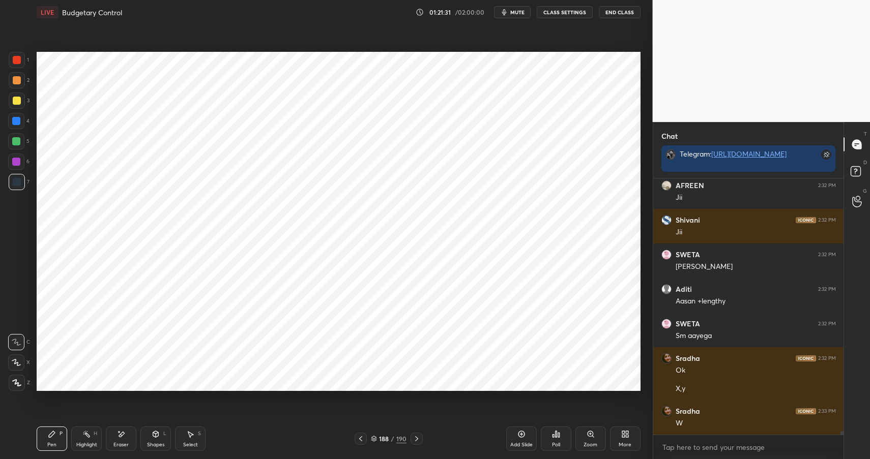
scroll to position [19459, 0]
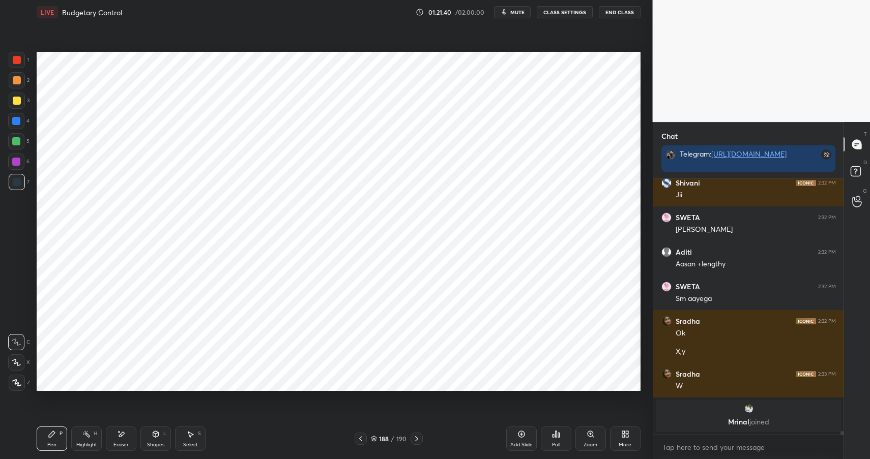
click at [153, 438] on div "Shapes L" at bounding box center [155, 439] width 31 height 24
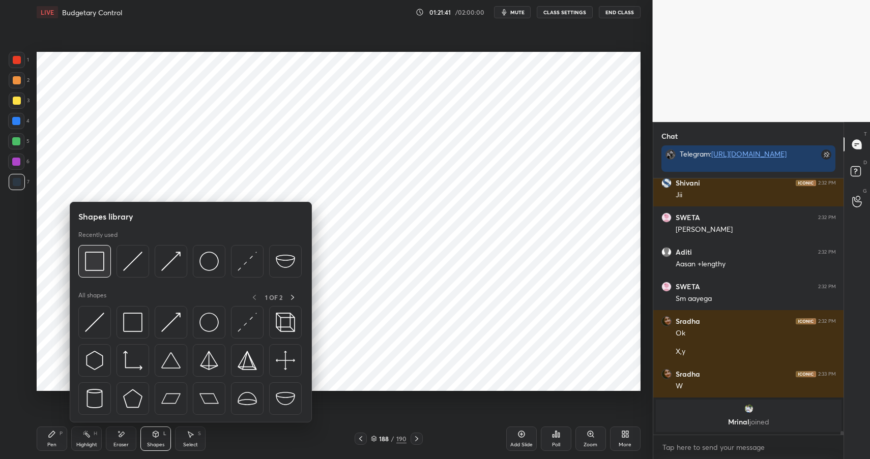
click at [104, 264] on div at bounding box center [94, 261] width 33 height 33
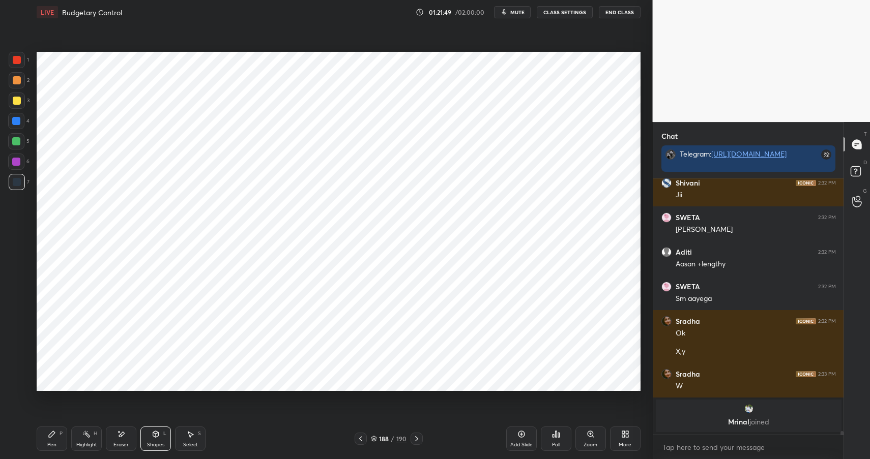
click at [51, 443] on div "Pen" at bounding box center [51, 445] width 9 height 5
click at [56, 444] on div "Pen" at bounding box center [51, 445] width 9 height 5
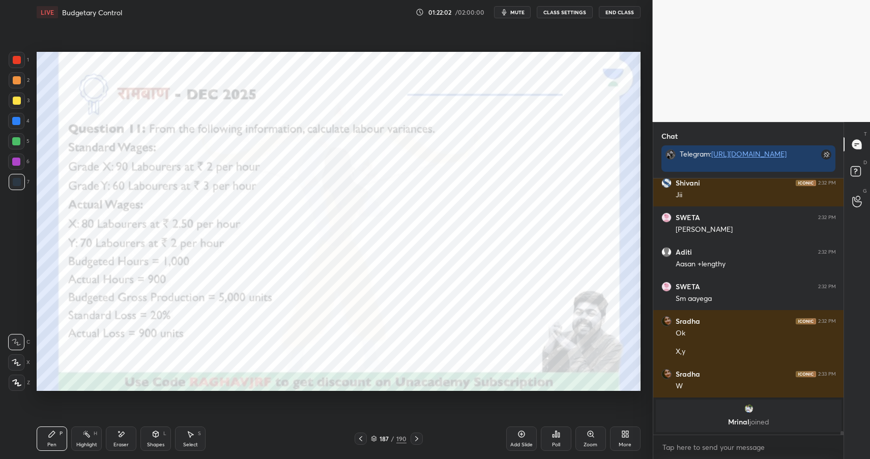
click at [66, 444] on div "Pen P" at bounding box center [52, 439] width 31 height 24
drag, startPoint x: 80, startPoint y: 439, endPoint x: 94, endPoint y: 422, distance: 22.8
click at [80, 439] on div "Highlight H" at bounding box center [86, 439] width 31 height 24
click at [11, 163] on div at bounding box center [16, 162] width 16 height 16
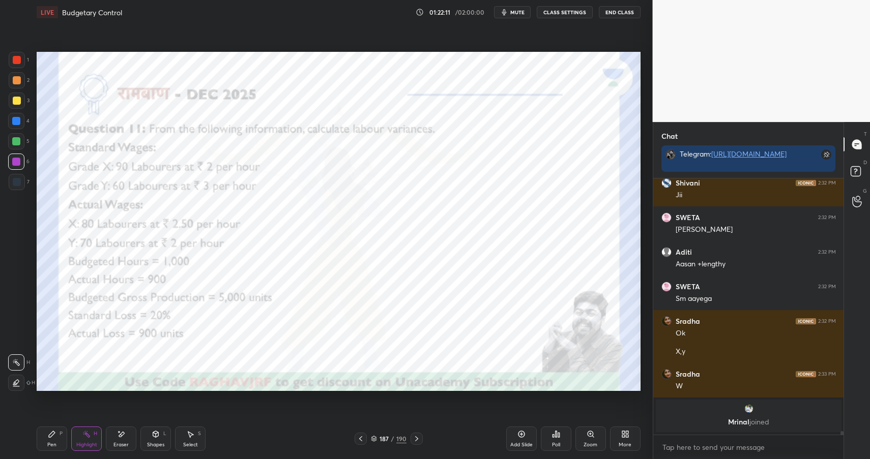
drag, startPoint x: 159, startPoint y: 433, endPoint x: 160, endPoint y: 424, distance: 9.2
click at [159, 433] on icon at bounding box center [156, 434] width 8 height 8
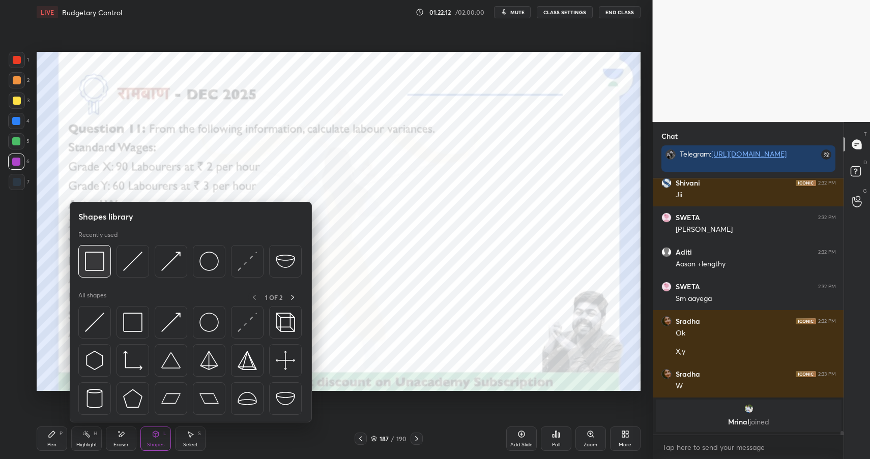
click at [93, 255] on img at bounding box center [94, 261] width 19 height 19
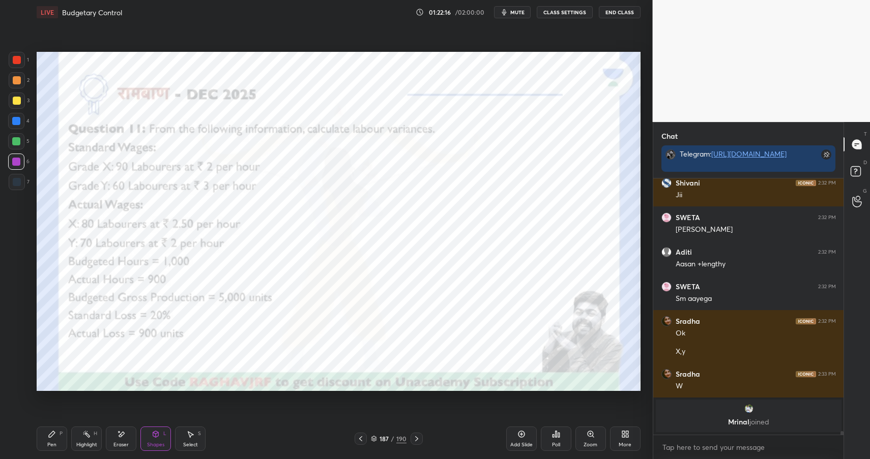
click at [80, 438] on div "Highlight H" at bounding box center [86, 439] width 31 height 24
drag, startPoint x: 80, startPoint y: 436, endPoint x: 81, endPoint y: 420, distance: 16.3
click at [80, 436] on div "Highlight H" at bounding box center [86, 439] width 31 height 24
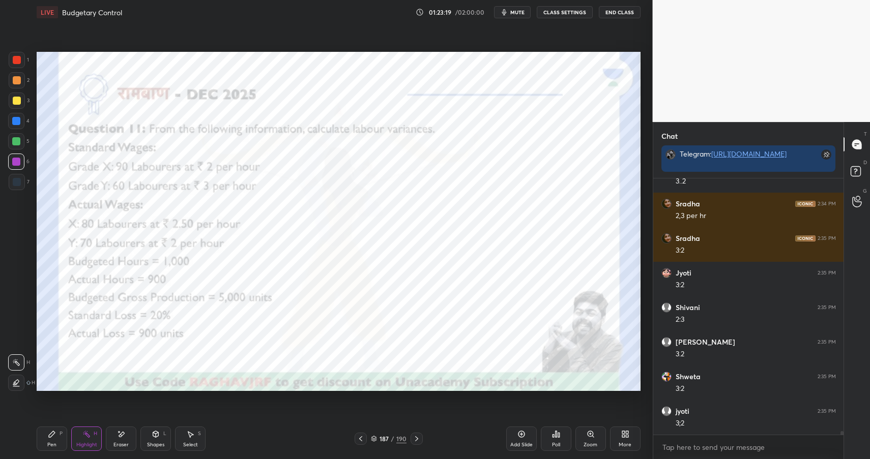
scroll to position [18613, 0]
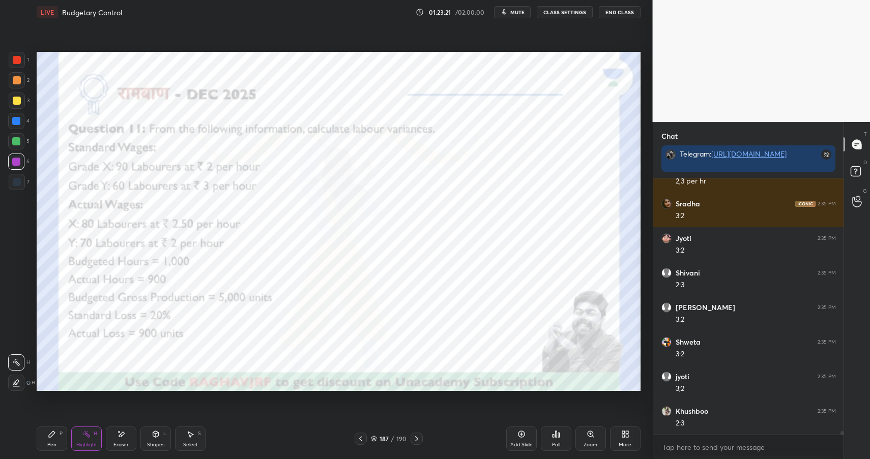
click at [153, 438] on div "Shapes L" at bounding box center [155, 439] width 31 height 24
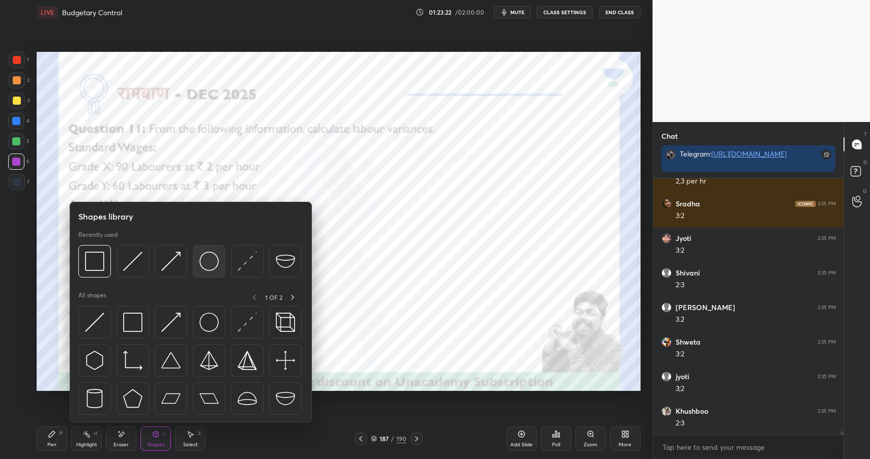
click at [209, 261] on img at bounding box center [208, 261] width 19 height 19
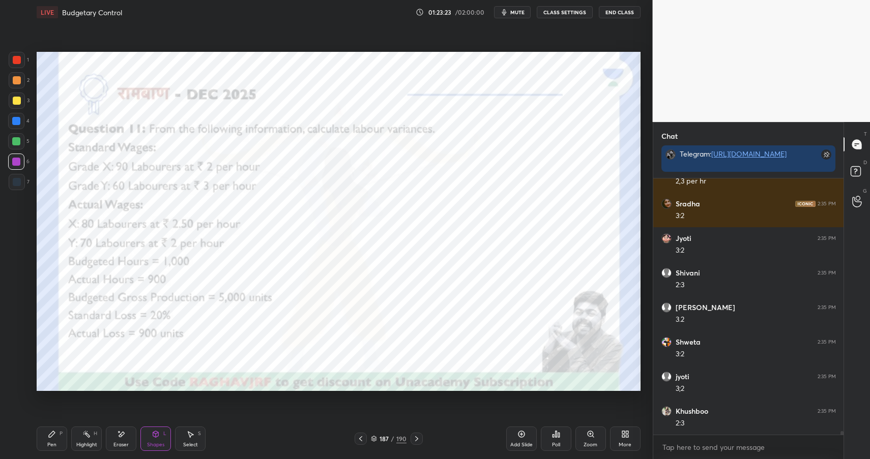
scroll to position [18648, 0]
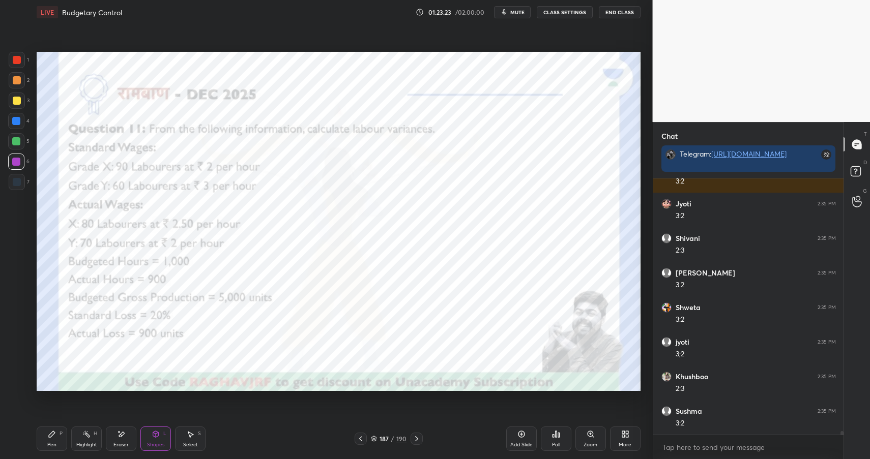
click at [15, 143] on div at bounding box center [16, 141] width 8 height 8
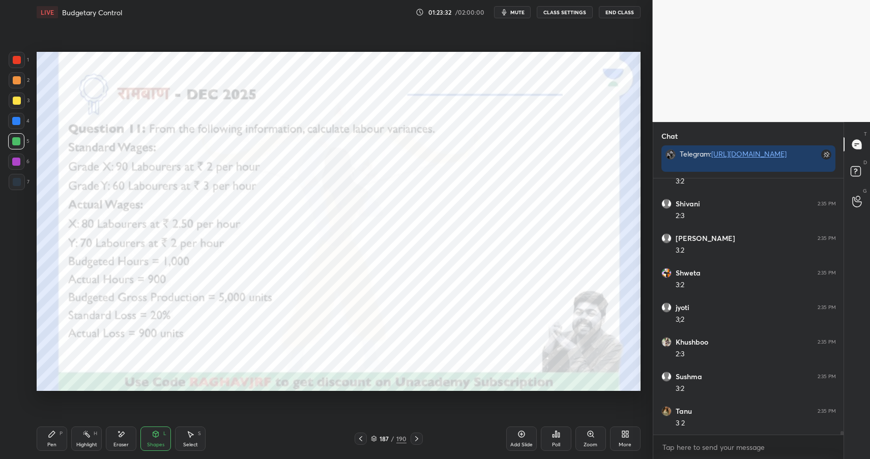
click at [50, 438] on icon at bounding box center [52, 434] width 8 height 8
click at [53, 443] on div "Pen" at bounding box center [51, 445] width 9 height 5
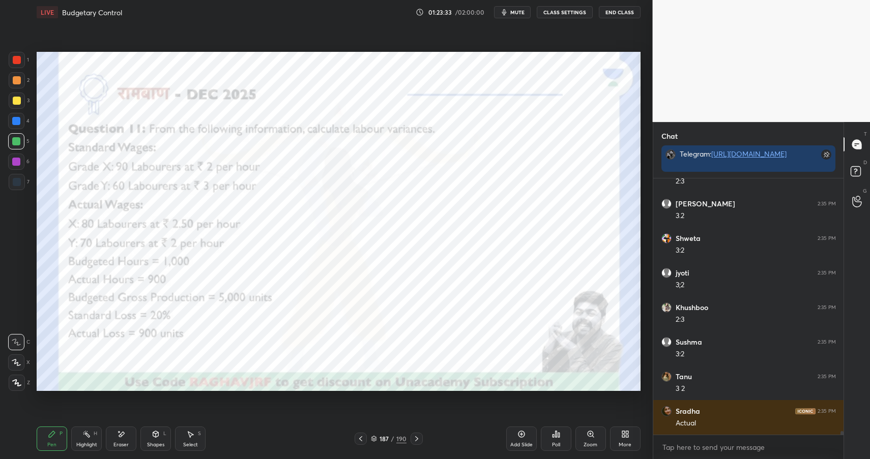
click at [14, 121] on div at bounding box center [16, 121] width 8 height 8
drag, startPoint x: 126, startPoint y: 436, endPoint x: 140, endPoint y: 405, distance: 34.6
click at [126, 436] on div "Eraser" at bounding box center [121, 439] width 31 height 24
click at [59, 436] on div "Pen P" at bounding box center [52, 439] width 31 height 24
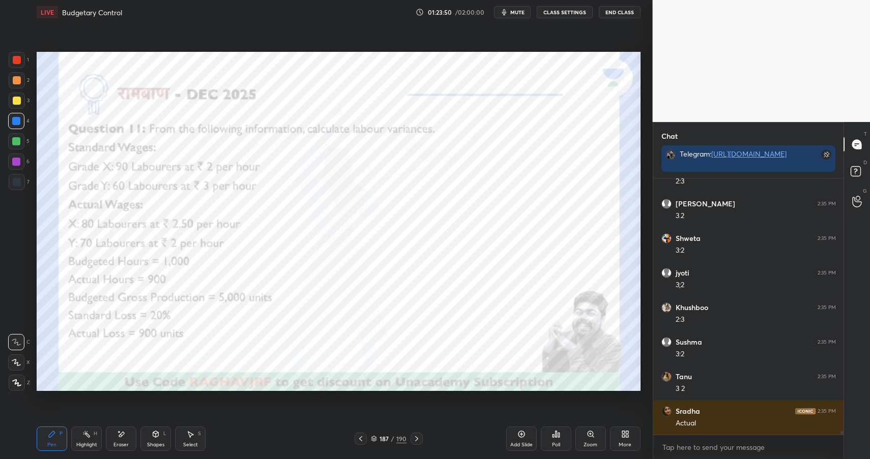
drag, startPoint x: 150, startPoint y: 439, endPoint x: 152, endPoint y: 427, distance: 12.3
click at [150, 439] on div "Shapes L" at bounding box center [155, 439] width 31 height 24
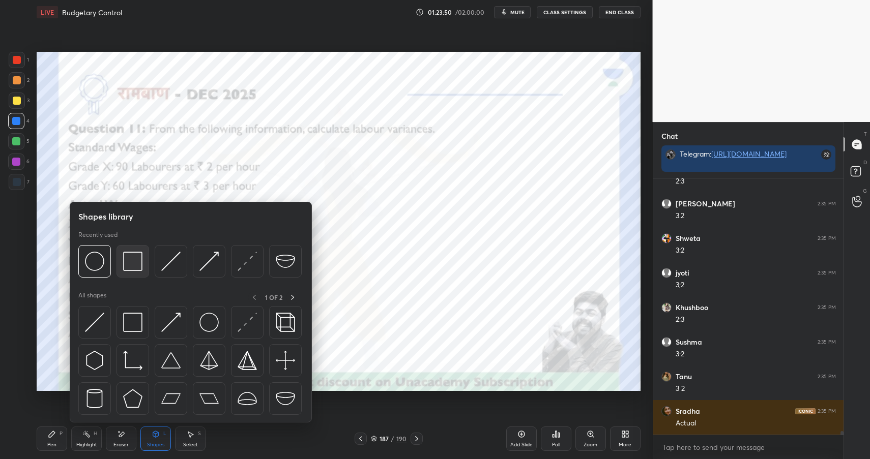
click at [120, 252] on div at bounding box center [132, 261] width 33 height 33
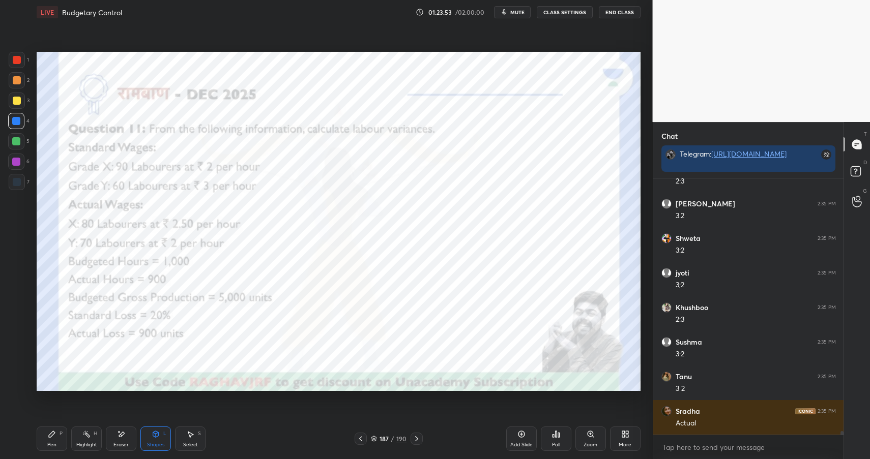
click at [54, 443] on div "Pen" at bounding box center [51, 445] width 9 height 5
click at [16, 159] on div at bounding box center [16, 162] width 8 height 8
drag, startPoint x: 16, startPoint y: 162, endPoint x: 34, endPoint y: 165, distance: 17.5
click at [16, 163] on div at bounding box center [16, 162] width 8 height 8
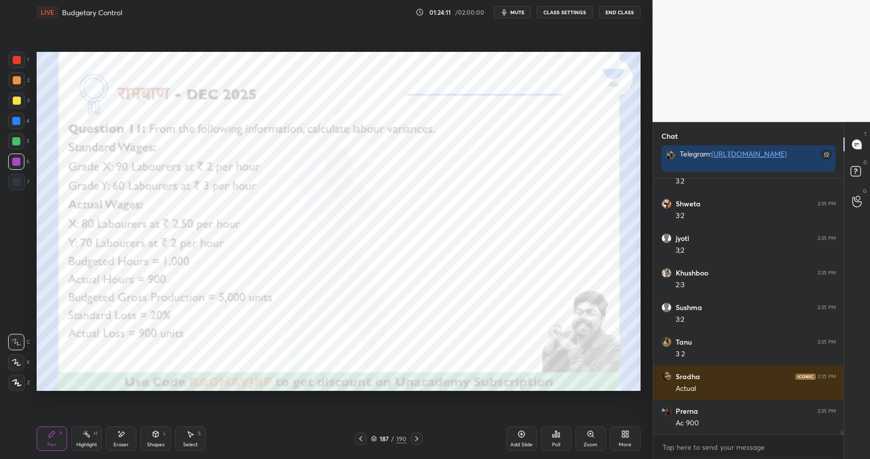
click at [91, 434] on div "Highlight H" at bounding box center [86, 439] width 31 height 24
click at [41, 445] on div "Pen P" at bounding box center [52, 439] width 31 height 24
click at [45, 446] on div "Pen P" at bounding box center [52, 439] width 31 height 24
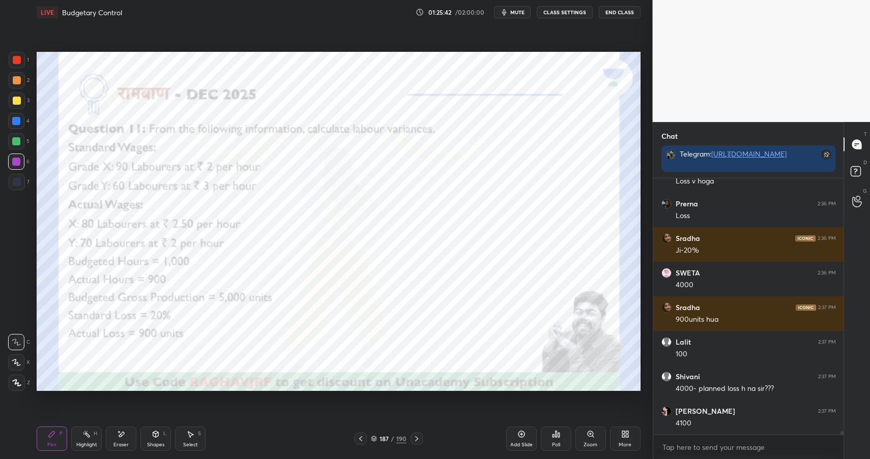
scroll to position [19132, 0]
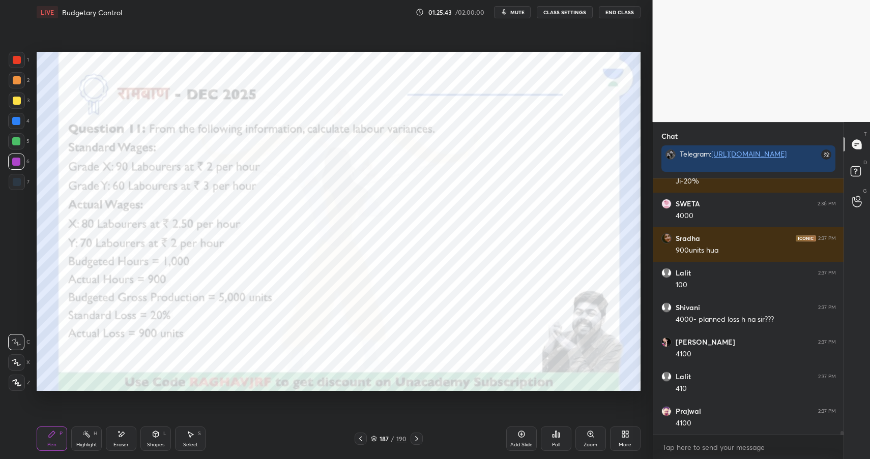
click at [119, 437] on icon at bounding box center [121, 434] width 8 height 9
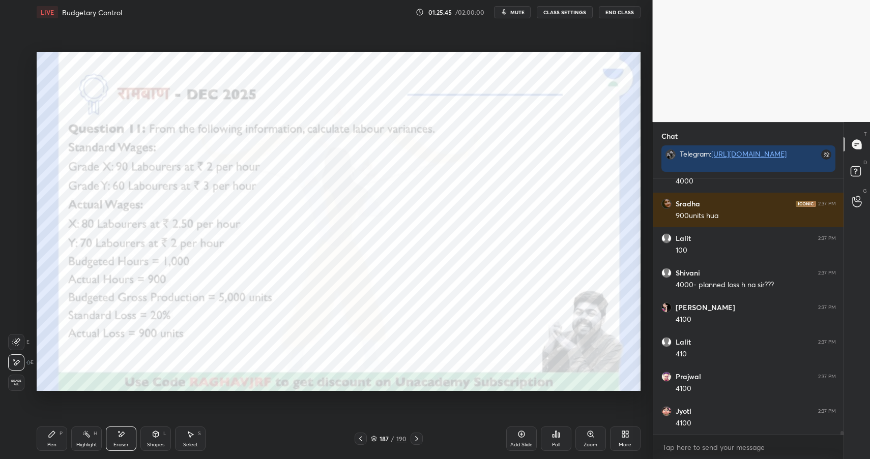
click at [53, 436] on icon at bounding box center [52, 434] width 8 height 8
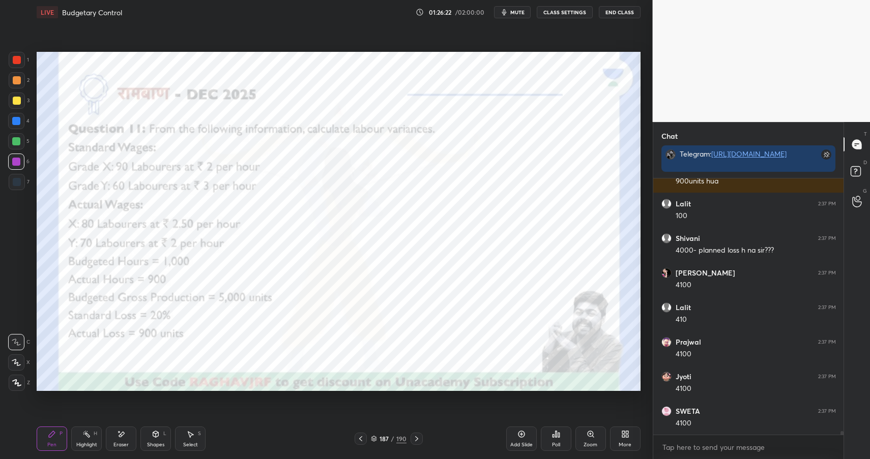
scroll to position [19236, 0]
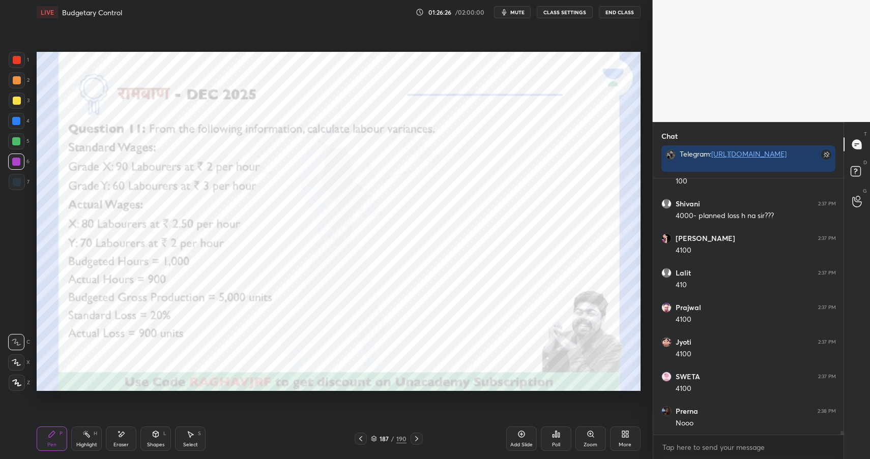
click at [618, 13] on button "End Class" at bounding box center [620, 12] width 42 height 12
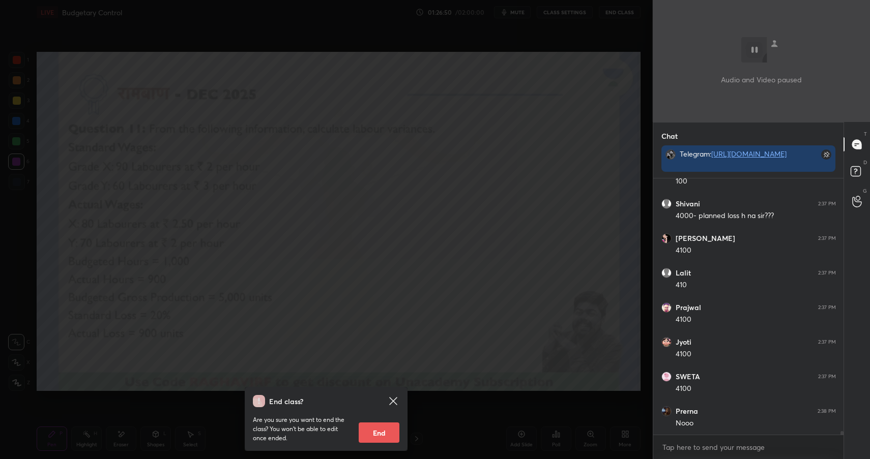
click at [429, 173] on div "End class? Are you sure you want to end the class? You won’t be able to edit on…" at bounding box center [326, 229] width 653 height 459
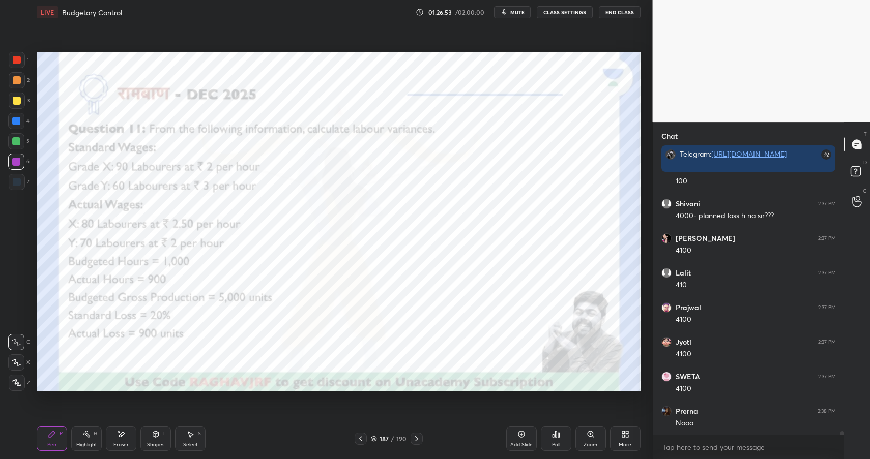
click at [46, 439] on div "Pen P" at bounding box center [52, 439] width 31 height 24
click at [13, 61] on div at bounding box center [17, 60] width 8 height 8
click at [13, 58] on div at bounding box center [17, 60] width 8 height 8
click at [160, 444] on div "Shapes" at bounding box center [155, 445] width 17 height 5
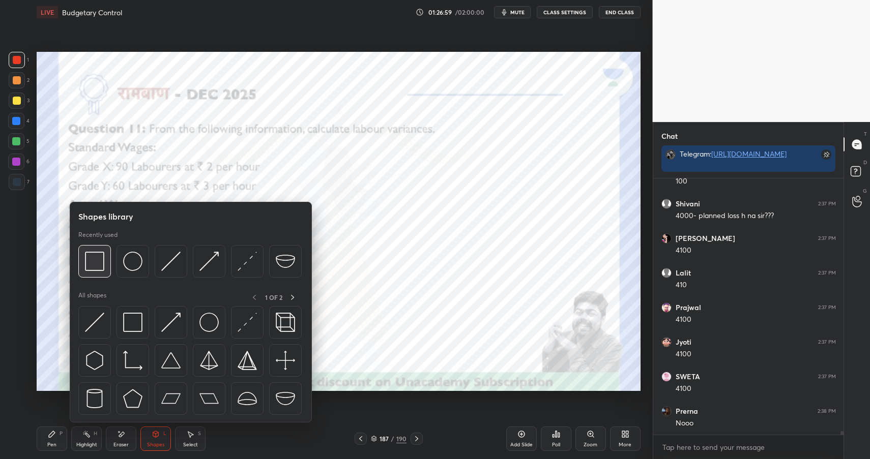
click at [103, 256] on img at bounding box center [94, 261] width 19 height 19
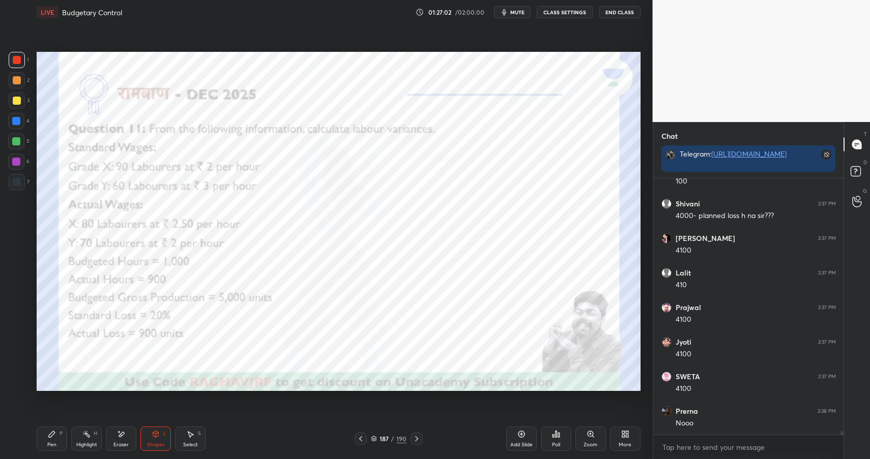
click at [54, 431] on icon at bounding box center [52, 434] width 8 height 8
click at [60, 436] on div "P" at bounding box center [61, 433] width 3 height 5
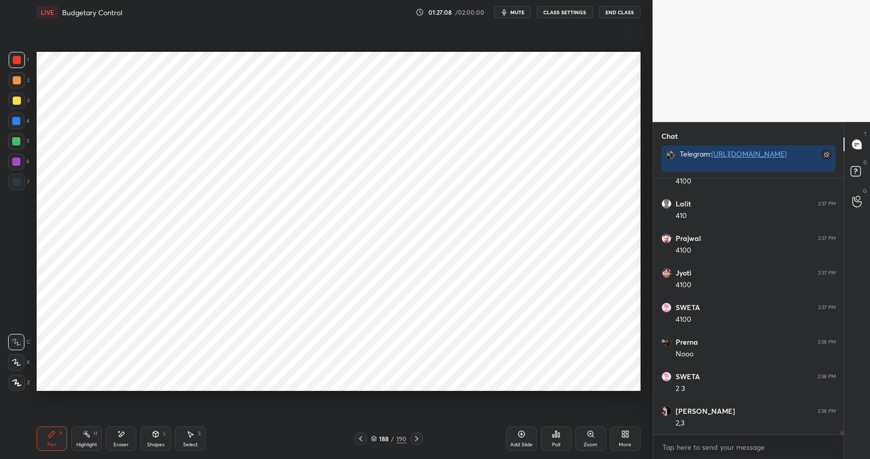
scroll to position [19340, 0]
click at [18, 124] on div at bounding box center [16, 121] width 8 height 8
click at [20, 122] on div at bounding box center [16, 121] width 8 height 8
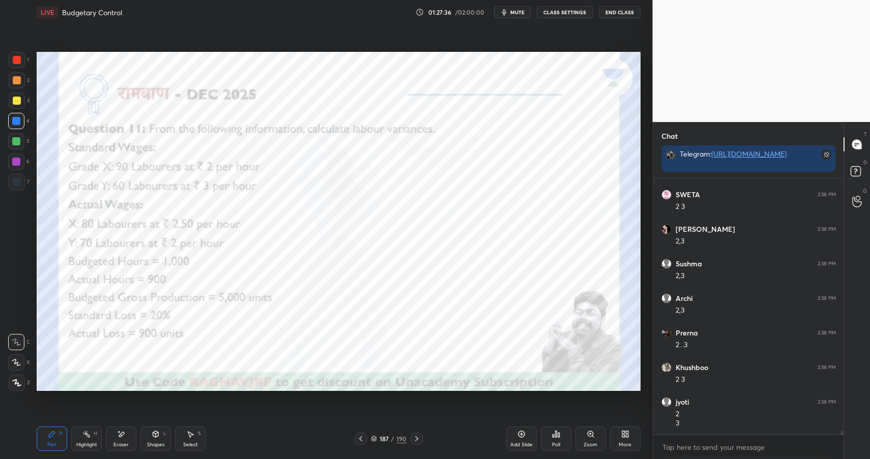
click at [155, 445] on div "Shapes" at bounding box center [155, 445] width 17 height 5
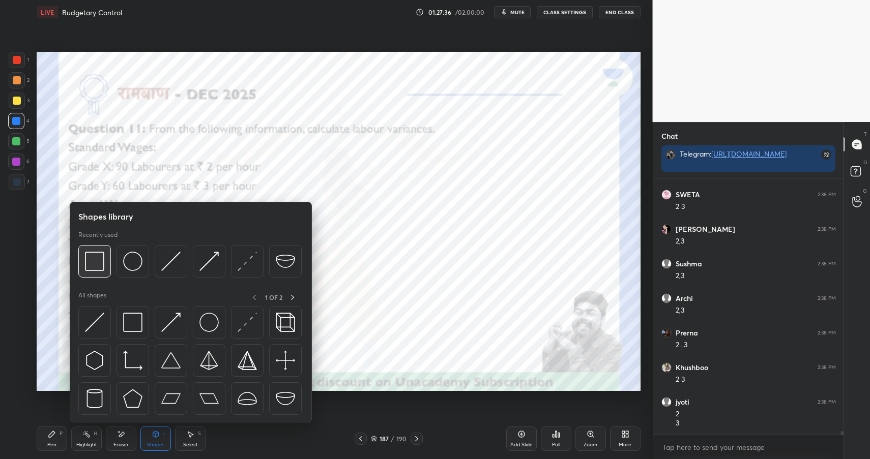
click at [103, 256] on img at bounding box center [94, 261] width 19 height 19
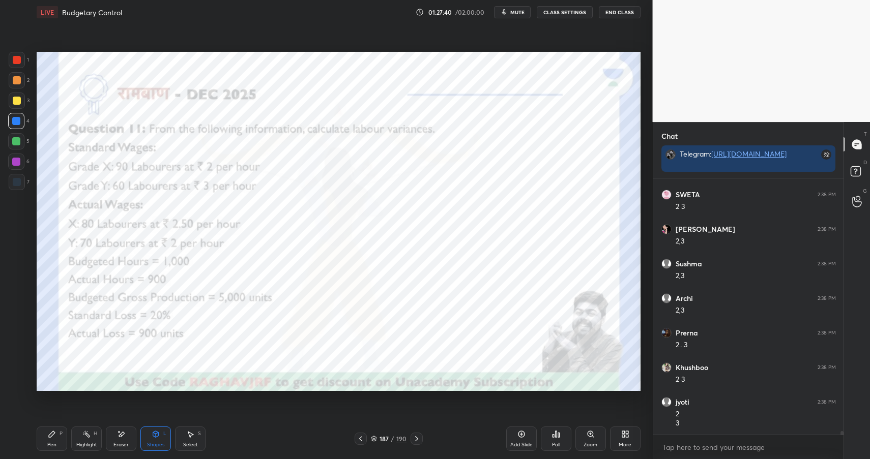
click at [45, 432] on div "Pen P" at bounding box center [52, 439] width 31 height 24
click at [50, 437] on icon at bounding box center [52, 434] width 6 height 6
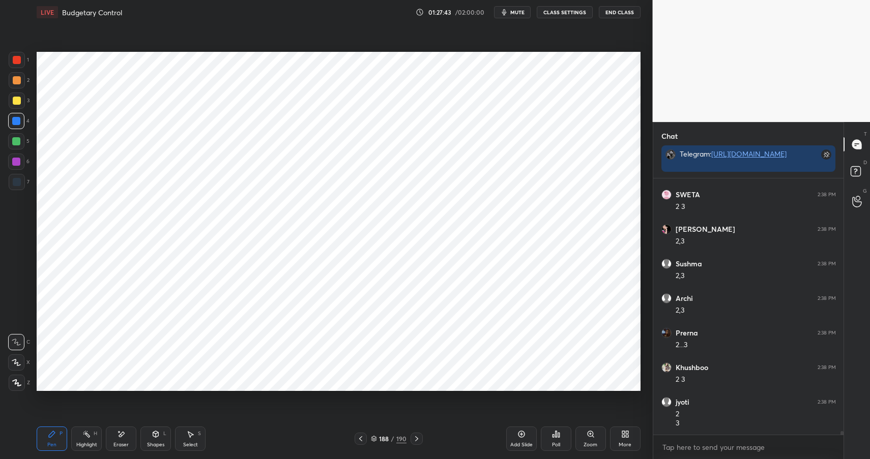
scroll to position [19522, 0]
click at [14, 159] on div at bounding box center [16, 162] width 8 height 8
drag, startPoint x: 123, startPoint y: 433, endPoint x: 126, endPoint y: 427, distance: 6.8
click at [124, 431] on icon at bounding box center [121, 434] width 8 height 9
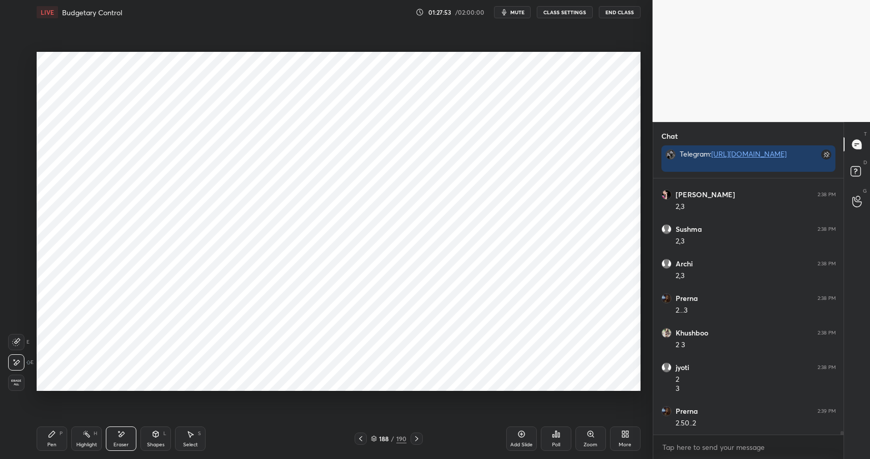
click at [54, 435] on icon at bounding box center [52, 434] width 8 height 8
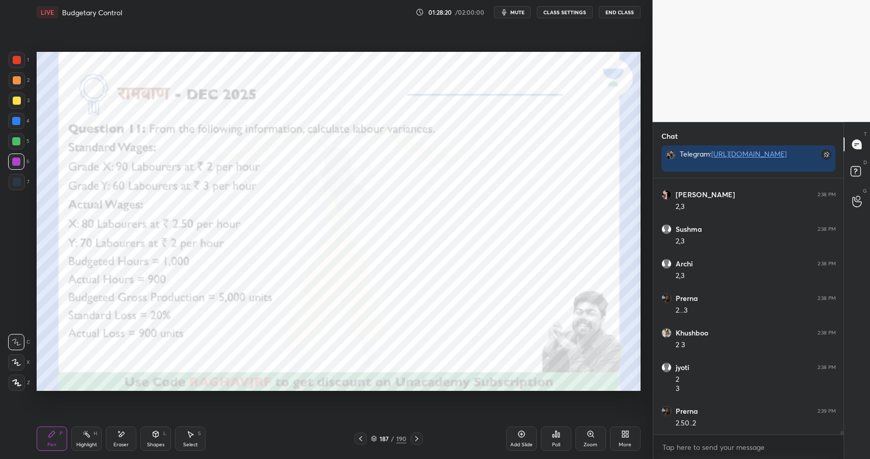
click at [86, 438] on icon at bounding box center [86, 434] width 8 height 8
click at [18, 146] on div at bounding box center [16, 141] width 16 height 16
drag, startPoint x: 150, startPoint y: 435, endPoint x: 152, endPoint y: 426, distance: 9.4
click at [150, 433] on div "Shapes L" at bounding box center [155, 439] width 31 height 24
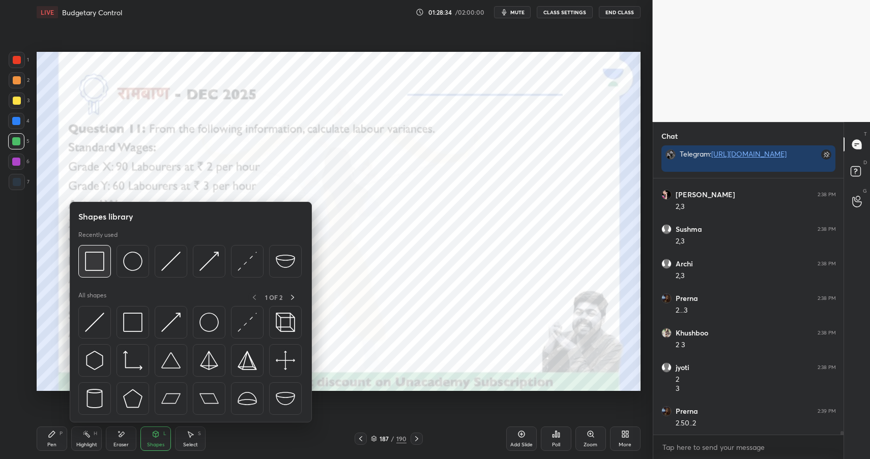
click at [99, 255] on img at bounding box center [94, 261] width 19 height 19
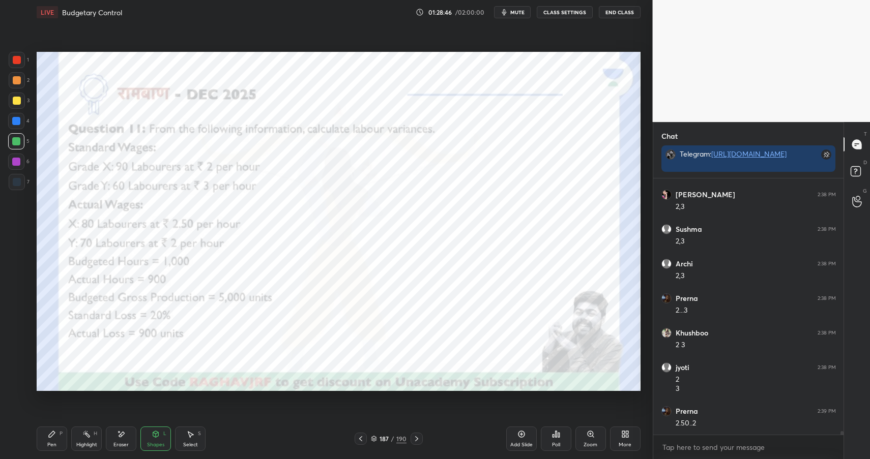
click at [54, 443] on div "Pen" at bounding box center [51, 445] width 9 height 5
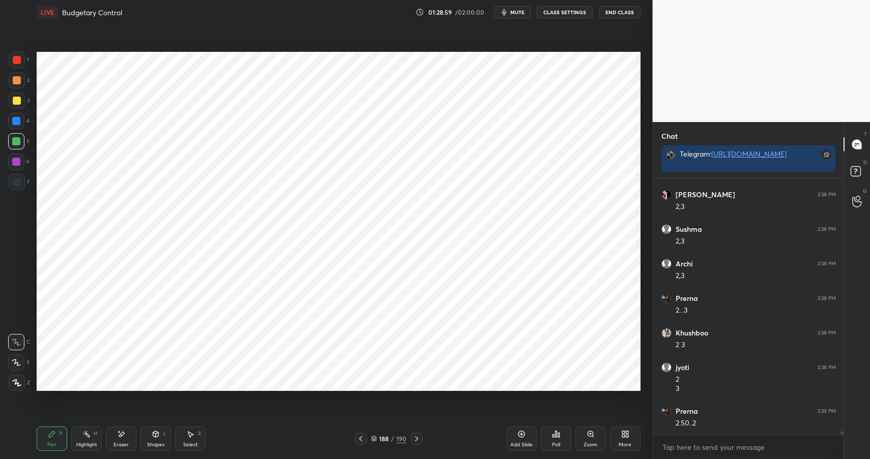
click at [127, 430] on div "Eraser" at bounding box center [121, 439] width 31 height 24
click at [56, 433] on div "Pen P" at bounding box center [52, 439] width 31 height 24
drag, startPoint x: 18, startPoint y: 162, endPoint x: 19, endPoint y: 156, distance: 6.1
click at [17, 162] on div at bounding box center [16, 162] width 8 height 8
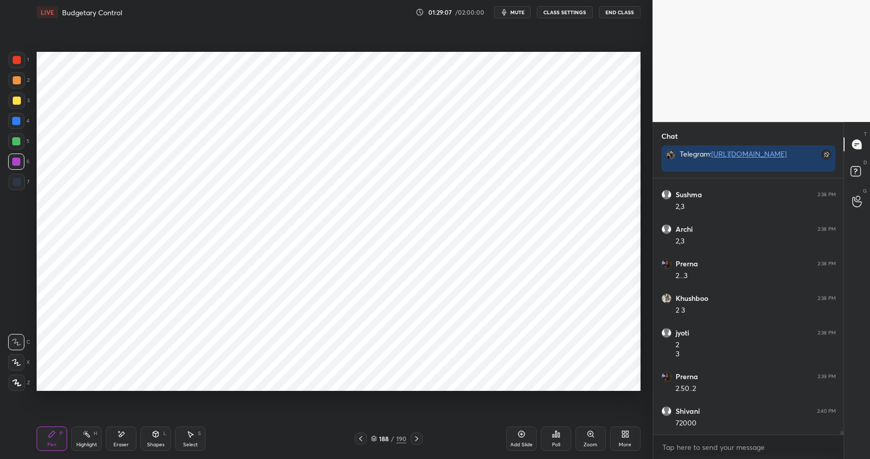
drag, startPoint x: 160, startPoint y: 434, endPoint x: 163, endPoint y: 427, distance: 8.0
click at [160, 434] on div "Shapes L" at bounding box center [155, 439] width 31 height 24
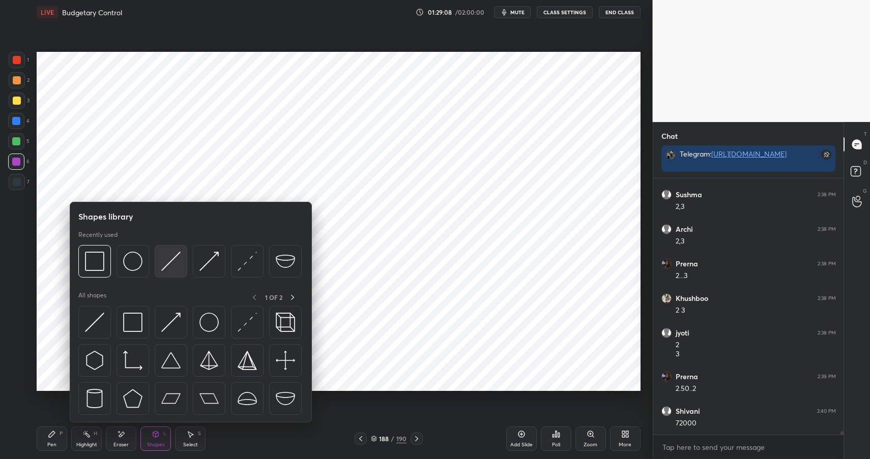
click at [167, 262] on img at bounding box center [170, 261] width 19 height 19
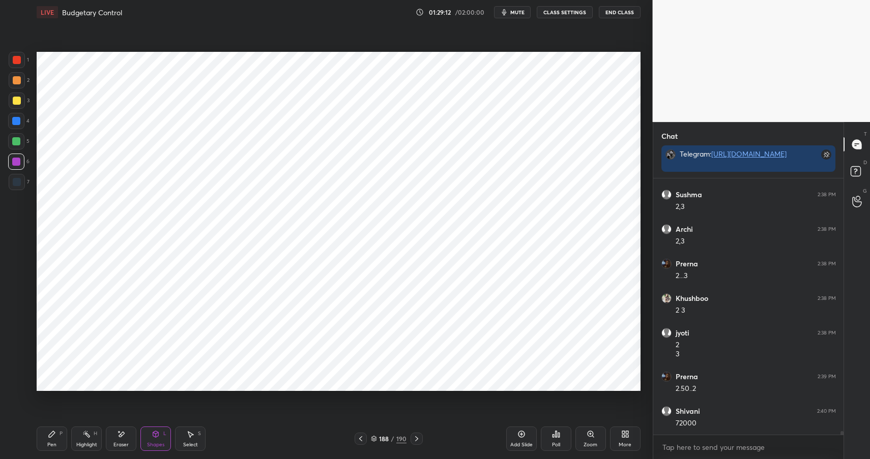
scroll to position [19591, 0]
click at [56, 434] on div "Pen P" at bounding box center [52, 439] width 31 height 24
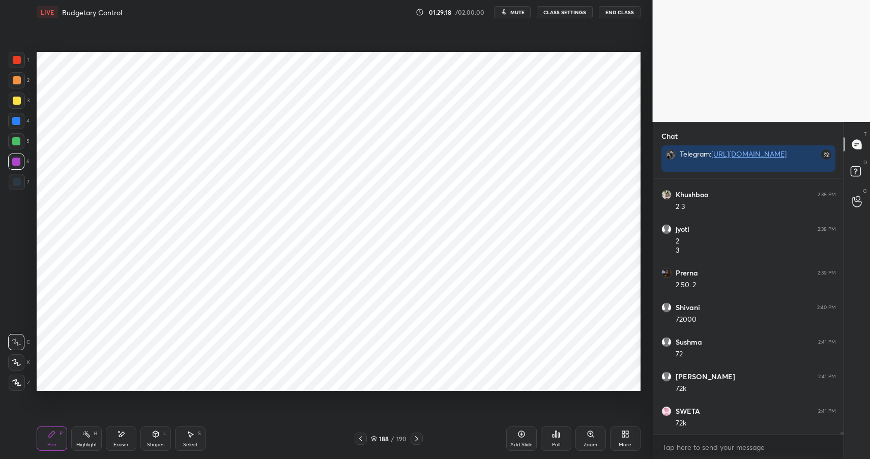
click at [158, 435] on icon at bounding box center [156, 434] width 6 height 6
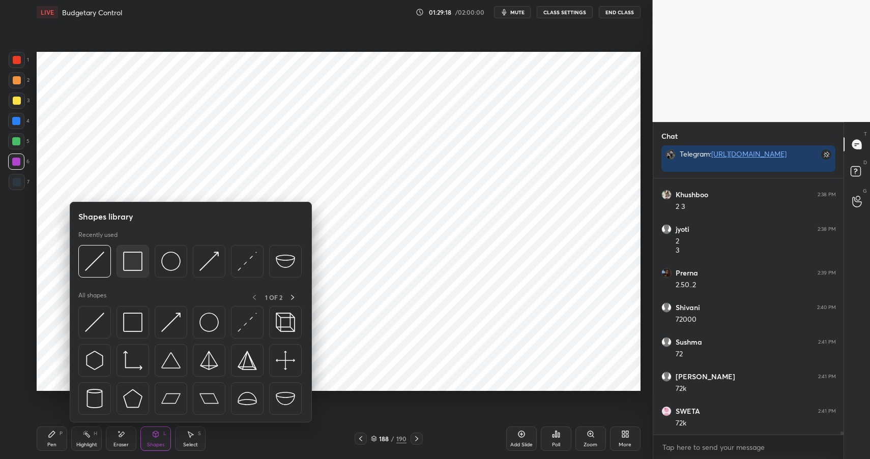
click at [131, 260] on img at bounding box center [132, 261] width 19 height 19
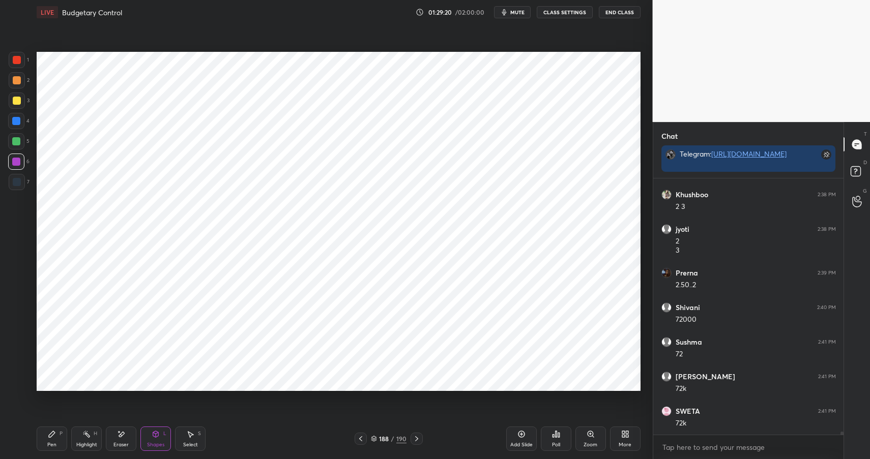
drag, startPoint x: 48, startPoint y: 428, endPoint x: 53, endPoint y: 430, distance: 5.2
click at [48, 428] on div "Pen P" at bounding box center [52, 439] width 31 height 24
drag, startPoint x: 53, startPoint y: 431, endPoint x: 67, endPoint y: 397, distance: 36.7
click at [53, 431] on icon at bounding box center [52, 434] width 8 height 8
click at [19, 123] on div at bounding box center [16, 121] width 8 height 8
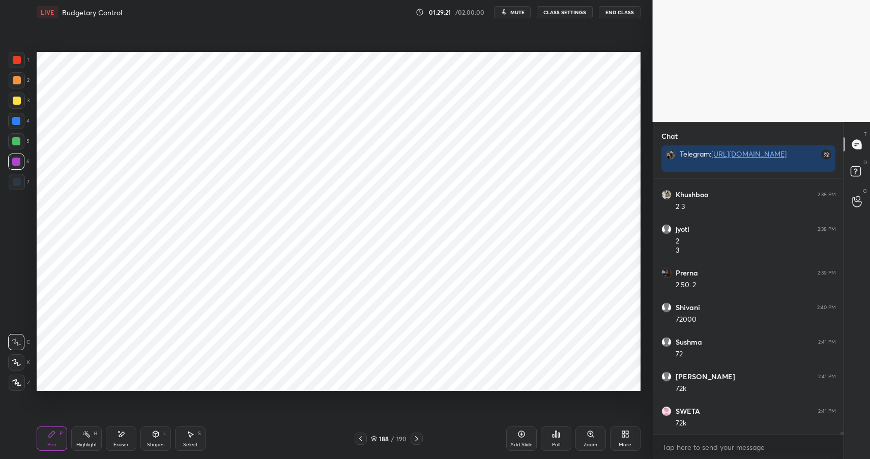
click at [19, 126] on div at bounding box center [16, 121] width 16 height 16
drag, startPoint x: 12, startPoint y: 180, endPoint x: 18, endPoint y: 182, distance: 5.8
click at [13, 180] on div at bounding box center [17, 182] width 8 height 8
drag, startPoint x: 18, startPoint y: 182, endPoint x: 33, endPoint y: 208, distance: 30.5
click at [18, 182] on div at bounding box center [17, 182] width 8 height 8
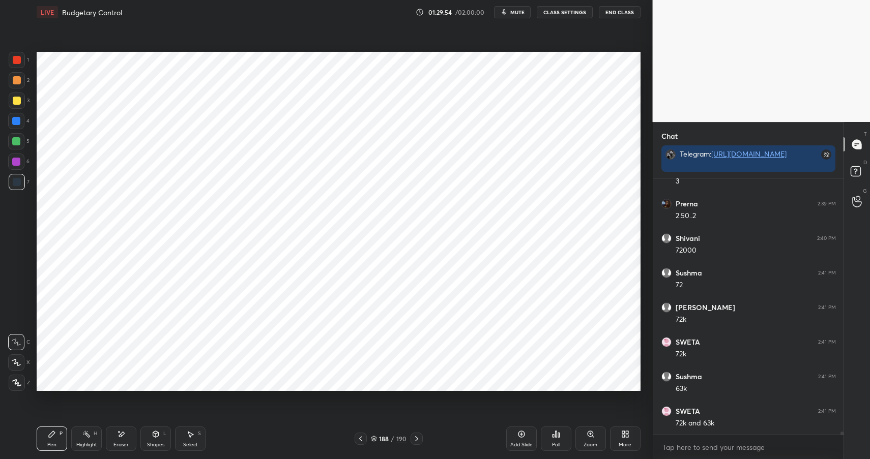
scroll to position [19764, 0]
click at [117, 447] on div "Eraser" at bounding box center [120, 445] width 15 height 5
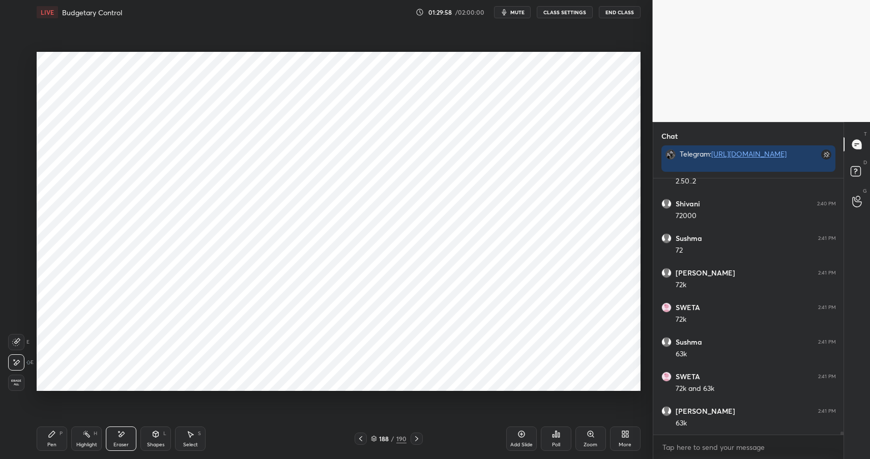
click at [38, 440] on div "Pen P" at bounding box center [52, 439] width 31 height 24
click at [44, 439] on div "Pen P" at bounding box center [52, 439] width 31 height 24
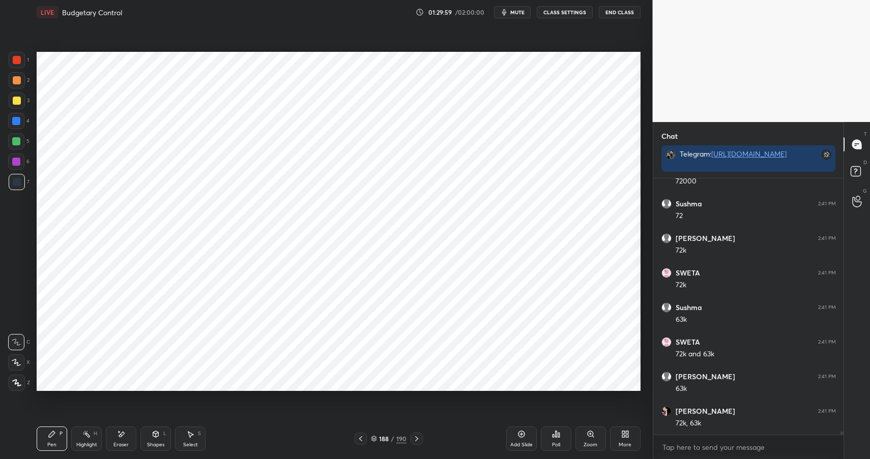
click at [128, 443] on div "Eraser" at bounding box center [120, 445] width 15 height 5
click at [53, 437] on icon at bounding box center [52, 434] width 8 height 8
click at [57, 436] on div "Pen P" at bounding box center [52, 439] width 31 height 24
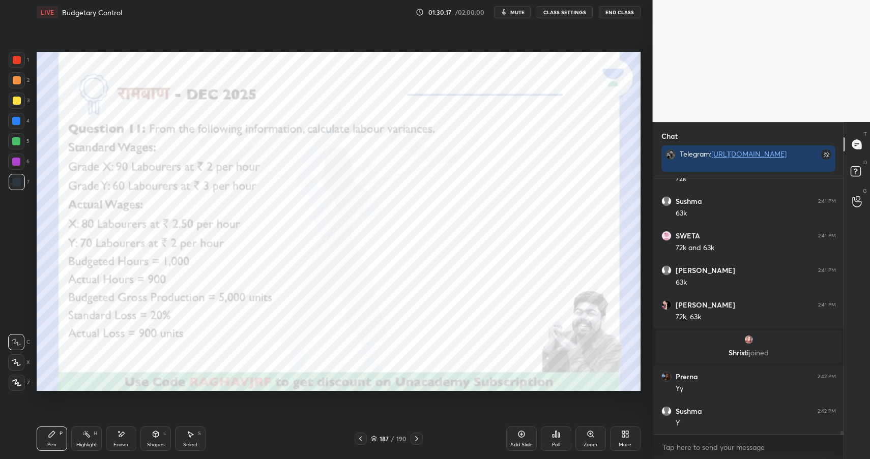
scroll to position [19488, 0]
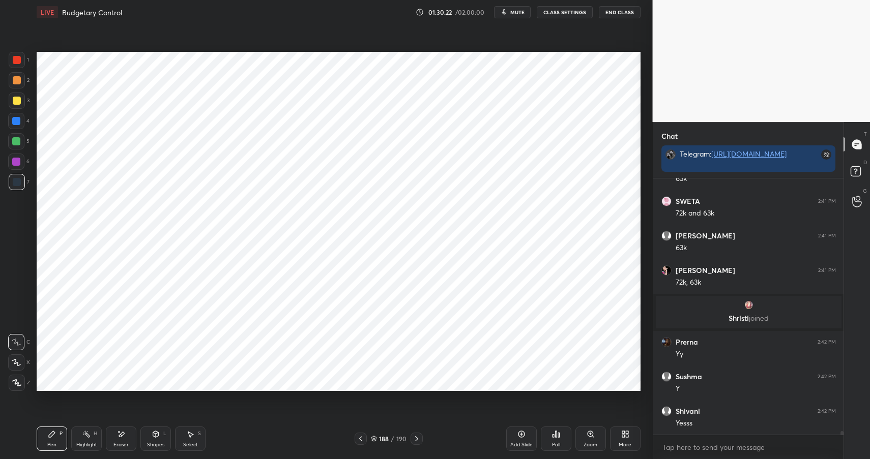
click at [92, 443] on div "Highlight" at bounding box center [86, 445] width 21 height 5
click at [57, 432] on div "Pen P" at bounding box center [52, 439] width 31 height 24
click at [16, 143] on div at bounding box center [16, 141] width 8 height 8
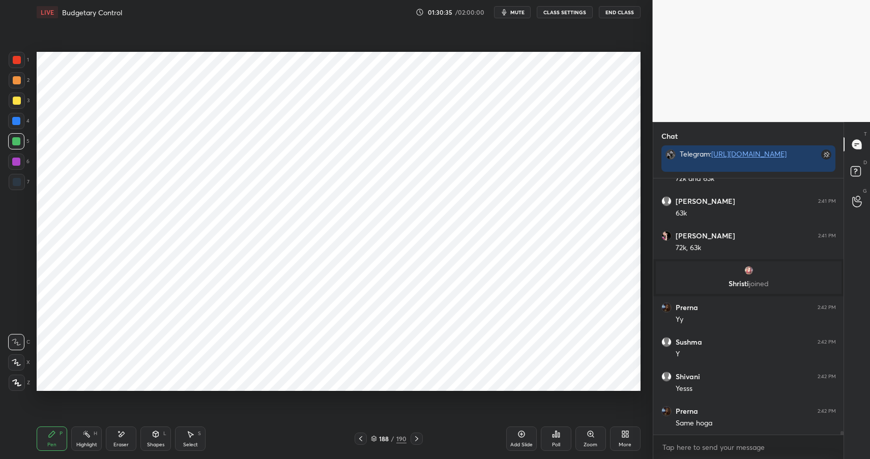
click at [19, 143] on div at bounding box center [16, 141] width 8 height 8
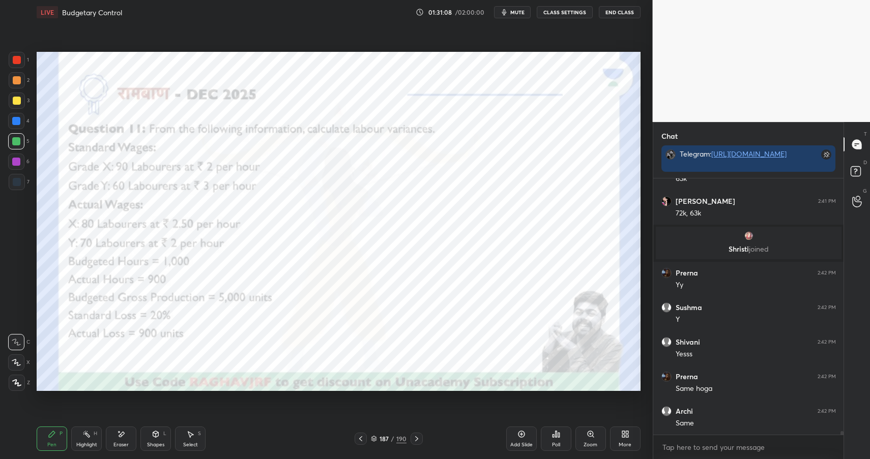
click at [90, 443] on div "Highlight" at bounding box center [86, 445] width 21 height 5
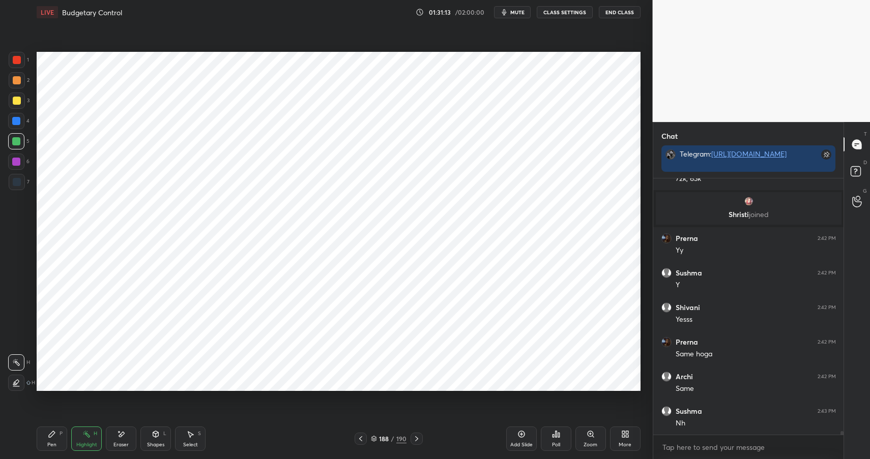
click at [151, 439] on div "Shapes L" at bounding box center [155, 439] width 31 height 24
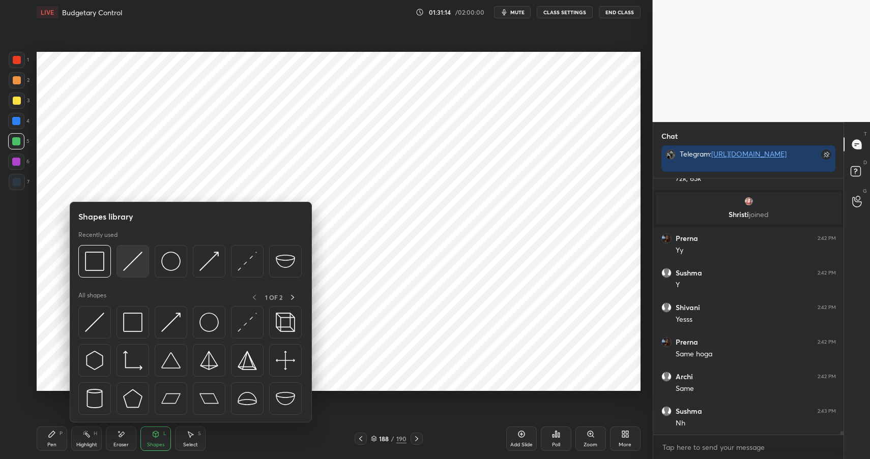
click at [127, 262] on img at bounding box center [132, 261] width 19 height 19
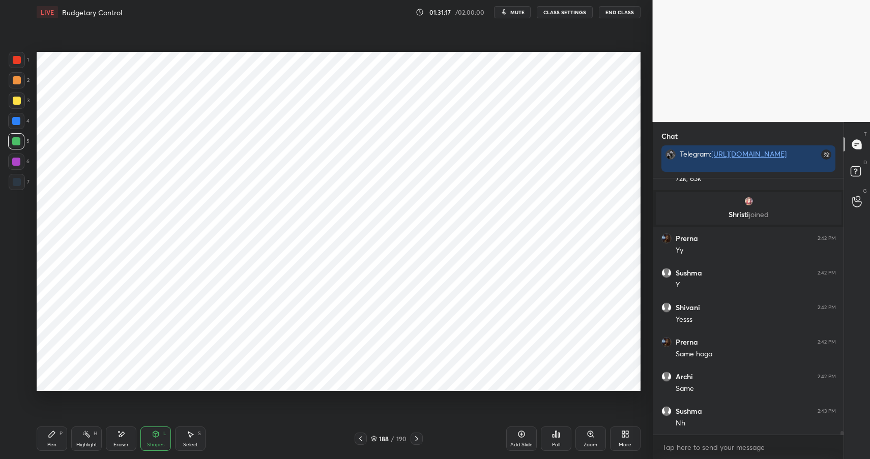
click at [52, 428] on div "Pen P" at bounding box center [52, 439] width 31 height 24
click at [53, 434] on icon at bounding box center [52, 434] width 6 height 6
click at [20, 168] on div at bounding box center [16, 162] width 16 height 16
click at [19, 163] on div at bounding box center [16, 162] width 8 height 8
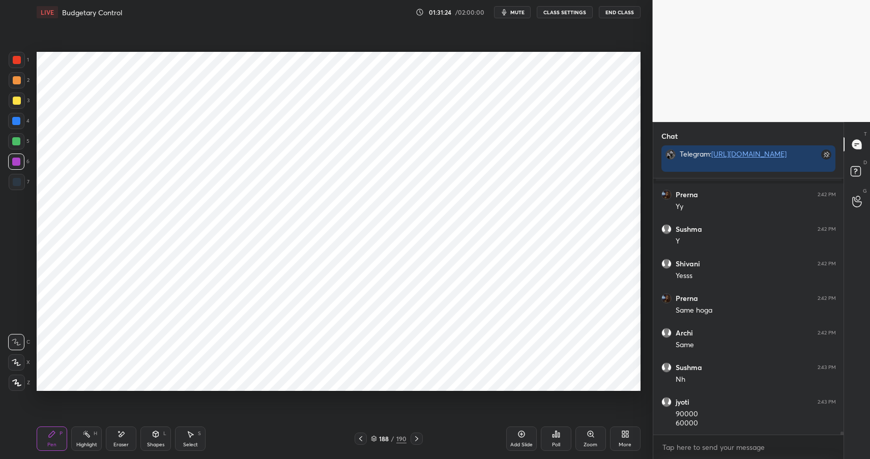
drag, startPoint x: 166, startPoint y: 447, endPoint x: 167, endPoint y: 426, distance: 20.9
click at [165, 444] on div "Shapes L" at bounding box center [155, 439] width 31 height 24
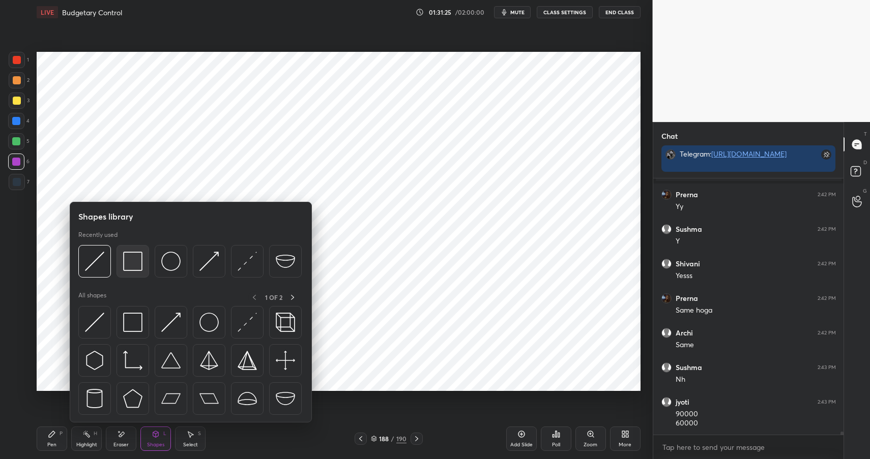
click at [129, 267] on img at bounding box center [132, 261] width 19 height 19
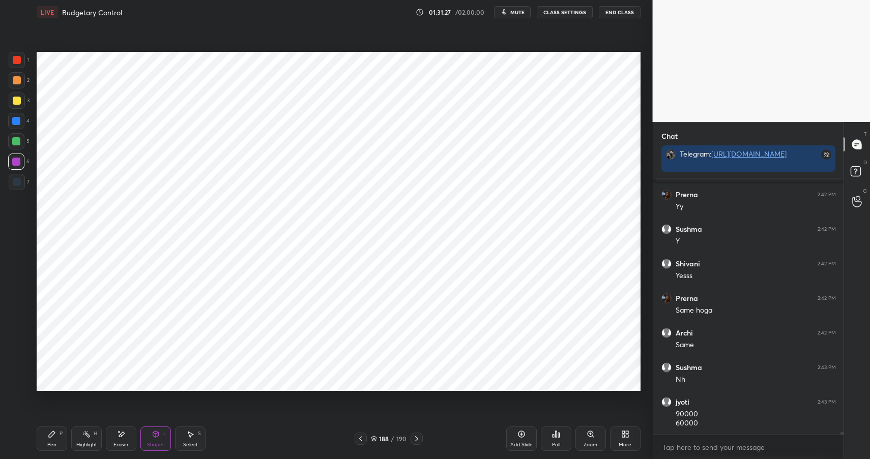
click at [54, 435] on div "Pen P" at bounding box center [52, 439] width 31 height 24
click at [19, 182] on div at bounding box center [17, 182] width 8 height 8
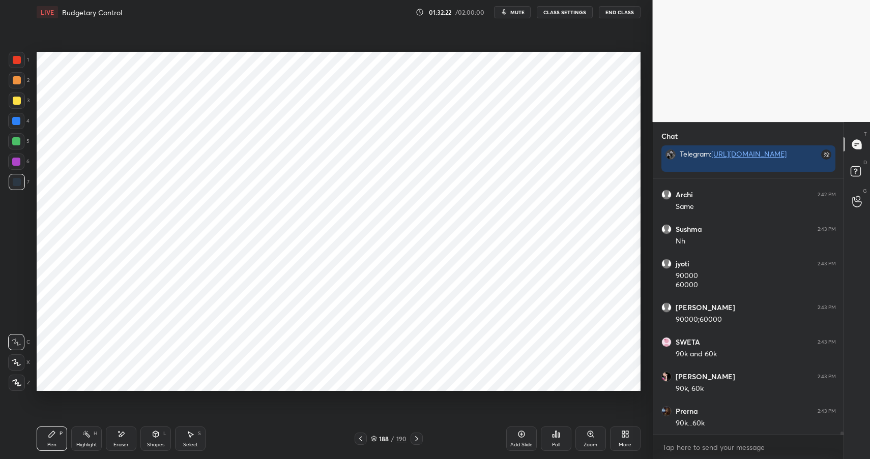
scroll to position [4, 4]
click at [97, 435] on div "Highlight H" at bounding box center [86, 439] width 31 height 24
drag, startPoint x: 97, startPoint y: 435, endPoint x: 97, endPoint y: 397, distance: 38.1
click at [97, 435] on div "Highlight H" at bounding box center [86, 439] width 31 height 24
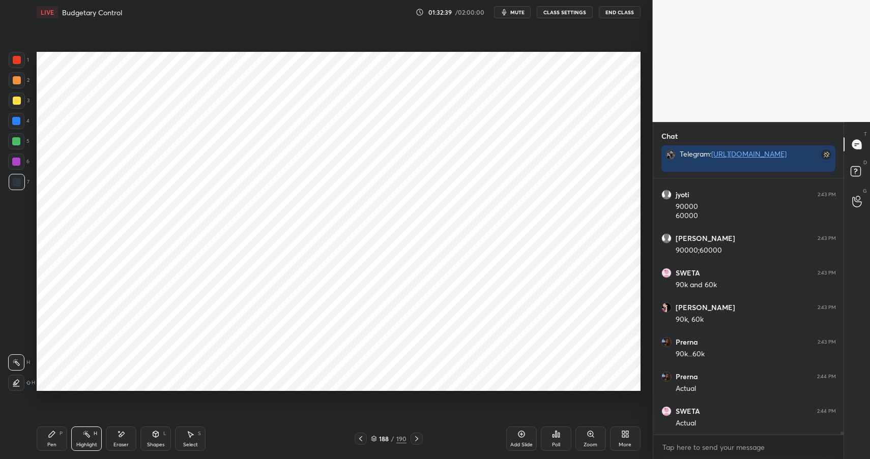
scroll to position [19880, 0]
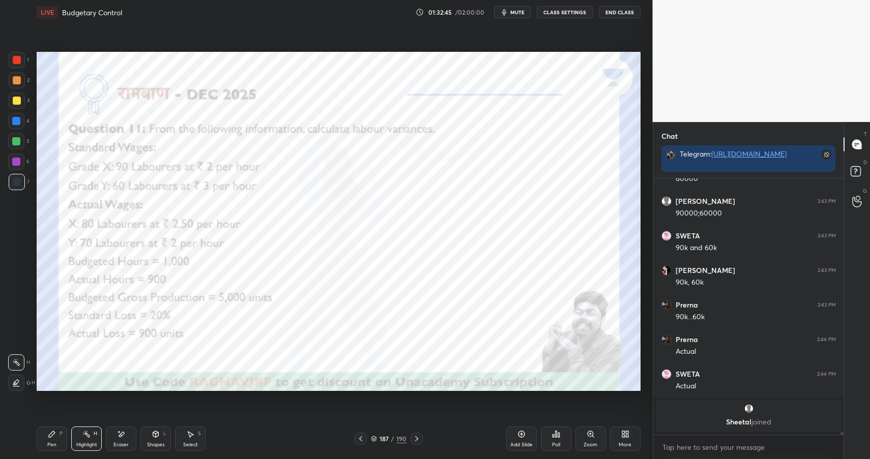
click at [163, 438] on div "Shapes L" at bounding box center [155, 439] width 31 height 24
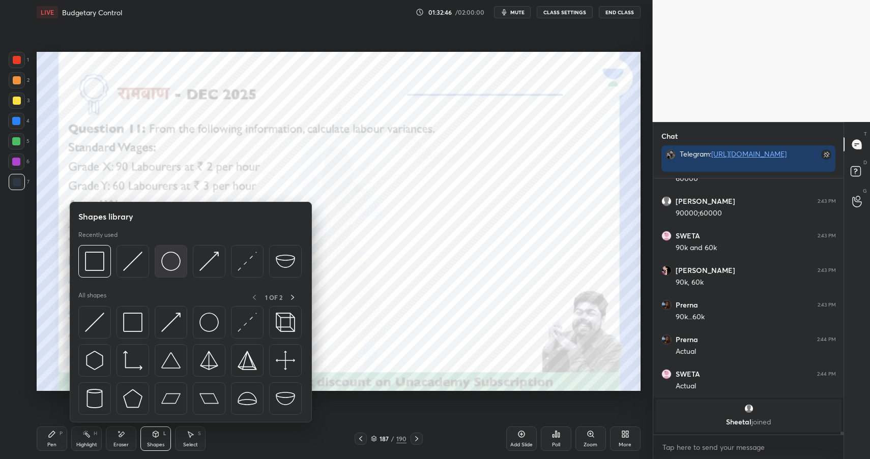
click at [168, 260] on img at bounding box center [170, 261] width 19 height 19
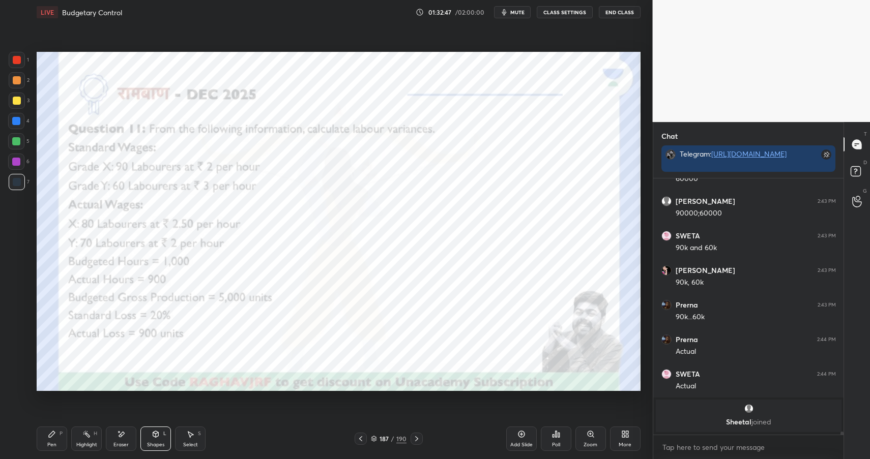
click at [16, 141] on div at bounding box center [16, 141] width 8 height 8
drag, startPoint x: 16, startPoint y: 141, endPoint x: 28, endPoint y: 142, distance: 12.2
click at [16, 141] on div at bounding box center [16, 141] width 8 height 8
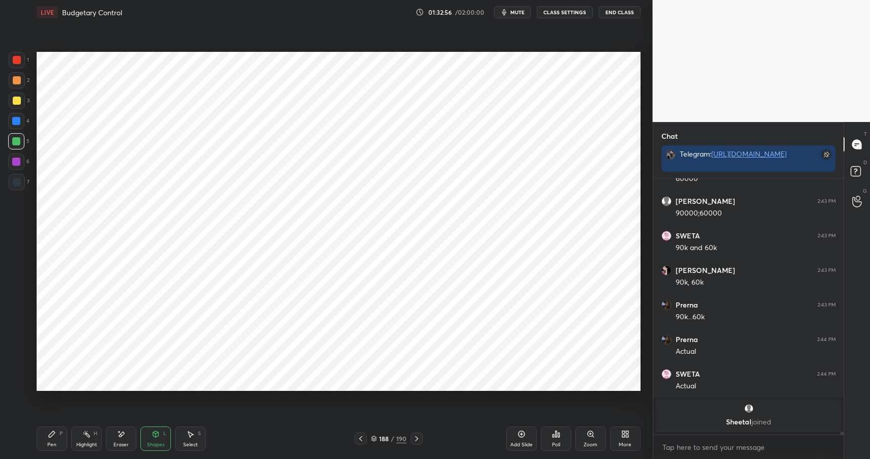
drag, startPoint x: 87, startPoint y: 438, endPoint x: 91, endPoint y: 434, distance: 5.5
click at [87, 438] on div "Highlight H" at bounding box center [86, 439] width 31 height 24
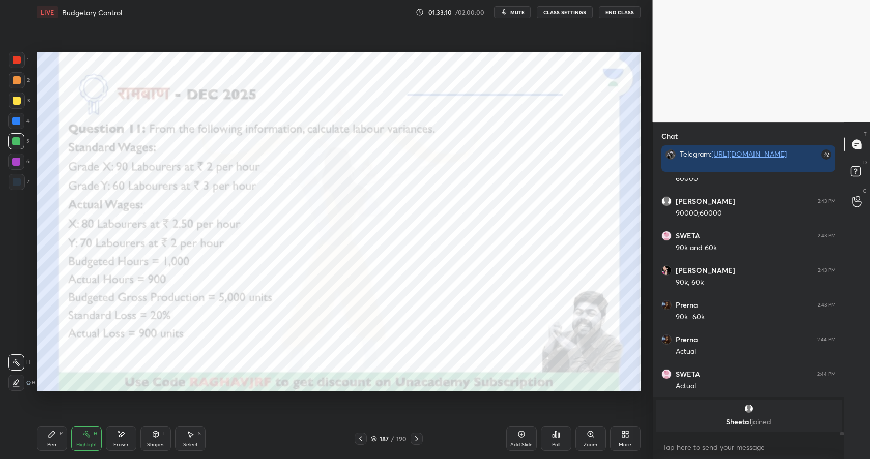
click at [45, 434] on div "Pen P" at bounding box center [52, 439] width 31 height 24
click at [46, 437] on div "Pen P" at bounding box center [52, 439] width 31 height 24
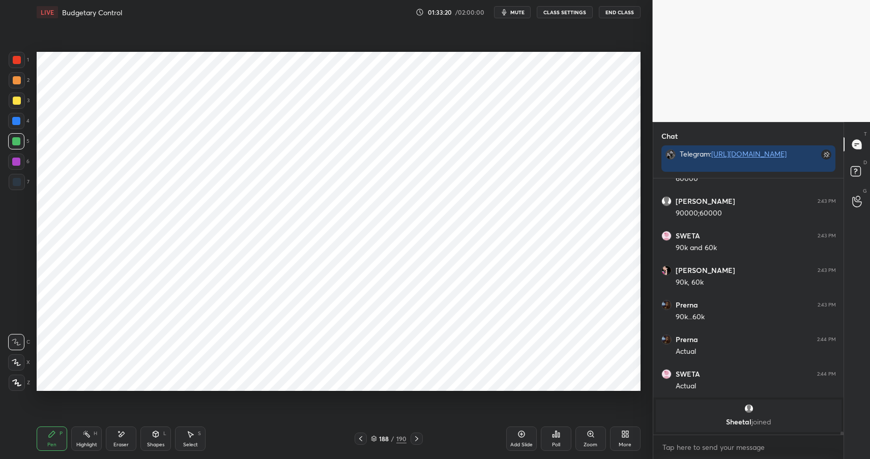
scroll to position [19778, 0]
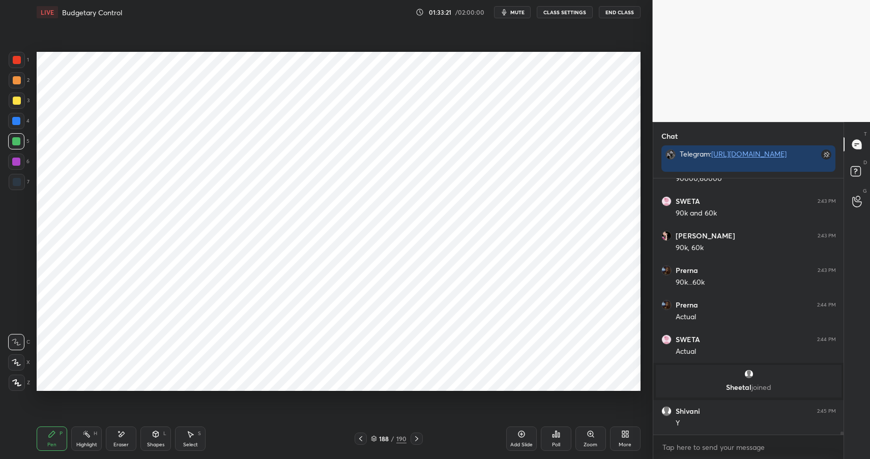
drag, startPoint x: 54, startPoint y: 440, endPoint x: 64, endPoint y: 443, distance: 9.5
click at [54, 440] on div "Pen P" at bounding box center [52, 439] width 31 height 24
click at [55, 444] on div "Pen P" at bounding box center [52, 439] width 31 height 24
click at [13, 178] on div at bounding box center [17, 182] width 16 height 16
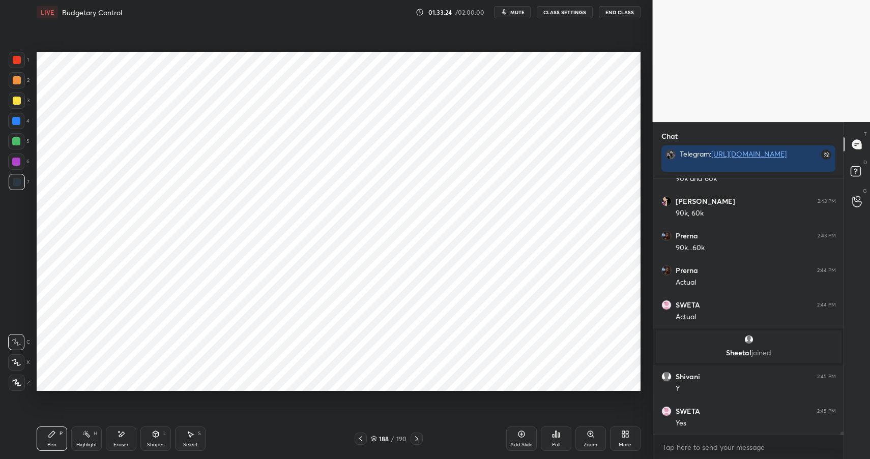
drag, startPoint x: 12, startPoint y: 181, endPoint x: 31, endPoint y: 169, distance: 21.9
click at [13, 181] on div at bounding box center [17, 182] width 8 height 8
click at [91, 438] on div "Highlight H" at bounding box center [86, 439] width 31 height 24
drag, startPoint x: 91, startPoint y: 438, endPoint x: 103, endPoint y: 403, distance: 36.5
click at [91, 438] on div "Highlight H" at bounding box center [86, 439] width 31 height 24
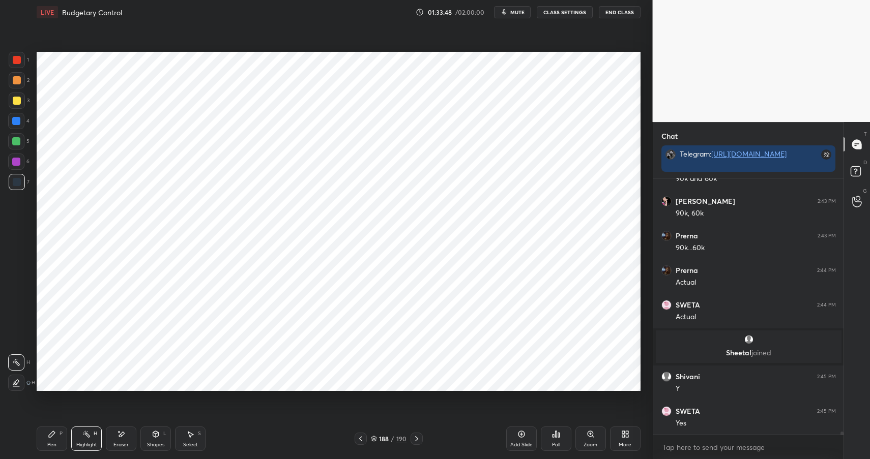
drag, startPoint x: 14, startPoint y: 139, endPoint x: 25, endPoint y: 137, distance: 11.4
click at [13, 138] on div at bounding box center [16, 141] width 8 height 8
click at [14, 139] on div at bounding box center [16, 141] width 8 height 8
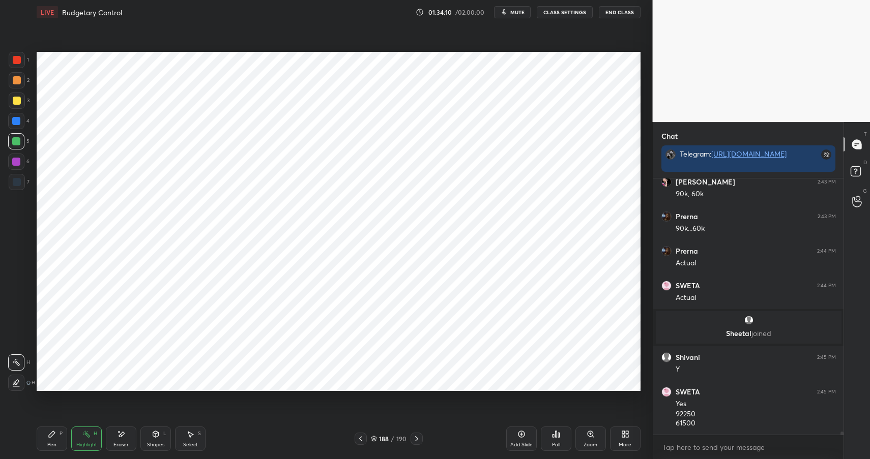
click at [46, 440] on div "Pen P" at bounding box center [52, 439] width 31 height 24
click at [49, 439] on div "Pen P" at bounding box center [52, 439] width 31 height 24
click at [16, 80] on div at bounding box center [17, 80] width 8 height 8
drag, startPoint x: 18, startPoint y: 80, endPoint x: 21, endPoint y: 99, distance: 19.1
click at [18, 80] on div at bounding box center [17, 80] width 8 height 8
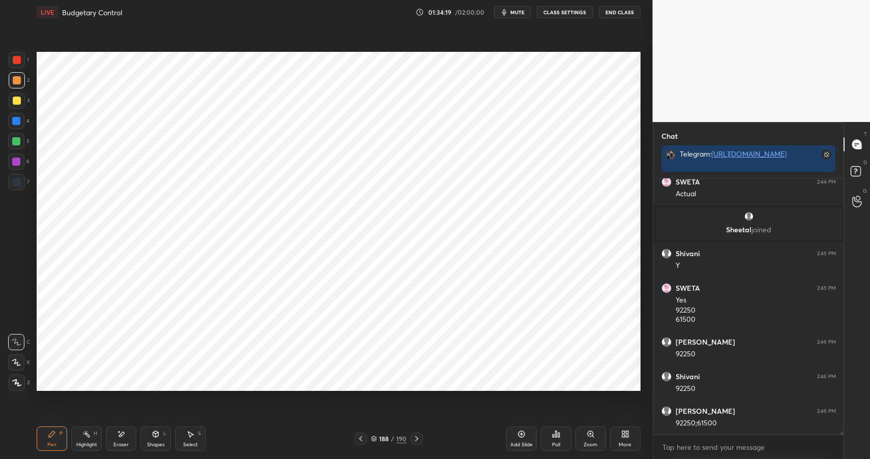
scroll to position [19970, 0]
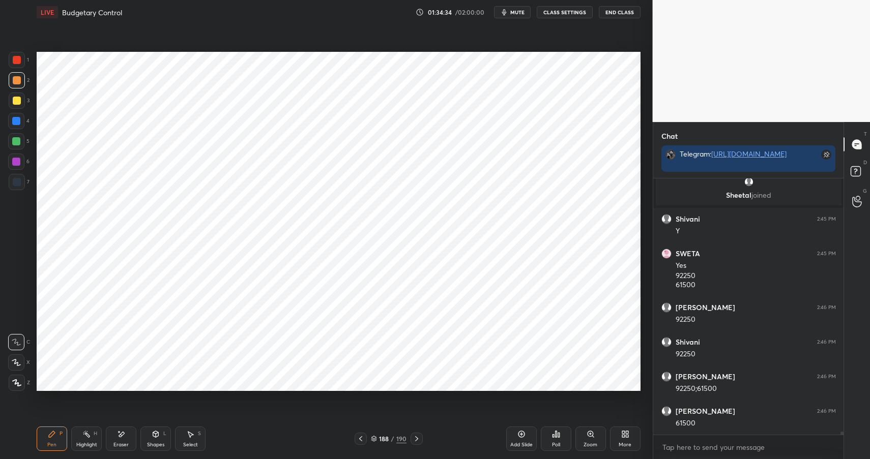
drag, startPoint x: 152, startPoint y: 436, endPoint x: 150, endPoint y: 423, distance: 13.5
click at [152, 436] on icon at bounding box center [156, 434] width 8 height 8
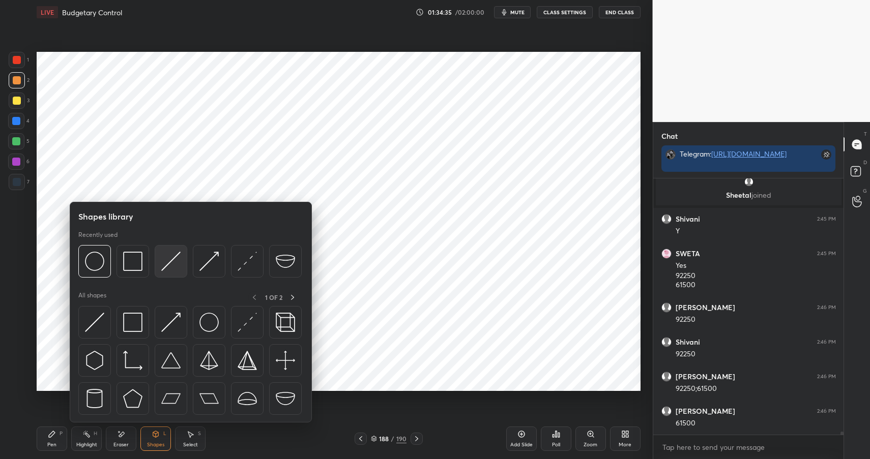
click at [172, 266] on img at bounding box center [170, 261] width 19 height 19
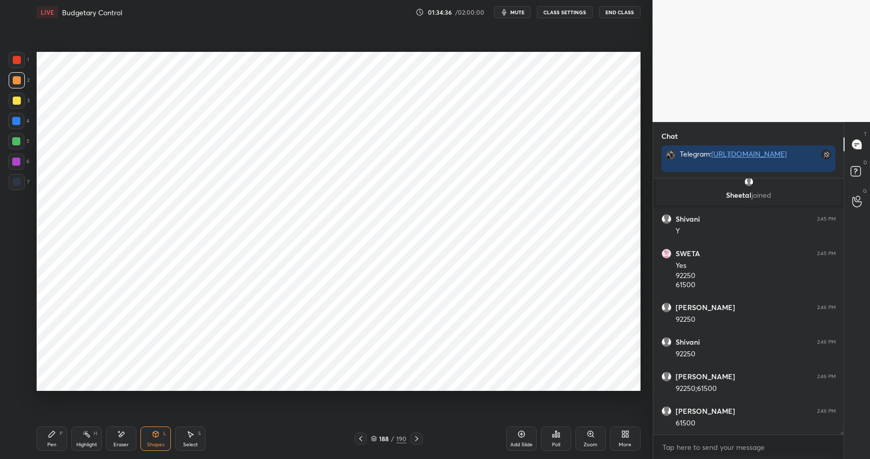
click at [16, 162] on div at bounding box center [16, 162] width 8 height 8
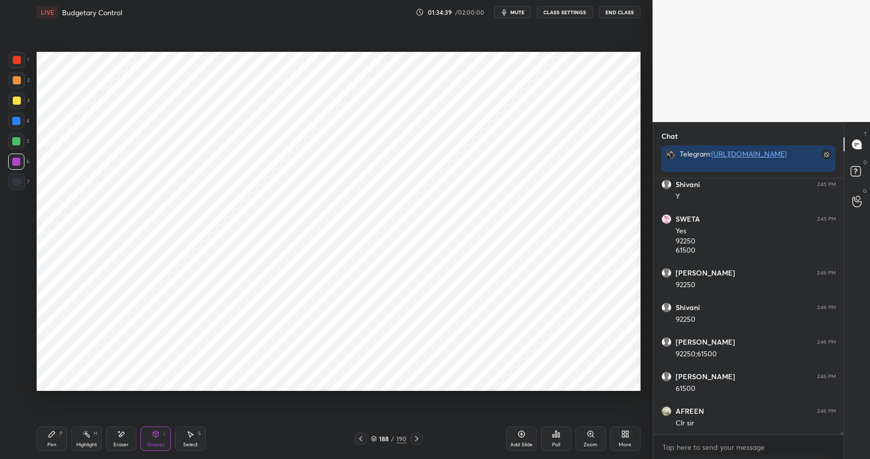
scroll to position [20039, 0]
click at [159, 439] on div "Shapes L" at bounding box center [155, 439] width 31 height 24
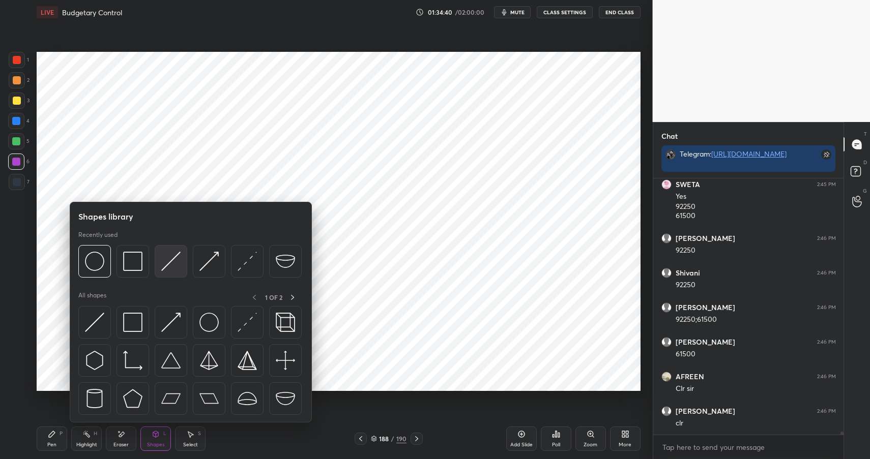
scroll to position [20074, 0]
click at [173, 255] on img at bounding box center [170, 261] width 19 height 19
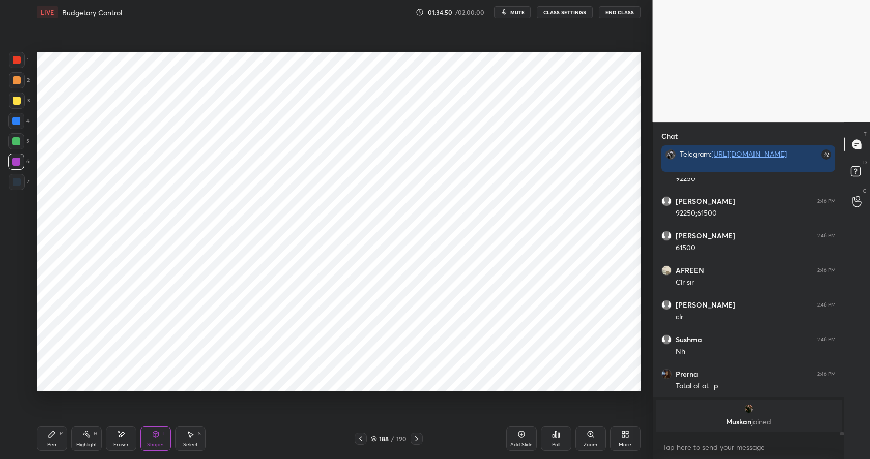
scroll to position [20093, 0]
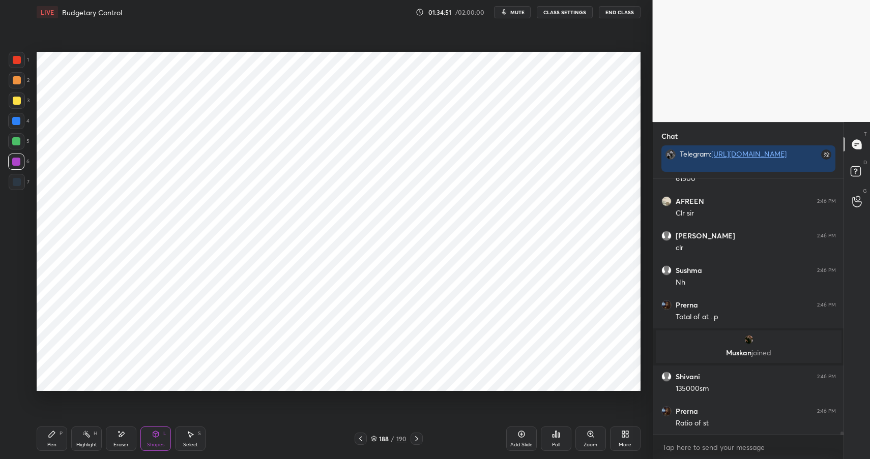
click at [155, 434] on icon at bounding box center [156, 434] width 6 height 6
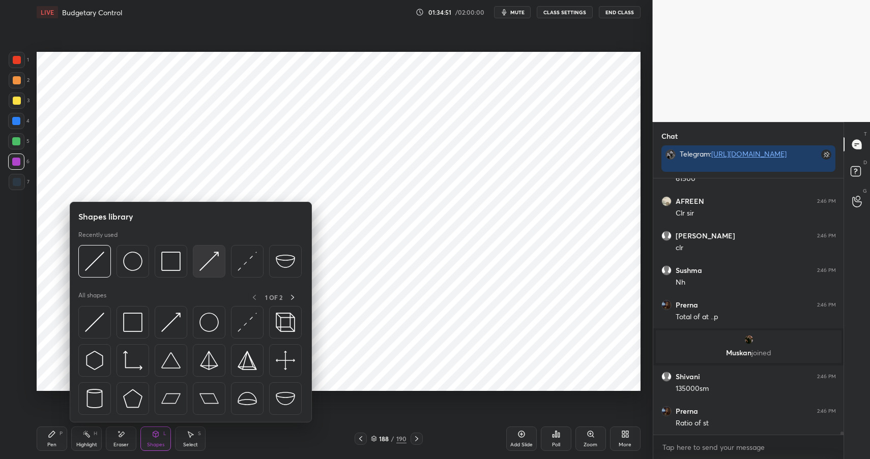
click at [209, 257] on img at bounding box center [208, 261] width 19 height 19
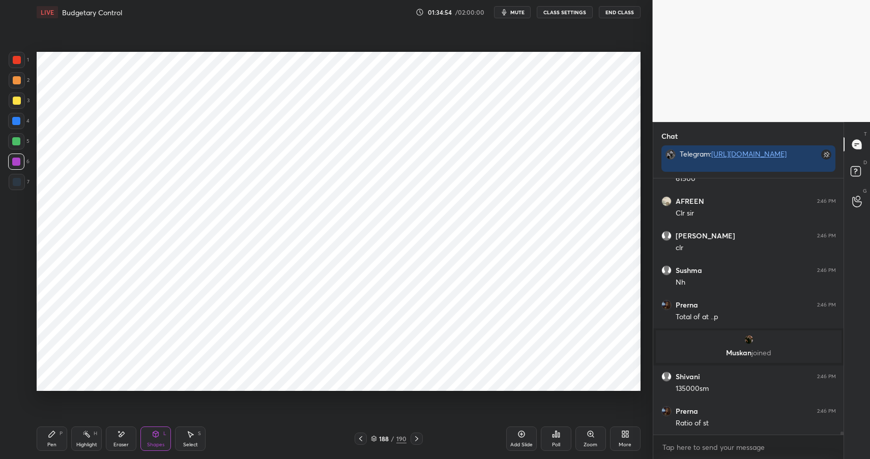
click at [53, 431] on icon at bounding box center [52, 434] width 6 height 6
drag, startPoint x: 53, startPoint y: 431, endPoint x: 68, endPoint y: 417, distance: 20.5
click at [53, 431] on icon at bounding box center [52, 434] width 6 height 6
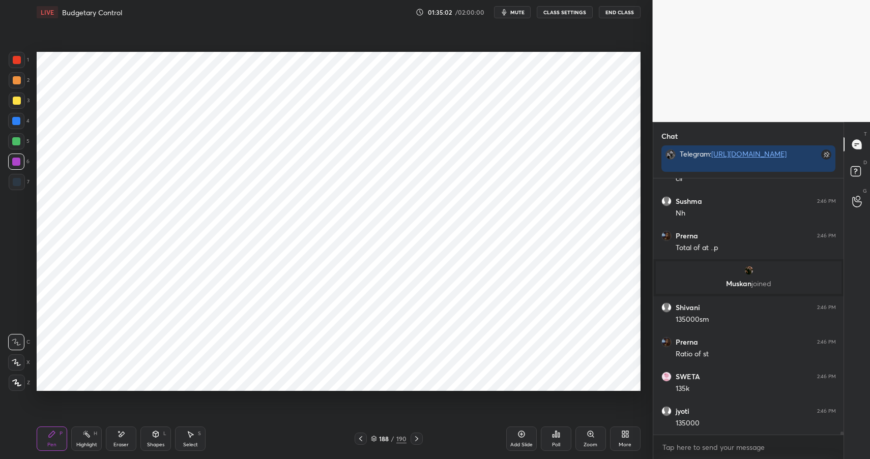
scroll to position [20197, 0]
click at [157, 431] on icon at bounding box center [156, 434] width 8 height 8
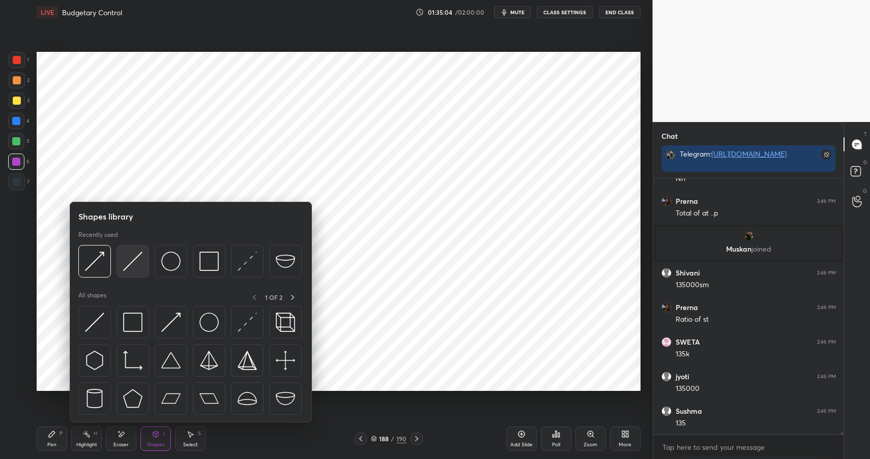
click at [132, 255] on img at bounding box center [132, 261] width 19 height 19
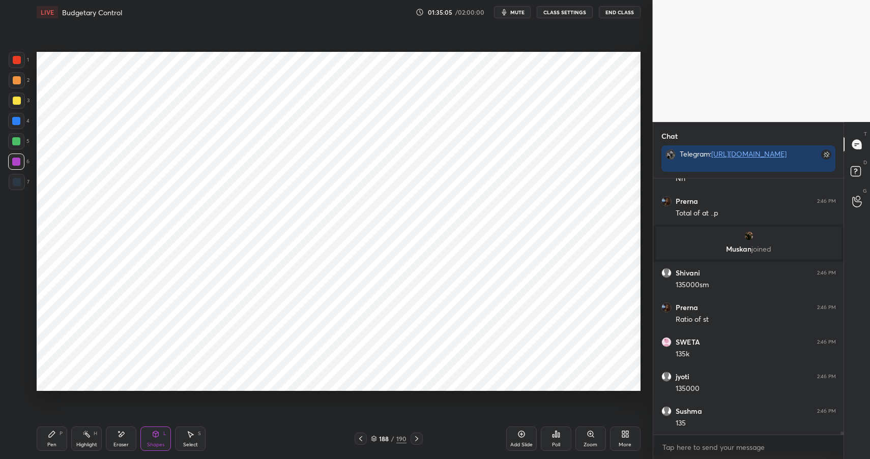
drag, startPoint x: 13, startPoint y: 81, endPoint x: 16, endPoint y: 76, distance: 5.9
click at [15, 80] on div at bounding box center [17, 80] width 8 height 8
click at [19, 76] on div at bounding box center [17, 80] width 16 height 16
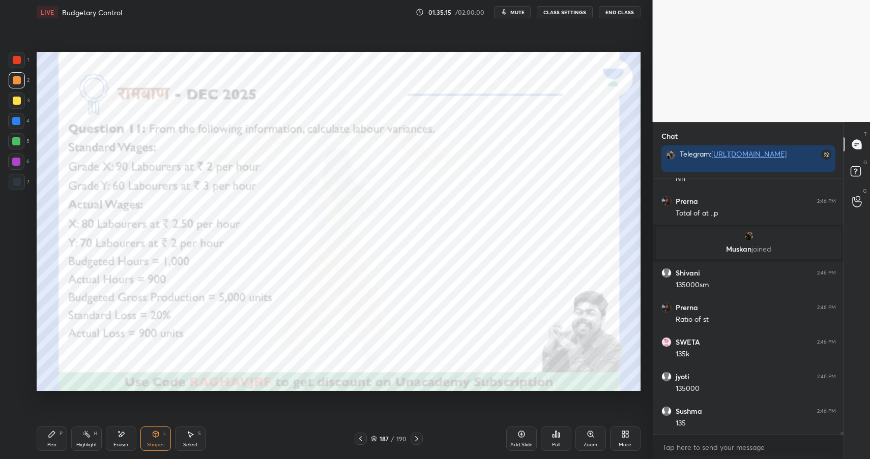
click at [56, 432] on div "Pen P" at bounding box center [52, 439] width 31 height 24
click at [57, 437] on div "Pen P" at bounding box center [52, 439] width 31 height 24
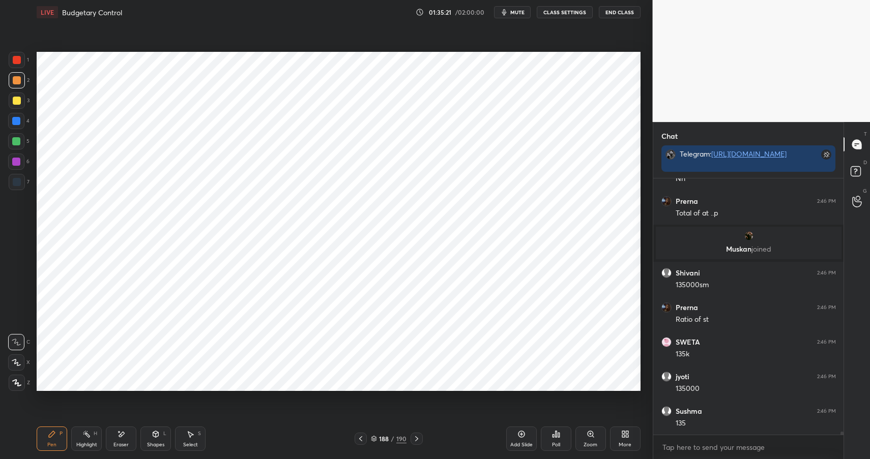
click at [94, 434] on div "H" at bounding box center [96, 433] width 4 height 5
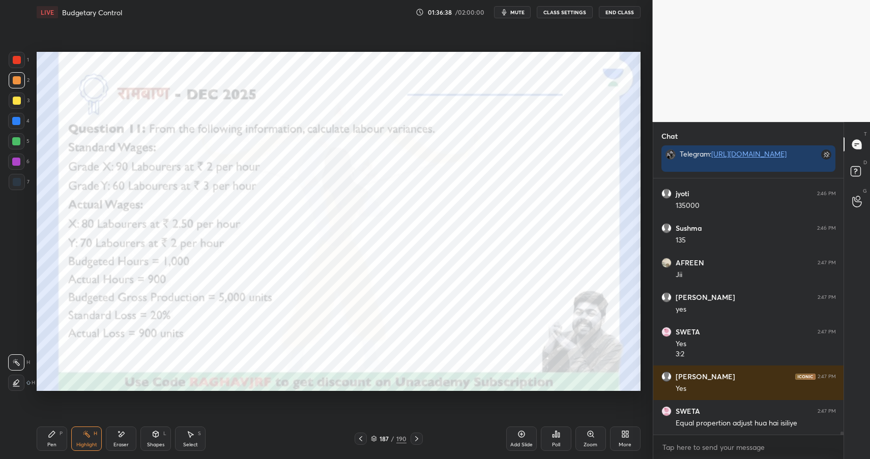
scroll to position [20424, 0]
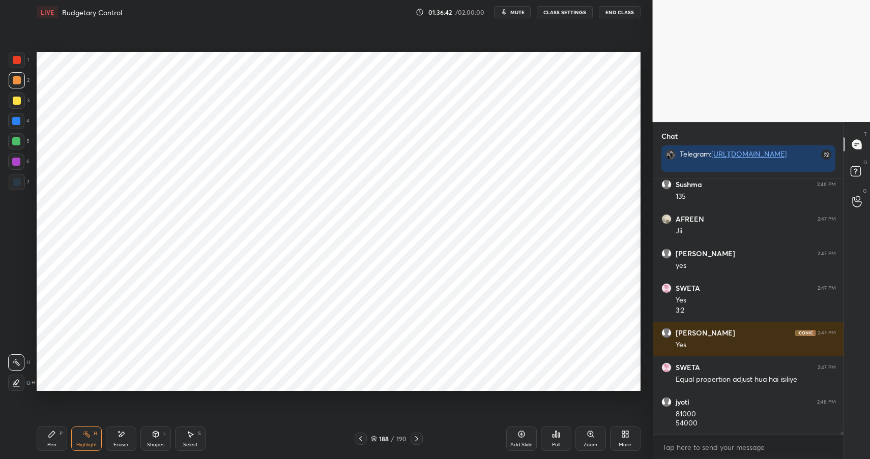
drag, startPoint x: 47, startPoint y: 433, endPoint x: 57, endPoint y: 422, distance: 14.8
click at [47, 432] on div "Pen P" at bounding box center [52, 439] width 31 height 24
click at [53, 427] on div "Pen P" at bounding box center [52, 439] width 31 height 24
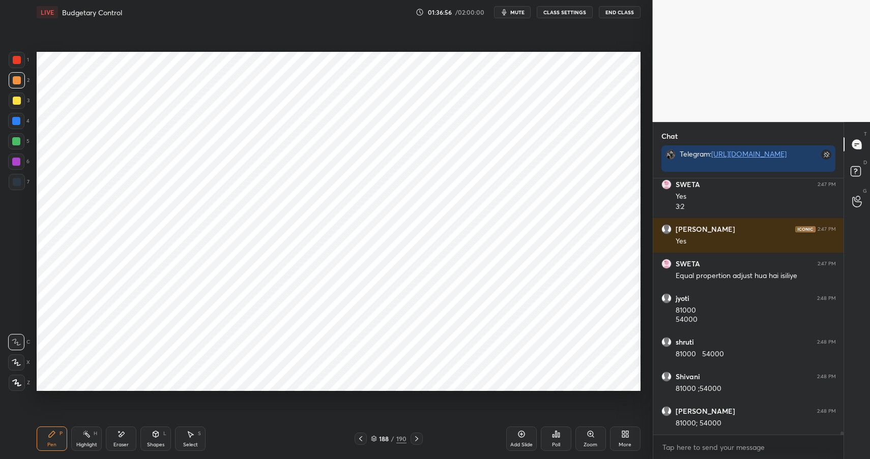
scroll to position [20562, 0]
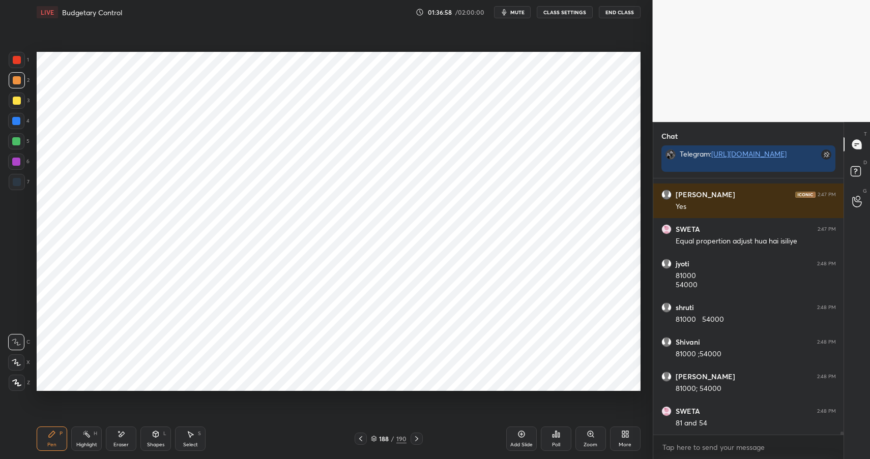
click at [152, 433] on icon at bounding box center [156, 434] width 8 height 8
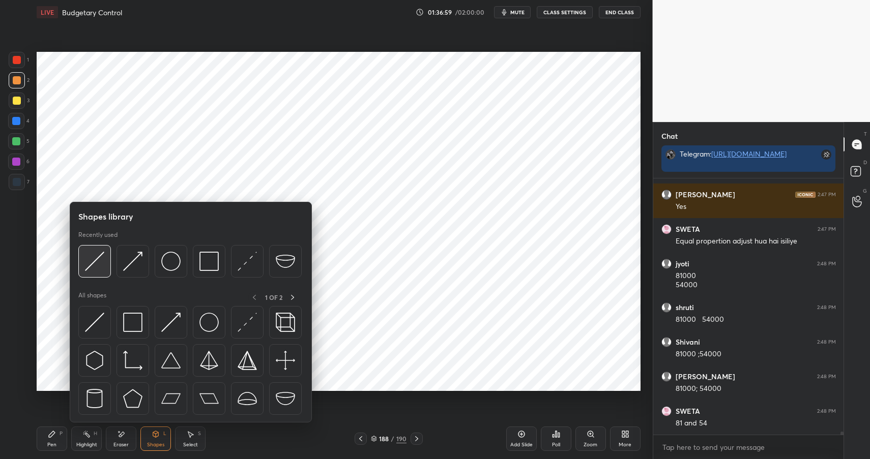
click at [101, 256] on img at bounding box center [94, 261] width 19 height 19
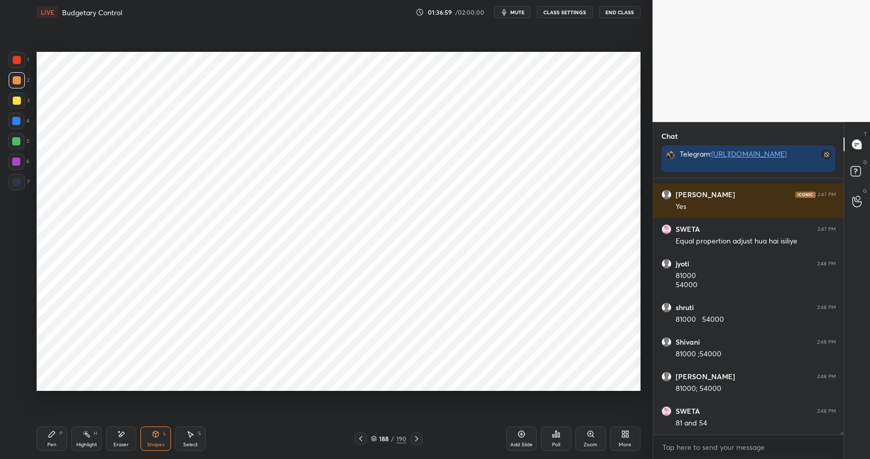
click at [14, 162] on div at bounding box center [16, 162] width 8 height 8
click at [17, 164] on div at bounding box center [16, 162] width 8 height 8
click at [15, 183] on div at bounding box center [17, 182] width 8 height 8
click at [40, 434] on div "Pen P" at bounding box center [52, 439] width 31 height 24
drag, startPoint x: 45, startPoint y: 438, endPoint x: 53, endPoint y: 443, distance: 9.8
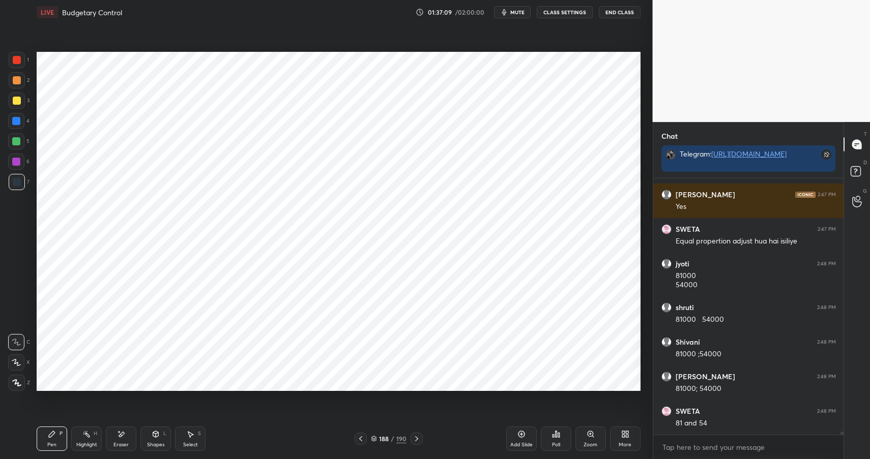
click at [45, 438] on div "Pen P" at bounding box center [52, 439] width 31 height 24
click at [53, 443] on div "Pen" at bounding box center [51, 445] width 9 height 5
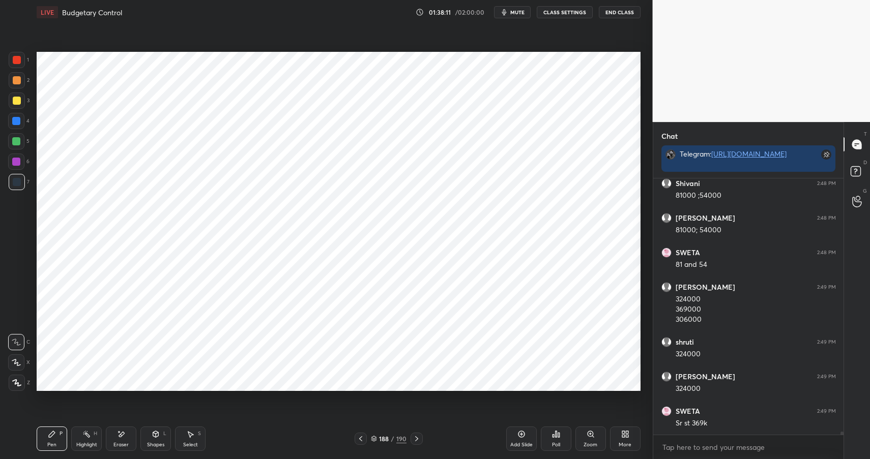
scroll to position [20755, 0]
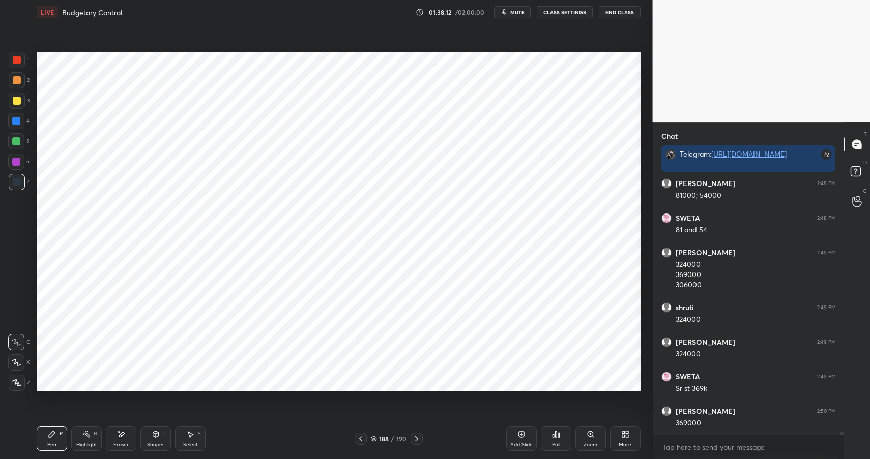
click at [153, 443] on div "Shapes" at bounding box center [155, 445] width 17 height 5
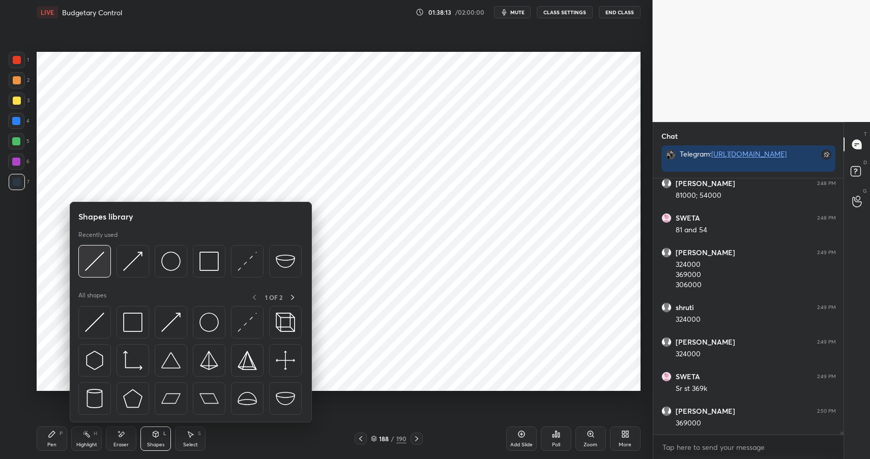
click at [102, 263] on img at bounding box center [94, 261] width 19 height 19
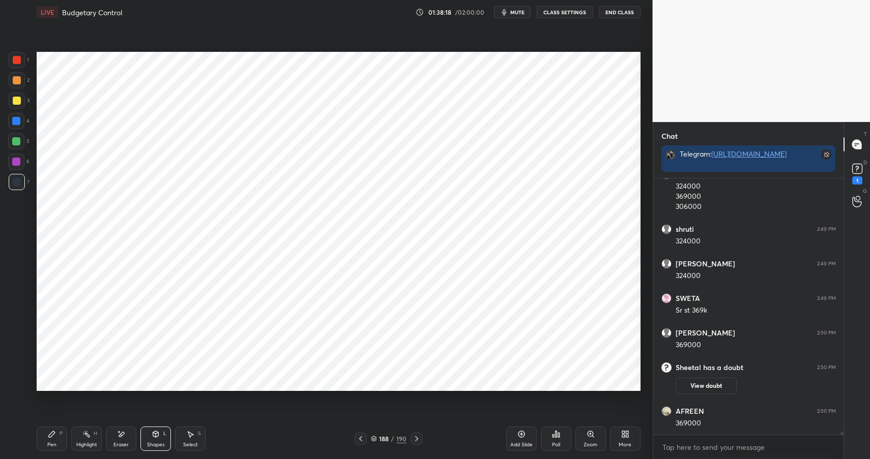
scroll to position [20626, 0]
drag, startPoint x: 87, startPoint y: 441, endPoint x: 93, endPoint y: 437, distance: 6.5
click at [87, 443] on div "Highlight" at bounding box center [86, 445] width 21 height 5
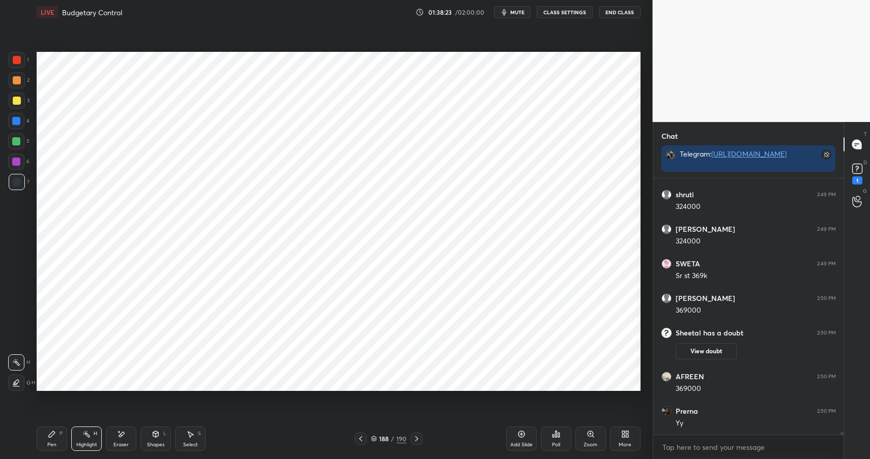
click at [10, 156] on div at bounding box center [16, 162] width 16 height 16
click at [17, 157] on div at bounding box center [16, 162] width 16 height 16
click at [16, 60] on div at bounding box center [17, 60] width 8 height 8
click at [12, 61] on div at bounding box center [17, 60] width 16 height 16
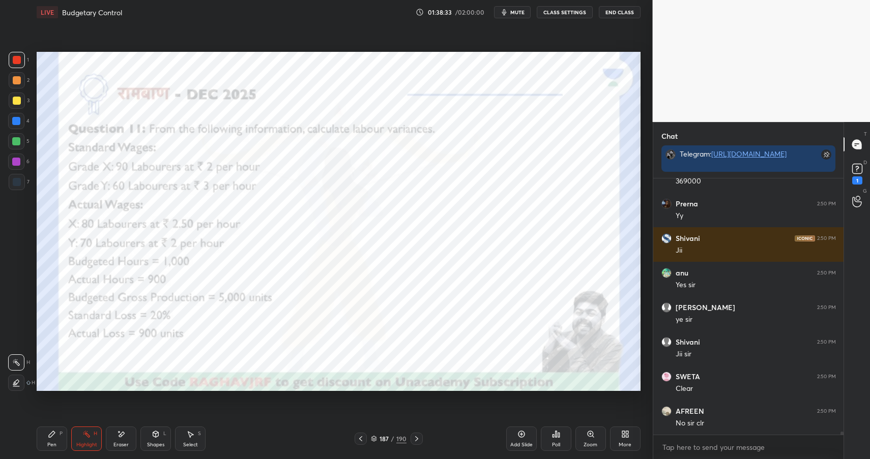
scroll to position [20903, 0]
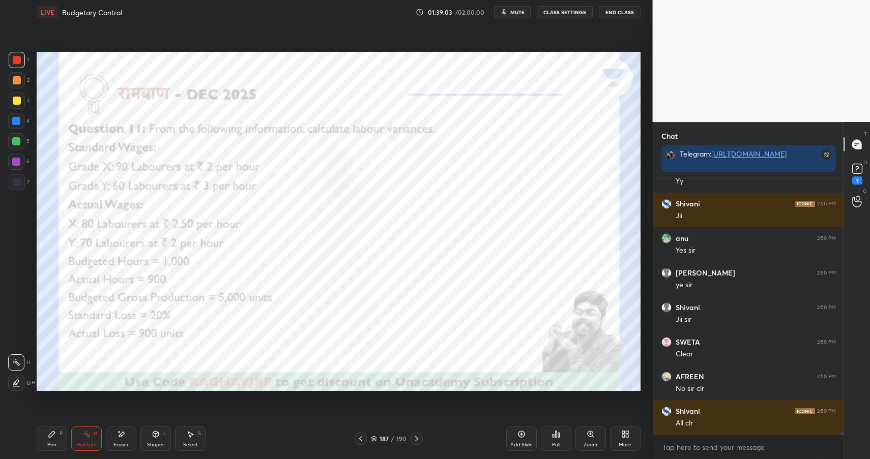
drag, startPoint x: 50, startPoint y: 428, endPoint x: 66, endPoint y: 424, distance: 16.2
click at [50, 428] on div "Pen P" at bounding box center [52, 439] width 31 height 24
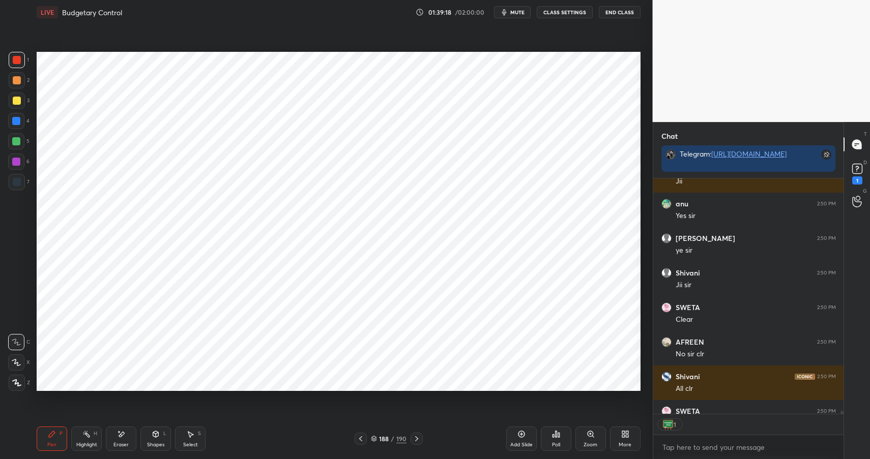
scroll to position [4, 4]
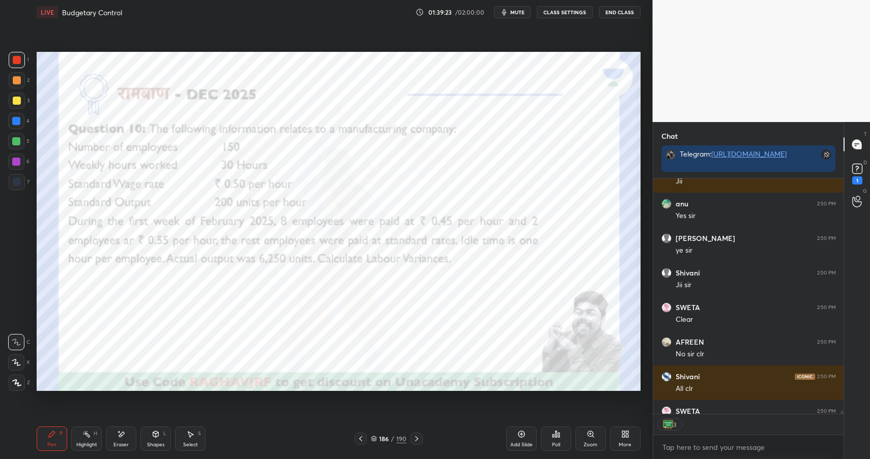
click at [81, 438] on div "Highlight H" at bounding box center [86, 439] width 31 height 24
drag, startPoint x: 84, startPoint y: 438, endPoint x: 142, endPoint y: 391, distance: 74.4
click at [86, 436] on div "Highlight H" at bounding box center [86, 439] width 31 height 24
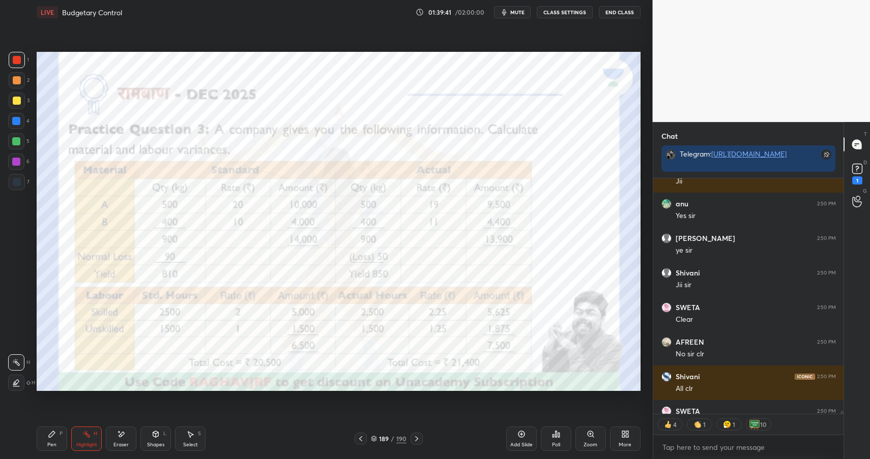
scroll to position [20993, 0]
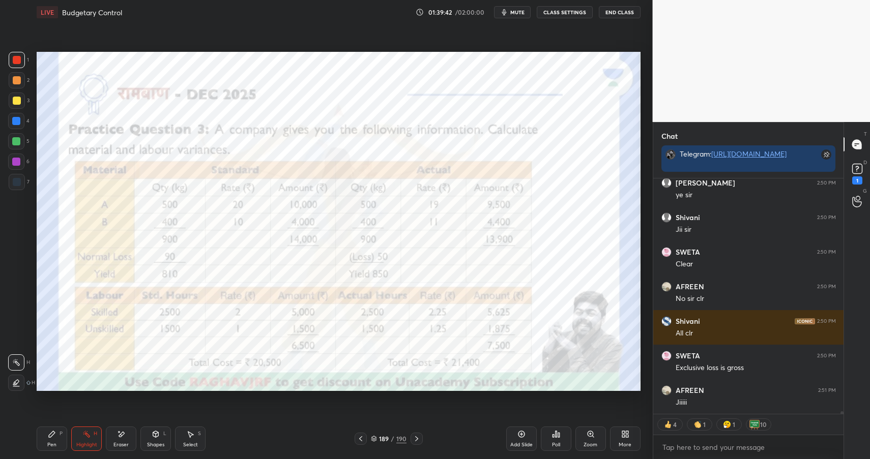
click at [52, 435] on icon at bounding box center [52, 434] width 8 height 8
drag, startPoint x: 52, startPoint y: 435, endPoint x: 83, endPoint y: 410, distance: 40.1
click at [52, 435] on icon at bounding box center [52, 434] width 6 height 6
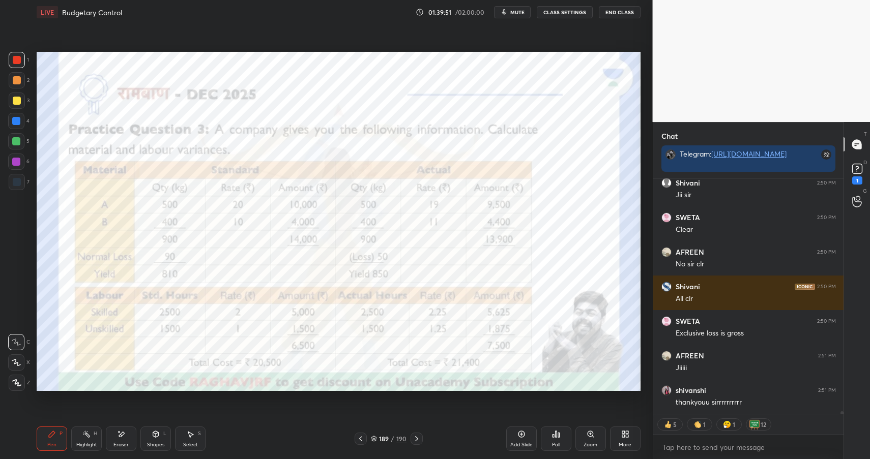
click at [159, 443] on div "Shapes" at bounding box center [155, 445] width 17 height 5
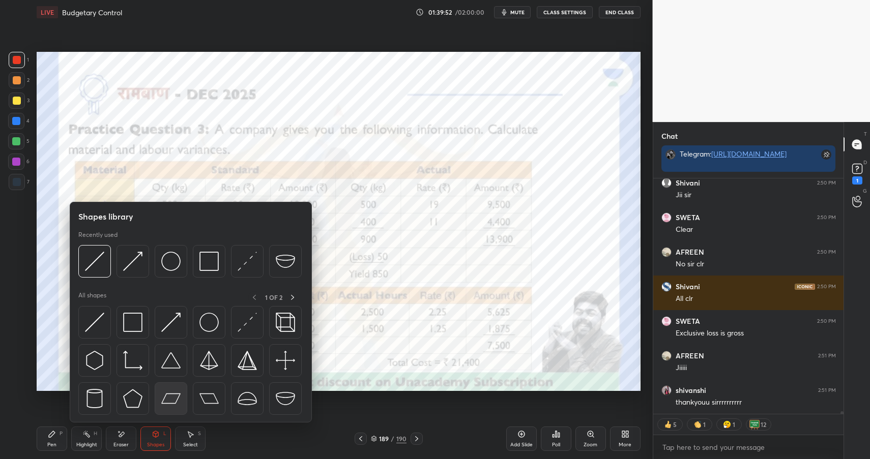
scroll to position [21062, 0]
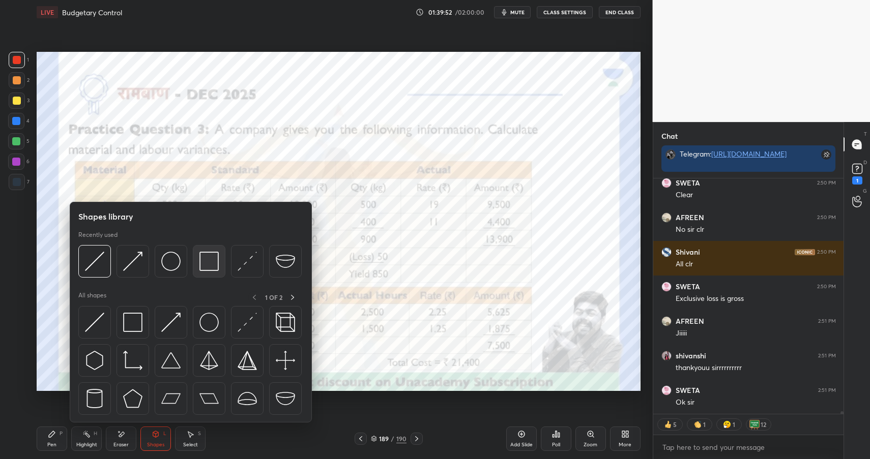
click at [200, 251] on div at bounding box center [209, 261] width 33 height 33
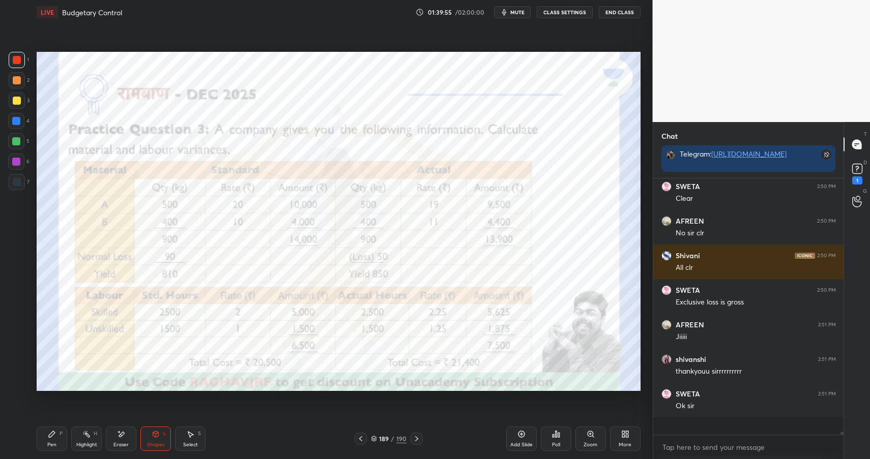
scroll to position [21041, 0]
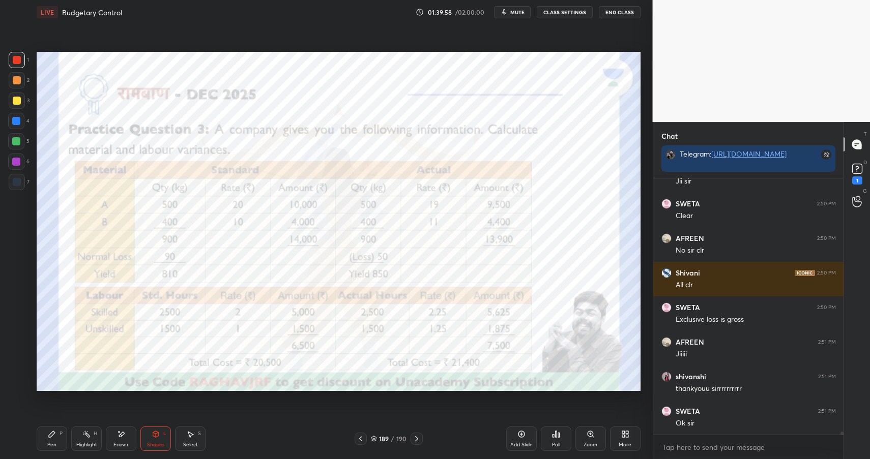
click at [89, 438] on div "Highlight H" at bounding box center [86, 439] width 31 height 24
click at [89, 443] on div "Highlight" at bounding box center [86, 445] width 21 height 5
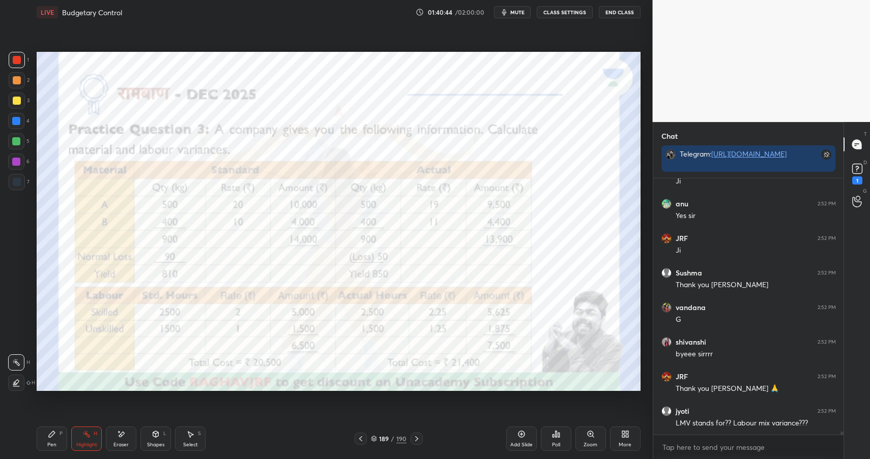
scroll to position [21352, 0]
click at [389, 441] on div "189" at bounding box center [384, 439] width 10 height 6
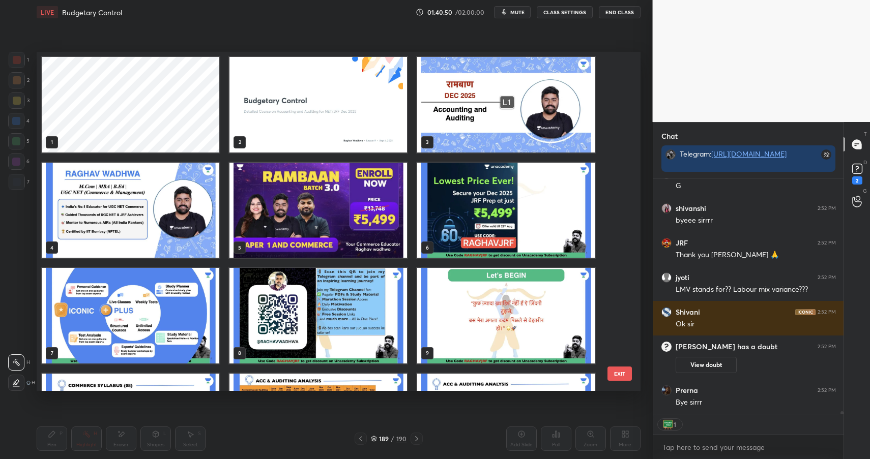
scroll to position [21208, 0]
click at [317, 96] on img "grid" at bounding box center [318, 105] width 178 height 96
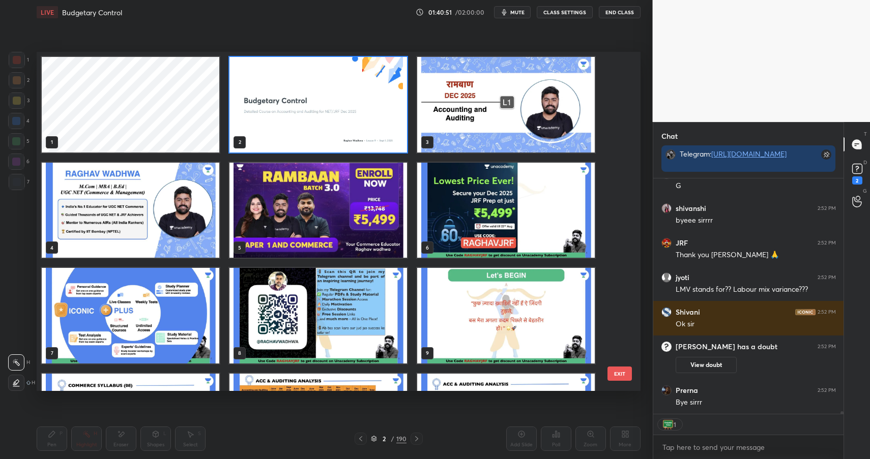
click at [337, 100] on img "grid" at bounding box center [318, 105] width 178 height 96
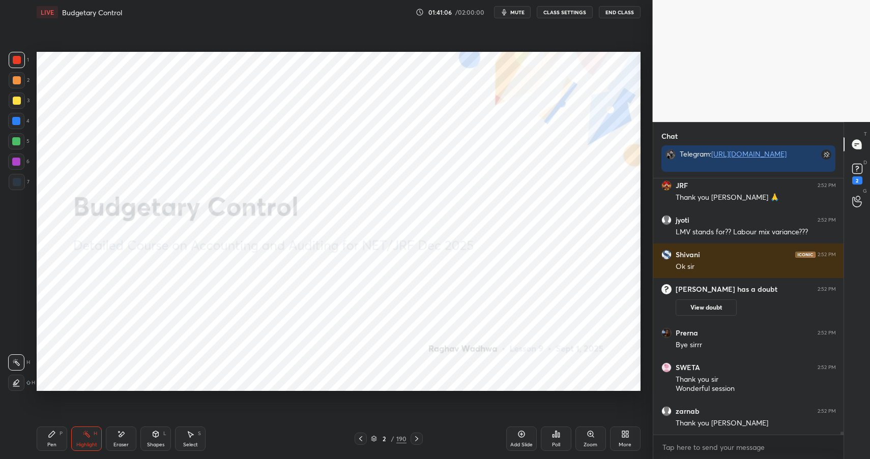
scroll to position [4, 4]
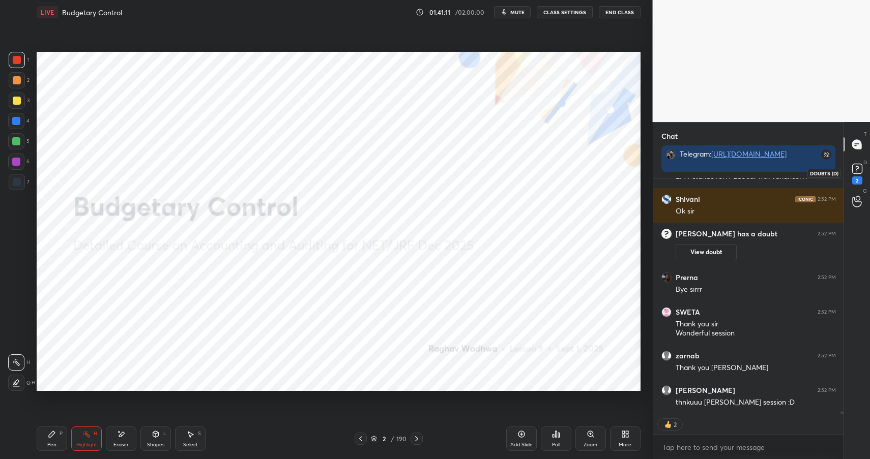
click at [858, 172] on rect at bounding box center [857, 169] width 10 height 10
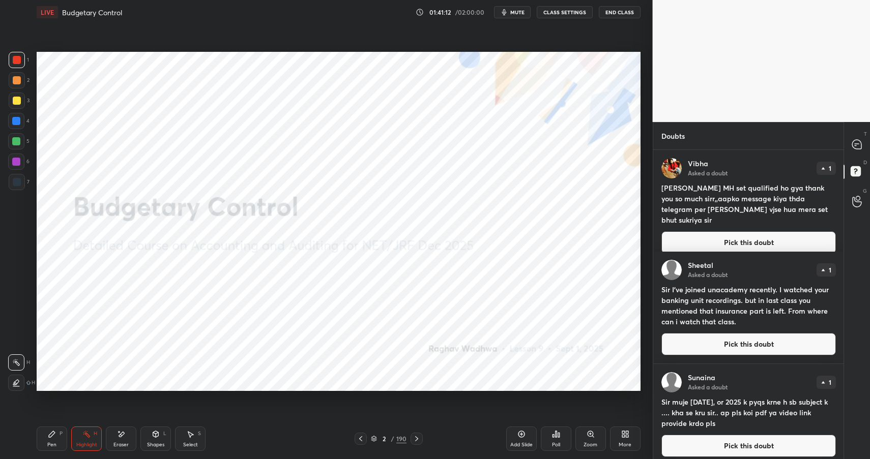
click at [743, 231] on button "Pick this doubt" at bounding box center [748, 242] width 174 height 22
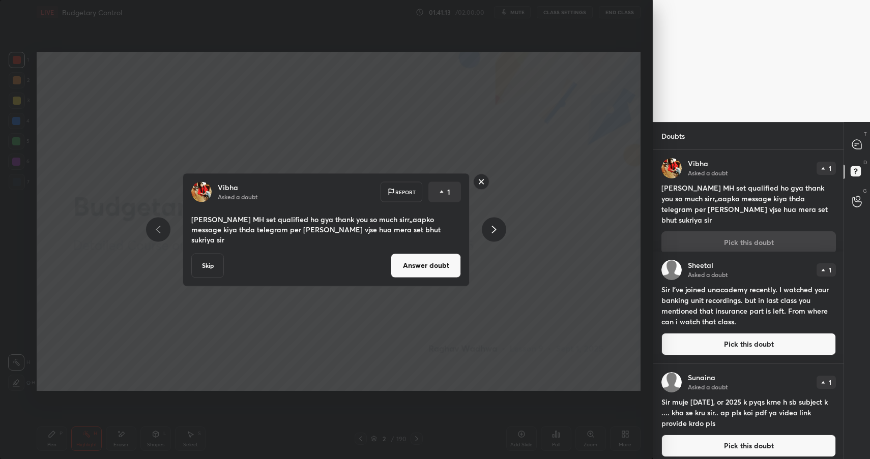
click at [439, 258] on button "Answer doubt" at bounding box center [426, 265] width 70 height 24
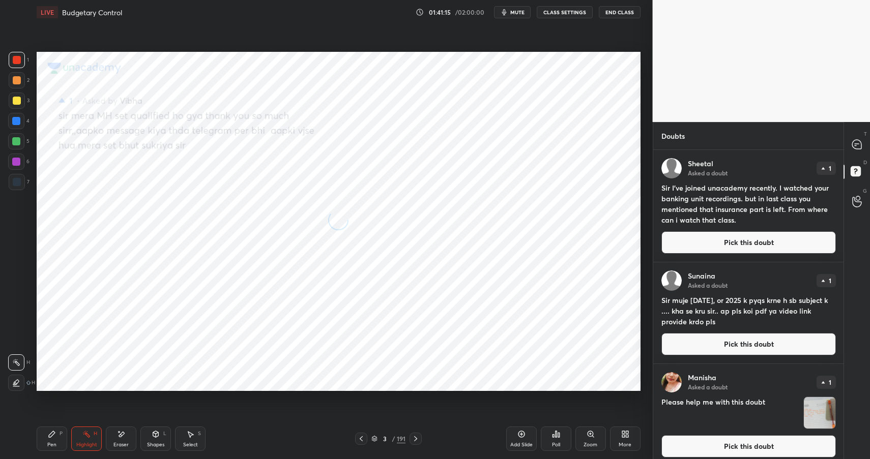
click at [738, 237] on button "Pick this doubt" at bounding box center [748, 242] width 174 height 22
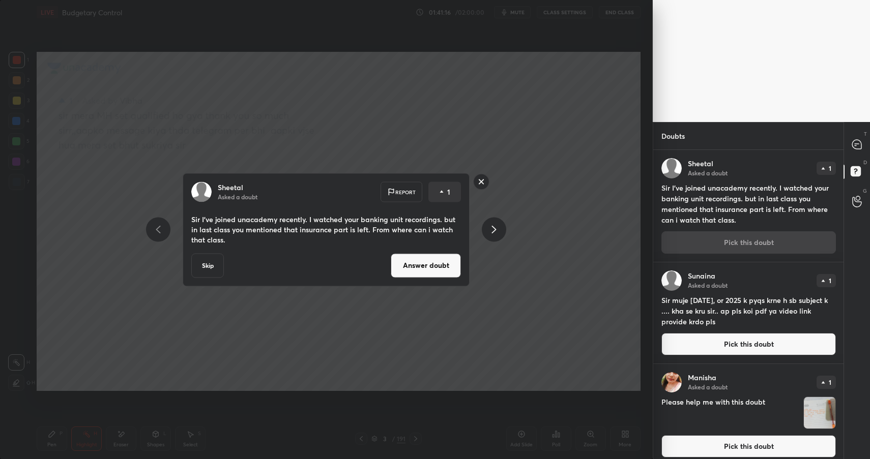
click at [417, 273] on button "Answer doubt" at bounding box center [426, 265] width 70 height 24
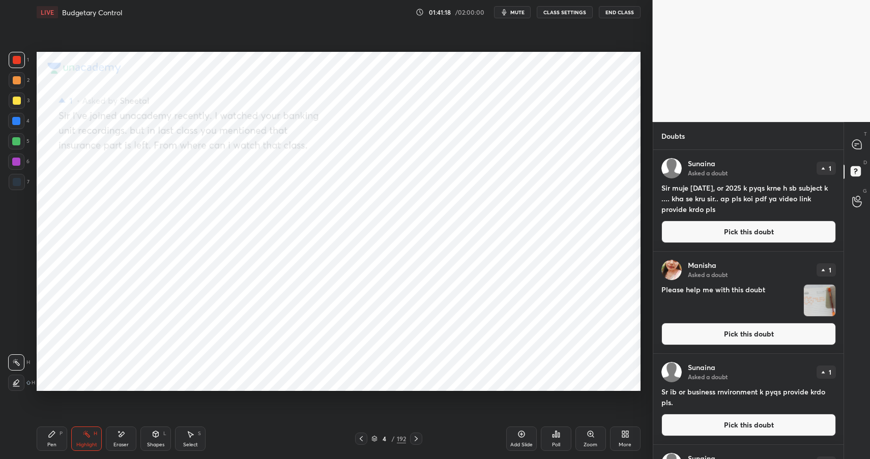
drag, startPoint x: 753, startPoint y: 228, endPoint x: 742, endPoint y: 228, distance: 11.2
click at [754, 227] on button "Pick this doubt" at bounding box center [748, 232] width 174 height 22
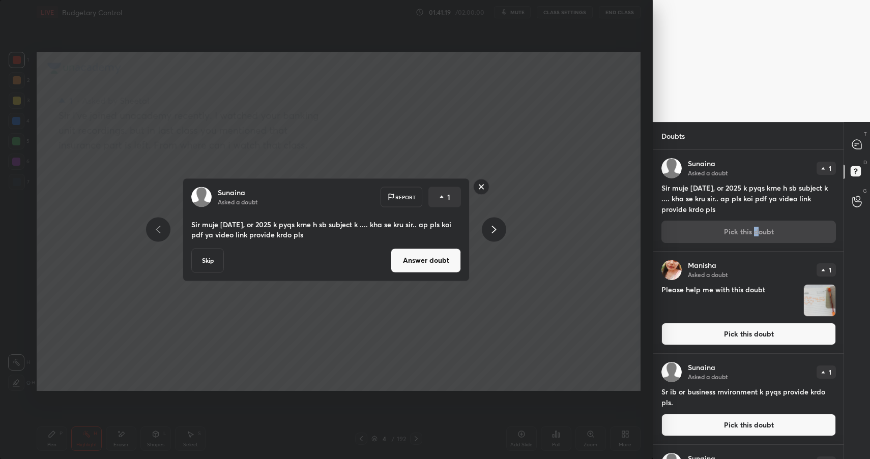
drag, startPoint x: 433, startPoint y: 251, endPoint x: 436, endPoint y: 242, distance: 10.3
click at [432, 250] on button "Answer doubt" at bounding box center [426, 260] width 70 height 24
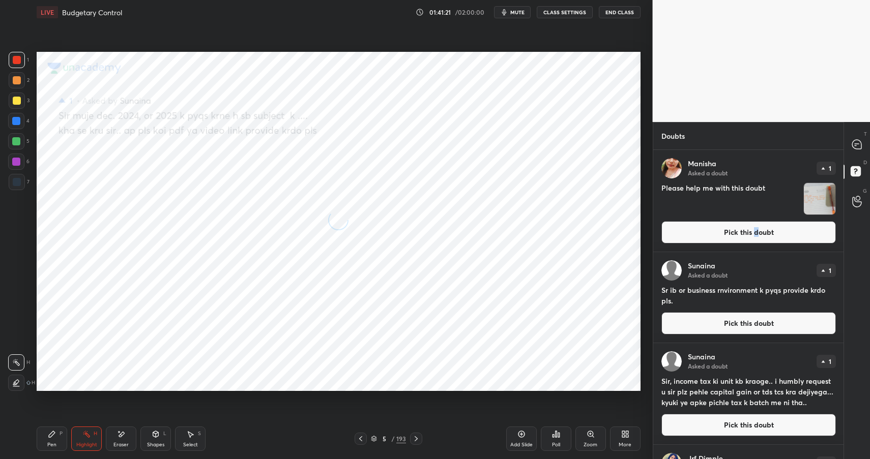
click at [730, 232] on button "Pick this doubt" at bounding box center [748, 232] width 174 height 22
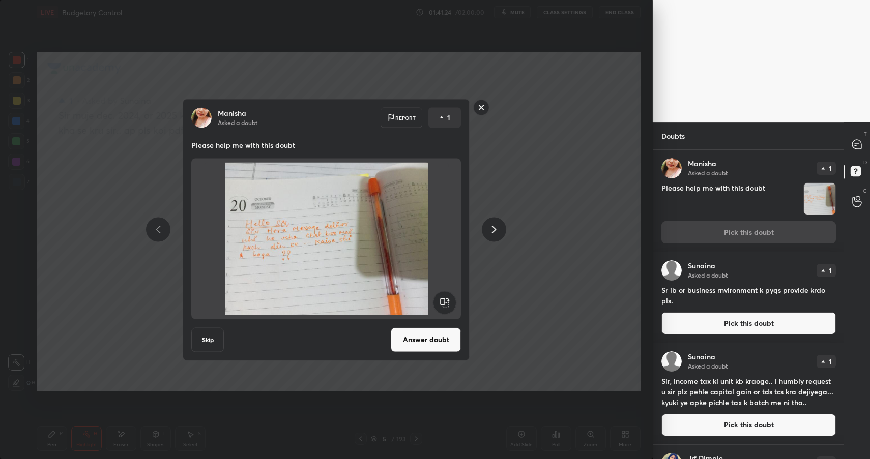
click at [433, 337] on button "Answer doubt" at bounding box center [426, 340] width 70 height 24
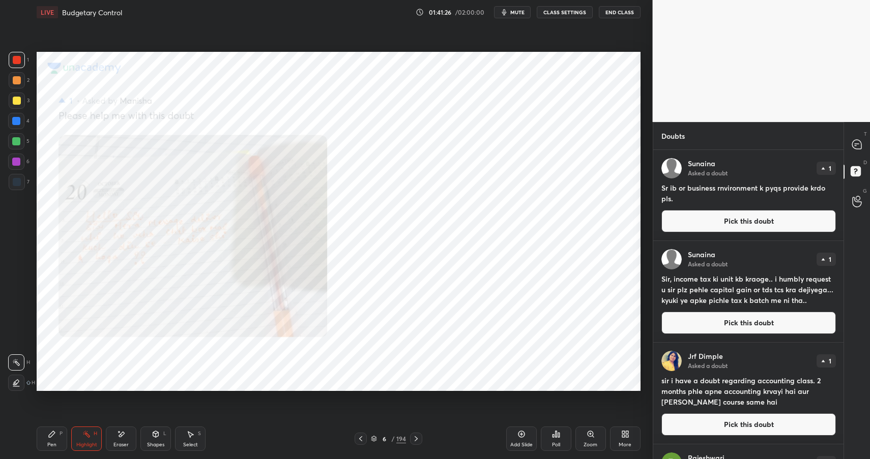
click at [747, 227] on button "Pick this doubt" at bounding box center [748, 221] width 174 height 22
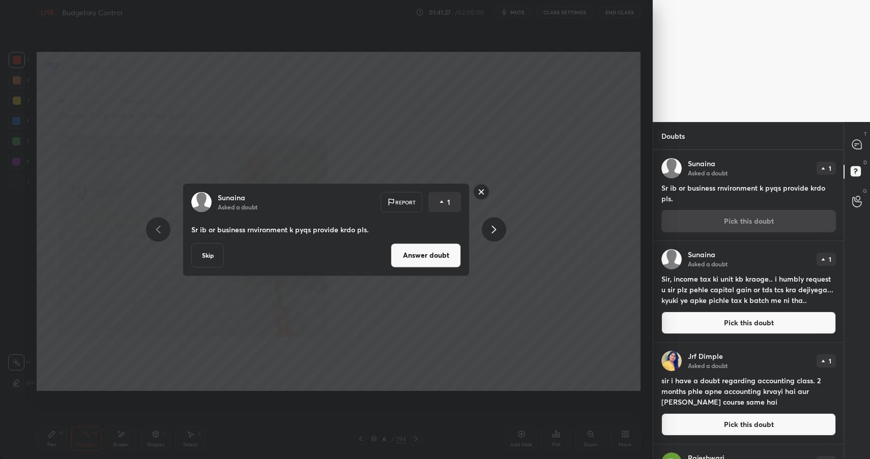
click at [445, 258] on button "Answer doubt" at bounding box center [426, 255] width 70 height 24
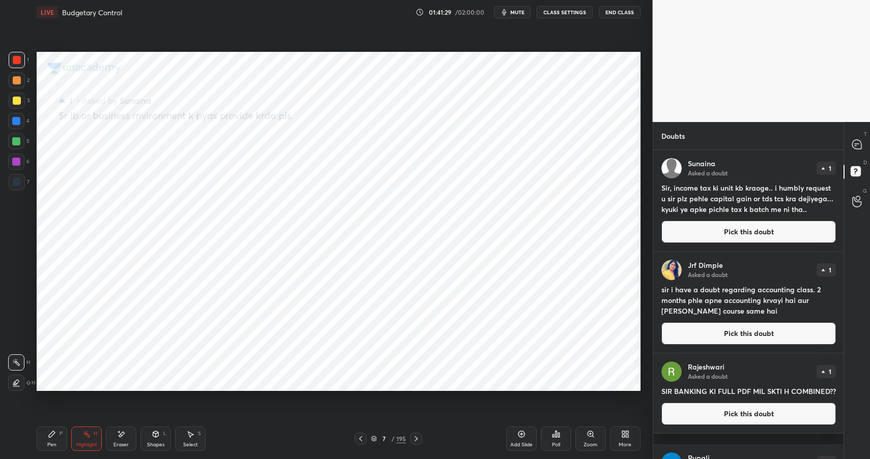
click at [751, 230] on button "Pick this doubt" at bounding box center [748, 232] width 174 height 22
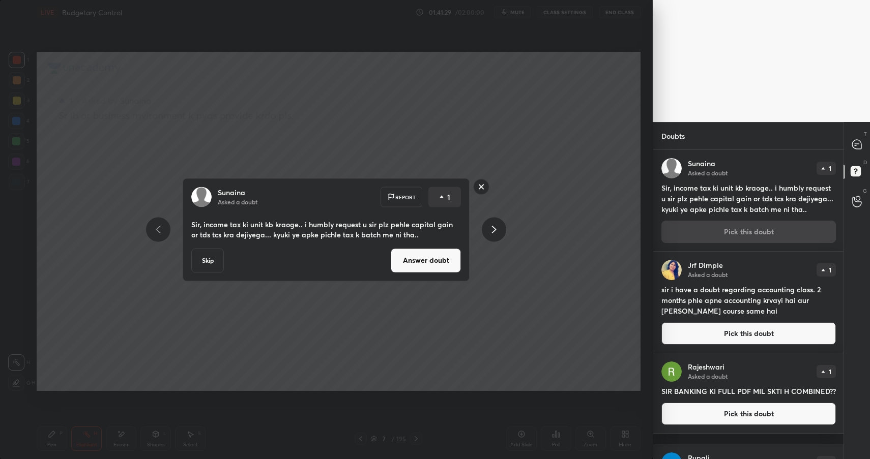
drag, startPoint x: 419, startPoint y: 257, endPoint x: 429, endPoint y: 247, distance: 13.7
click at [418, 256] on button "Answer doubt" at bounding box center [426, 260] width 70 height 24
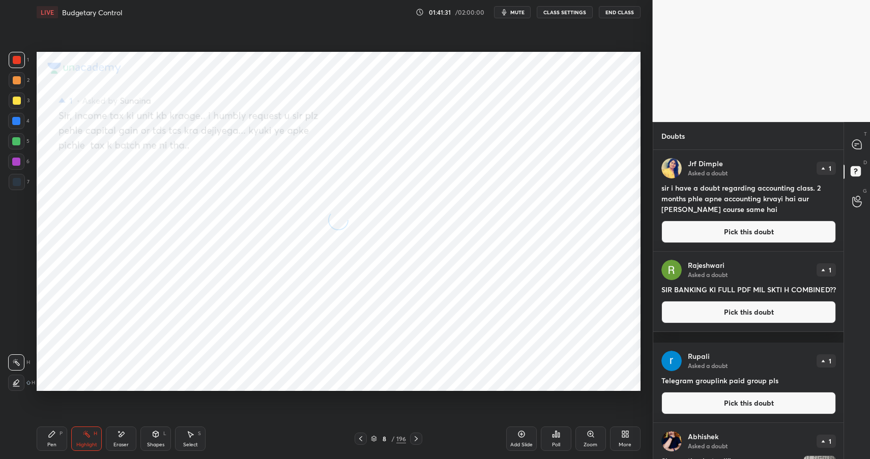
click at [714, 234] on button "Pick this doubt" at bounding box center [748, 232] width 174 height 22
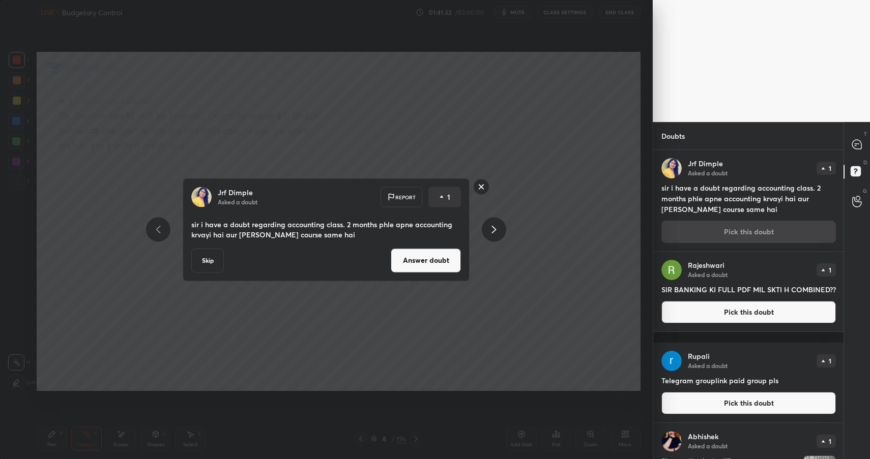
click at [439, 256] on button "Answer doubt" at bounding box center [426, 260] width 70 height 24
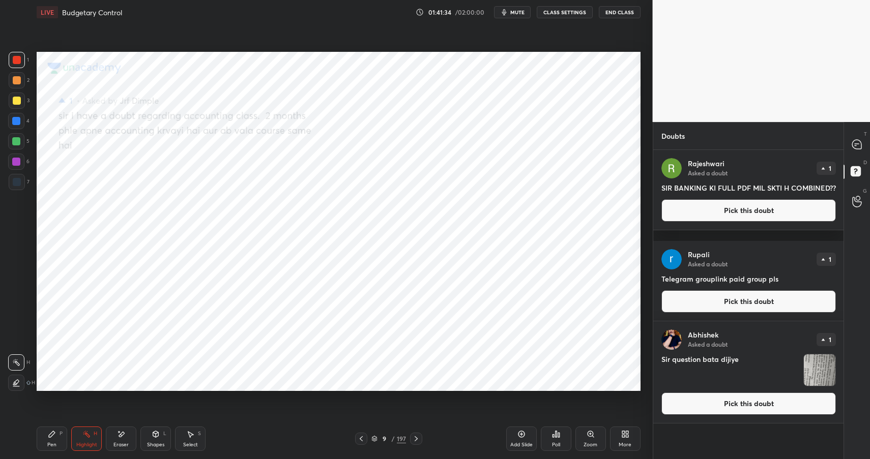
drag, startPoint x: 714, startPoint y: 227, endPoint x: 709, endPoint y: 224, distance: 6.6
click at [714, 222] on button "Pick this doubt" at bounding box center [748, 210] width 174 height 22
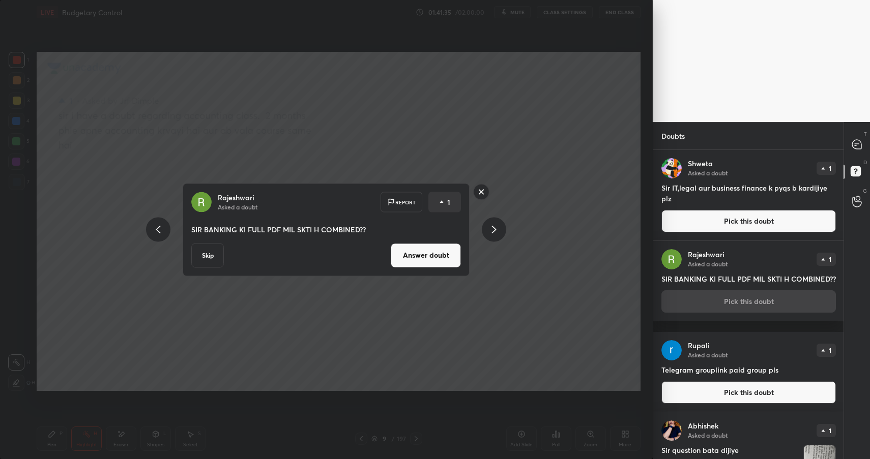
click at [418, 260] on button "Answer doubt" at bounding box center [426, 255] width 70 height 24
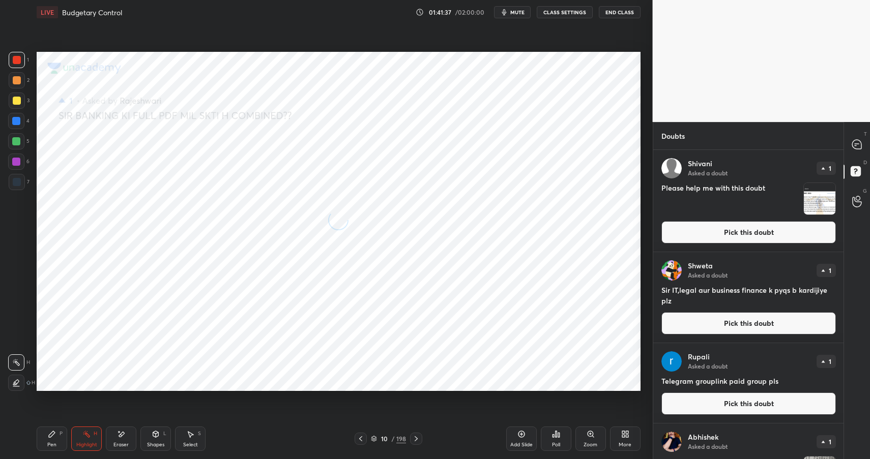
click at [711, 236] on button "Pick this doubt" at bounding box center [748, 232] width 174 height 22
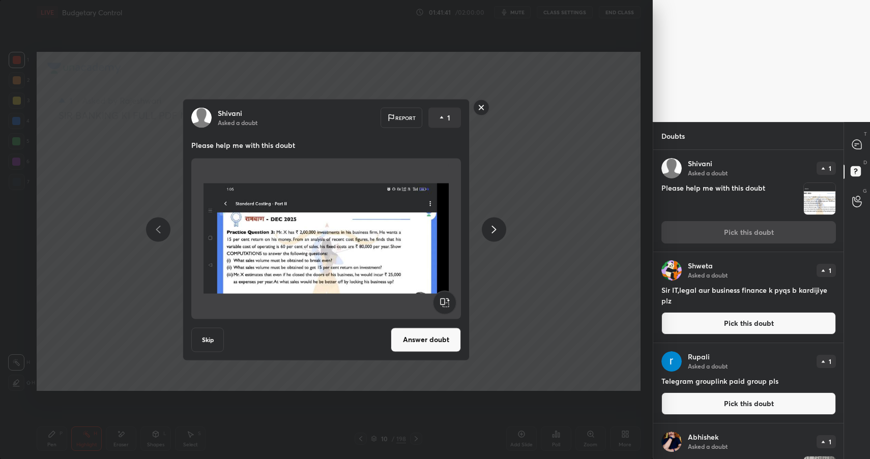
drag, startPoint x: 429, startPoint y: 344, endPoint x: 437, endPoint y: 339, distance: 9.2
click at [427, 344] on button "Answer doubt" at bounding box center [426, 340] width 70 height 24
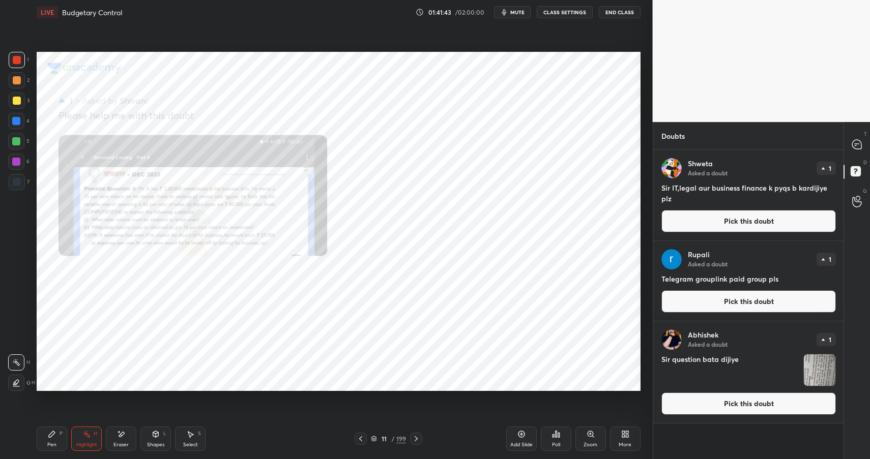
click at [732, 230] on button "Pick this doubt" at bounding box center [748, 221] width 174 height 22
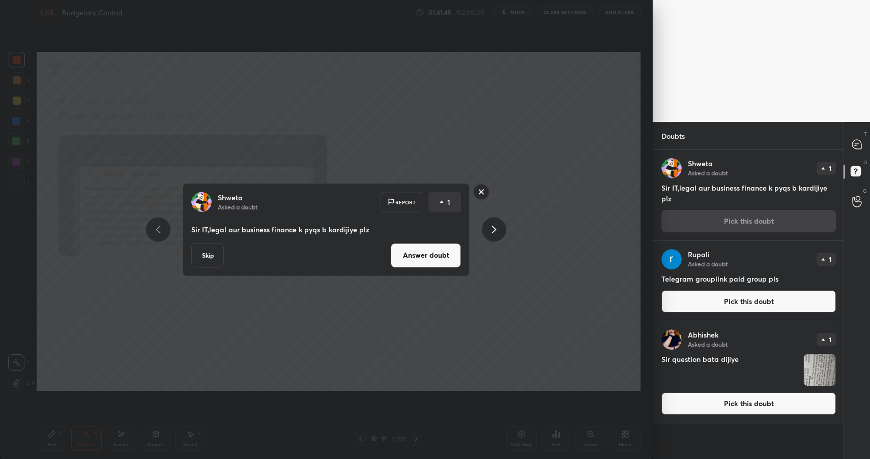
drag, startPoint x: 442, startPoint y: 257, endPoint x: 448, endPoint y: 253, distance: 7.1
click at [441, 255] on button "Answer doubt" at bounding box center [426, 255] width 70 height 24
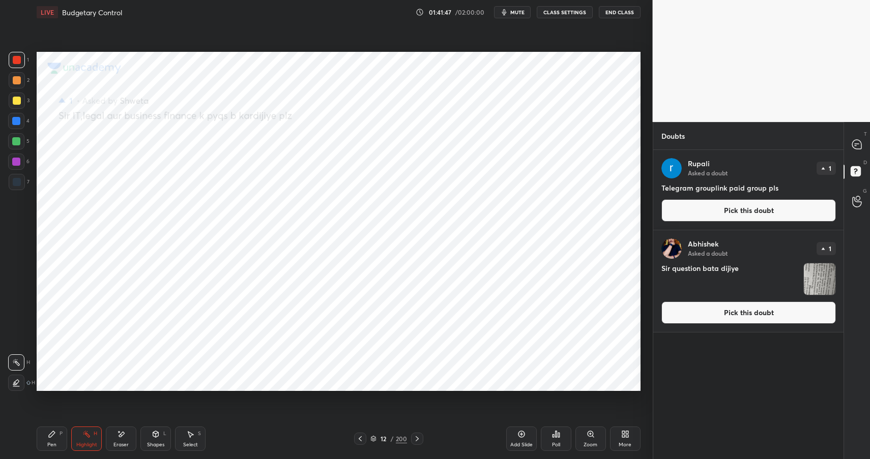
click at [751, 210] on button "Pick this doubt" at bounding box center [748, 210] width 174 height 22
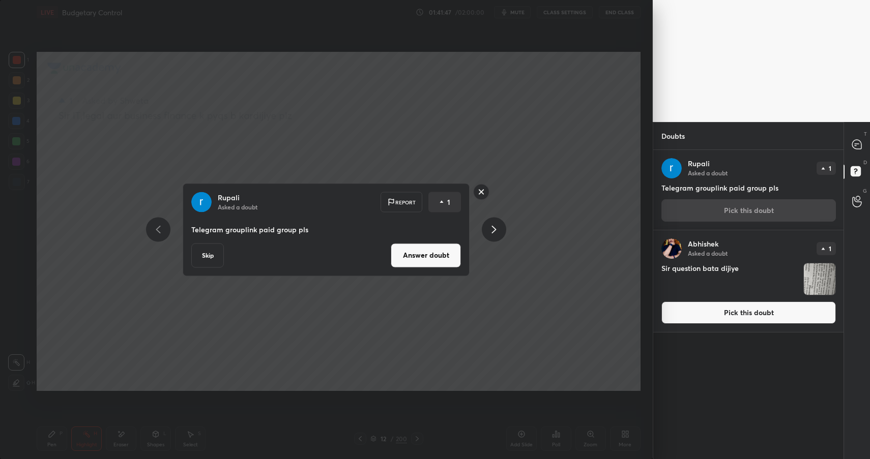
click at [439, 259] on button "Answer doubt" at bounding box center [426, 255] width 70 height 24
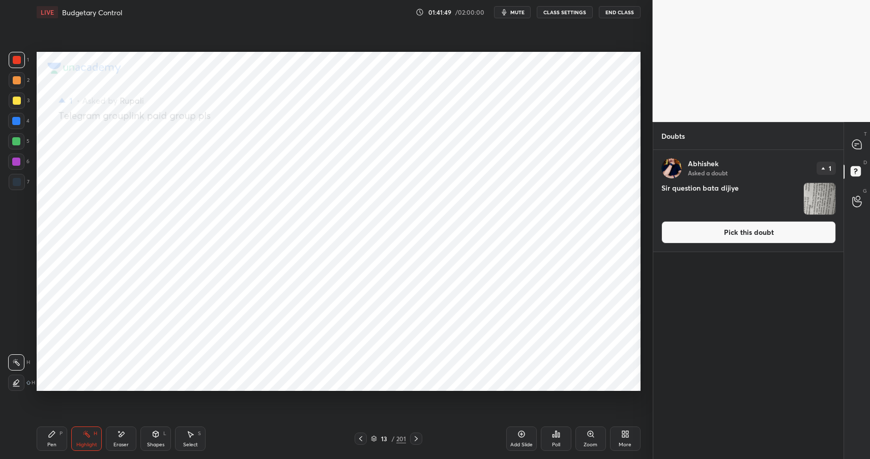
drag, startPoint x: 725, startPoint y: 232, endPoint x: 729, endPoint y: 225, distance: 8.0
click at [725, 232] on button "Pick this doubt" at bounding box center [748, 232] width 174 height 22
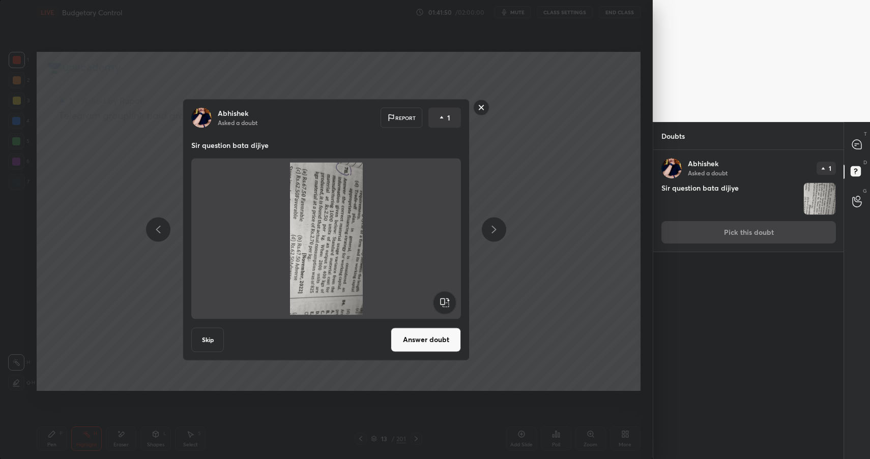
click at [448, 299] on rect at bounding box center [444, 302] width 23 height 23
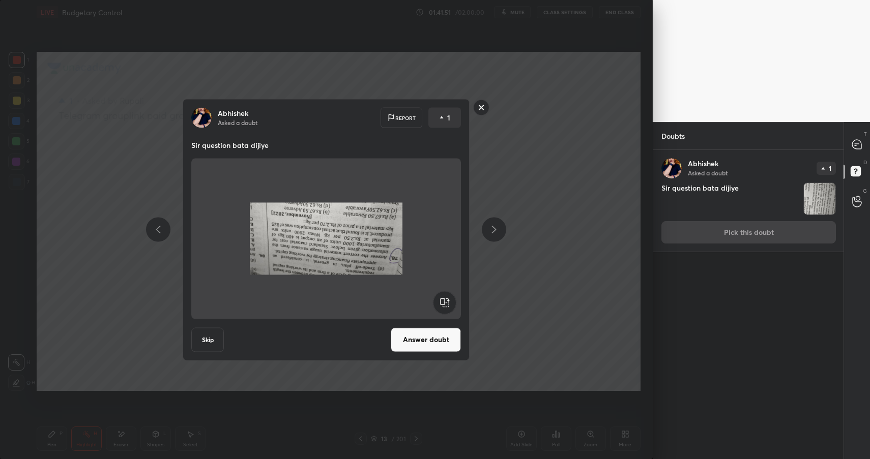
click at [447, 305] on rect at bounding box center [444, 302] width 23 height 23
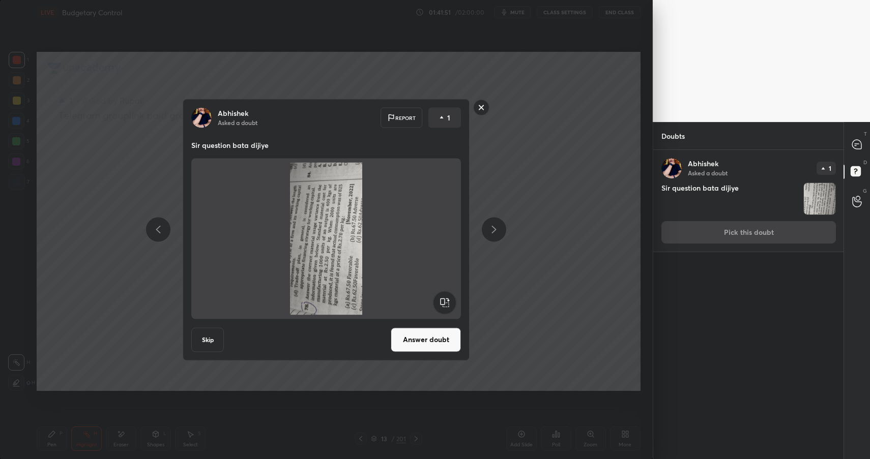
click at [447, 305] on rect at bounding box center [444, 302] width 23 height 23
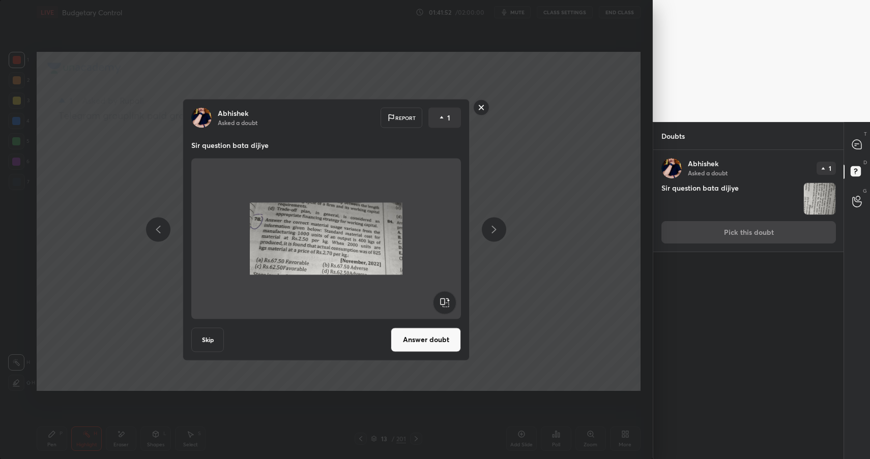
click at [434, 346] on button "Answer doubt" at bounding box center [426, 340] width 70 height 24
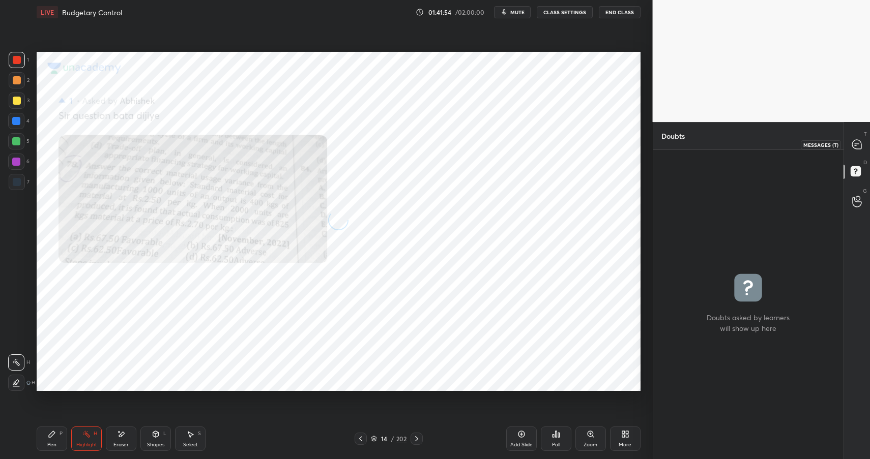
click at [856, 143] on icon at bounding box center [856, 144] width 9 height 9
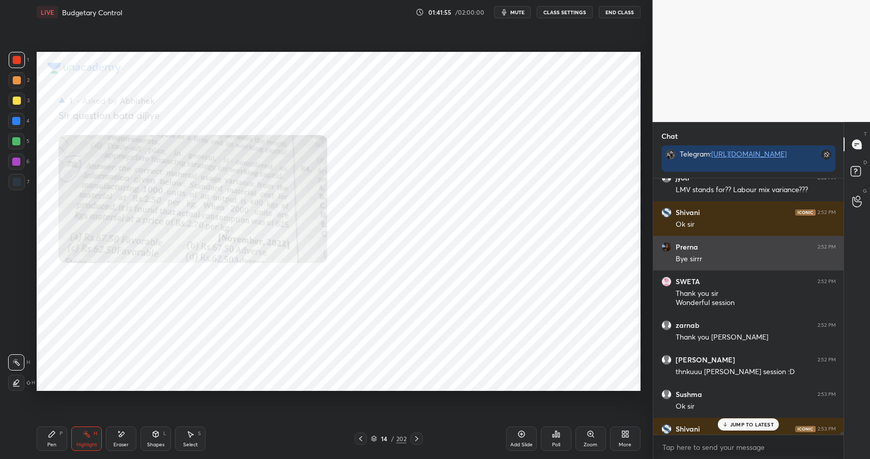
scroll to position [21342, 0]
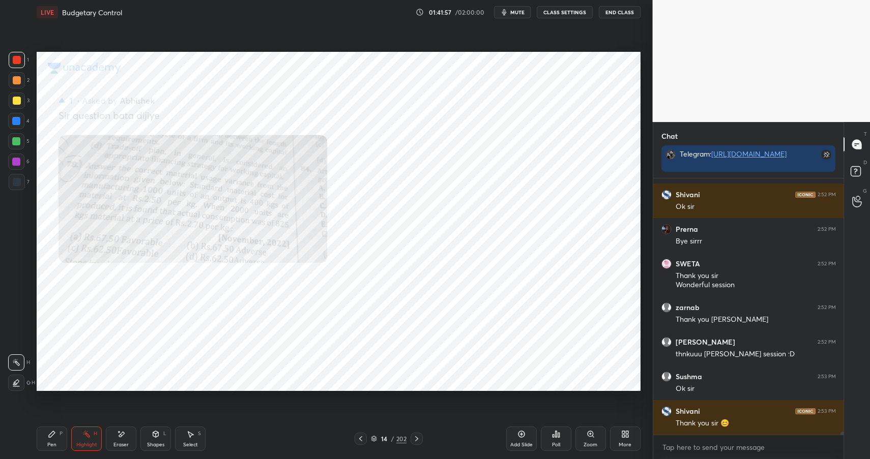
click at [398, 438] on div "202" at bounding box center [401, 438] width 10 height 9
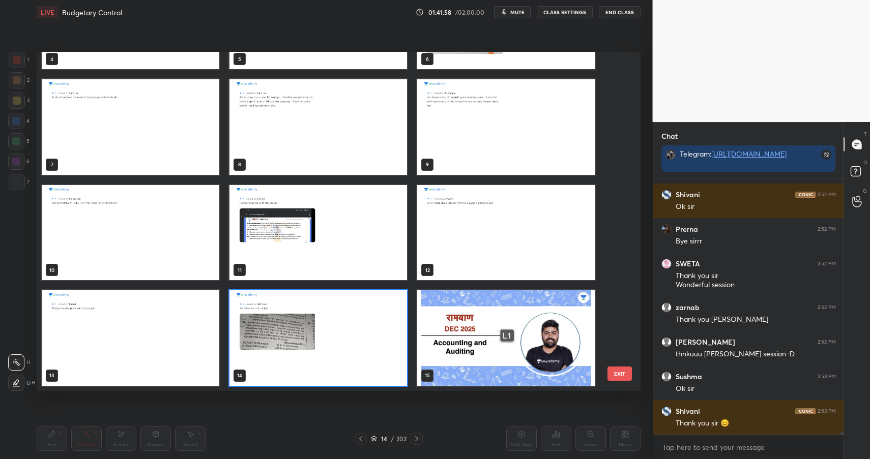
scroll to position [0, 0]
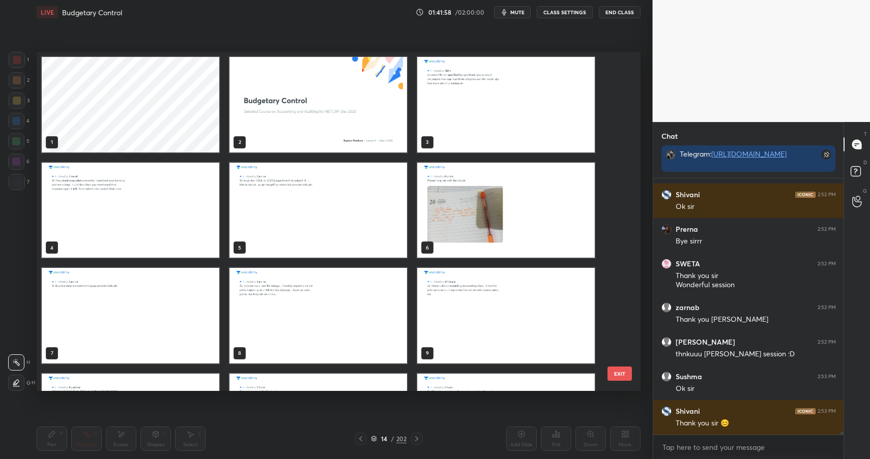
click at [378, 105] on img "grid" at bounding box center [318, 105] width 178 height 96
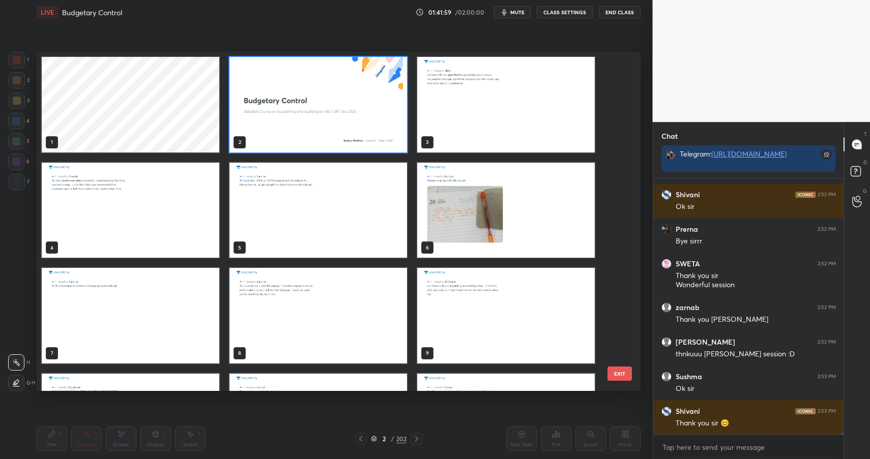
click at [378, 105] on img "grid" at bounding box center [318, 105] width 178 height 96
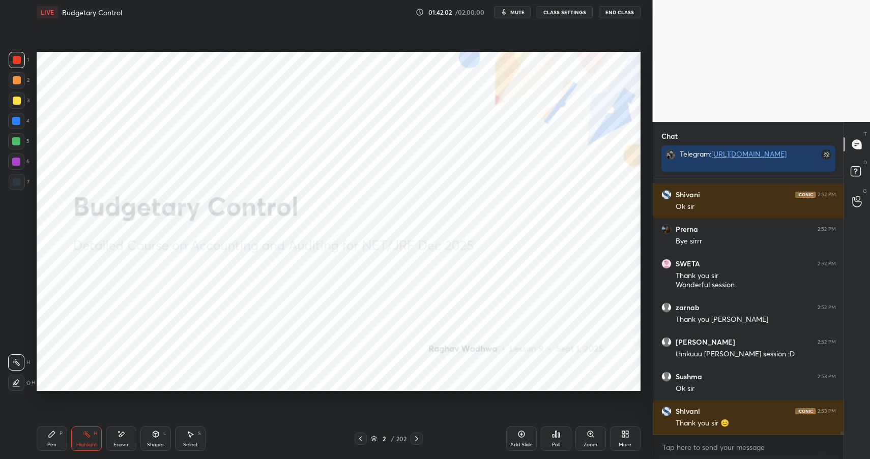
click at [50, 445] on div "Pen" at bounding box center [51, 445] width 9 height 5
click at [54, 445] on div "Pen" at bounding box center [51, 445] width 9 height 5
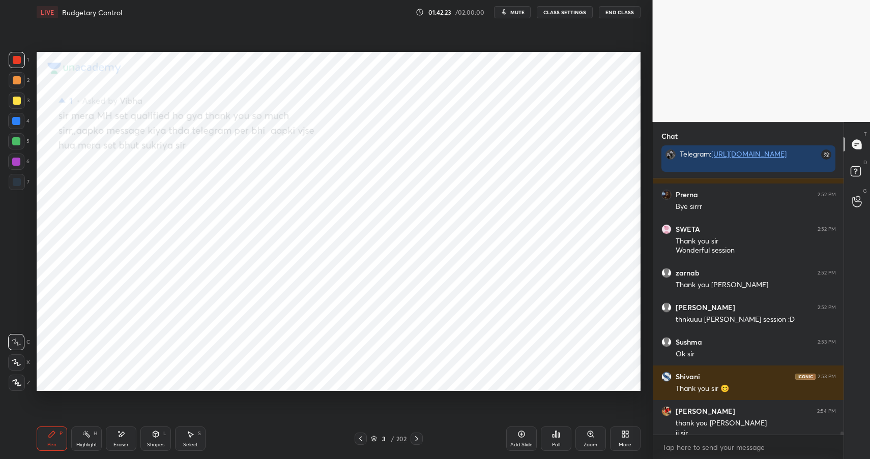
scroll to position [21386, 0]
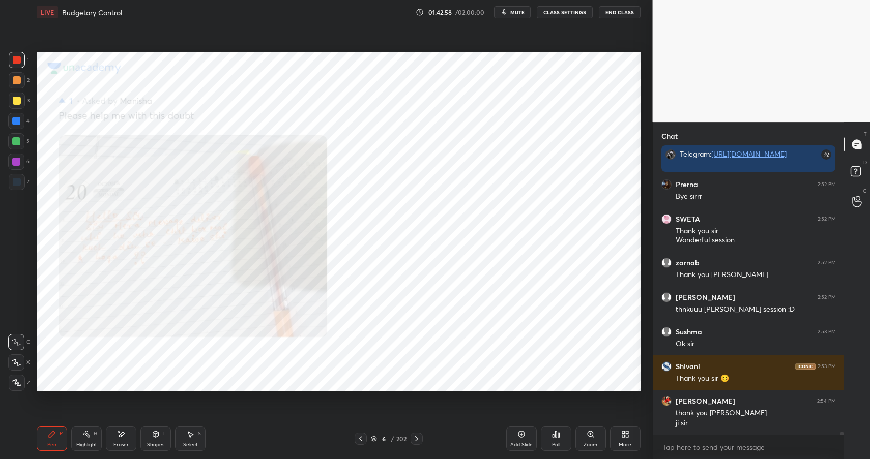
drag, startPoint x: 592, startPoint y: 433, endPoint x: 600, endPoint y: 421, distance: 14.0
click at [592, 433] on icon at bounding box center [590, 434] width 6 height 6
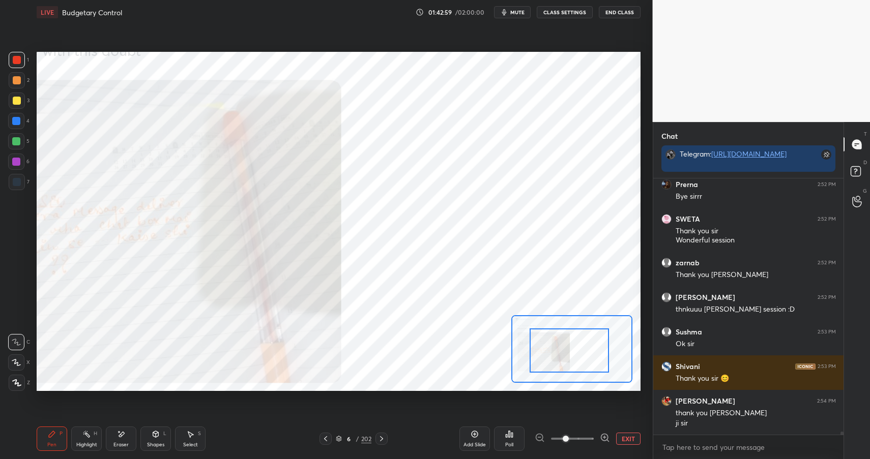
click at [547, 364] on div at bounding box center [568, 351] width 79 height 44
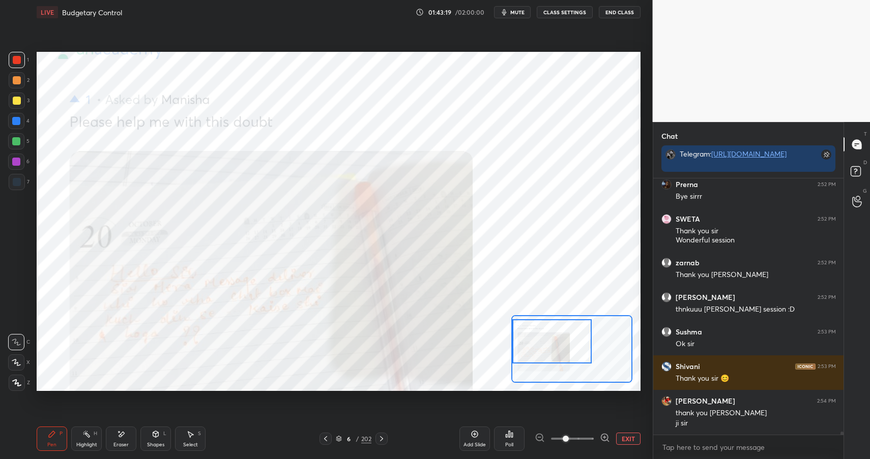
drag, startPoint x: 547, startPoint y: 353, endPoint x: 524, endPoint y: 322, distance: 38.3
click at [530, 336] on div at bounding box center [551, 341] width 79 height 44
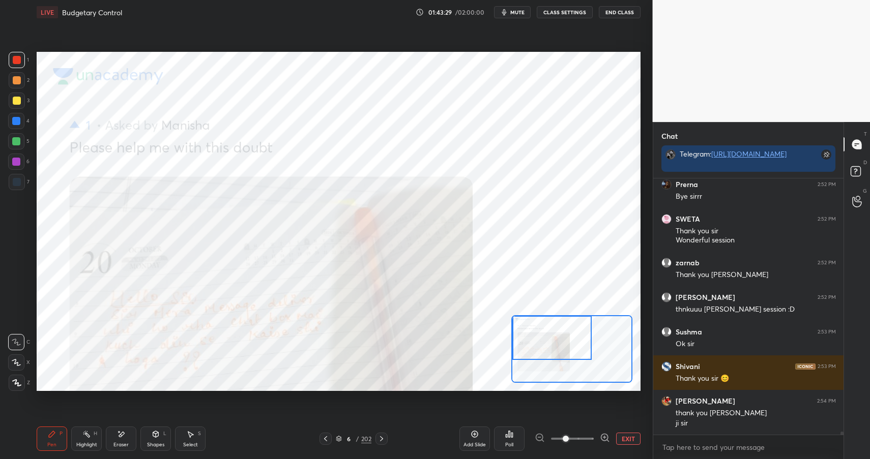
drag, startPoint x: 554, startPoint y: 332, endPoint x: 554, endPoint y: 319, distance: 13.2
click at [553, 325] on div at bounding box center [551, 338] width 79 height 44
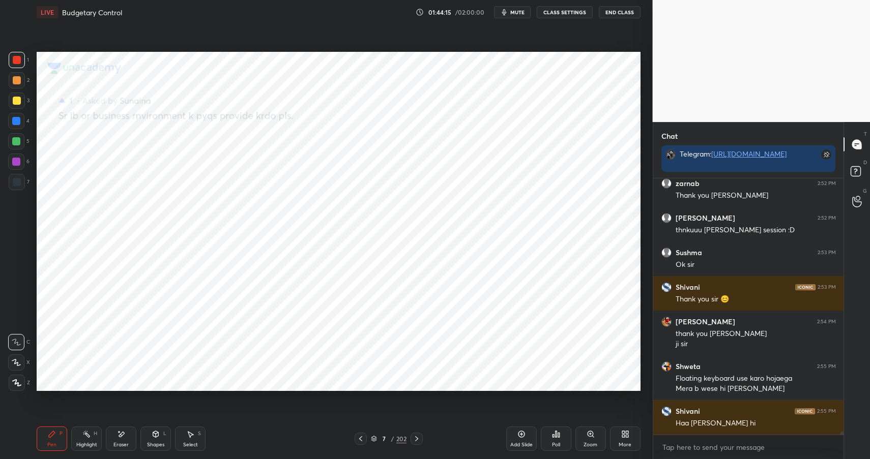
scroll to position [21500, 0]
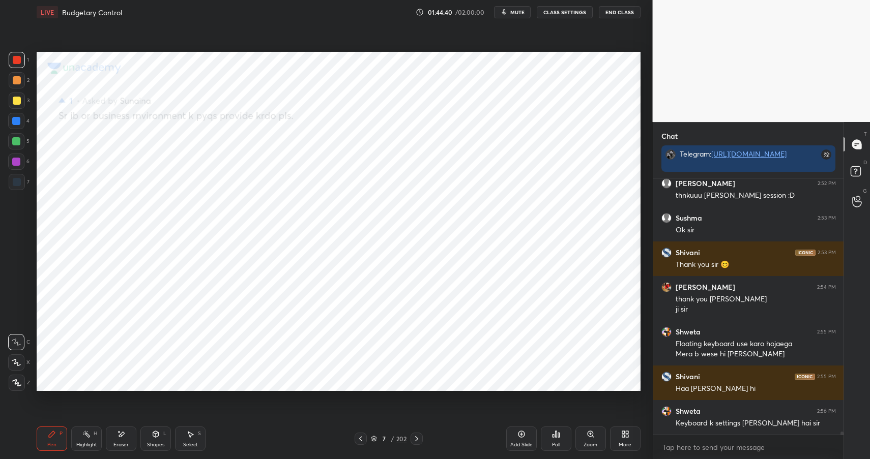
click at [123, 440] on div "Eraser" at bounding box center [121, 439] width 31 height 24
click at [48, 433] on icon at bounding box center [52, 434] width 8 height 8
click at [57, 432] on div "Pen P" at bounding box center [52, 439] width 31 height 24
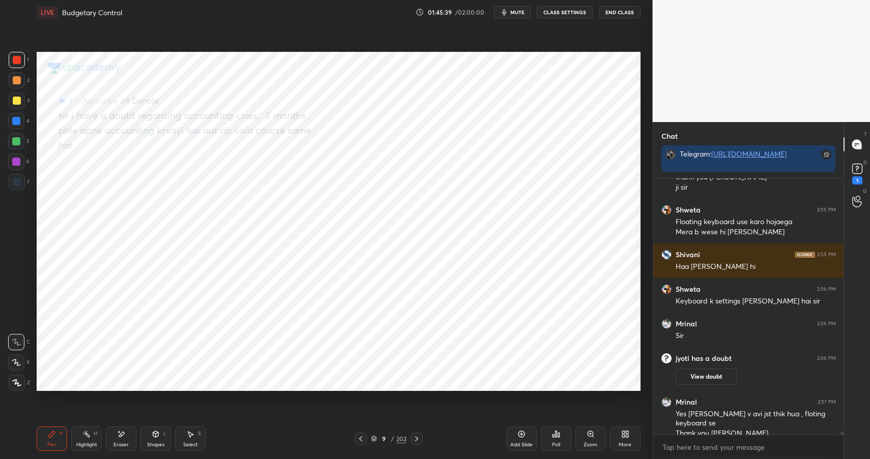
scroll to position [21287, 0]
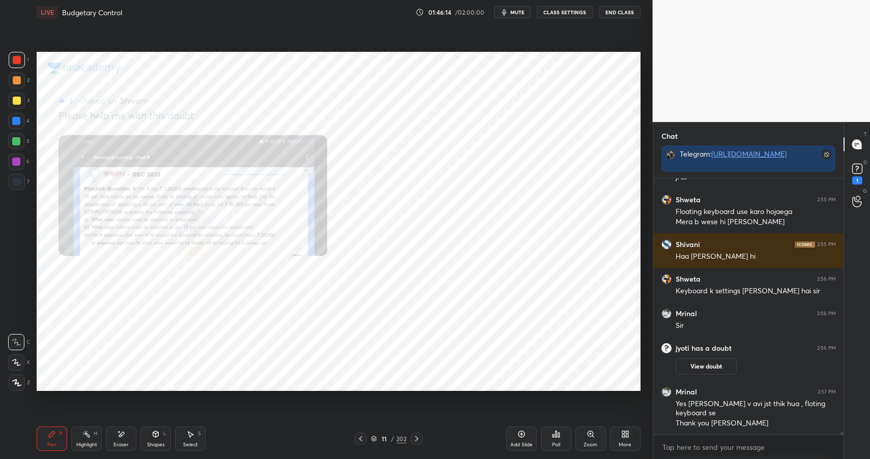
drag, startPoint x: 598, startPoint y: 429, endPoint x: 596, endPoint y: 421, distance: 8.4
click at [598, 429] on div "Zoom" at bounding box center [590, 439] width 31 height 24
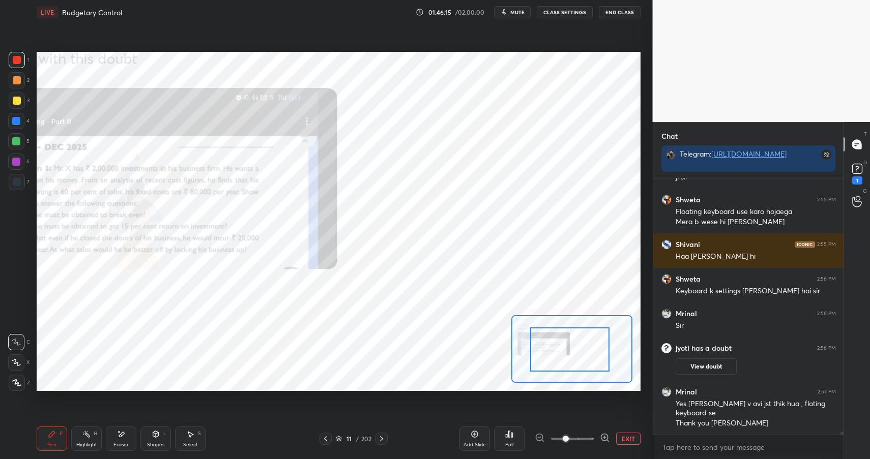
drag, startPoint x: 552, startPoint y: 351, endPoint x: 513, endPoint y: 342, distance: 40.1
click at [530, 344] on div at bounding box center [569, 350] width 79 height 44
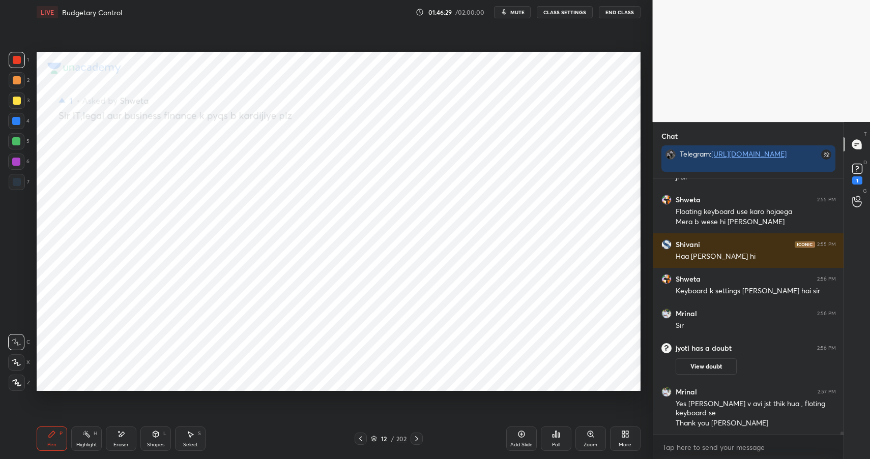
scroll to position [21324, 0]
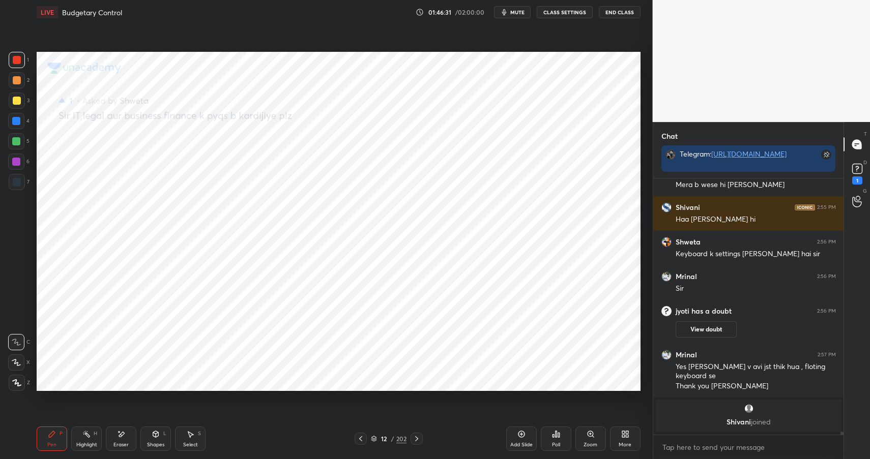
click at [123, 437] on icon at bounding box center [121, 434] width 8 height 9
click at [58, 435] on div "Pen P" at bounding box center [52, 439] width 31 height 24
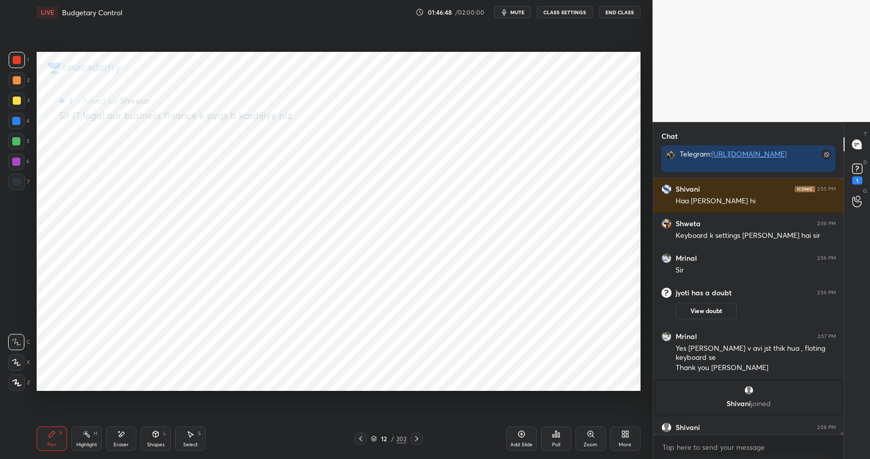
scroll to position [21341, 0]
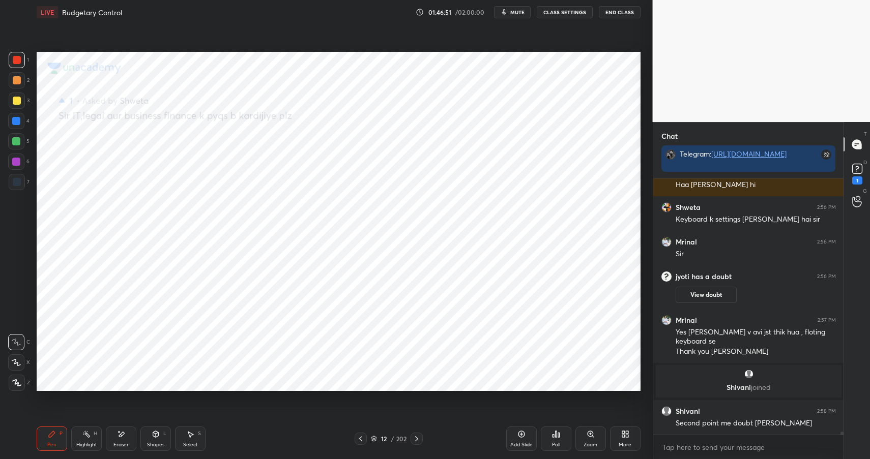
click at [127, 434] on div "Eraser" at bounding box center [121, 439] width 31 height 24
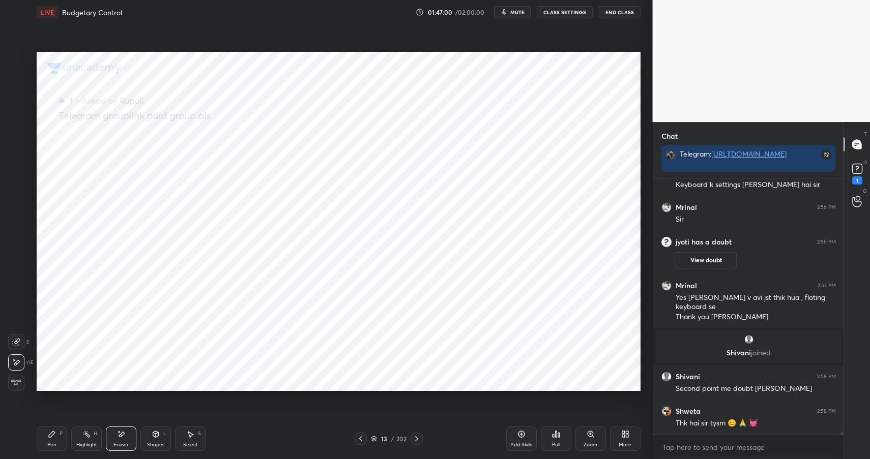
click at [59, 443] on div "Pen P" at bounding box center [52, 439] width 31 height 24
click at [61, 440] on div "Pen P" at bounding box center [52, 439] width 31 height 24
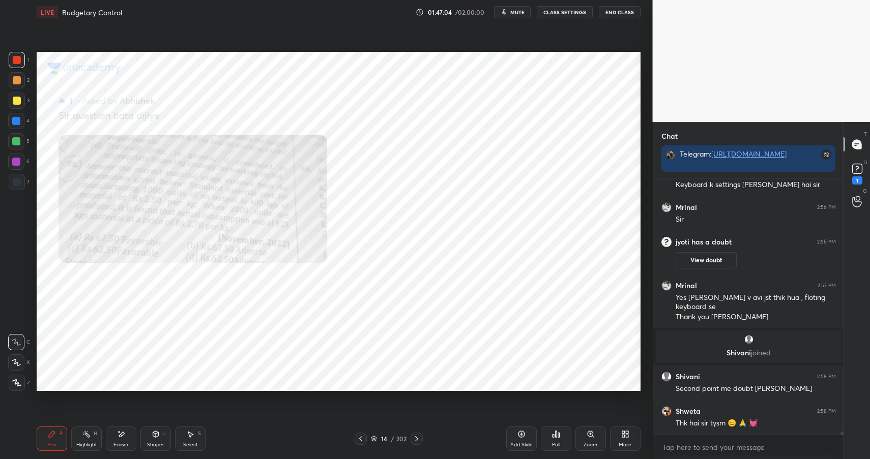
click at [601, 438] on div "Zoom" at bounding box center [590, 439] width 31 height 24
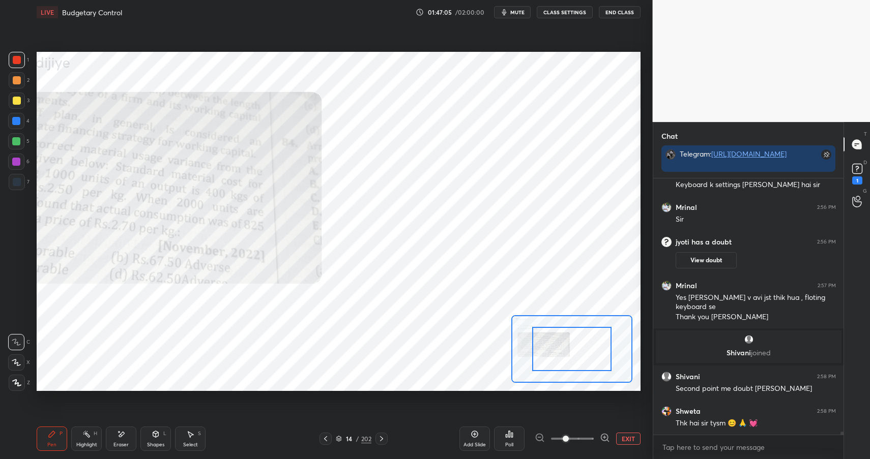
scroll to position [21412, 0]
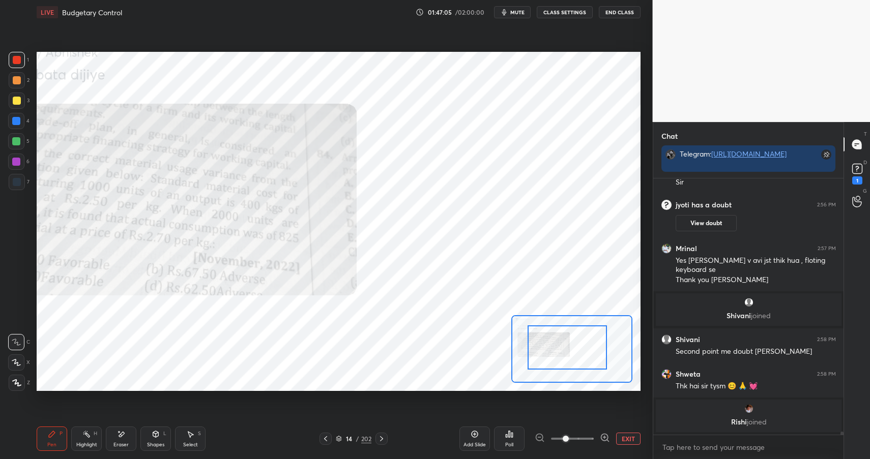
drag, startPoint x: 586, startPoint y: 364, endPoint x: 588, endPoint y: 355, distance: 10.0
click at [562, 352] on div at bounding box center [566, 348] width 79 height 44
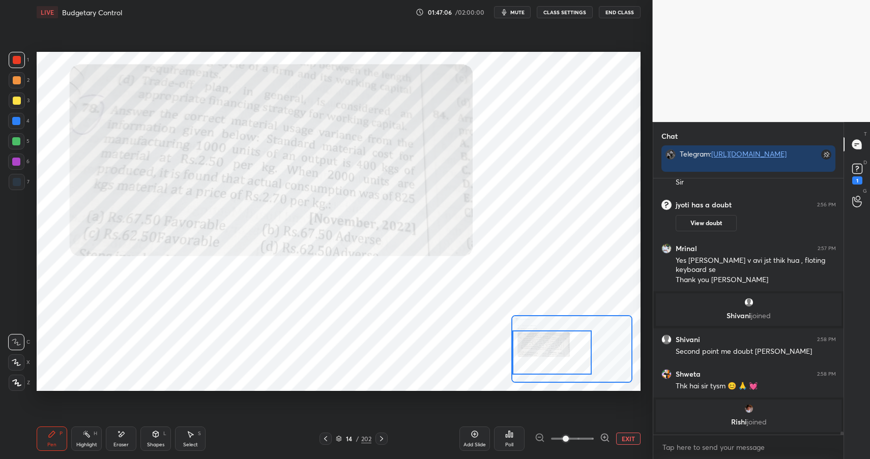
drag, startPoint x: 583, startPoint y: 350, endPoint x: 562, endPoint y: 333, distance: 27.5
click at [561, 360] on div at bounding box center [551, 353] width 79 height 44
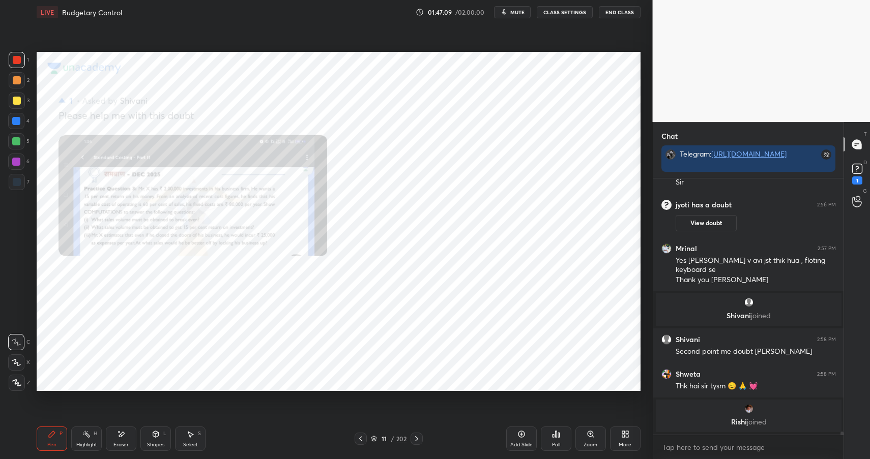
click at [592, 435] on icon at bounding box center [590, 434] width 6 height 6
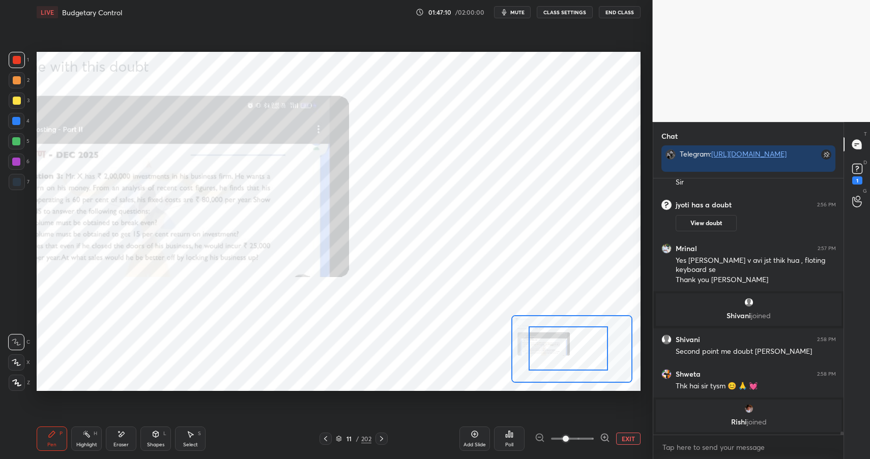
click at [541, 333] on div at bounding box center [567, 349] width 79 height 44
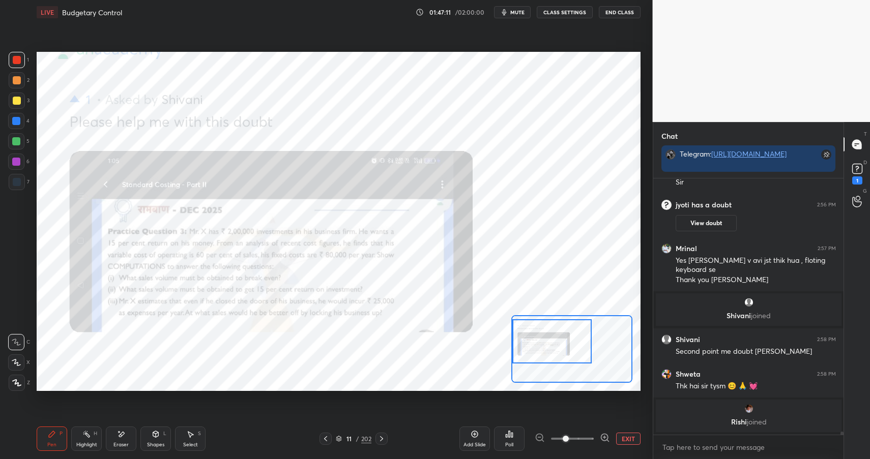
click at [603, 437] on icon at bounding box center [604, 437] width 3 height 0
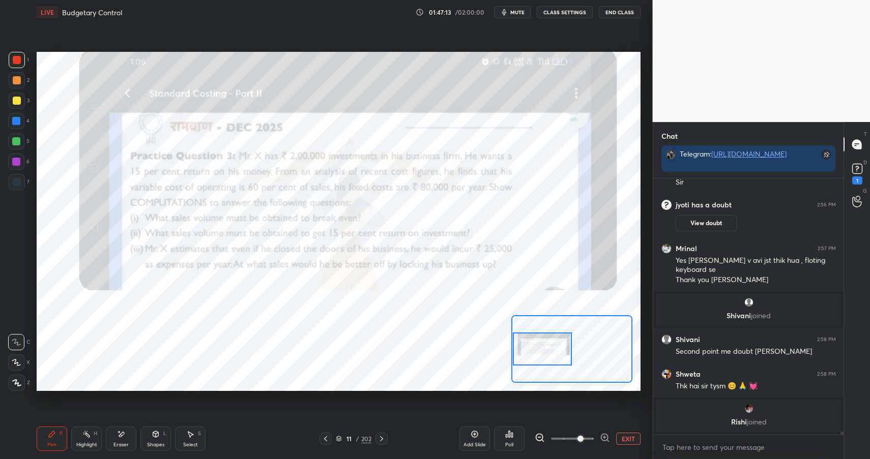
click at [538, 351] on div at bounding box center [543, 349] width 60 height 33
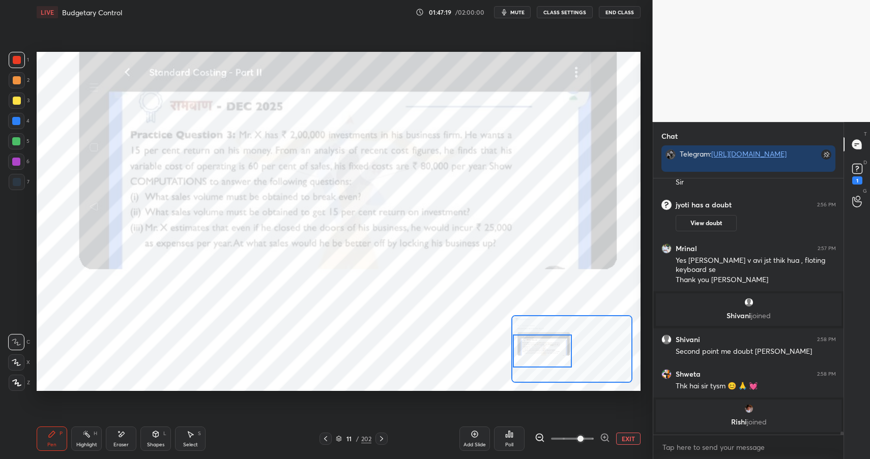
drag, startPoint x: 152, startPoint y: 441, endPoint x: 155, endPoint y: 426, distance: 15.1
click at [152, 441] on div "Shapes L" at bounding box center [155, 439] width 31 height 24
click at [61, 439] on div "Pen P" at bounding box center [52, 439] width 31 height 24
click at [62, 440] on div "Pen P" at bounding box center [52, 439] width 31 height 24
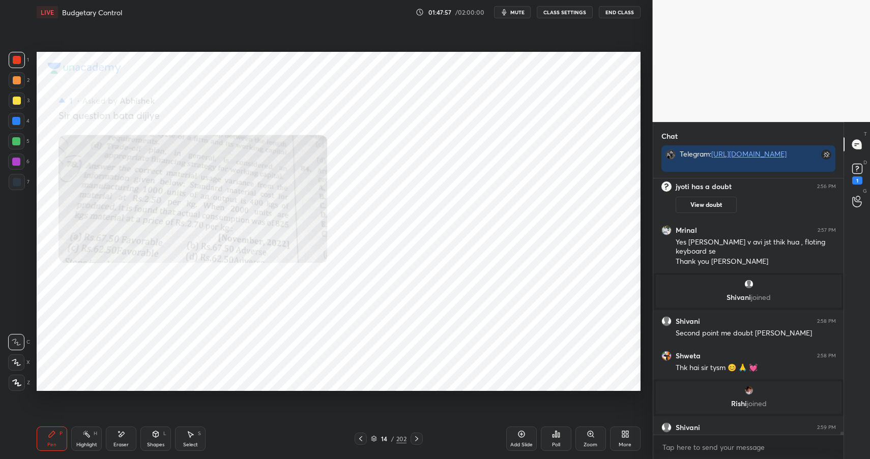
scroll to position [21429, 0]
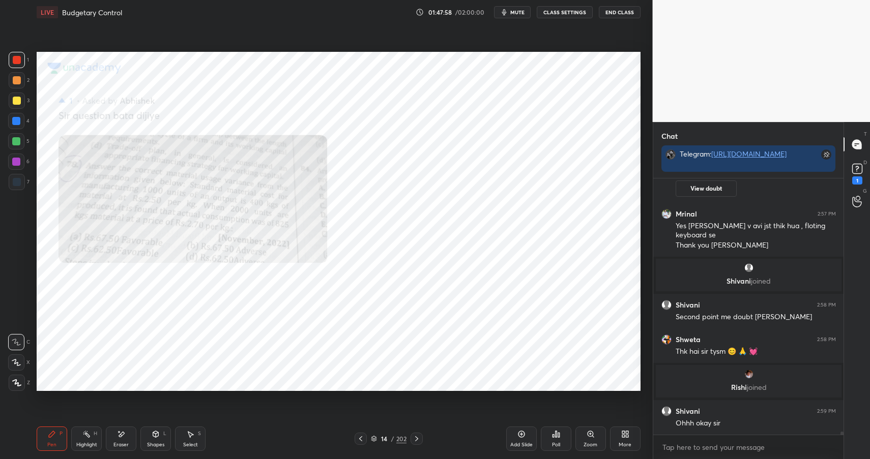
drag, startPoint x: 595, startPoint y: 436, endPoint x: 594, endPoint y: 431, distance: 5.2
click at [593, 437] on div "Zoom" at bounding box center [590, 439] width 31 height 24
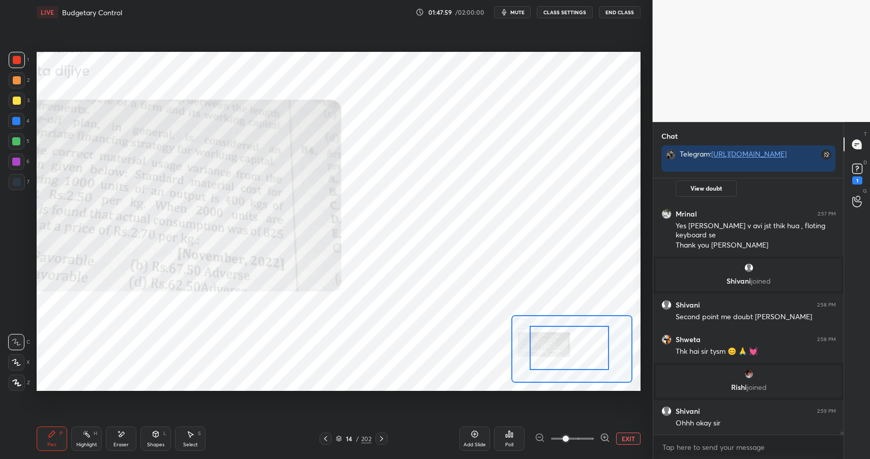
drag, startPoint x: 566, startPoint y: 358, endPoint x: 566, endPoint y: 350, distance: 7.6
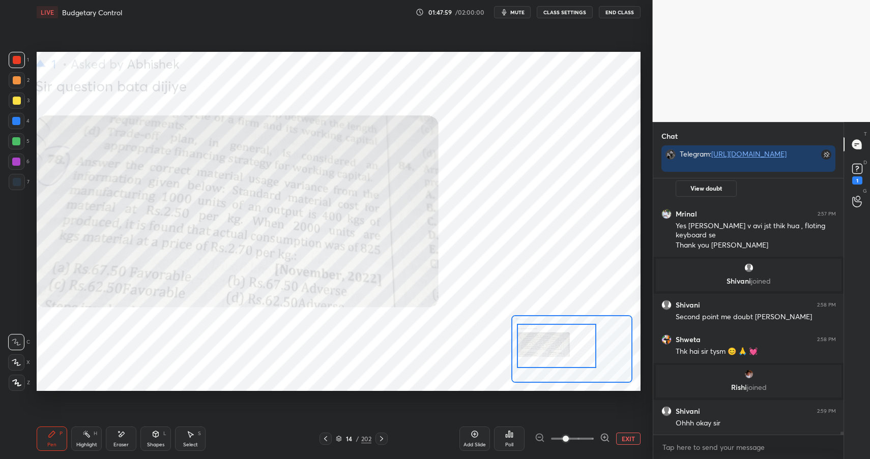
drag, startPoint x: 558, startPoint y: 350, endPoint x: 538, endPoint y: 345, distance: 21.1
click at [540, 346] on div at bounding box center [556, 346] width 79 height 44
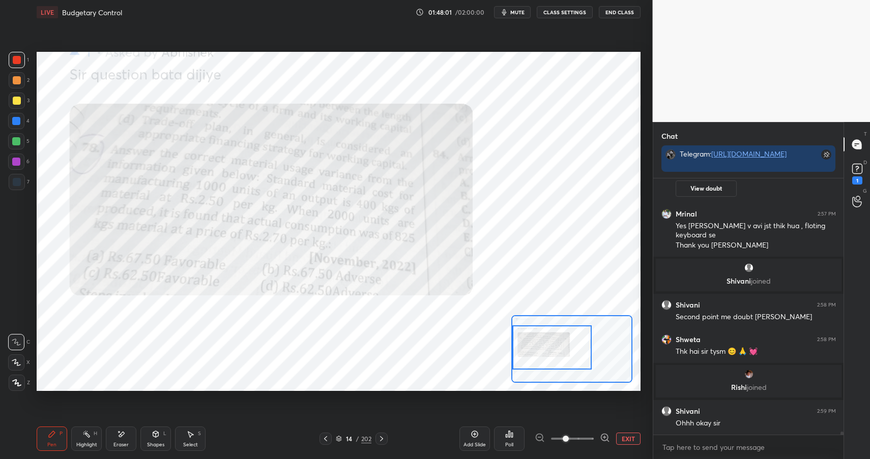
drag, startPoint x: 561, startPoint y: 348, endPoint x: 548, endPoint y: 352, distance: 14.0
click at [549, 353] on div at bounding box center [551, 348] width 79 height 44
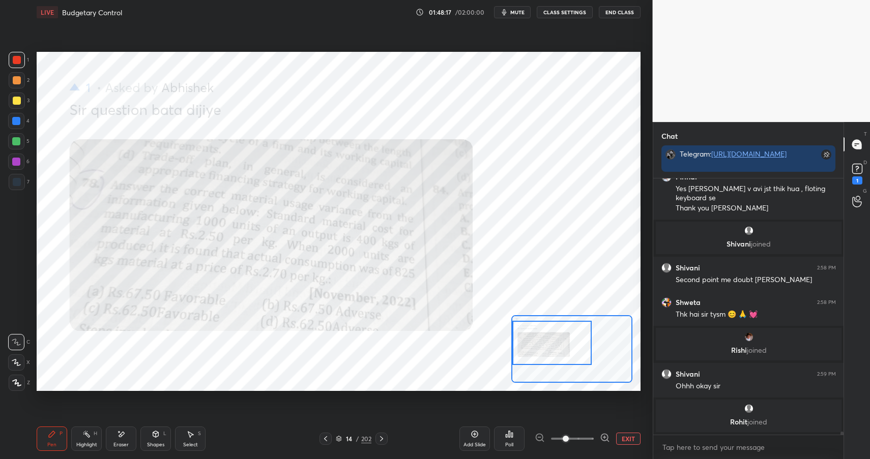
drag, startPoint x: 578, startPoint y: 340, endPoint x: 576, endPoint y: 331, distance: 8.9
click at [576, 338] on div at bounding box center [551, 343] width 79 height 44
click at [16, 122] on div at bounding box center [16, 121] width 8 height 8
drag, startPoint x: 17, startPoint y: 122, endPoint x: 32, endPoint y: 130, distance: 16.7
click at [17, 122] on div at bounding box center [16, 121] width 8 height 8
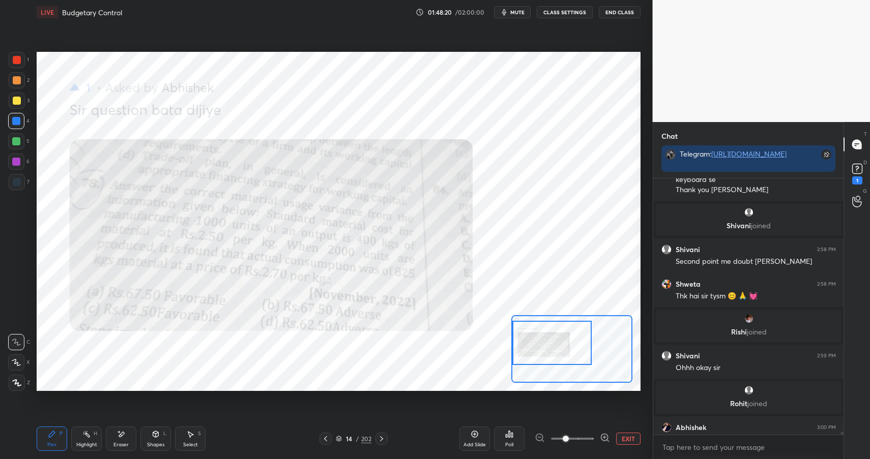
scroll to position [21482, 0]
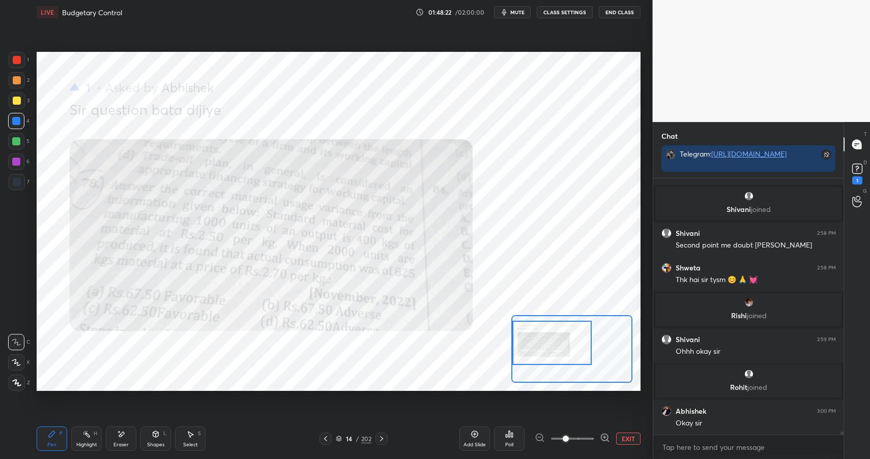
click at [18, 144] on div at bounding box center [16, 141] width 8 height 8
click at [19, 144] on div at bounding box center [16, 141] width 8 height 8
click at [14, 60] on div at bounding box center [17, 60] width 8 height 8
drag, startPoint x: 15, startPoint y: 60, endPoint x: 31, endPoint y: 64, distance: 15.7
click at [15, 60] on div at bounding box center [17, 60] width 8 height 8
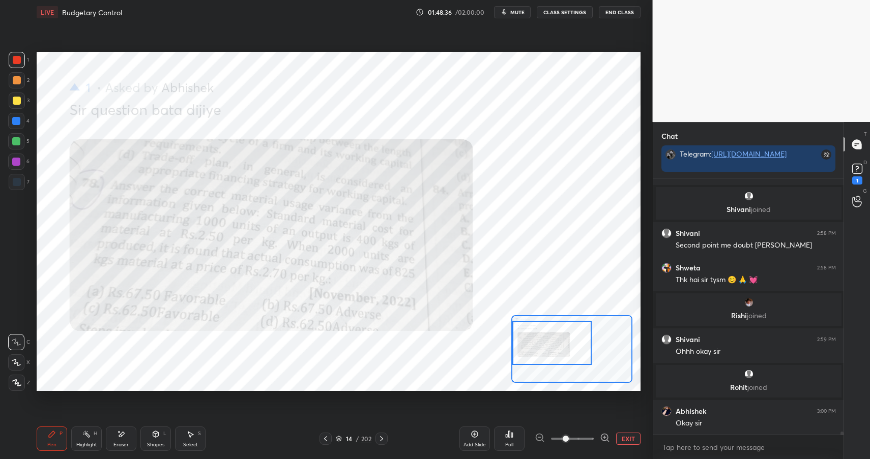
scroll to position [21526, 0]
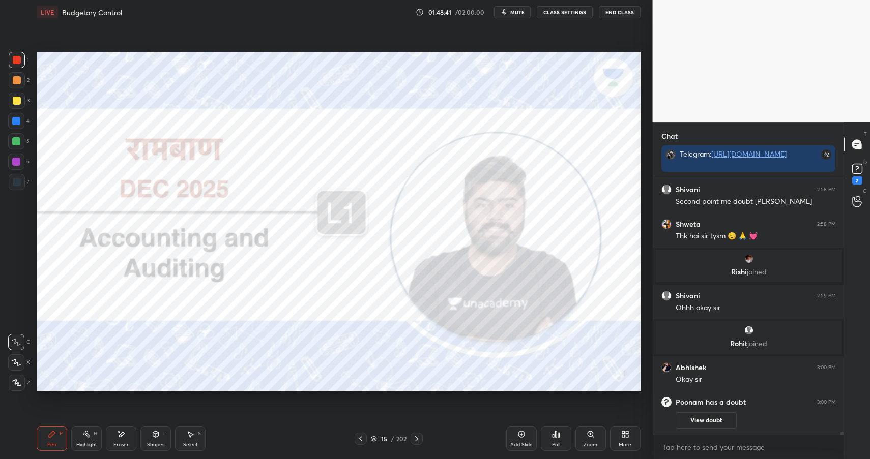
click at [857, 175] on icon at bounding box center [856, 168] width 15 height 15
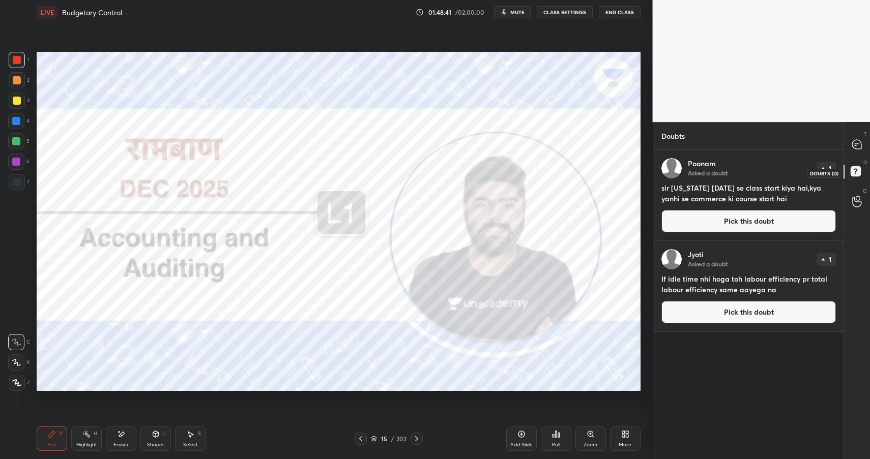
scroll to position [306, 187]
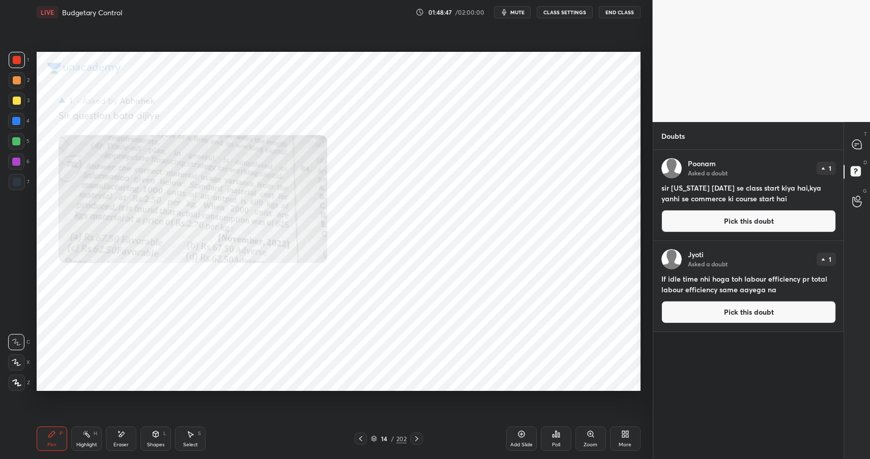
click at [735, 315] on button "Pick this doubt" at bounding box center [748, 312] width 174 height 22
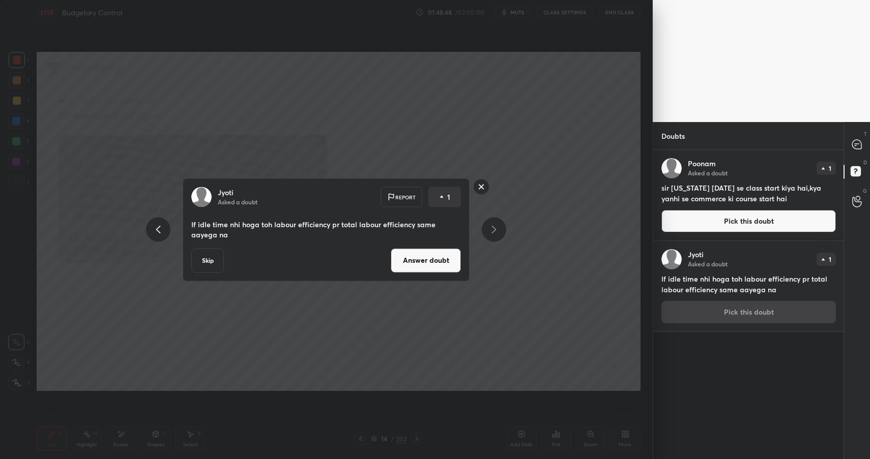
click at [430, 249] on button "Answer doubt" at bounding box center [426, 260] width 70 height 24
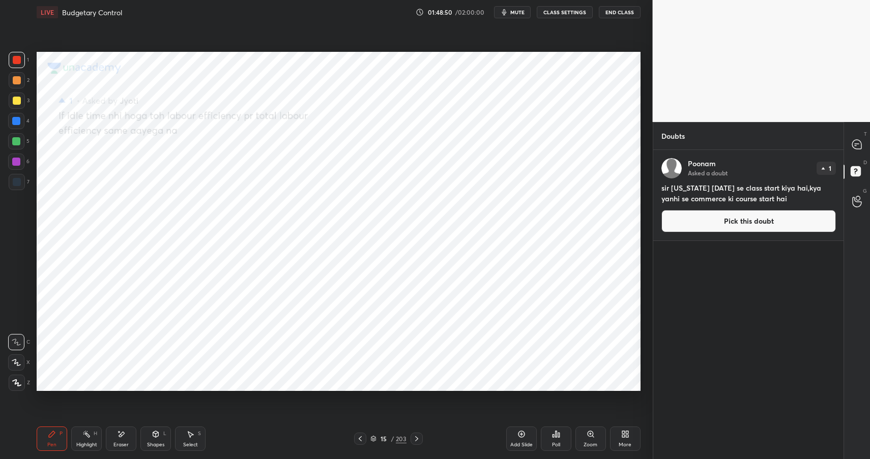
click at [700, 220] on button "Pick this doubt" at bounding box center [748, 221] width 174 height 22
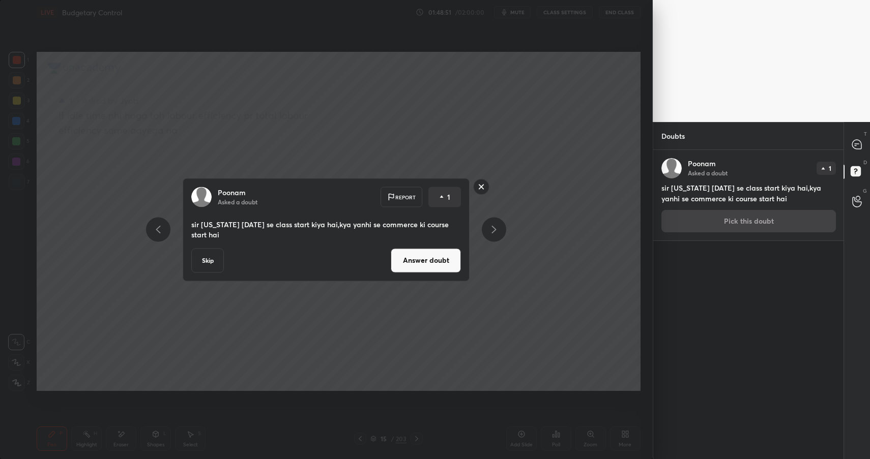
click at [390, 263] on div "Skip Answer doubt" at bounding box center [326, 260] width 270 height 24
click at [412, 258] on button "Answer doubt" at bounding box center [426, 260] width 70 height 24
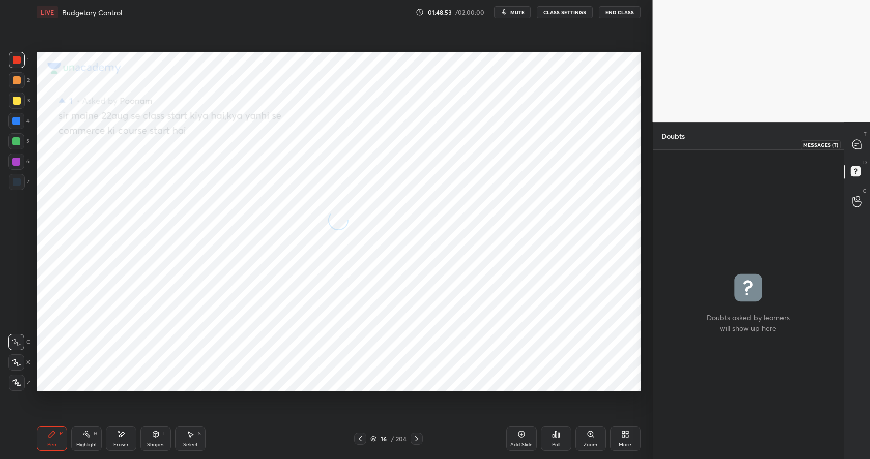
click at [852, 139] on icon at bounding box center [856, 144] width 11 height 11
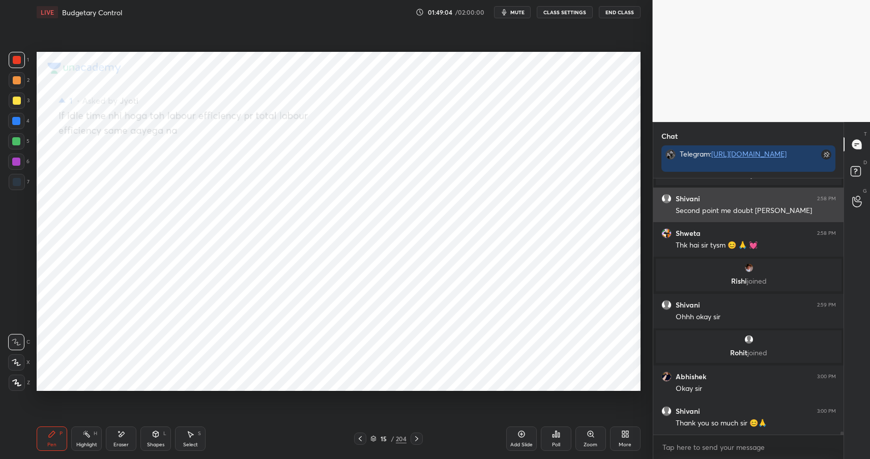
scroll to position [21634, 0]
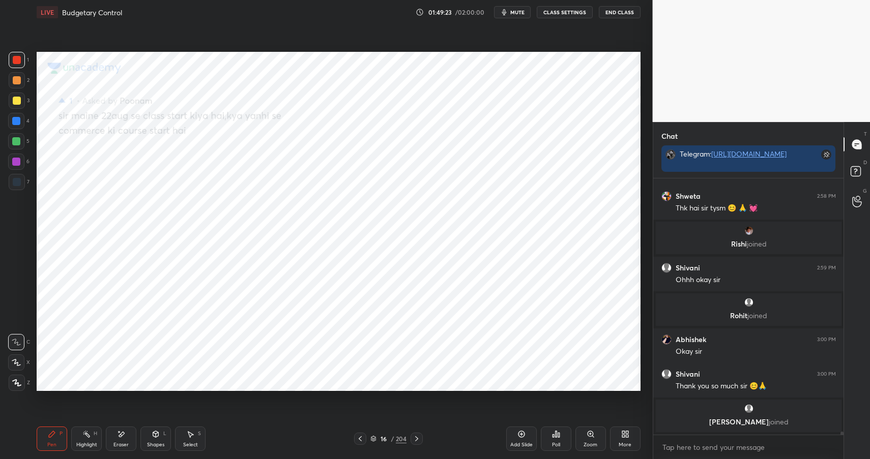
click at [169, 439] on div "Shapes L" at bounding box center [155, 439] width 31 height 24
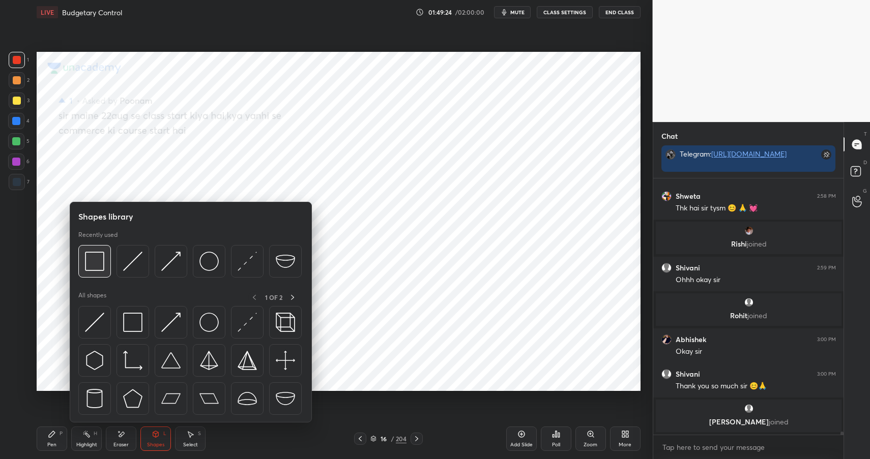
click at [91, 256] on img at bounding box center [94, 261] width 19 height 19
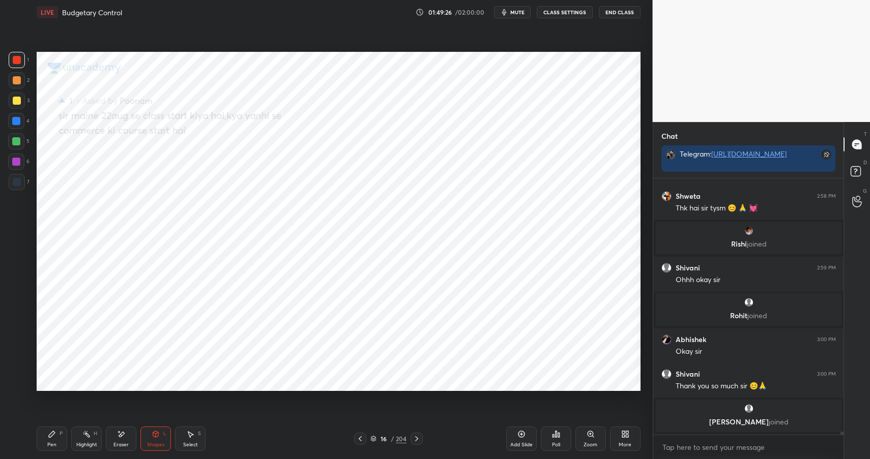
click at [58, 432] on div "Pen P" at bounding box center [52, 439] width 31 height 24
click at [61, 435] on div "P" at bounding box center [61, 433] width 3 height 5
click at [18, 121] on div at bounding box center [16, 121] width 8 height 8
click at [14, 145] on div at bounding box center [16, 141] width 16 height 16
click at [13, 80] on div at bounding box center [17, 80] width 8 height 8
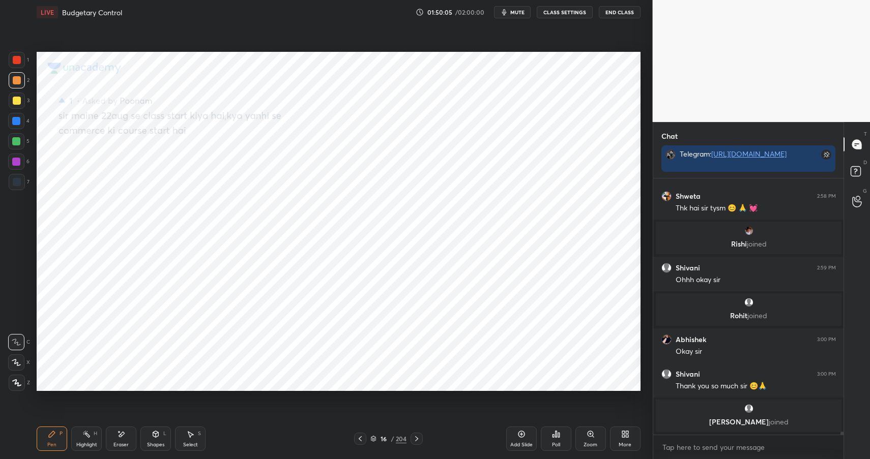
drag, startPoint x: 12, startPoint y: 80, endPoint x: 36, endPoint y: 81, distance: 23.9
click at [13, 80] on div at bounding box center [17, 80] width 8 height 8
click at [384, 442] on div "16" at bounding box center [383, 439] width 10 height 6
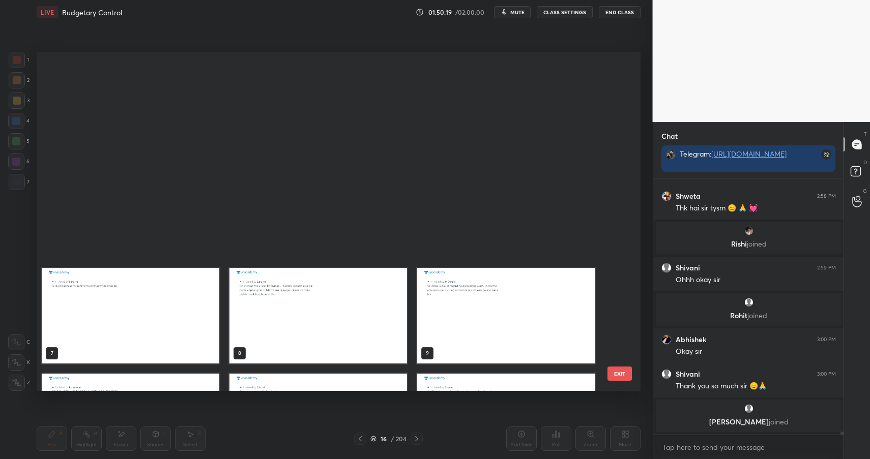
scroll to position [336, 598]
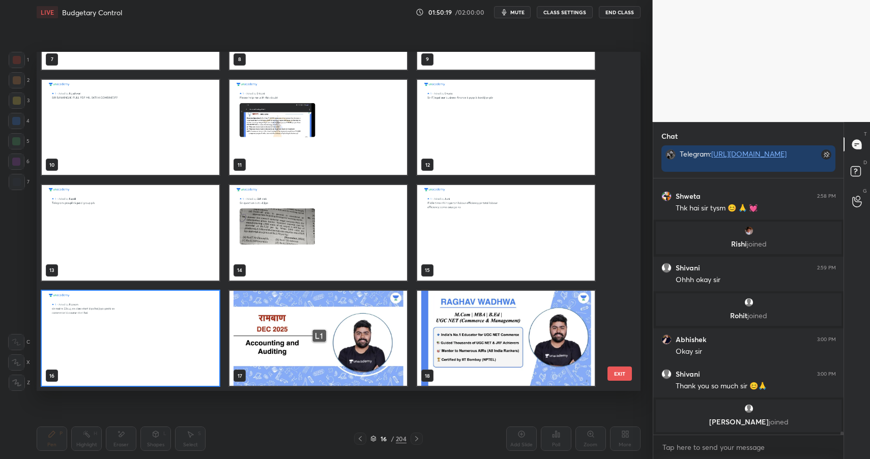
click at [386, 440] on div "16" at bounding box center [383, 439] width 10 height 6
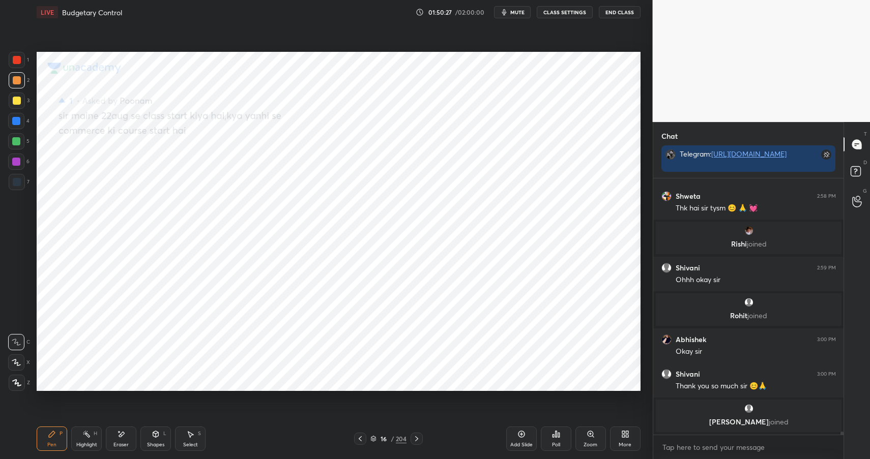
click at [15, 141] on div at bounding box center [16, 141] width 8 height 8
click at [18, 140] on div at bounding box center [16, 141] width 8 height 8
click at [16, 119] on div at bounding box center [16, 121] width 8 height 8
drag, startPoint x: 16, startPoint y: 119, endPoint x: 24, endPoint y: 119, distance: 8.2
click at [16, 119] on div at bounding box center [16, 121] width 8 height 8
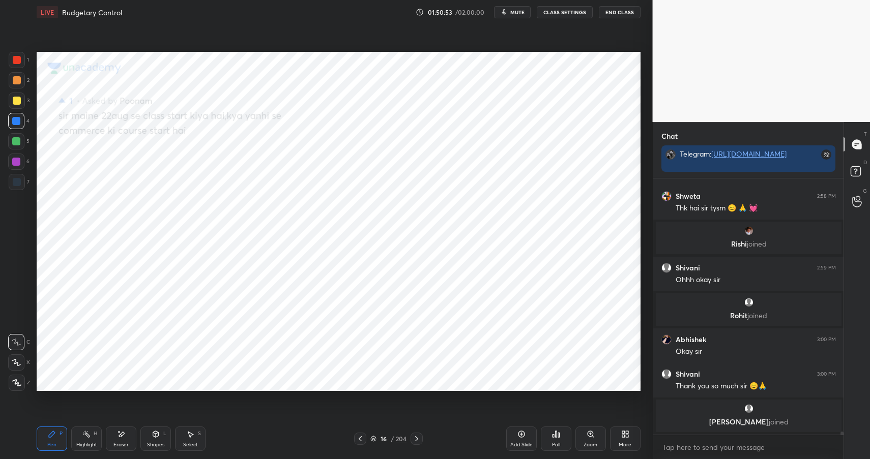
click at [18, 163] on div at bounding box center [16, 162] width 8 height 8
click at [386, 440] on div "16" at bounding box center [383, 439] width 10 height 6
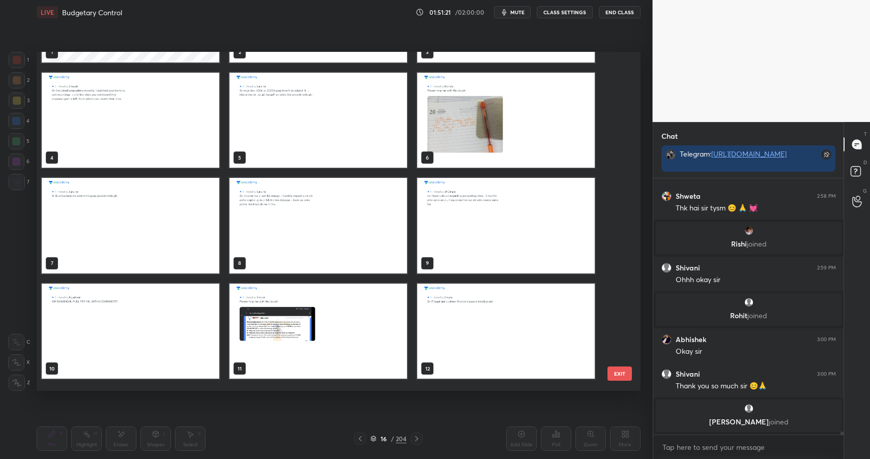
scroll to position [0, 0]
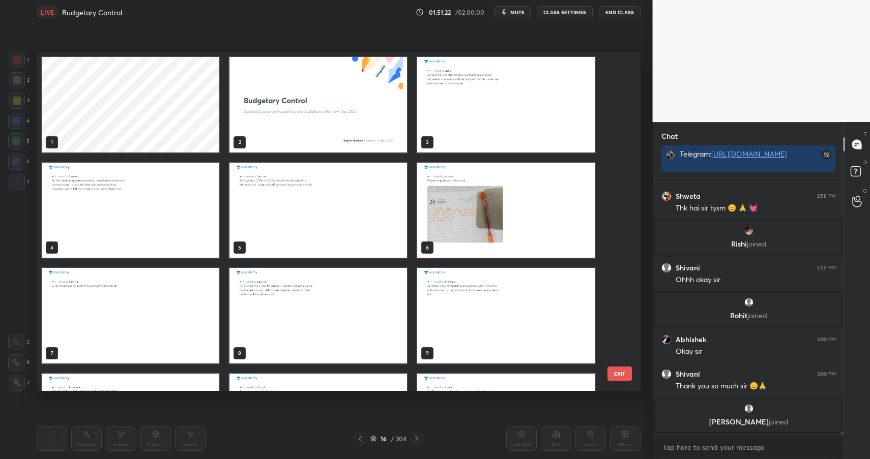
click at [369, 96] on img "grid" at bounding box center [318, 105] width 178 height 96
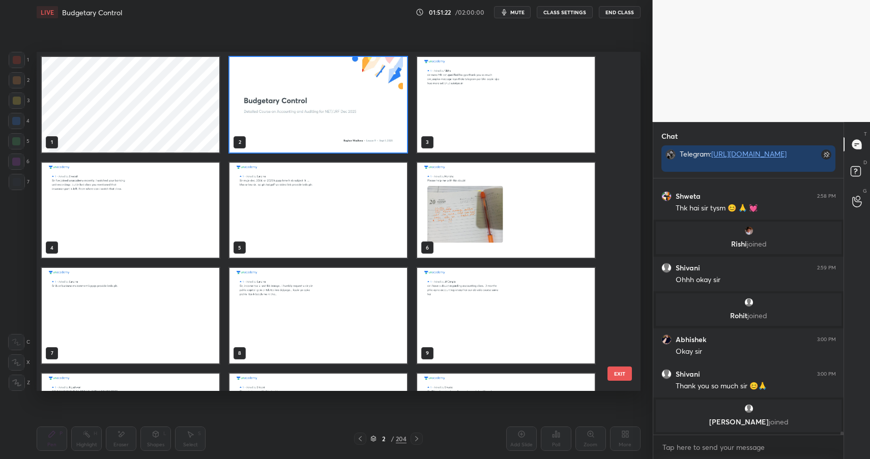
click at [369, 96] on img "grid" at bounding box center [318, 105] width 178 height 96
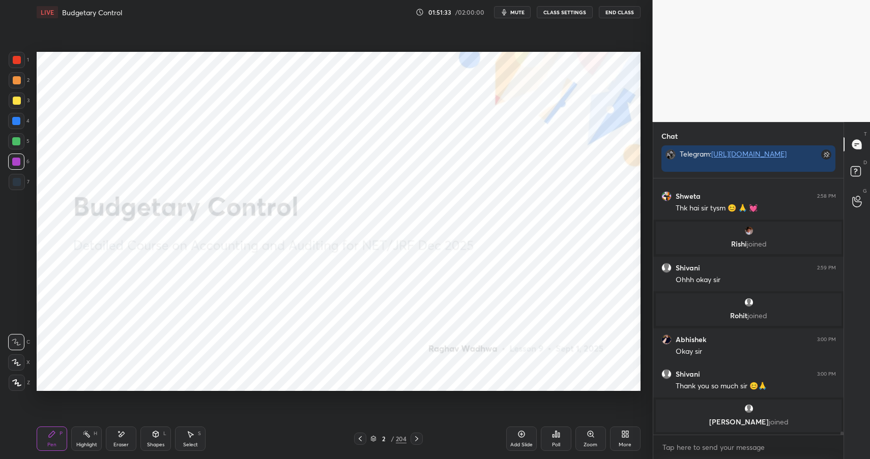
click at [618, 12] on button "End Class" at bounding box center [620, 12] width 42 height 12
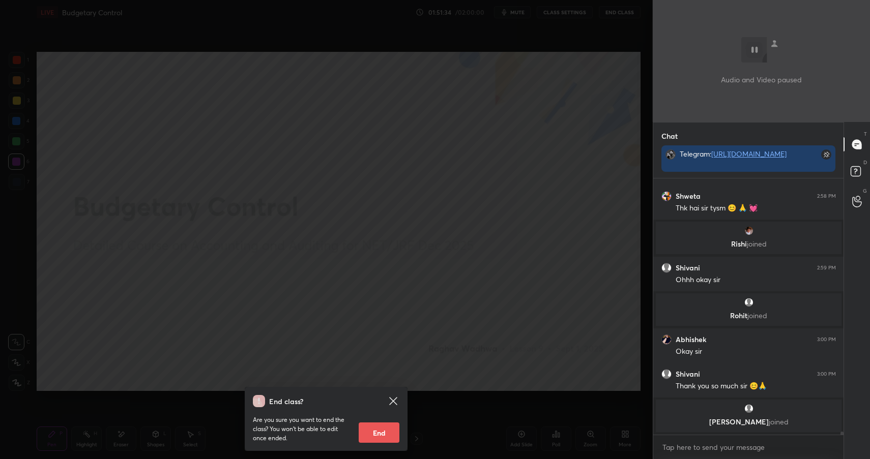
click at [389, 424] on button "End" at bounding box center [379, 433] width 41 height 20
type textarea "x"
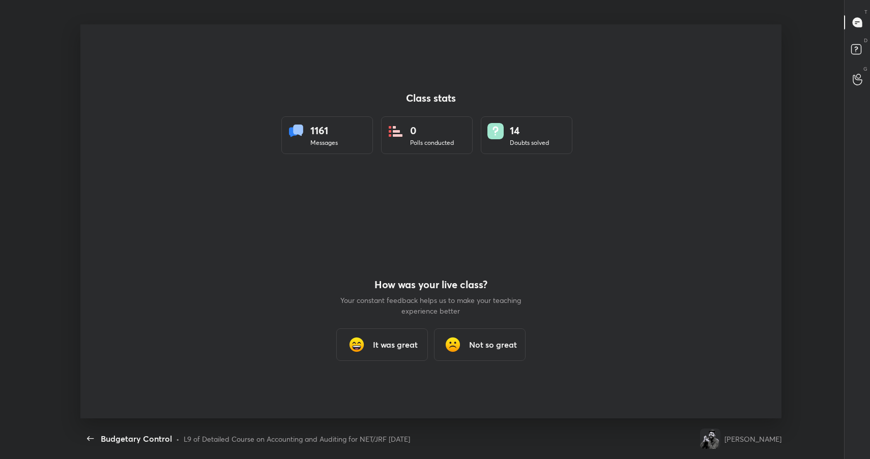
scroll to position [50469, 50003]
